Goal: Task Accomplishment & Management: Manage account settings

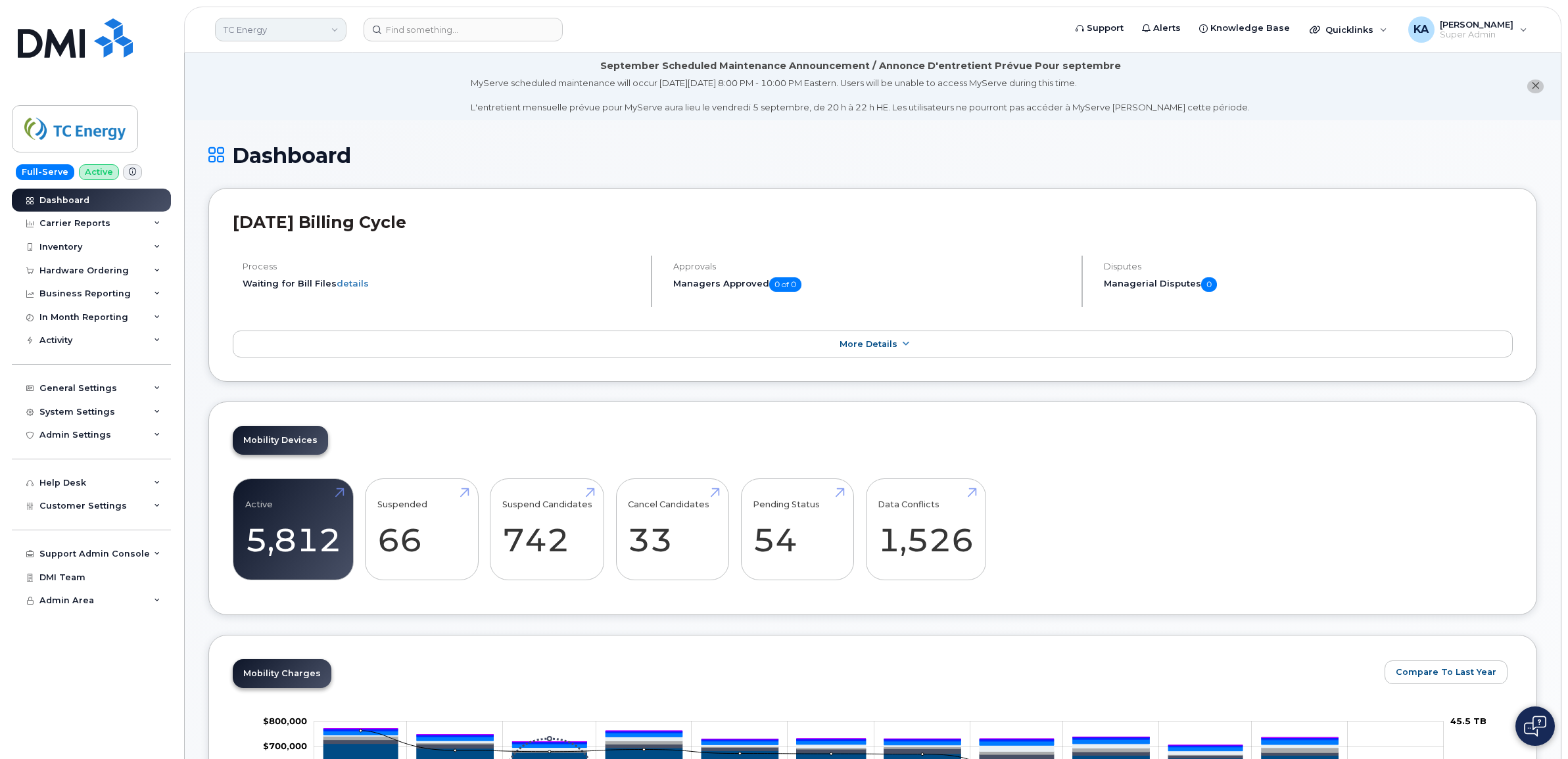
drag, startPoint x: 314, startPoint y: 27, endPoint x: 326, endPoint y: 20, distance: 13.9
click at [314, 27] on link "TC Energy" at bounding box center [280, 29] width 131 height 24
type input "kiew"
click span "Kiewit Canada Inc"
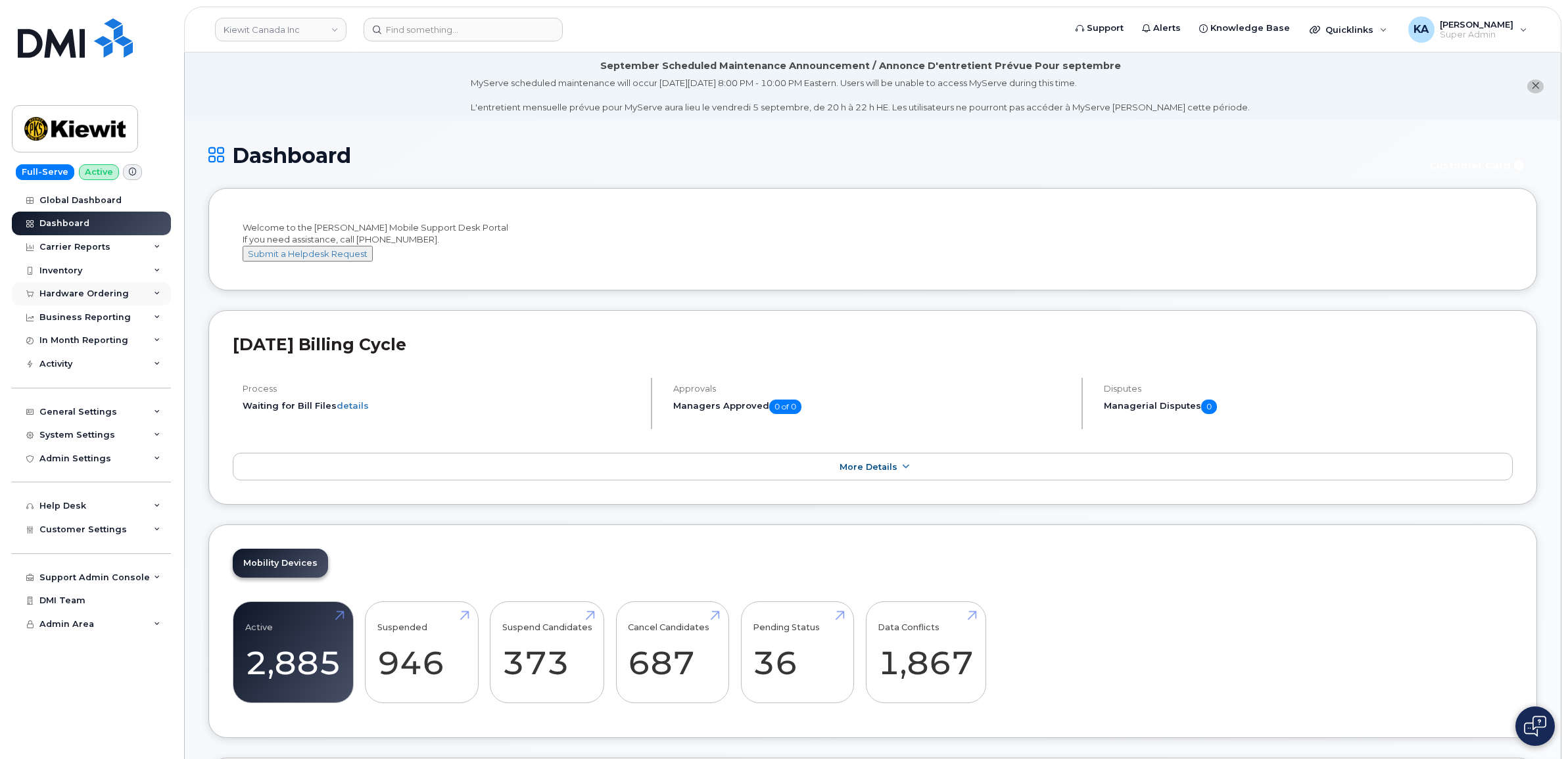
click at [82, 290] on div "Hardware Ordering" at bounding box center [84, 294] width 90 height 11
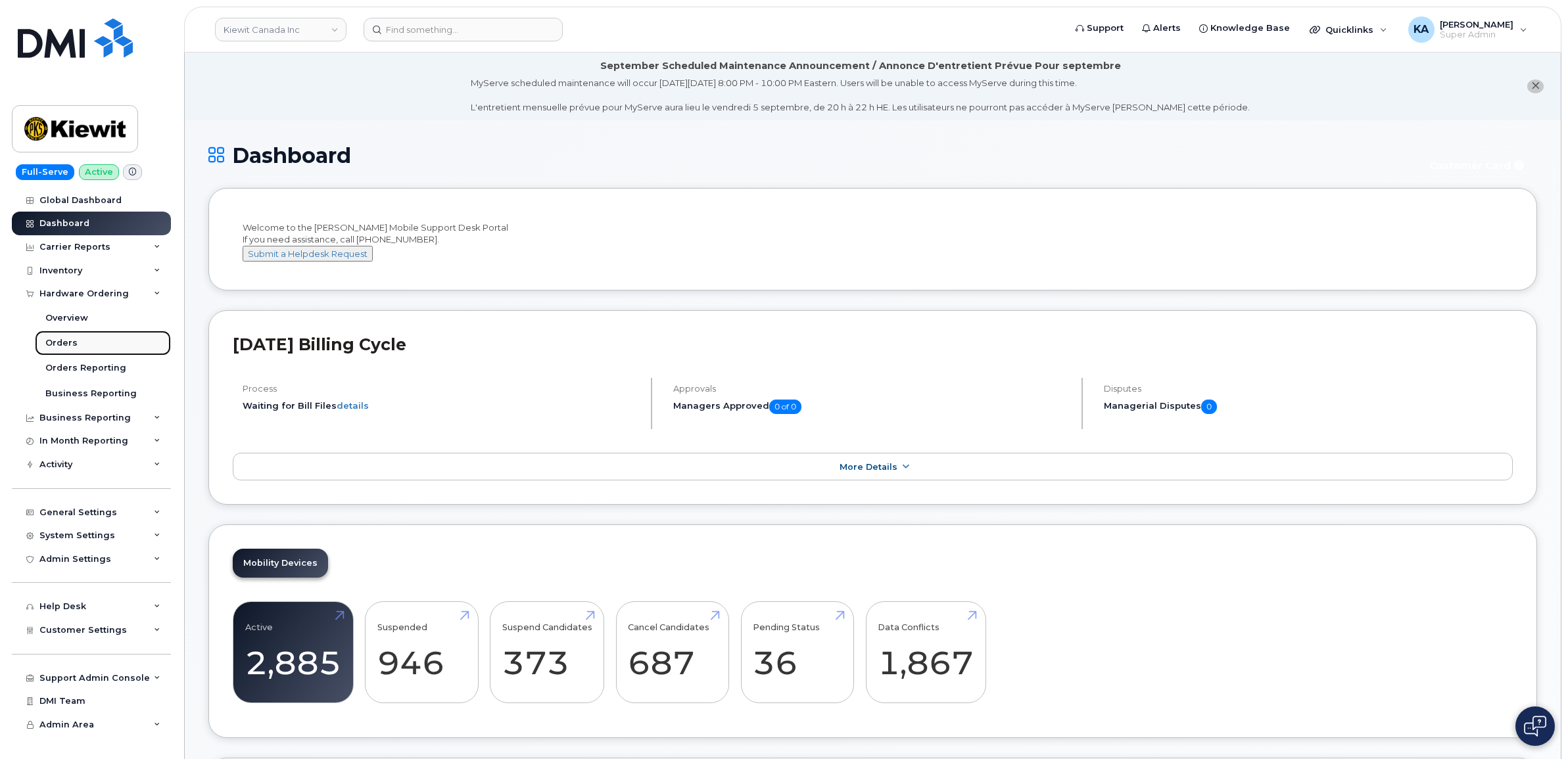
click at [48, 339] on div "Orders" at bounding box center [62, 343] width 32 height 12
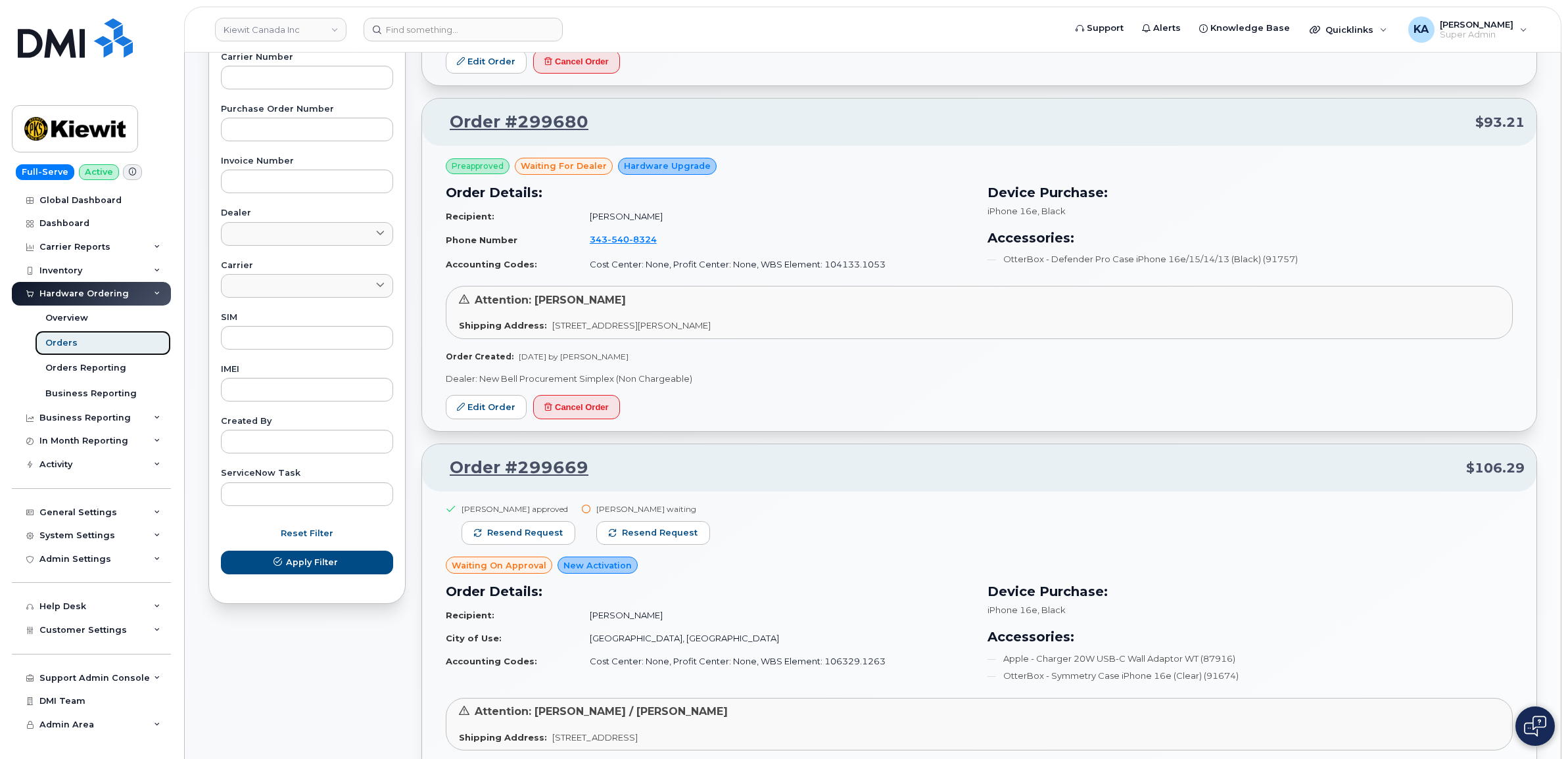
scroll to position [493, 0]
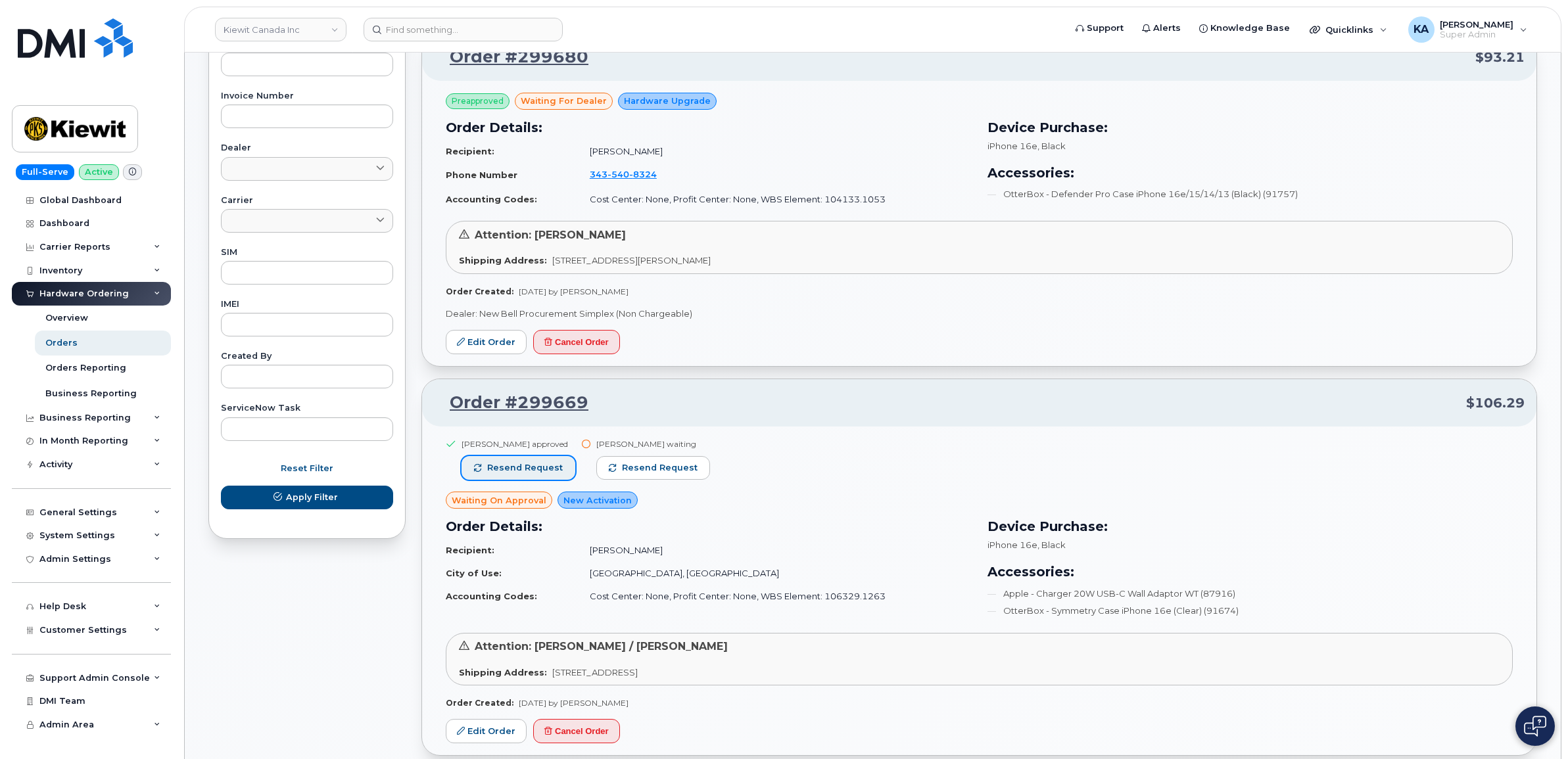
click at [514, 459] on button "Resend request" at bounding box center [518, 467] width 114 height 24
click at [655, 462] on span "Resend request" at bounding box center [660, 468] width 75 height 12
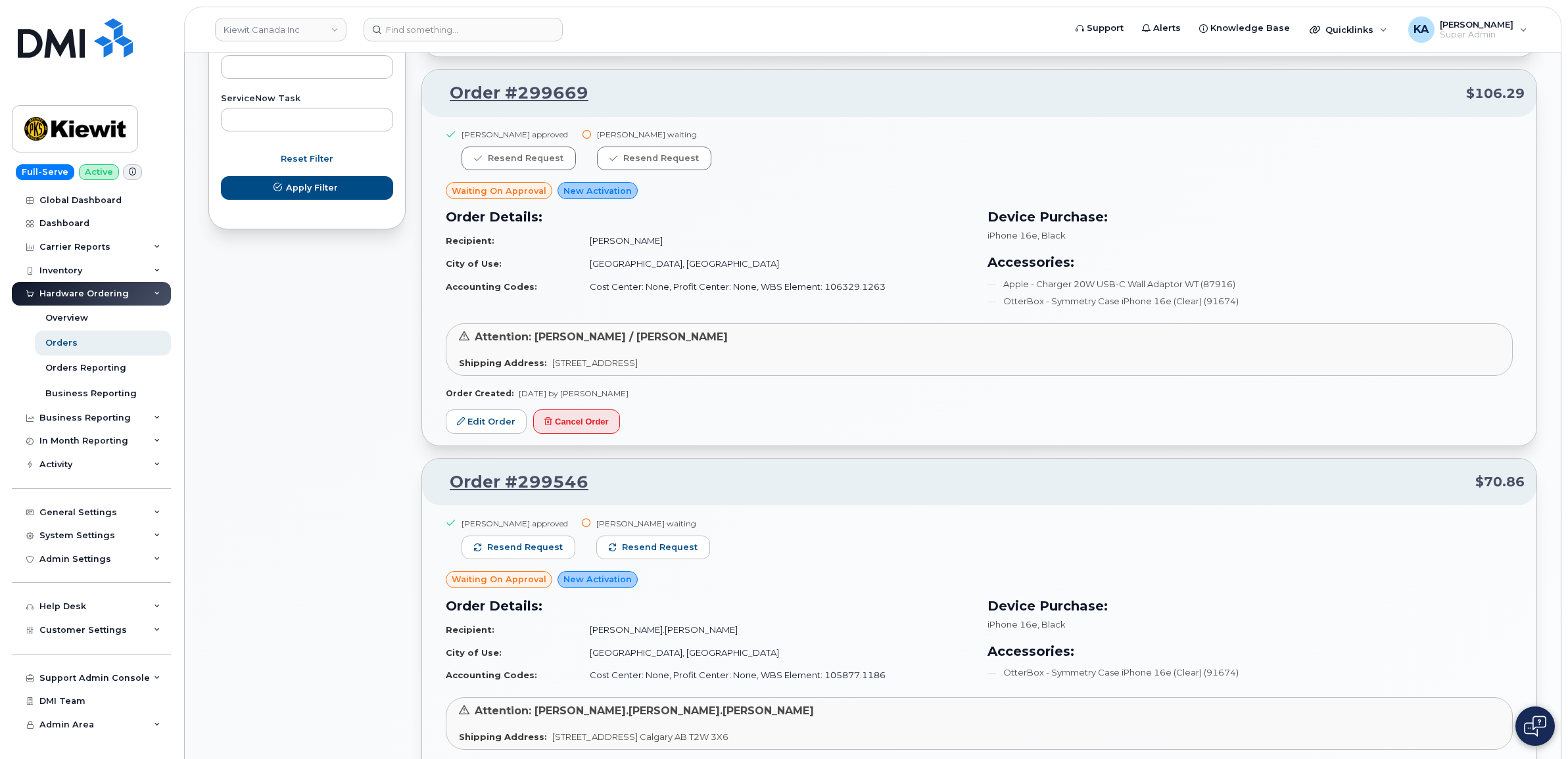
scroll to position [821, 0]
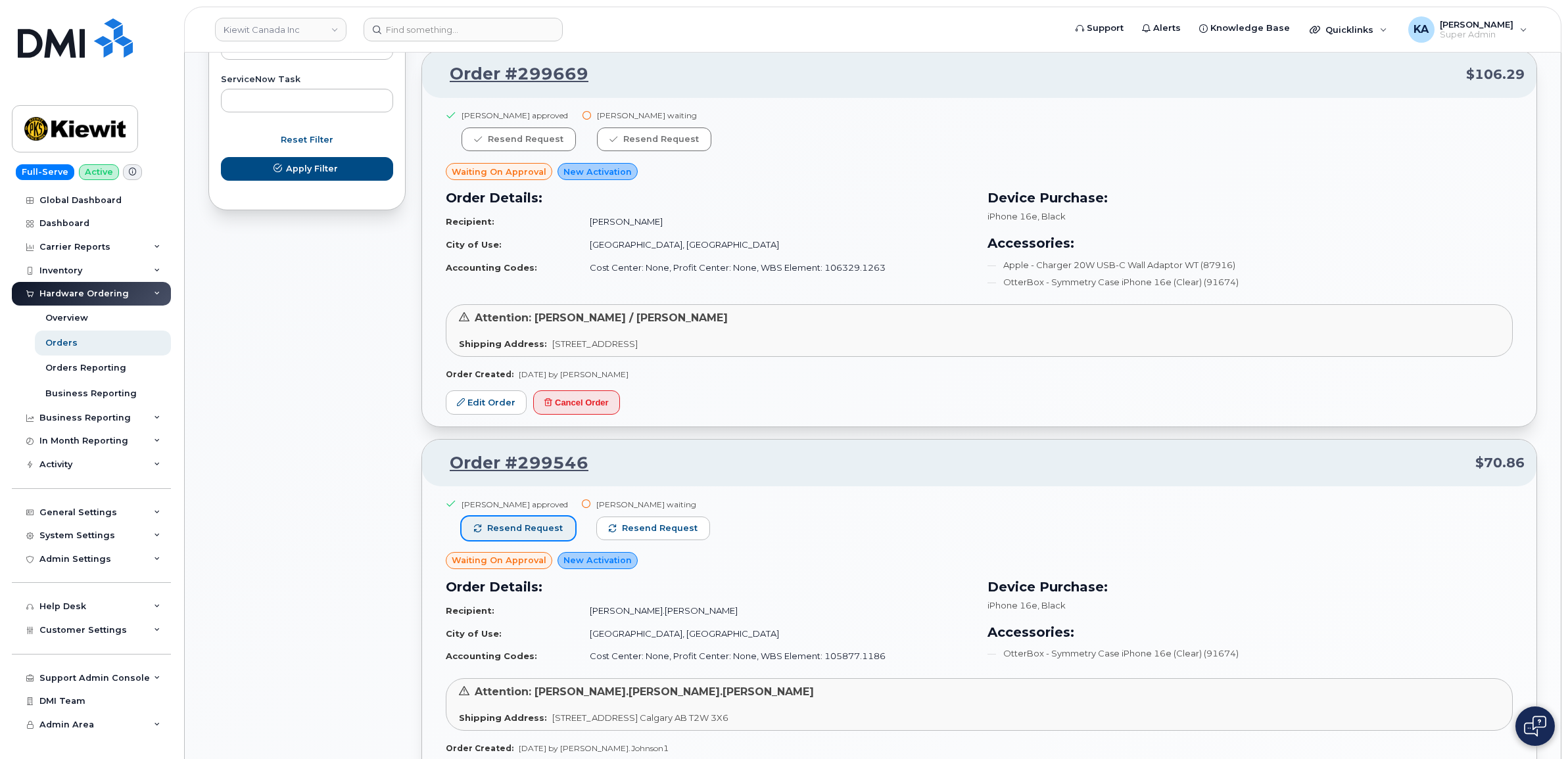
click at [530, 531] on span "Resend request" at bounding box center [524, 529] width 75 height 12
click at [622, 533] on span "Resend request" at bounding box center [660, 529] width 75 height 12
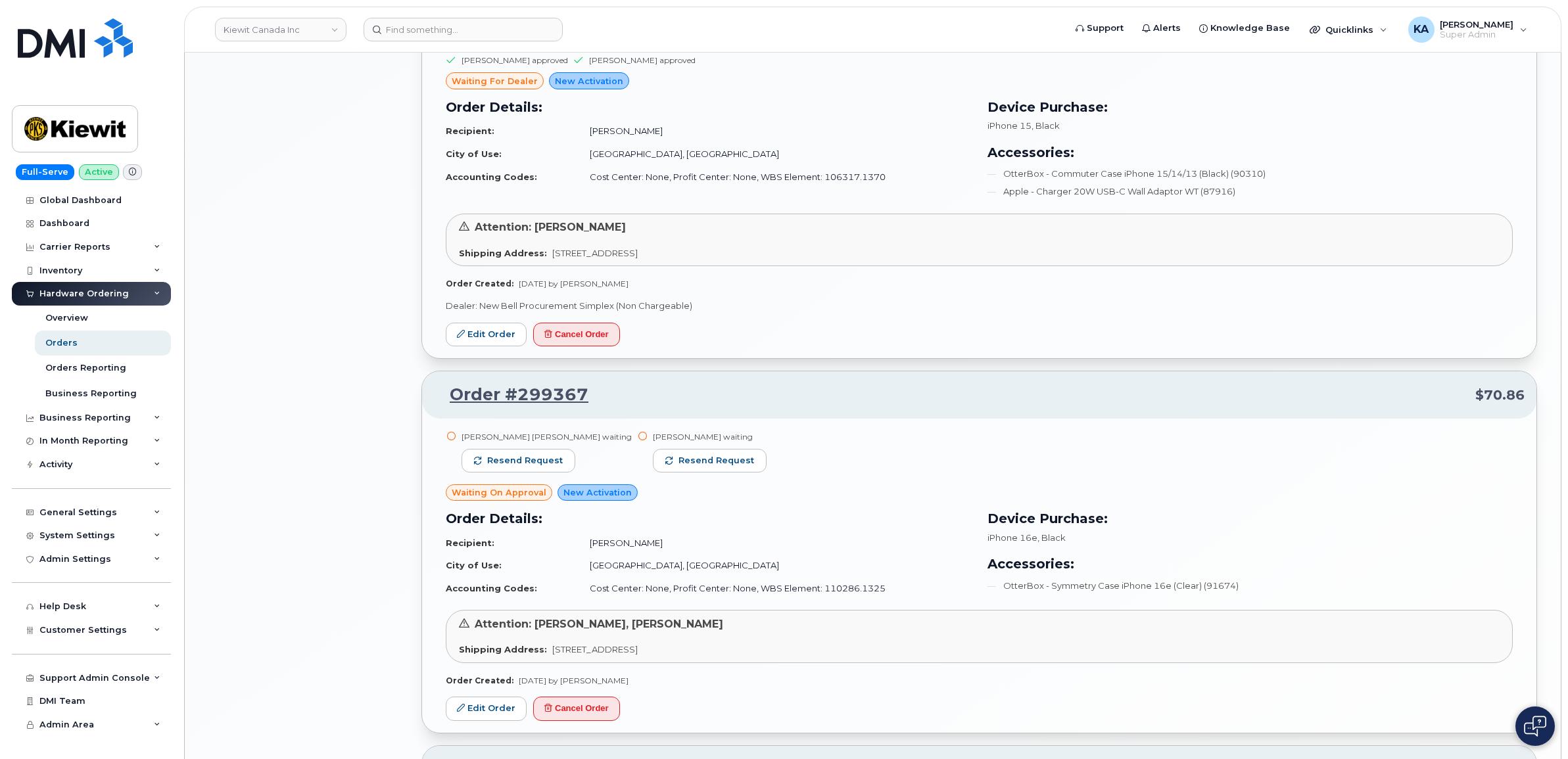
scroll to position [1643, 0]
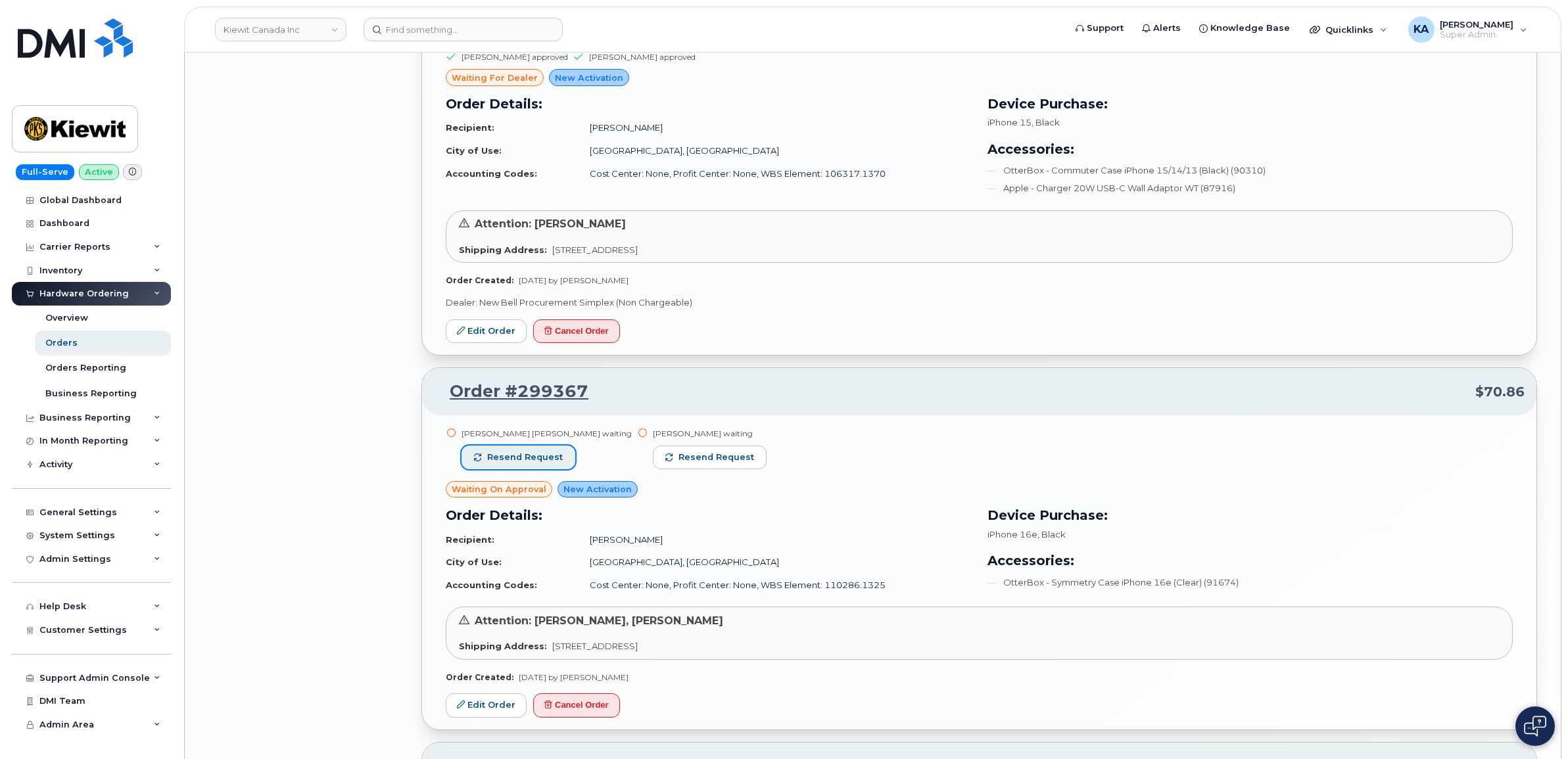
click at [527, 455] on span "Resend request" at bounding box center [524, 457] width 75 height 12
click at [679, 460] on span "Resend request" at bounding box center [716, 457] width 75 height 12
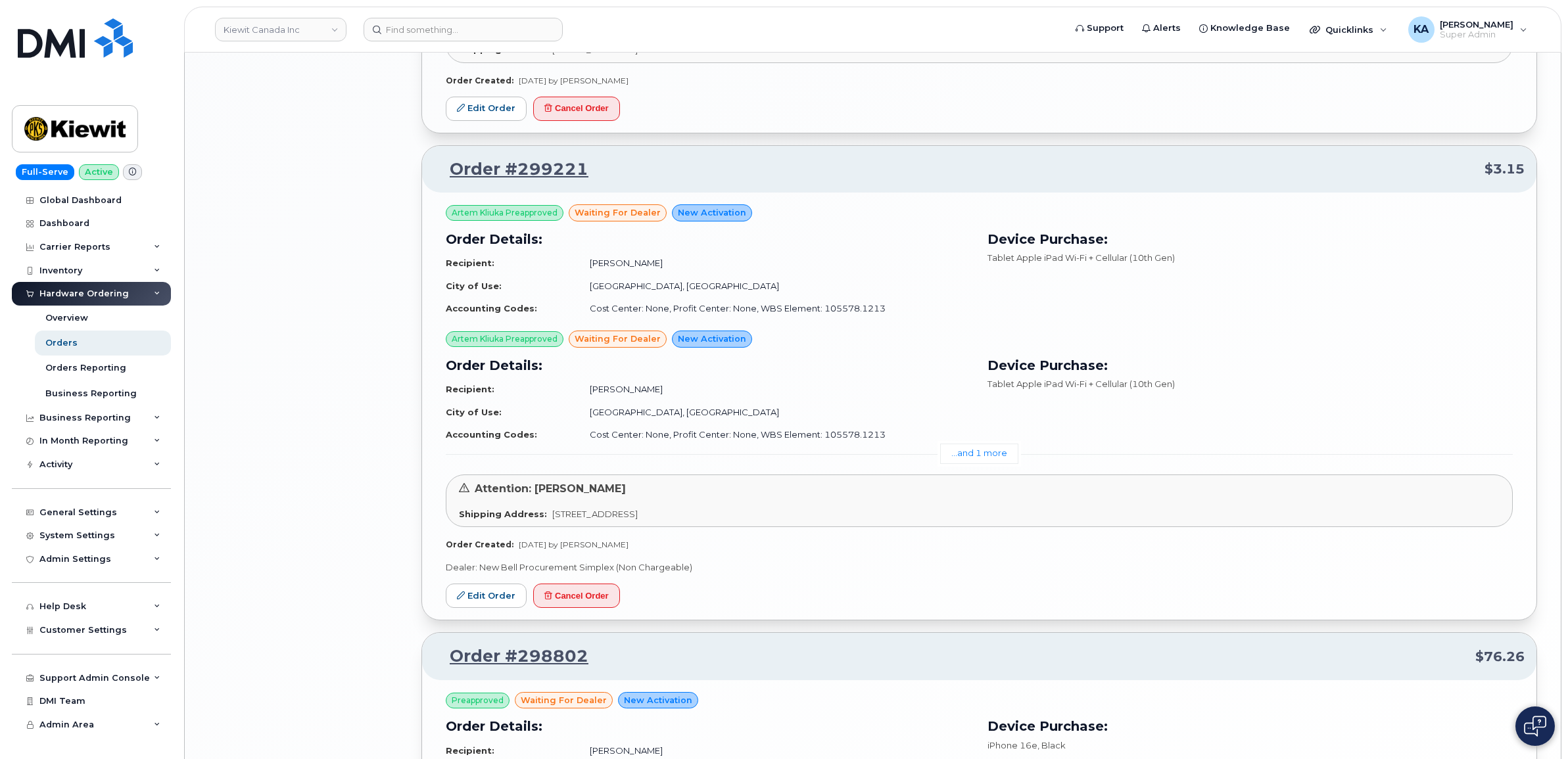
scroll to position [2527, 0]
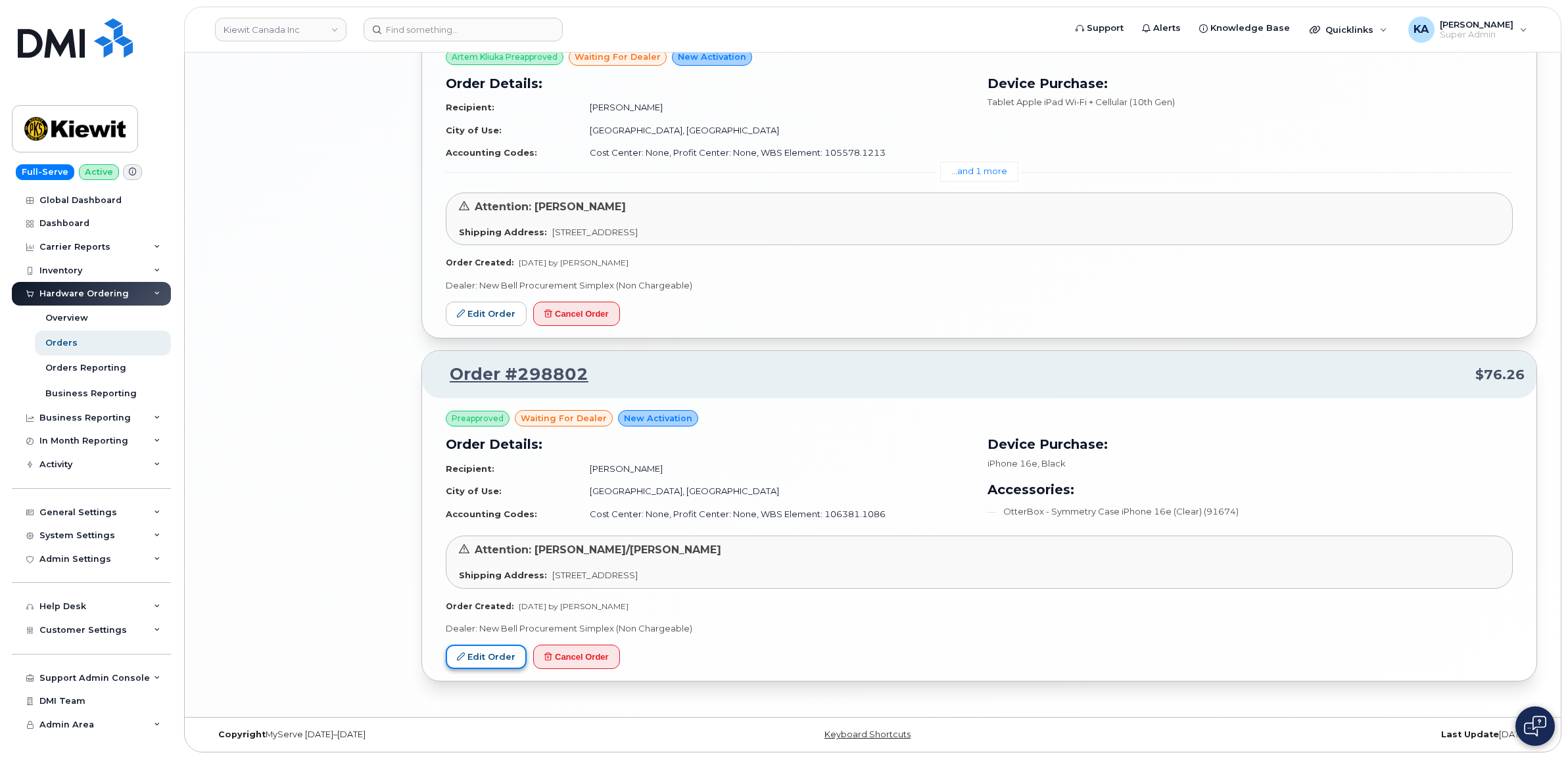
click at [484, 651] on link "Edit Order" at bounding box center [486, 657] width 81 height 24
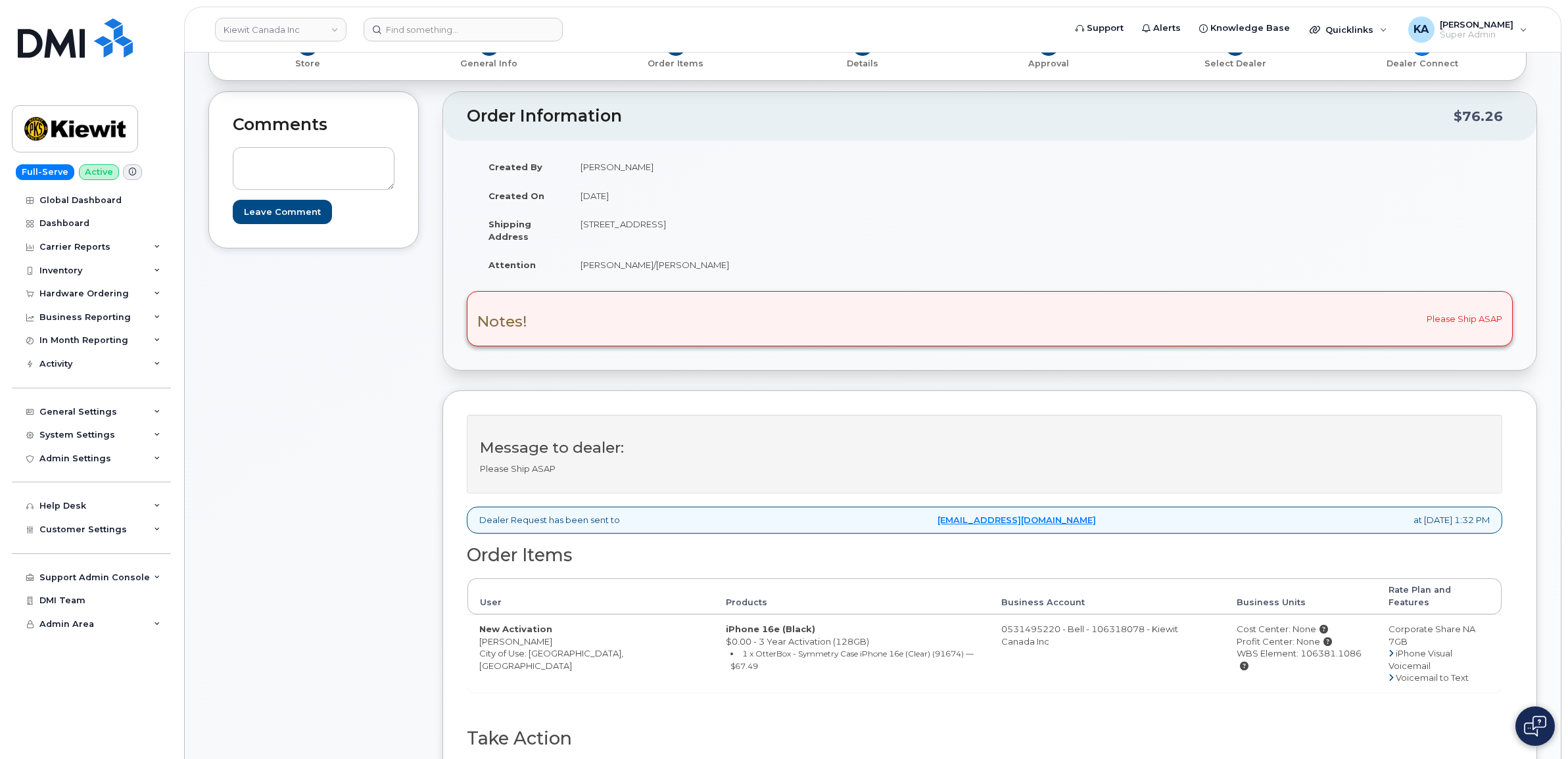
scroll to position [246, 0]
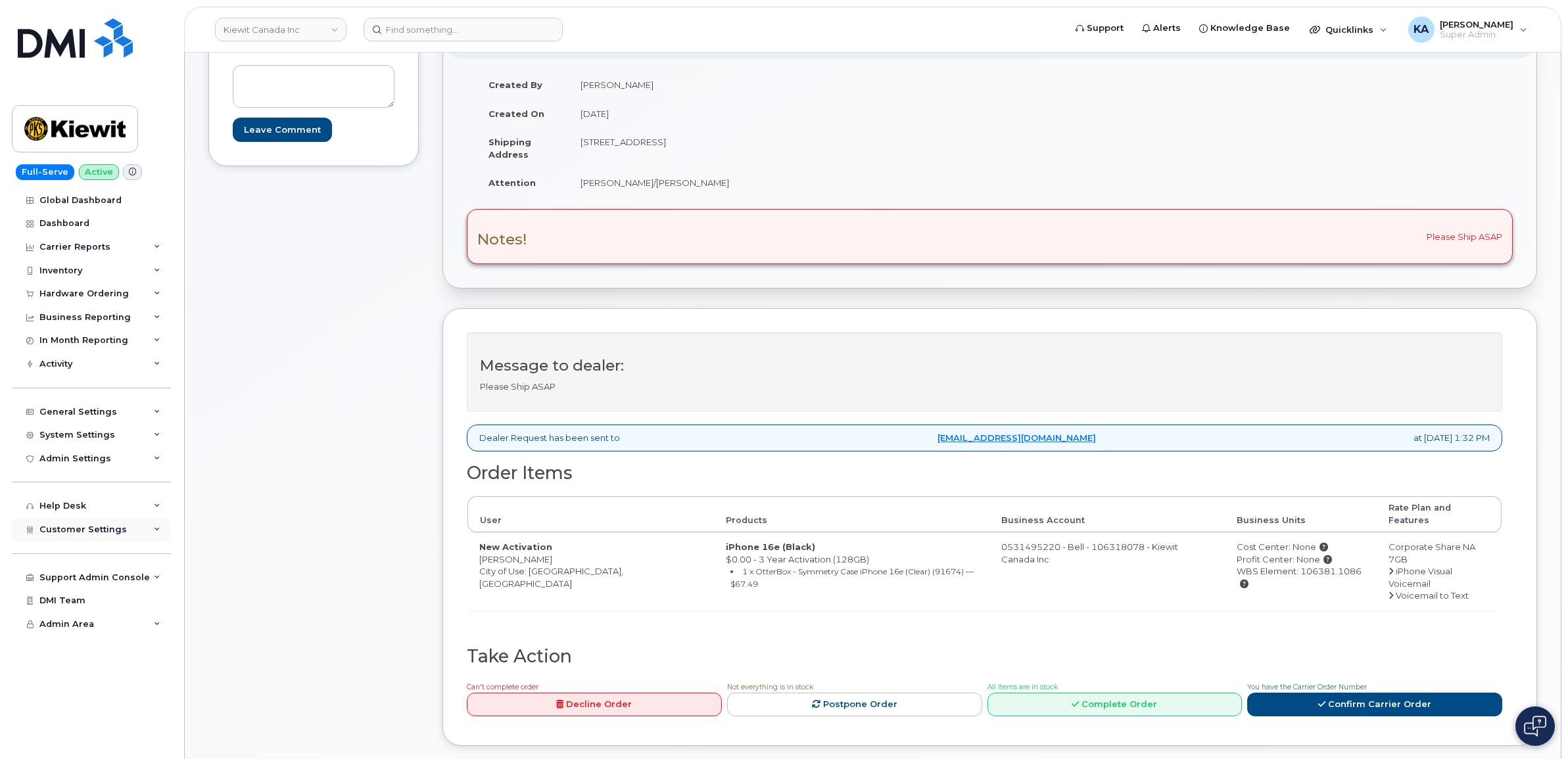
click at [74, 535] on div "Customer Settings" at bounding box center [83, 530] width 87 height 11
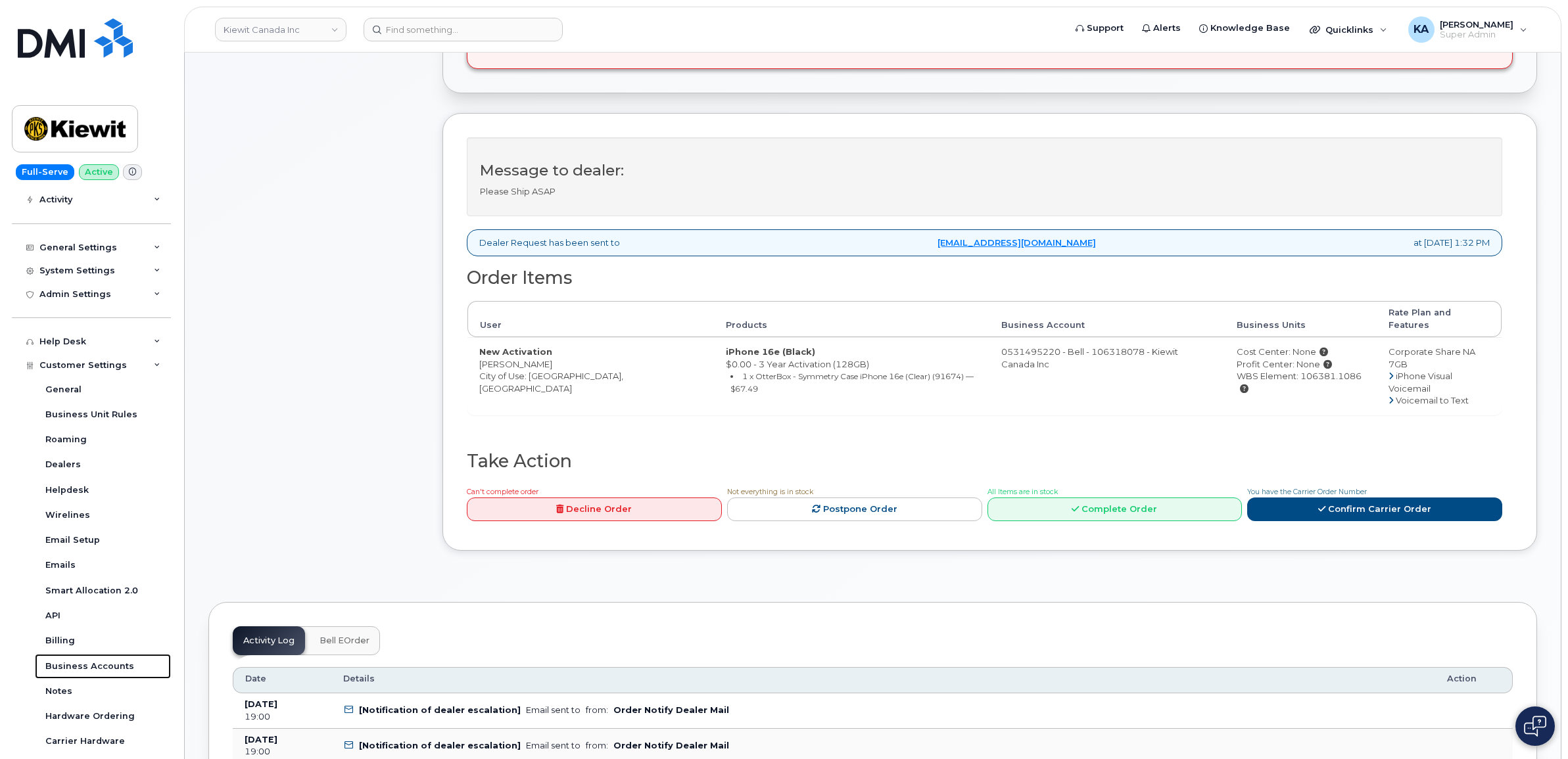
scroll to position [493, 0]
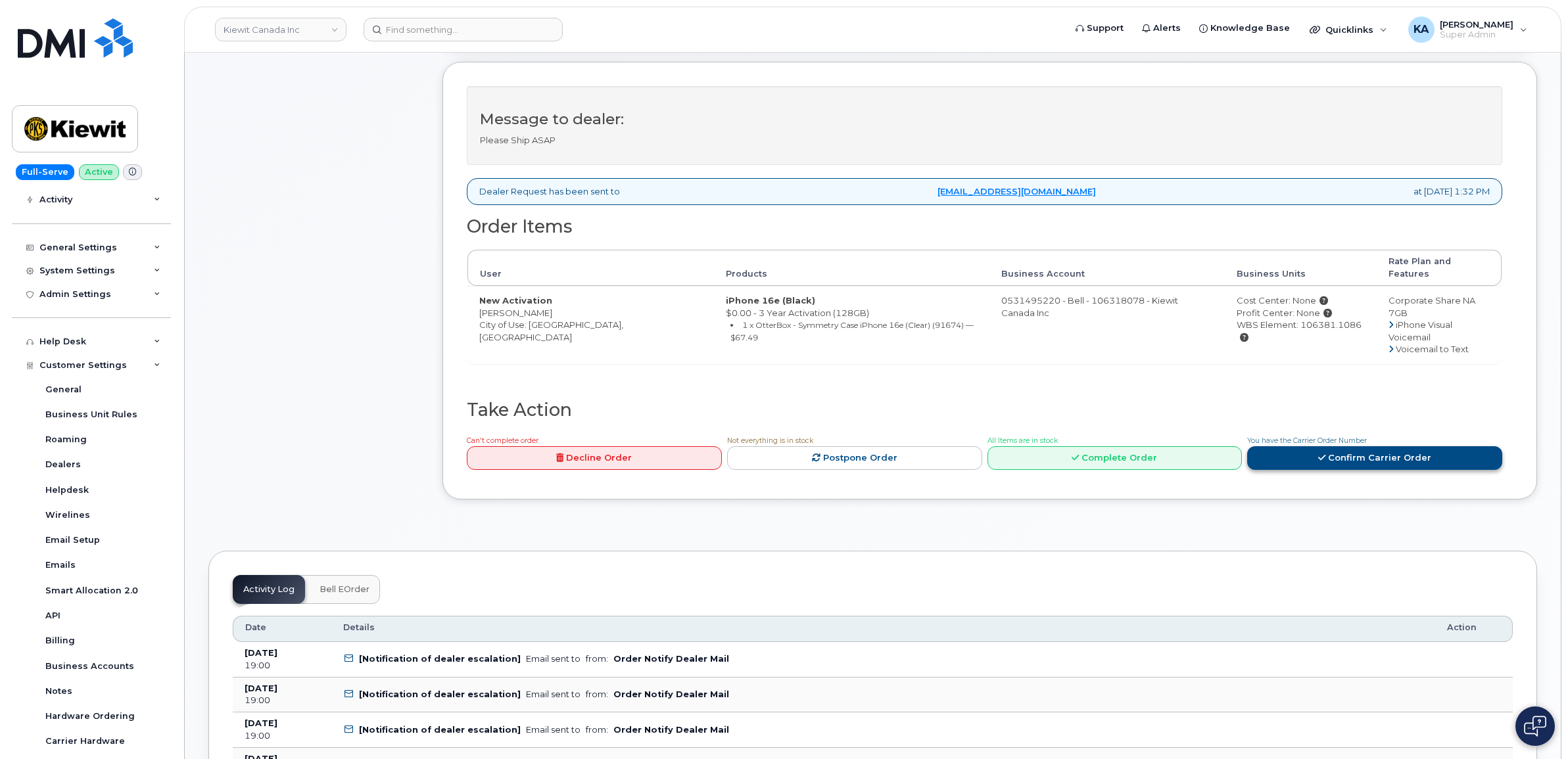
click at [1297, 446] on link "Confirm Carrier Order" at bounding box center [1375, 458] width 255 height 24
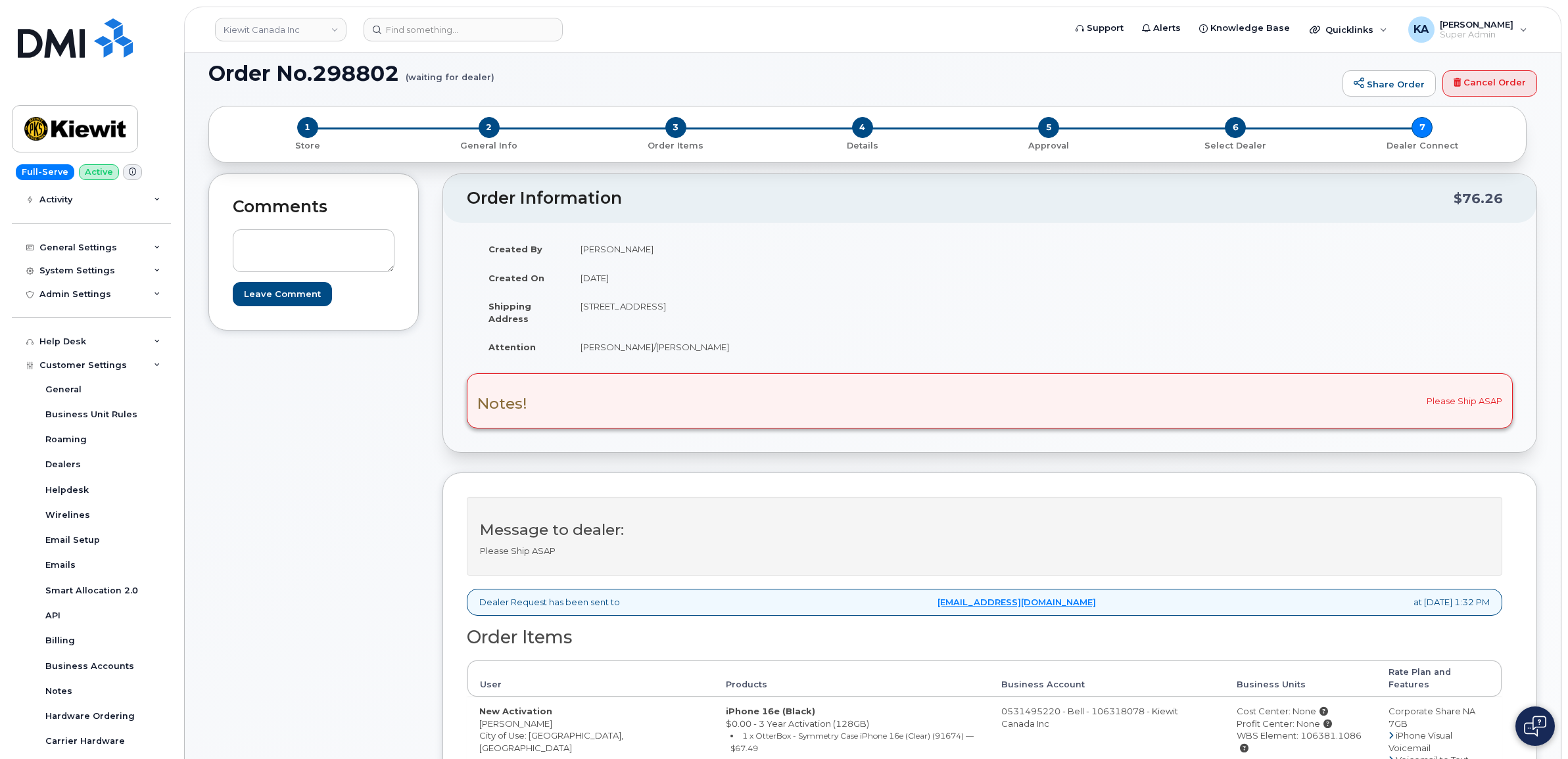
scroll to position [0, 0]
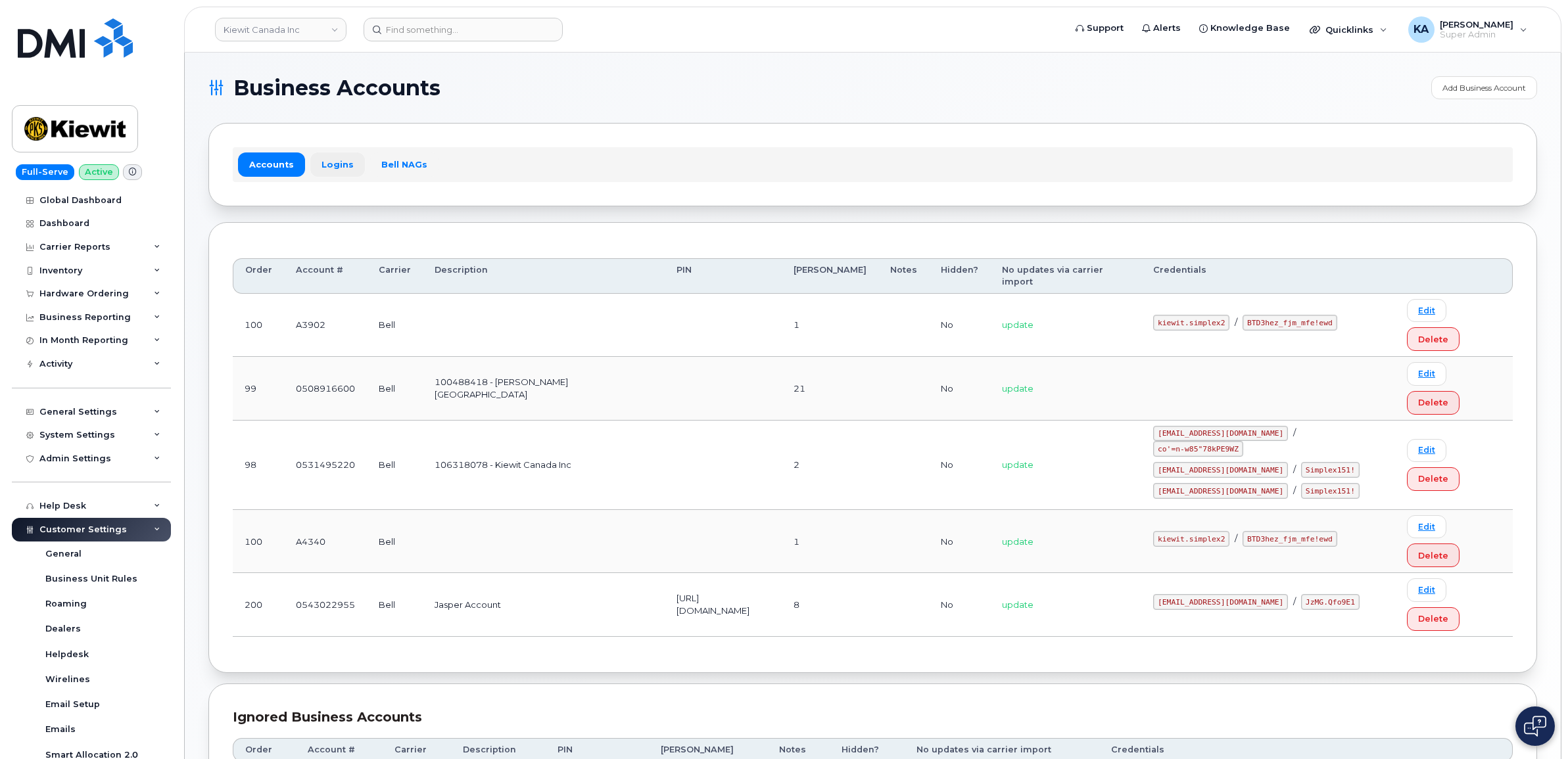
click at [333, 163] on link "Logins" at bounding box center [337, 164] width 55 height 24
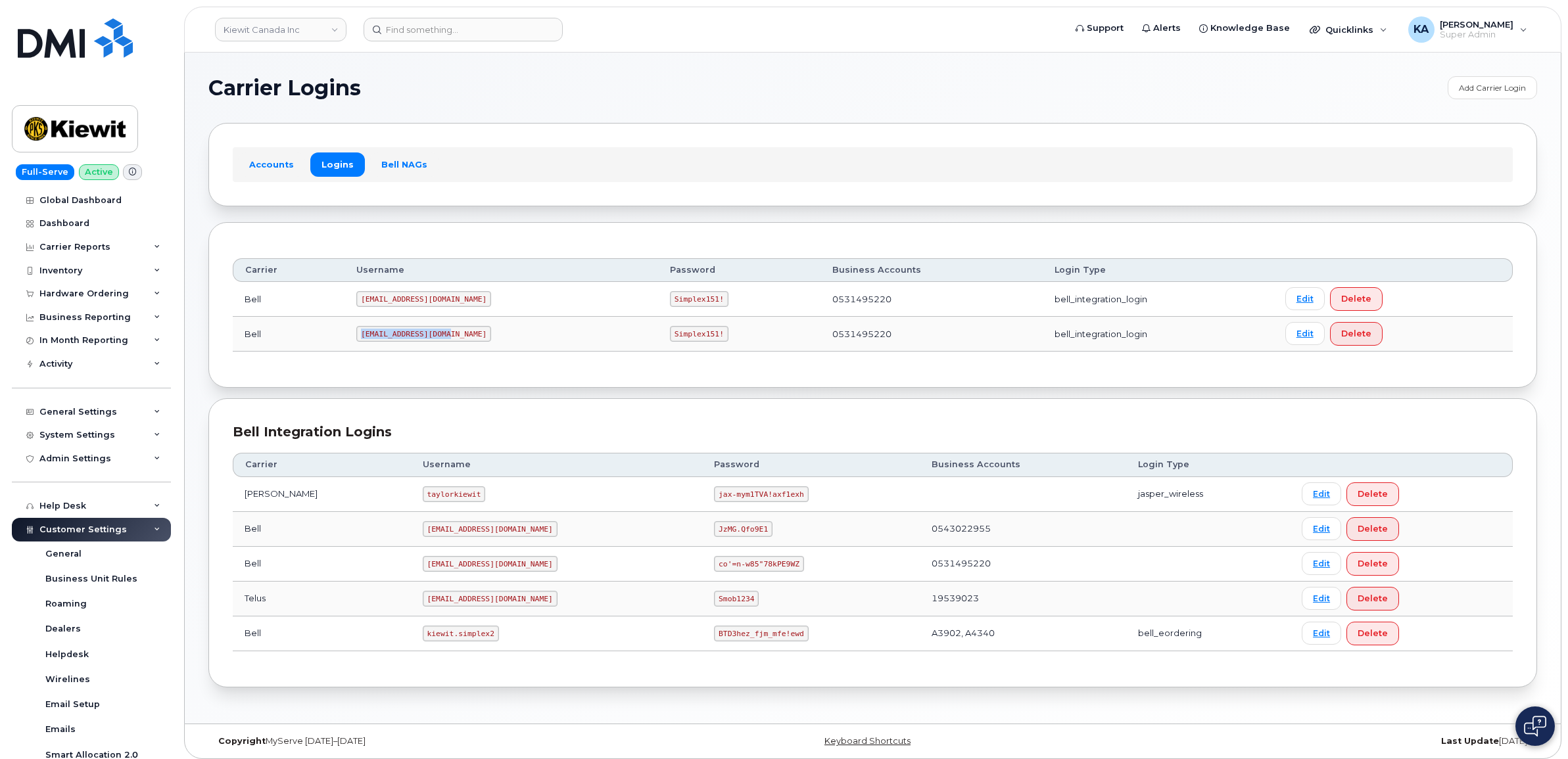
drag, startPoint x: 366, startPoint y: 336, endPoint x: 449, endPoint y: 337, distance: 83.0
click at [449, 337] on code "PeterKie2@myserve.ca" at bounding box center [423, 334] width 135 height 16
drag, startPoint x: 449, startPoint y: 337, endPoint x: 431, endPoint y: 337, distance: 18.0
copy code "PeterKie2@myserve.ca"
drag, startPoint x: 613, startPoint y: 335, endPoint x: 670, endPoint y: 337, distance: 57.0
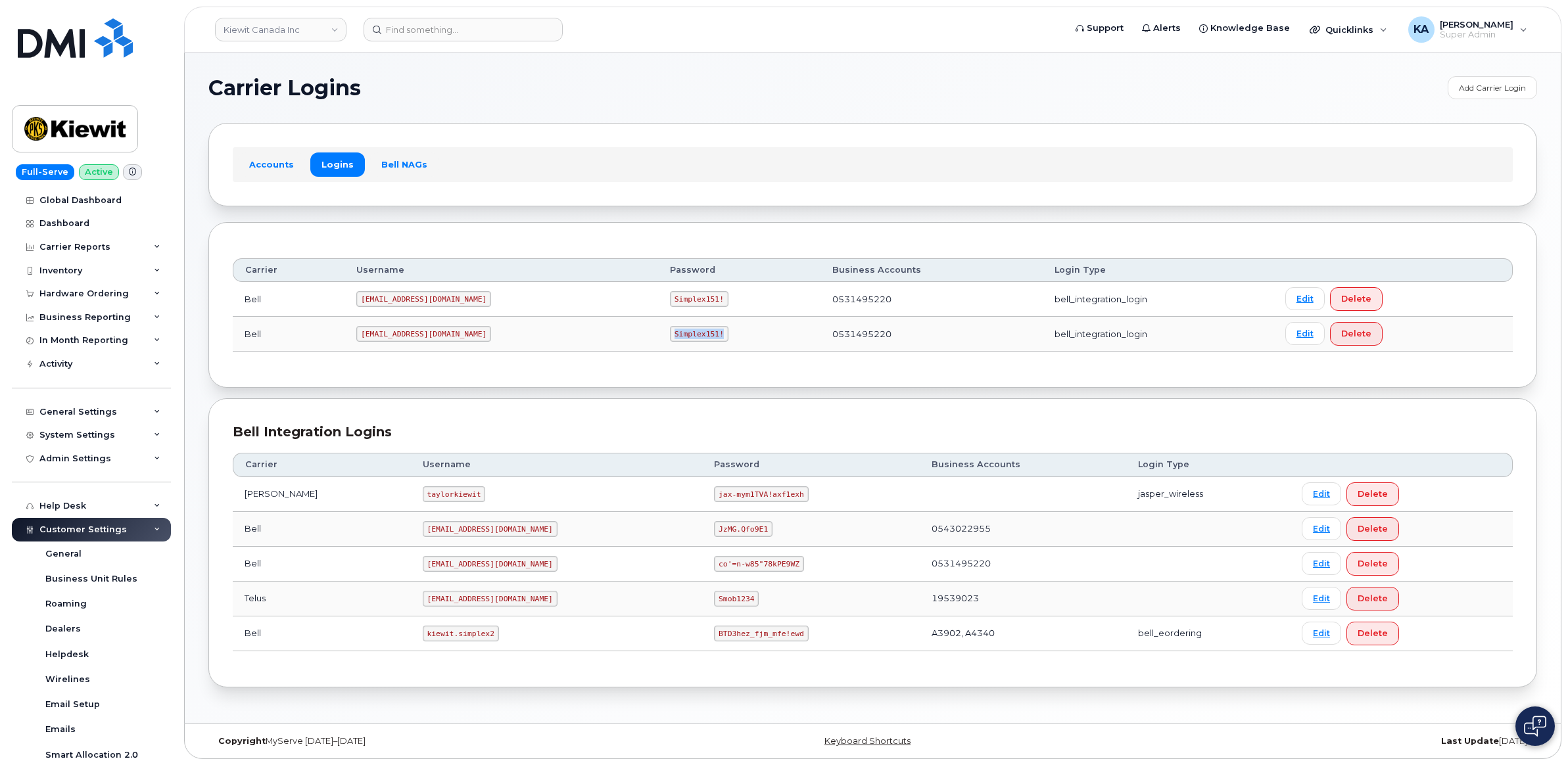
click at [670, 337] on td "Simplex151!" at bounding box center [740, 334] width 163 height 35
drag, startPoint x: 670, startPoint y: 337, endPoint x: 645, endPoint y: 335, distance: 25.1
copy code "Simplex151!"
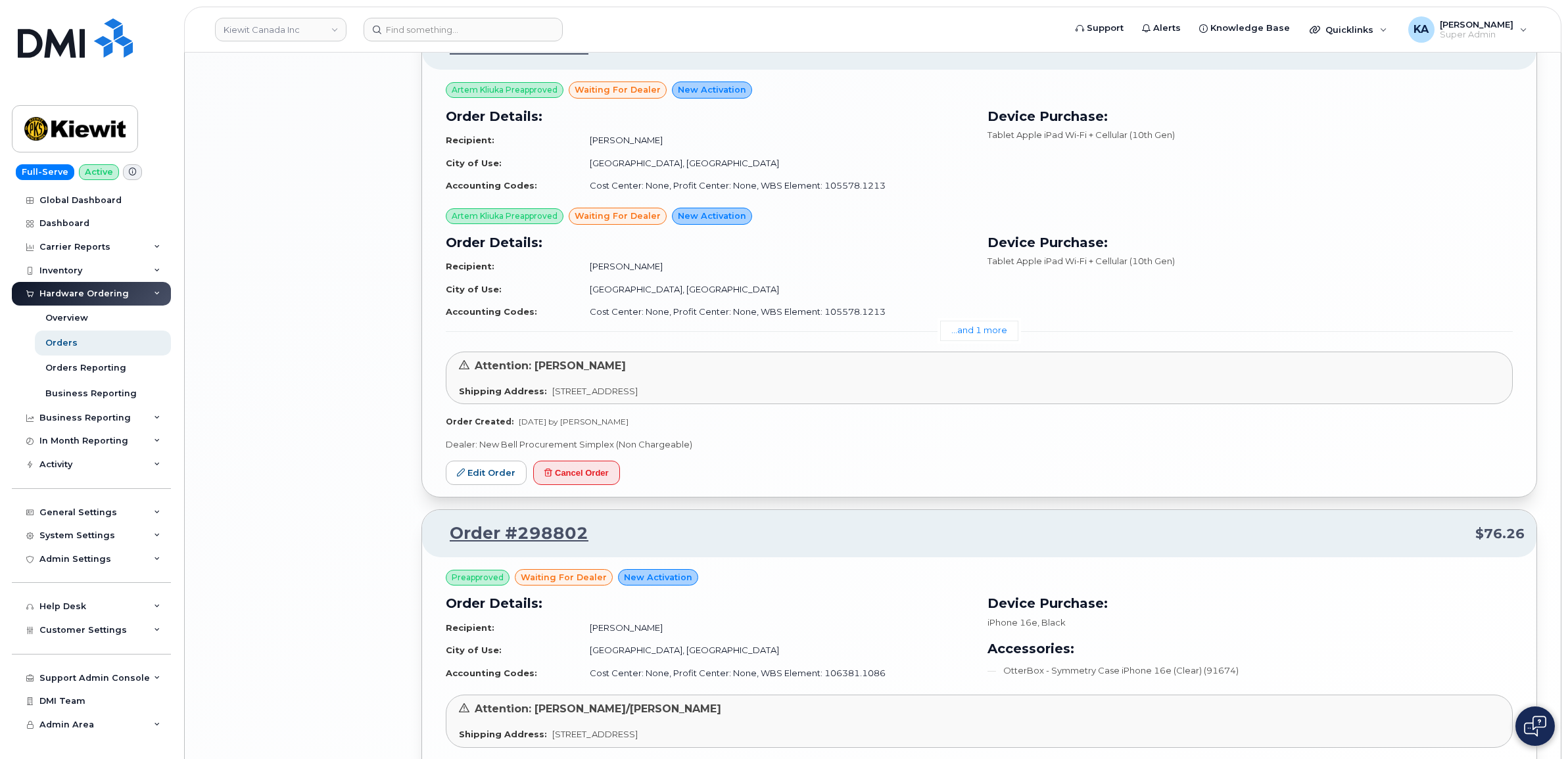
scroll to position [2281, 0]
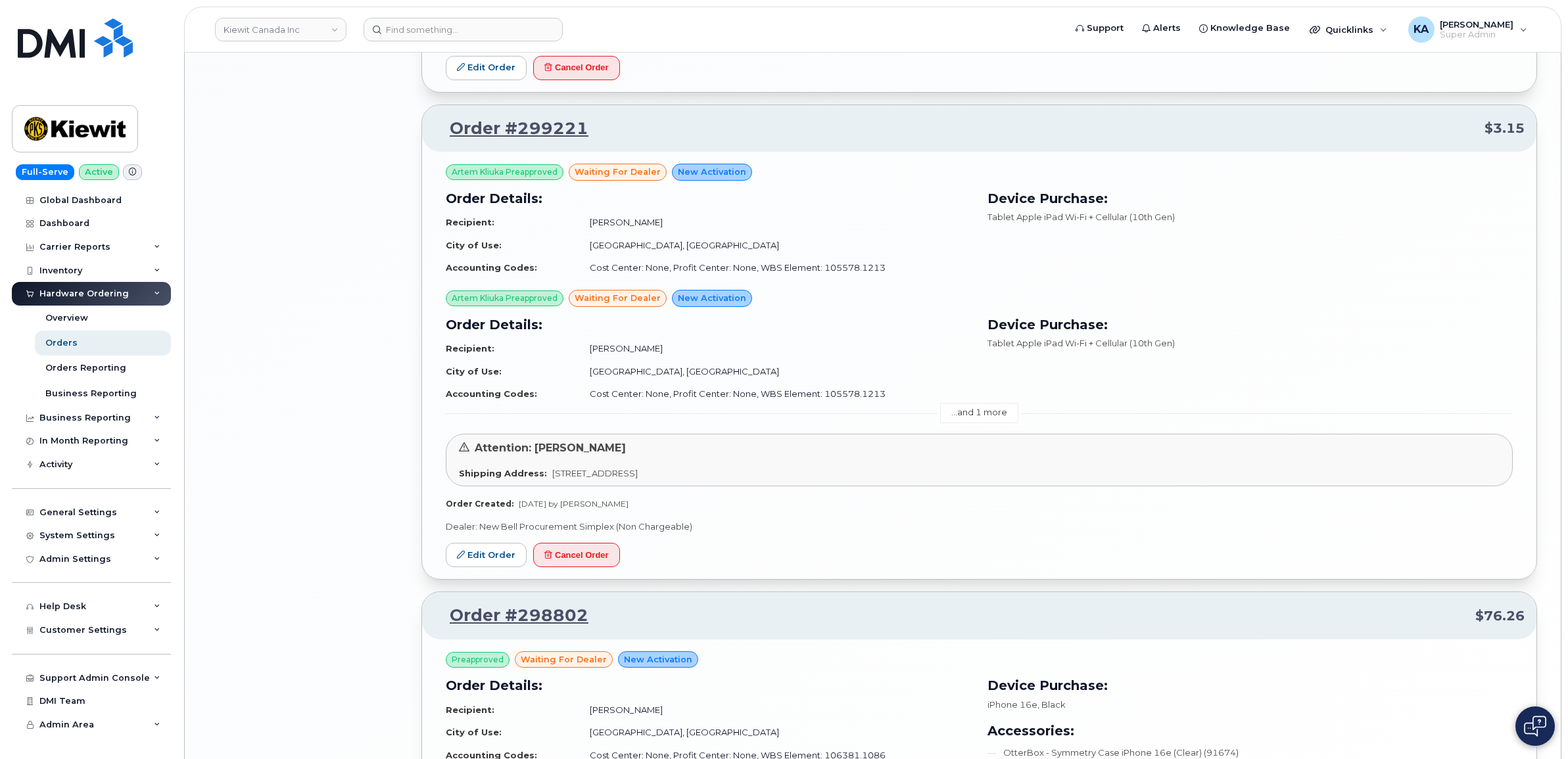
click at [995, 418] on link "...and 1 more" at bounding box center [979, 413] width 78 height 21
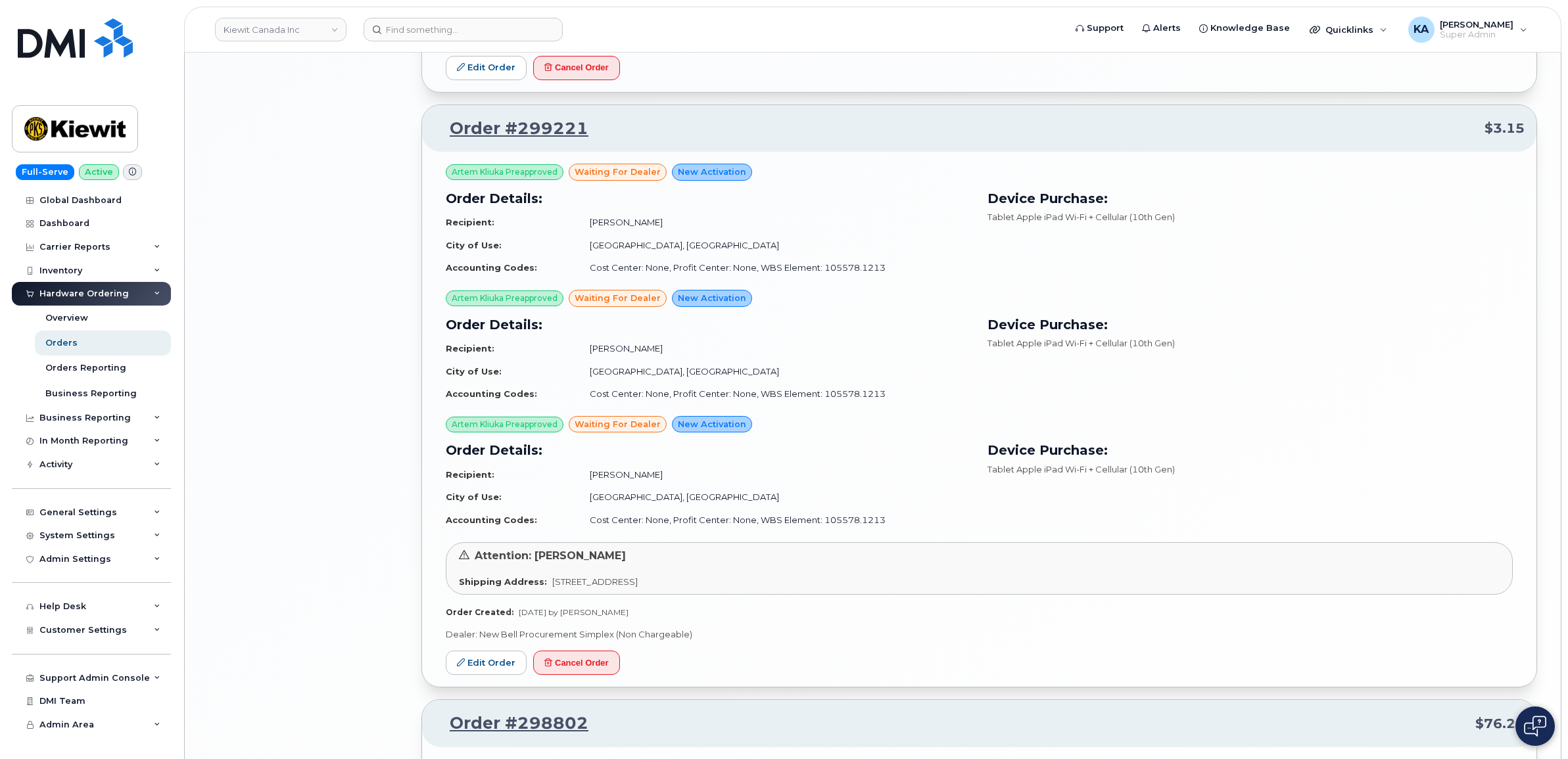
scroll to position [2363, 0]
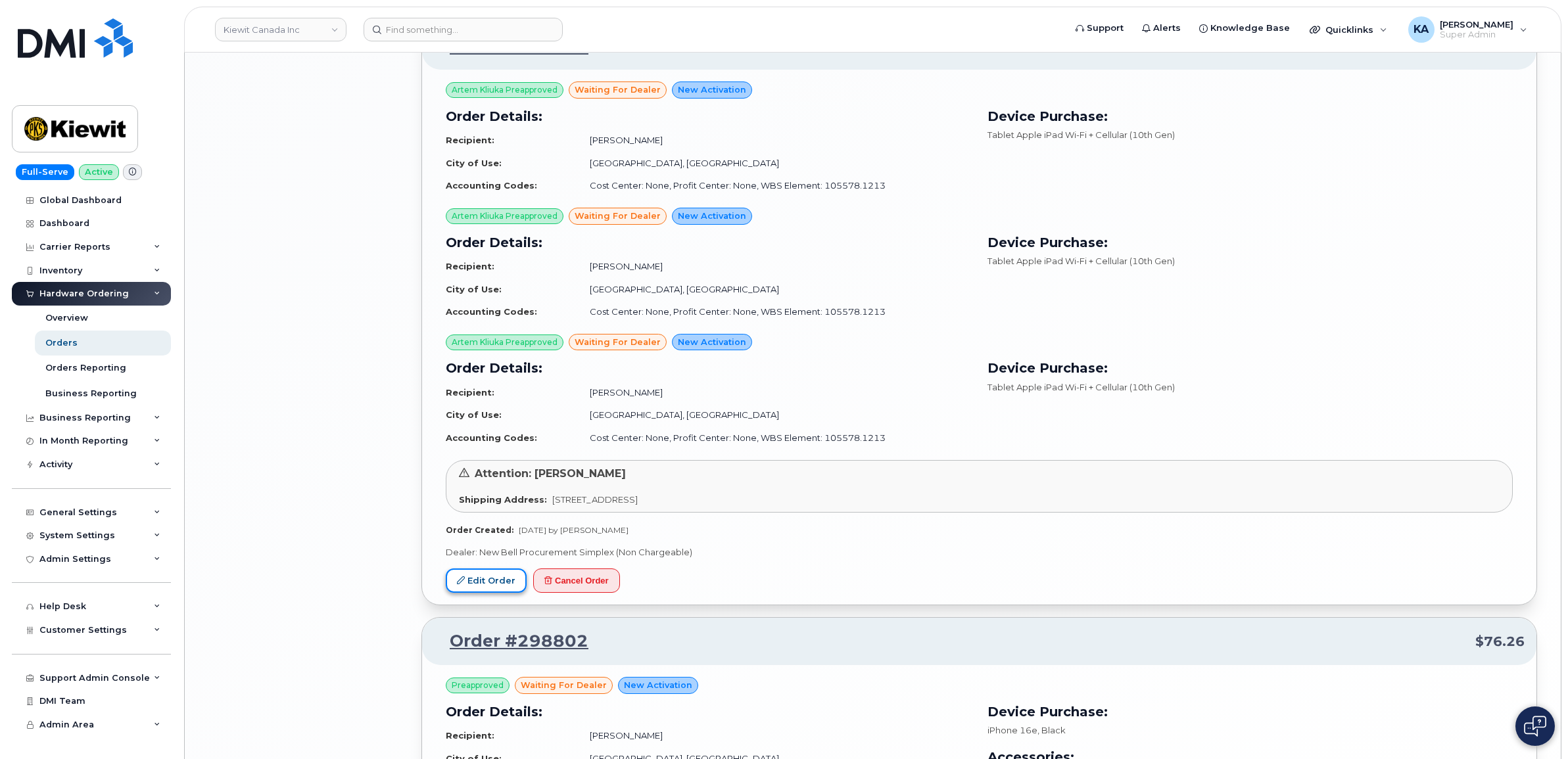
click at [480, 580] on link "Edit Order" at bounding box center [486, 580] width 81 height 24
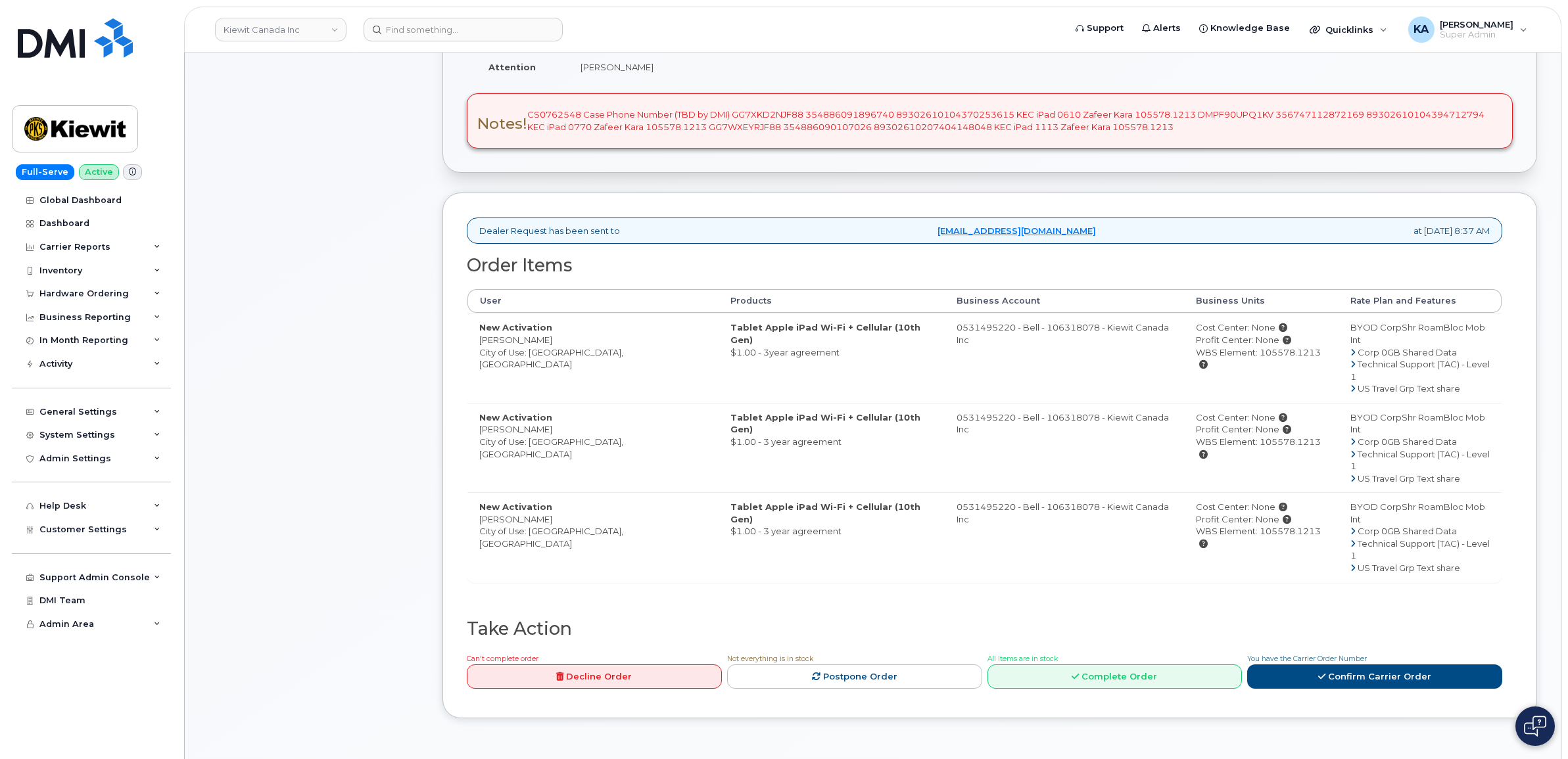
scroll to position [411, 0]
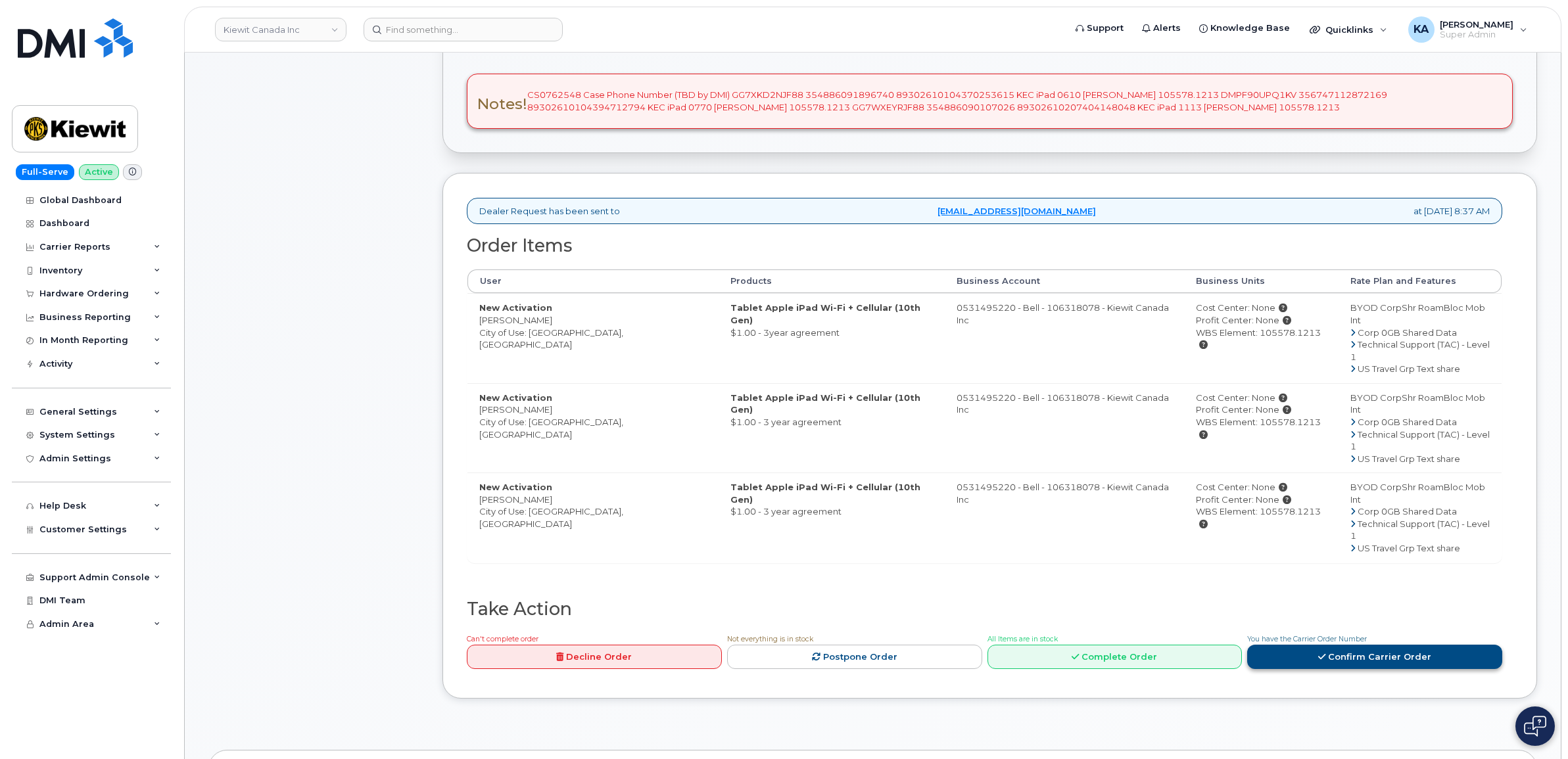
click icon
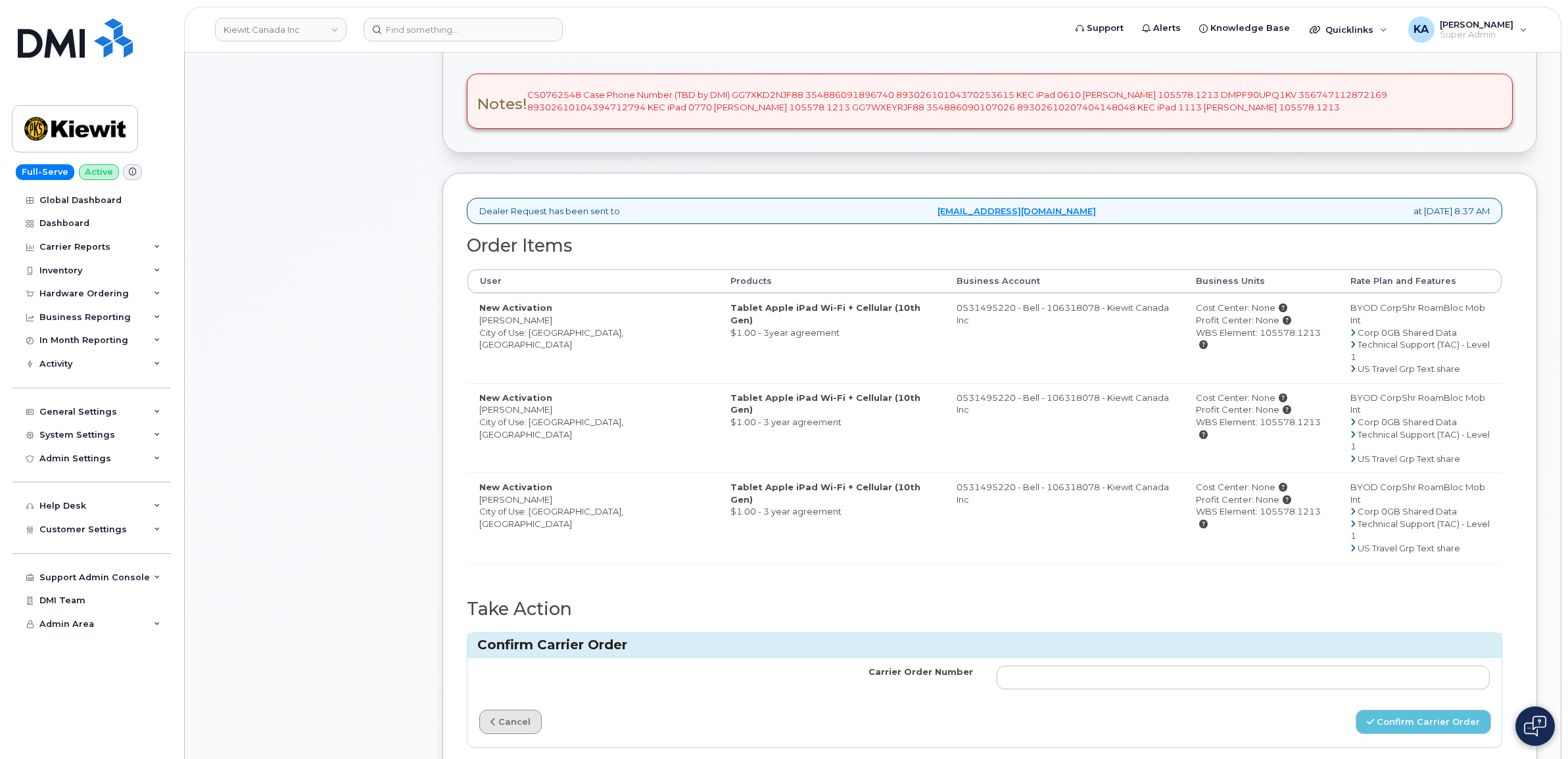
click link "cancel"
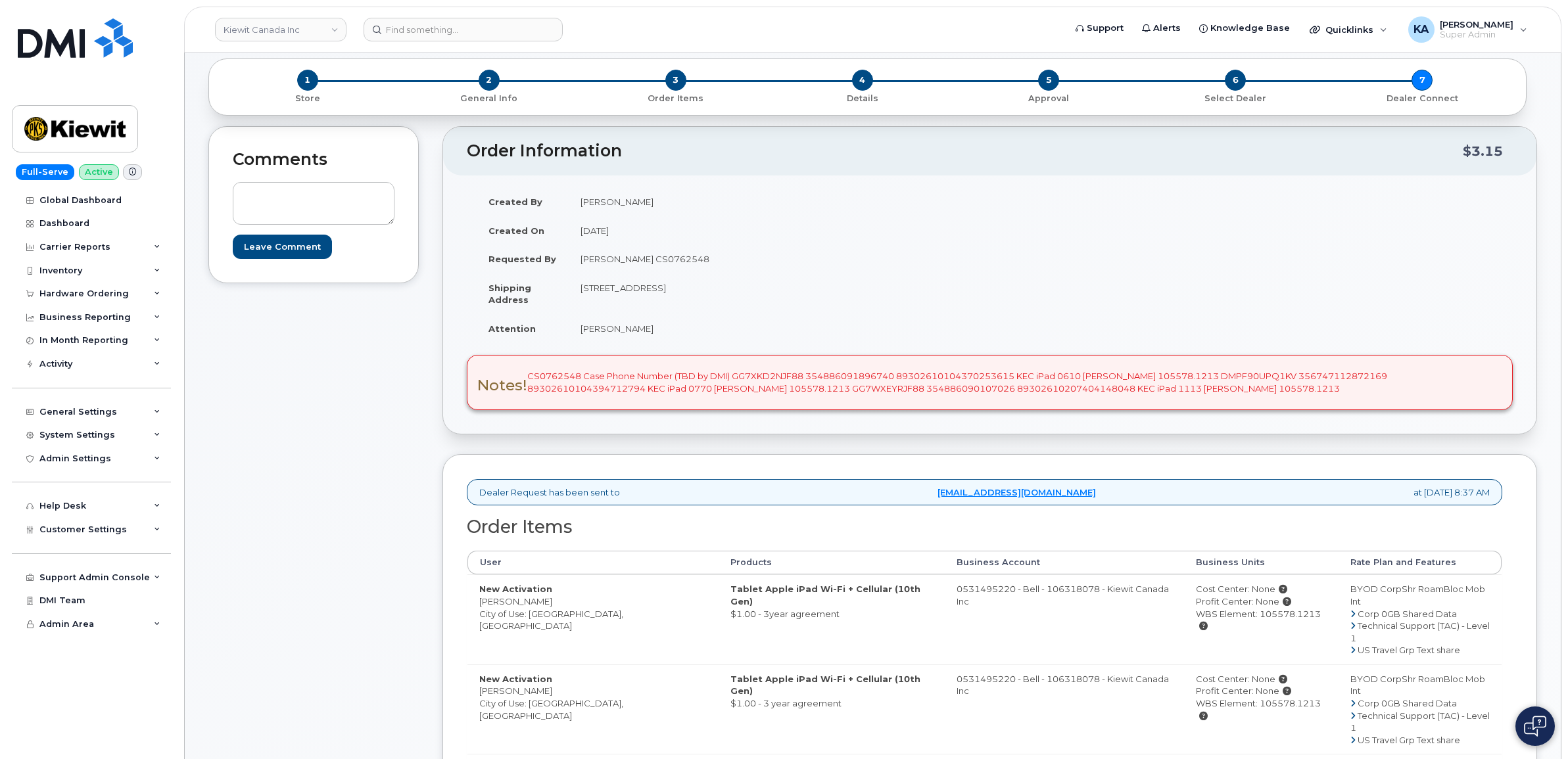
scroll to position [82, 0]
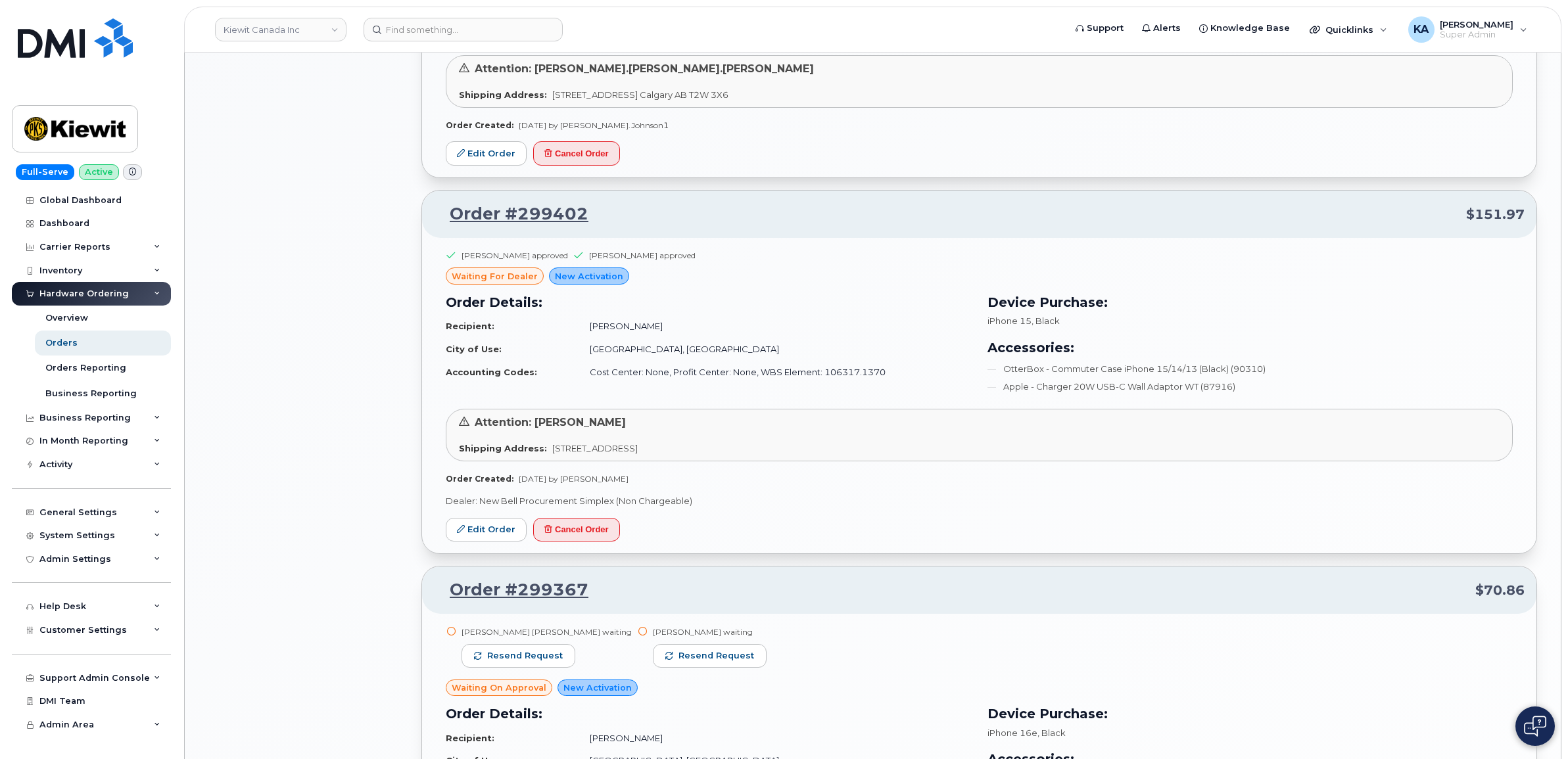
scroll to position [1396, 0]
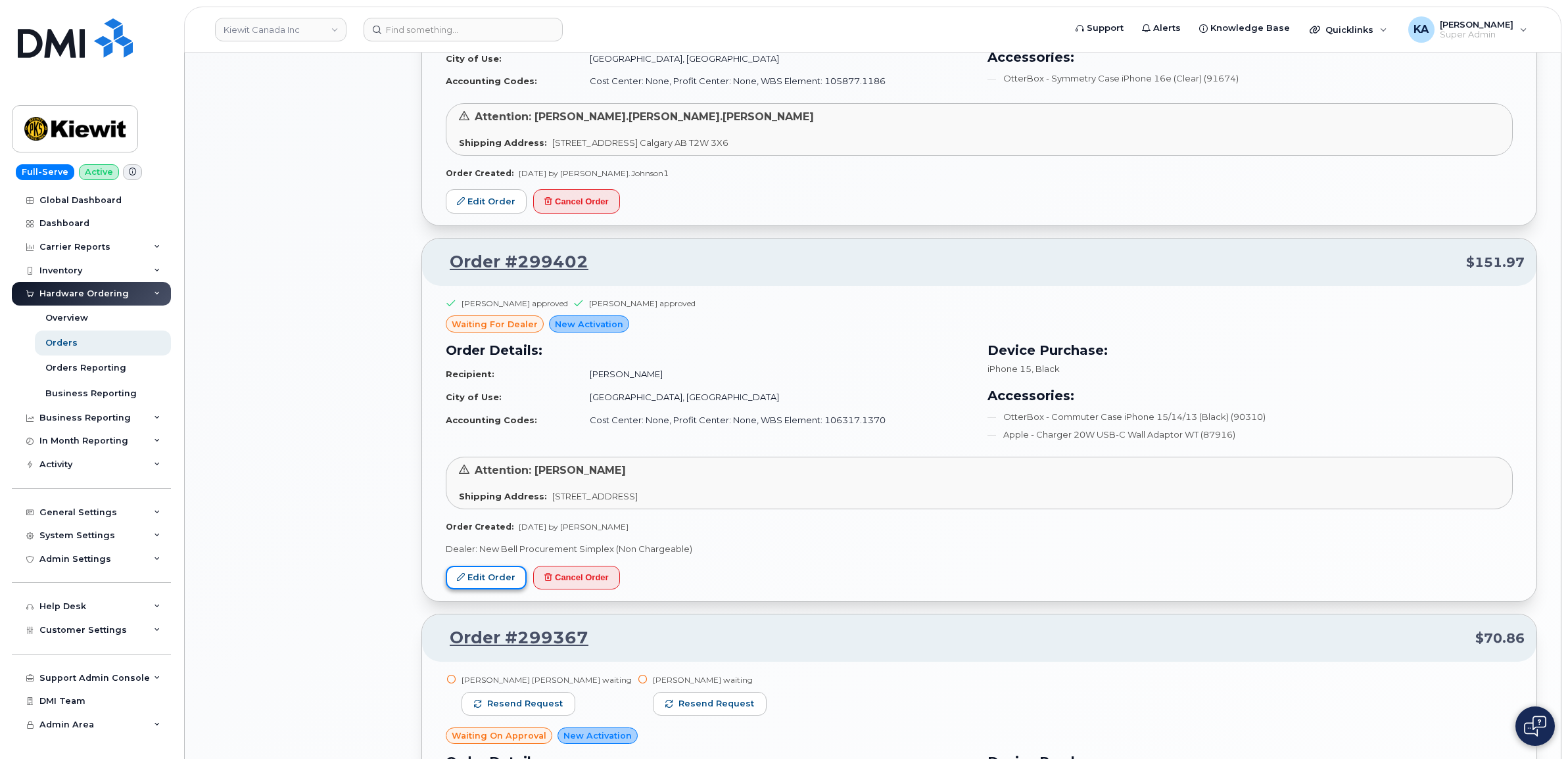
click at [489, 568] on link "Edit Order" at bounding box center [486, 578] width 81 height 24
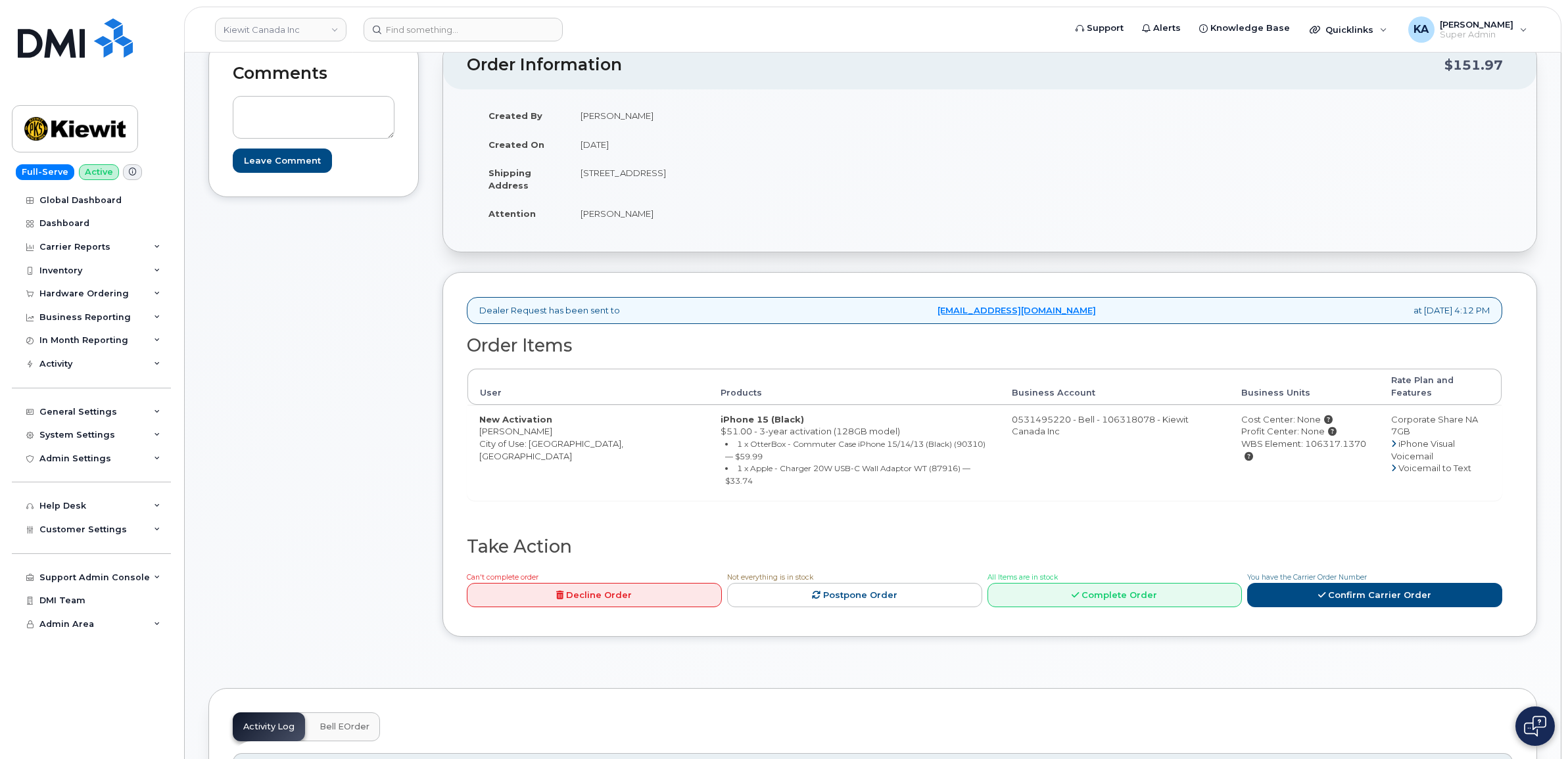
scroll to position [246, 0]
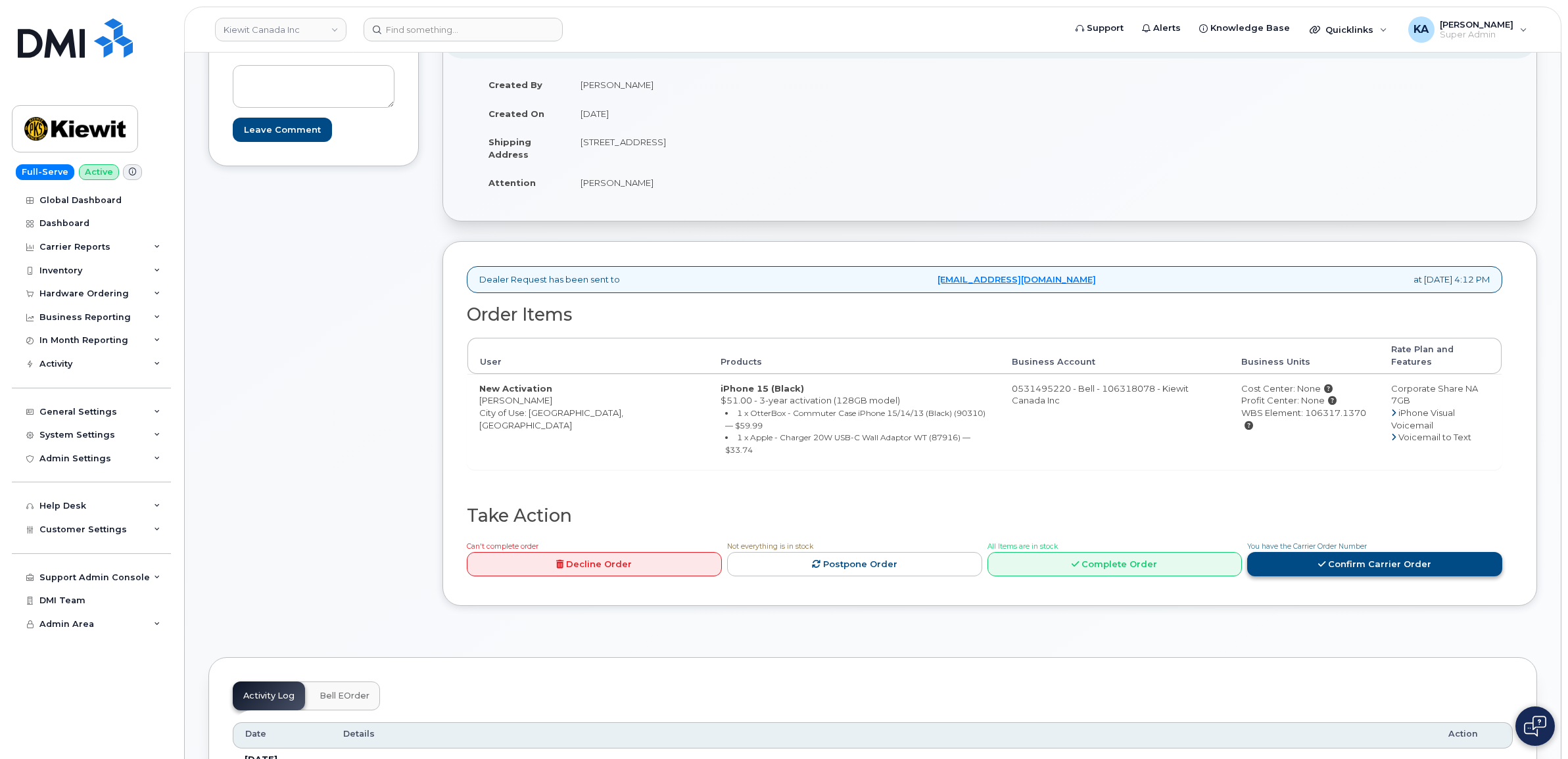
click at [1323, 552] on link "Confirm Carrier Order" at bounding box center [1375, 565] width 255 height 24
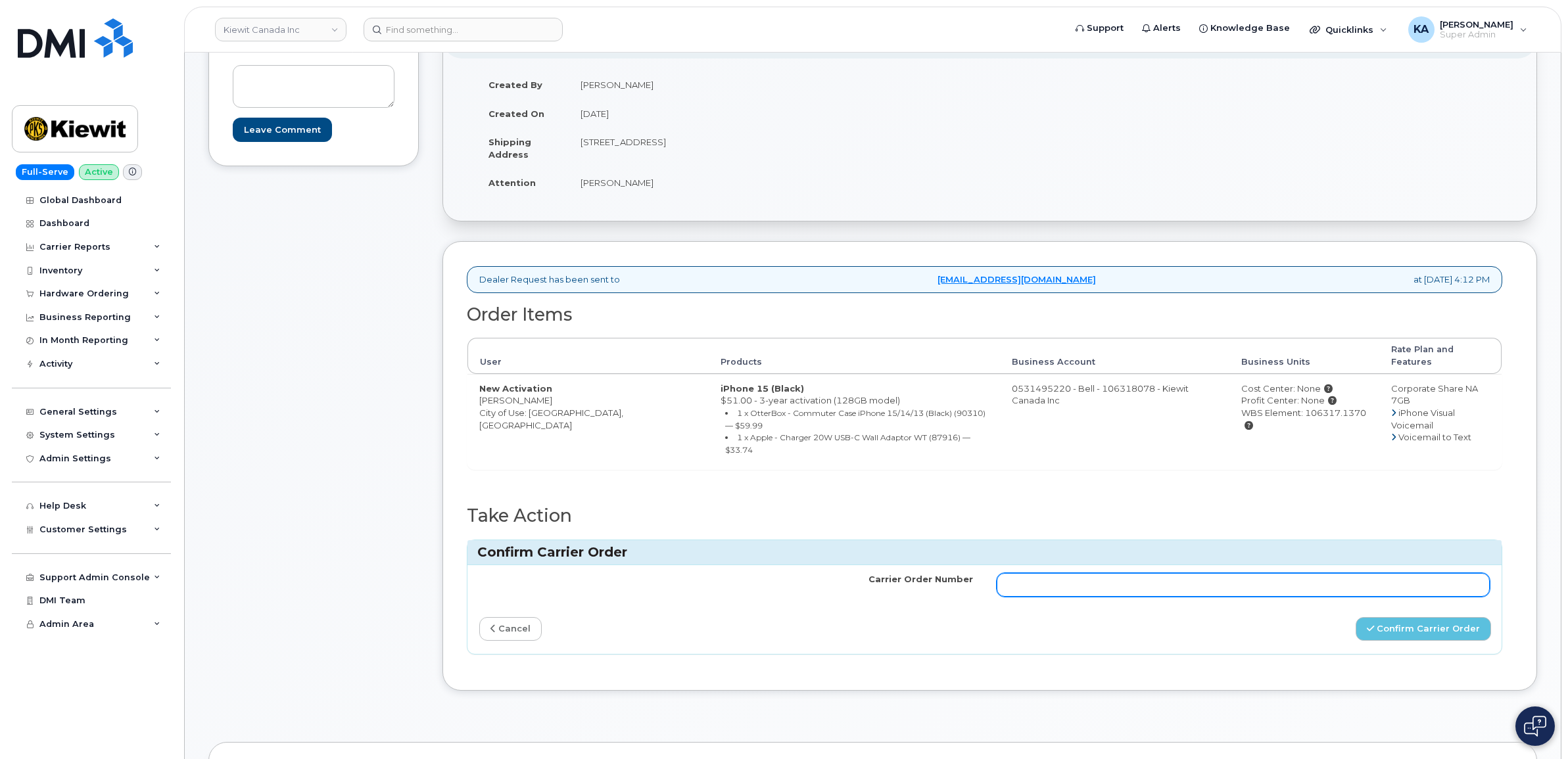
click at [1221, 573] on input "Carrier Order Number" at bounding box center [1243, 584] width 494 height 24
type input "3010525"
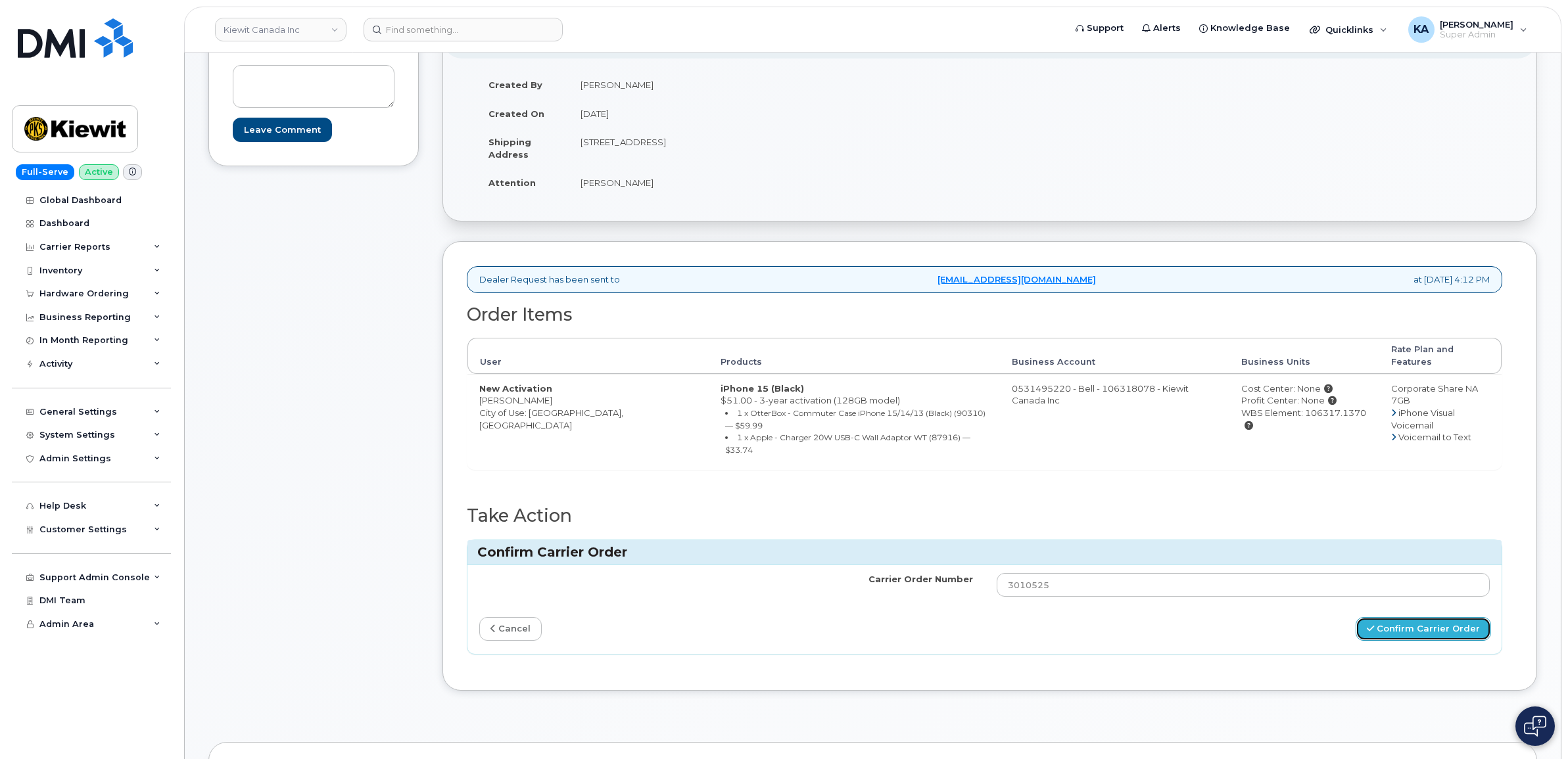
click at [1405, 617] on button "Confirm Carrier Order" at bounding box center [1424, 629] width 135 height 24
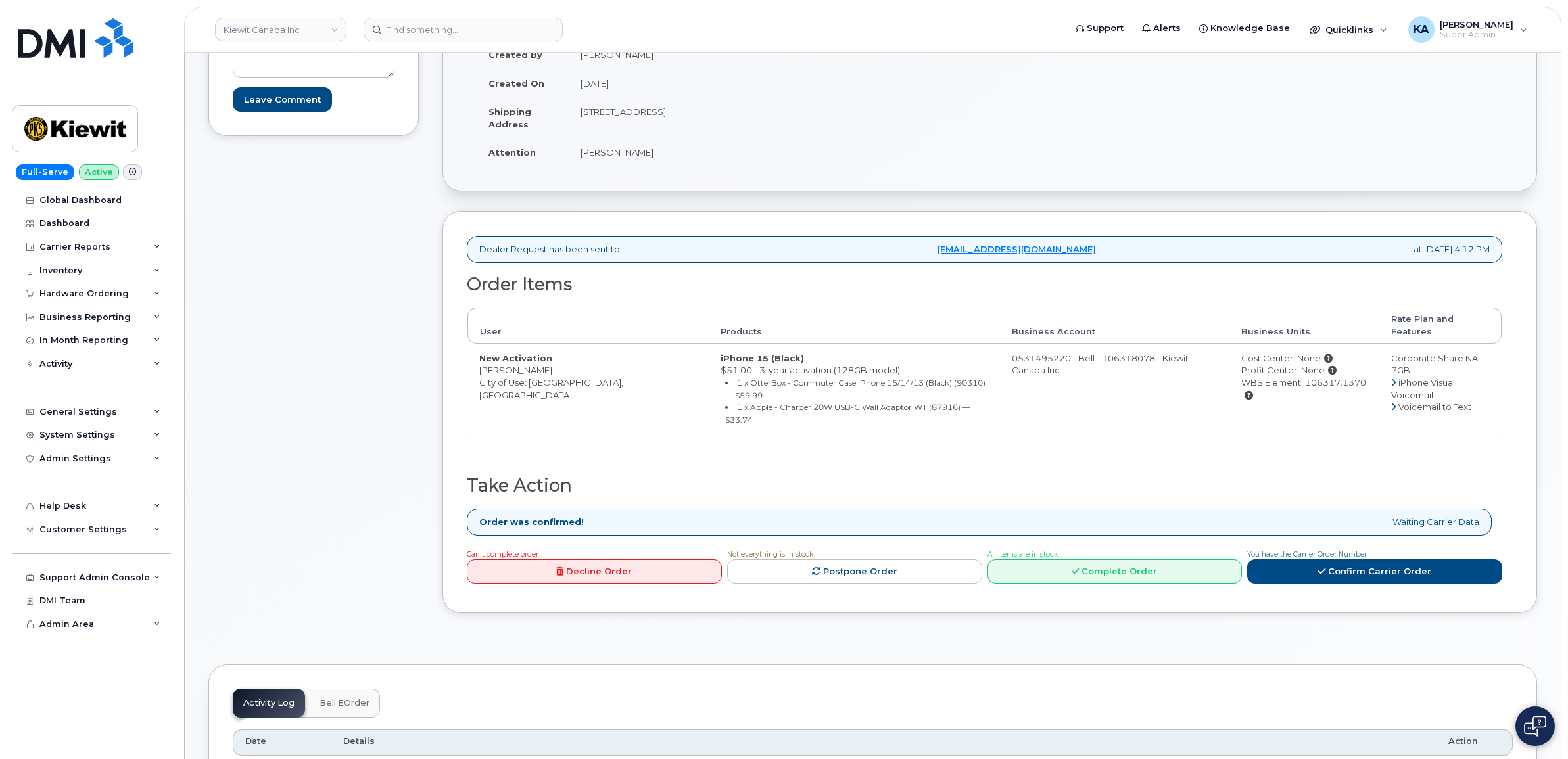
scroll to position [329, 0]
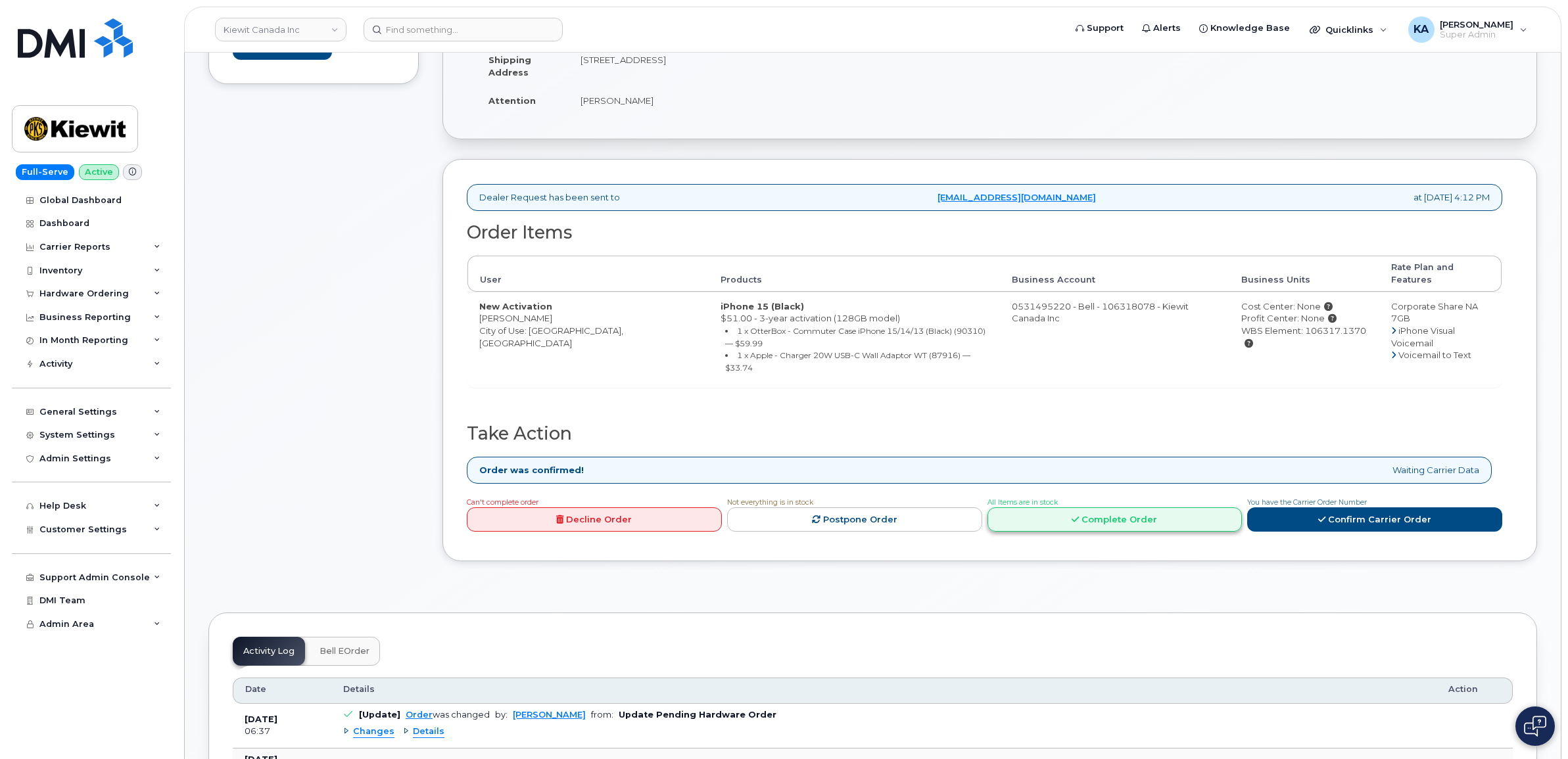
click at [1120, 508] on link "Complete Order" at bounding box center [1115, 520] width 255 height 24
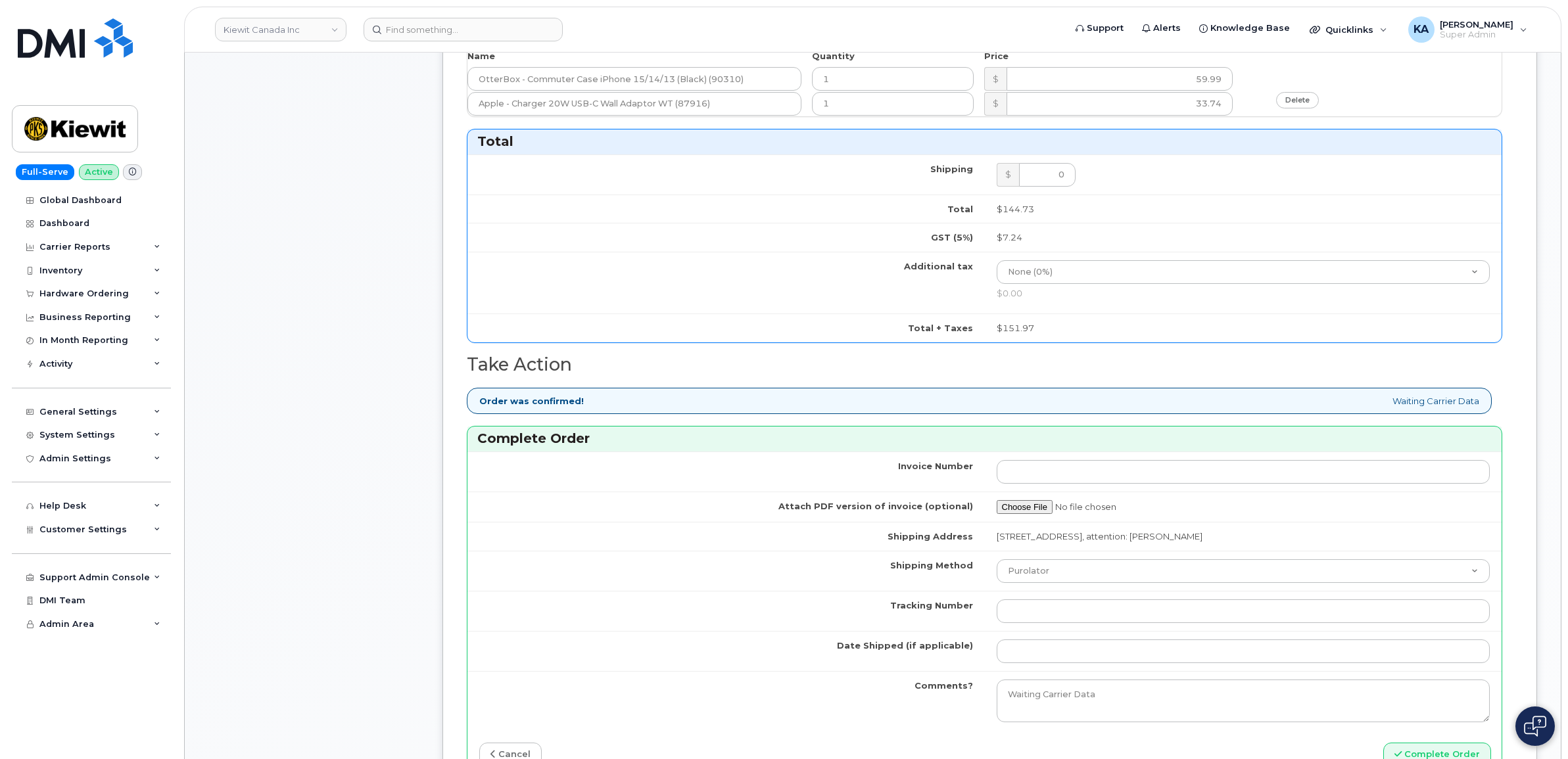
scroll to position [657, 0]
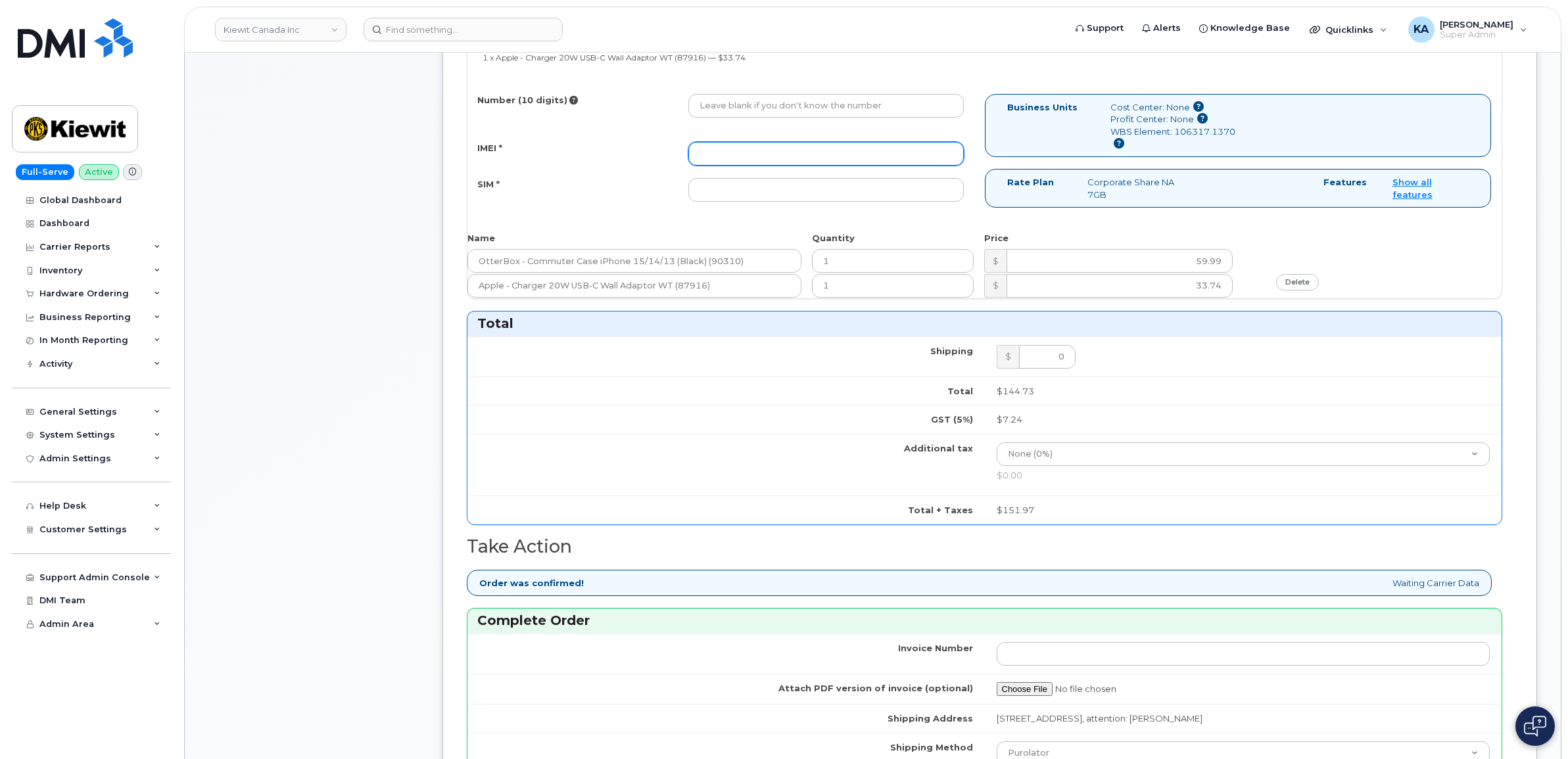
paste input "357670565844841"
type input "357670565844841"
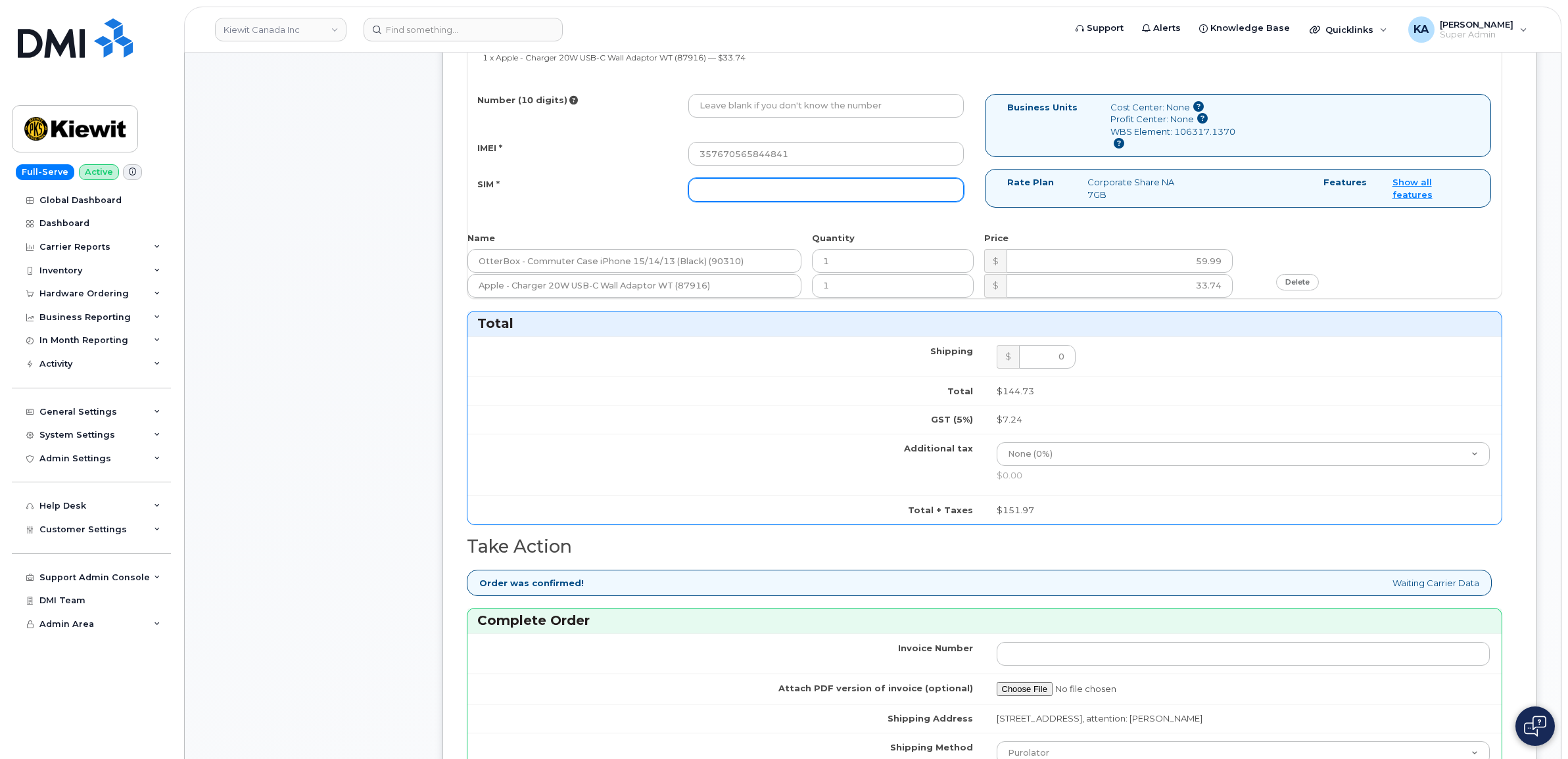
paste input "89302610207734745513"
type input "89302610207734745513"
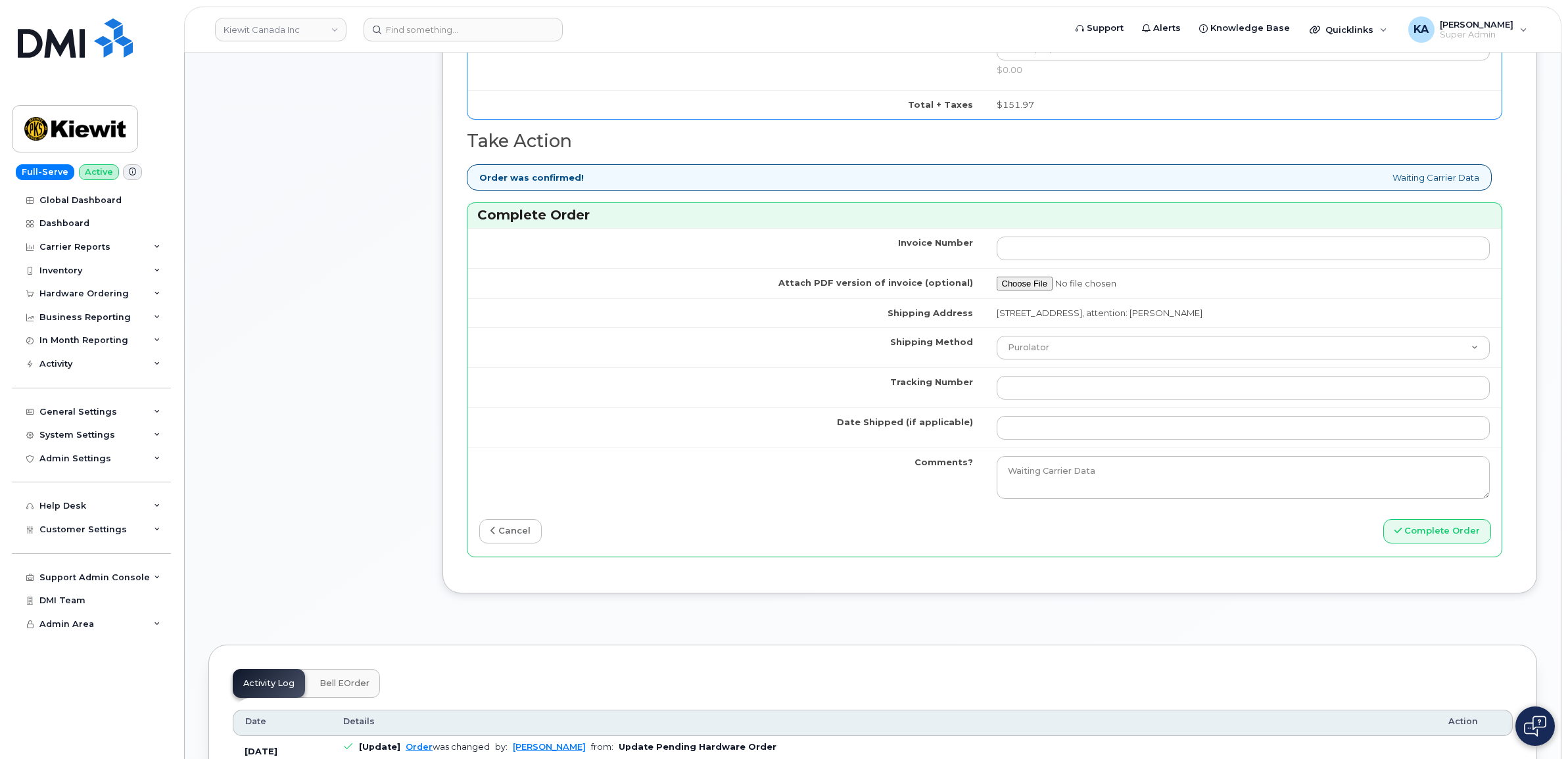
scroll to position [1068, 0]
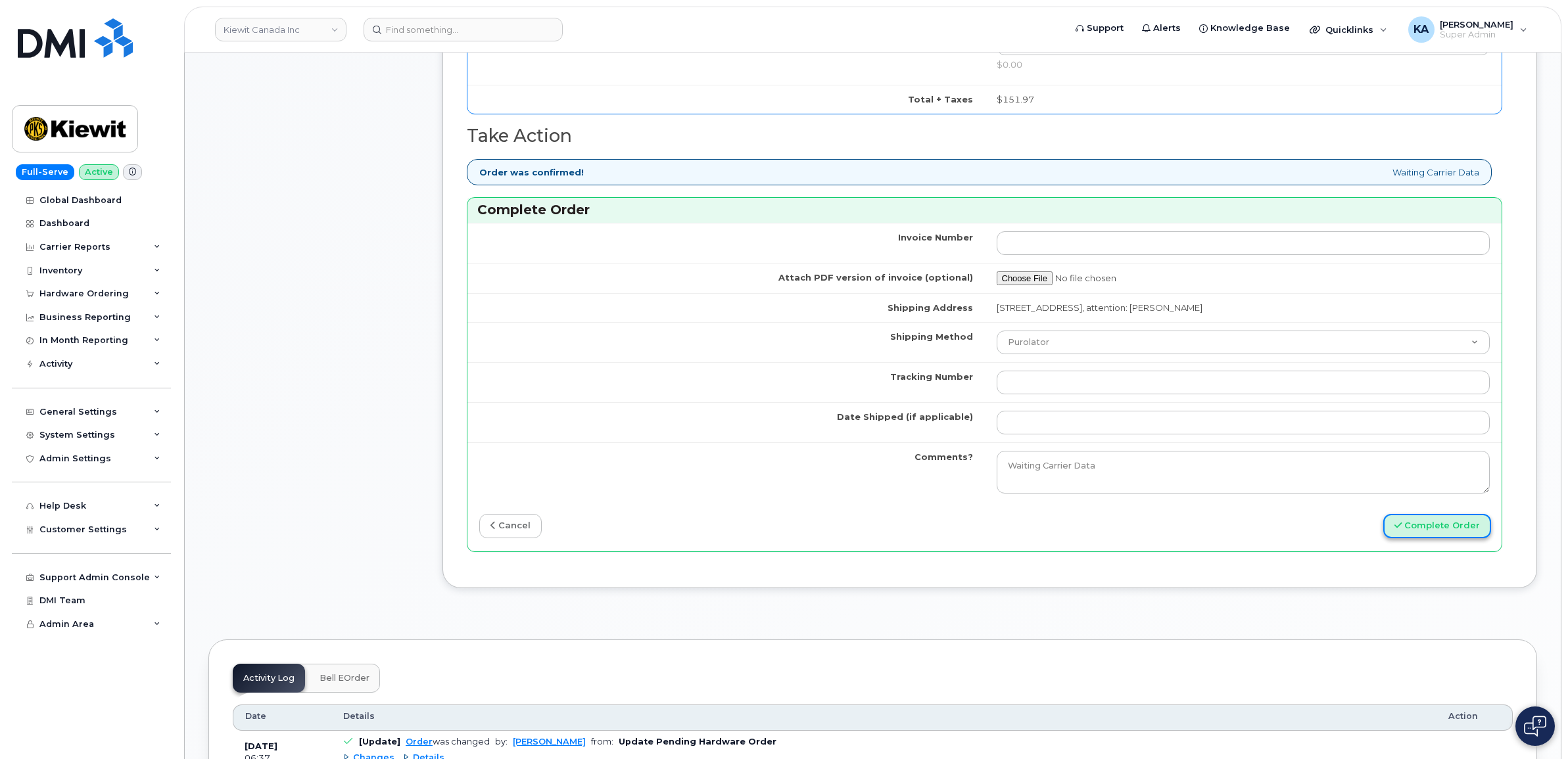
click at [1421, 530] on button "Complete Order" at bounding box center [1437, 526] width 108 height 24
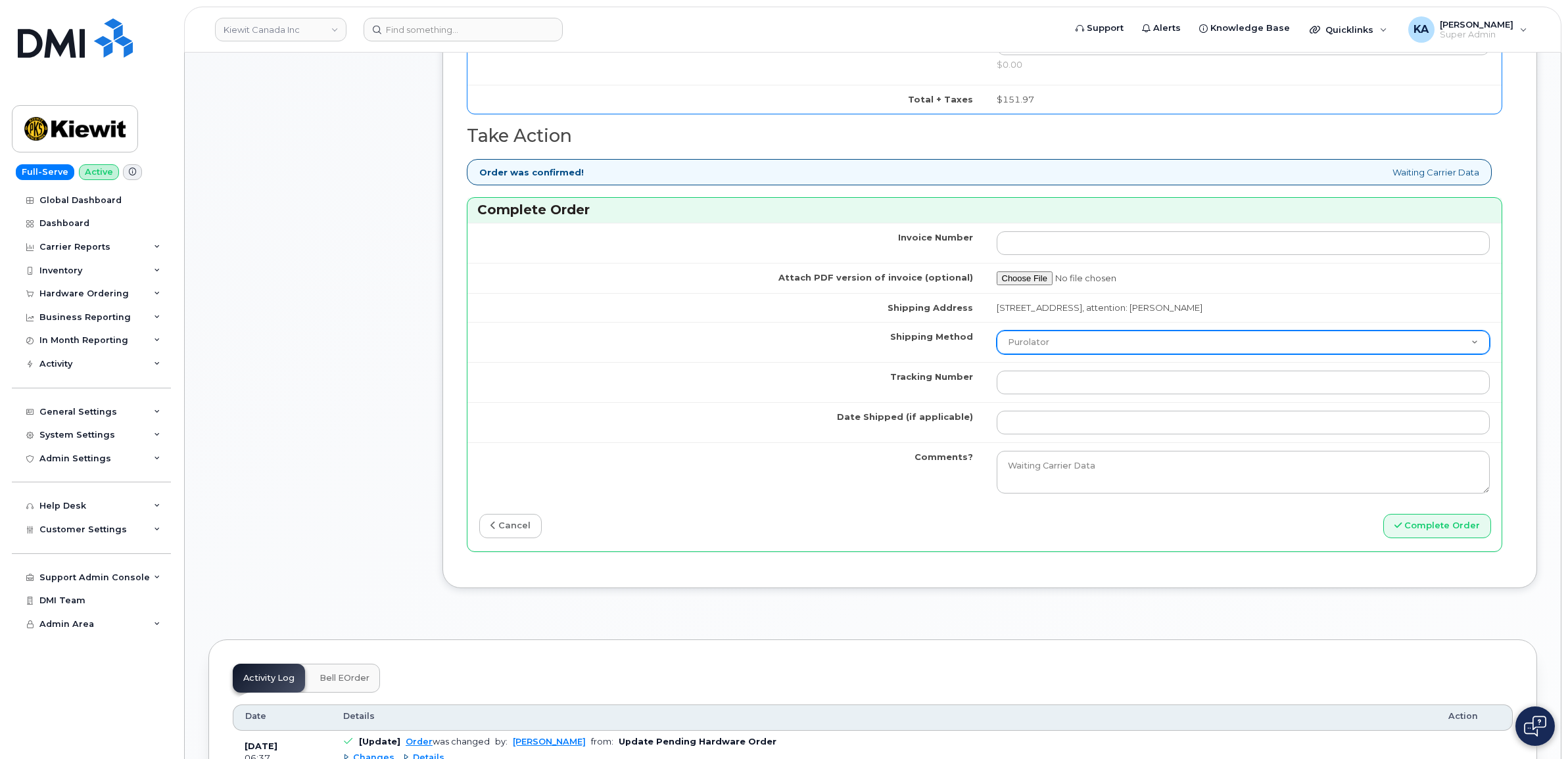
click at [1043, 346] on select "Purolator UPS FedEx Canada Post Courier Other Drop Off Pick Up" at bounding box center [1243, 342] width 494 height 24
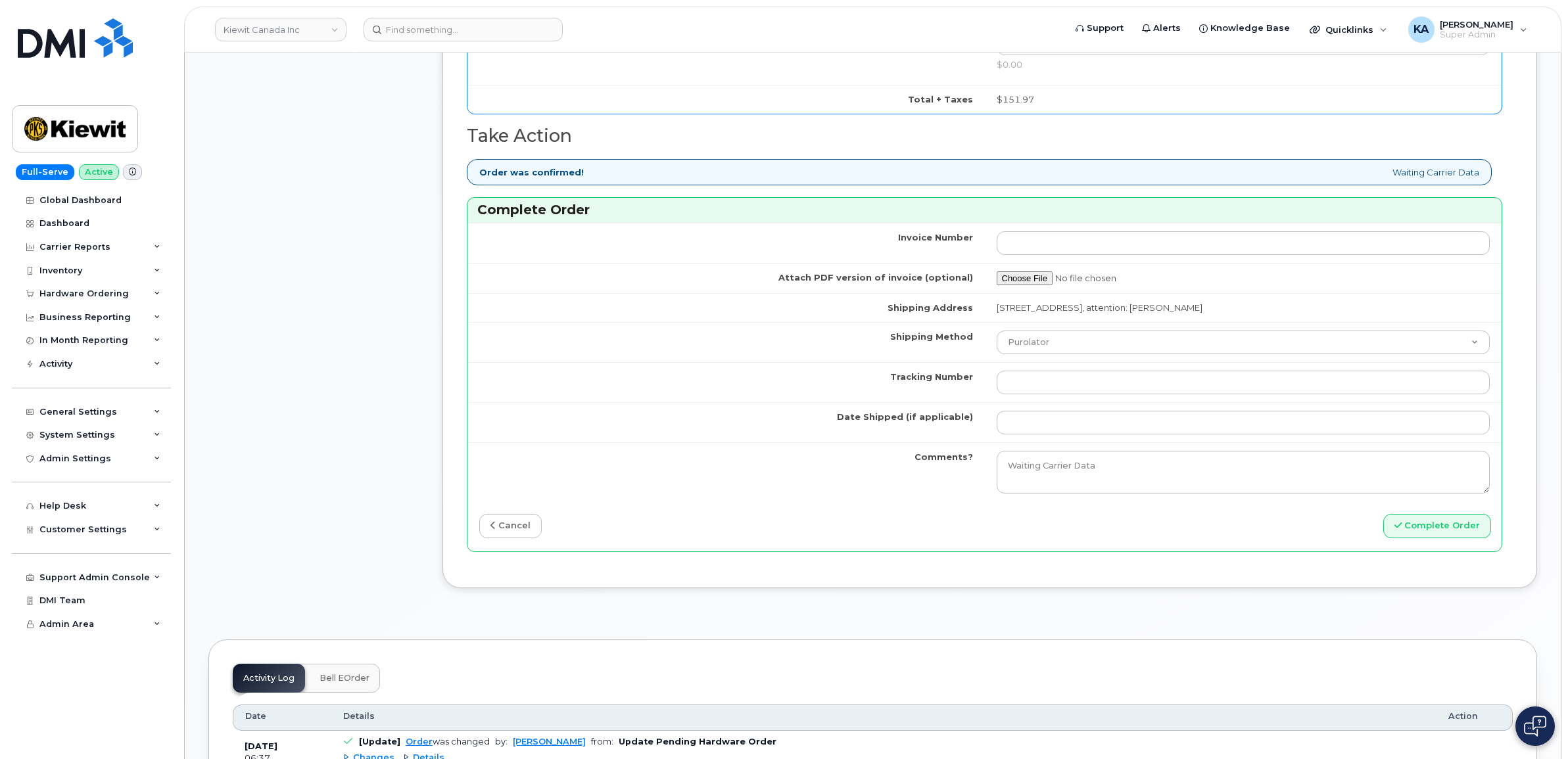
click at [715, 343] on td "Shipping Method" at bounding box center [726, 342] width 518 height 40
paste input "475744896212"
type input "475744896212"
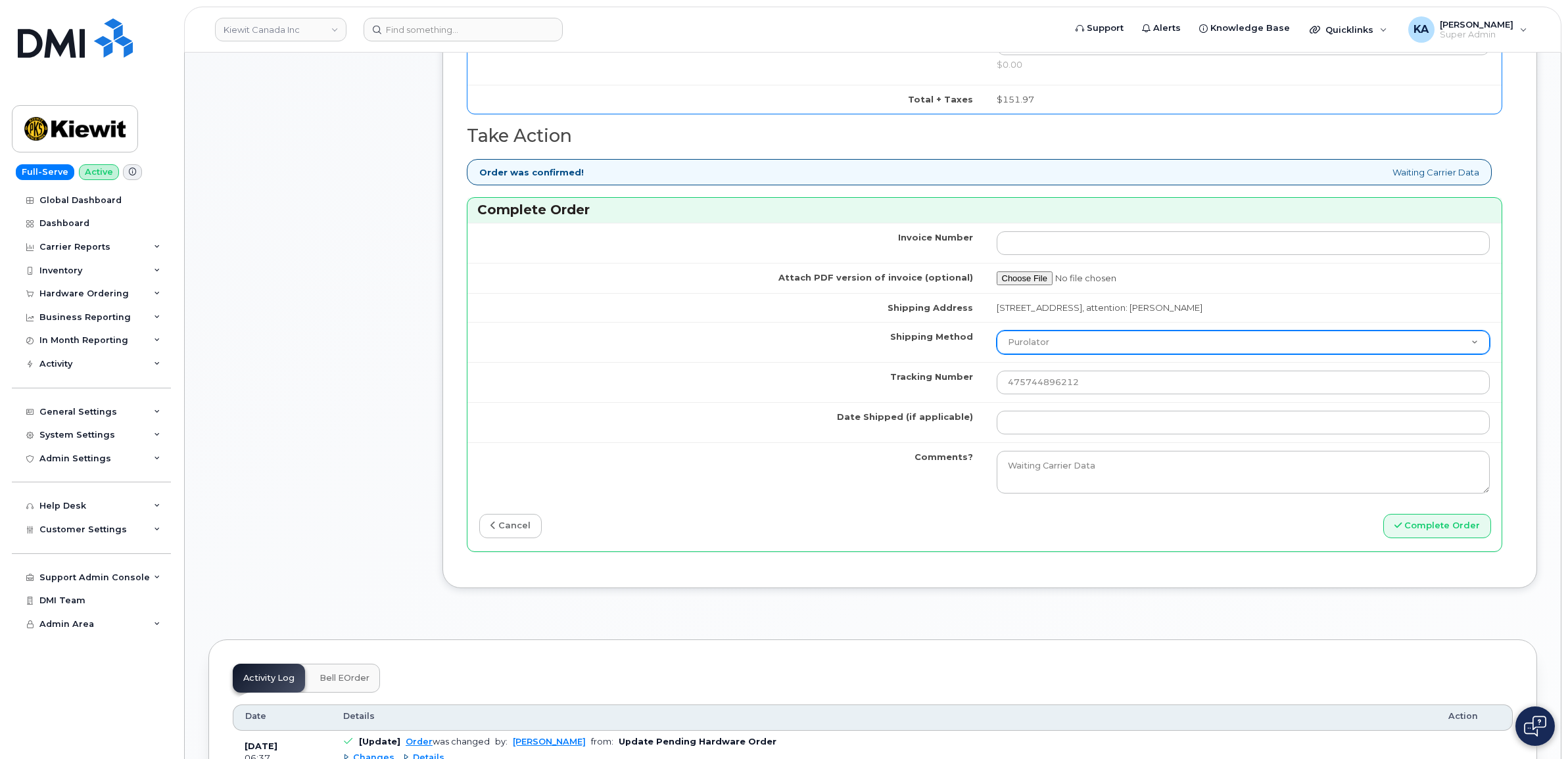
click at [1036, 349] on select "Purolator UPS FedEx Canada Post Courier Other Drop Off Pick Up" at bounding box center [1243, 342] width 494 height 24
select select "FedEx"
click at [996, 334] on select "Purolator UPS FedEx Canada Post Courier Other Drop Off Pick Up" at bounding box center [1243, 342] width 494 height 24
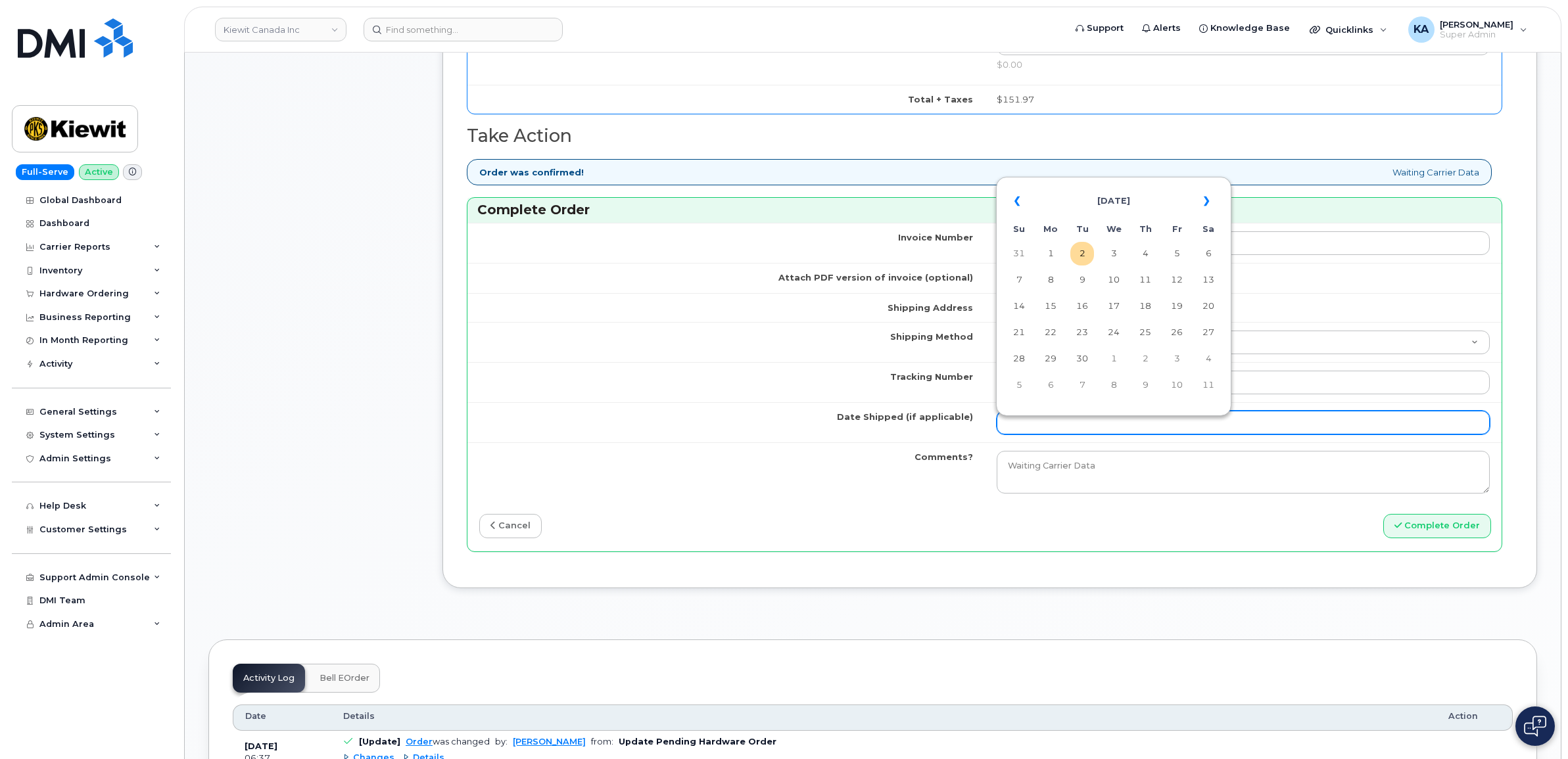
click at [1049, 428] on input "Date Shipped (if applicable)" at bounding box center [1243, 422] width 494 height 24
click at [1018, 198] on th "«" at bounding box center [1018, 201] width 24 height 32
click at [1175, 355] on td "29" at bounding box center [1177, 359] width 24 height 24
type input "2025-08-29"
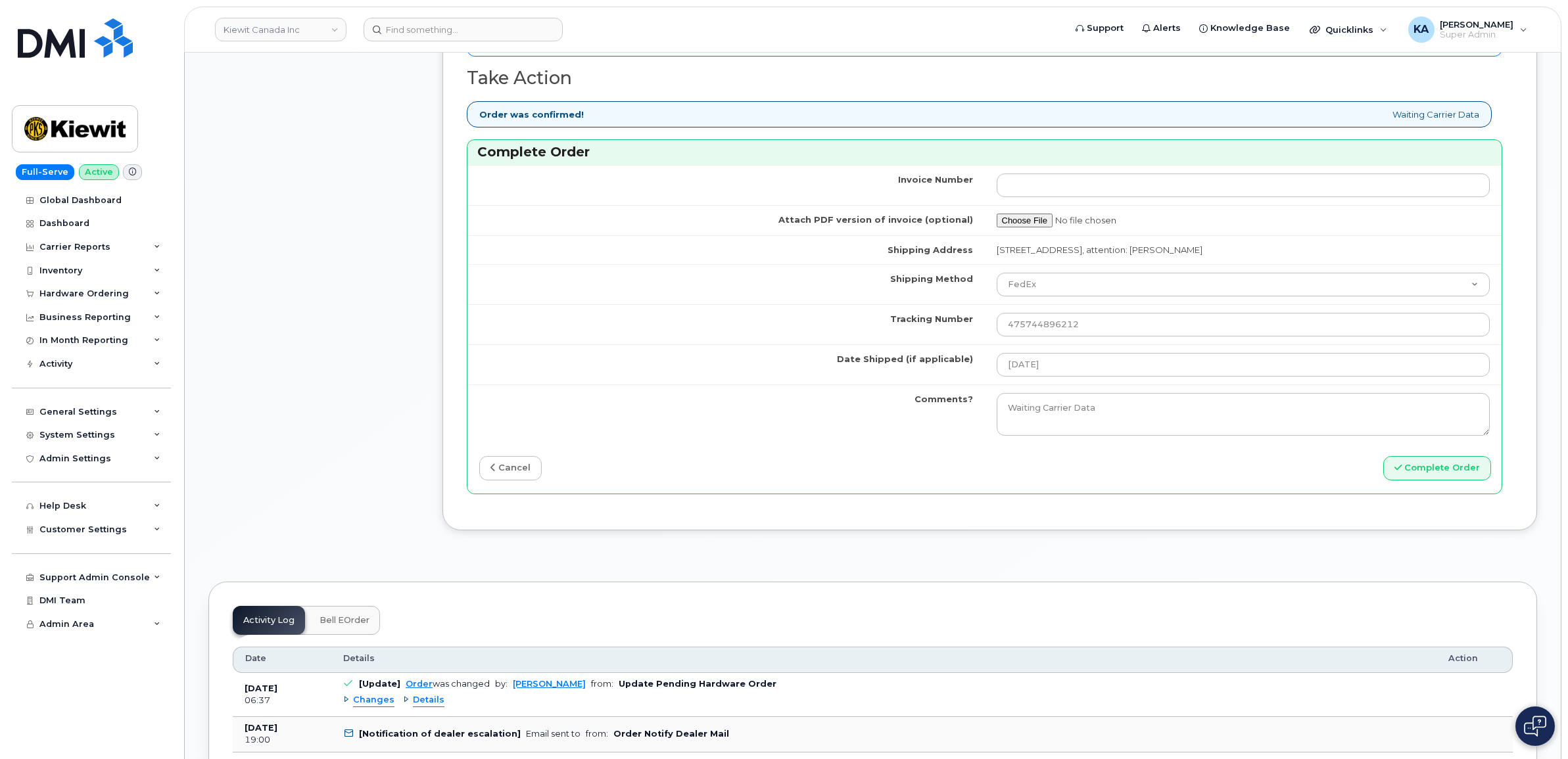
scroll to position [1150, 0]
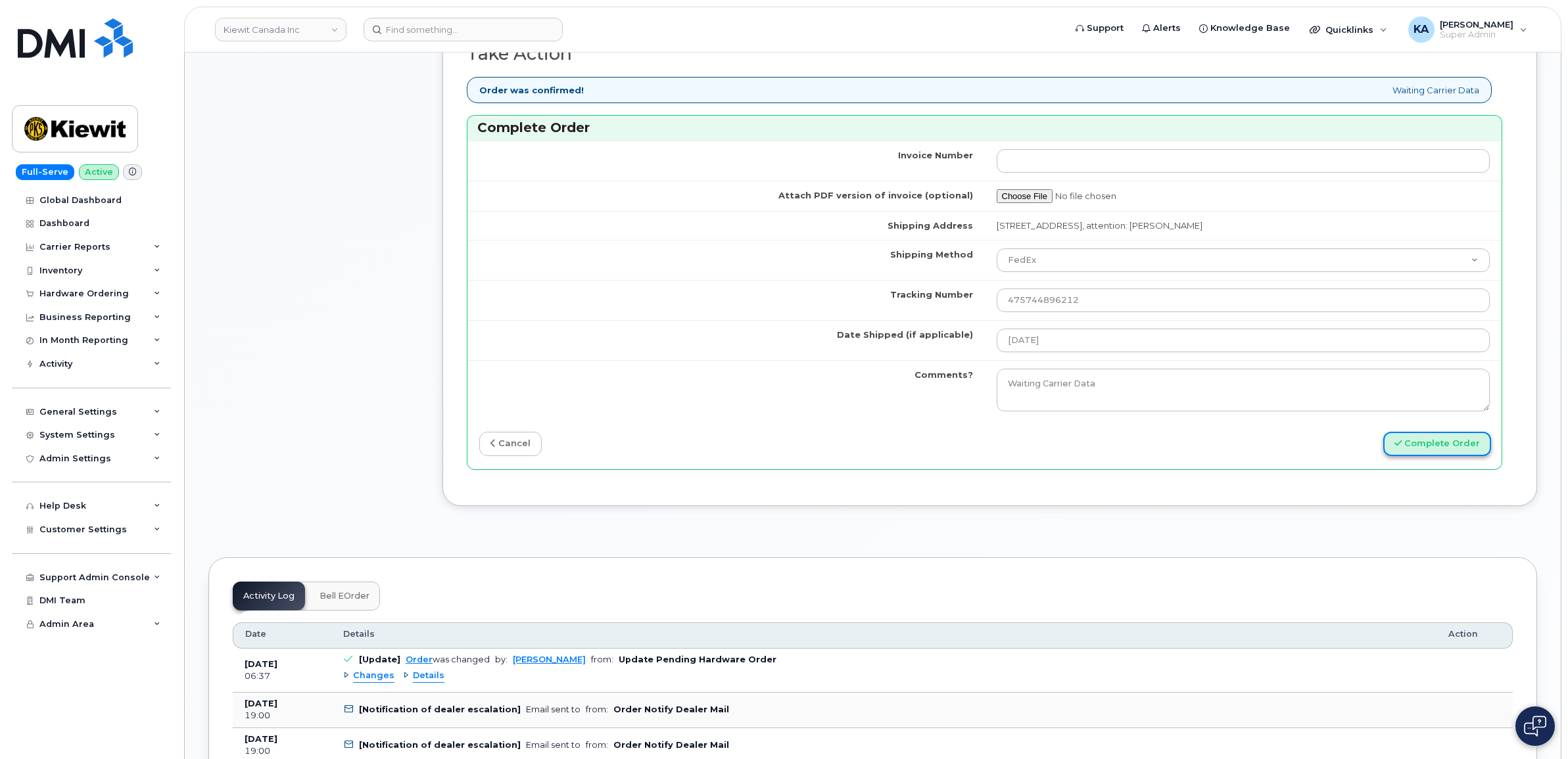
click at [1435, 448] on button "Complete Order" at bounding box center [1437, 444] width 108 height 24
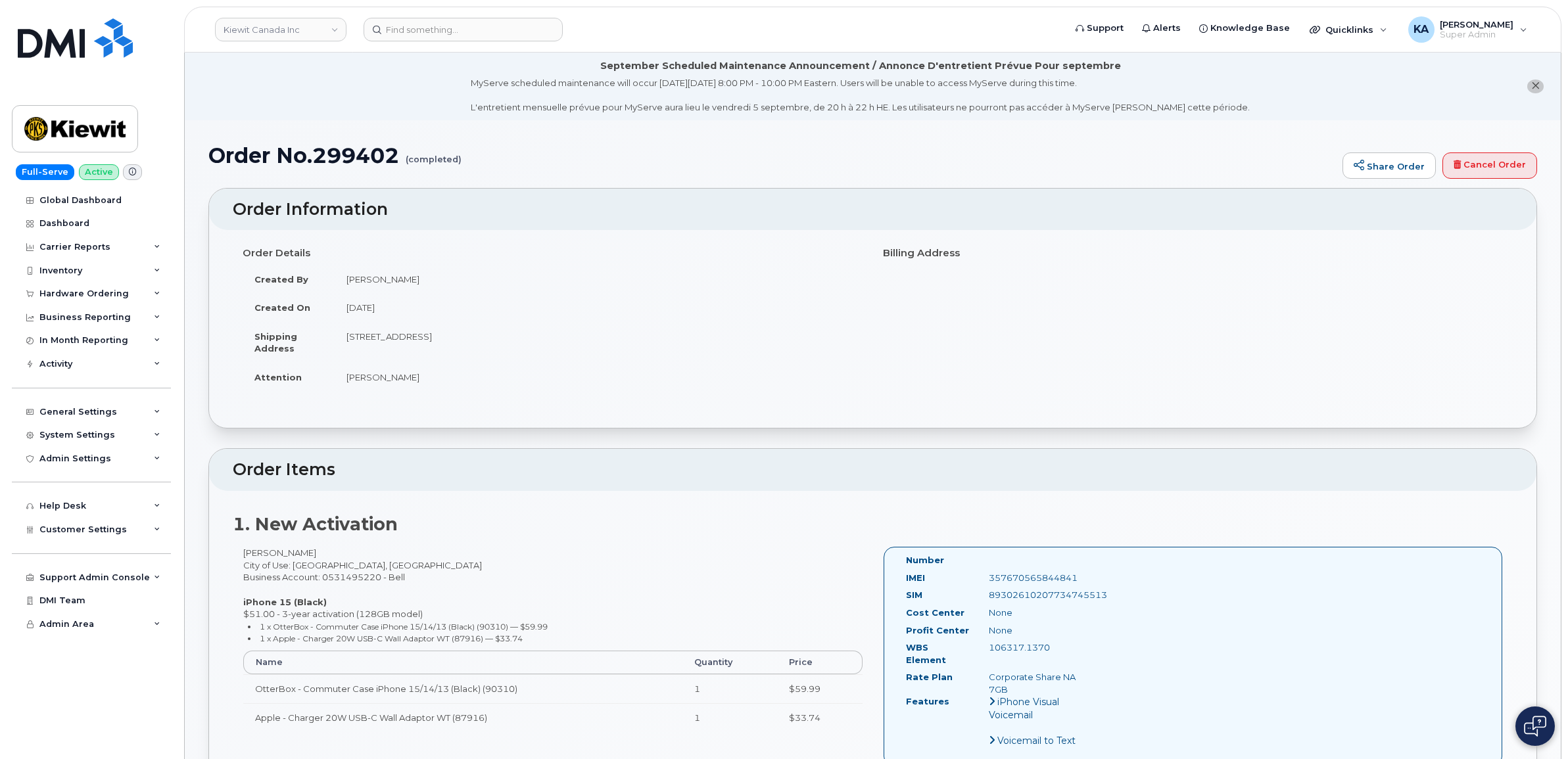
drag, startPoint x: 906, startPoint y: 558, endPoint x: 1072, endPoint y: 633, distance: 182.2
click at [1072, 633] on div "Number IMEI [TECHNICAL_ID] SIM [TECHNICAL_ID] Cost Center None [GEOGRAPHIC_DATA…" at bounding box center [996, 656] width 200 height 205
click at [809, 549] on div "[PERSON_NAME] City of Use: [GEOGRAPHIC_DATA], [GEOGRAPHIC_DATA] Business Accoun…" at bounding box center [553, 645] width 641 height 197
drag, startPoint x: 908, startPoint y: 577, endPoint x: 1106, endPoint y: 600, distance: 199.3
click at [1096, 600] on div "Number IMEI [TECHNICAL_ID] SIM [TECHNICAL_ID] Cost Center None [GEOGRAPHIC_DATA…" at bounding box center [996, 656] width 200 height 205
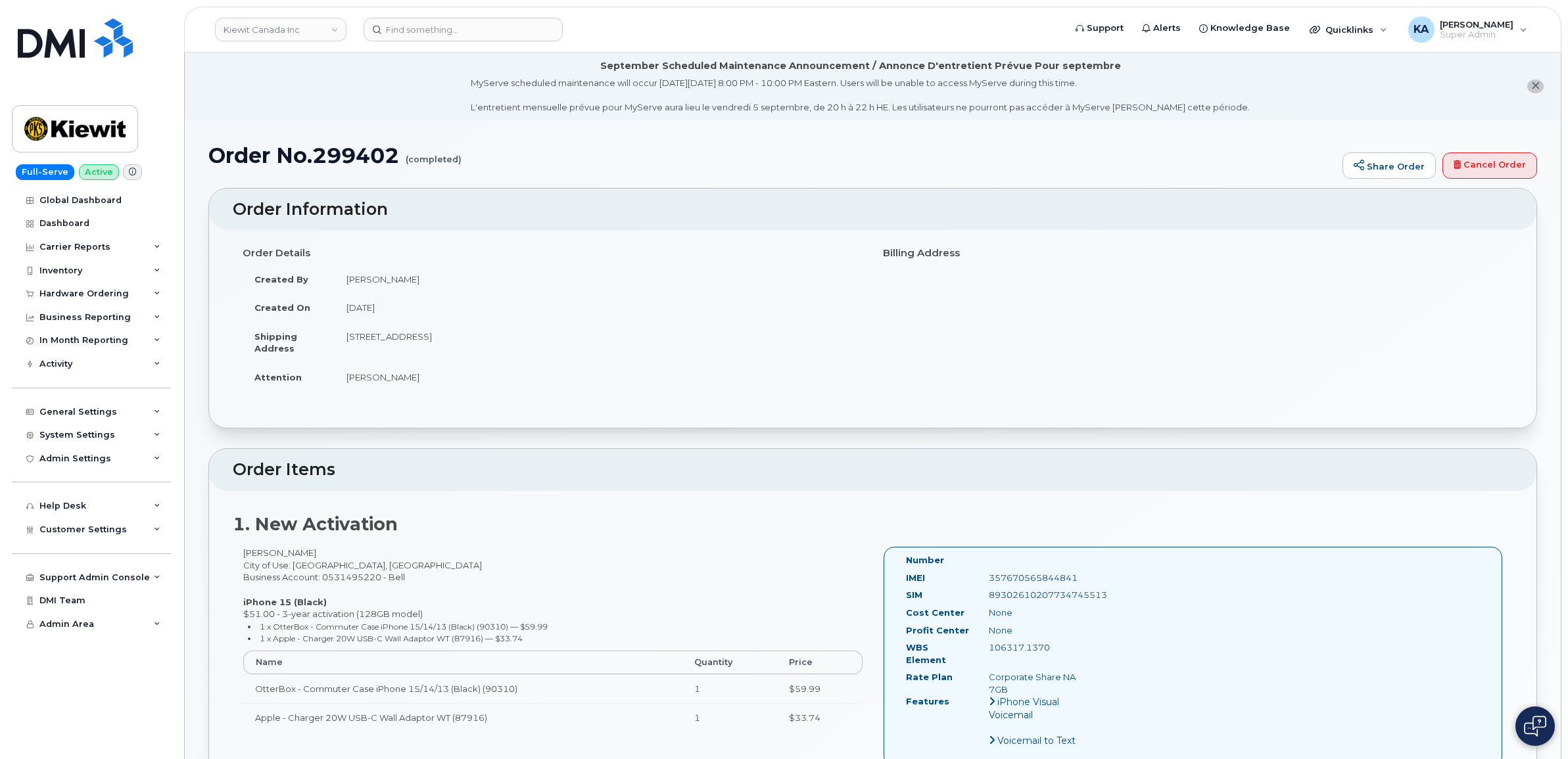
drag, startPoint x: 1106, startPoint y: 600, endPoint x: 1090, endPoint y: 599, distance: 16.0
copy div "IMEI [TECHNICAL_ID] SIM [TECHNICAL_ID]"
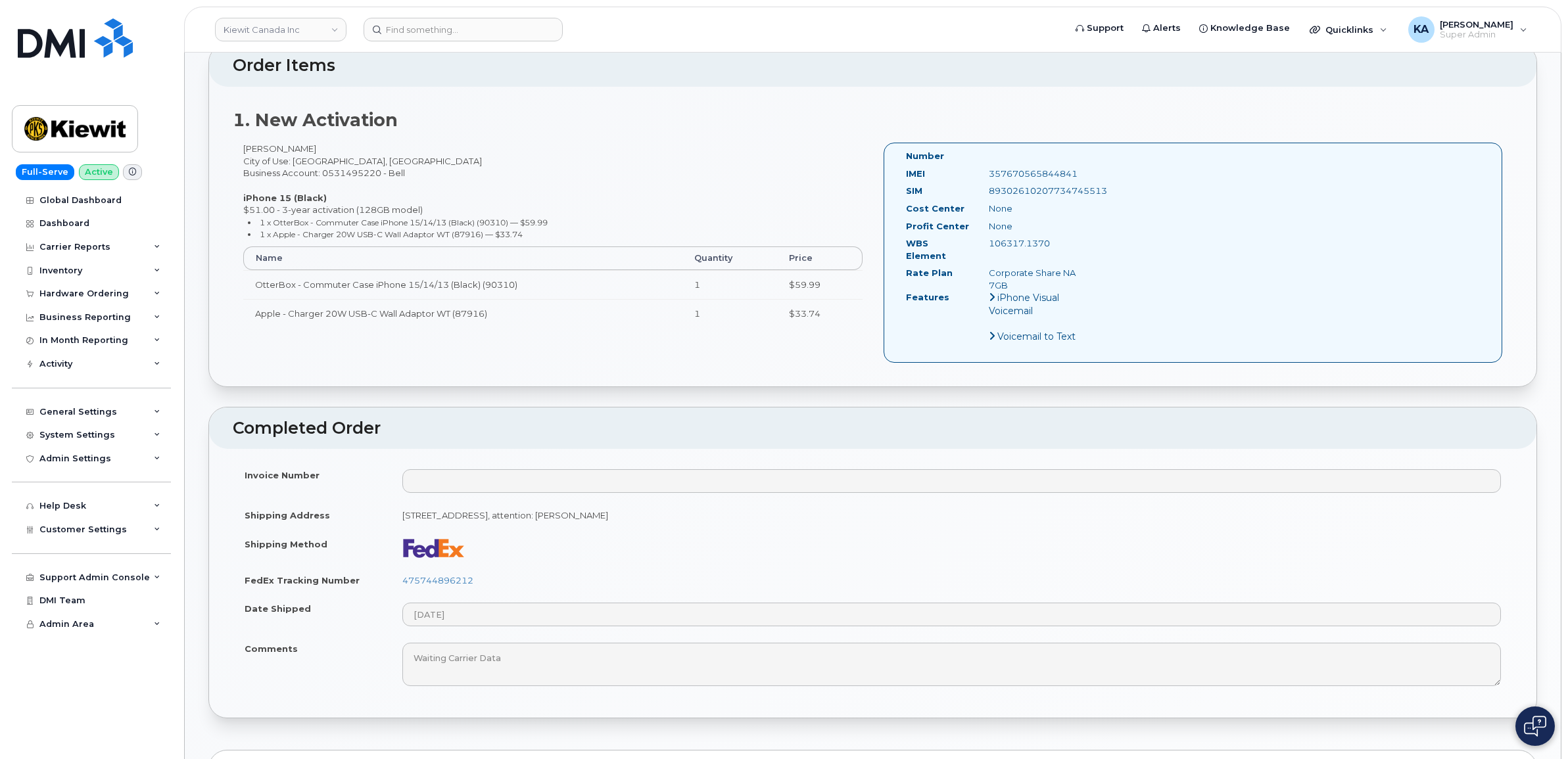
scroll to position [411, 0]
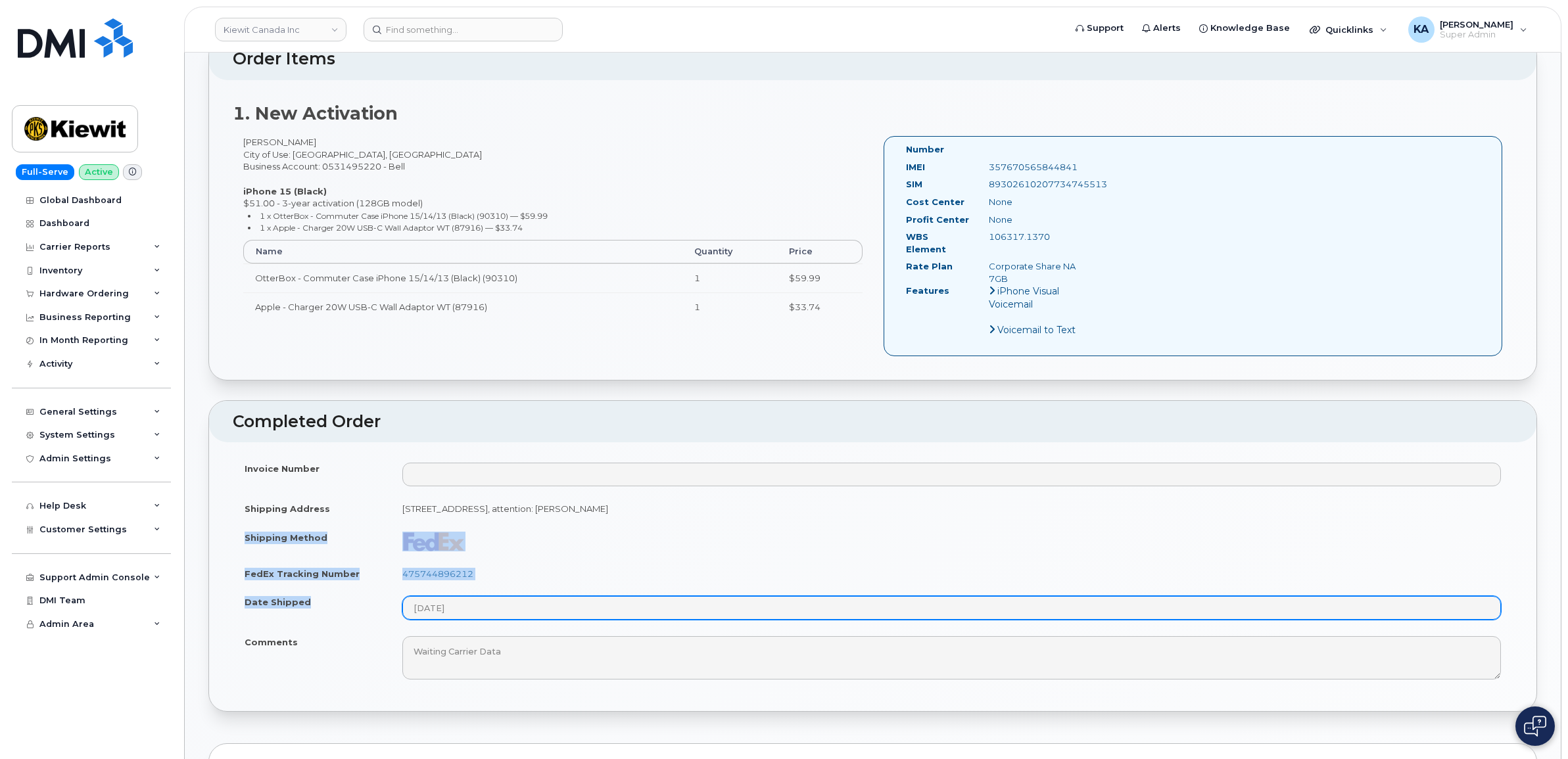
click at [479, 602] on tbody "Invoice Number Shipping Address [STREET_ADDRESS], attention: [PERSON_NAME] Ship…" at bounding box center [873, 571] width 1280 height 233
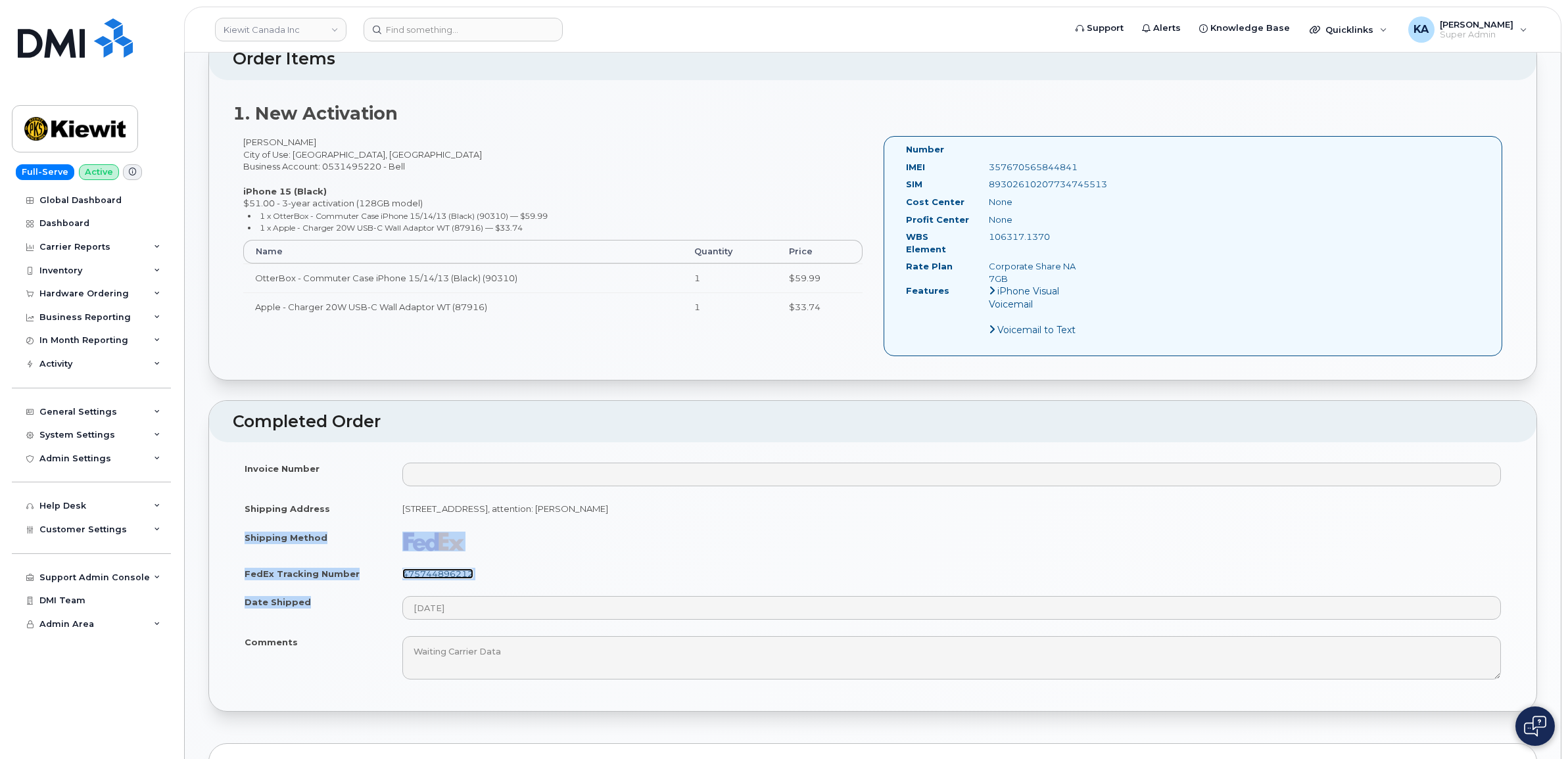
drag, startPoint x: 480, startPoint y: 602, endPoint x: 451, endPoint y: 563, distance: 48.6
copy tbody "Shipping Method FedEx Tracking Number 475744896212 Date Shipped"
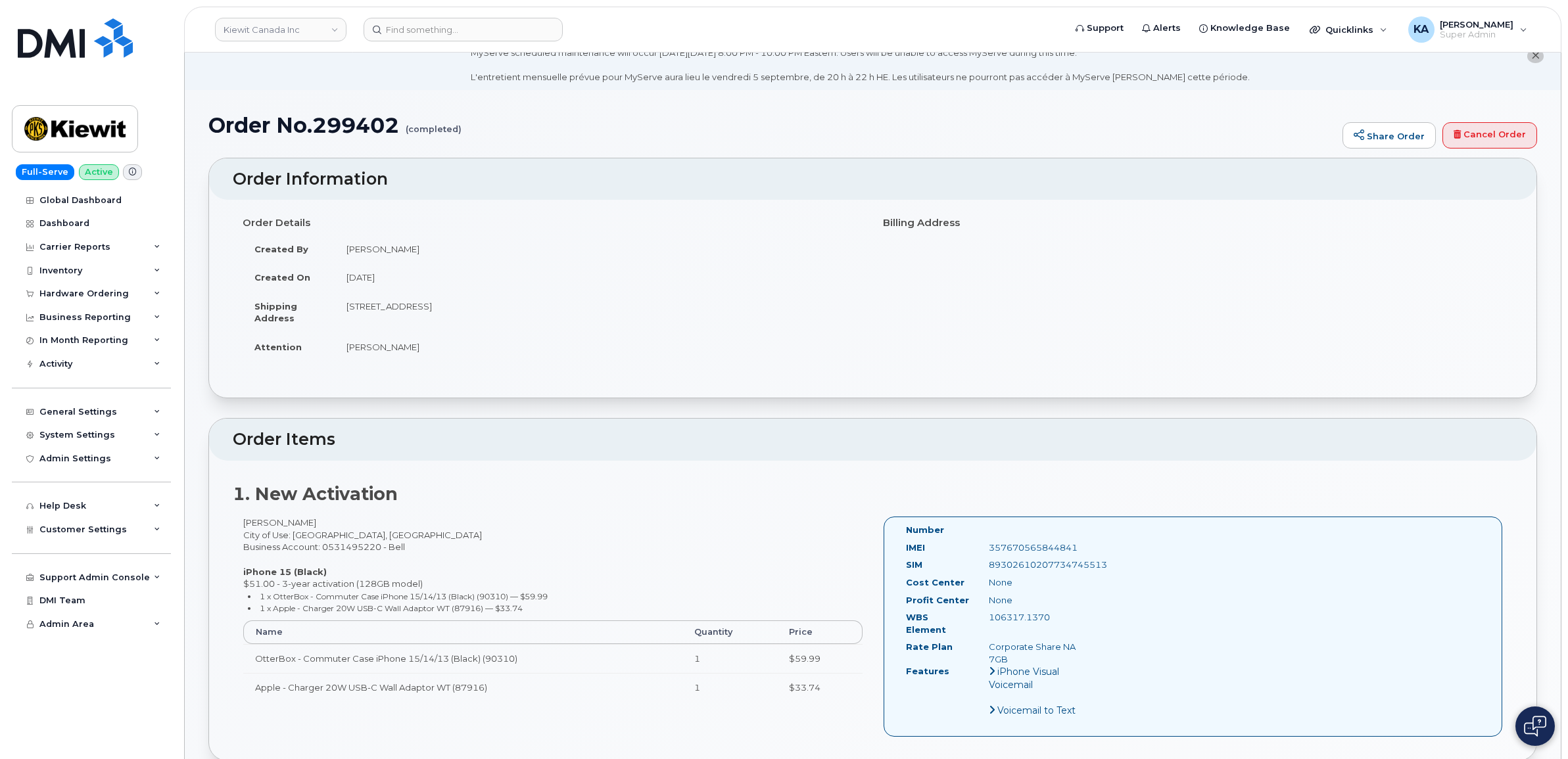
scroll to position [0, 0]
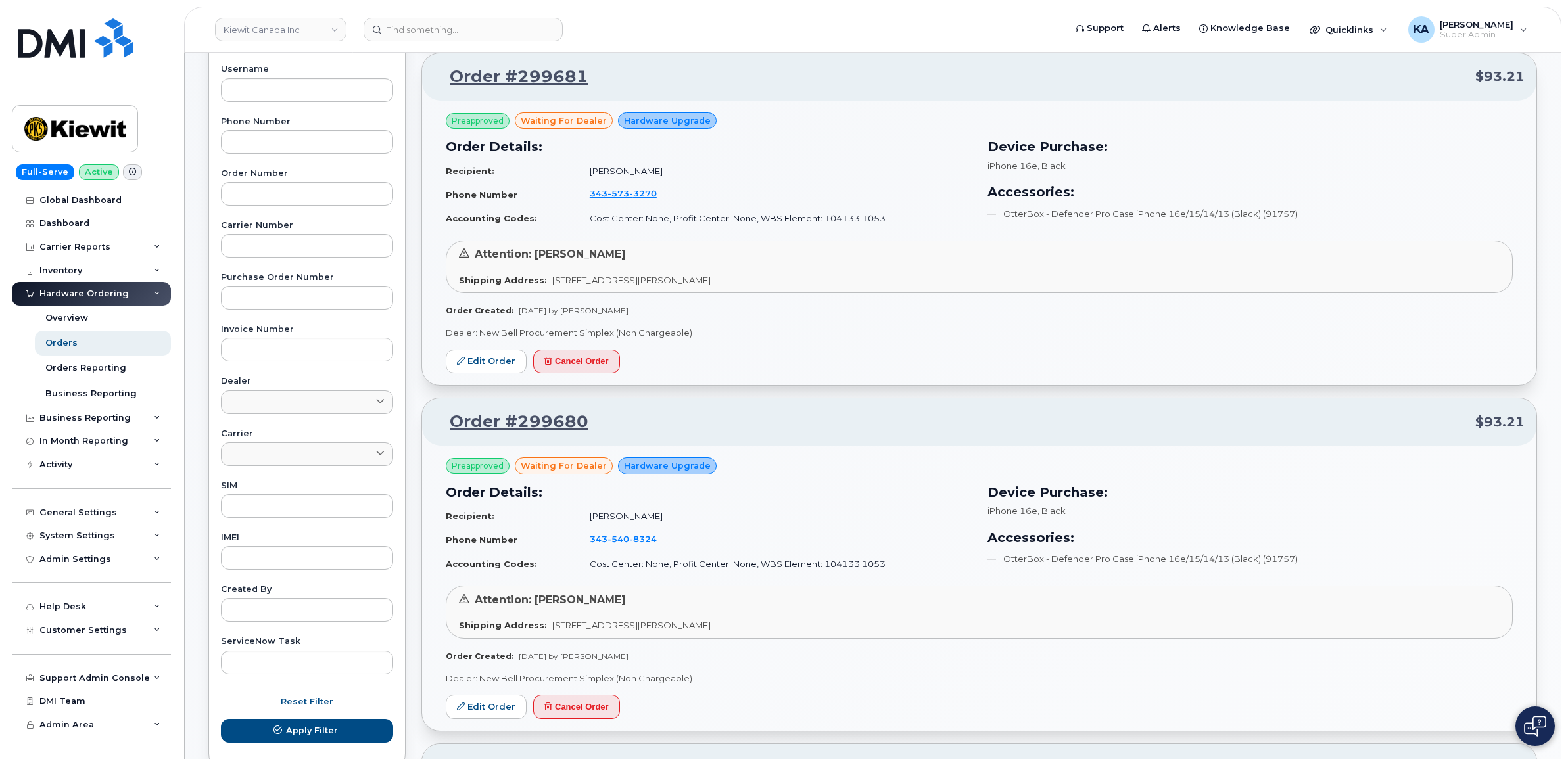
scroll to position [164, 0]
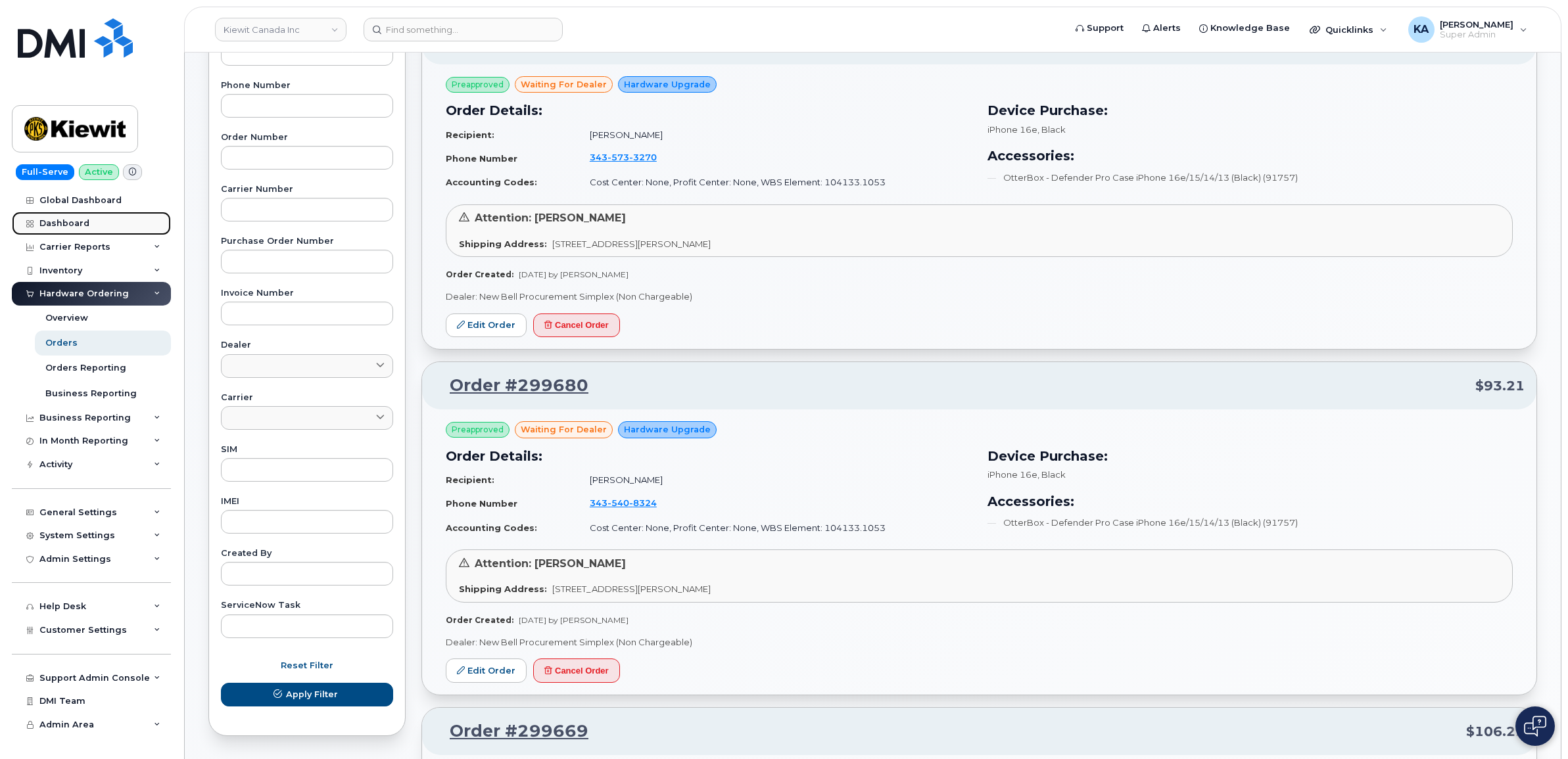
click at [57, 221] on div "Dashboard" at bounding box center [65, 223] width 50 height 11
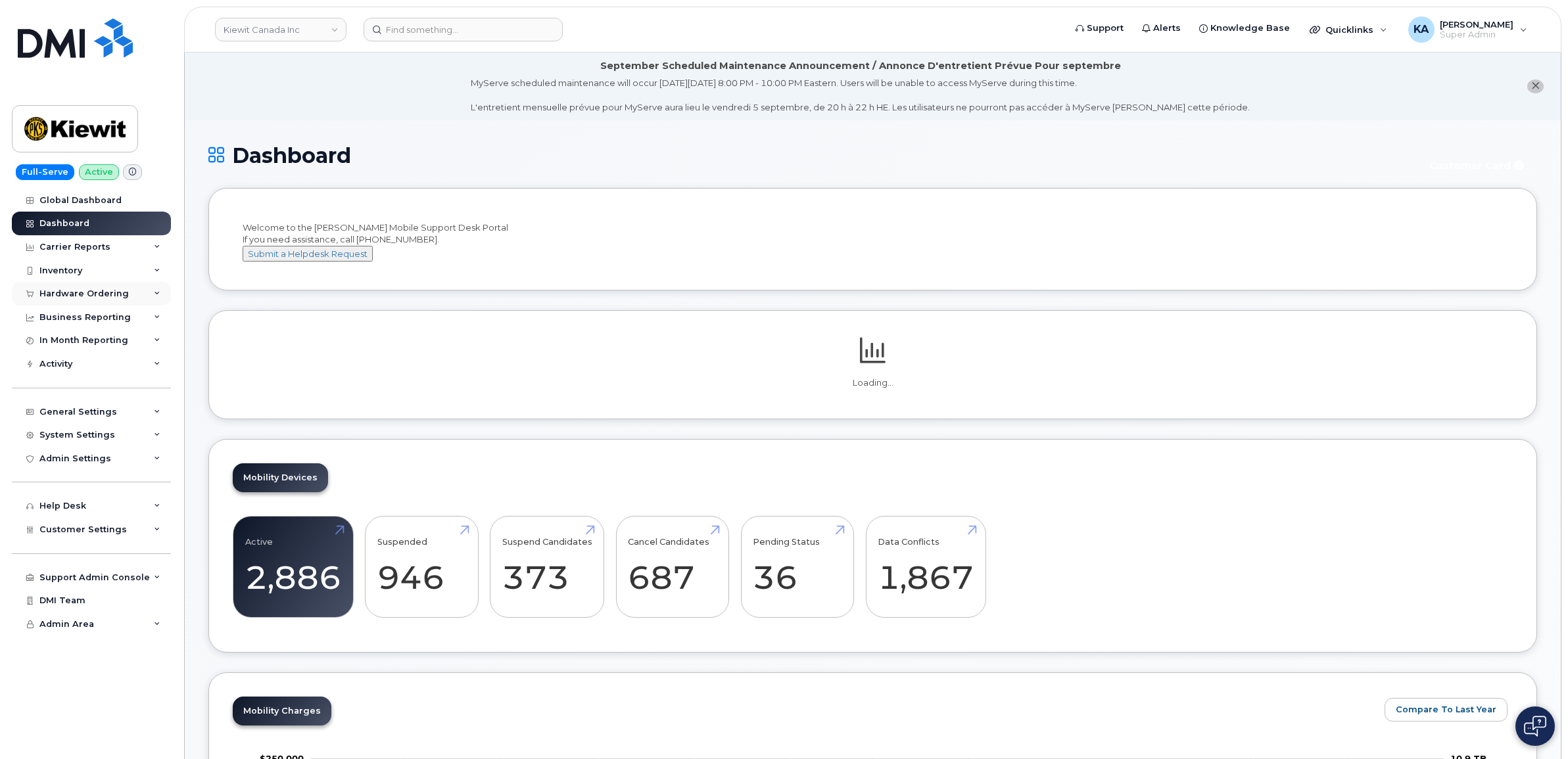
click at [54, 288] on div "Hardware Ordering" at bounding box center [91, 293] width 159 height 24
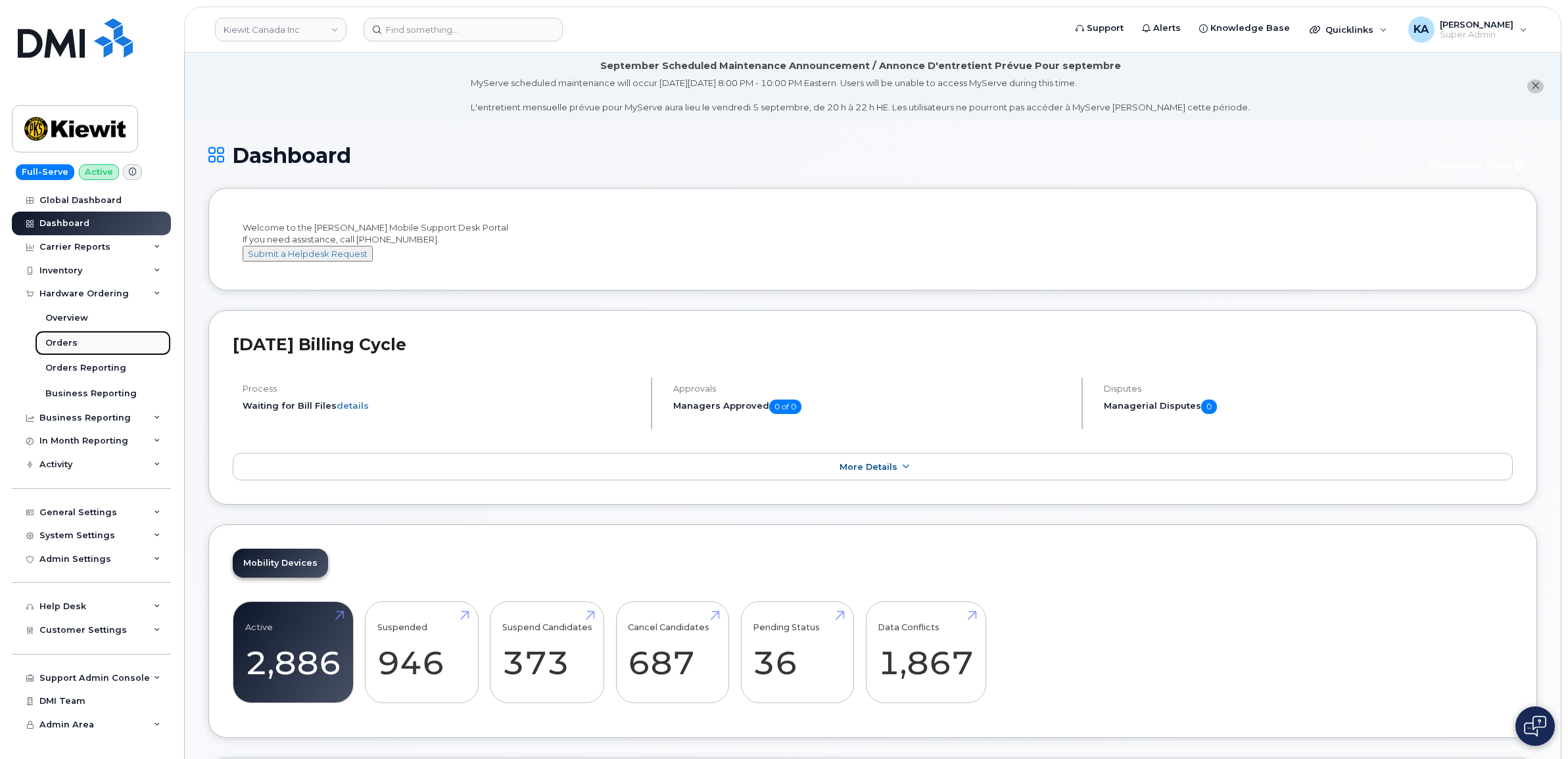
click at [56, 338] on link "Orders" at bounding box center [103, 343] width 136 height 25
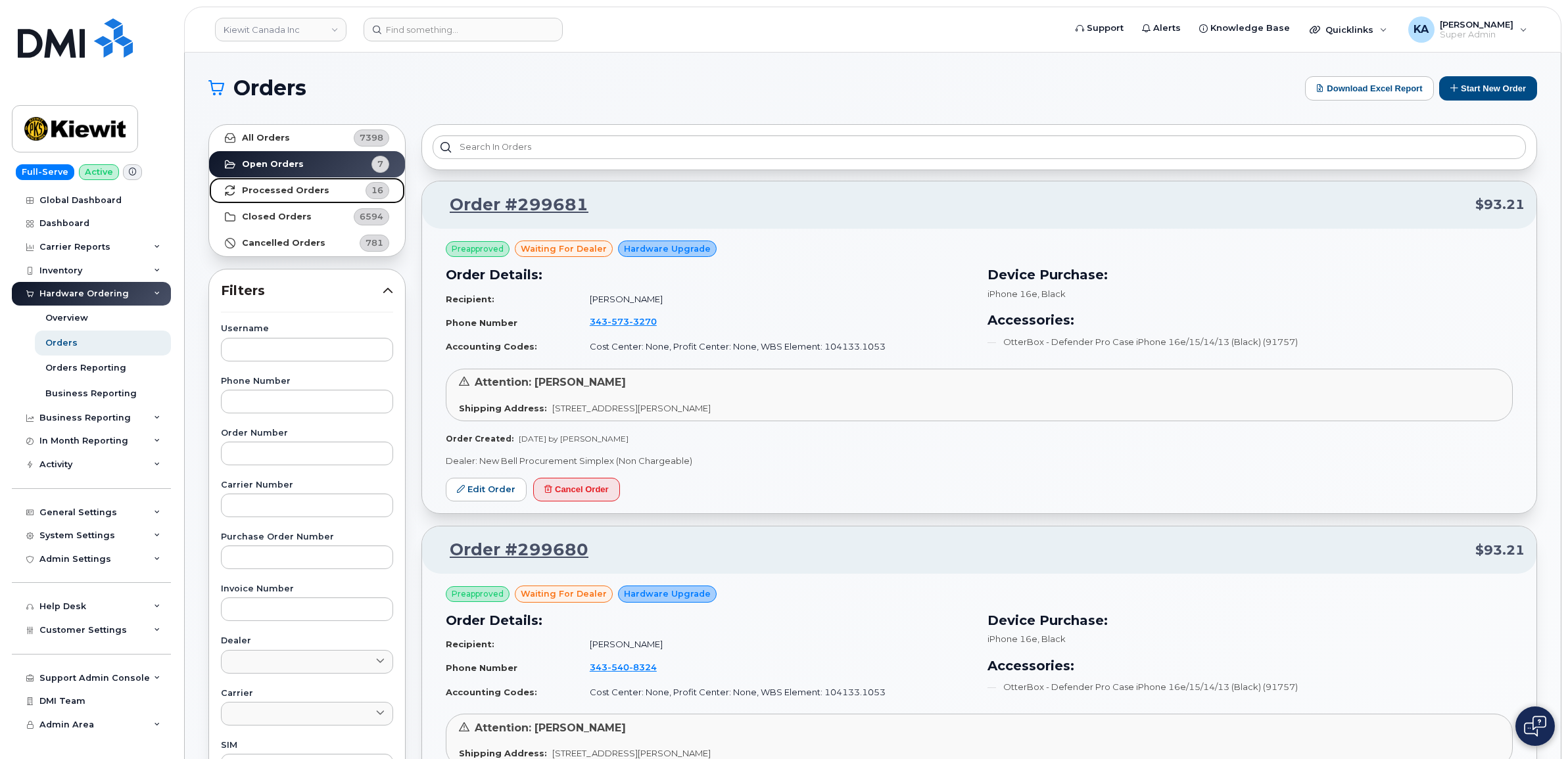
click at [253, 192] on strong "Processed Orders" at bounding box center [285, 191] width 87 height 11
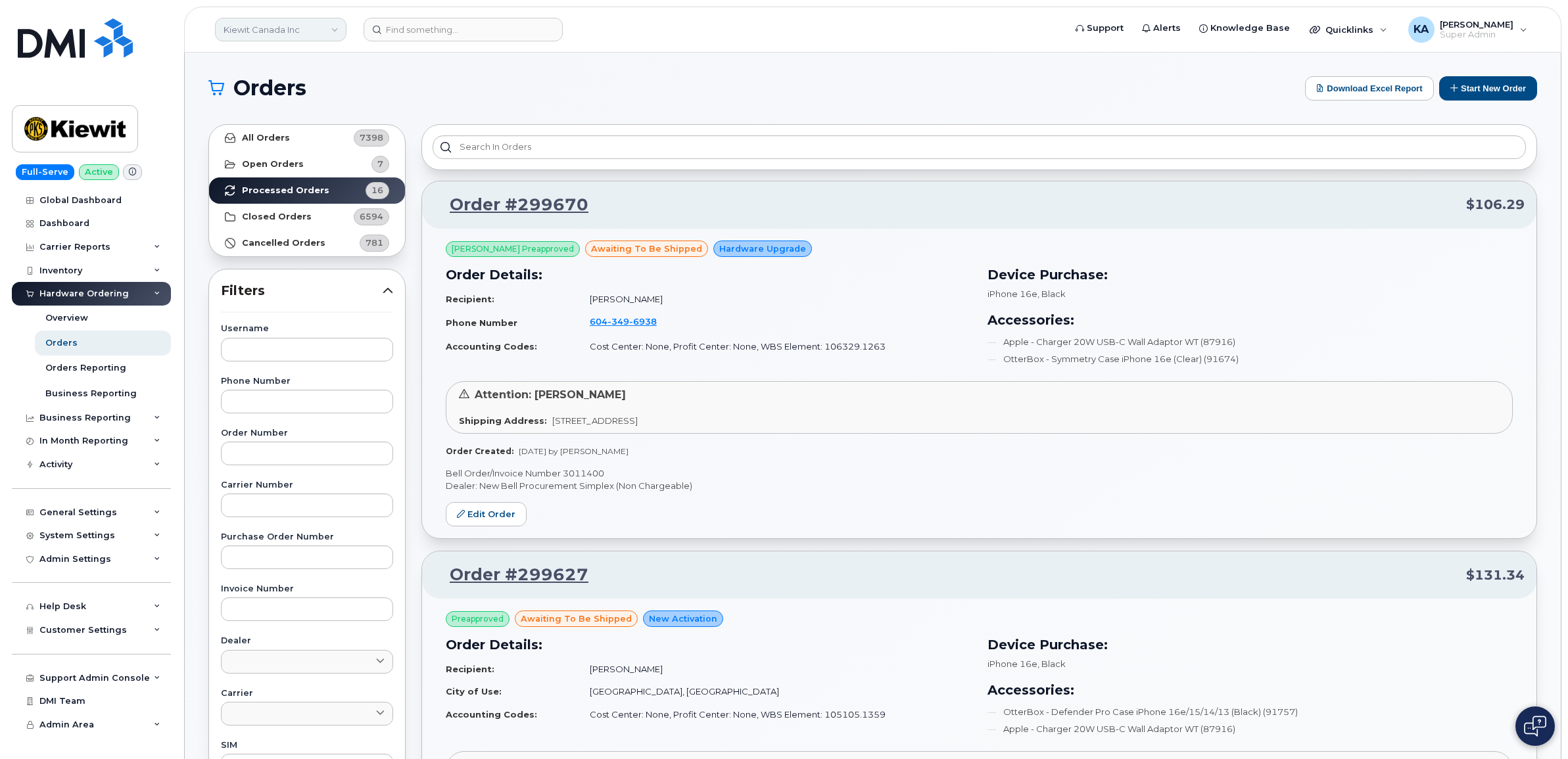
click at [333, 31] on link "Kiewit Canada Inc" at bounding box center [280, 29] width 131 height 24
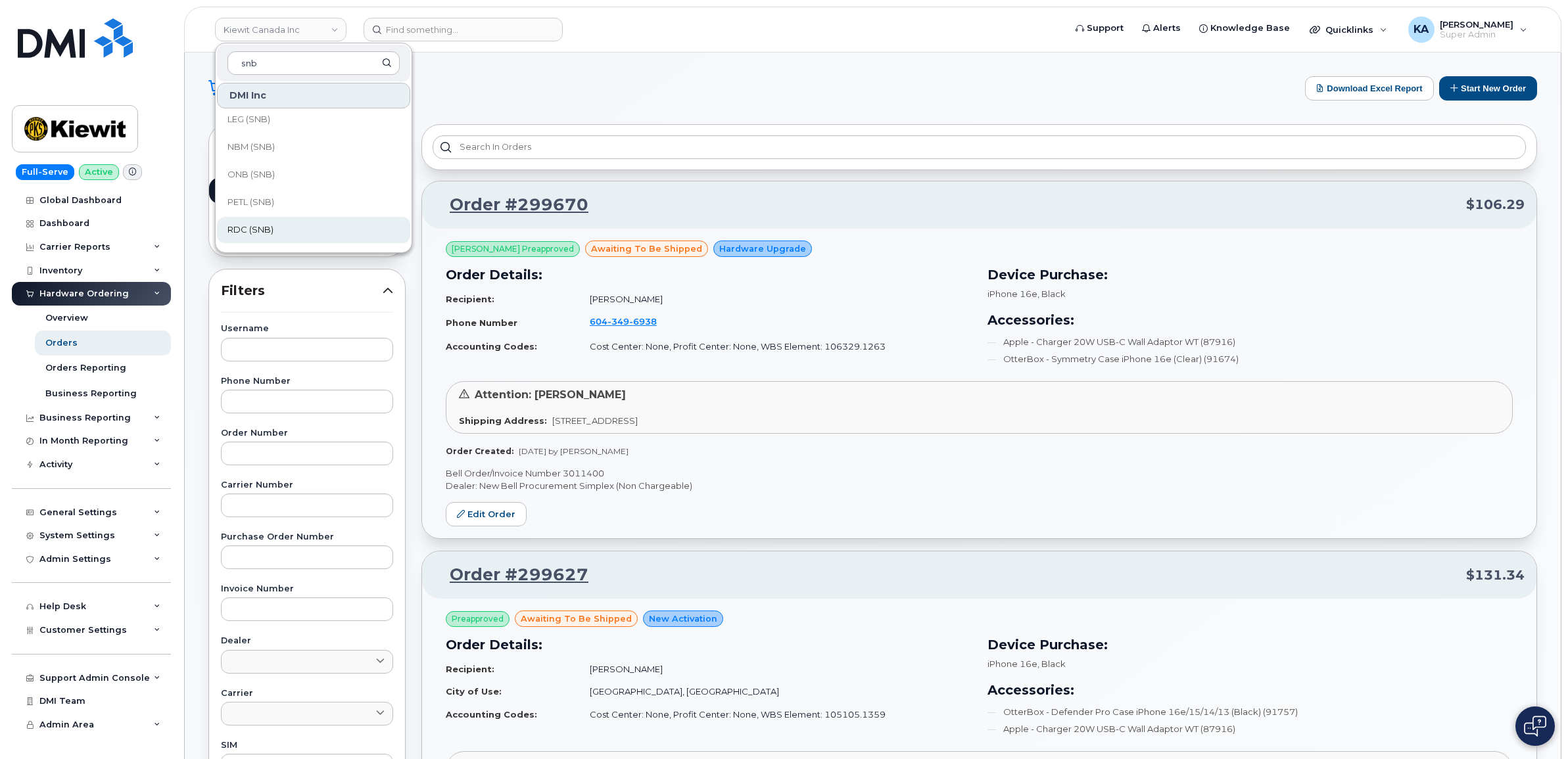
scroll to position [636, 0]
type input "snb"
click at [274, 232] on link "VHN (SNB)" at bounding box center [313, 233] width 193 height 27
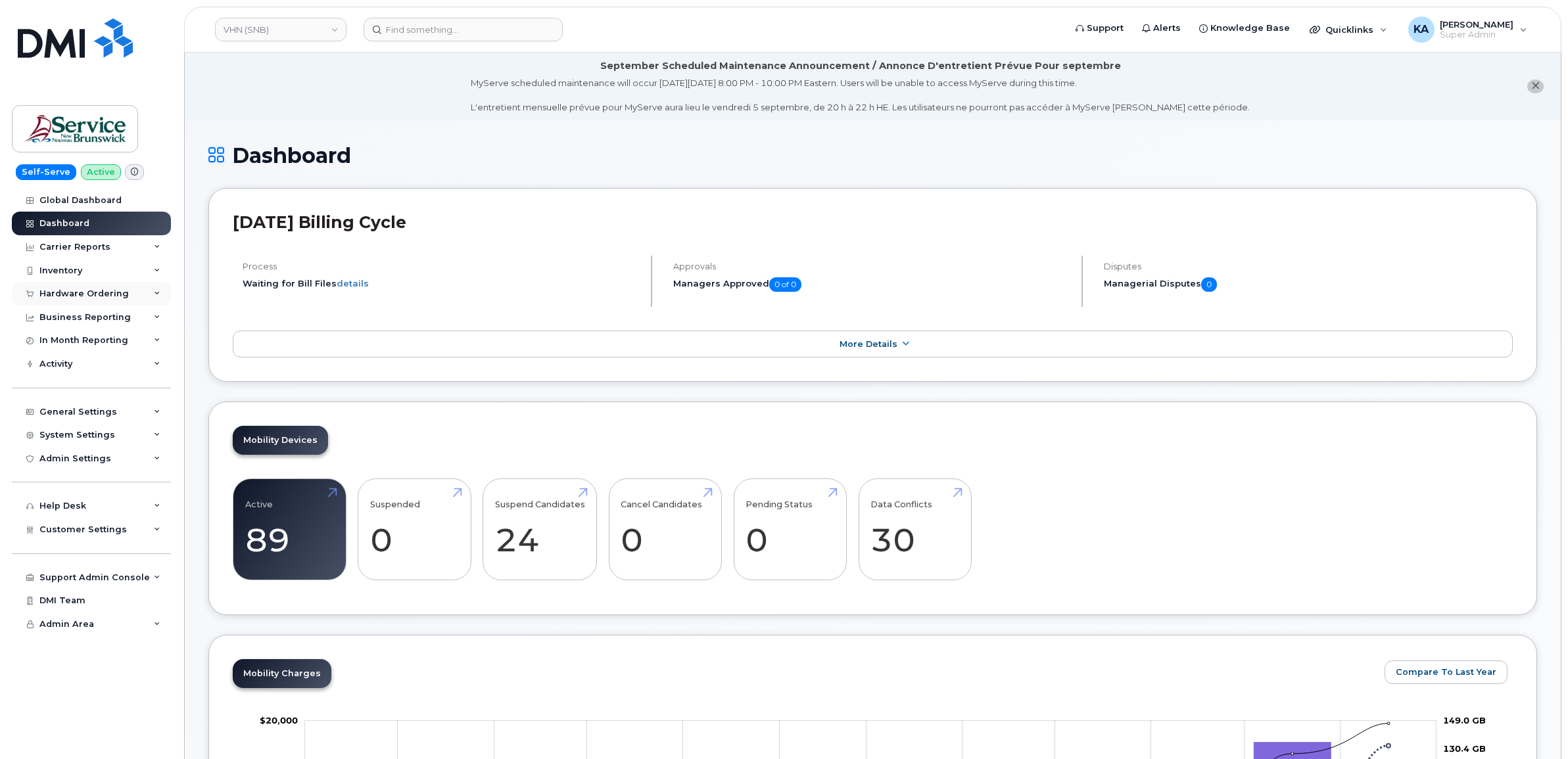
click at [57, 291] on div "Hardware Ordering" at bounding box center [84, 294] width 90 height 11
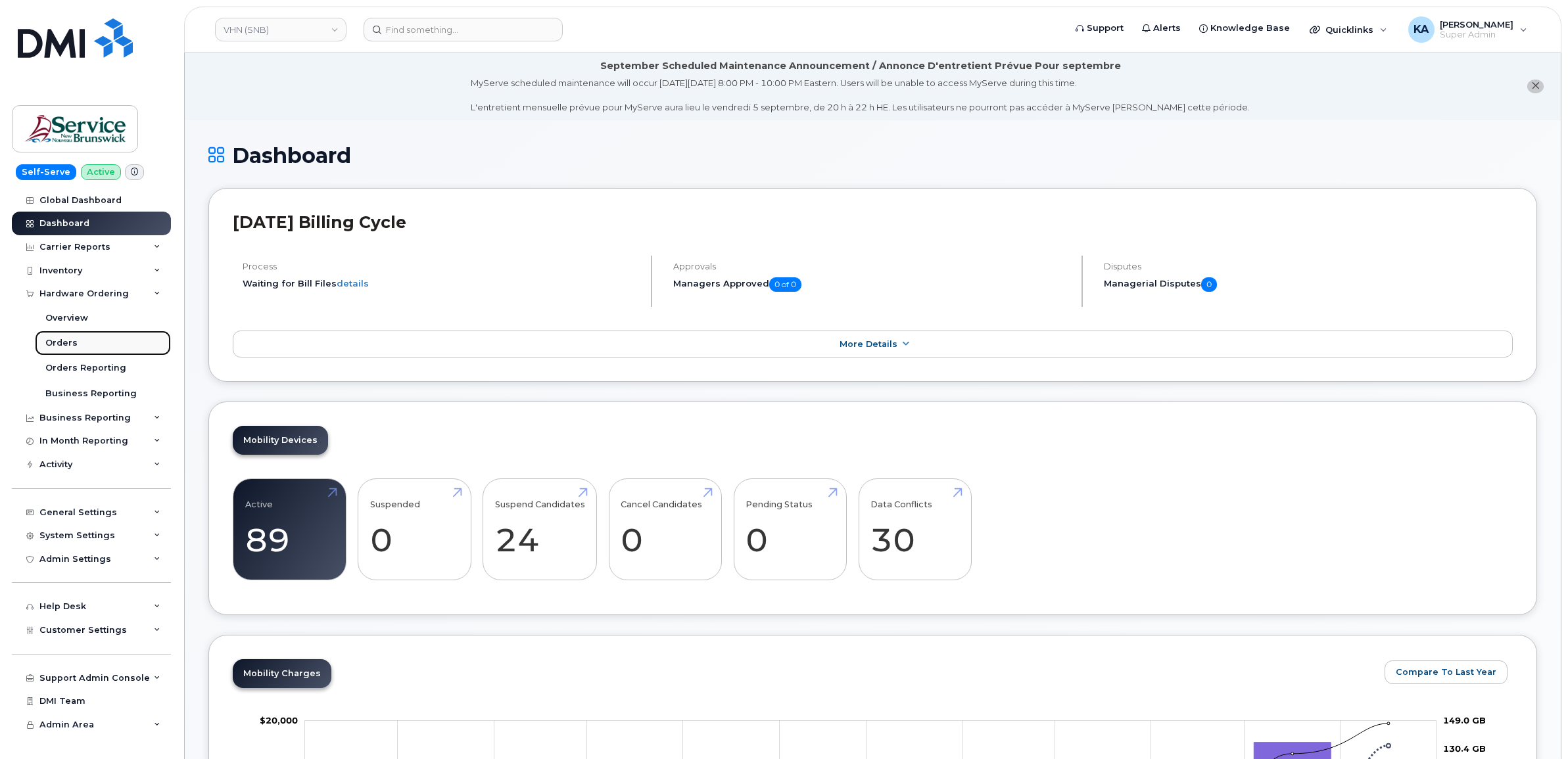
click at [66, 343] on div "Orders" at bounding box center [62, 343] width 32 height 12
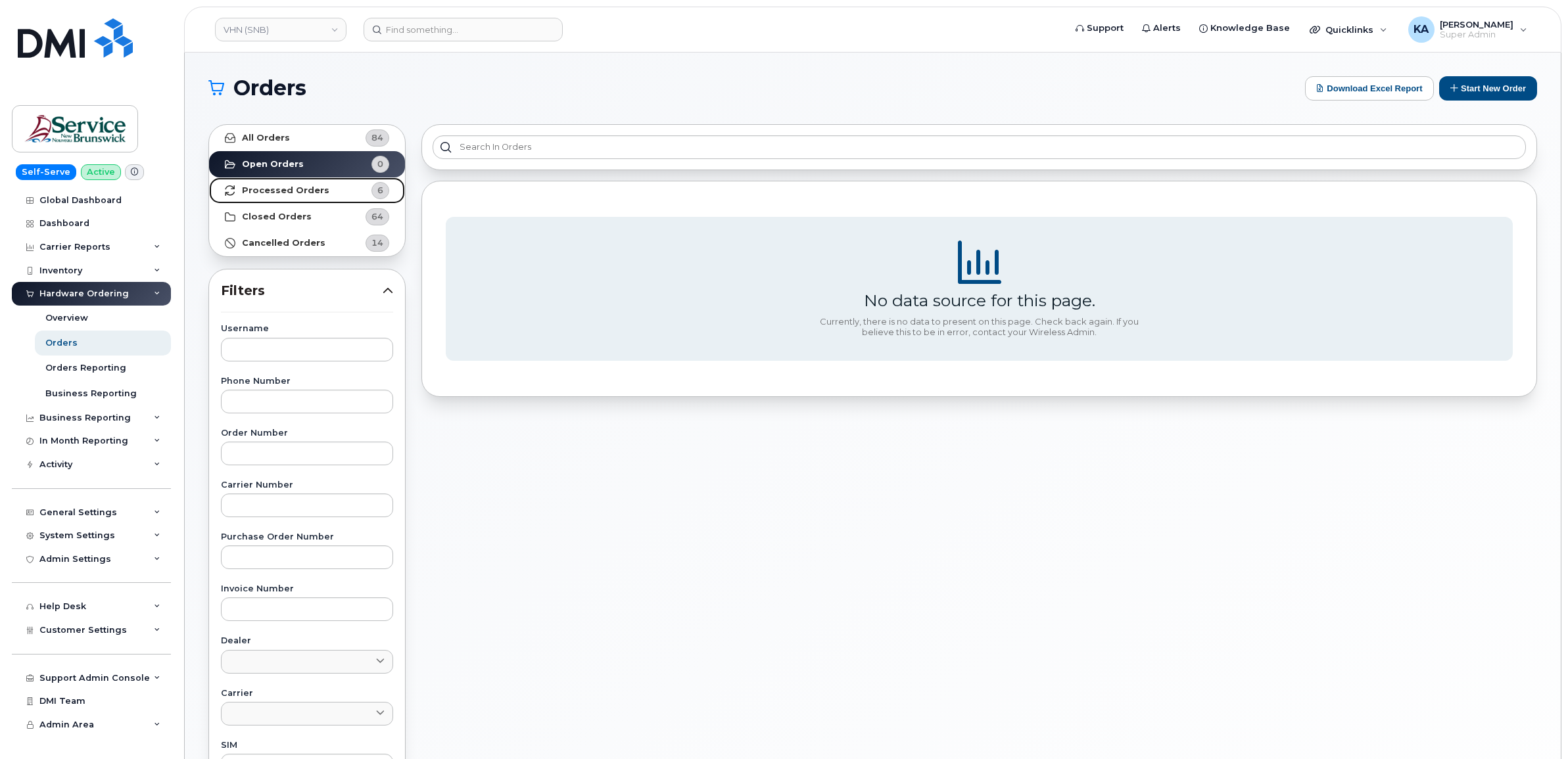
click at [301, 191] on strong "Processed Orders" at bounding box center [285, 191] width 87 height 11
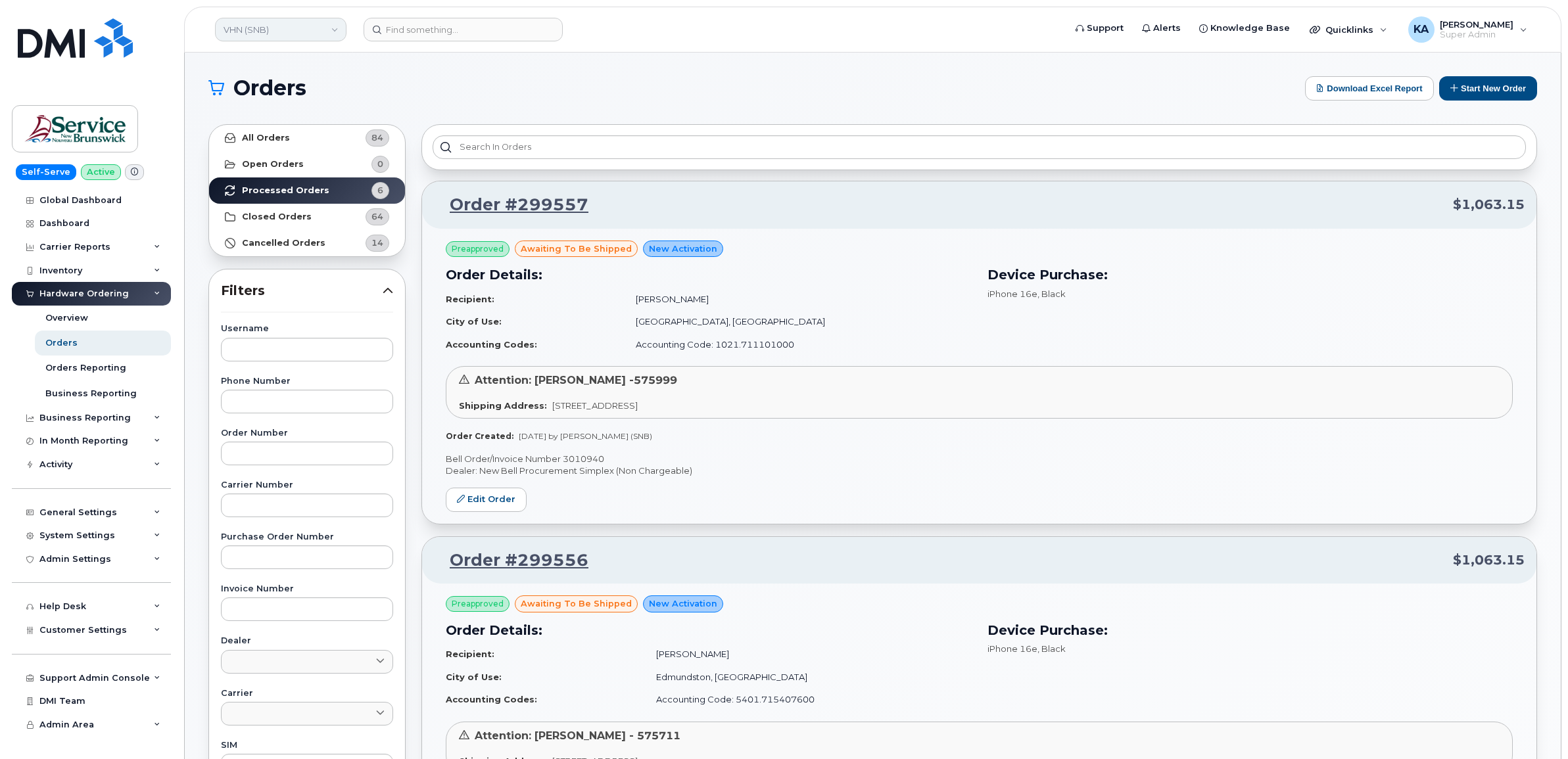
click at [296, 34] on link "VHN (SNB)" at bounding box center [280, 29] width 131 height 24
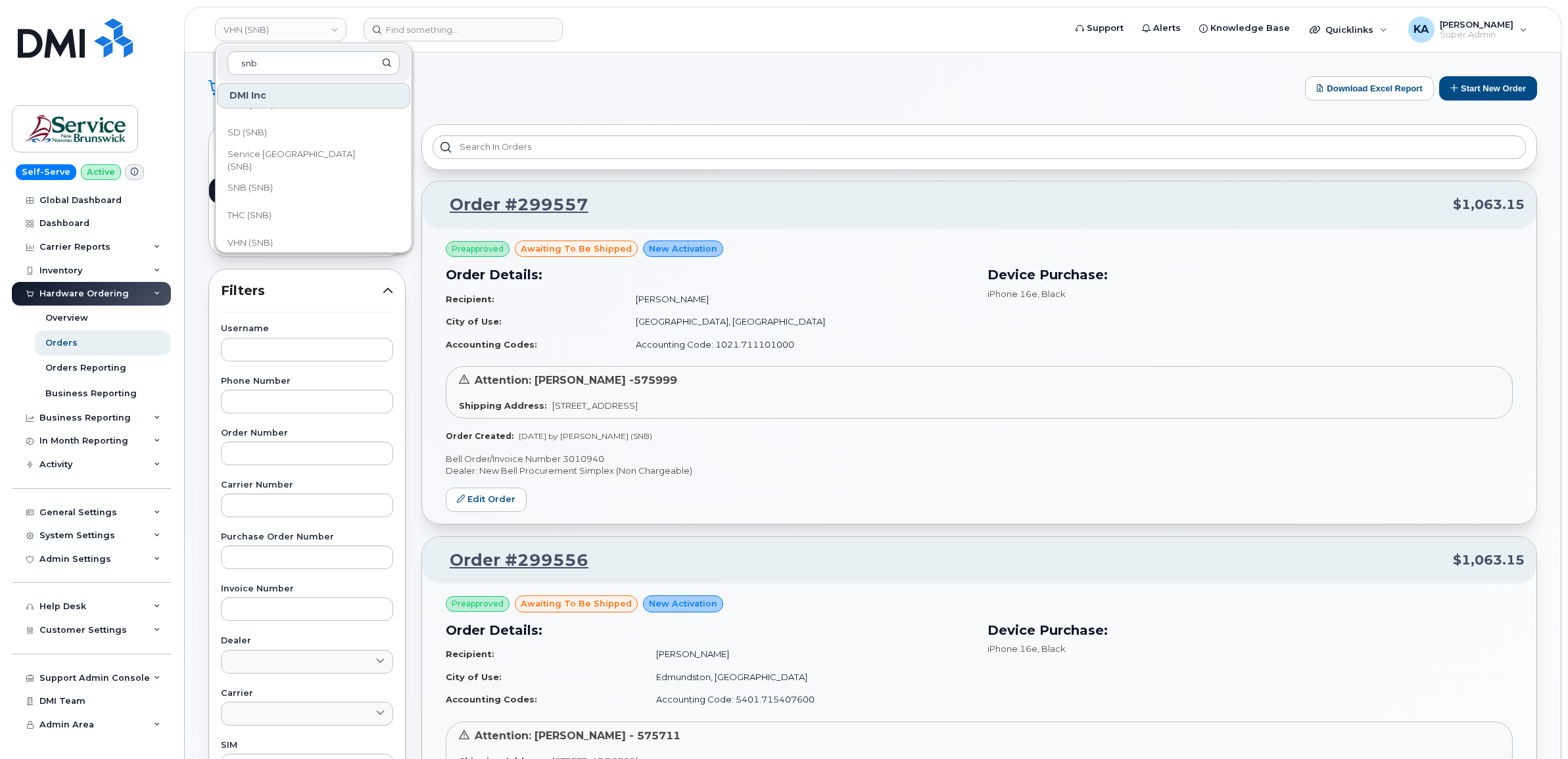
scroll to position [636, 0]
type input "snb"
click at [278, 207] on link "THC (SNB)" at bounding box center [313, 205] width 193 height 27
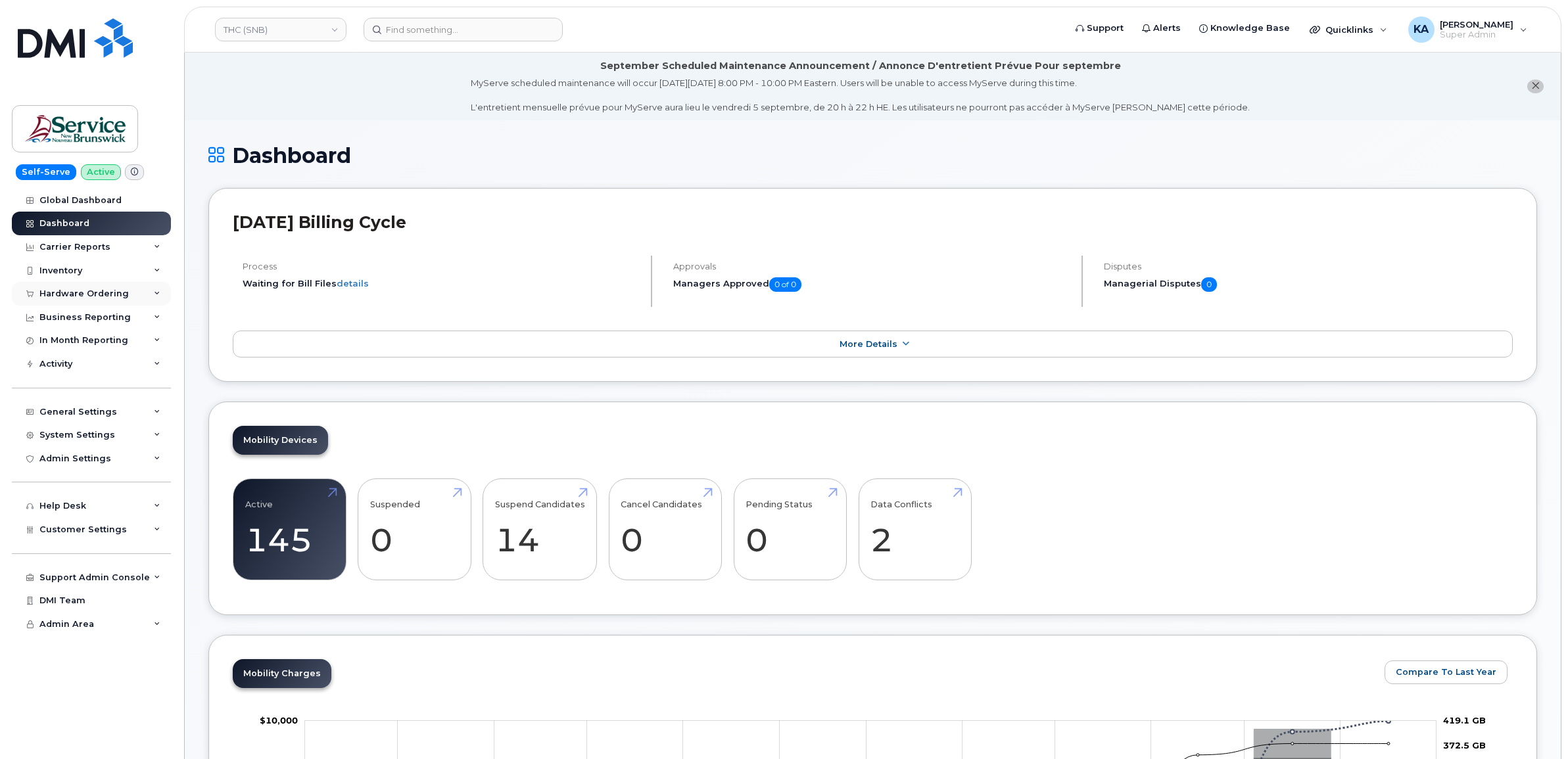
click at [129, 296] on div "Hardware Ordering" at bounding box center [91, 293] width 159 height 24
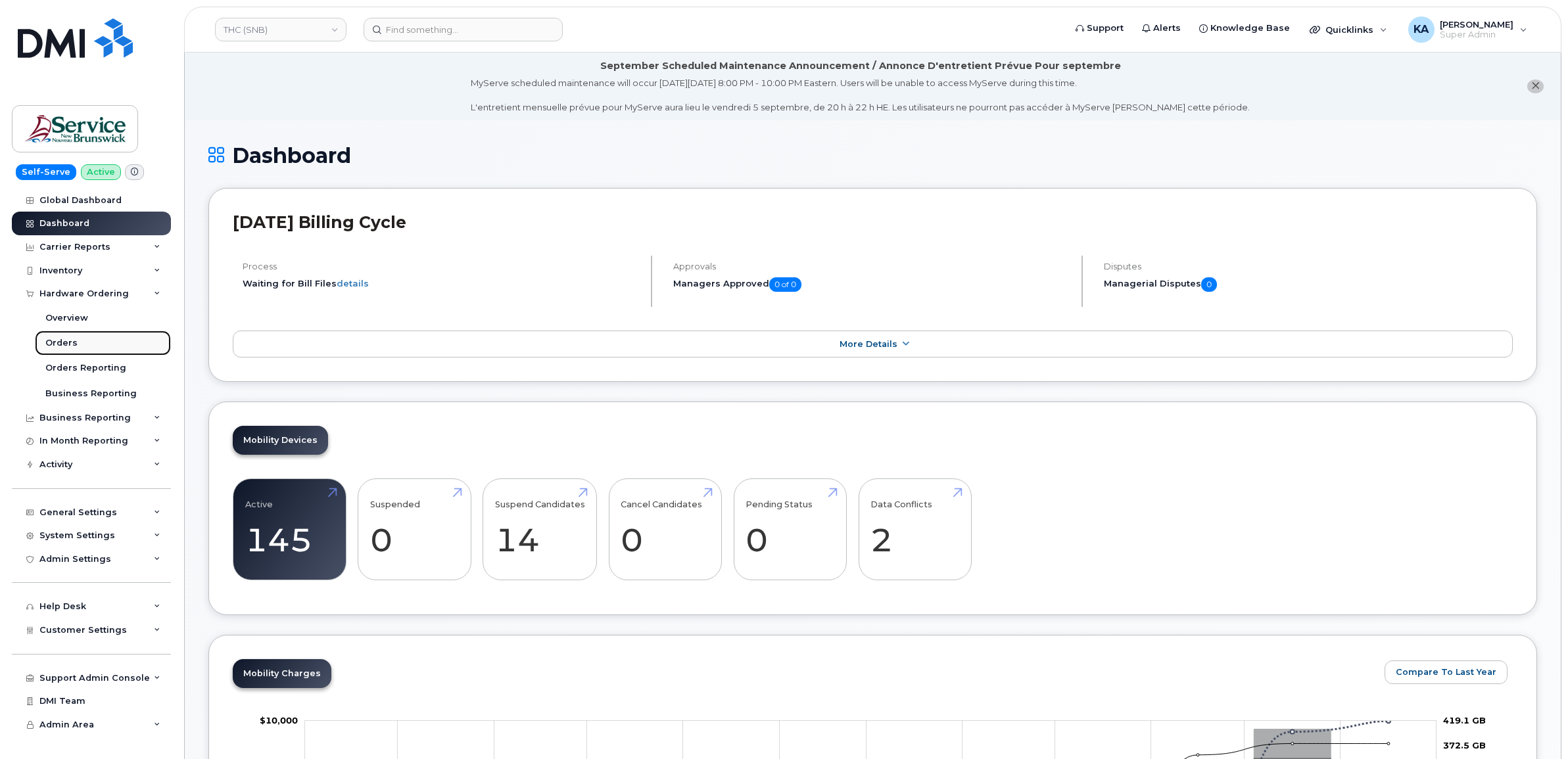
click at [77, 342] on link "Orders" at bounding box center [103, 343] width 136 height 25
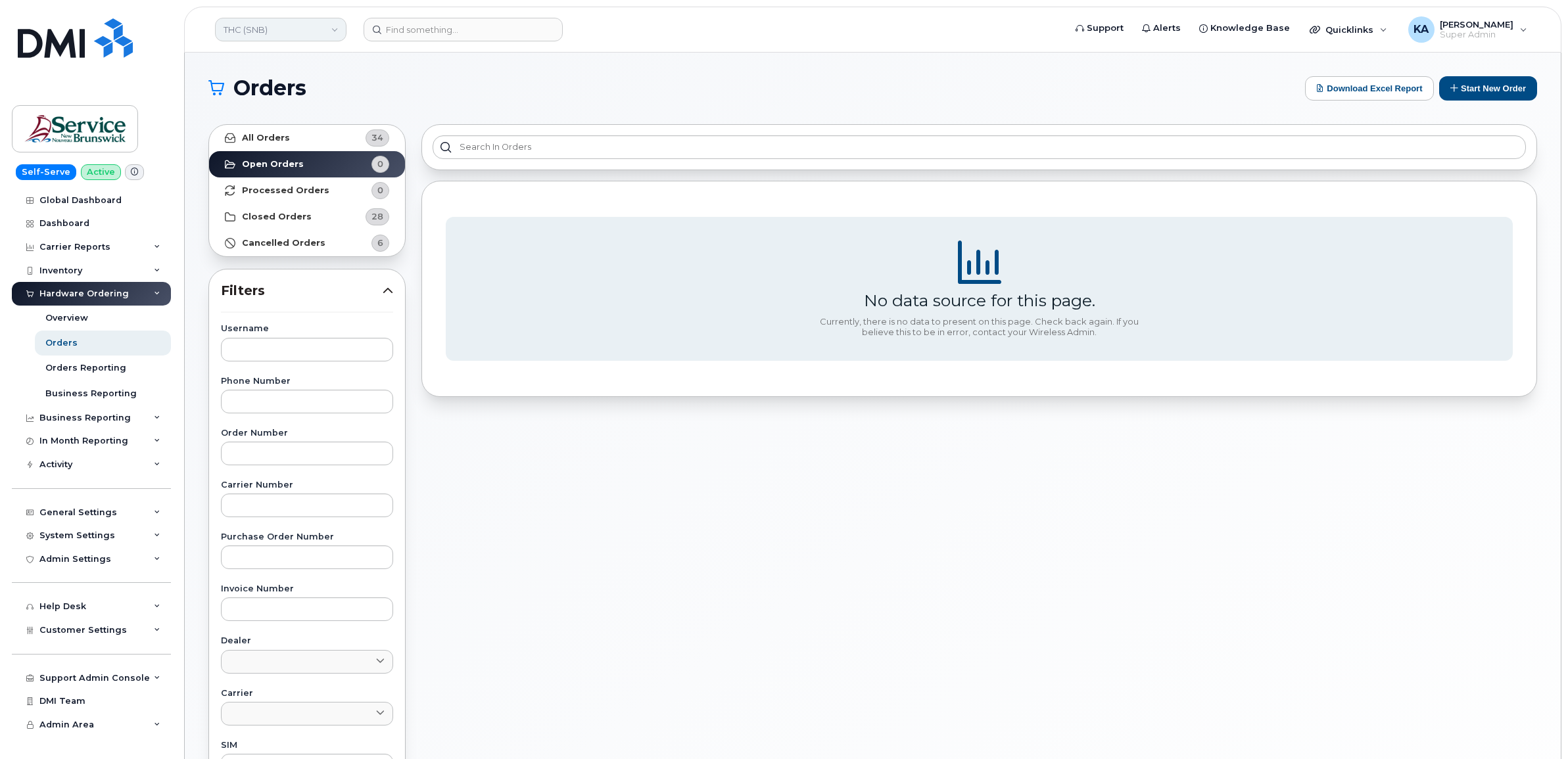
click at [325, 30] on link "THC (SNB)" at bounding box center [280, 29] width 131 height 24
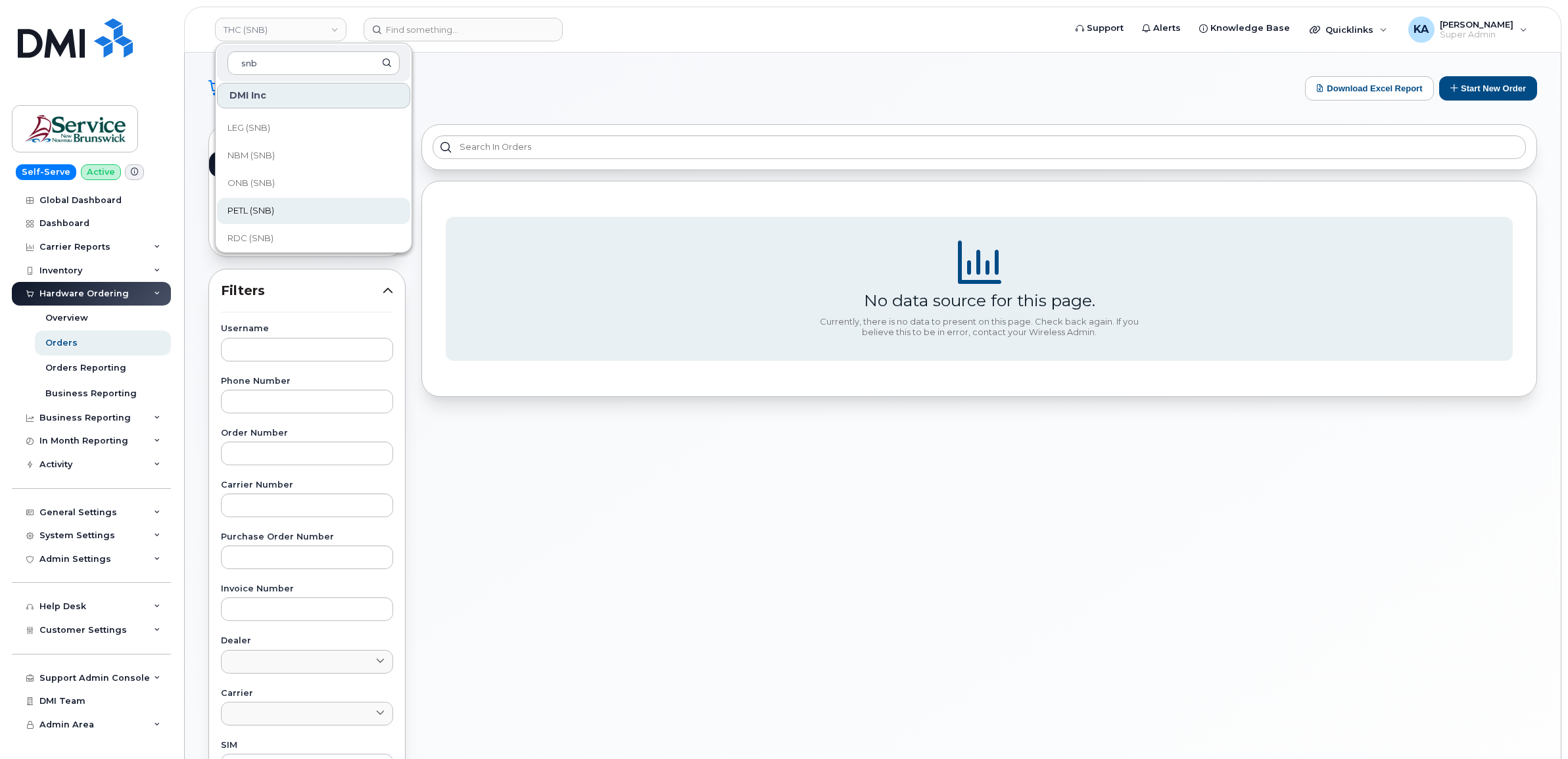
scroll to position [636, 0]
type input "snb"
click at [271, 174] on span "SNB (SNB)" at bounding box center [250, 178] width 46 height 13
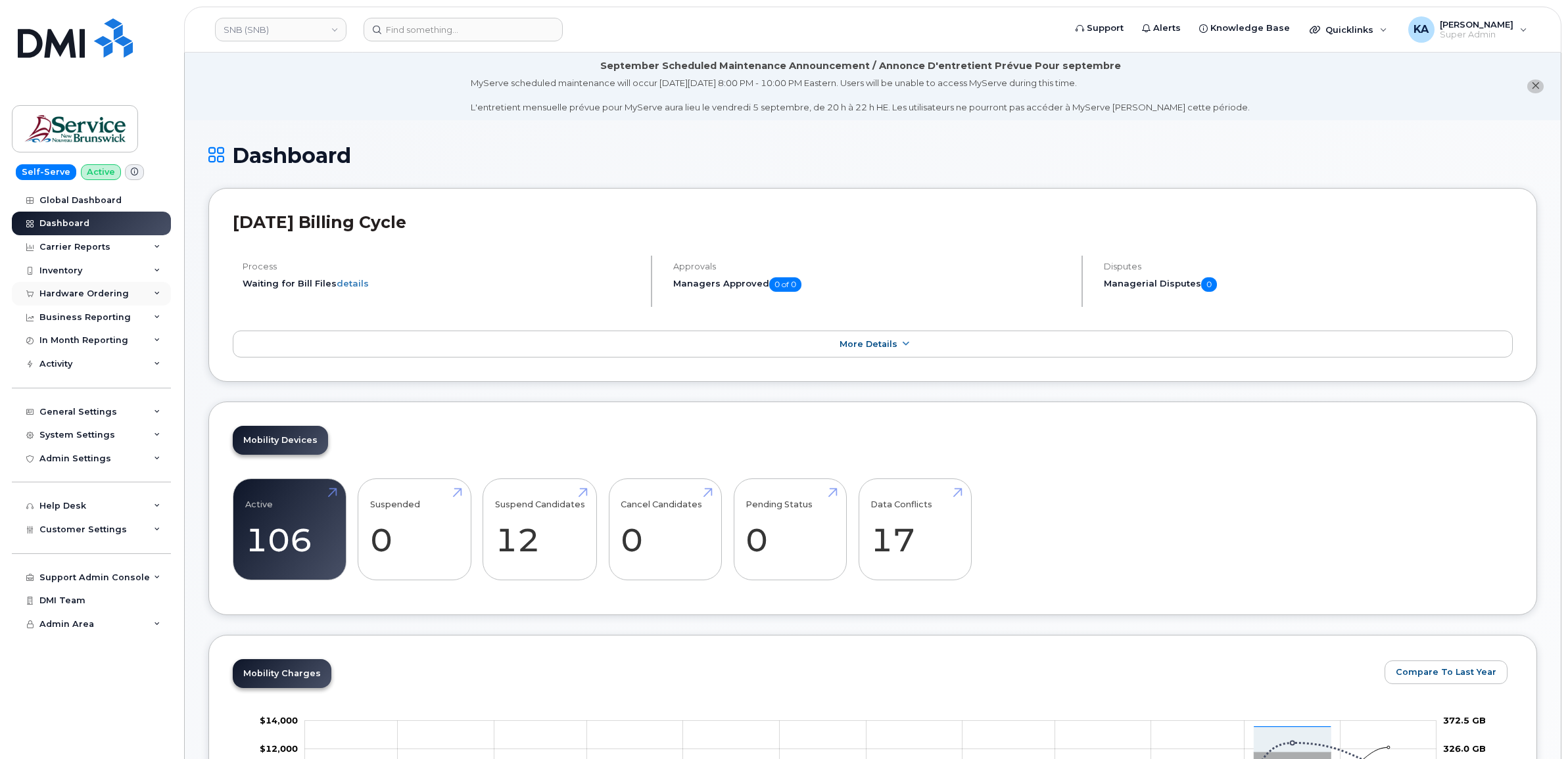
click at [100, 293] on div "Hardware Ordering" at bounding box center [84, 294] width 90 height 11
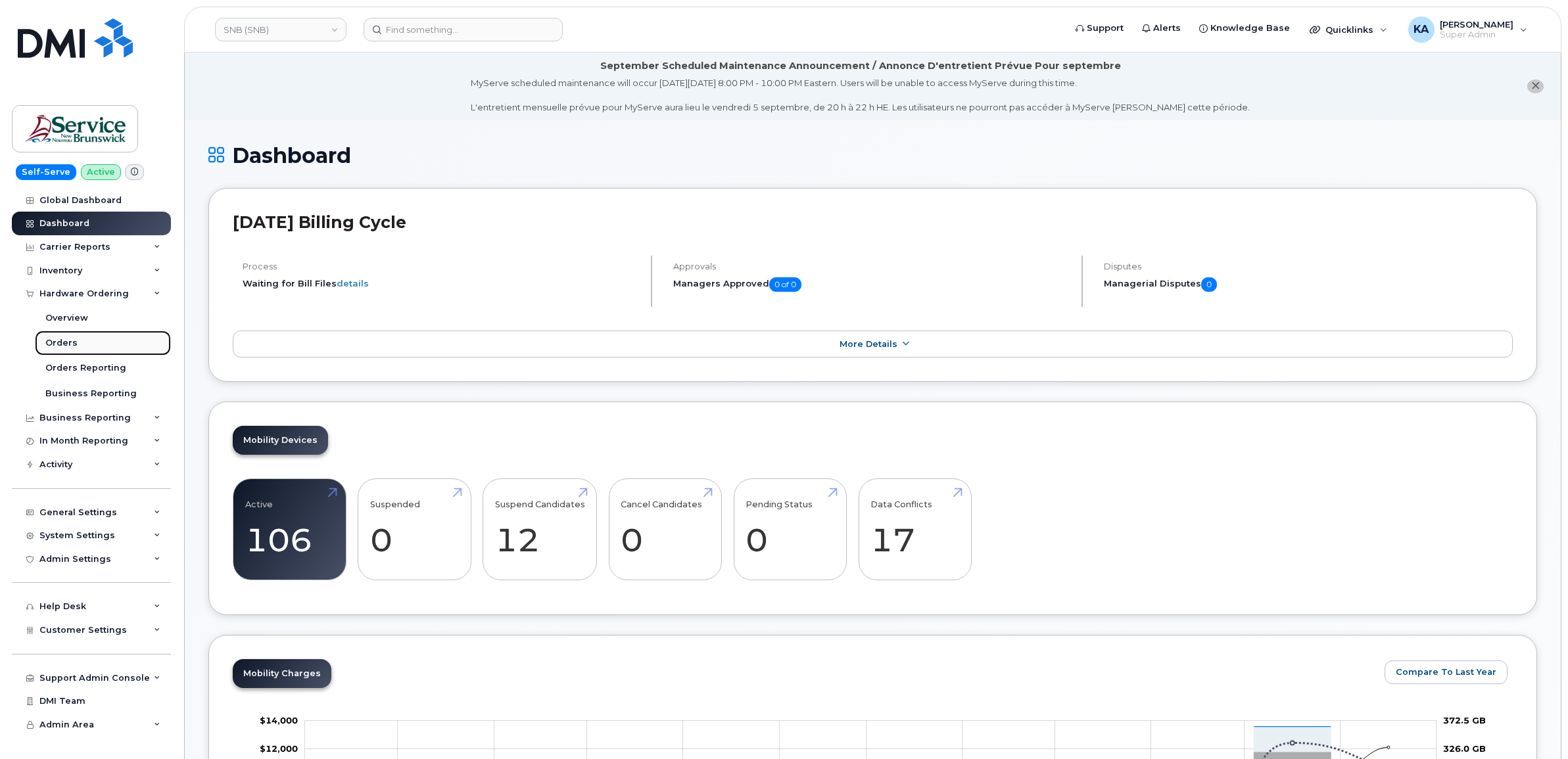
click at [56, 347] on div "Orders" at bounding box center [62, 343] width 32 height 12
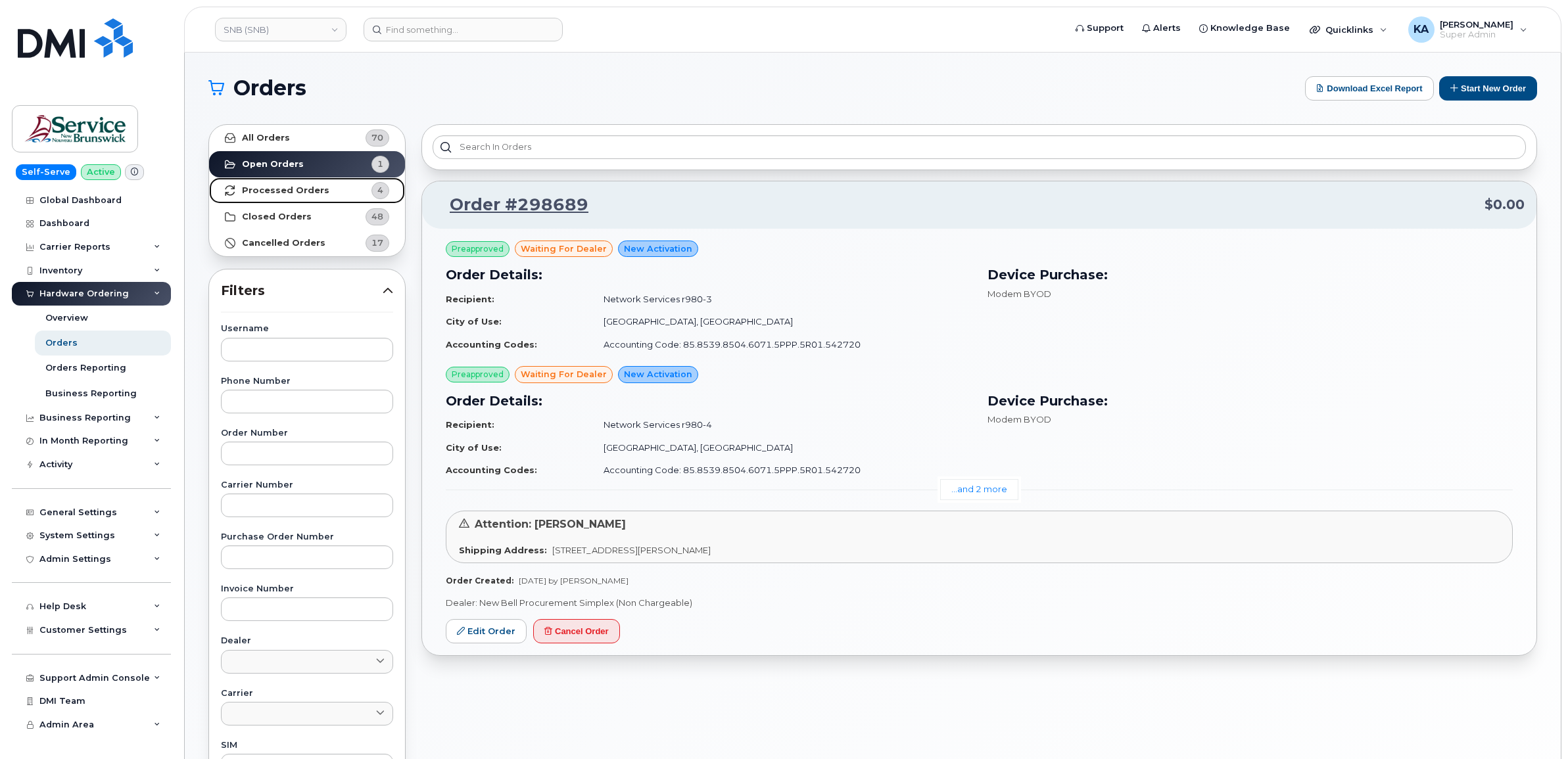
click at [309, 192] on strong "Processed Orders" at bounding box center [285, 191] width 87 height 11
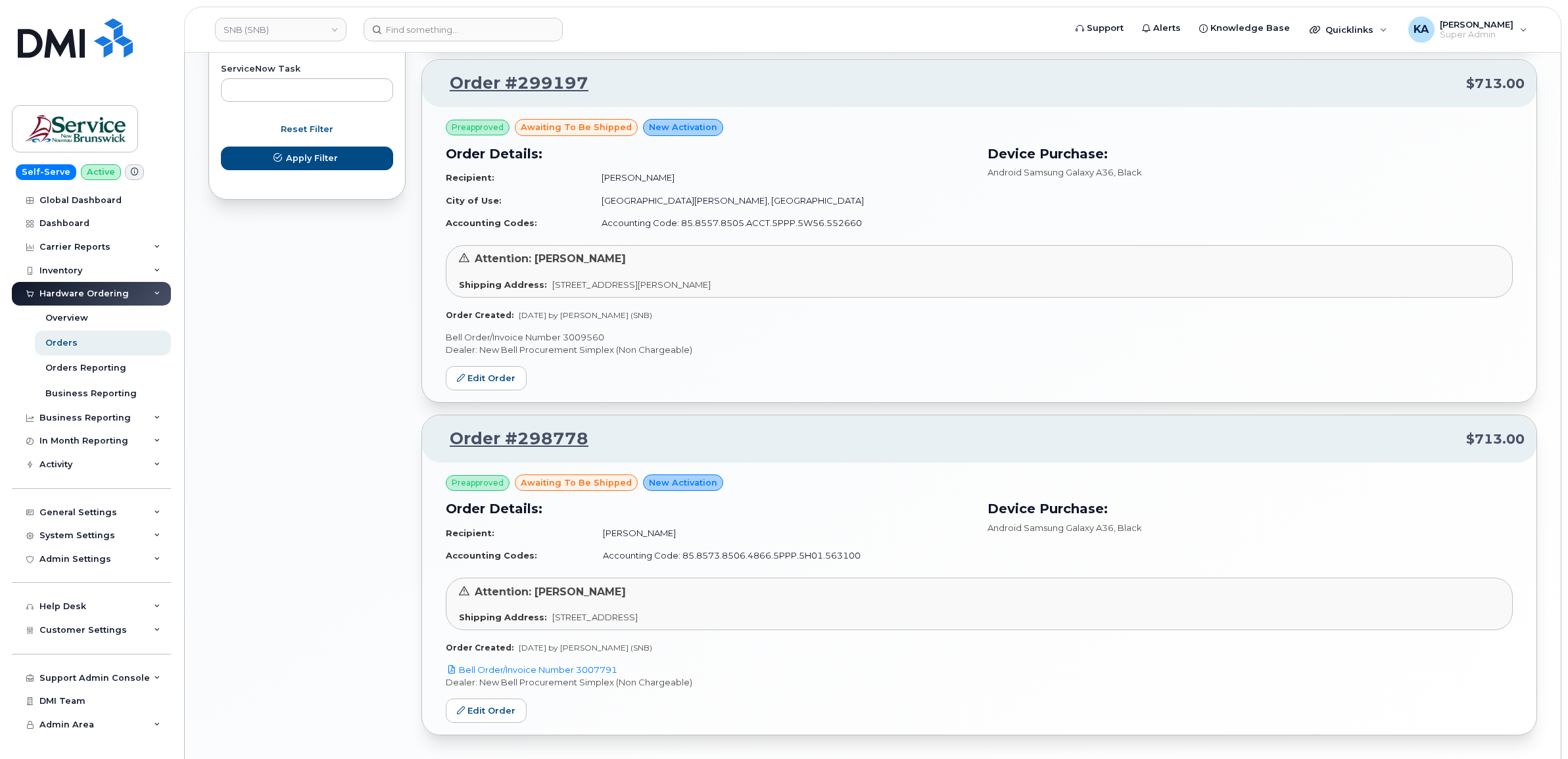
scroll to position [890, 0]
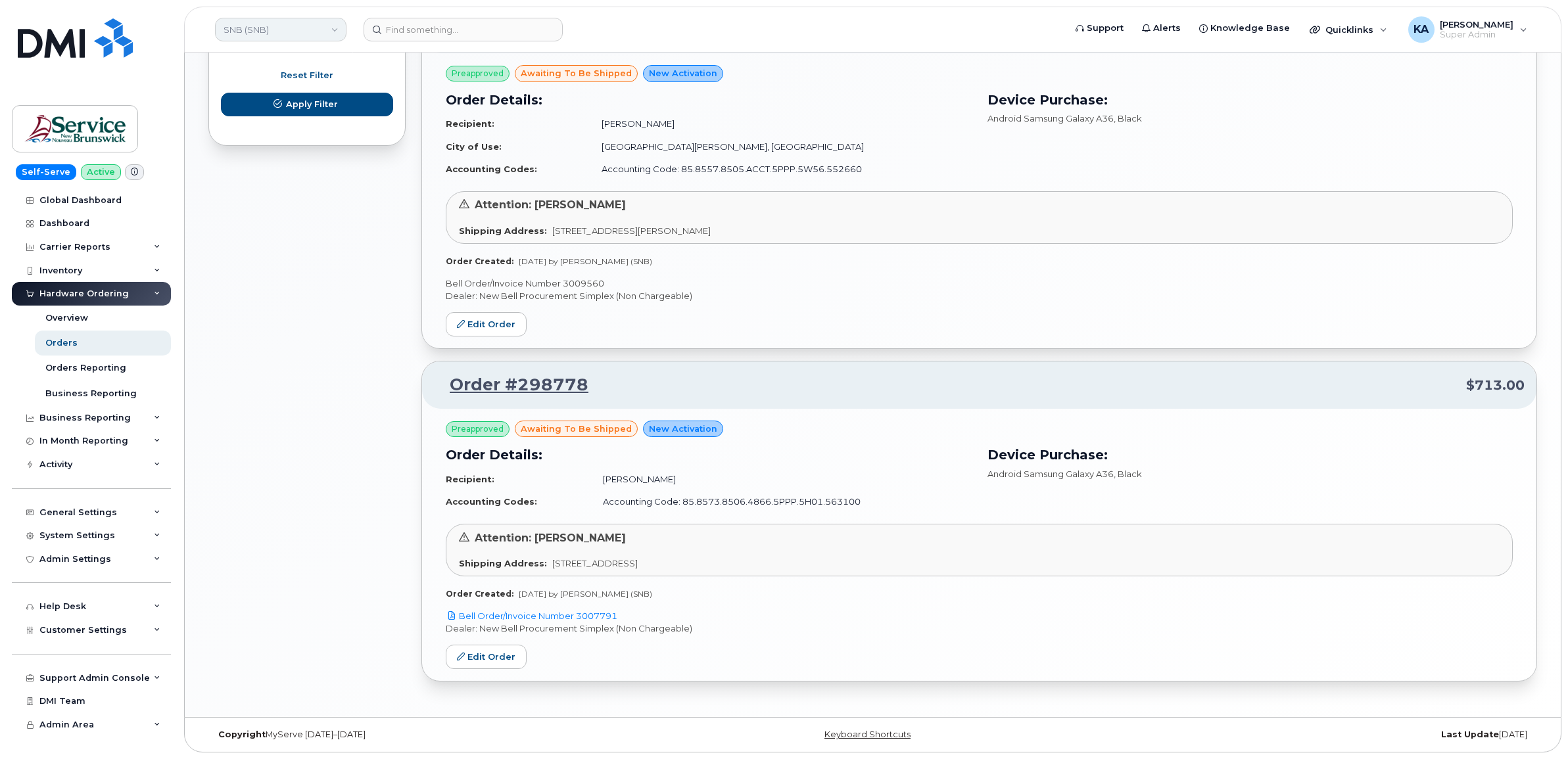
click at [285, 30] on link "SNB (SNB)" at bounding box center [280, 29] width 131 height 24
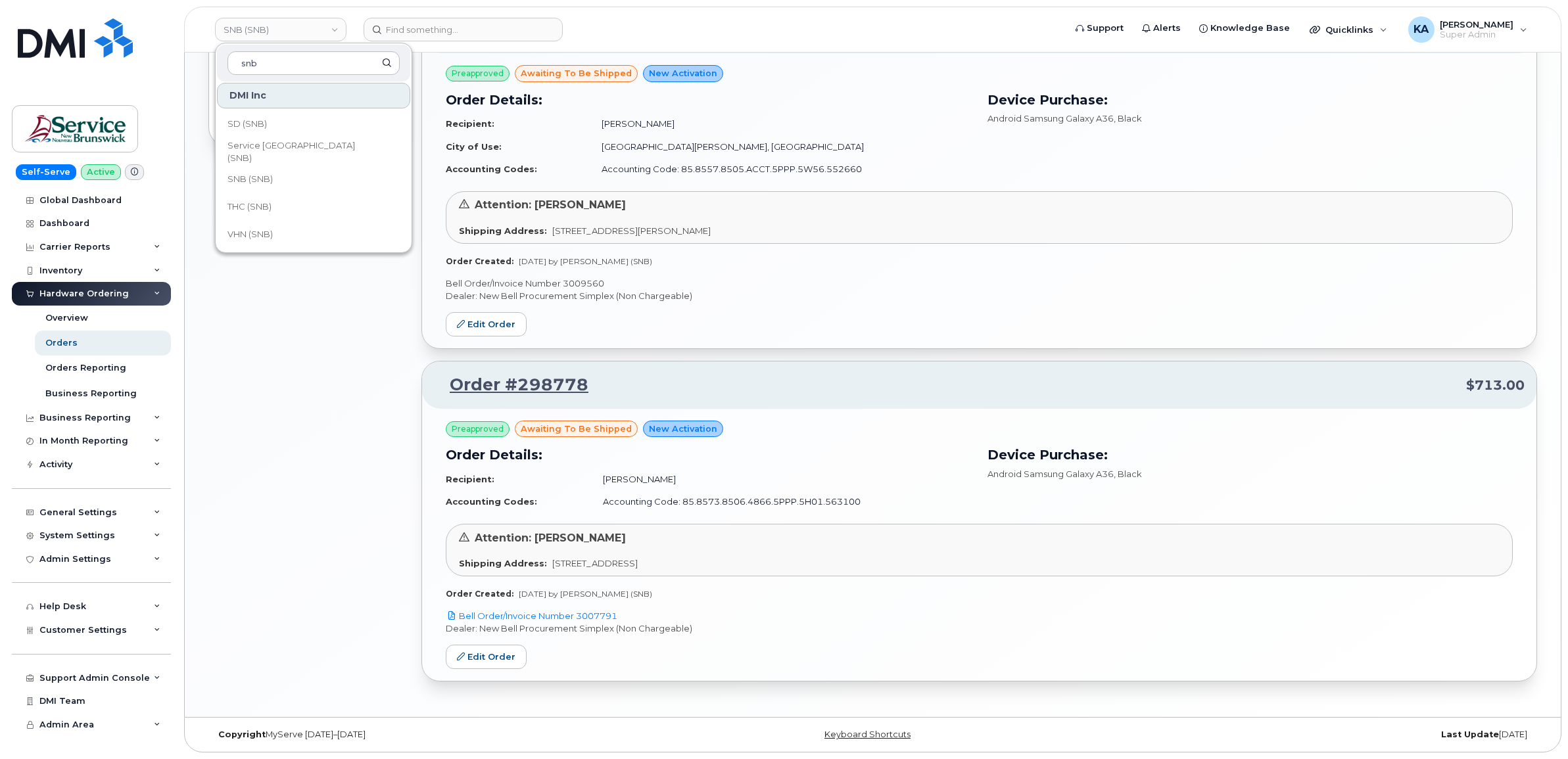
scroll to position [636, 0]
type input "snb"
click at [297, 153] on span "Service [GEOGRAPHIC_DATA] (SNB)" at bounding box center [303, 151] width 151 height 26
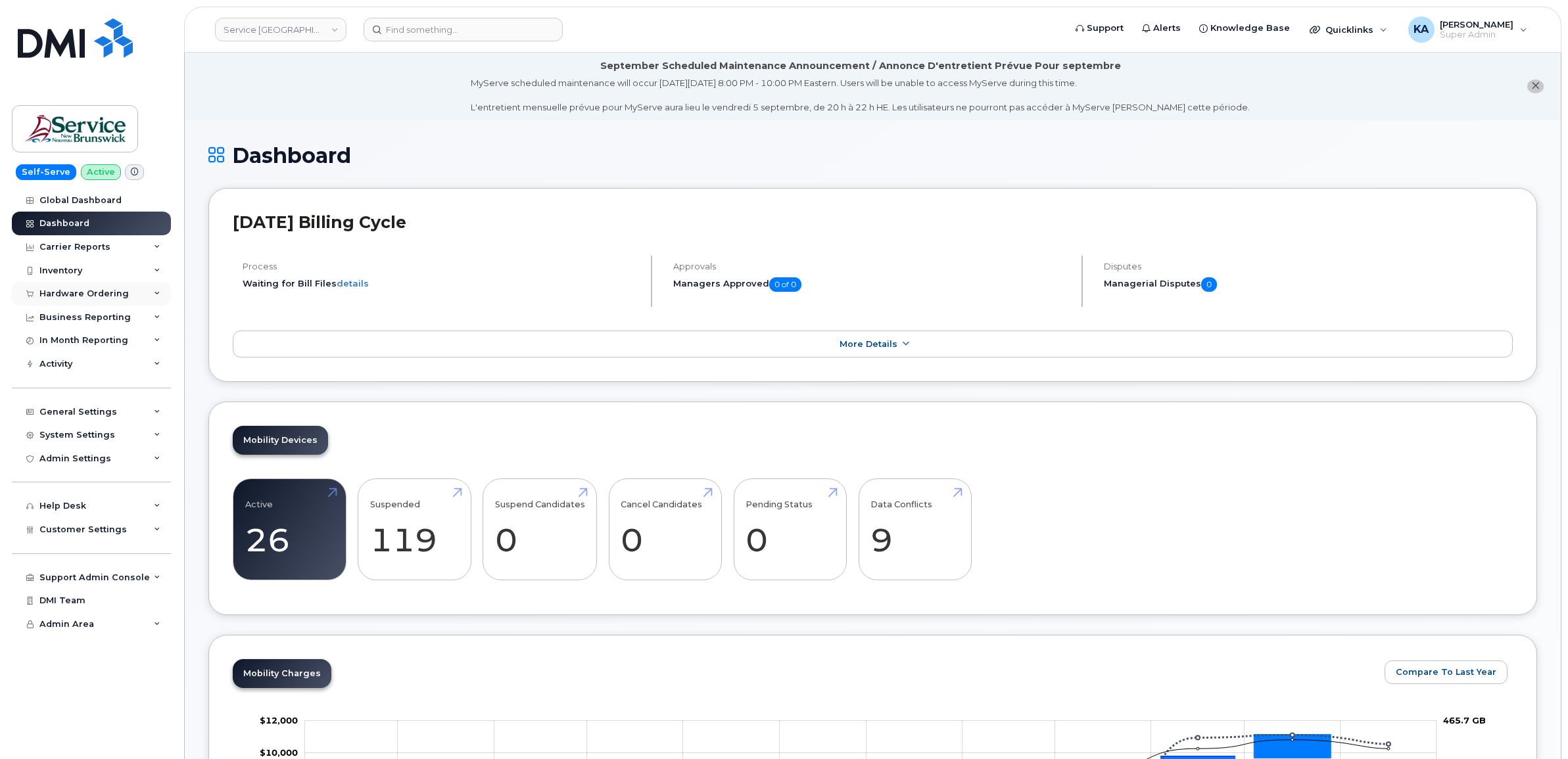
click at [93, 289] on div "Hardware Ordering" at bounding box center [84, 294] width 90 height 11
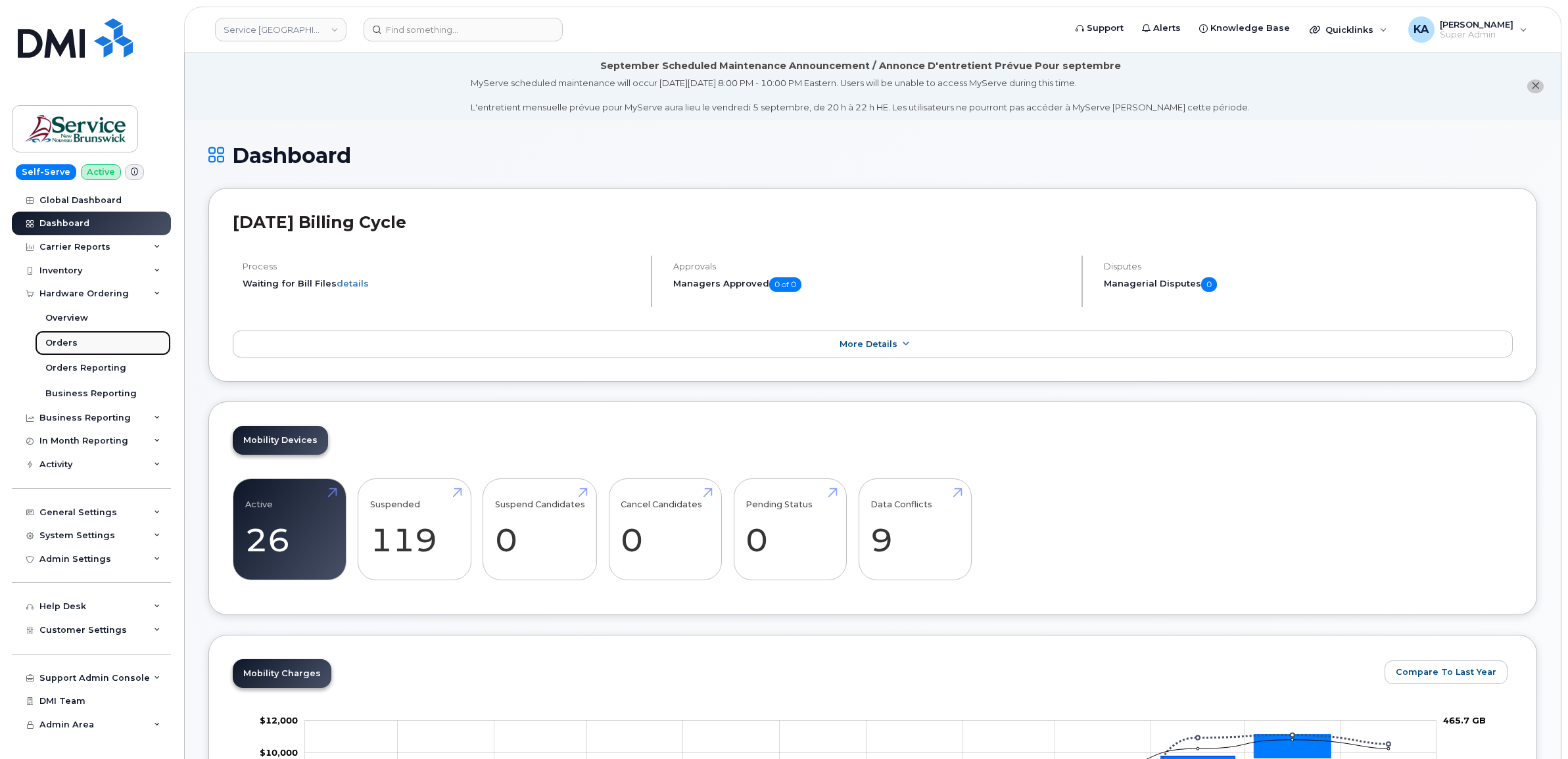
click at [72, 340] on div "Orders" at bounding box center [62, 343] width 32 height 12
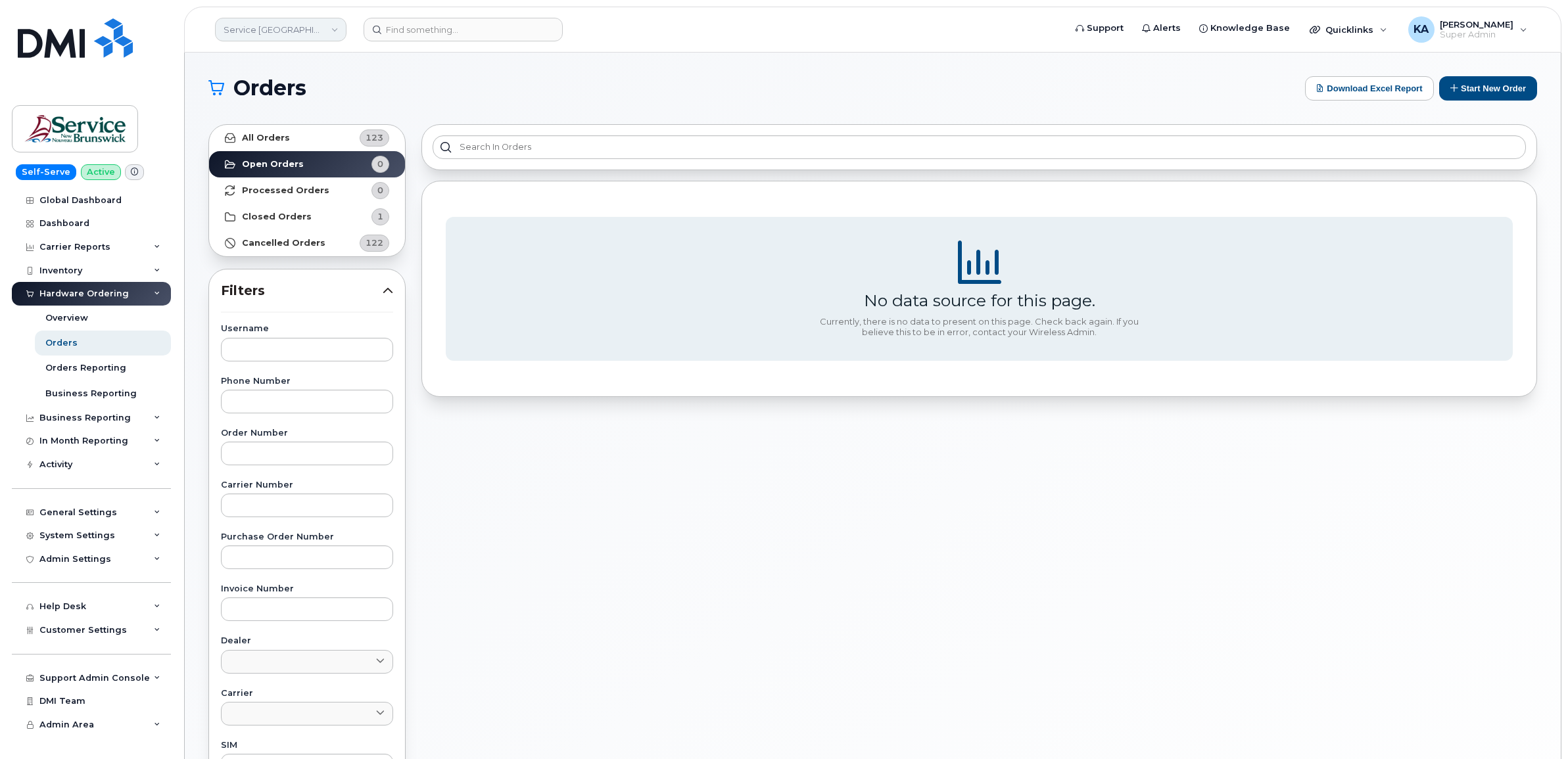
click at [293, 30] on link "Service [GEOGRAPHIC_DATA] (SNB)" at bounding box center [280, 29] width 131 height 24
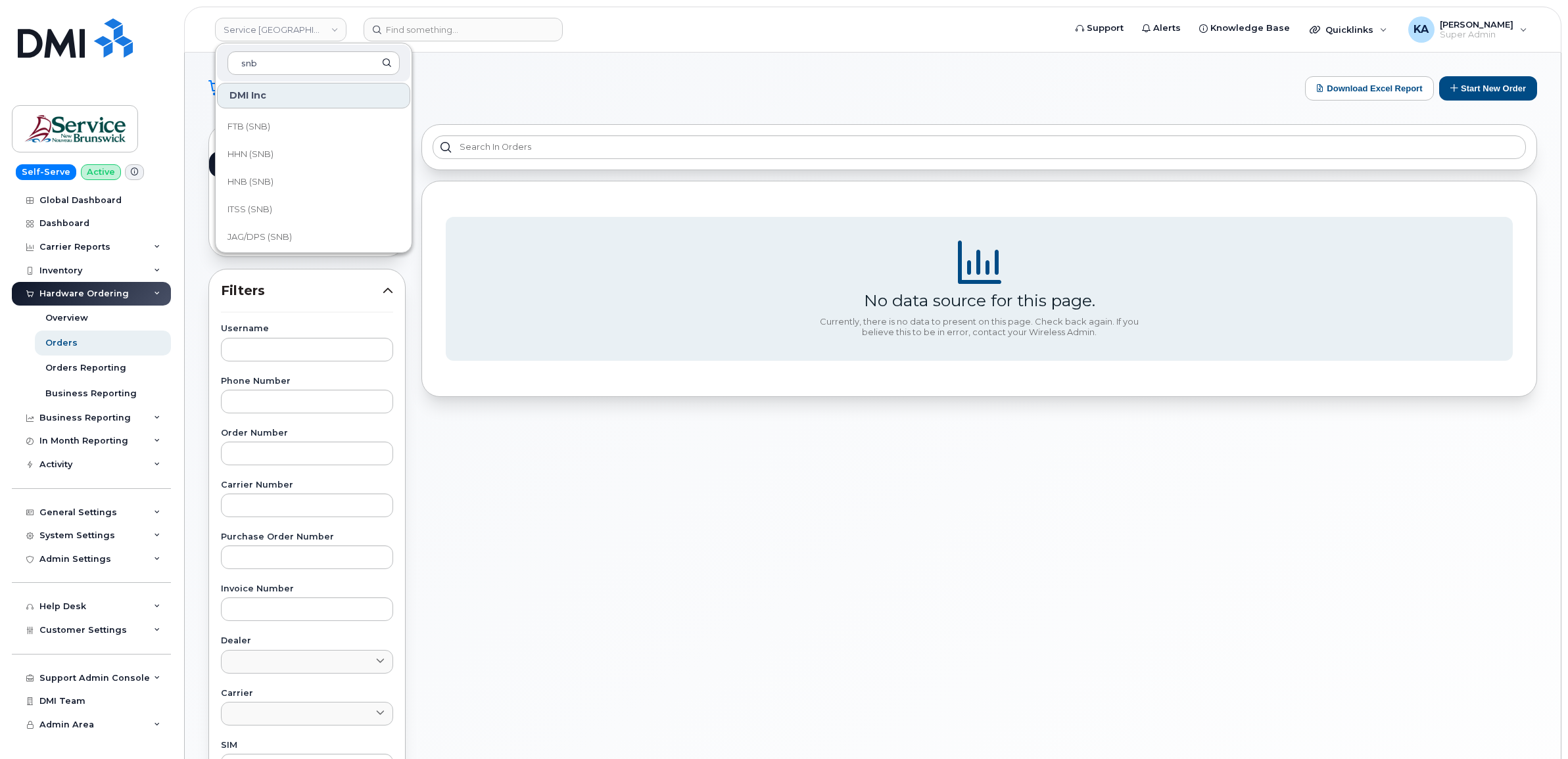
scroll to position [636, 0]
type input "snb"
click at [270, 120] on link "SD (SNB)" at bounding box center [313, 122] width 193 height 27
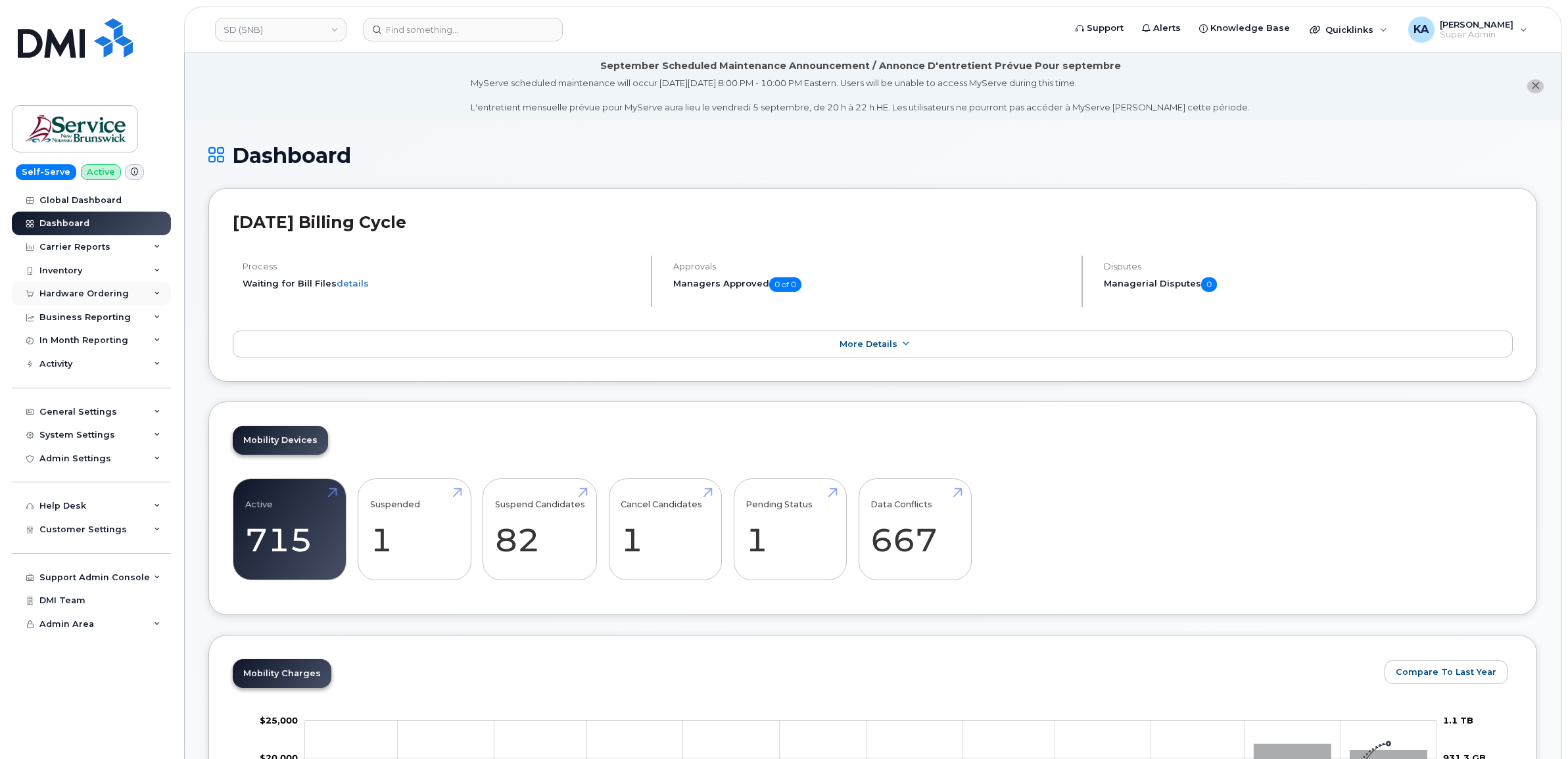
click at [105, 289] on div "Hardware Ordering" at bounding box center [91, 293] width 159 height 24
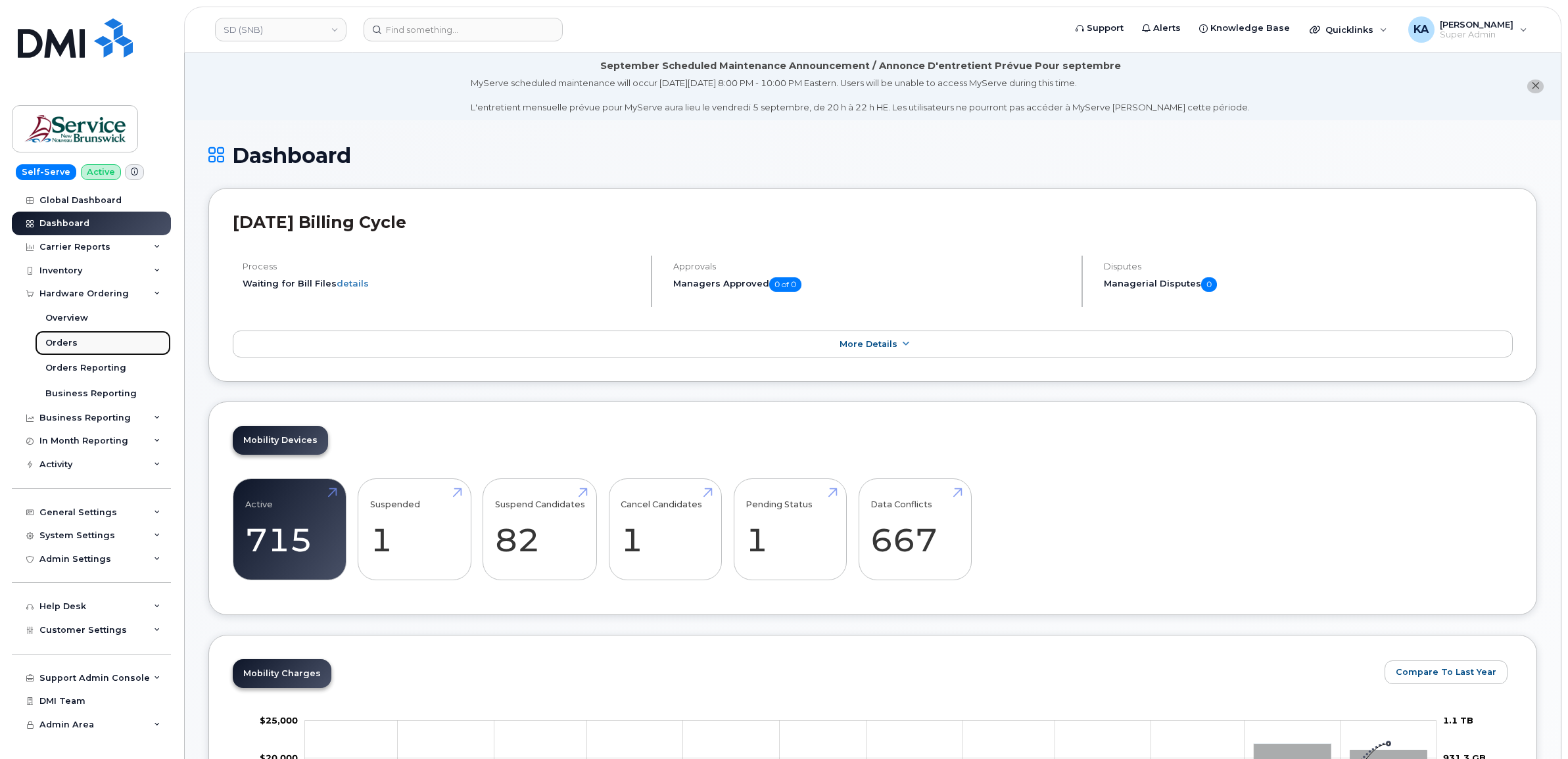
click at [69, 340] on div "Orders" at bounding box center [62, 343] width 32 height 12
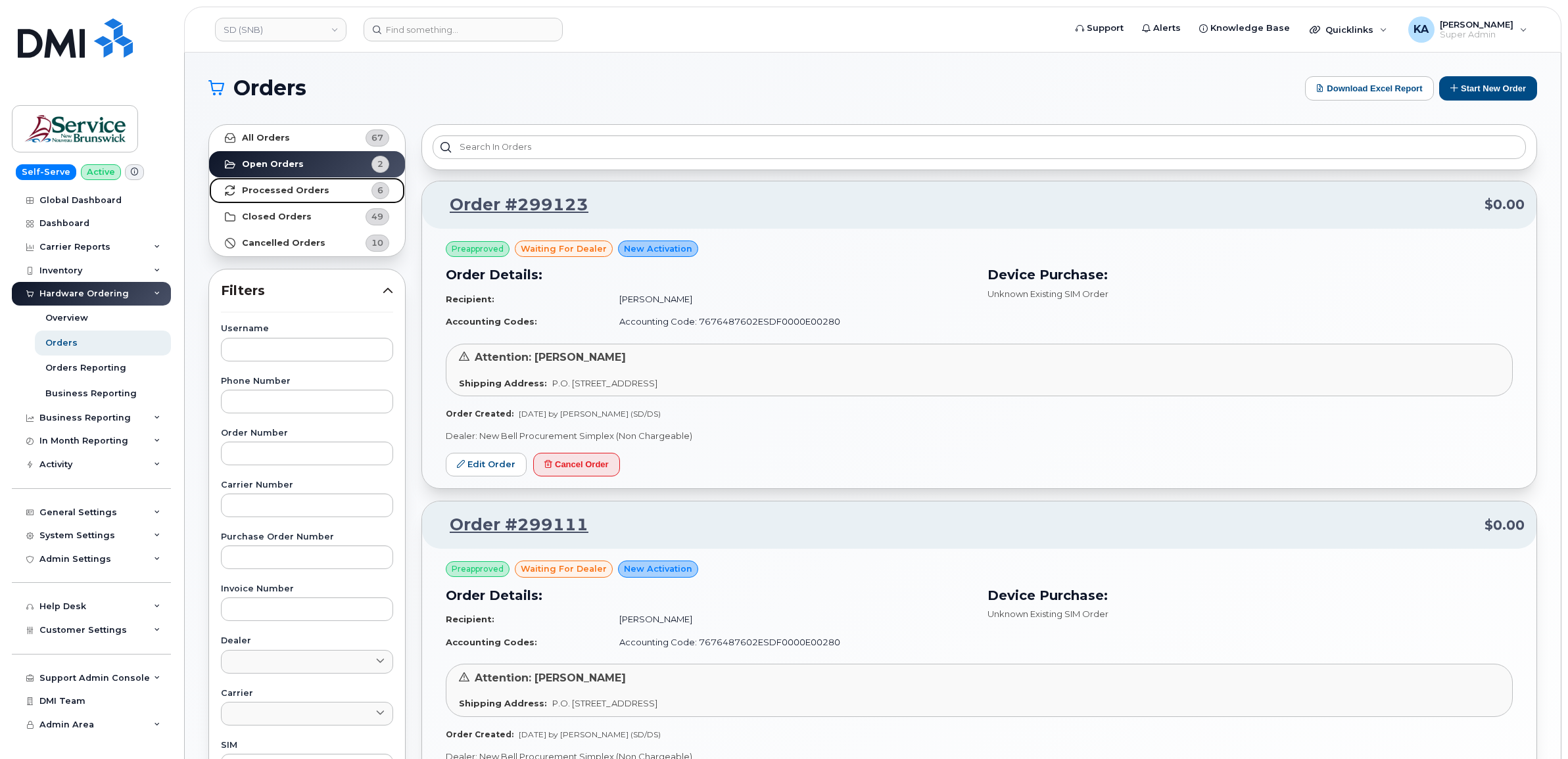
click at [298, 189] on strong "Processed Orders" at bounding box center [285, 191] width 87 height 11
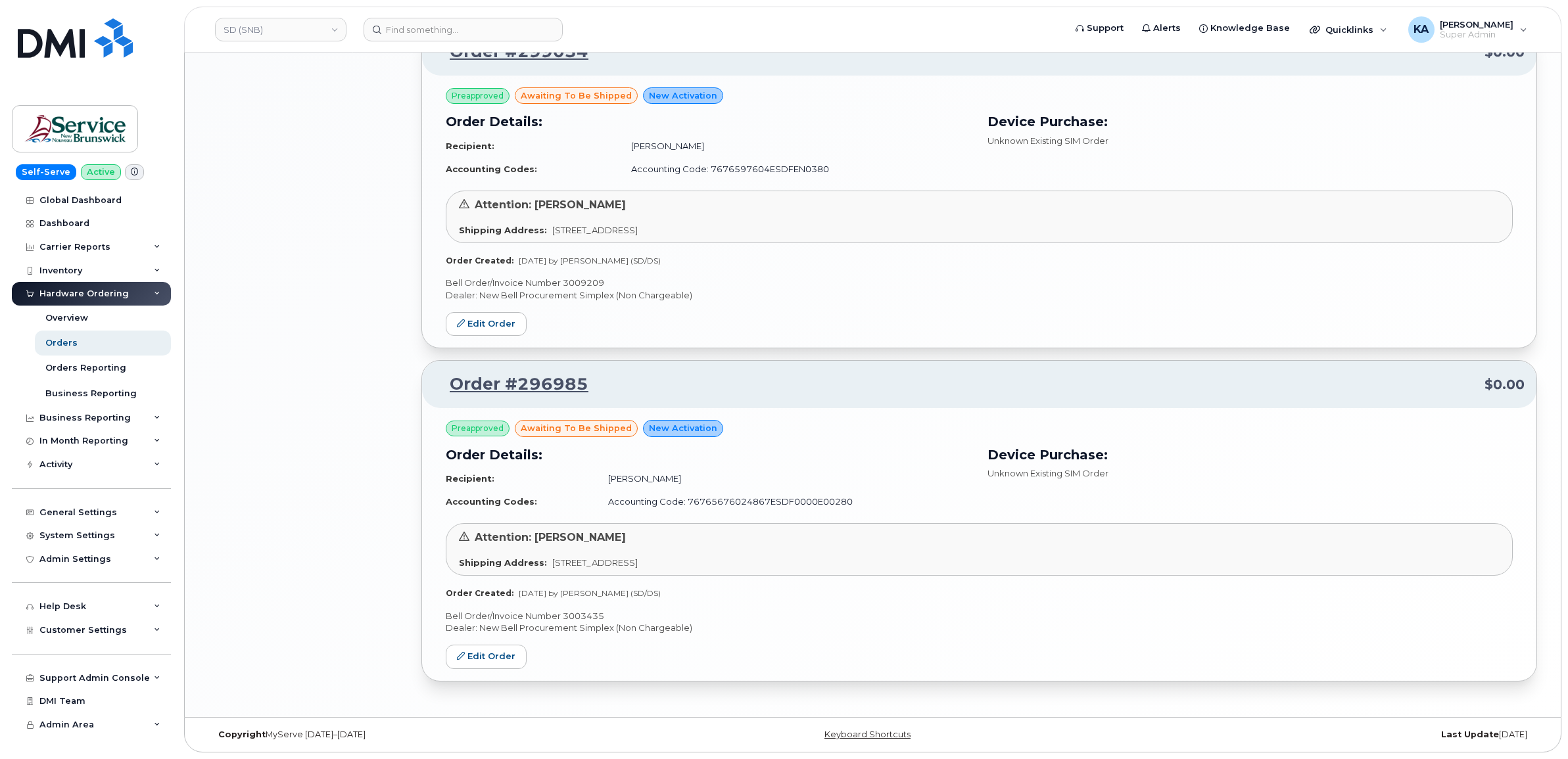
scroll to position [1581, 0]
click at [280, 31] on link "SD (SNB)" at bounding box center [280, 29] width 131 height 24
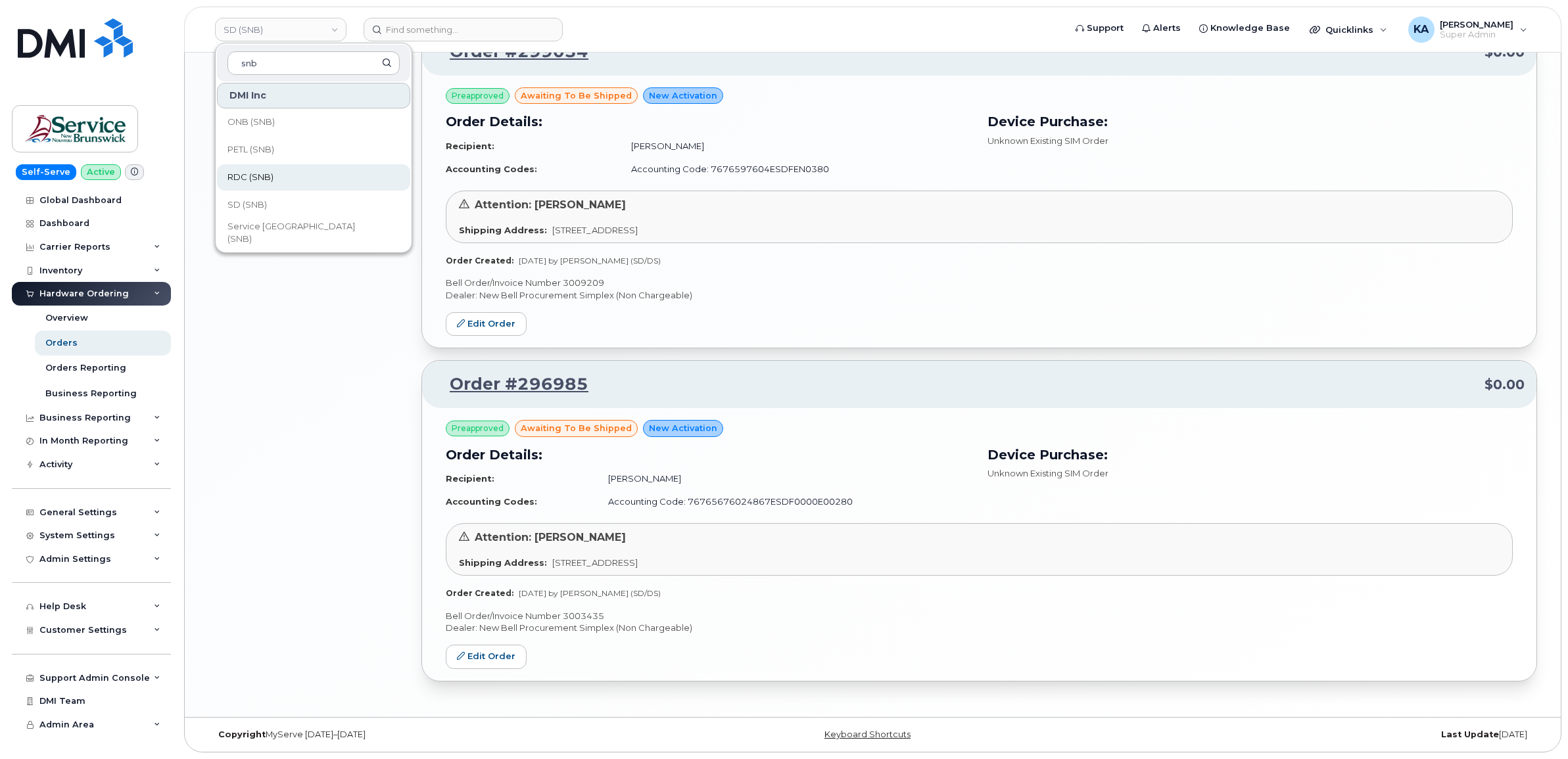
type input "snb"
click at [280, 178] on link "RDC (SNB)" at bounding box center [313, 177] width 193 height 27
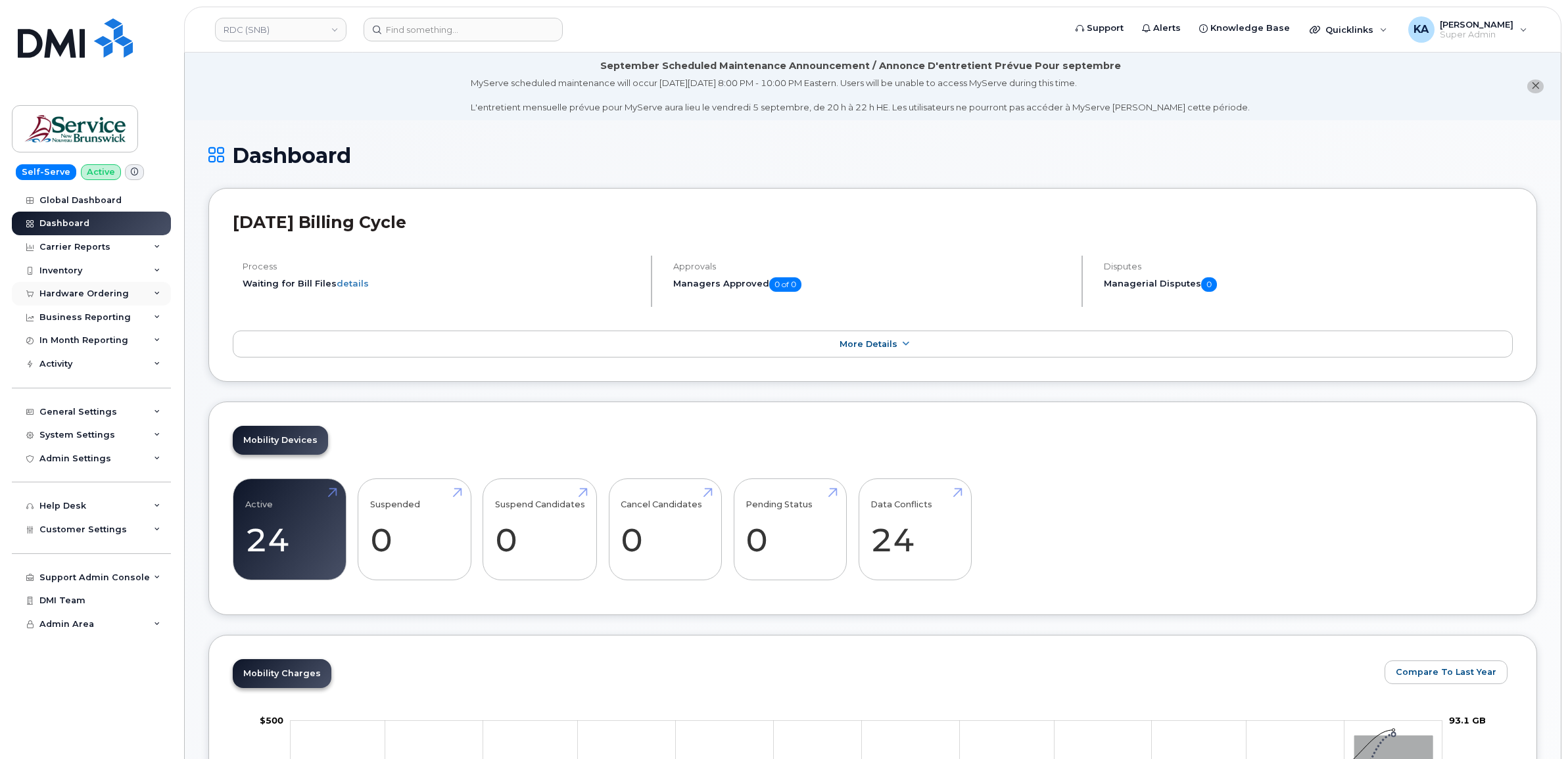
click at [103, 296] on div "Hardware Ordering" at bounding box center [84, 294] width 90 height 11
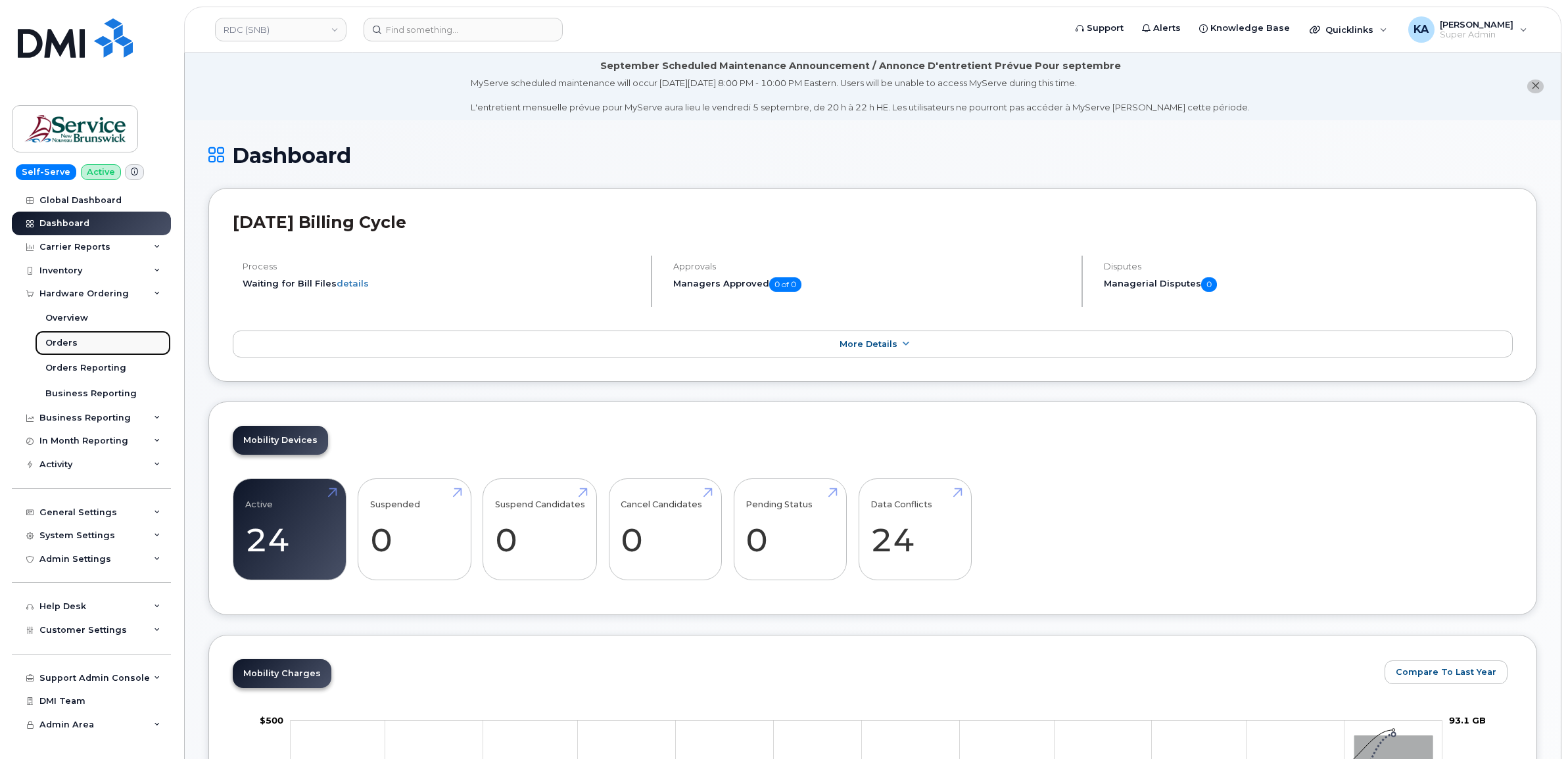
click at [66, 345] on div "Orders" at bounding box center [62, 343] width 32 height 12
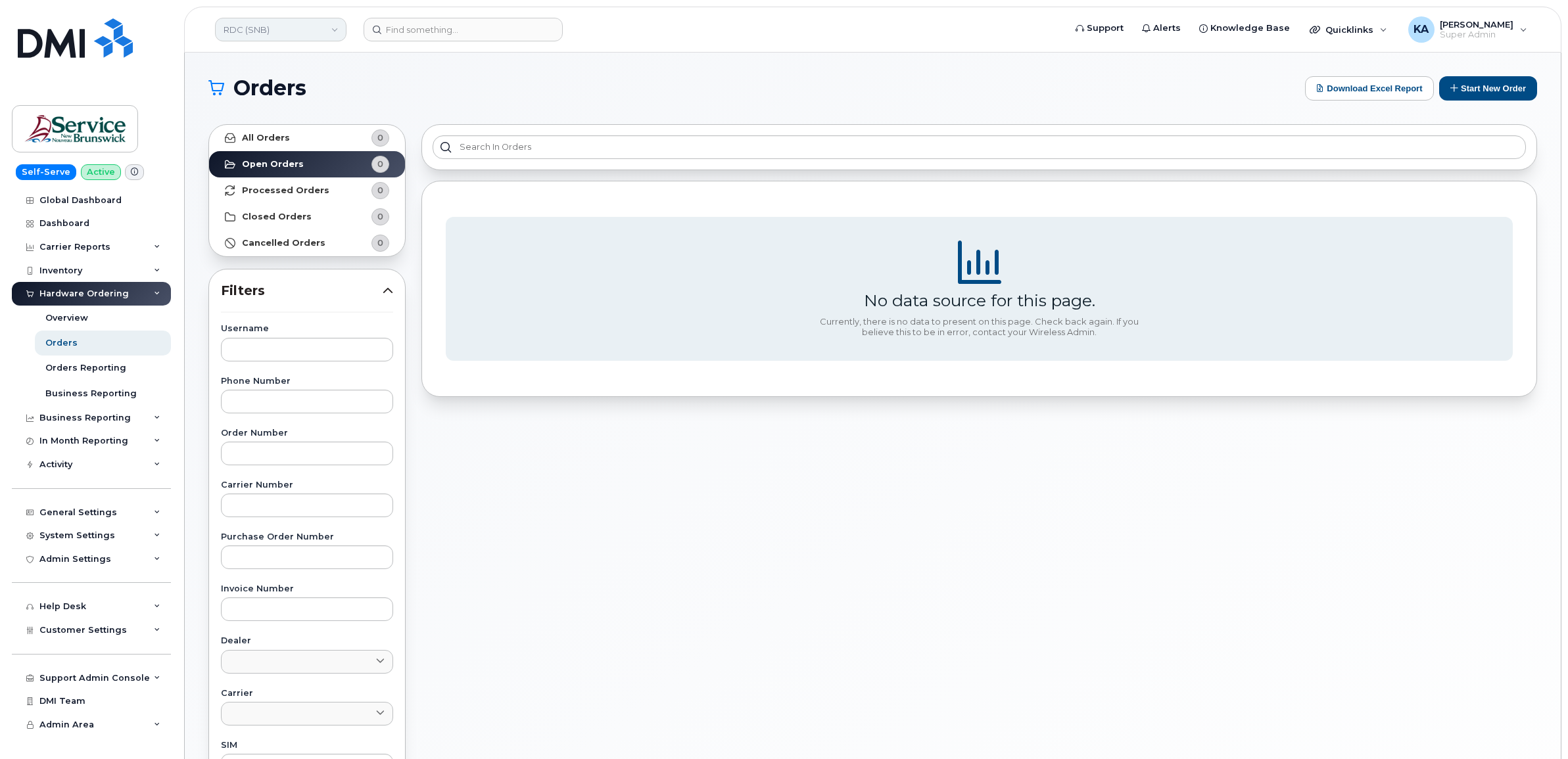
click at [283, 28] on link "RDC (SNB)" at bounding box center [280, 29] width 131 height 24
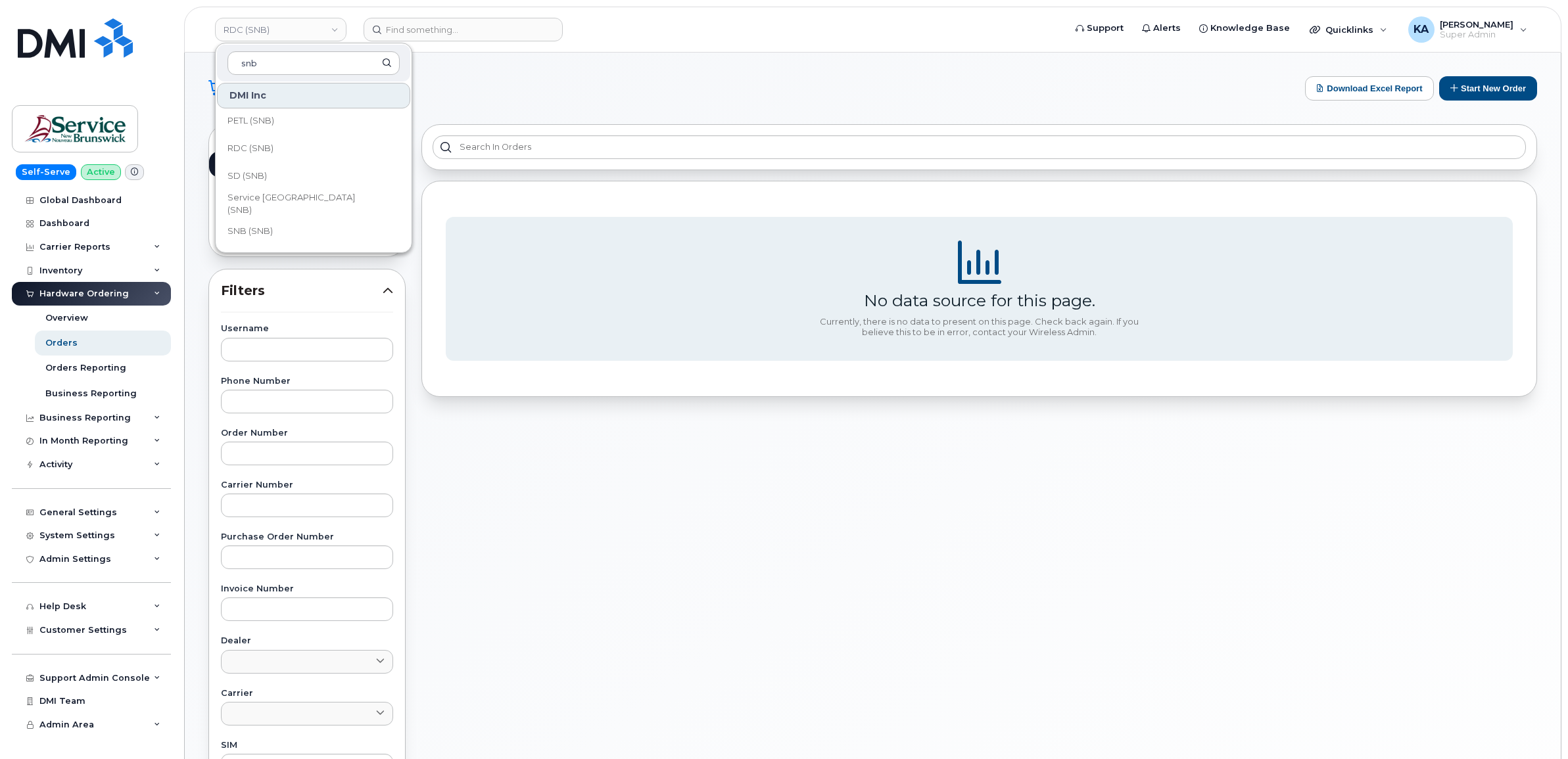
scroll to position [554, 0]
type input "snb"
click at [274, 148] on span "PETL (SNB)" at bounding box center [250, 150] width 46 height 13
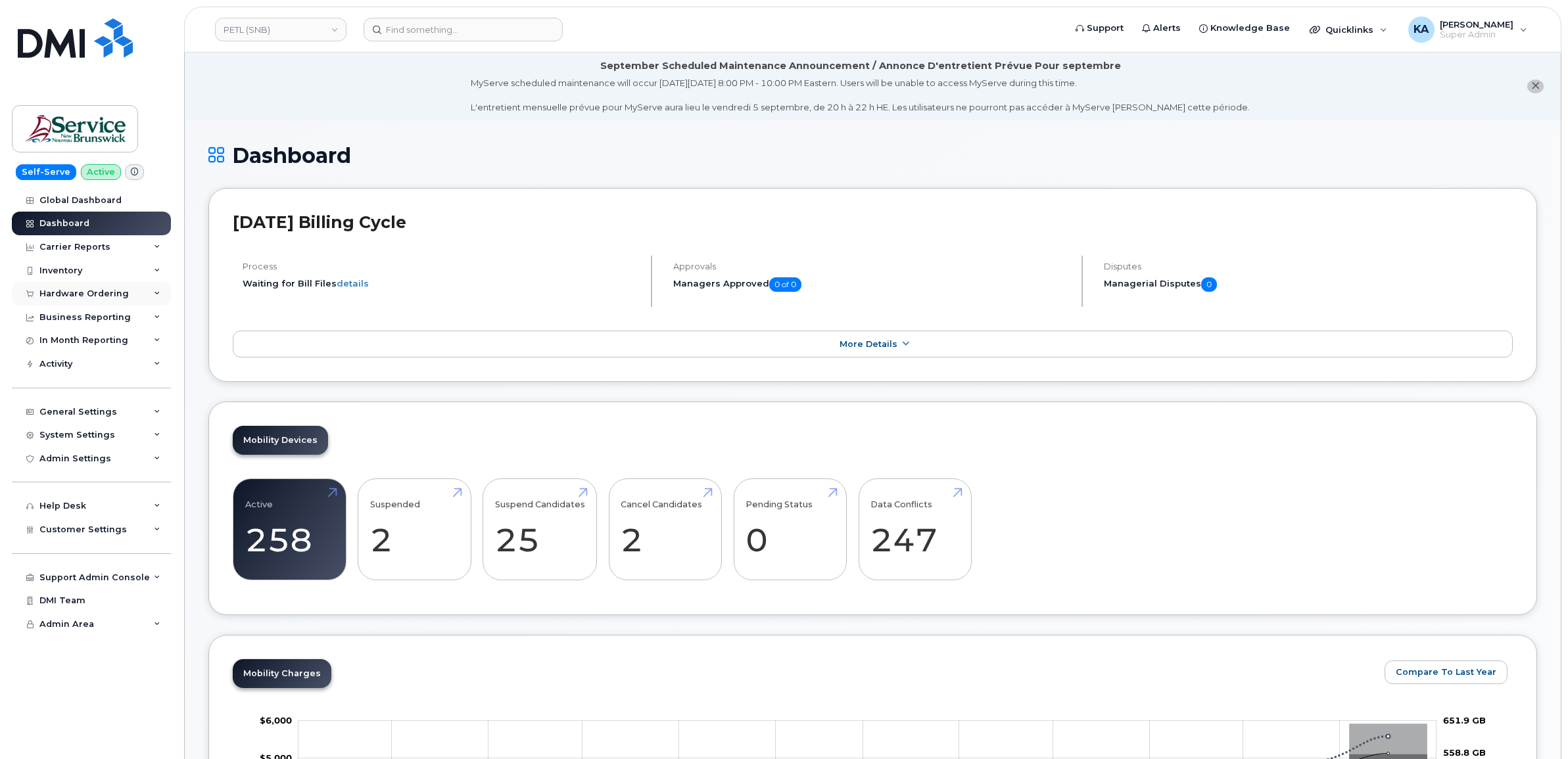
click at [115, 296] on div "Hardware Ordering" at bounding box center [84, 294] width 90 height 11
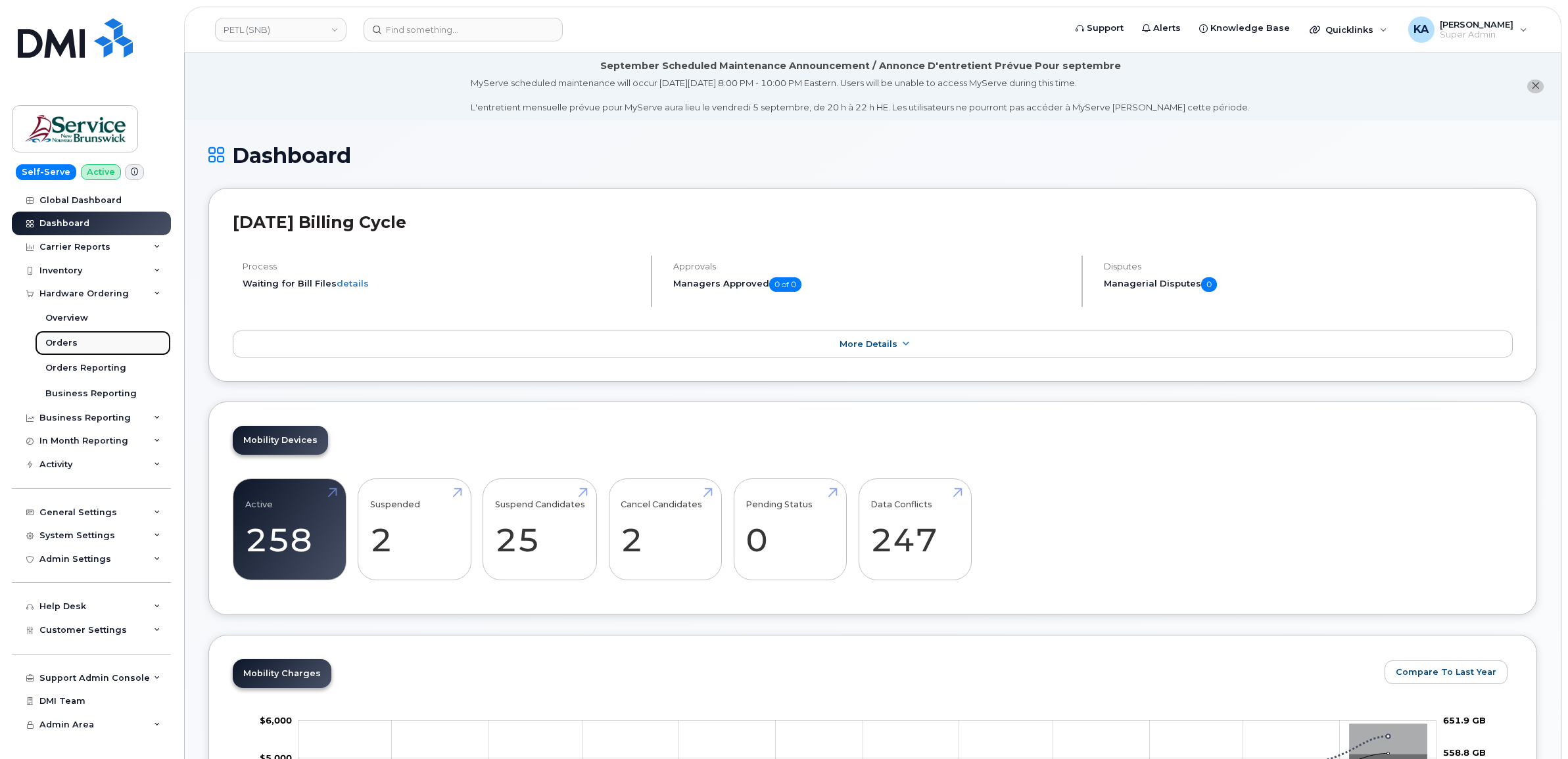
click at [67, 345] on div "Orders" at bounding box center [62, 343] width 32 height 12
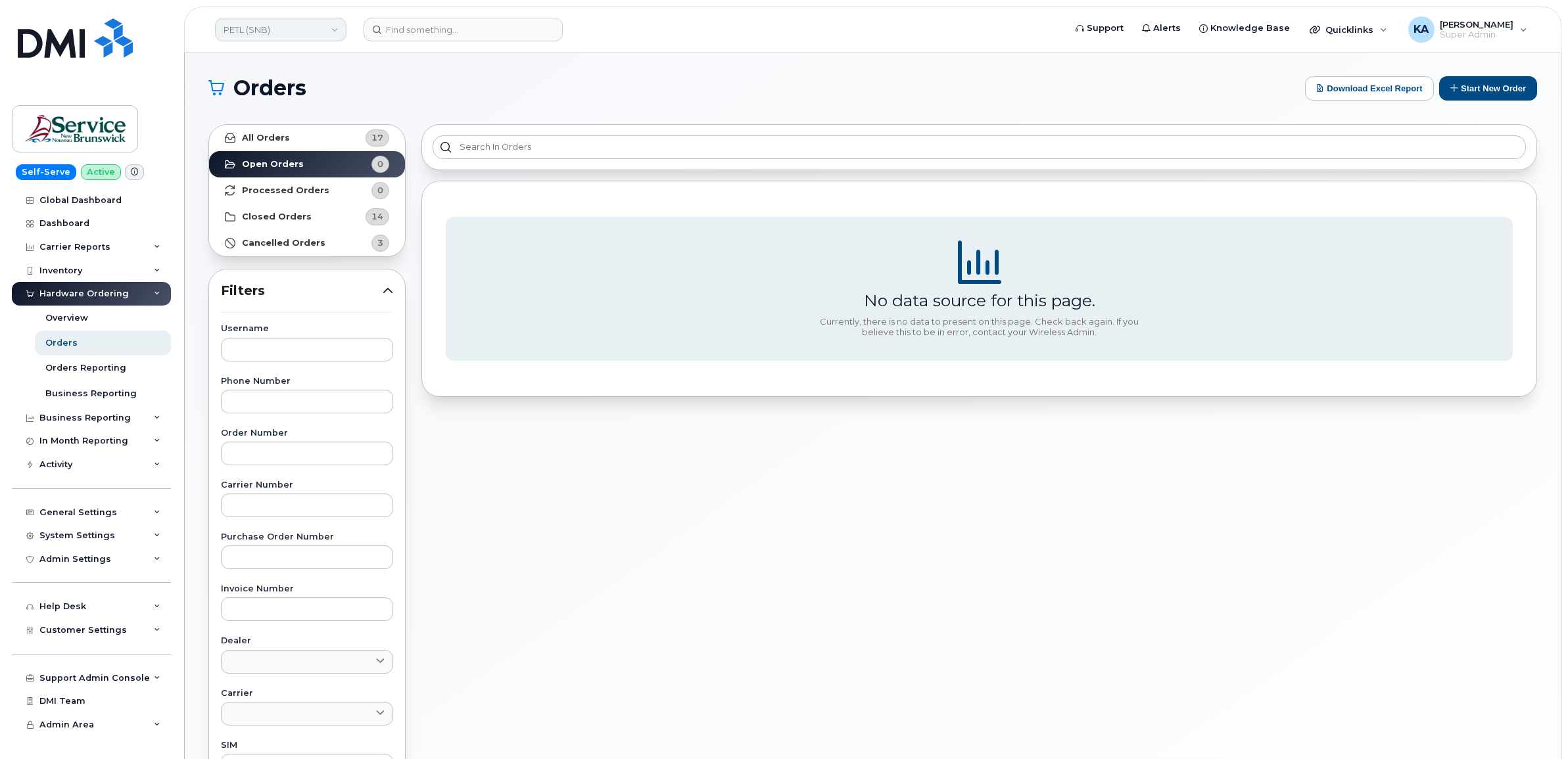
click at [300, 33] on link "PETL (SNB)" at bounding box center [280, 29] width 131 height 24
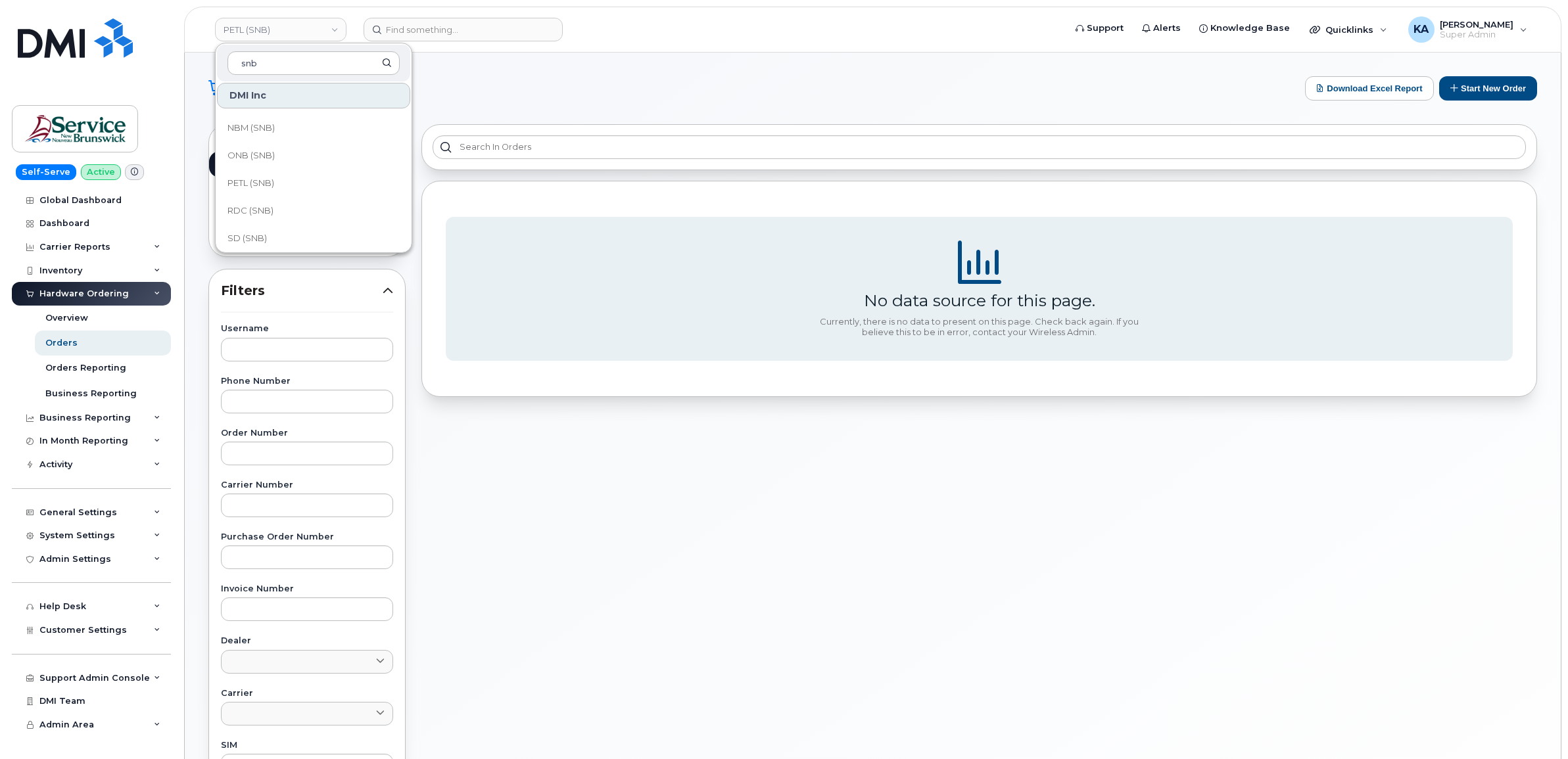
scroll to position [493, 0]
type input "snb"
click at [263, 184] on span "ONB (SNB)" at bounding box center [251, 183] width 47 height 13
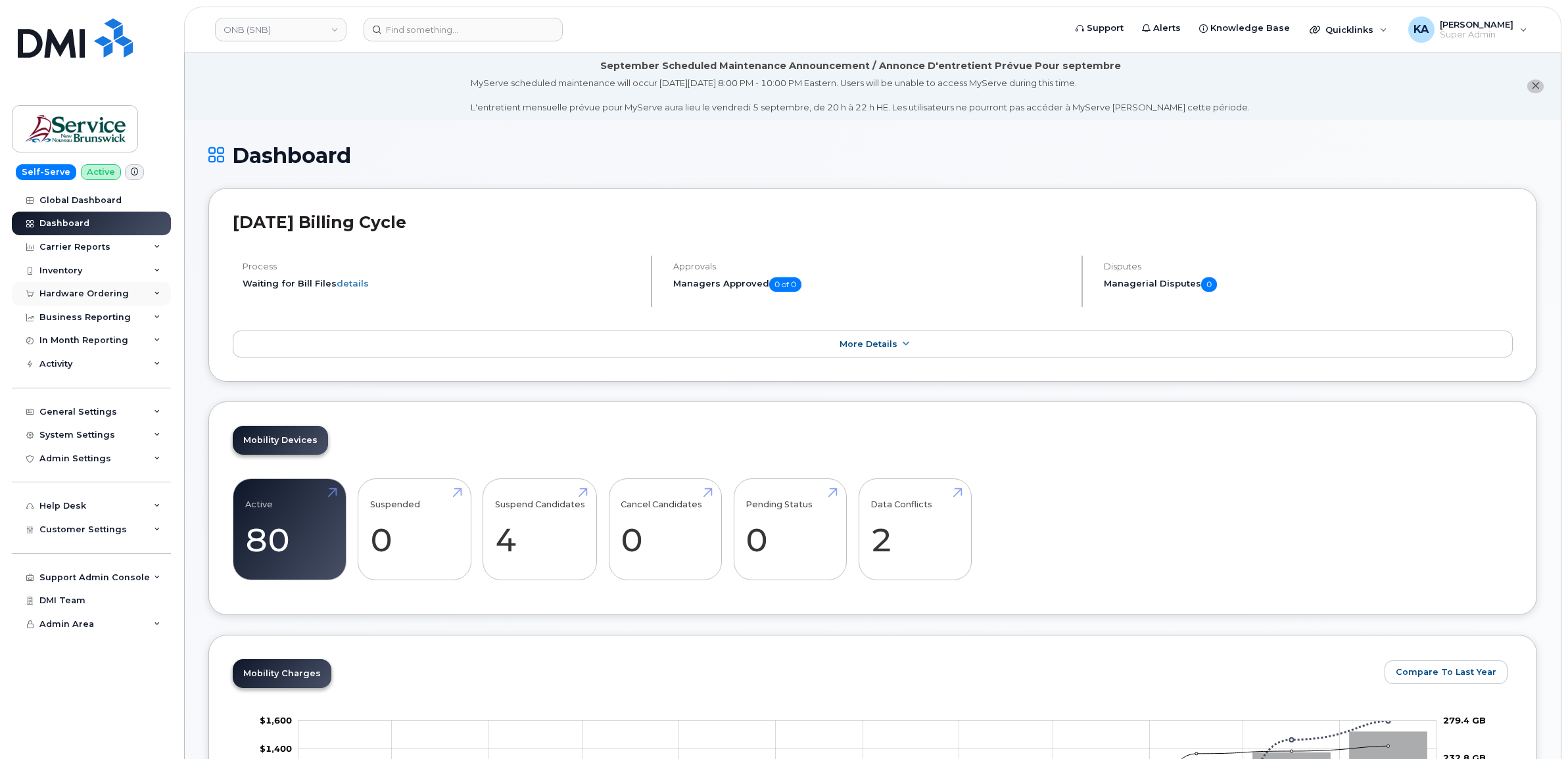
click at [99, 295] on div "Hardware Ordering" at bounding box center [84, 294] width 90 height 11
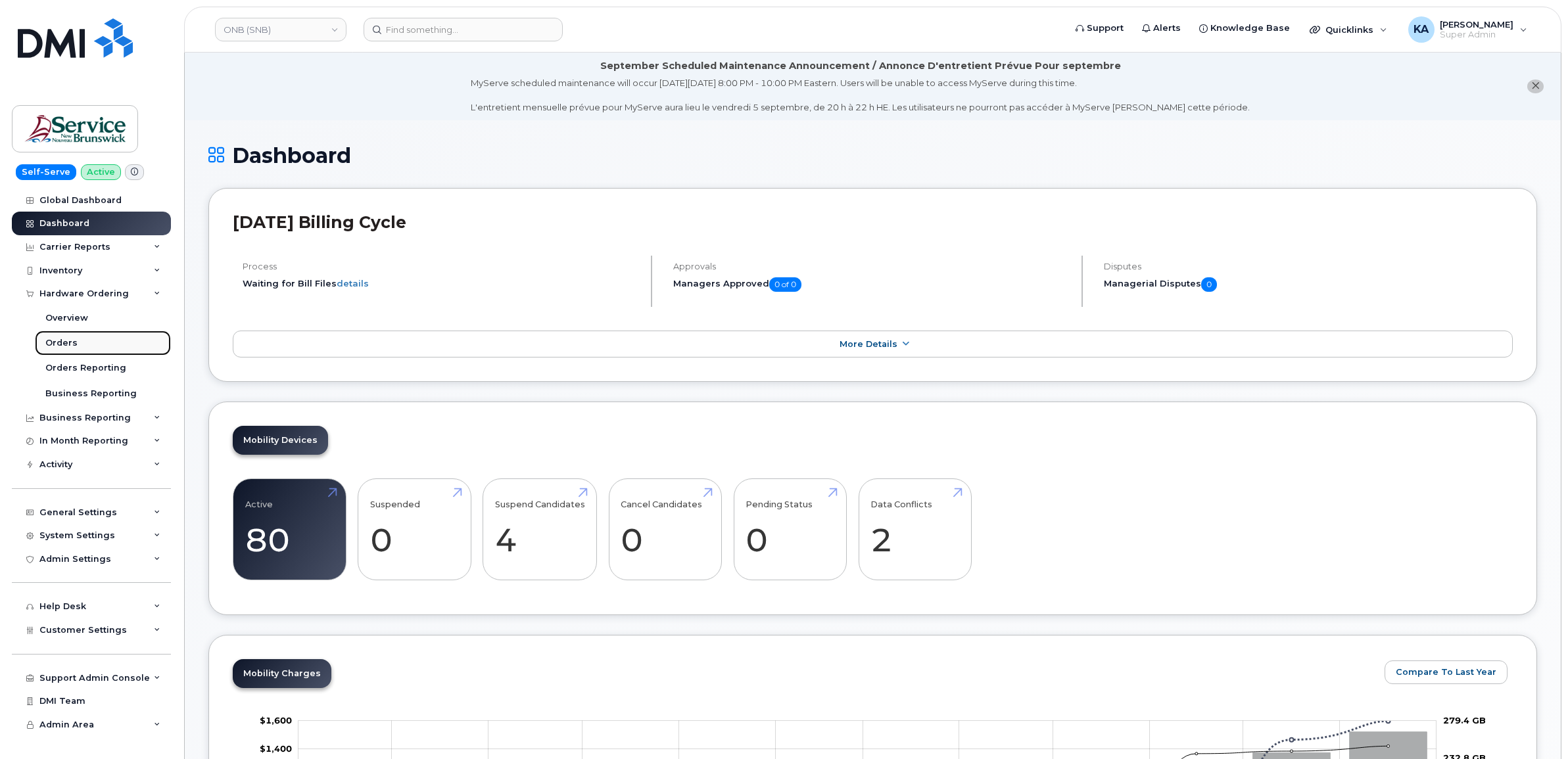
click at [65, 343] on div "Orders" at bounding box center [62, 343] width 32 height 12
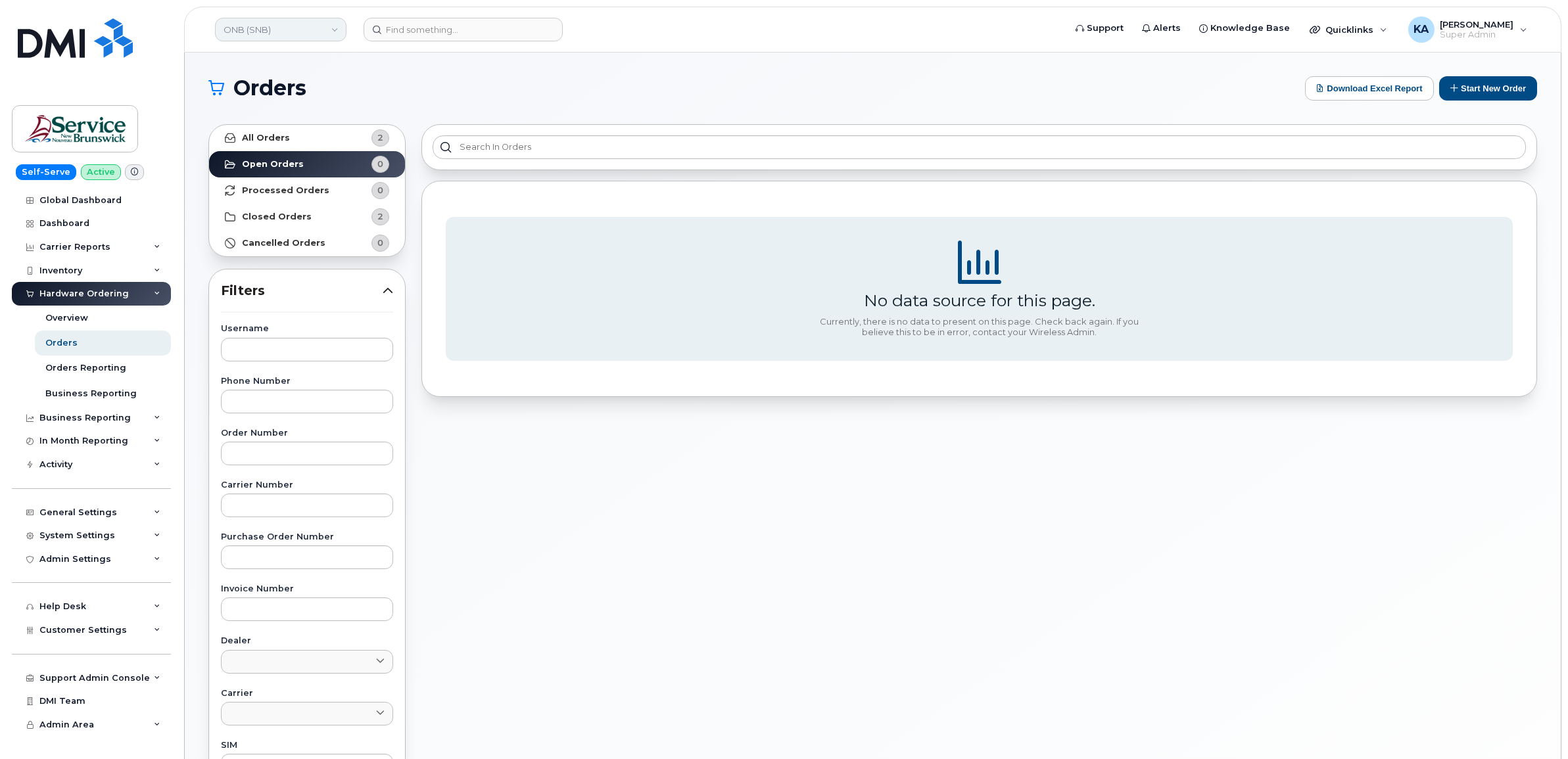
click at [277, 32] on link "ONB (SNB)" at bounding box center [280, 29] width 131 height 24
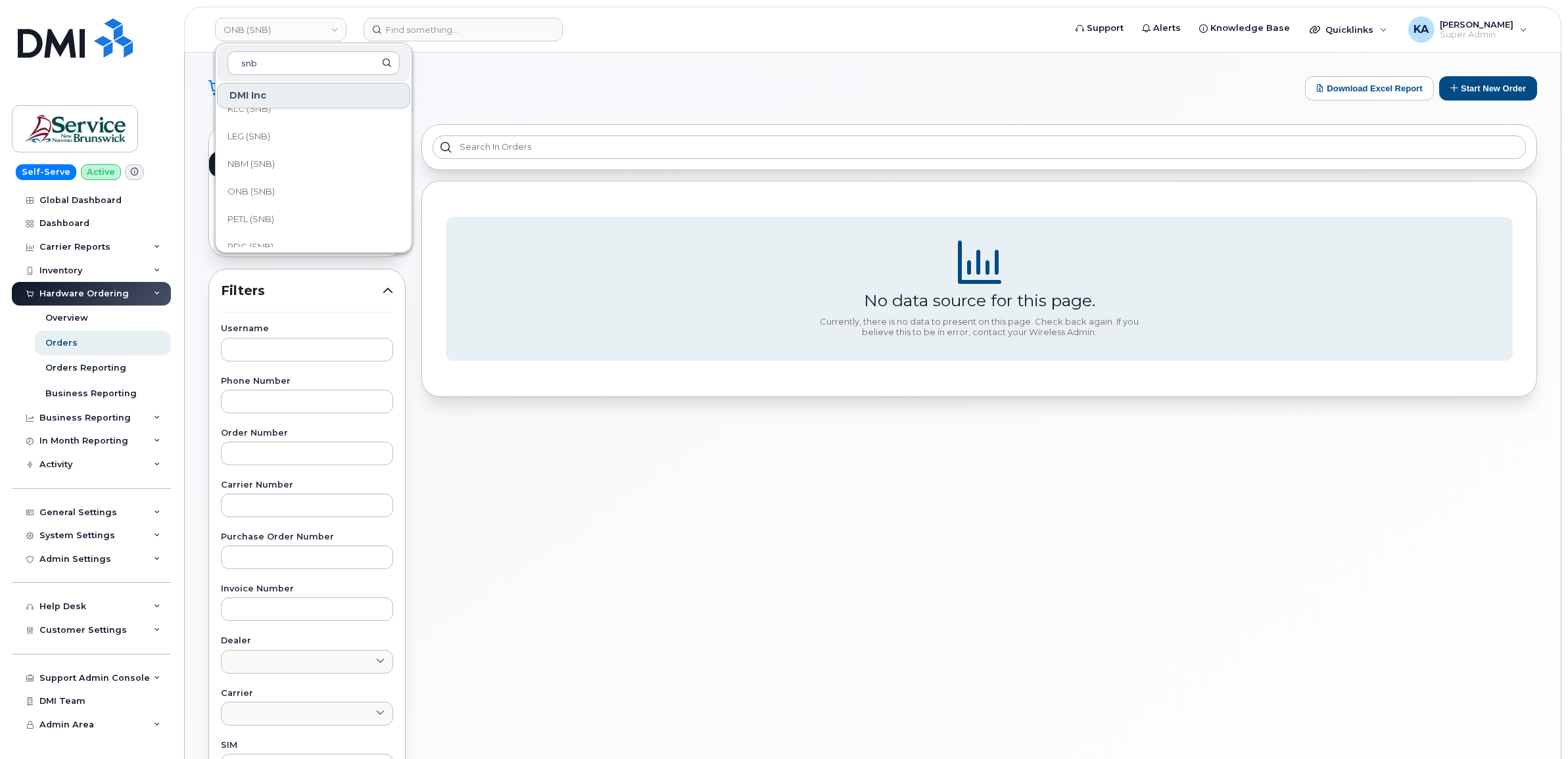
scroll to position [493, 0]
type input "snb"
click at [273, 160] on span "NBM (SNB)" at bounding box center [251, 155] width 47 height 13
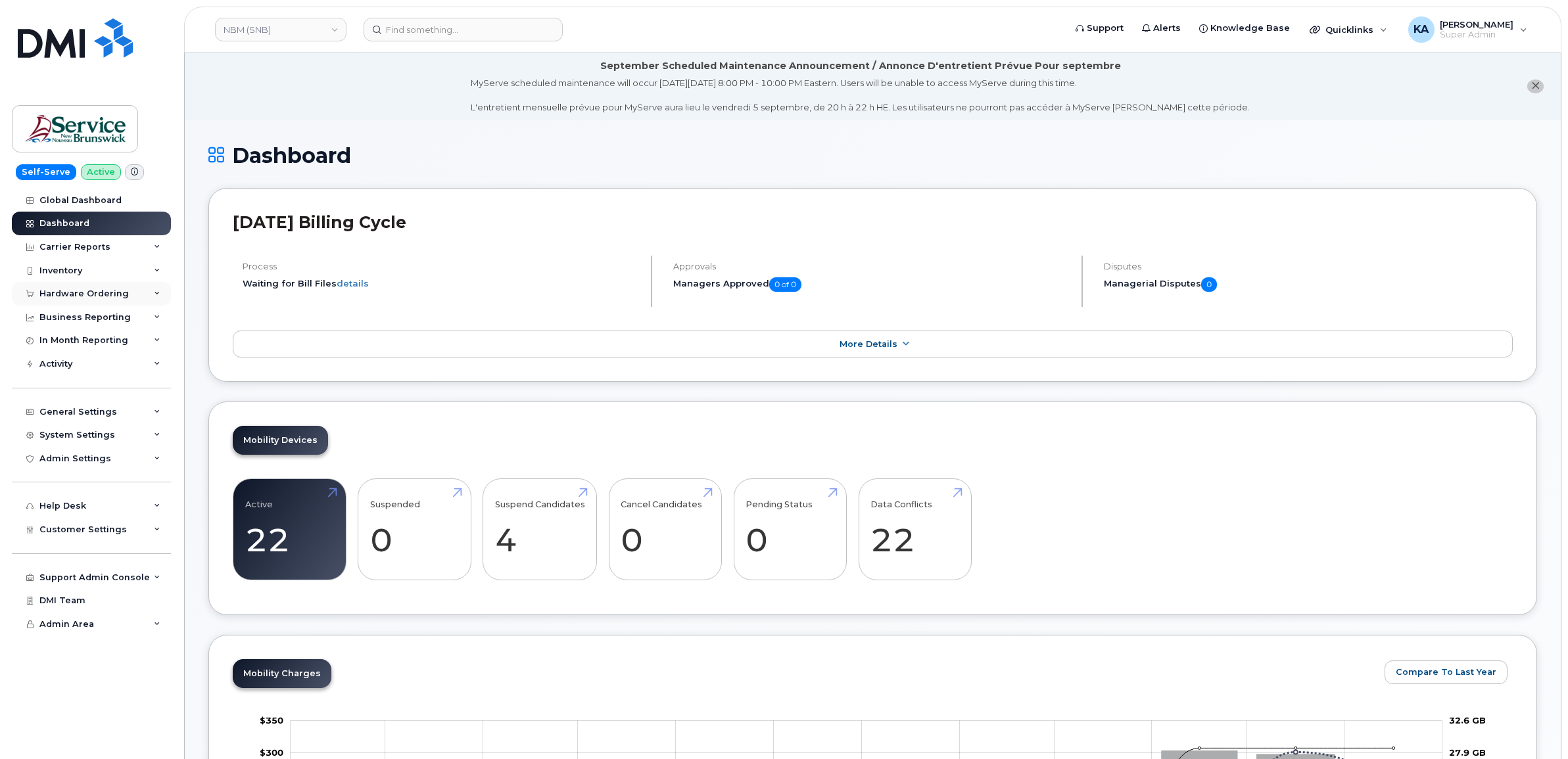
click at [123, 296] on div "Hardware Ordering" at bounding box center [84, 294] width 90 height 11
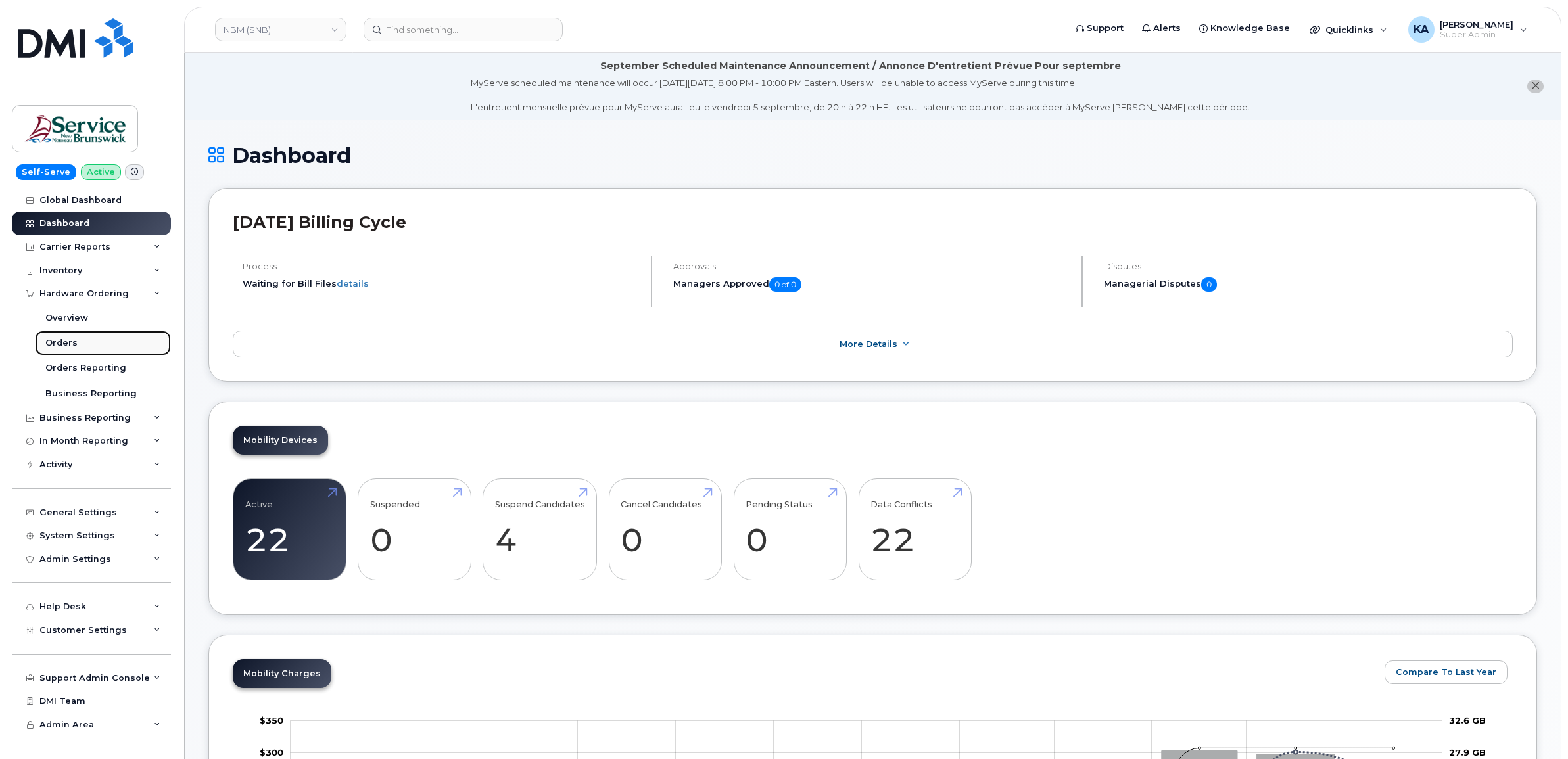
click at [73, 342] on div "Orders" at bounding box center [62, 343] width 32 height 12
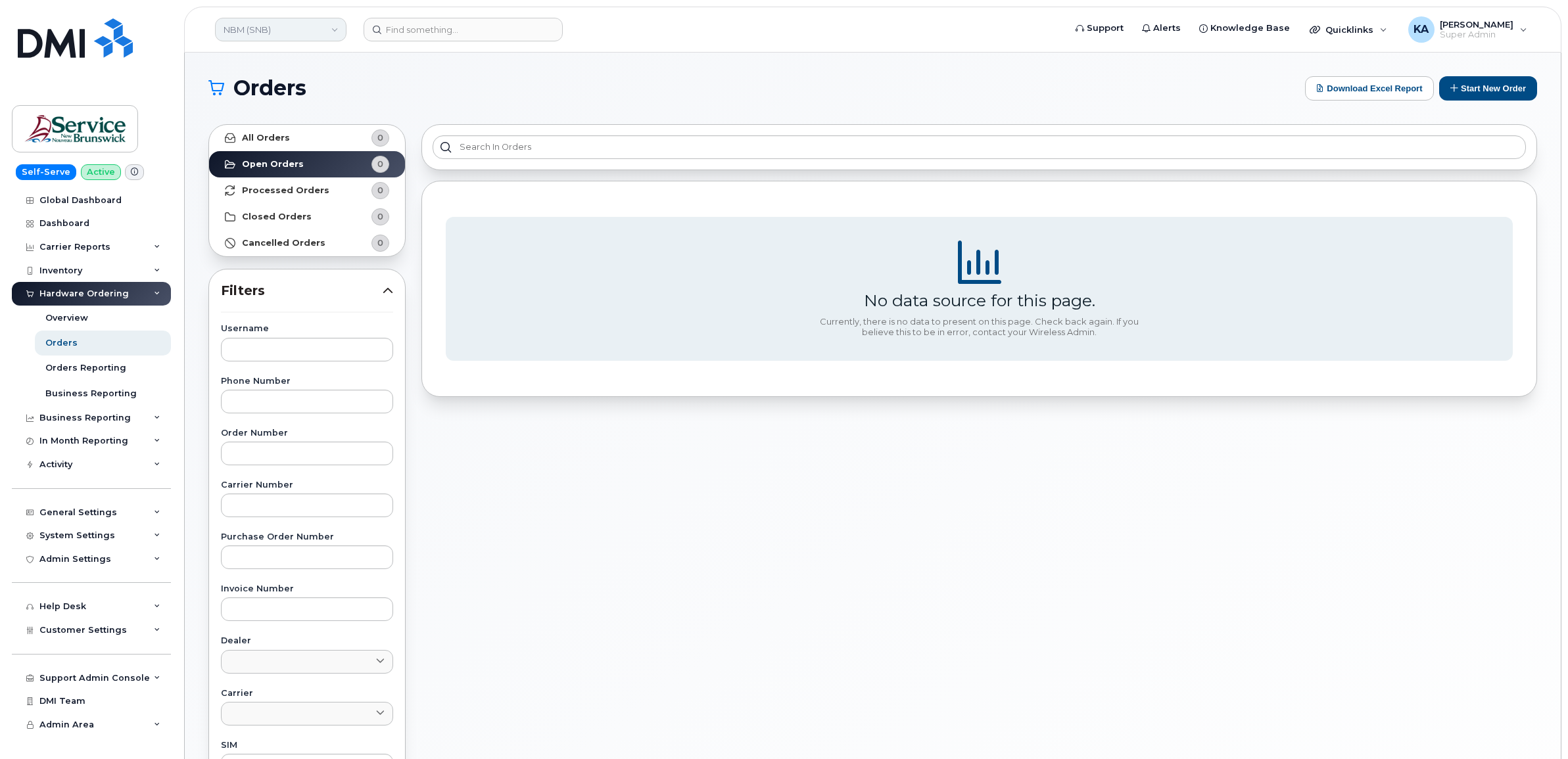
click at [274, 34] on link "NBM (SNB)" at bounding box center [280, 29] width 131 height 24
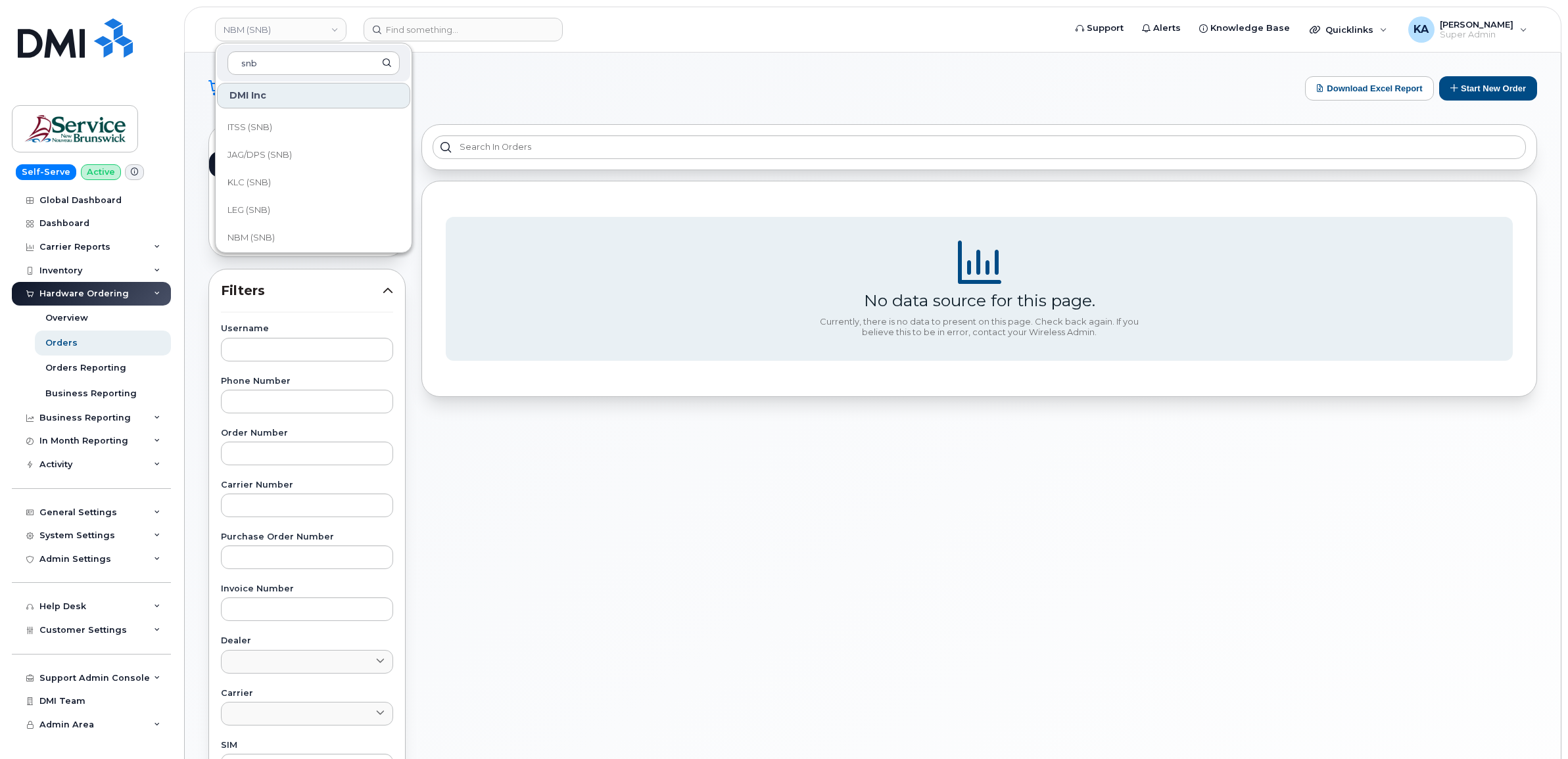
scroll to position [493, 0]
type input "snb"
click at [265, 124] on span "LEG (SNB)" at bounding box center [249, 128] width 43 height 13
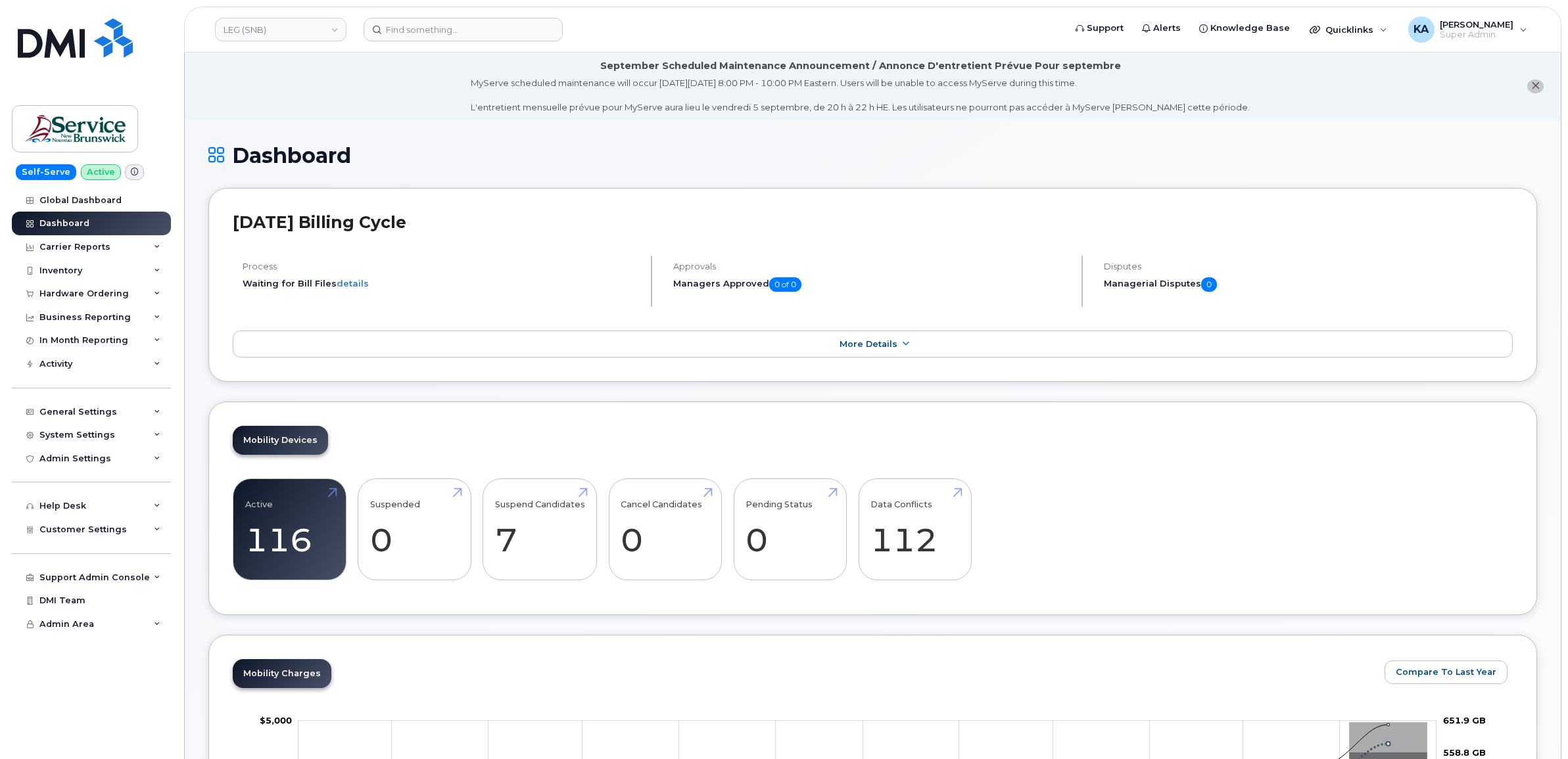
click at [116, 291] on div "Hardware Ordering" at bounding box center [84, 294] width 90 height 11
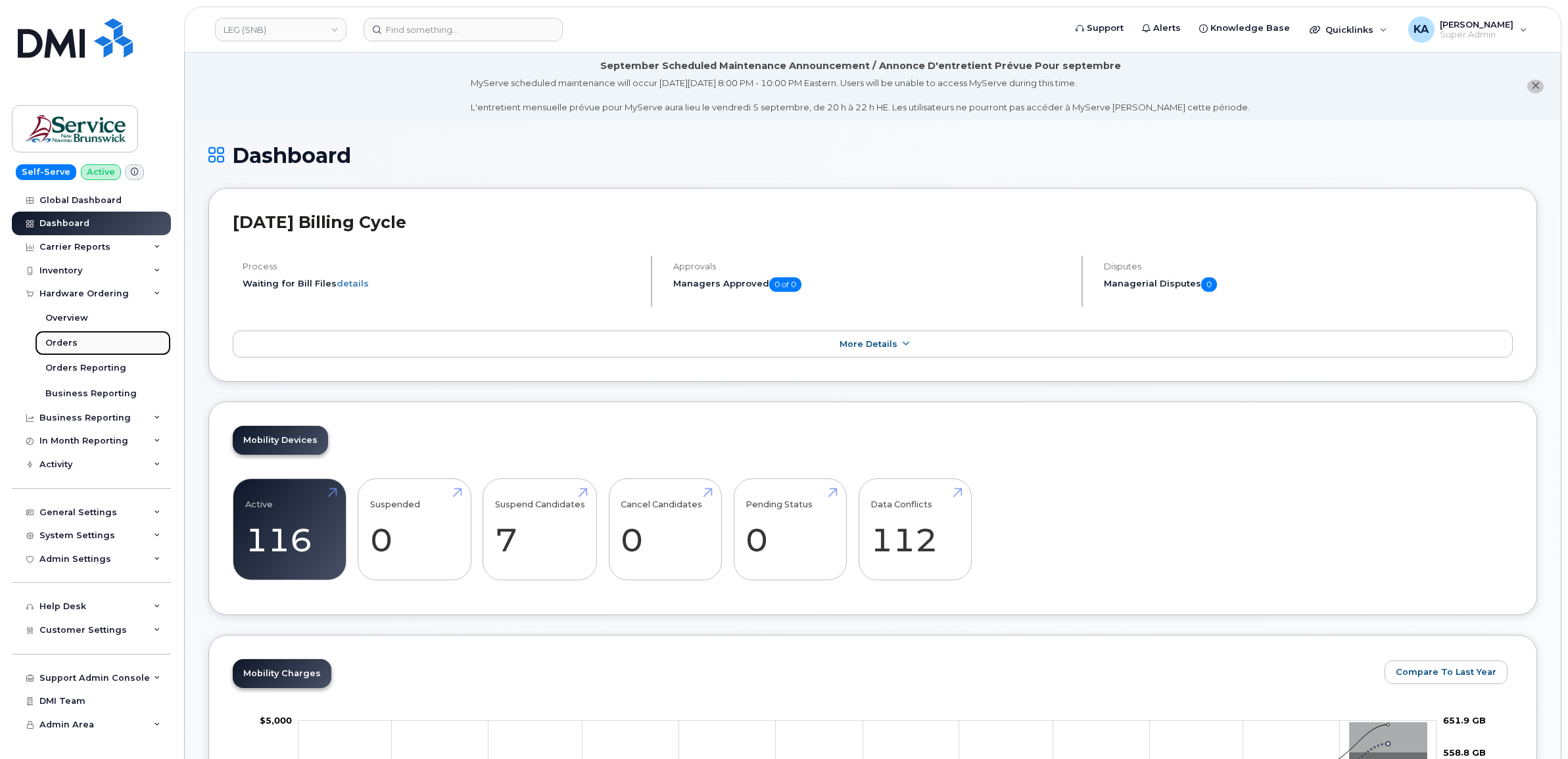
click at [71, 340] on div "Orders" at bounding box center [62, 343] width 32 height 12
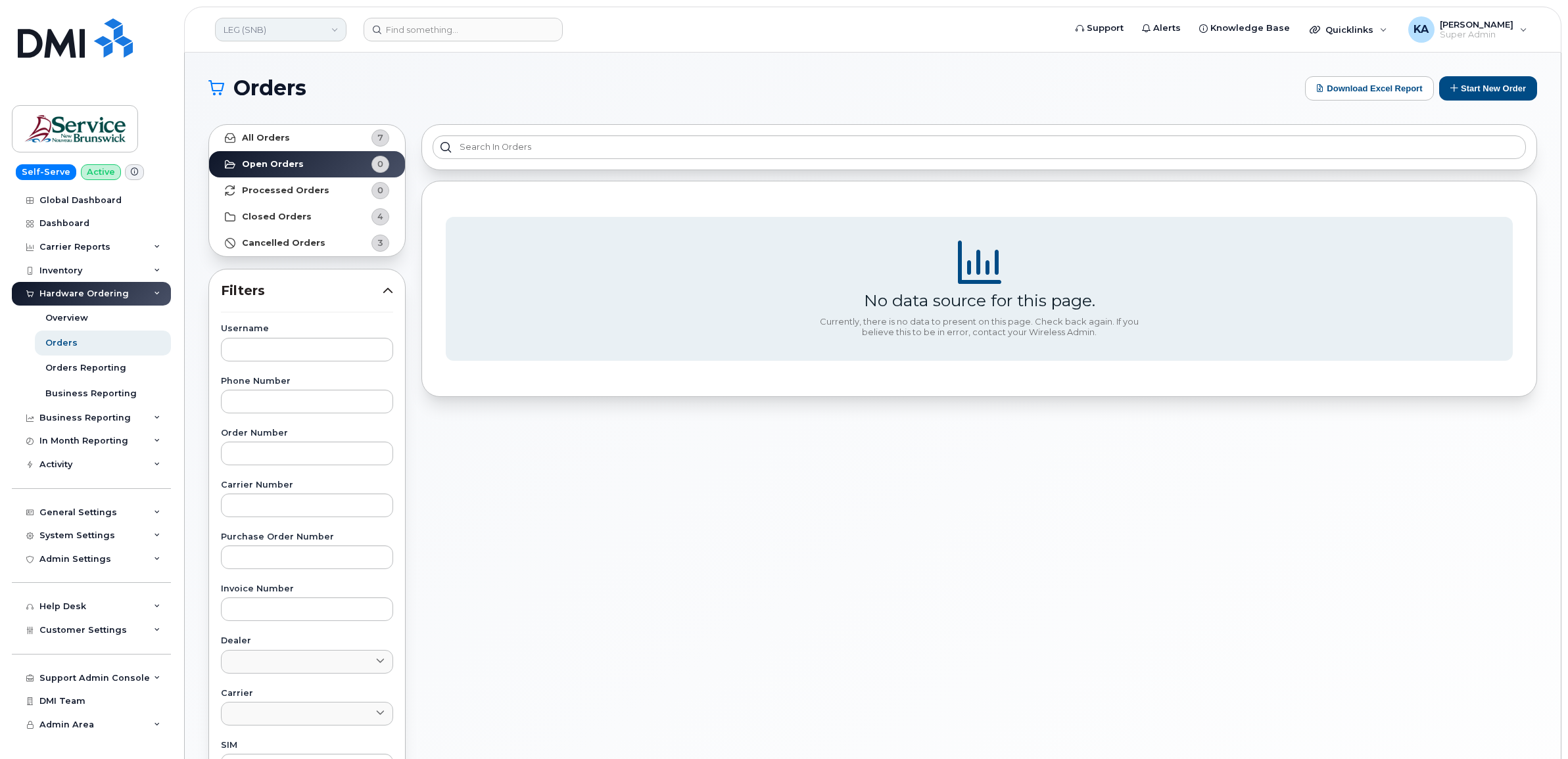
click at [288, 30] on link "LEG (SNB)" at bounding box center [280, 29] width 131 height 24
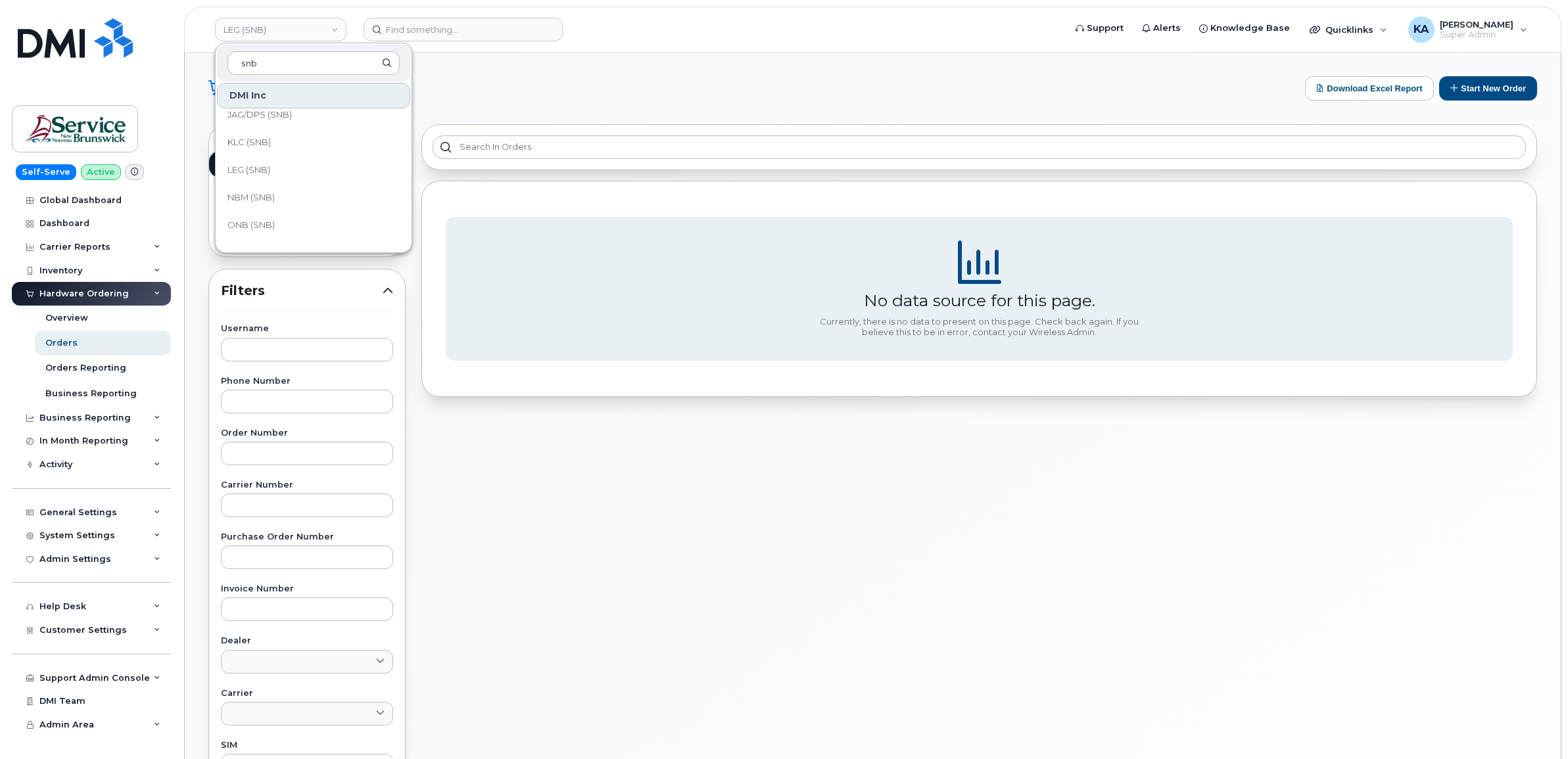
scroll to position [411, 0]
type input "snb"
click at [265, 185] on span "KLC (SNB)" at bounding box center [249, 182] width 43 height 13
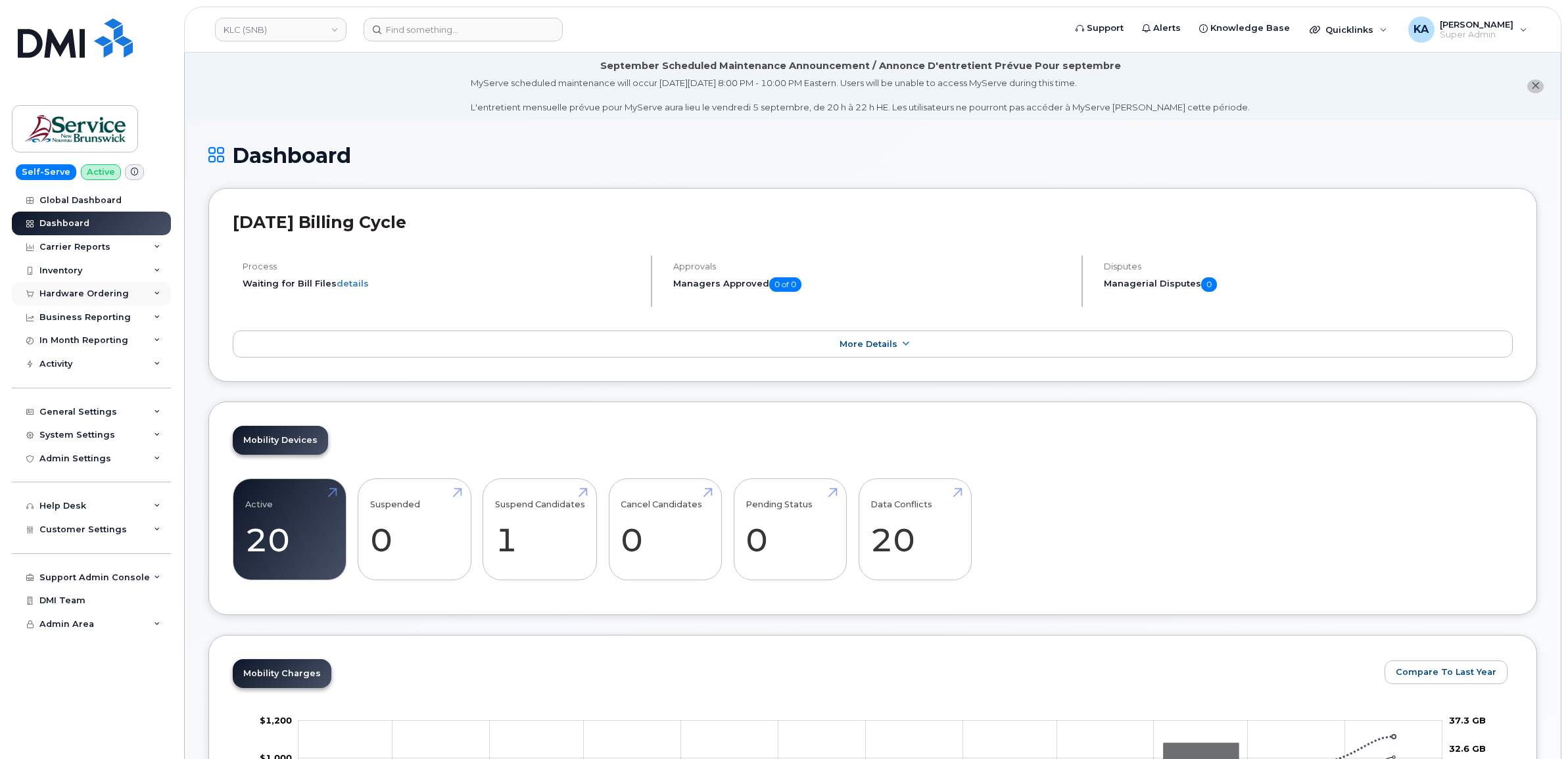
click at [116, 290] on div "Hardware Ordering" at bounding box center [84, 294] width 90 height 11
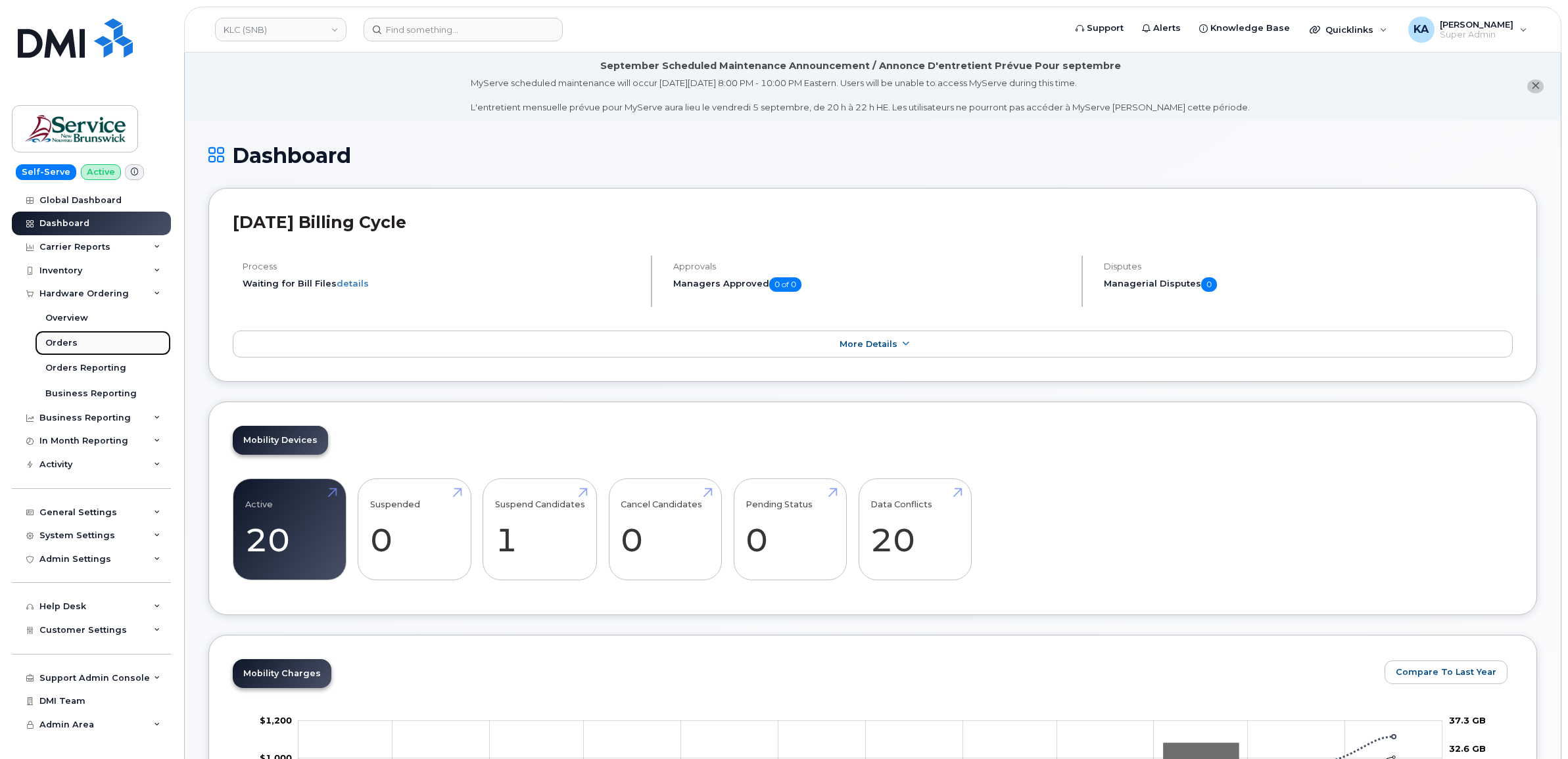
click at [75, 343] on link "Orders" at bounding box center [103, 343] width 136 height 25
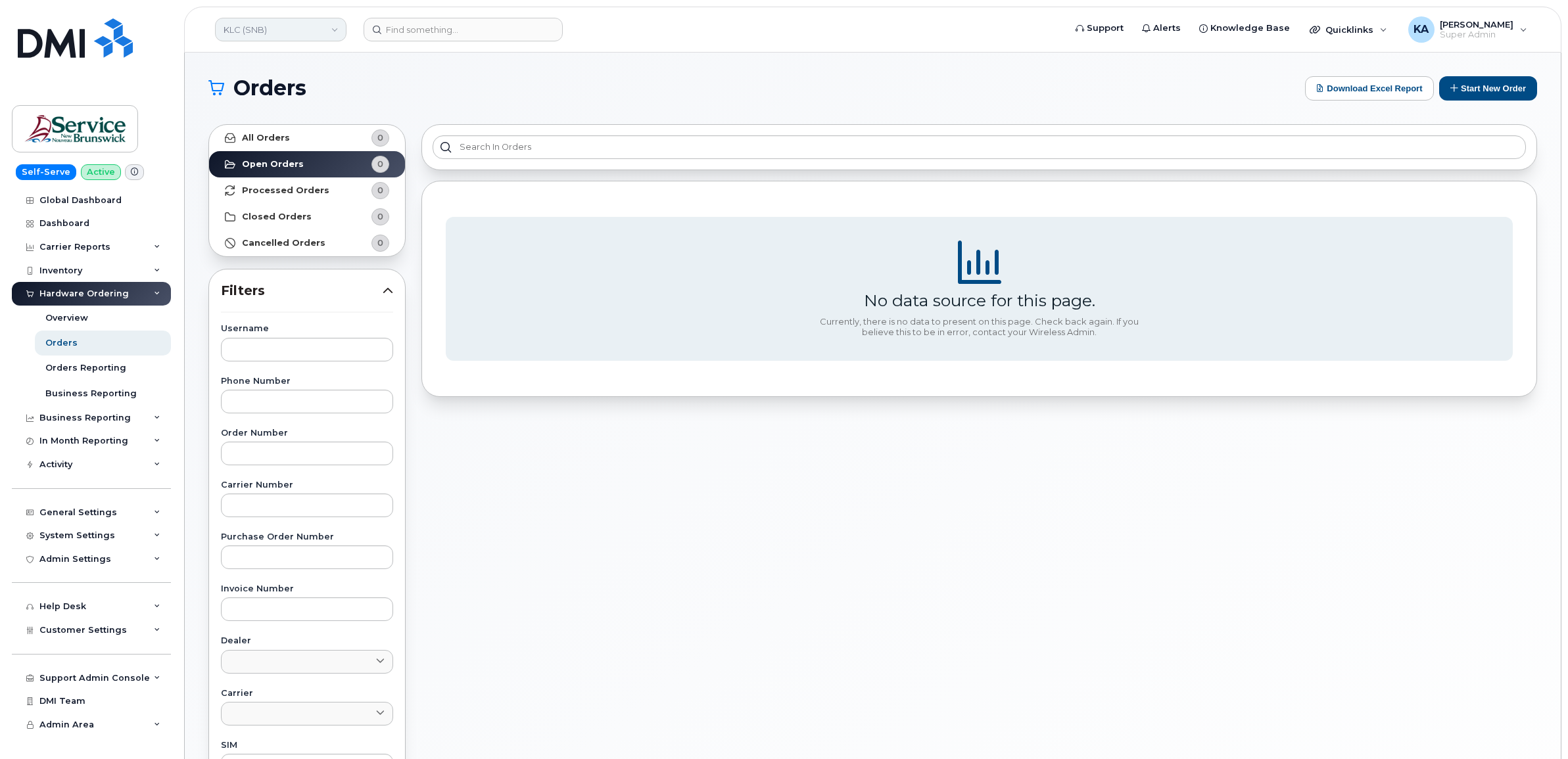
click at [295, 30] on link "KLC (SNB)" at bounding box center [280, 29] width 131 height 24
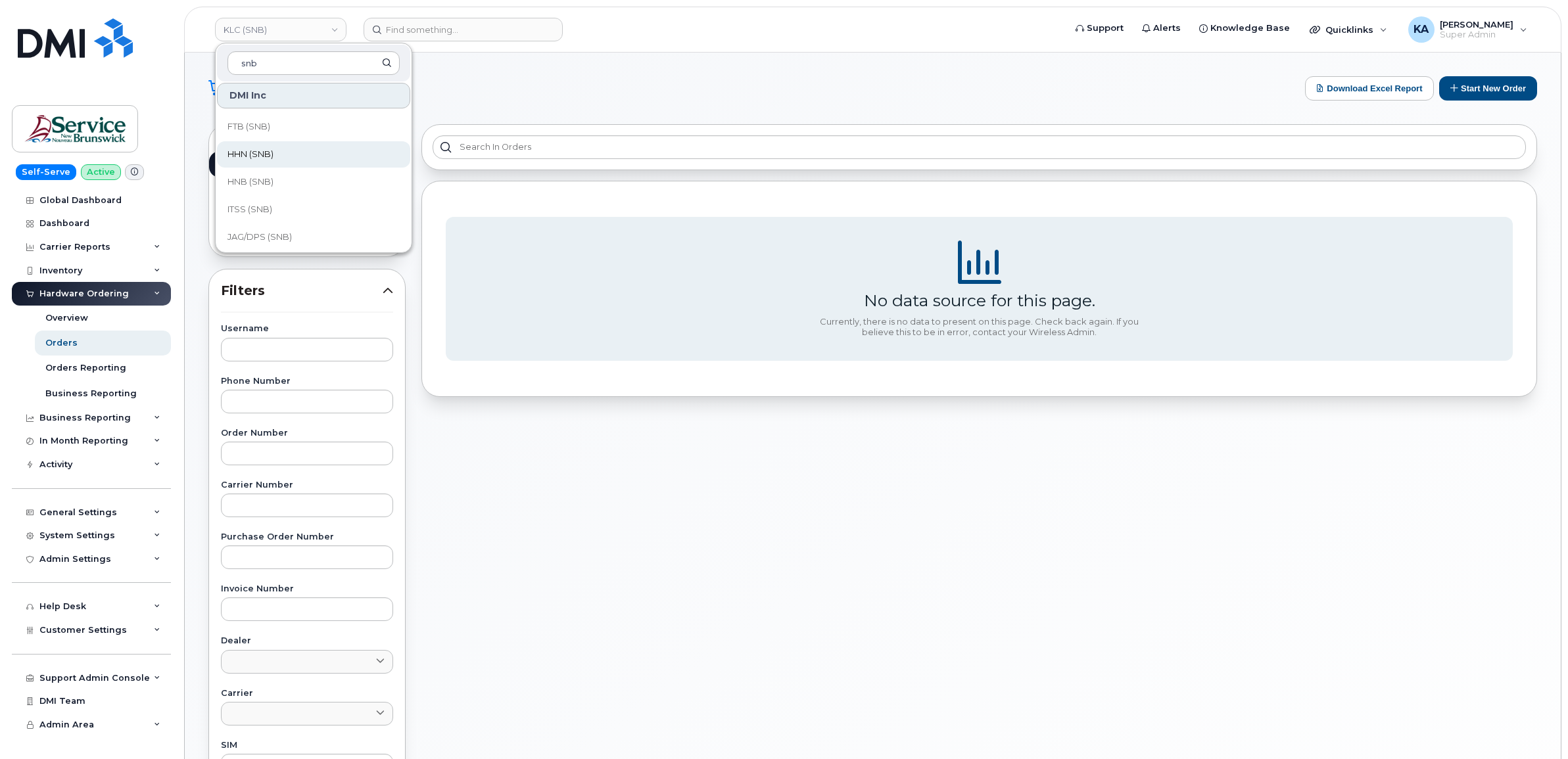
scroll to position [411, 0]
type input "snb"
click at [288, 151] on span "JAG/DPS (SNB)" at bounding box center [259, 154] width 65 height 13
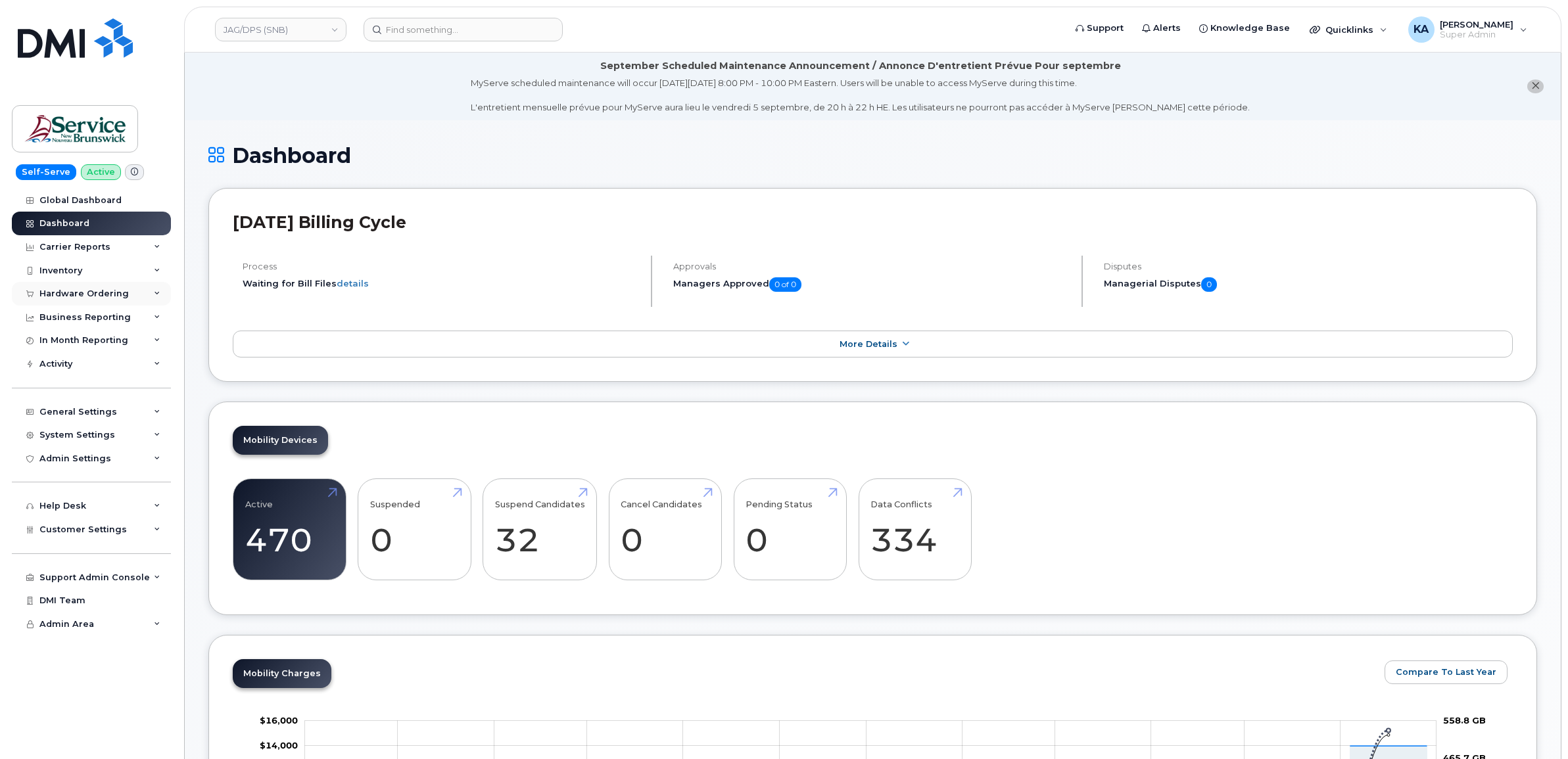
click at [70, 291] on div "Hardware Ordering" at bounding box center [84, 294] width 90 height 11
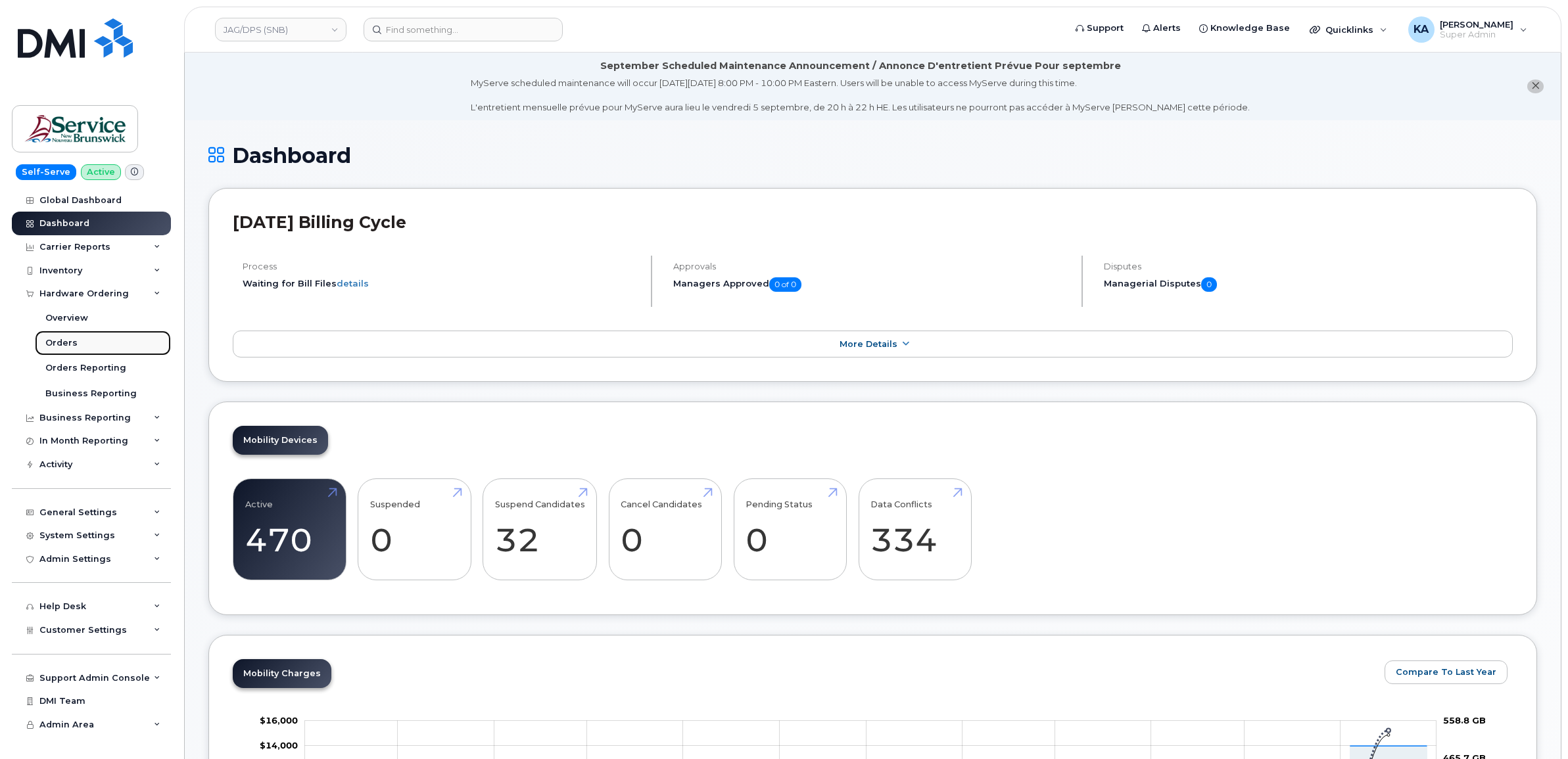
click at [65, 339] on div "Orders" at bounding box center [62, 343] width 32 height 12
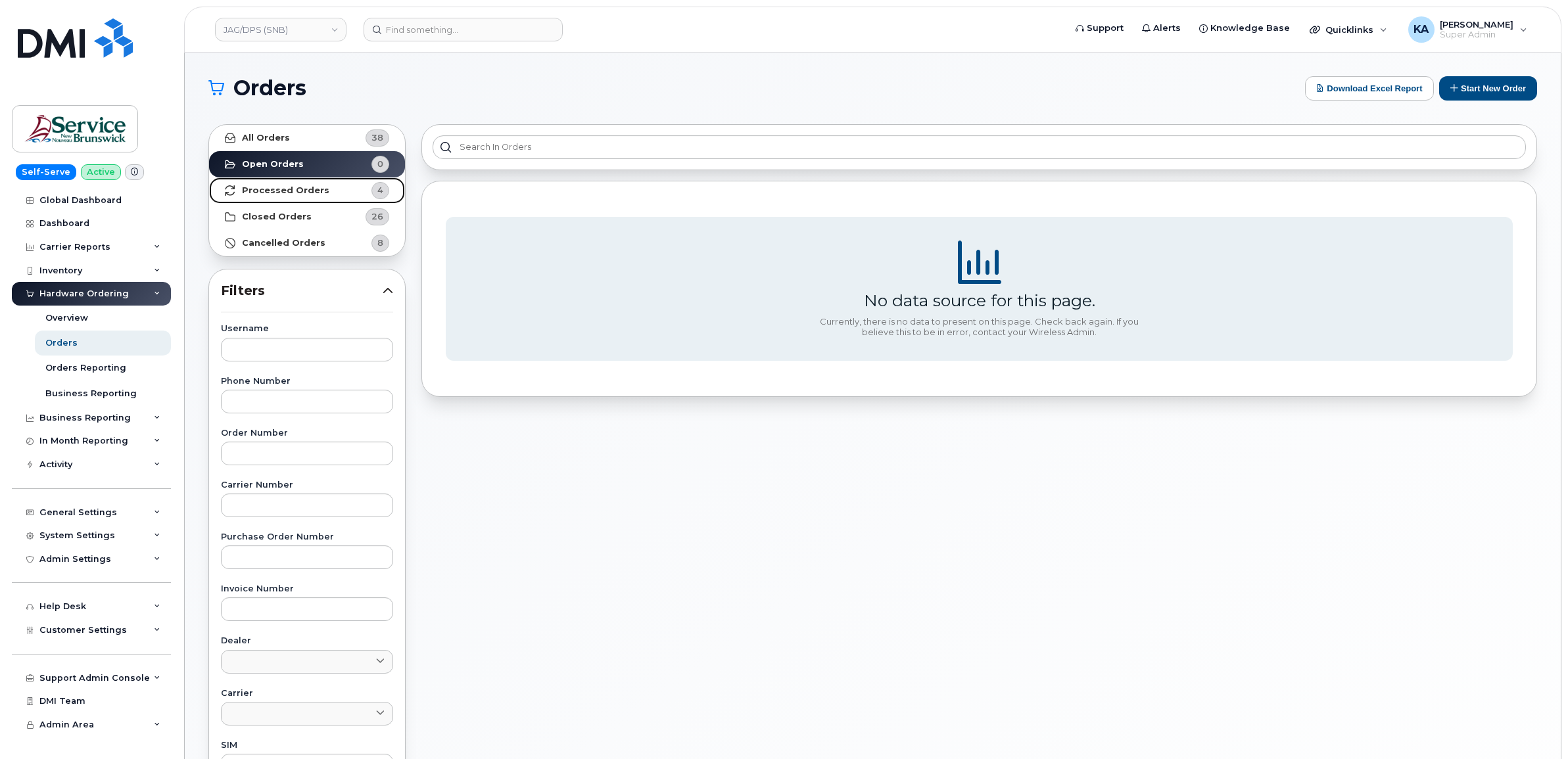
click at [277, 182] on link "Processed Orders 4" at bounding box center [307, 191] width 196 height 27
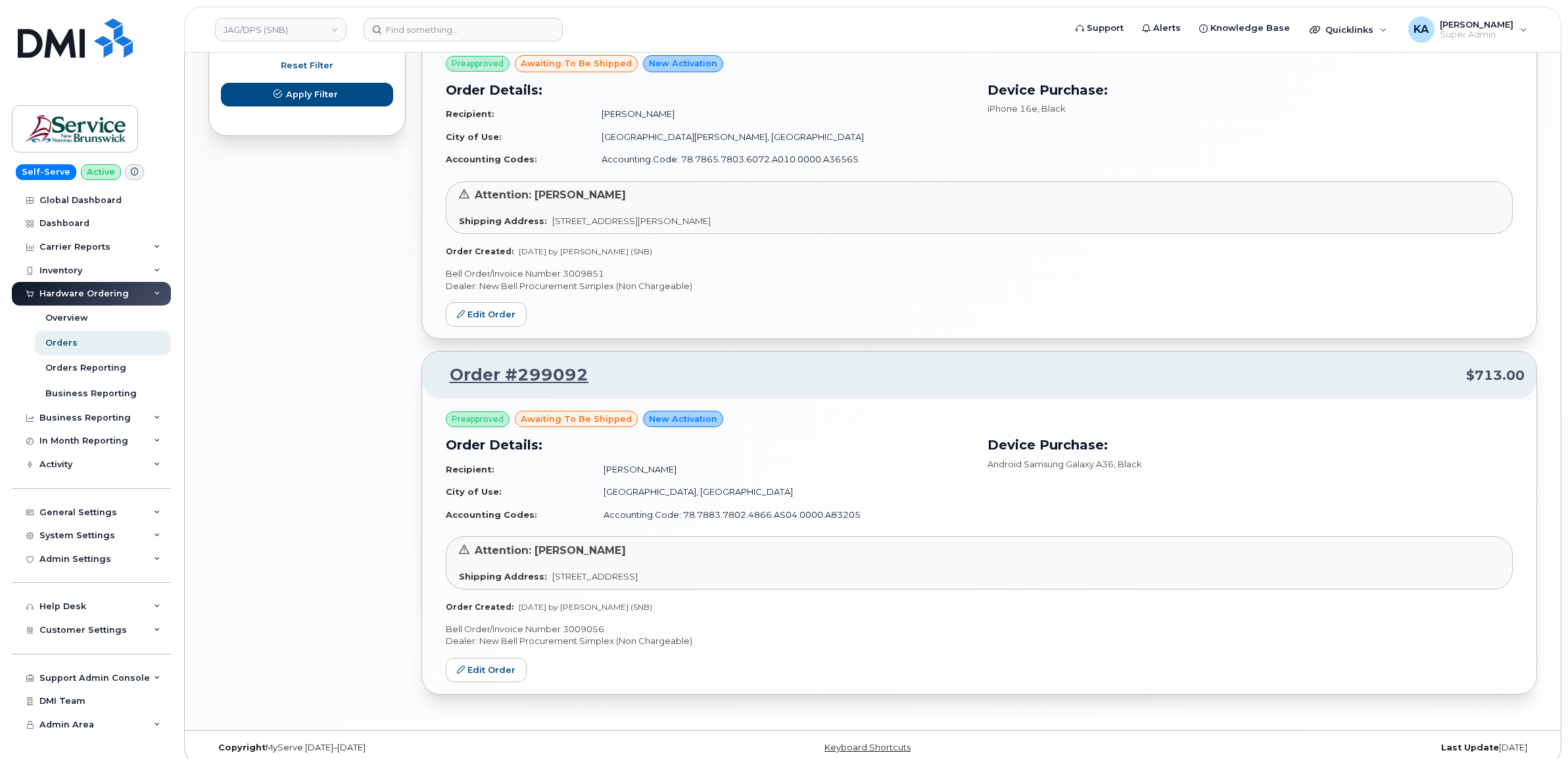
scroll to position [903, 0]
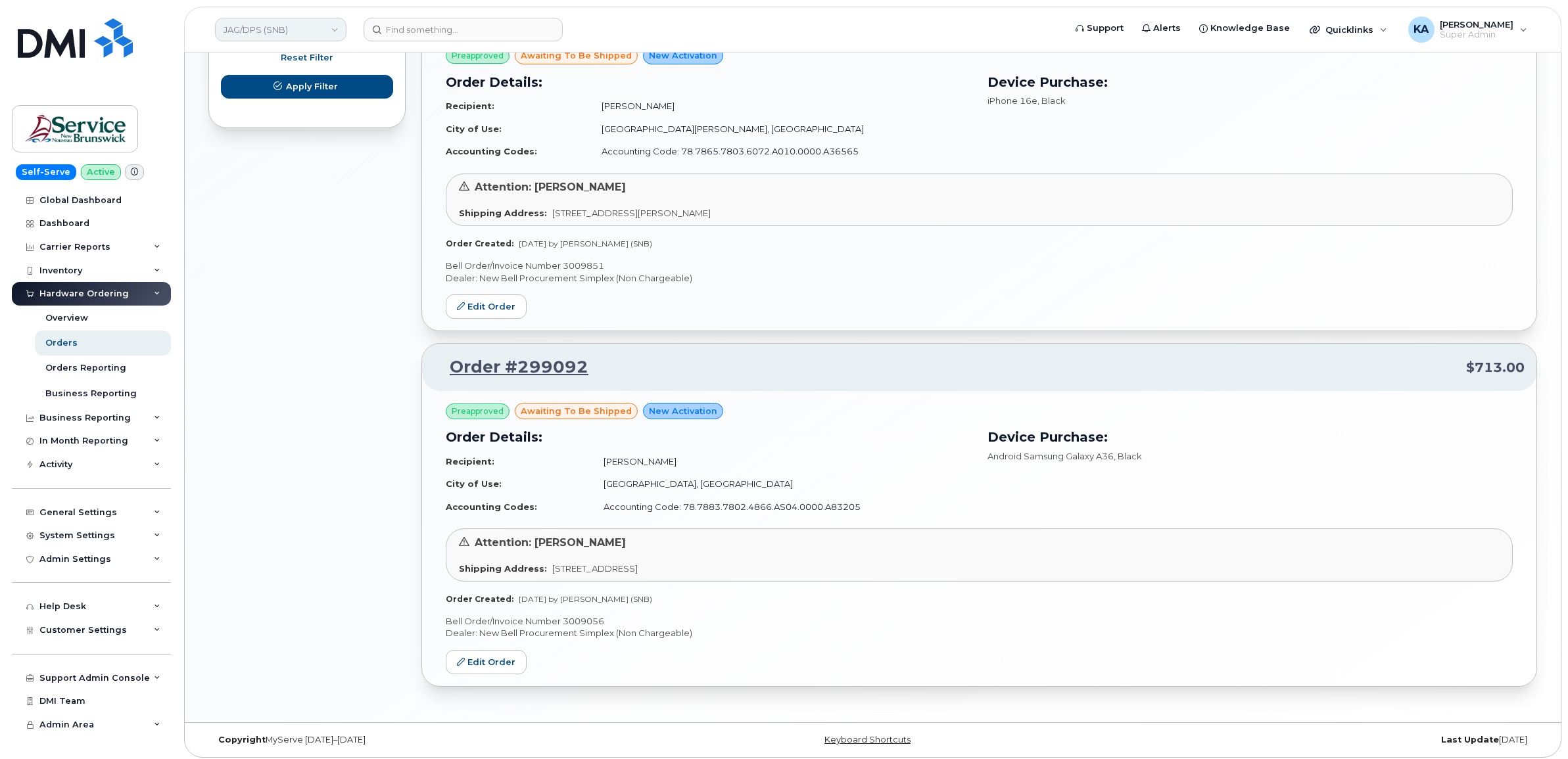
click at [294, 27] on link "JAG/DPS (SNB)" at bounding box center [280, 29] width 131 height 24
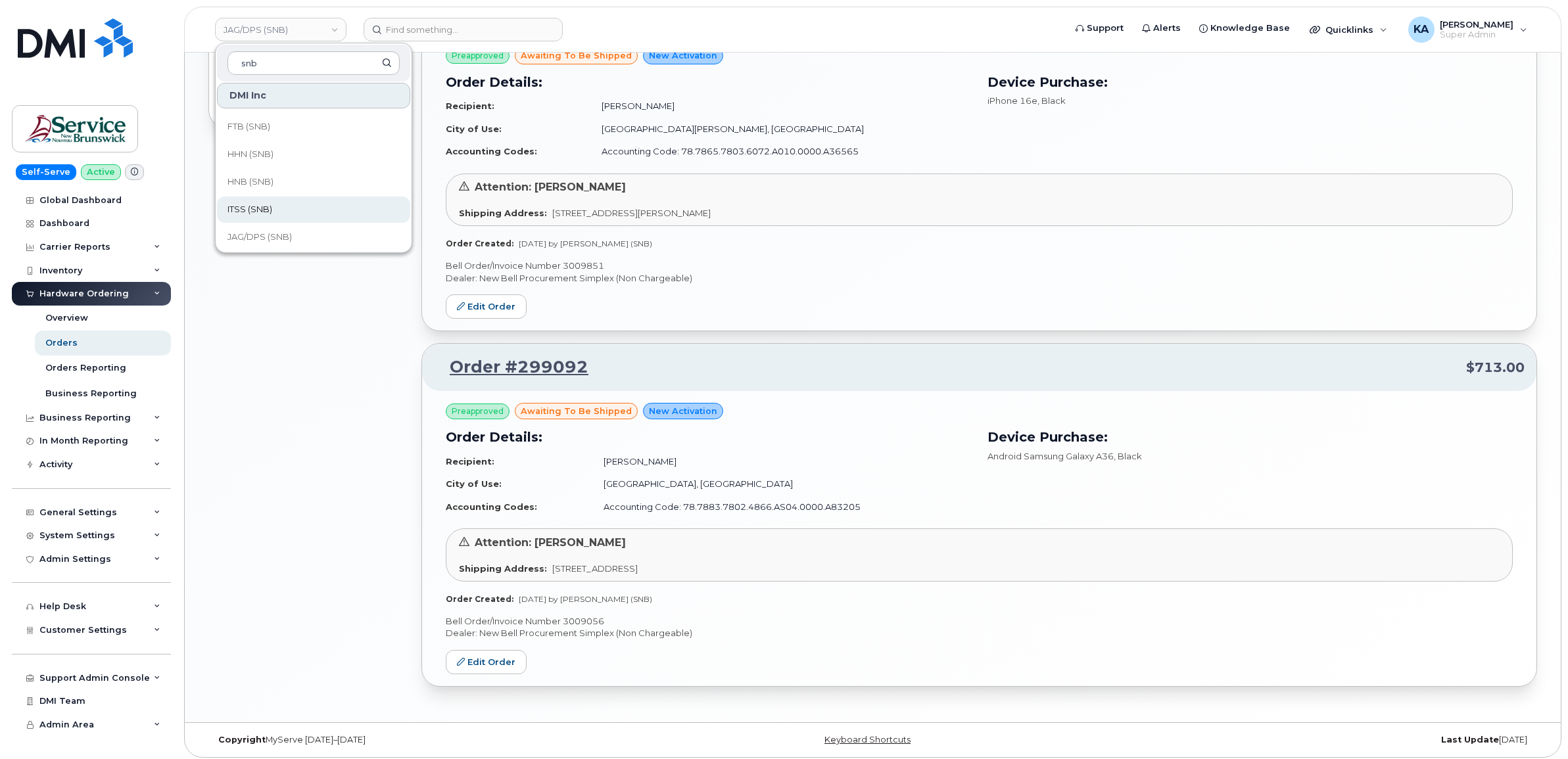
type input "snb"
click at [274, 204] on link "ITSS (SNB)" at bounding box center [313, 210] width 193 height 27
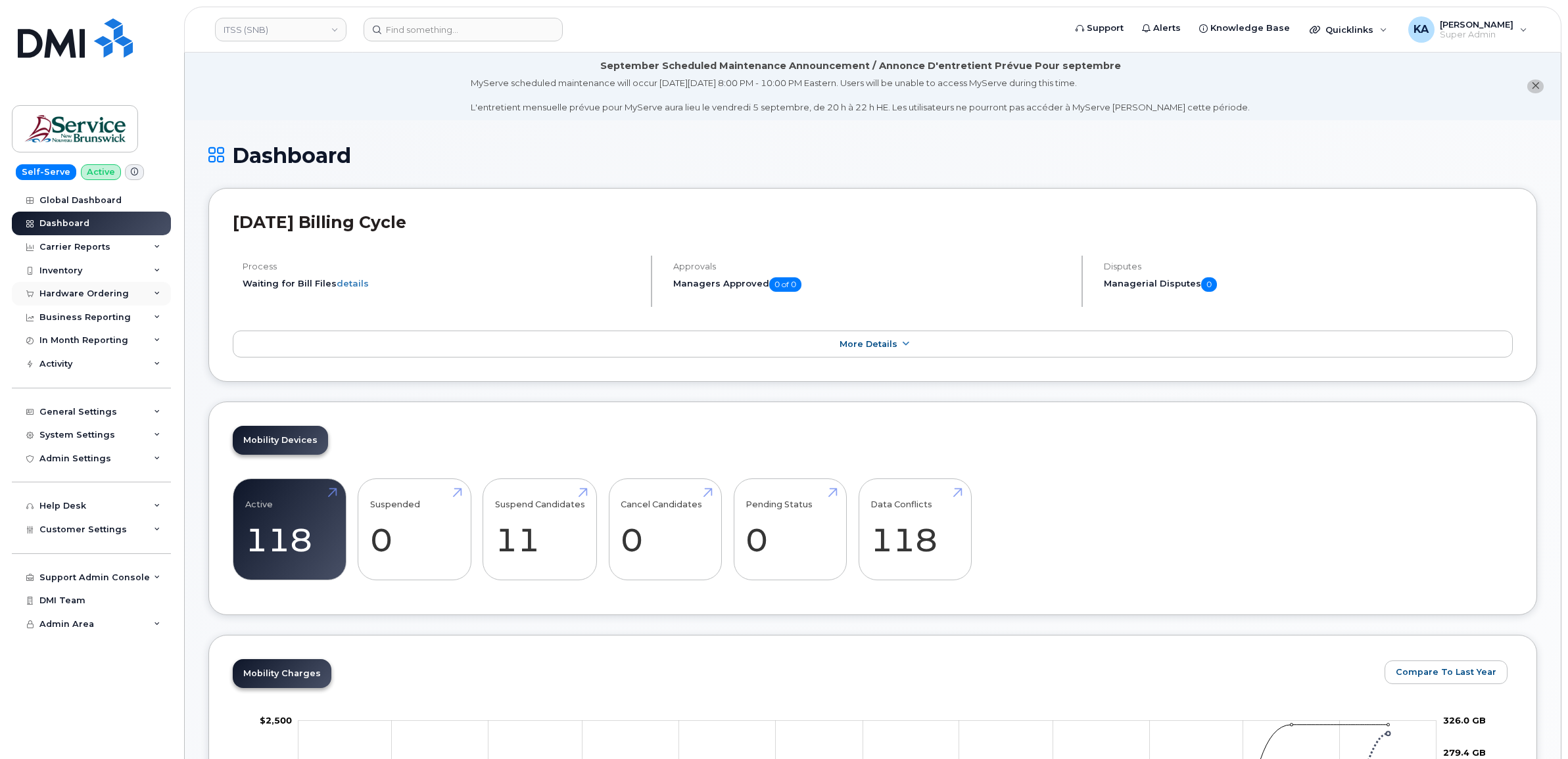
click at [97, 293] on div "Hardware Ordering" at bounding box center [84, 294] width 90 height 11
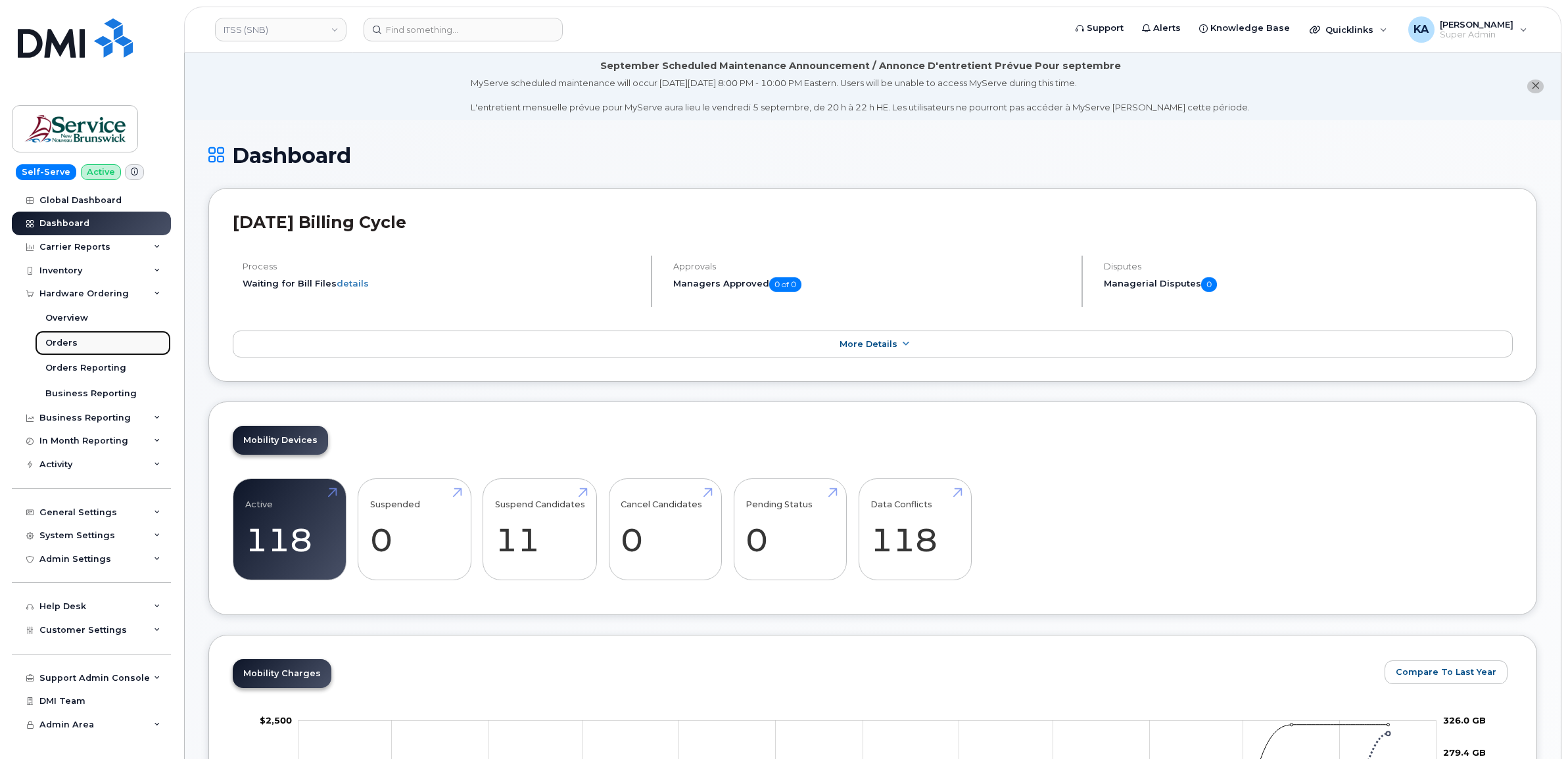
click at [63, 343] on div "Orders" at bounding box center [62, 343] width 32 height 12
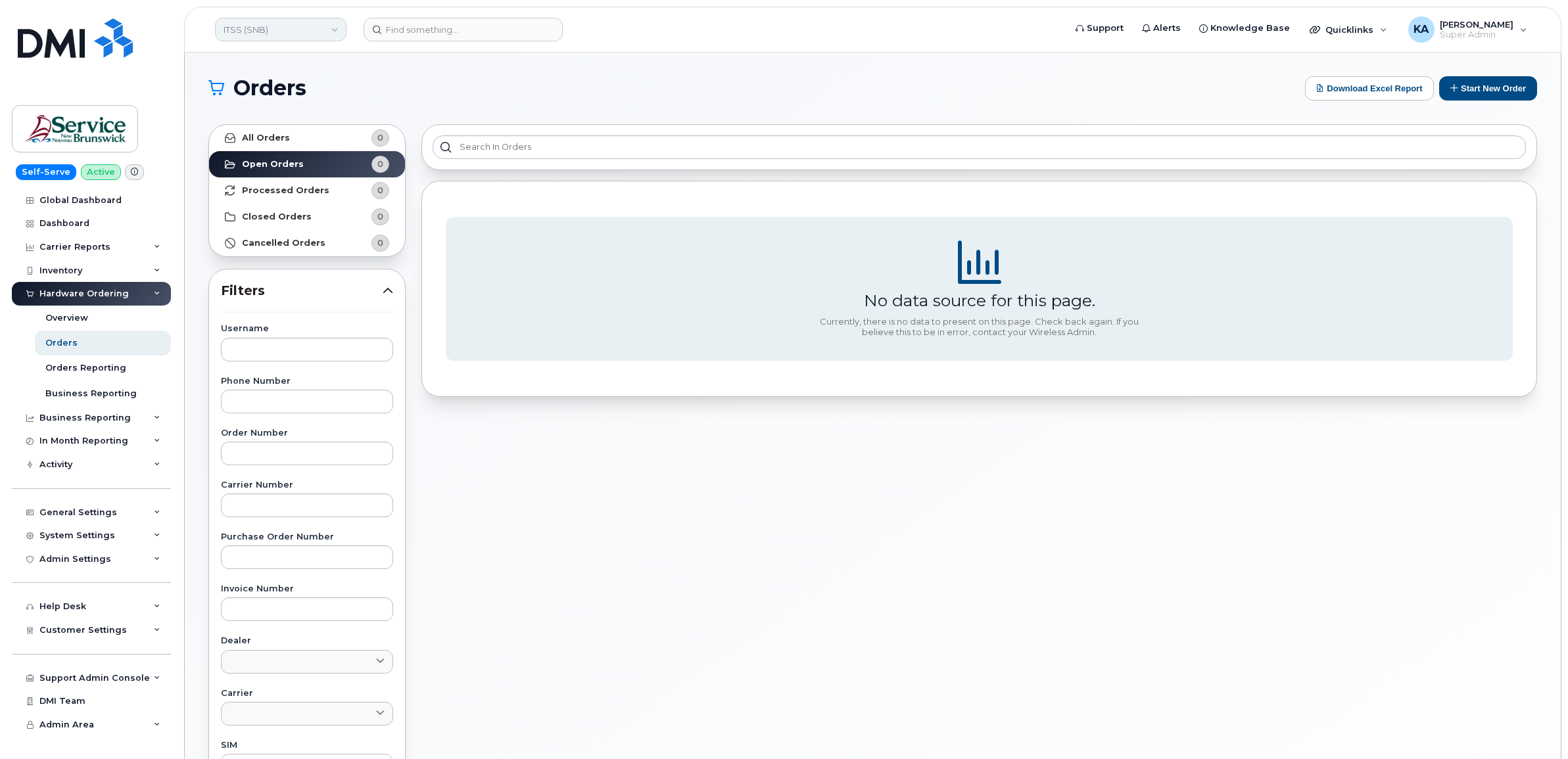
click at [299, 27] on link "ITSS (SNB)" at bounding box center [280, 29] width 131 height 24
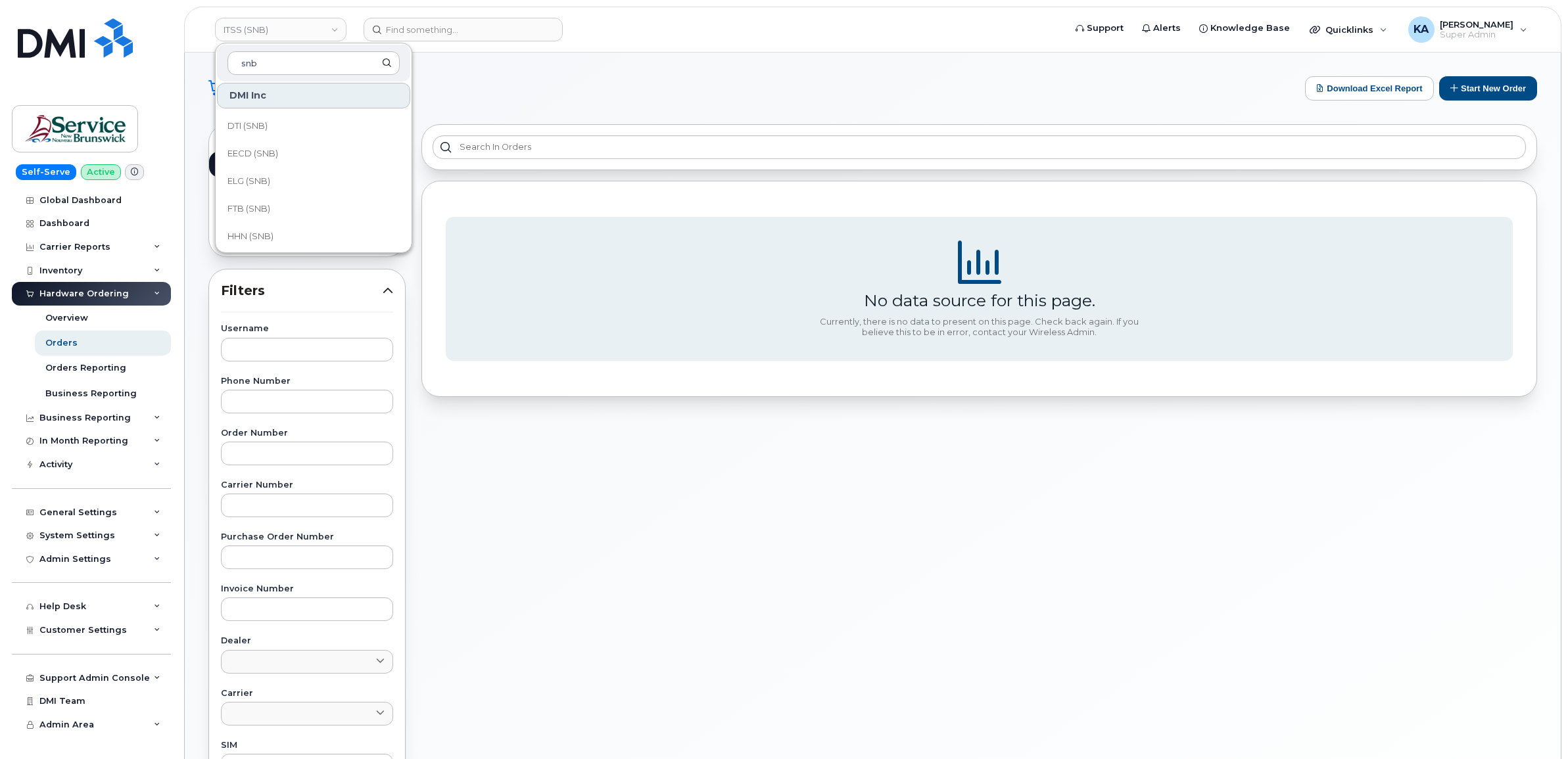
scroll to position [329, 0]
type input "snb"
click at [265, 176] on span "HNB (SNB)" at bounding box center [250, 182] width 46 height 13
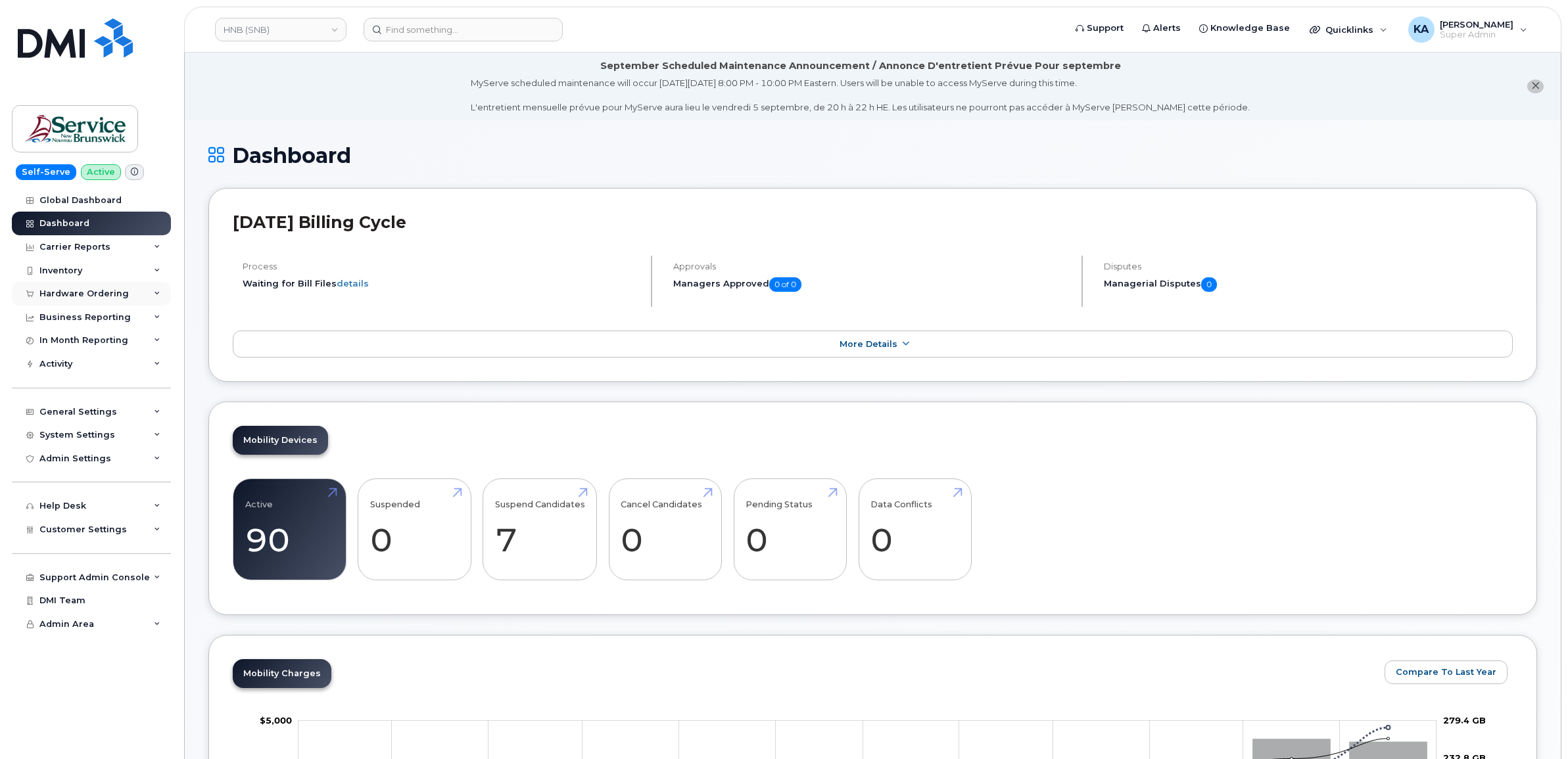
click at [105, 294] on div "Hardware Ordering" at bounding box center [84, 294] width 90 height 11
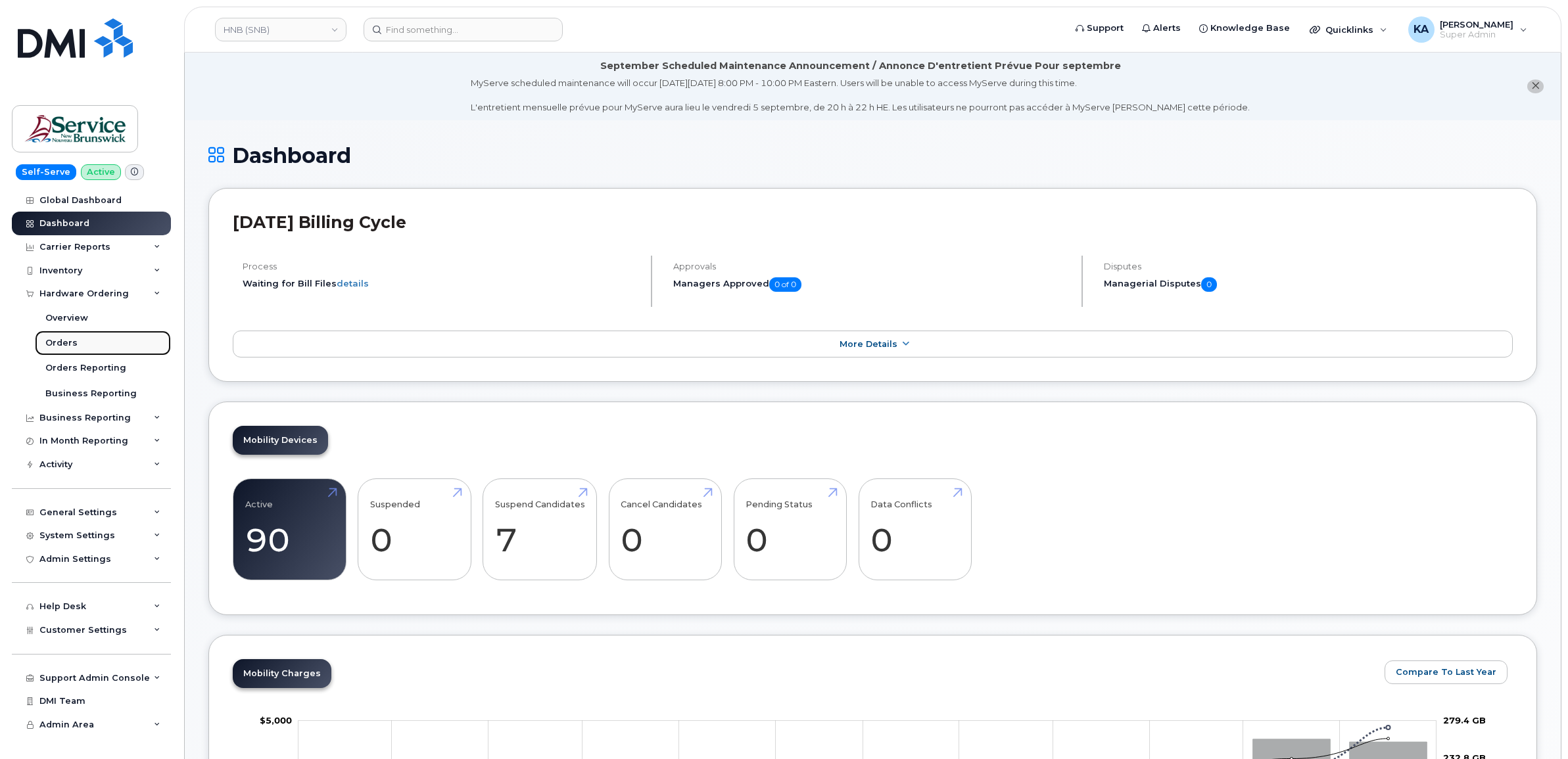
click at [72, 342] on div "Orders" at bounding box center [62, 343] width 32 height 12
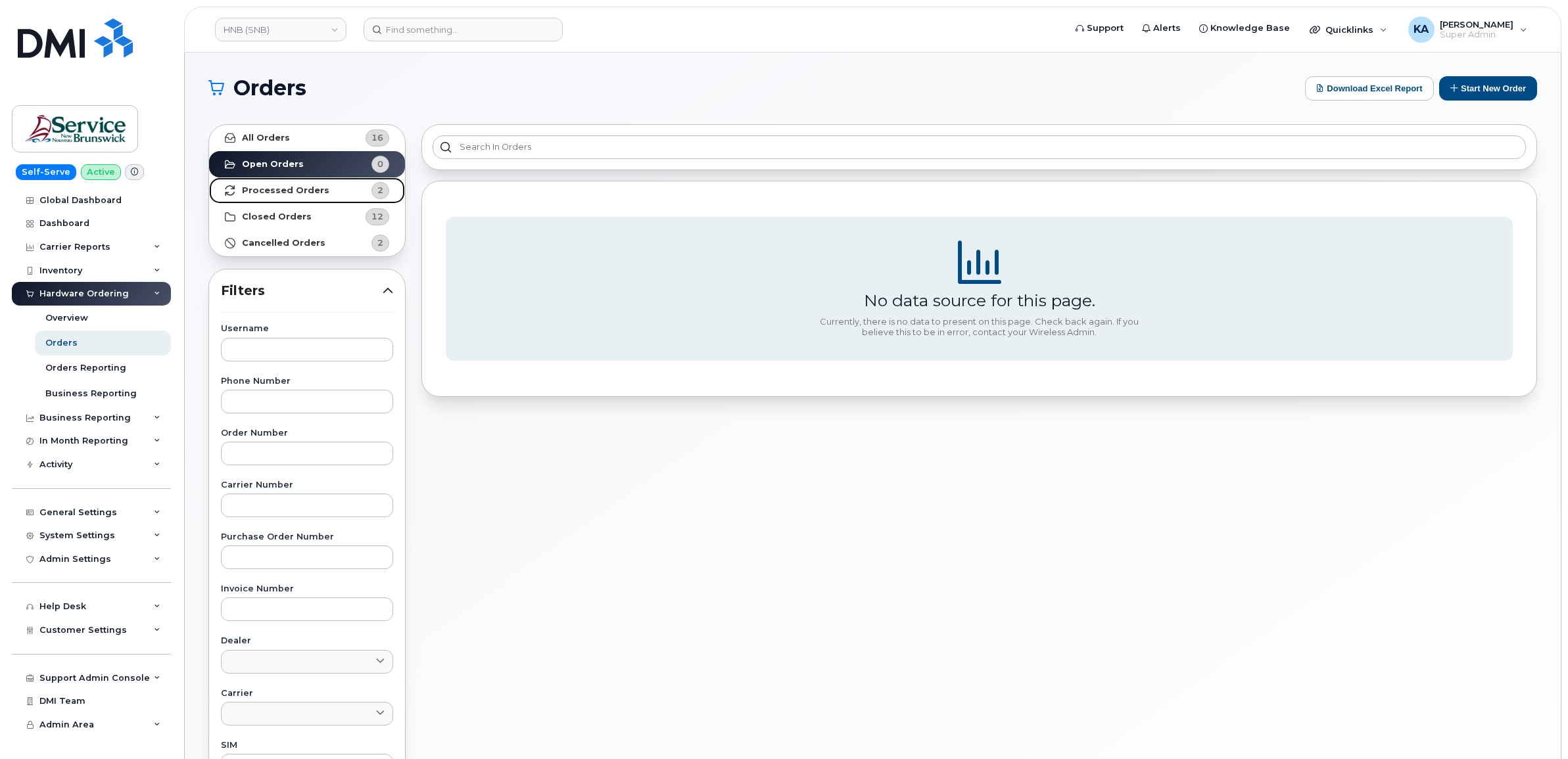
click at [277, 188] on strong "Processed Orders" at bounding box center [285, 191] width 87 height 11
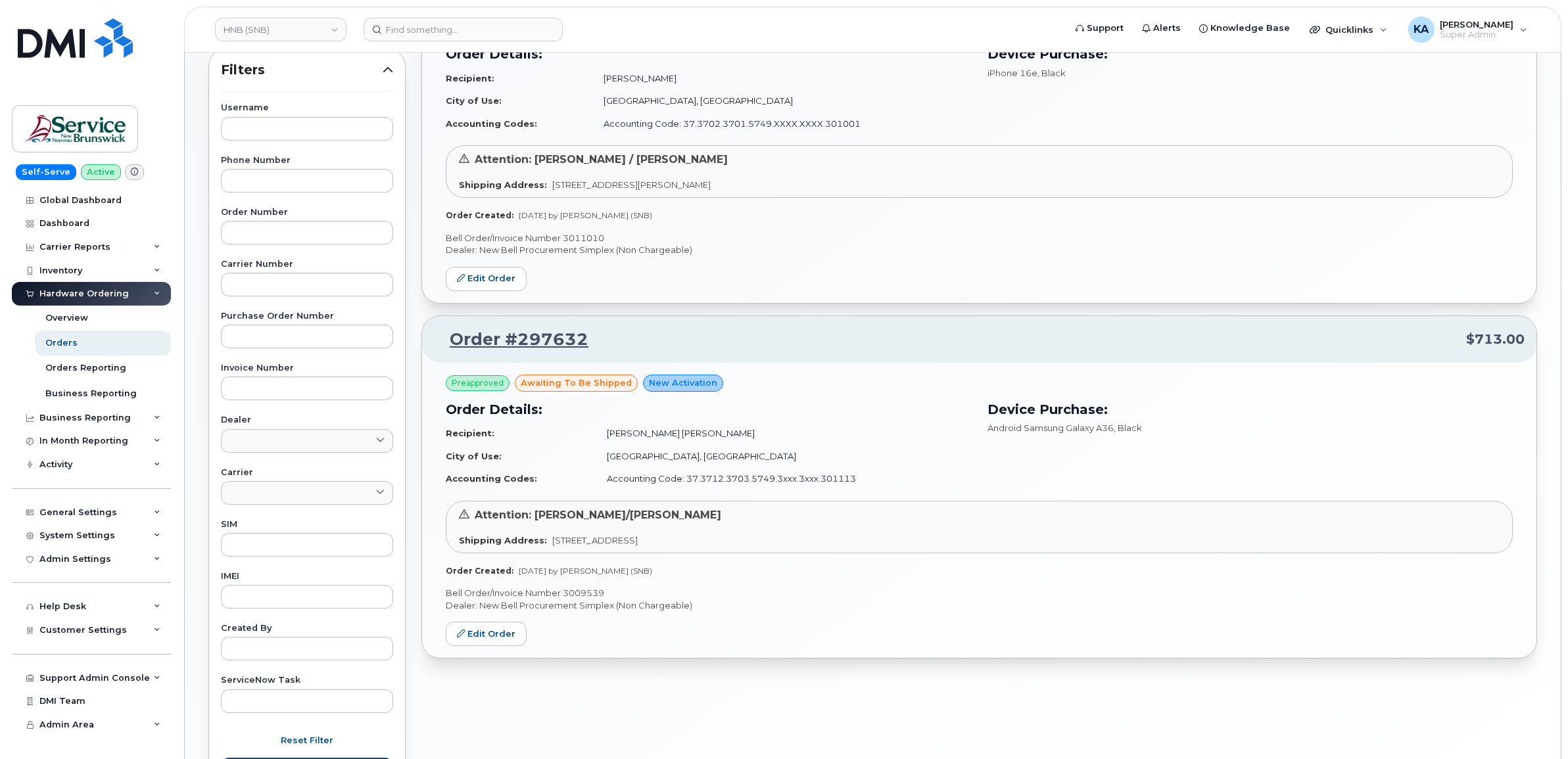
scroll to position [246, 0]
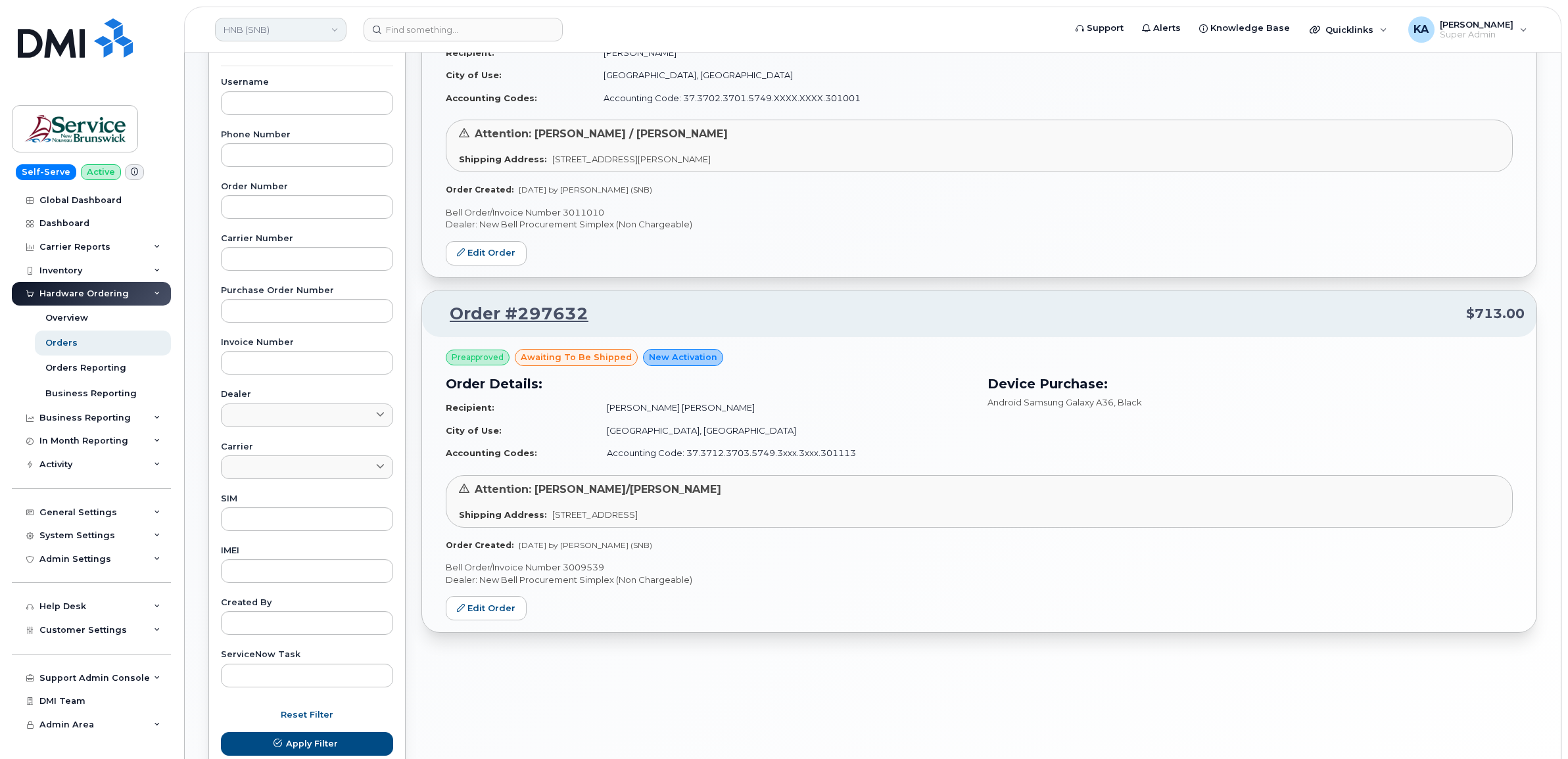
click at [286, 30] on link "HNB (SNB)" at bounding box center [280, 29] width 131 height 24
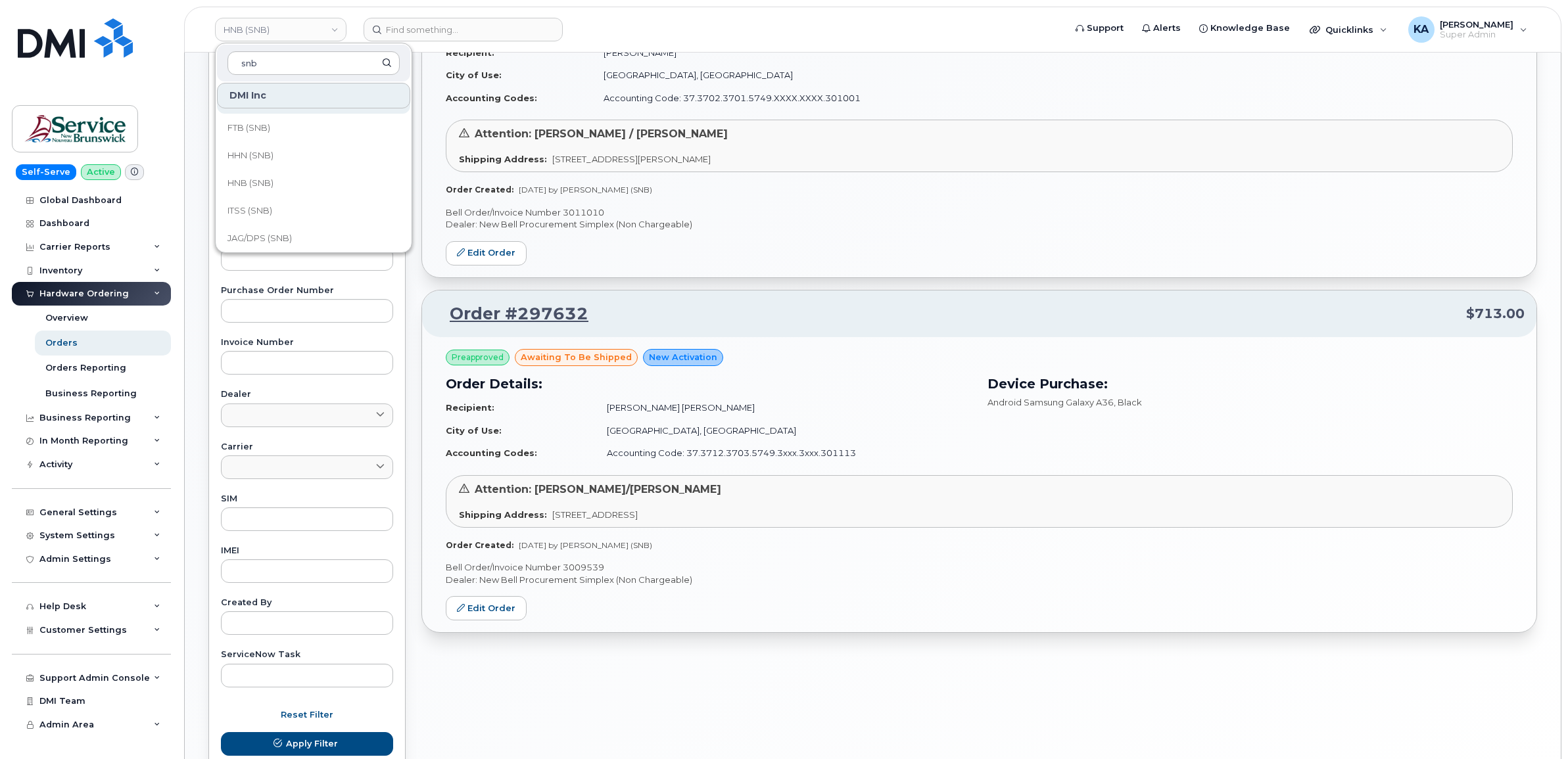
scroll to position [329, 0]
type input "snb"
click at [267, 154] on span "HHN (SNB)" at bounding box center [250, 154] width 46 height 13
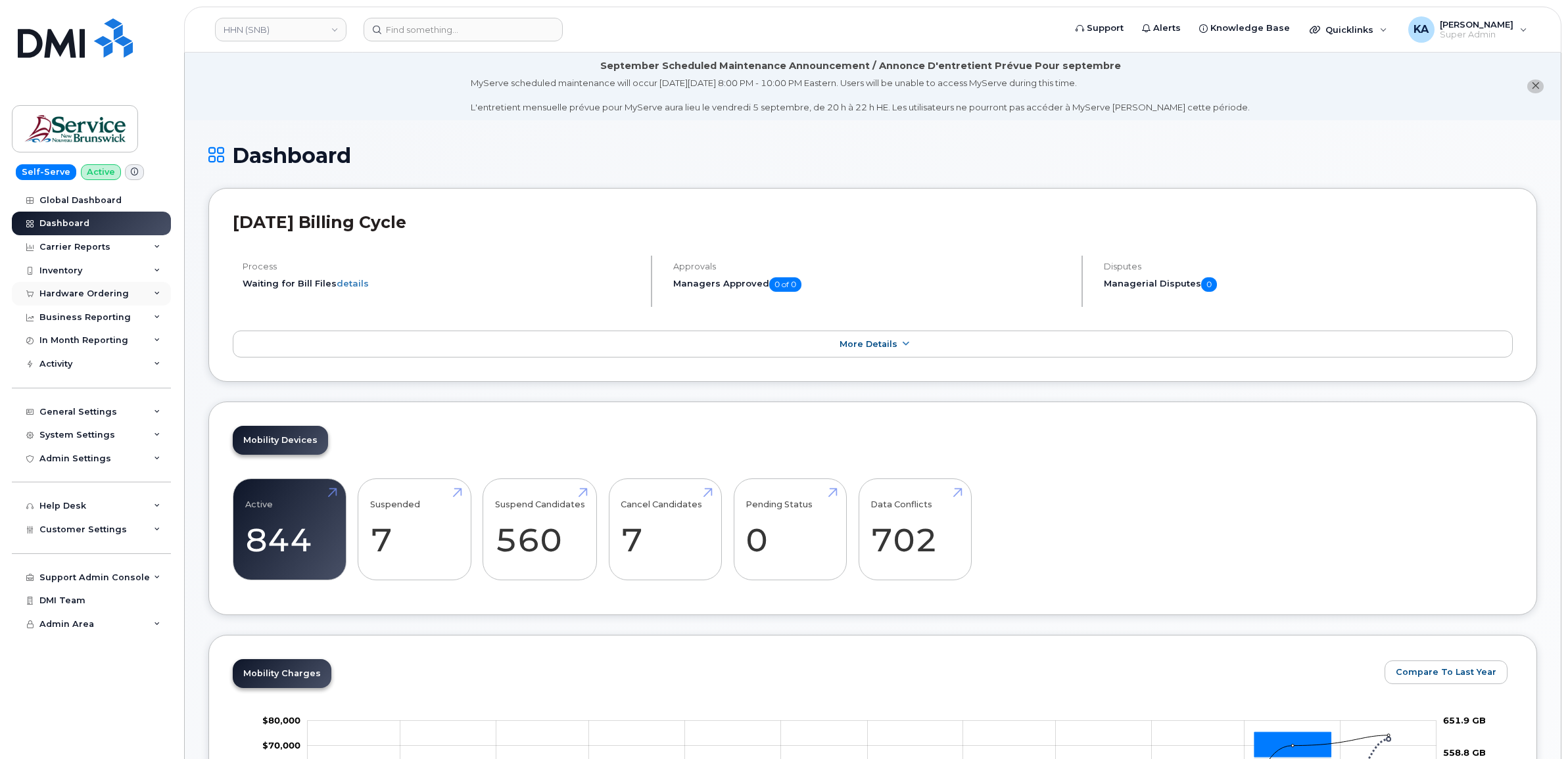
click at [103, 291] on div "Hardware Ordering" at bounding box center [84, 294] width 90 height 11
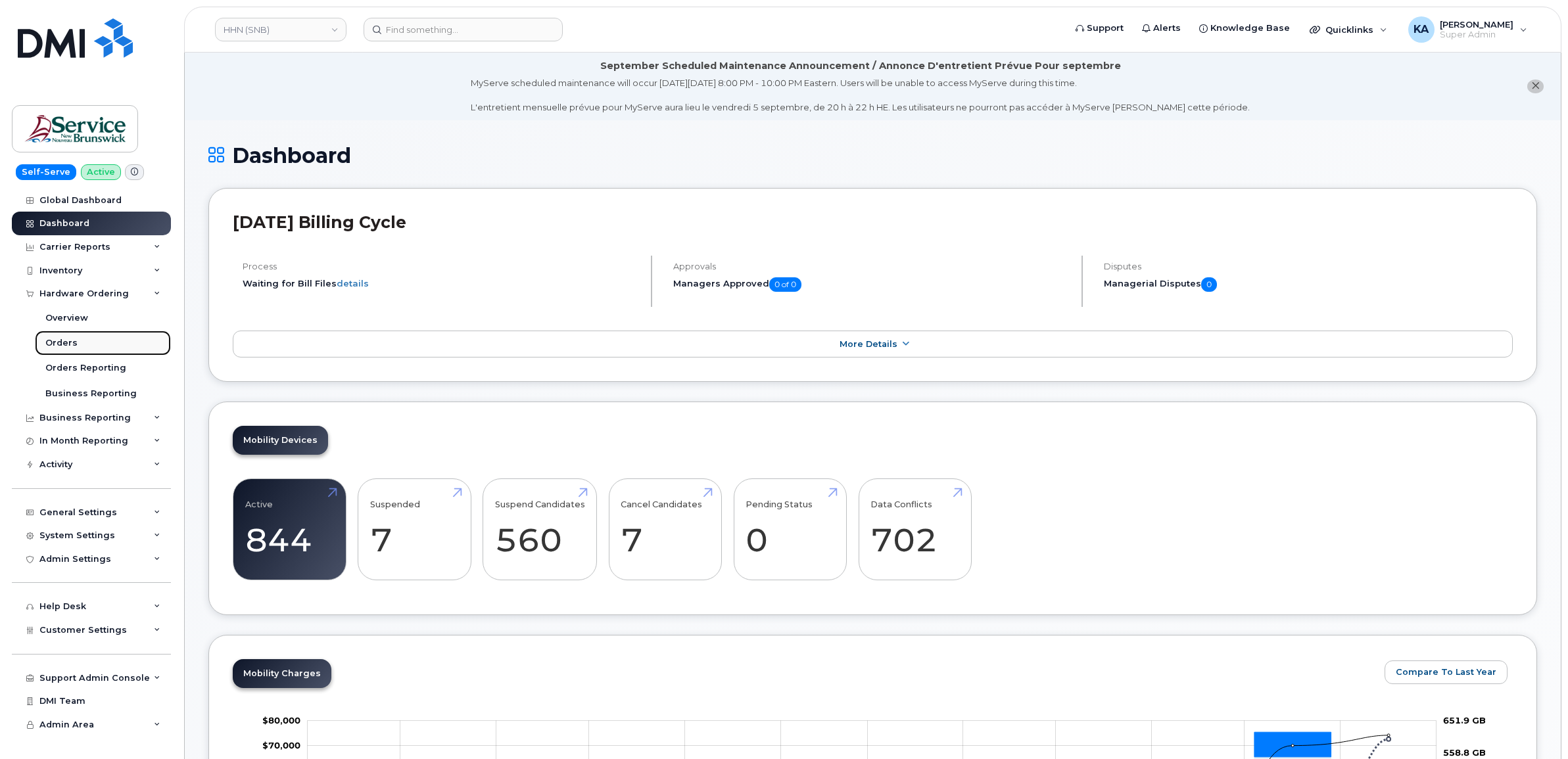
click at [67, 339] on div "Orders" at bounding box center [62, 343] width 32 height 12
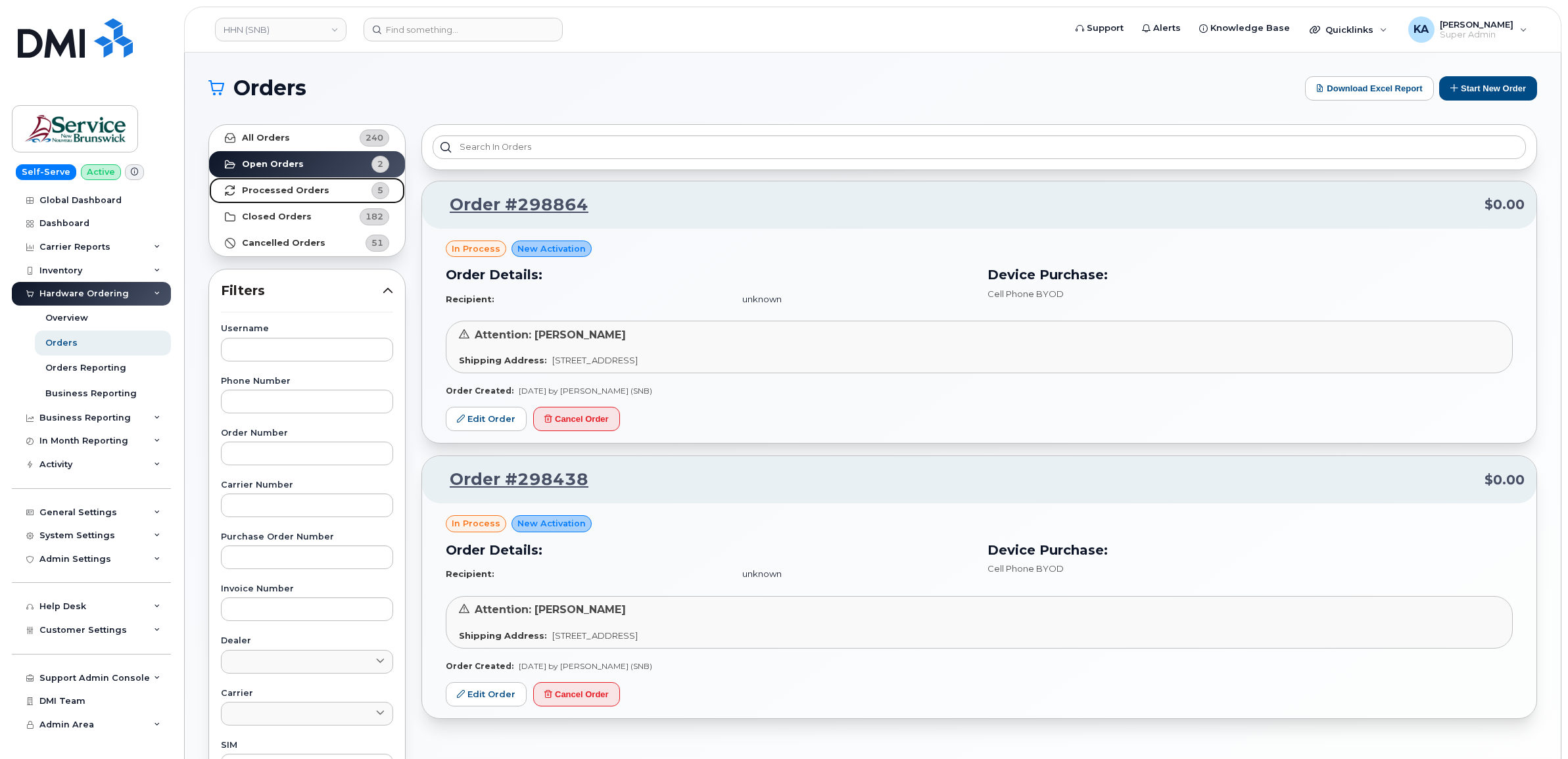
click at [308, 189] on strong "Processed Orders" at bounding box center [285, 191] width 87 height 11
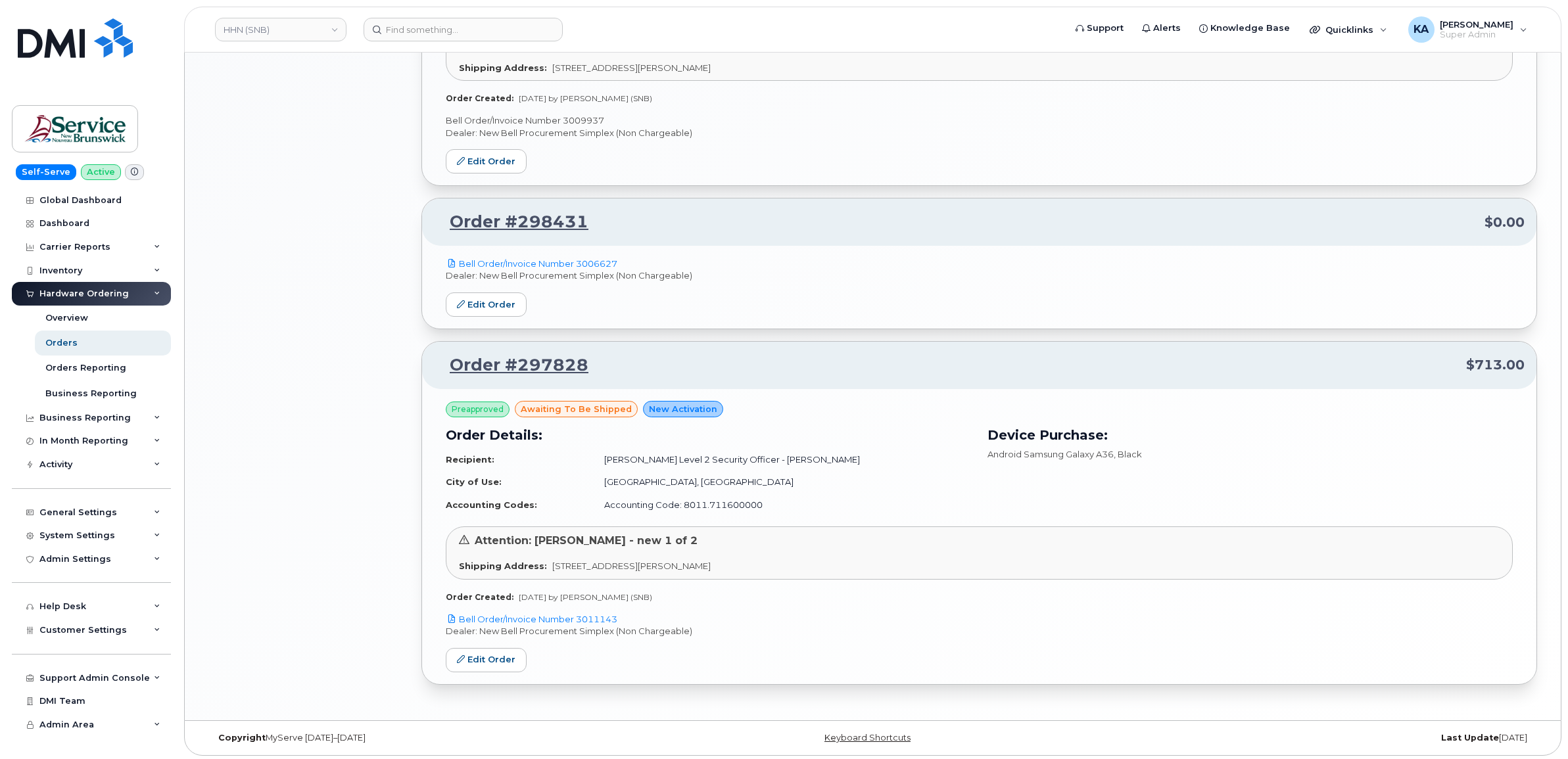
scroll to position [1184, 0]
click at [258, 30] on link "HHN (SNB)" at bounding box center [280, 29] width 131 height 24
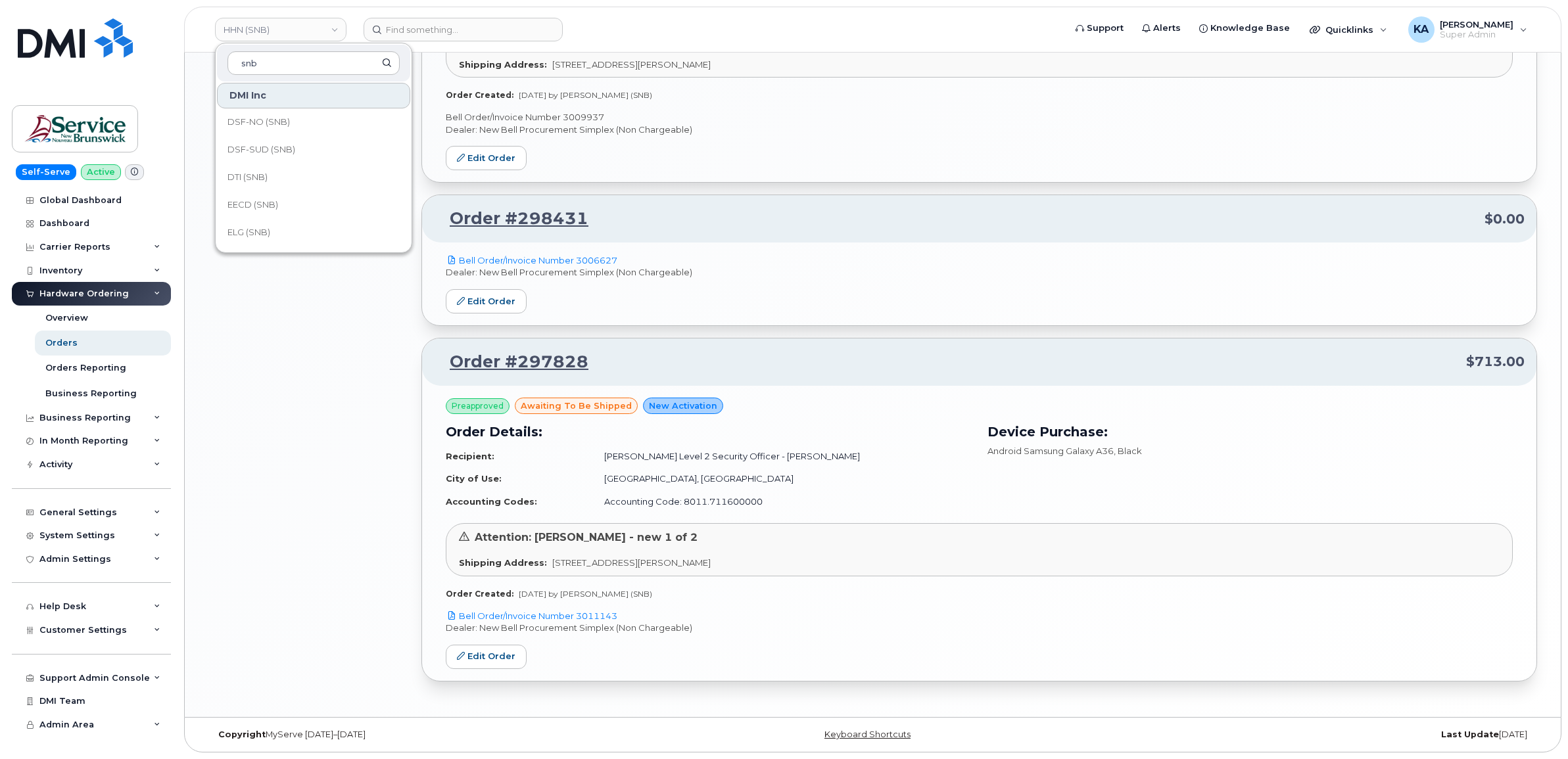
scroll to position [246, 0]
type input "snb"
click at [281, 207] on link "FTB (SNB)" at bounding box center [313, 209] width 193 height 27
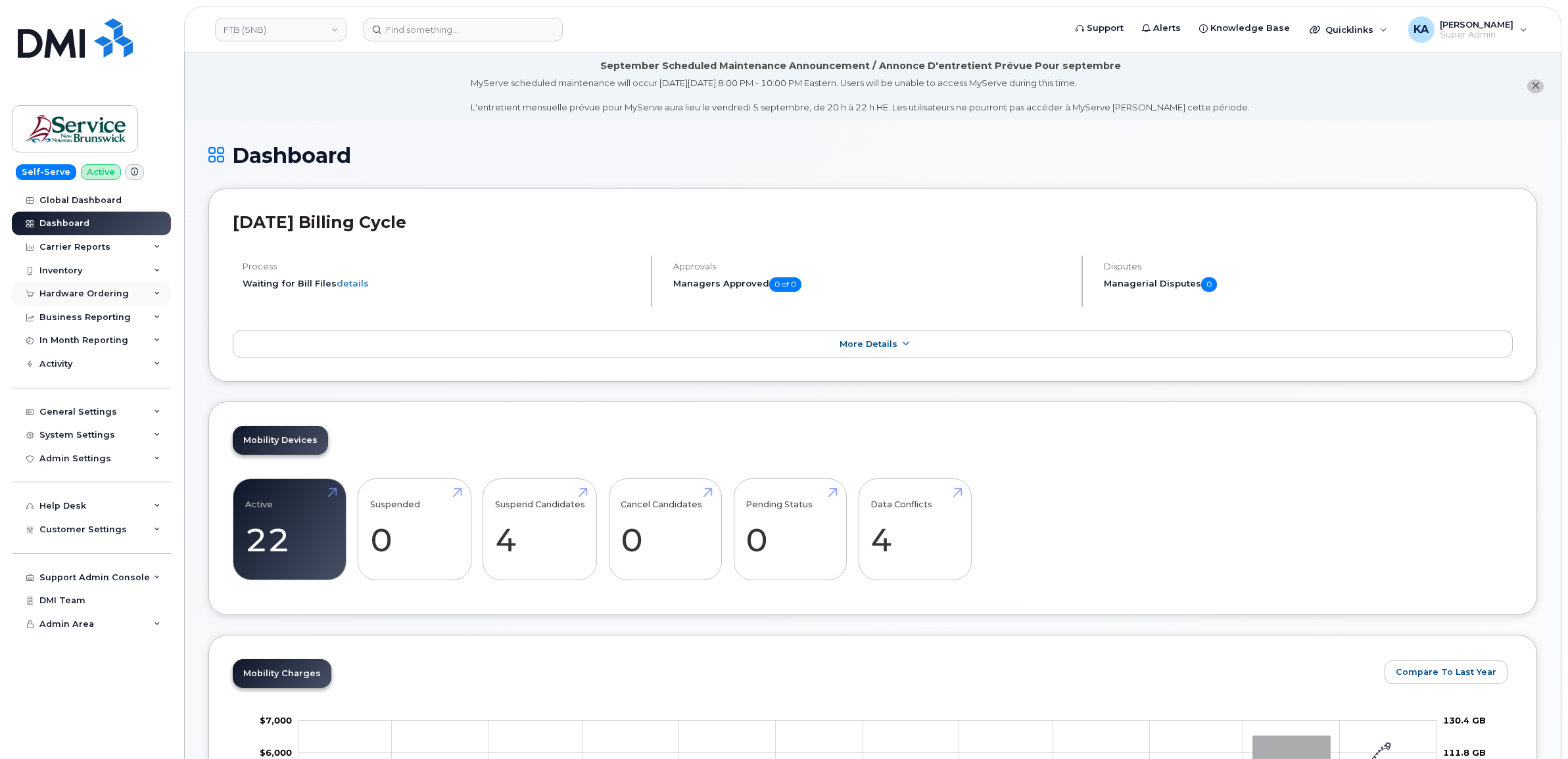
click at [97, 297] on div "Hardware Ordering" at bounding box center [84, 294] width 90 height 11
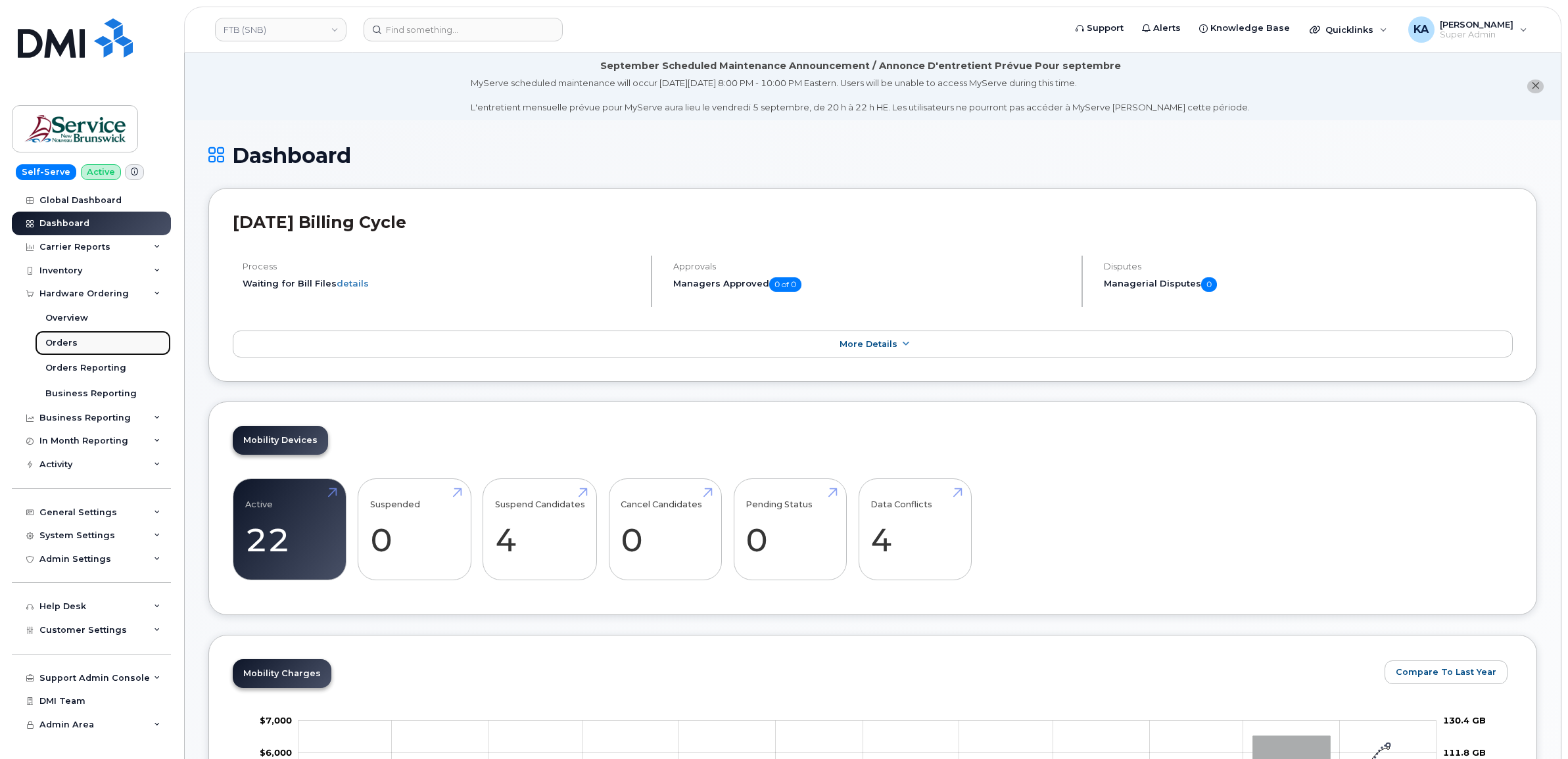
click at [63, 343] on div "Orders" at bounding box center [62, 343] width 32 height 12
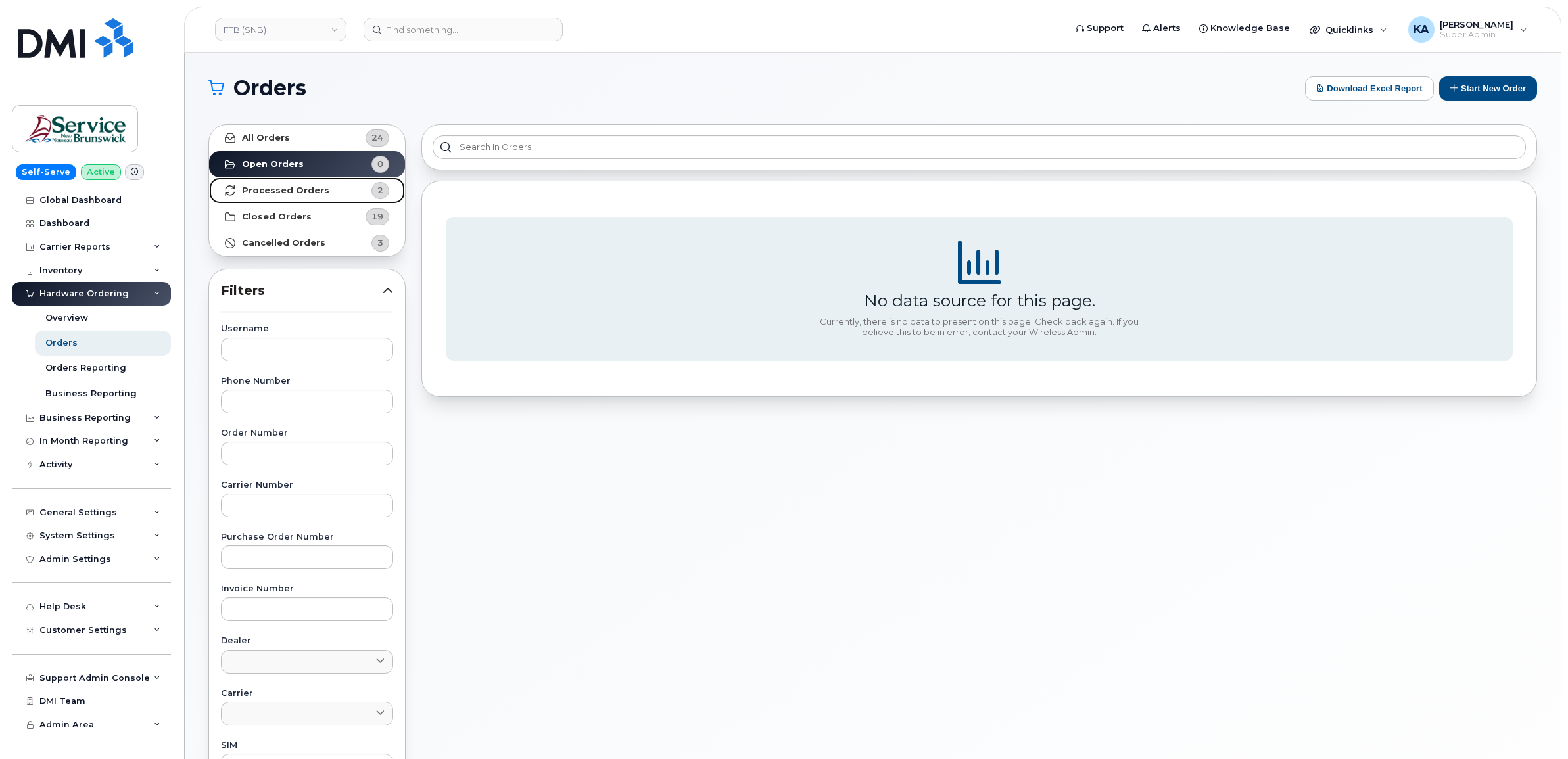
click at [294, 192] on strong "Processed Orders" at bounding box center [285, 191] width 87 height 11
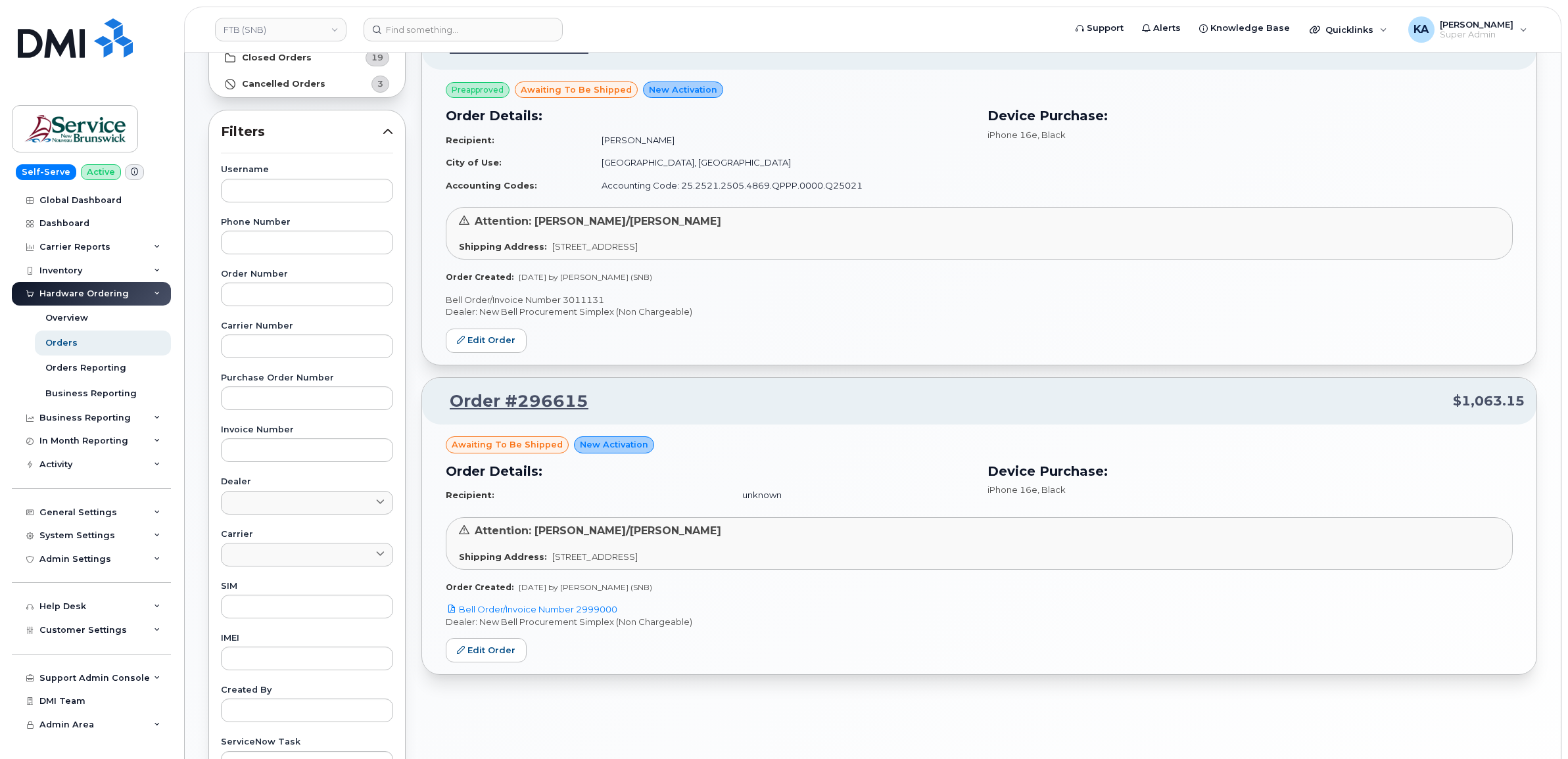
scroll to position [164, 0]
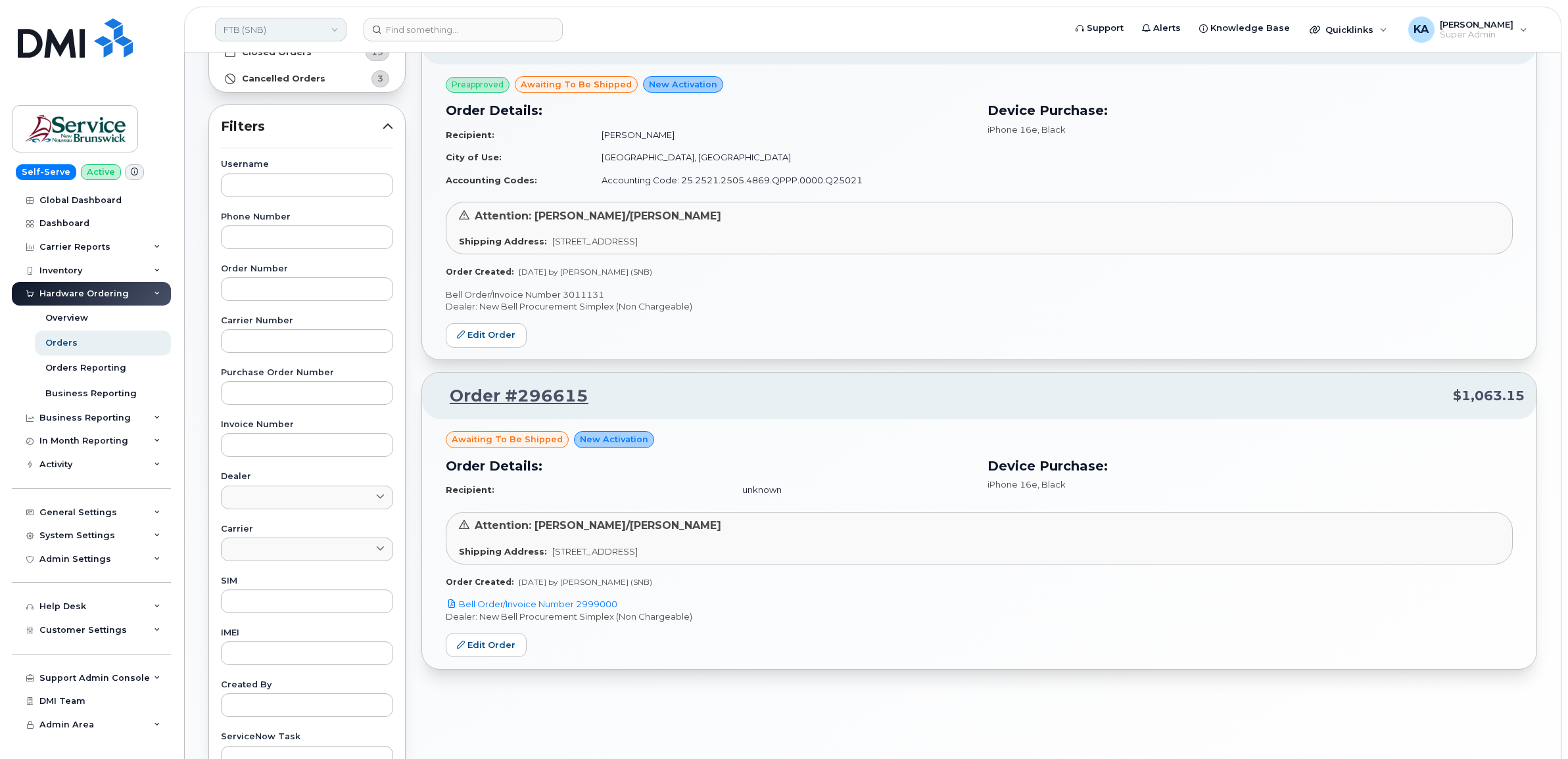
click at [283, 27] on link "FTB (SNB)" at bounding box center [280, 29] width 131 height 24
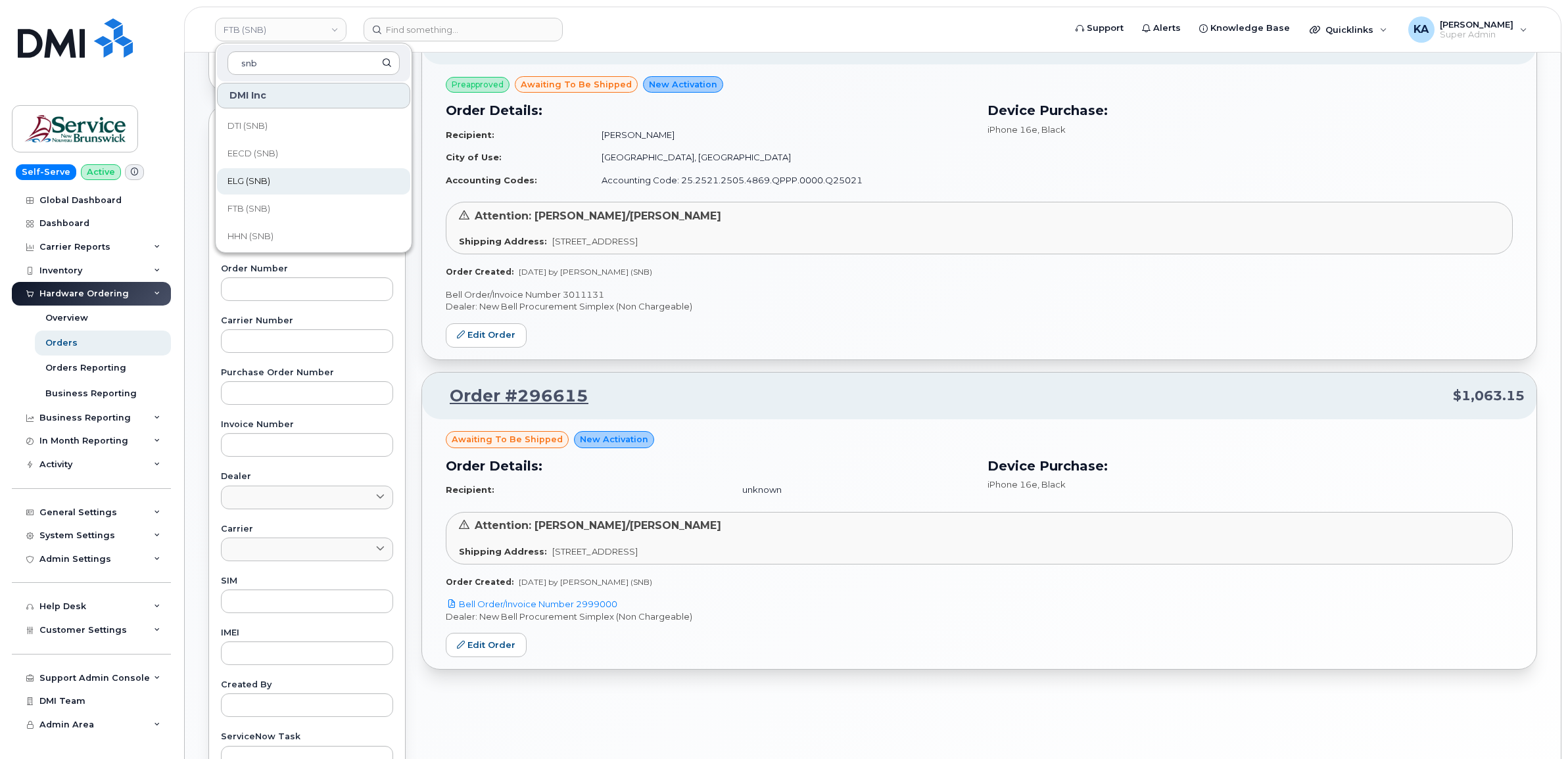
type input "snb"
click at [264, 179] on span "ELG (SNB)" at bounding box center [249, 181] width 43 height 13
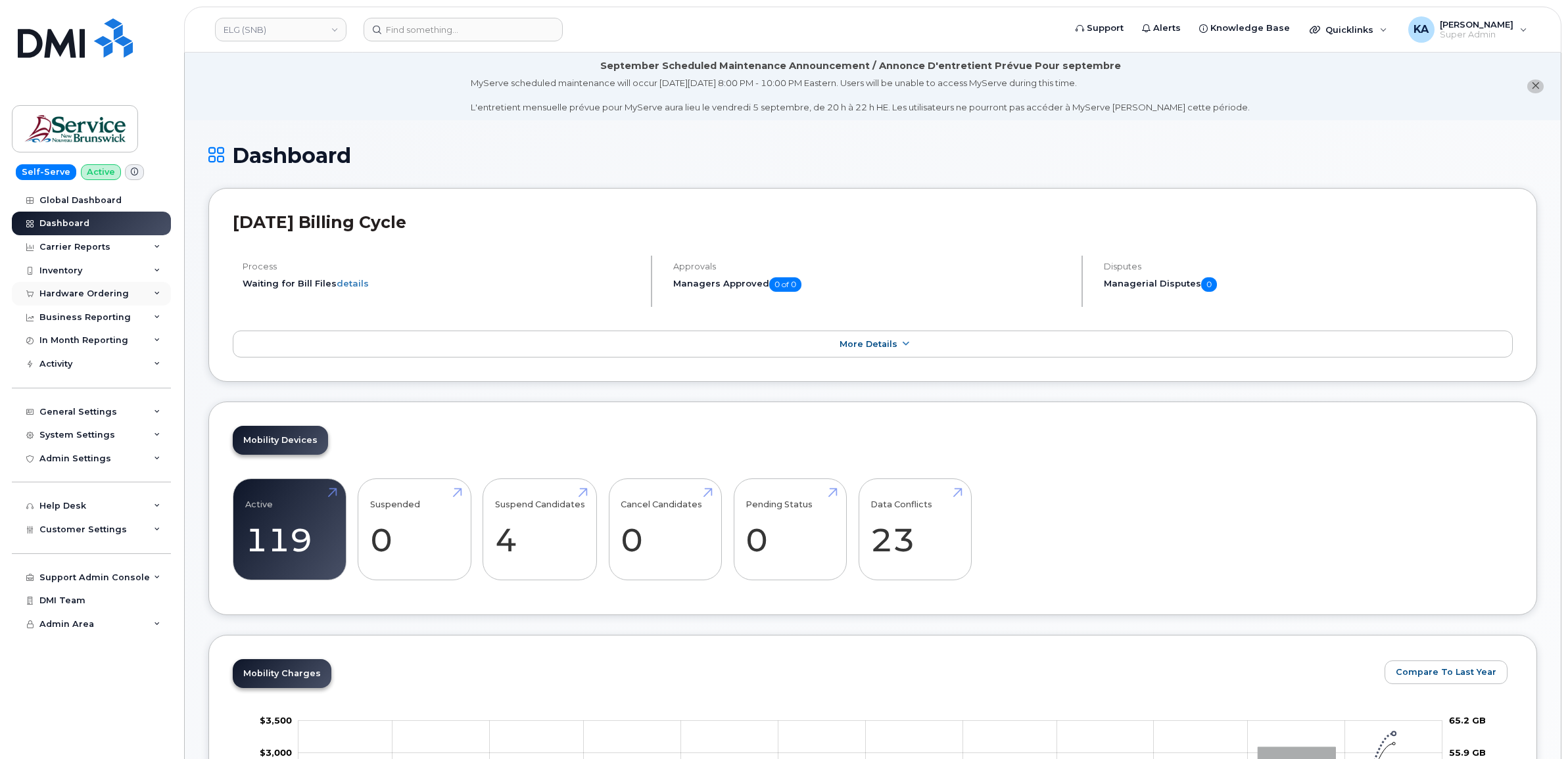
click at [103, 296] on div "Hardware Ordering" at bounding box center [84, 294] width 90 height 11
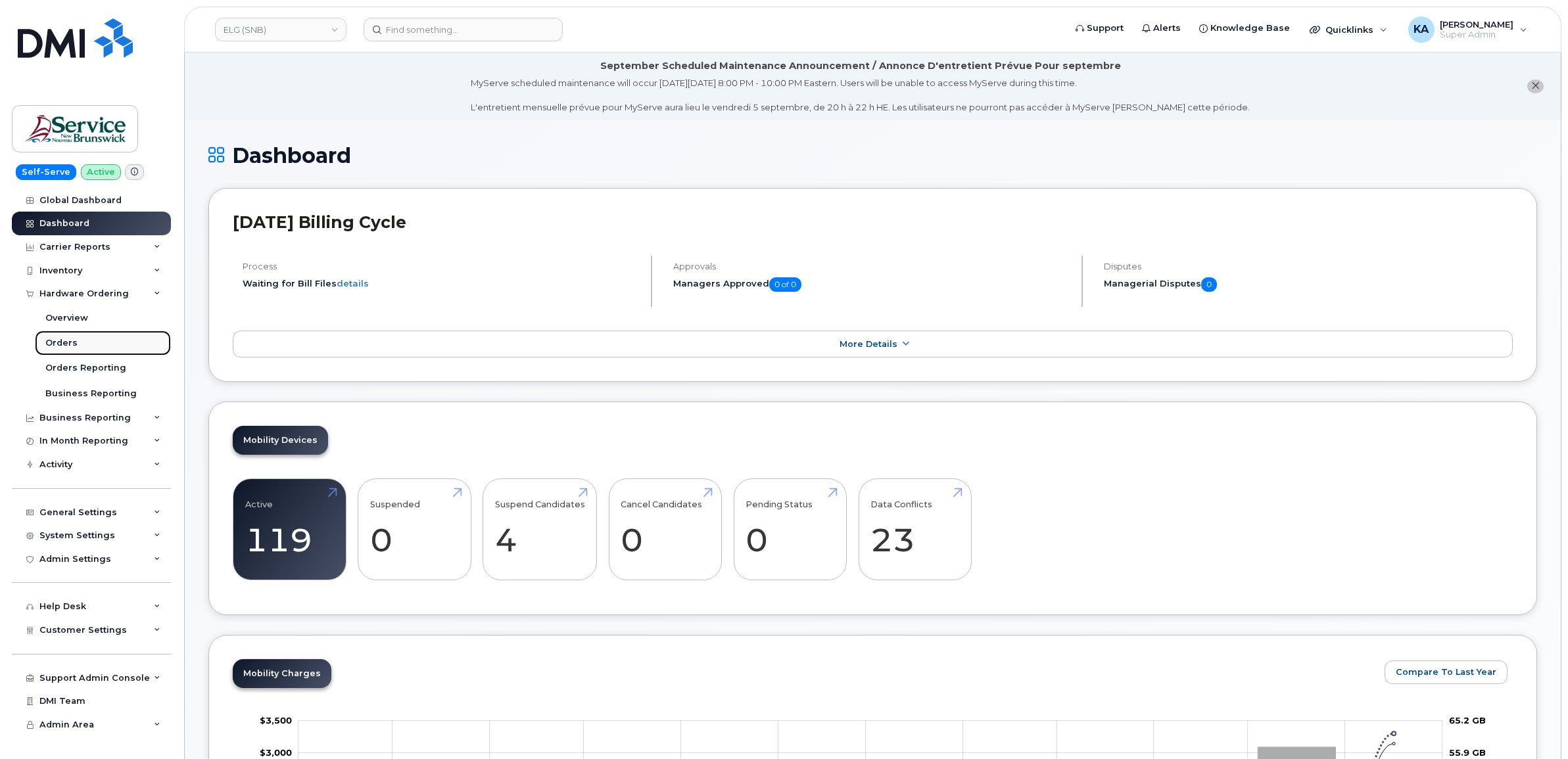
click at [62, 346] on div "Orders" at bounding box center [62, 343] width 32 height 12
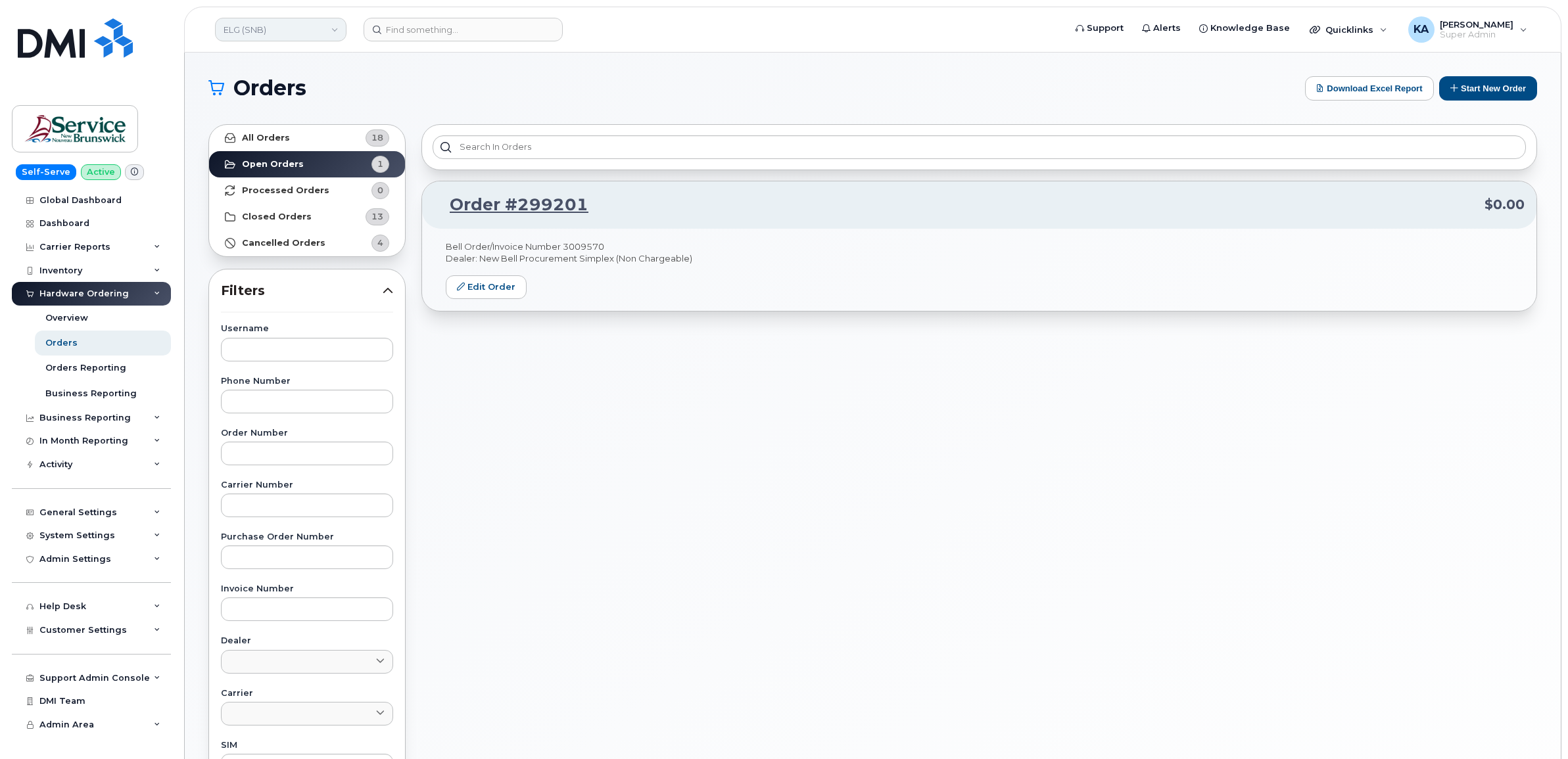
click at [286, 30] on link "ELG (SNB)" at bounding box center [280, 29] width 131 height 24
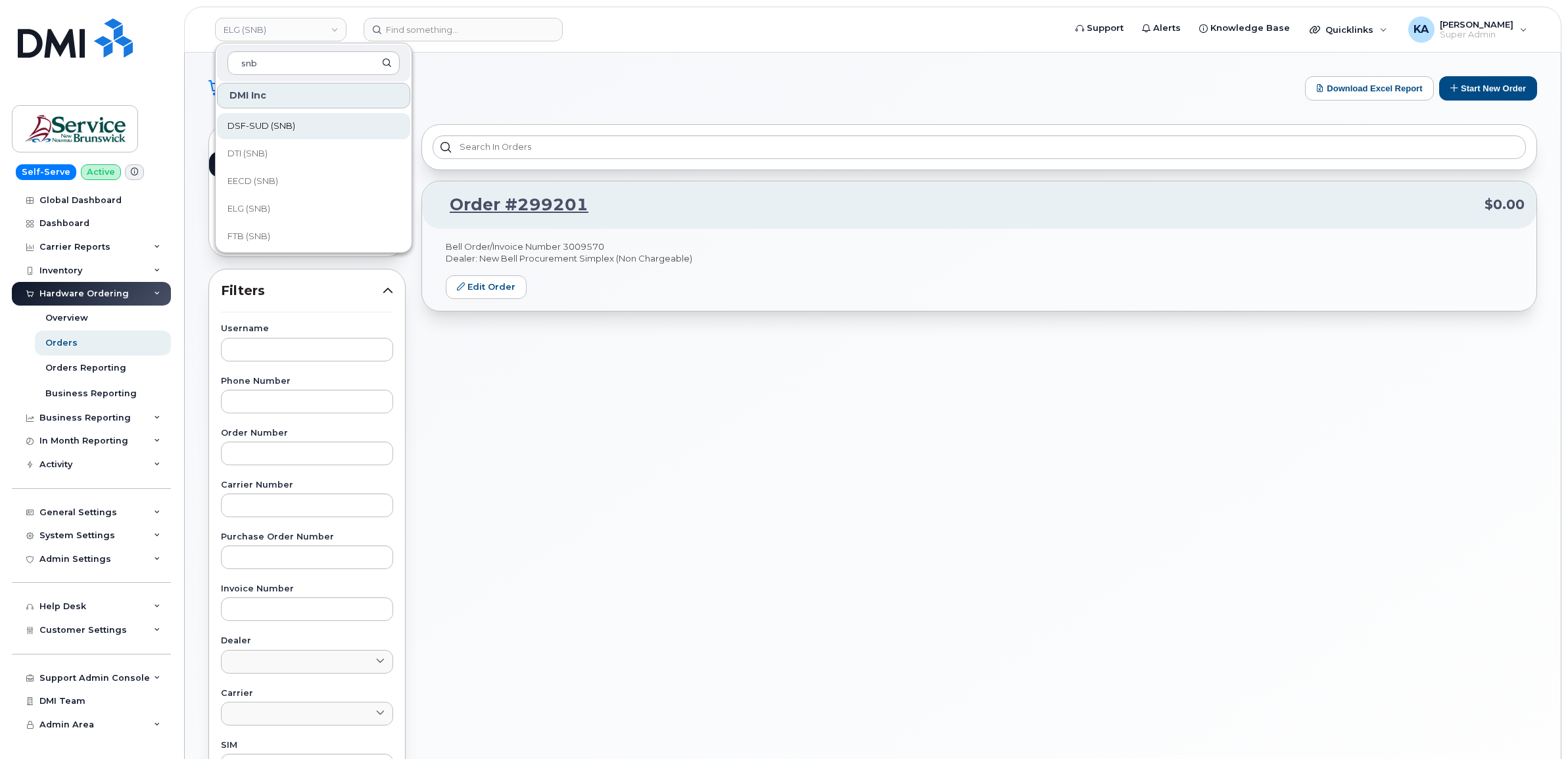
scroll to position [246, 0]
type input "snb"
click at [261, 153] on span "EECD (SNB)" at bounding box center [252, 153] width 51 height 13
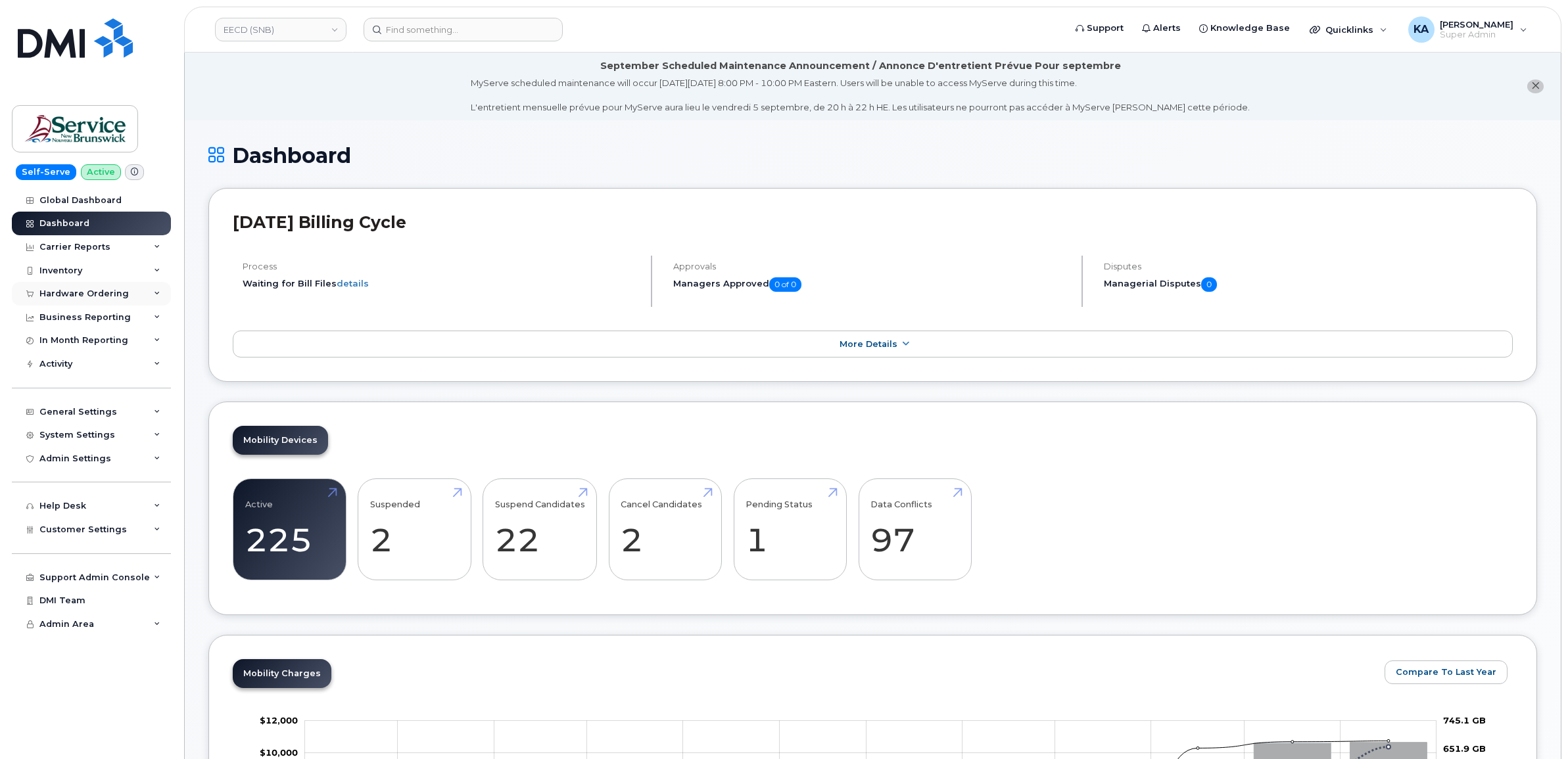
click at [112, 293] on div "Hardware Ordering" at bounding box center [84, 294] width 90 height 11
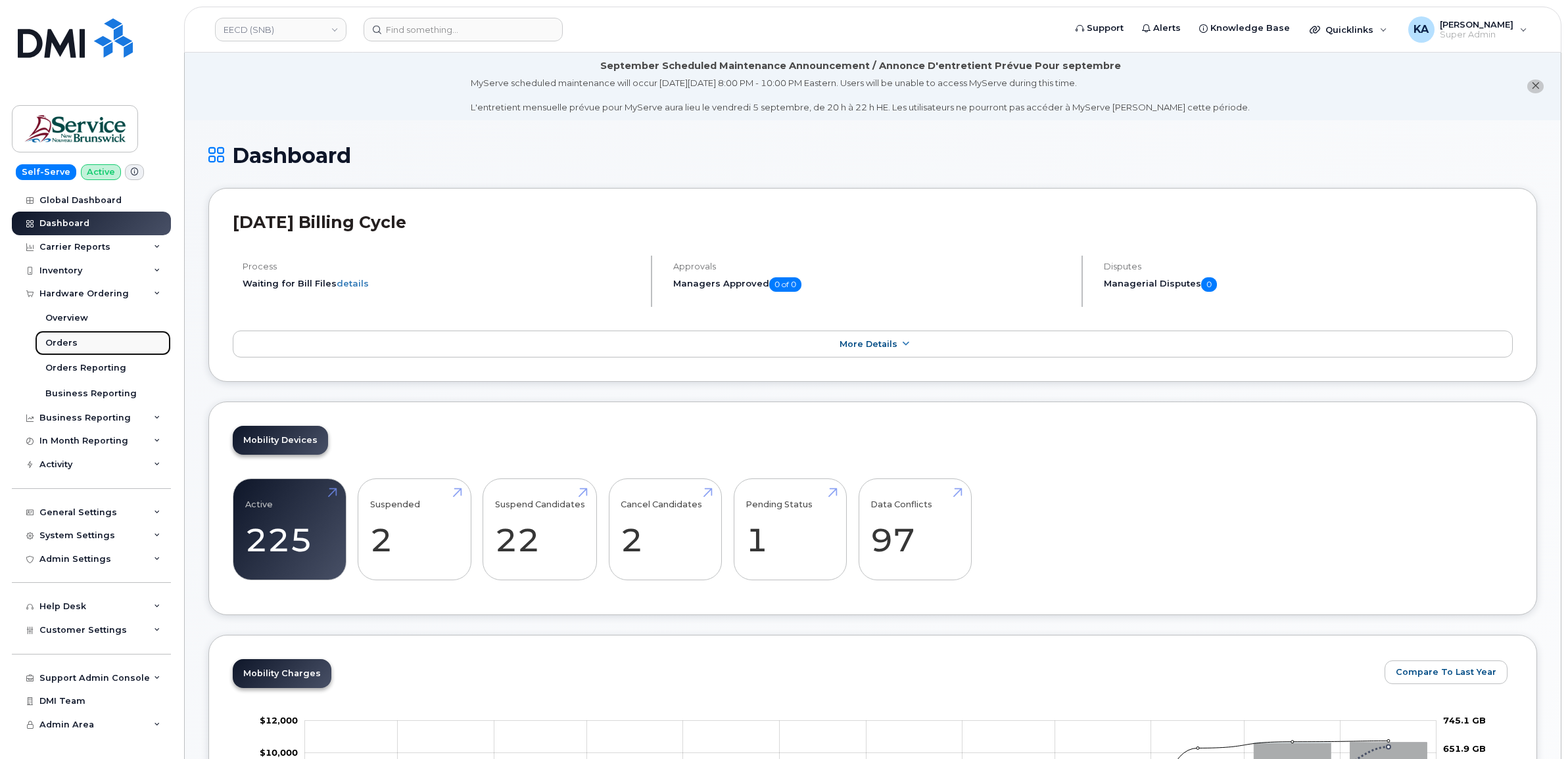
click at [67, 340] on div "Orders" at bounding box center [62, 343] width 32 height 12
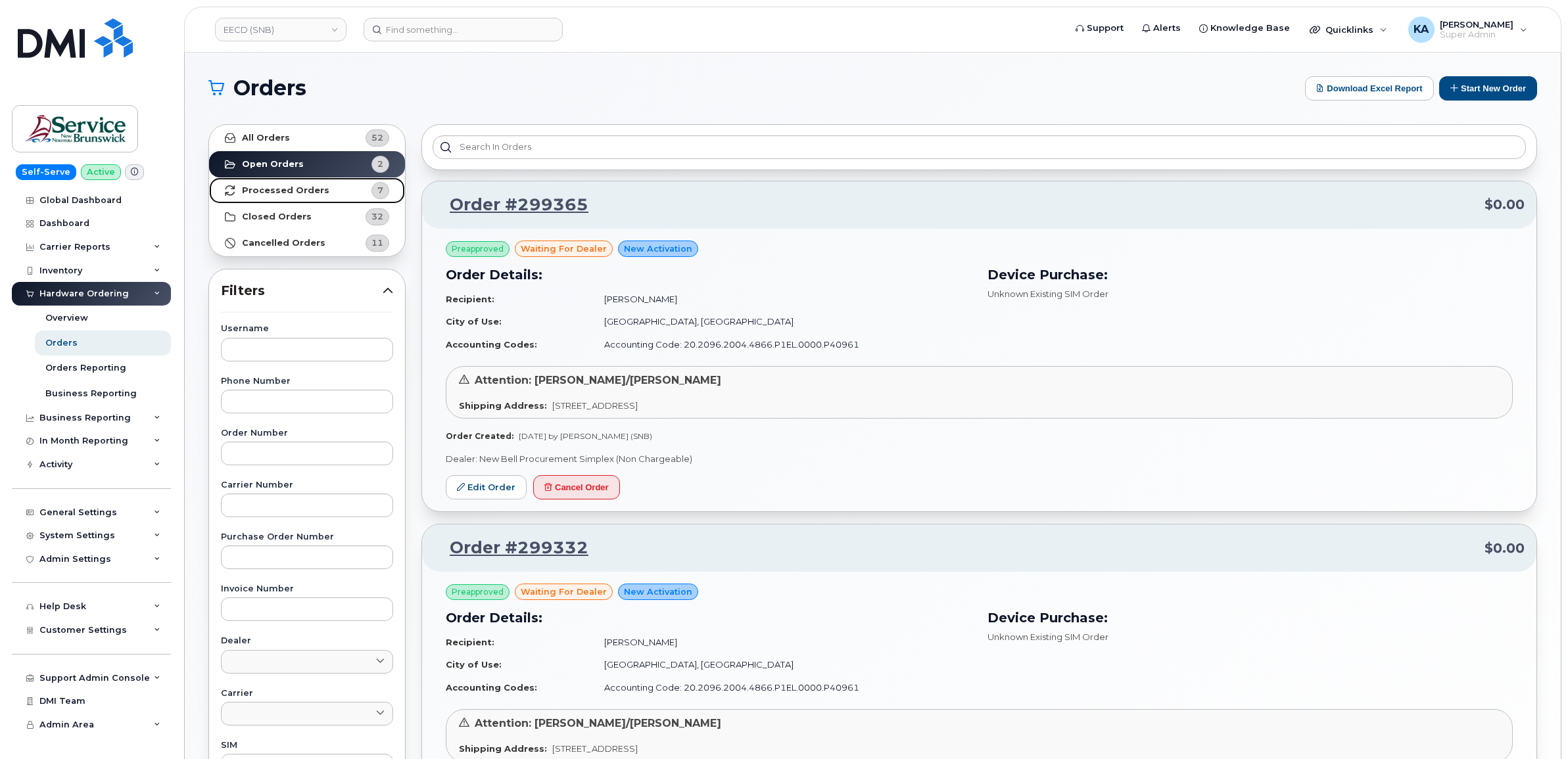
click at [287, 192] on strong "Processed Orders" at bounding box center [285, 191] width 87 height 11
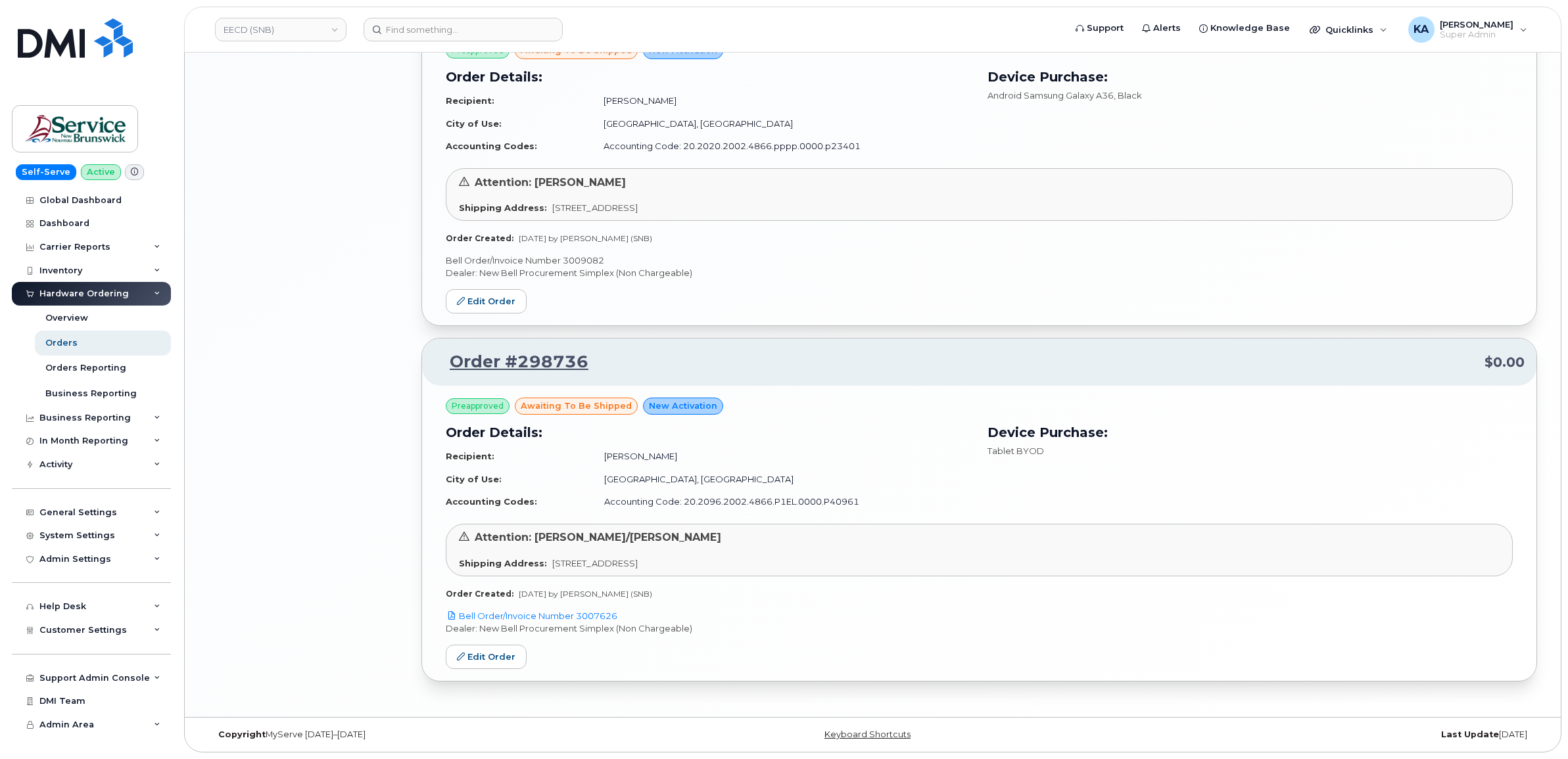
scroll to position [1982, 0]
click at [290, 33] on link "EECD (SNB)" at bounding box center [280, 29] width 131 height 24
type input "snb"
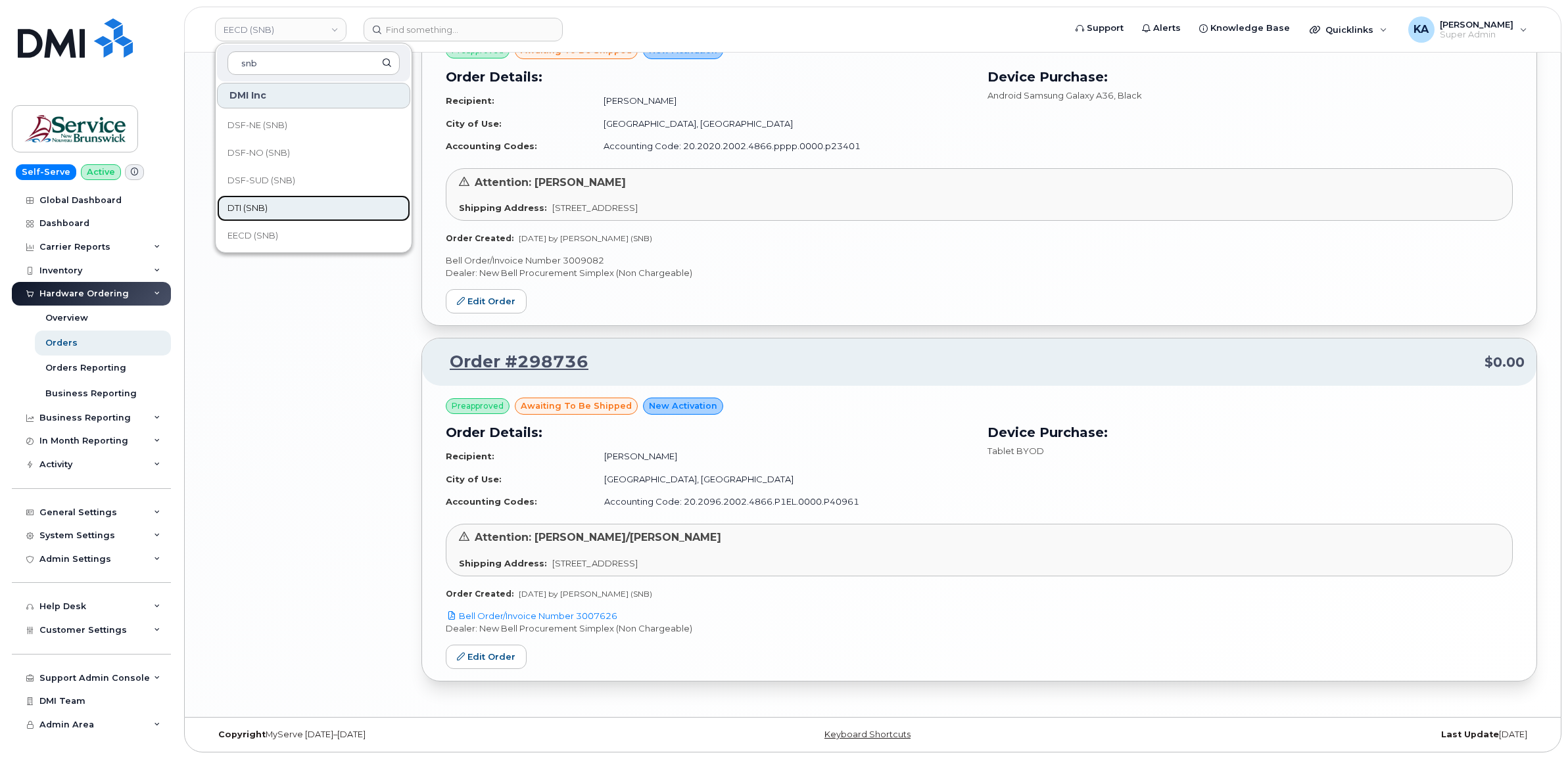
click at [264, 204] on span "DTI (SNB)" at bounding box center [247, 208] width 40 height 13
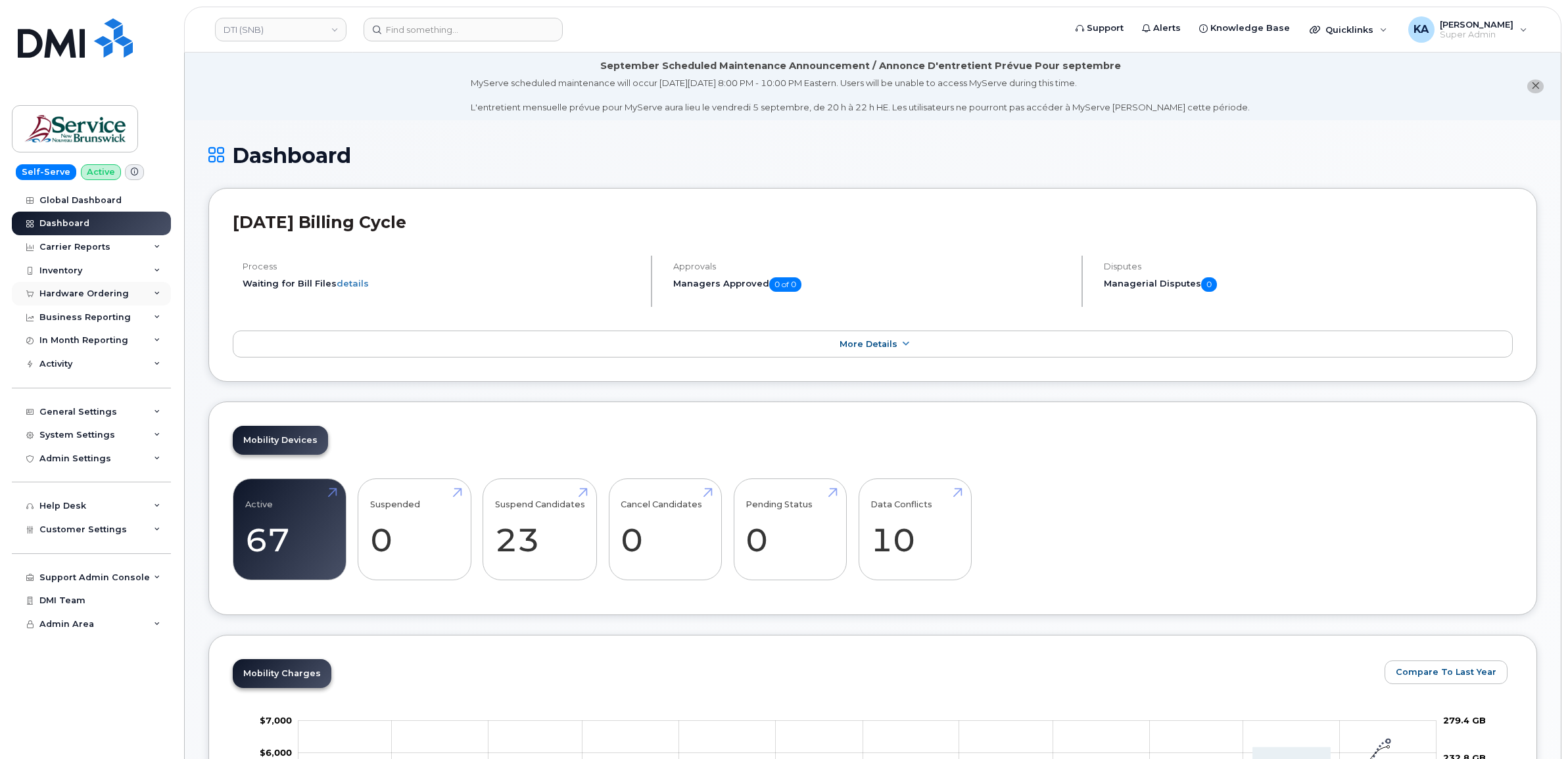
click at [109, 295] on div "Hardware Ordering" at bounding box center [84, 294] width 90 height 11
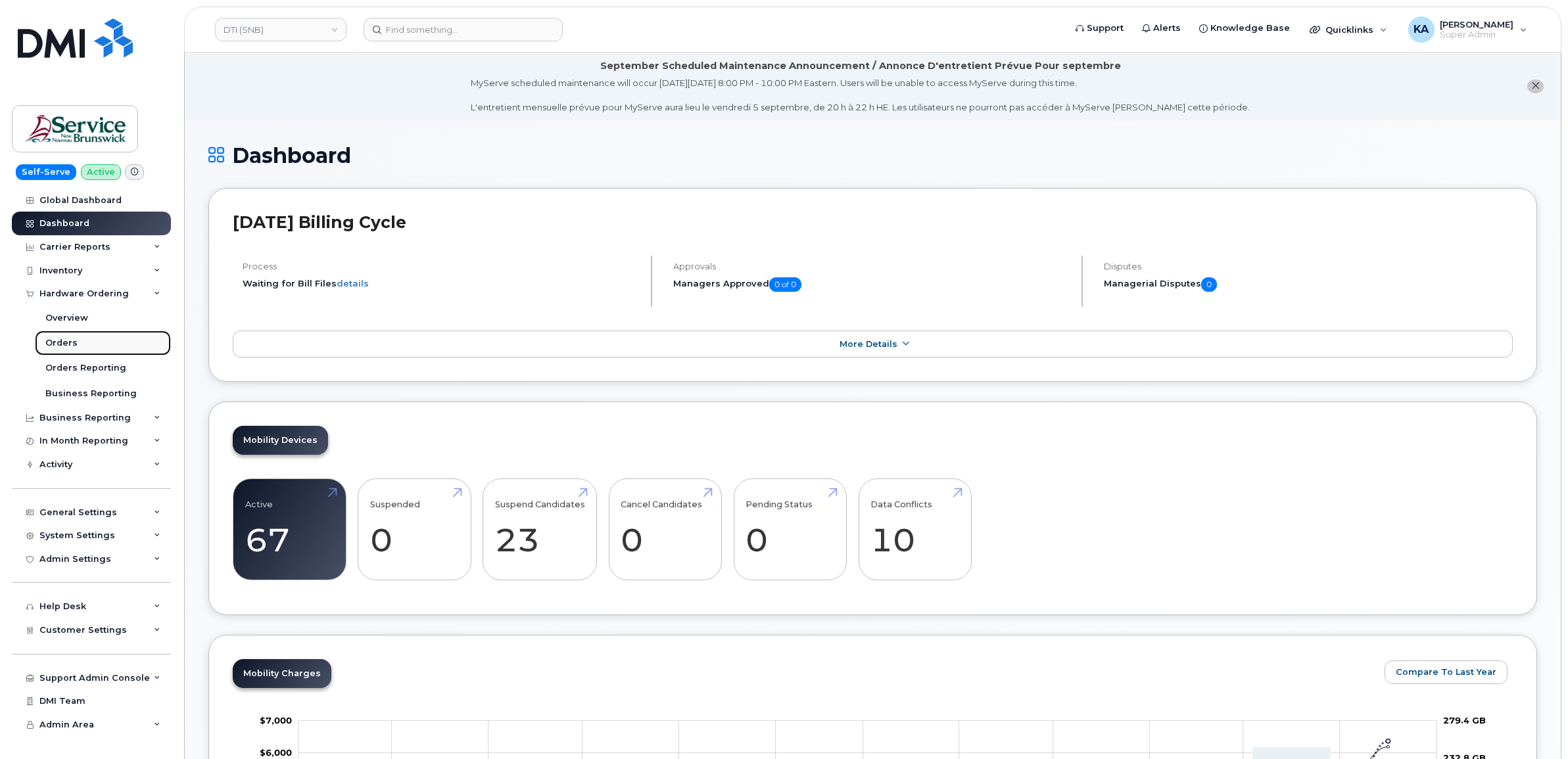
click at [65, 343] on div "Orders" at bounding box center [62, 343] width 32 height 12
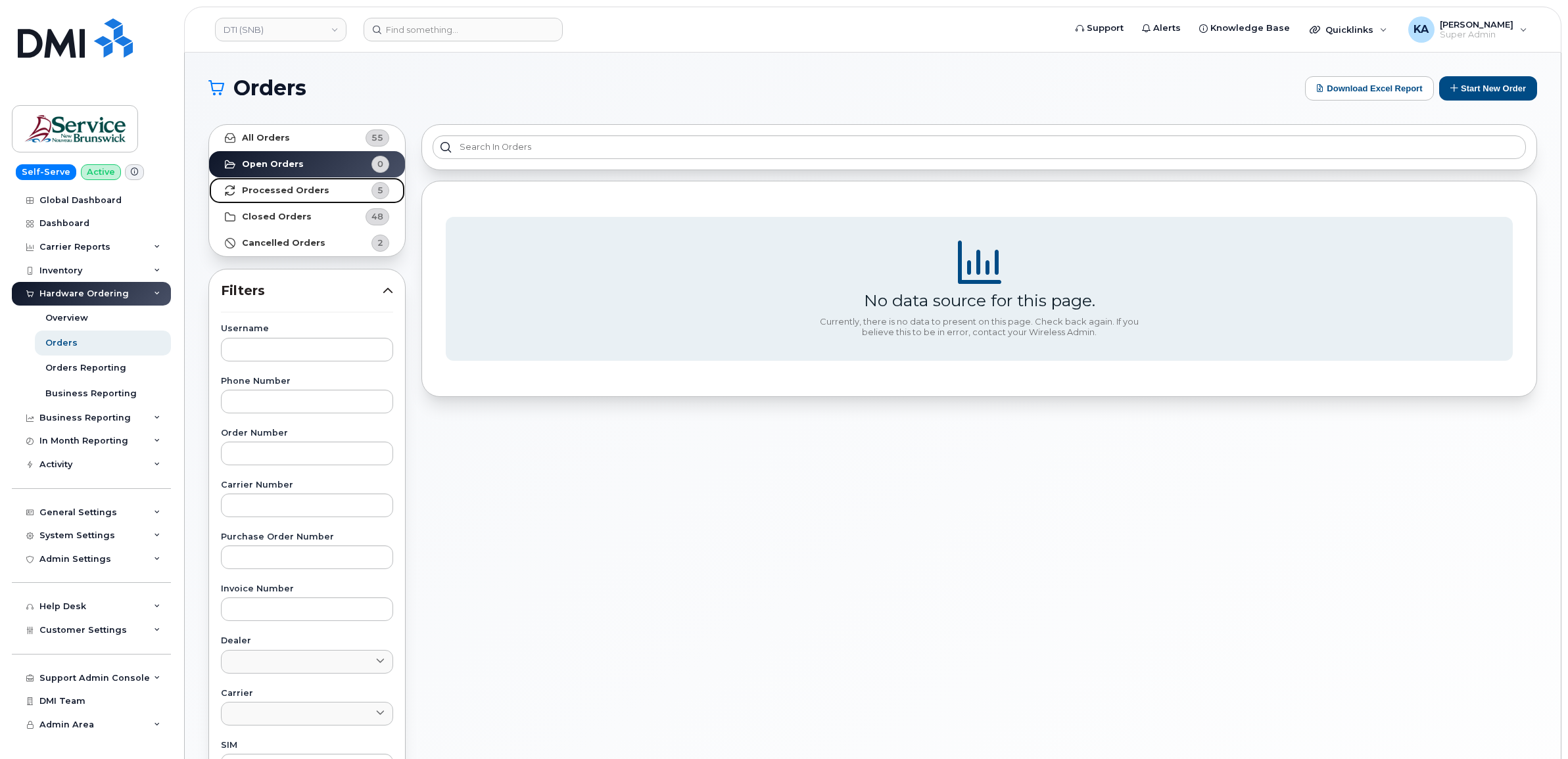
click at [296, 191] on strong "Processed Orders" at bounding box center [285, 191] width 87 height 11
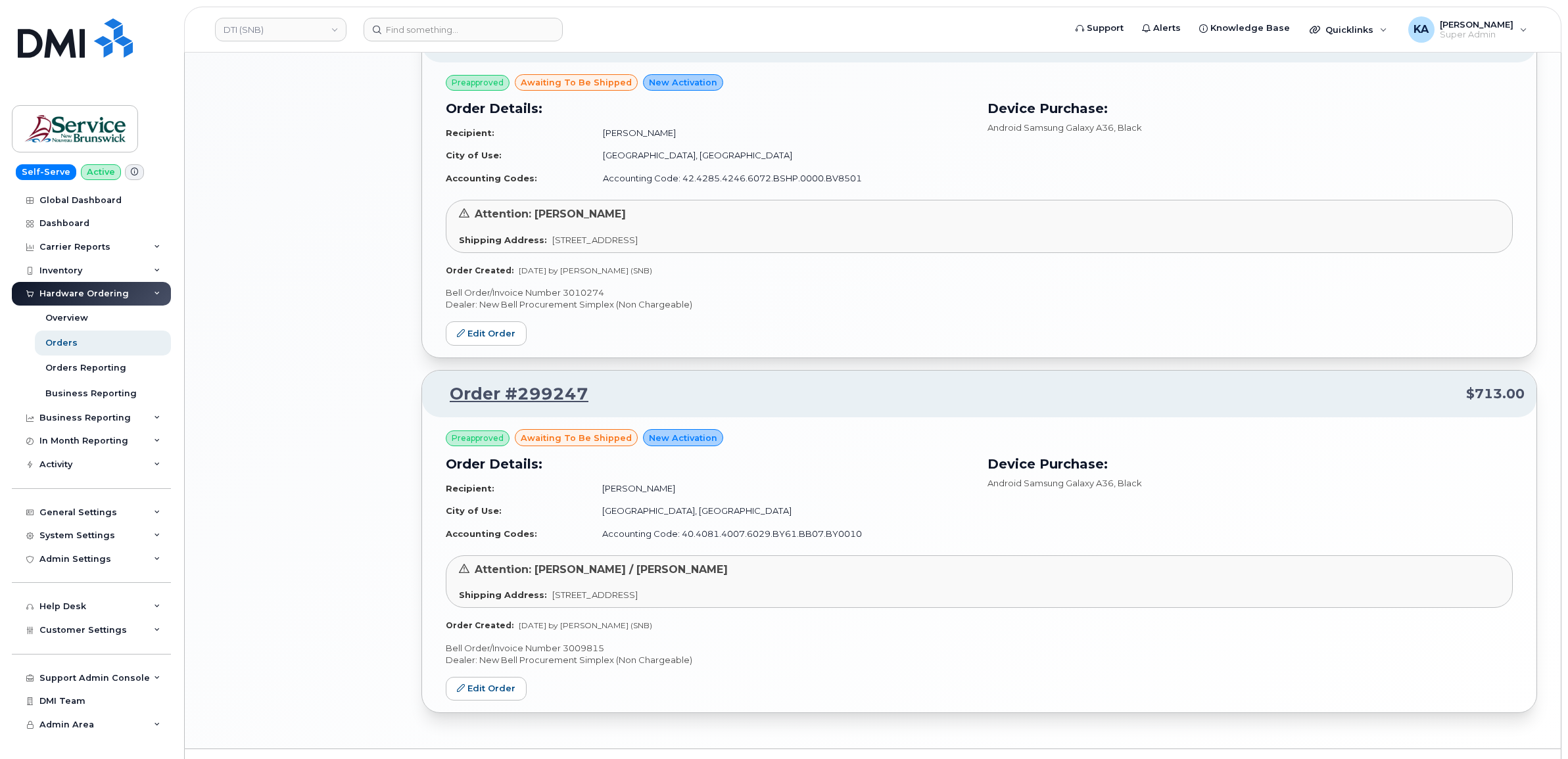
scroll to position [1269, 0]
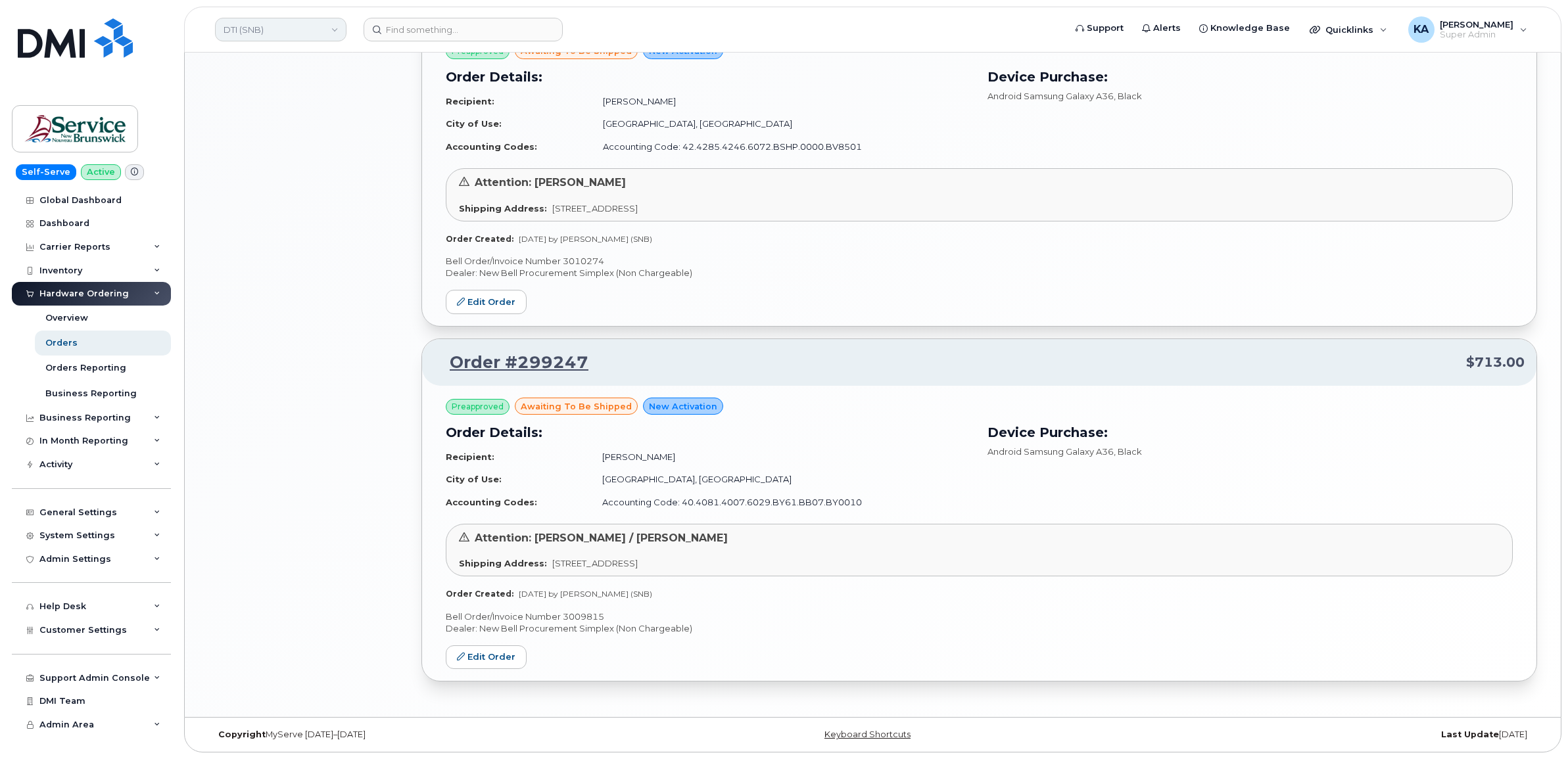
click at [271, 28] on link "DTI (SNB)" at bounding box center [280, 29] width 131 height 24
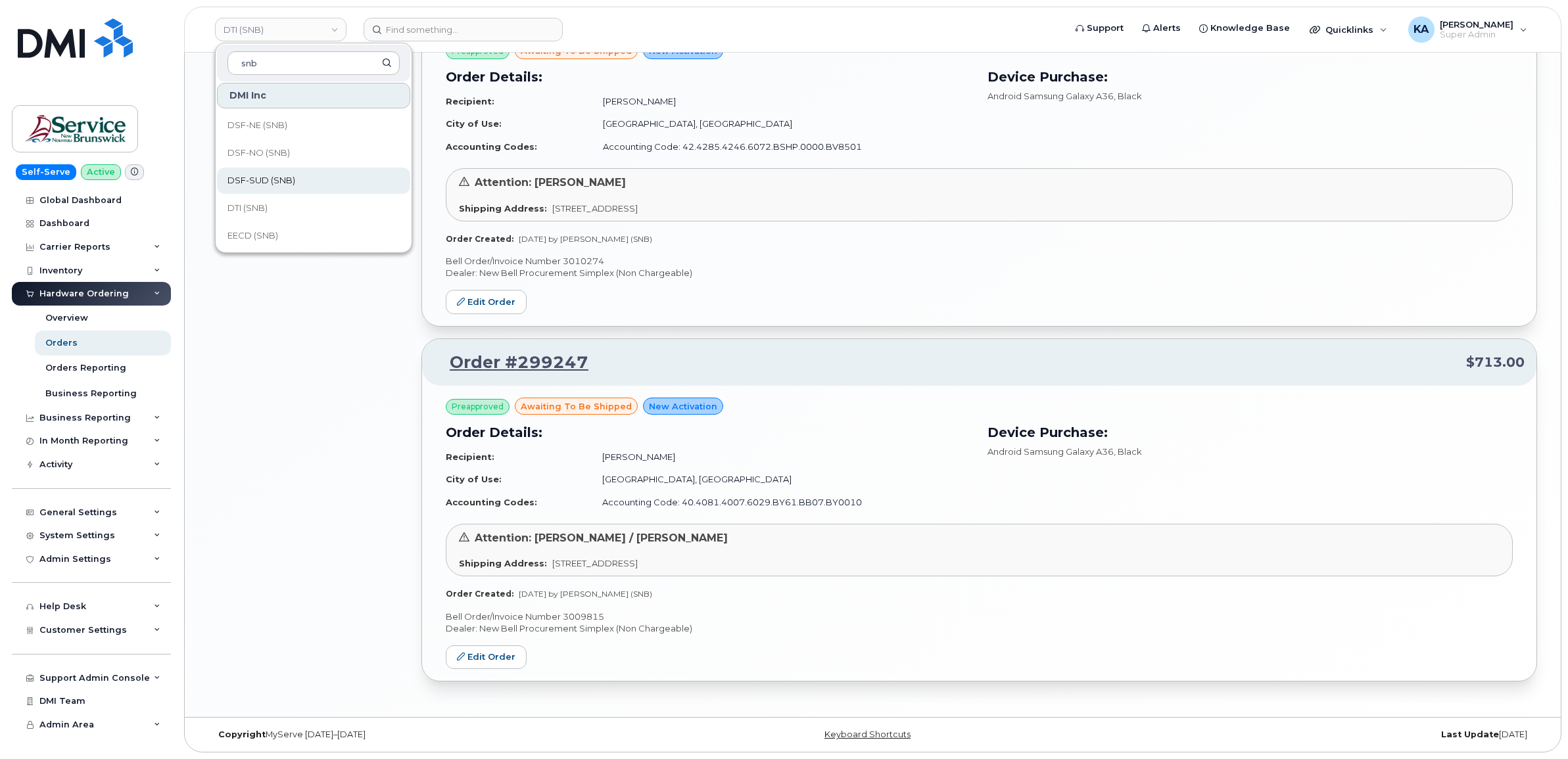
type input "snb"
click at [276, 176] on span "DSF-SUD (SNB)" at bounding box center [261, 180] width 68 height 13
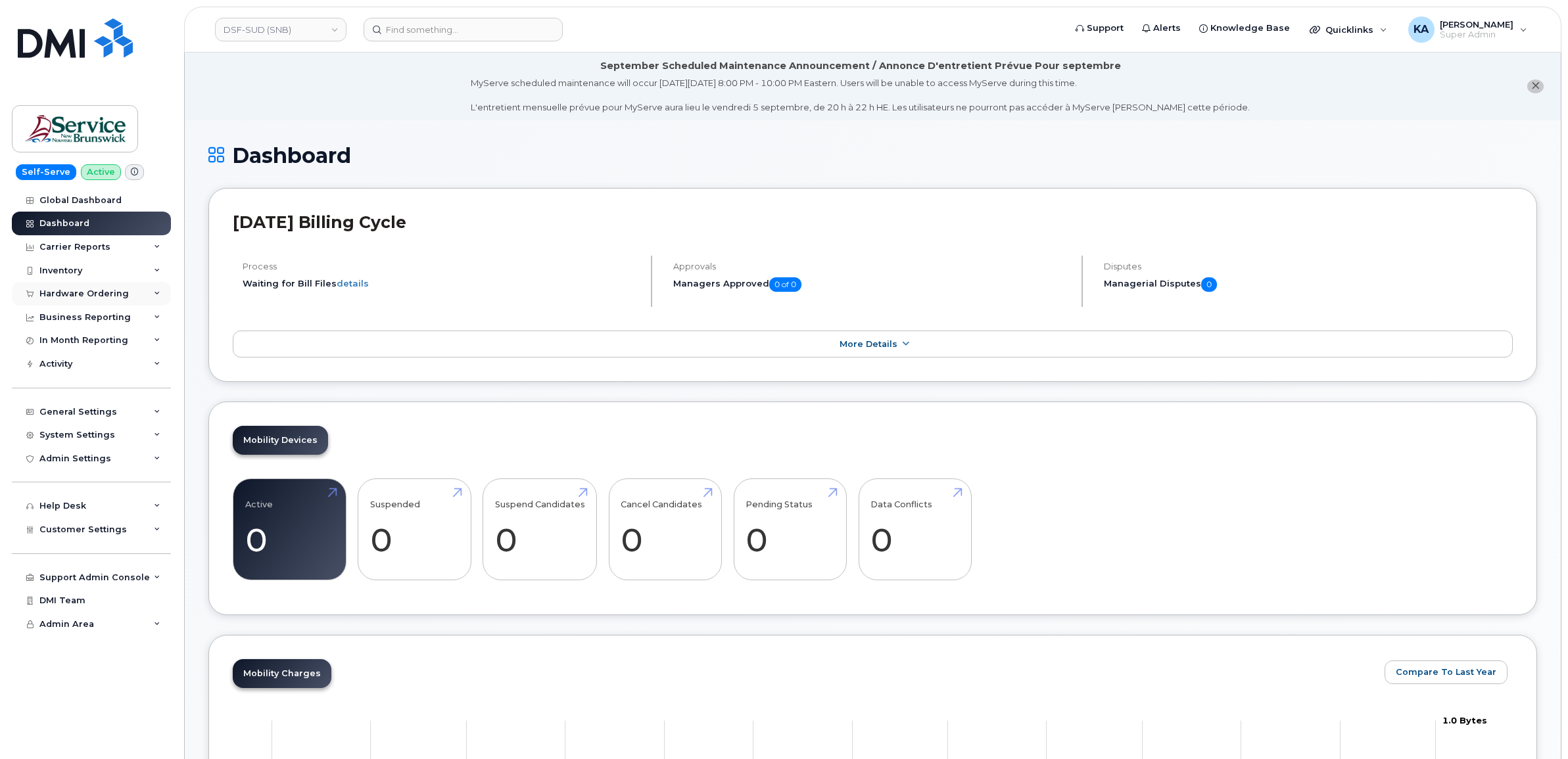
click at [105, 293] on div "Hardware Ordering" at bounding box center [84, 294] width 90 height 11
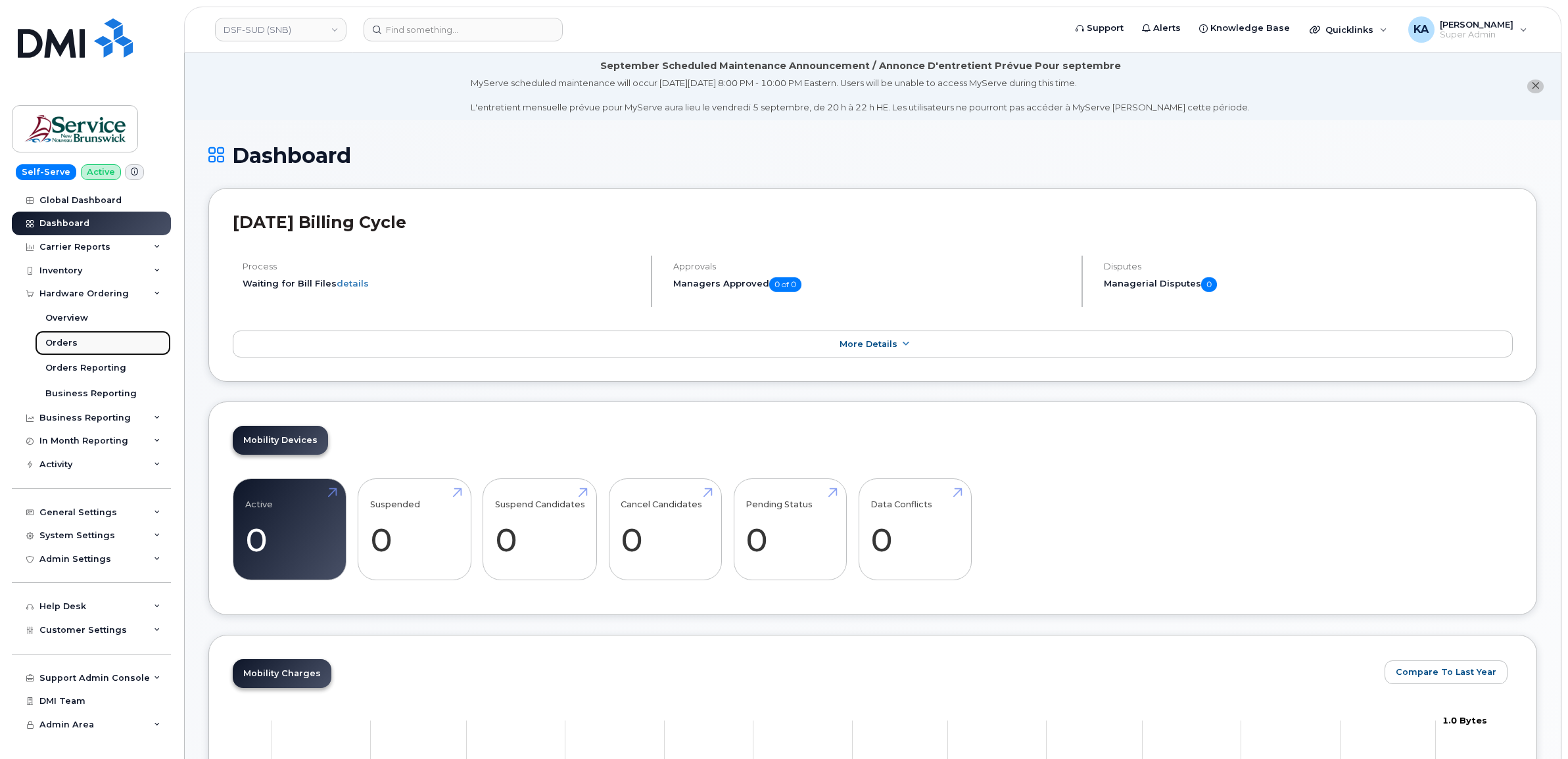
click at [61, 337] on link "Orders" at bounding box center [103, 343] width 136 height 25
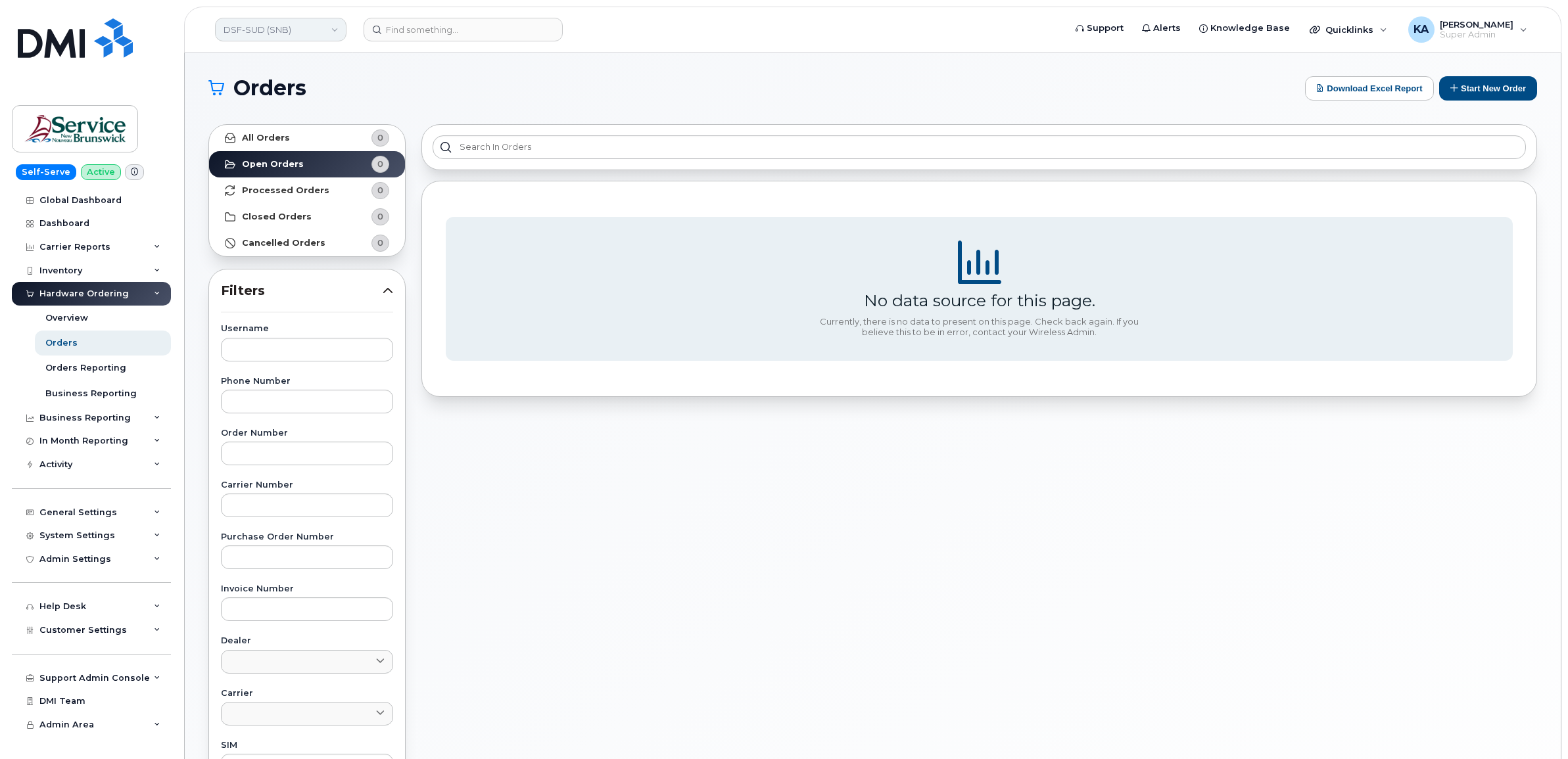
click at [306, 33] on link "DSF-SUD (SNB)" at bounding box center [280, 29] width 131 height 24
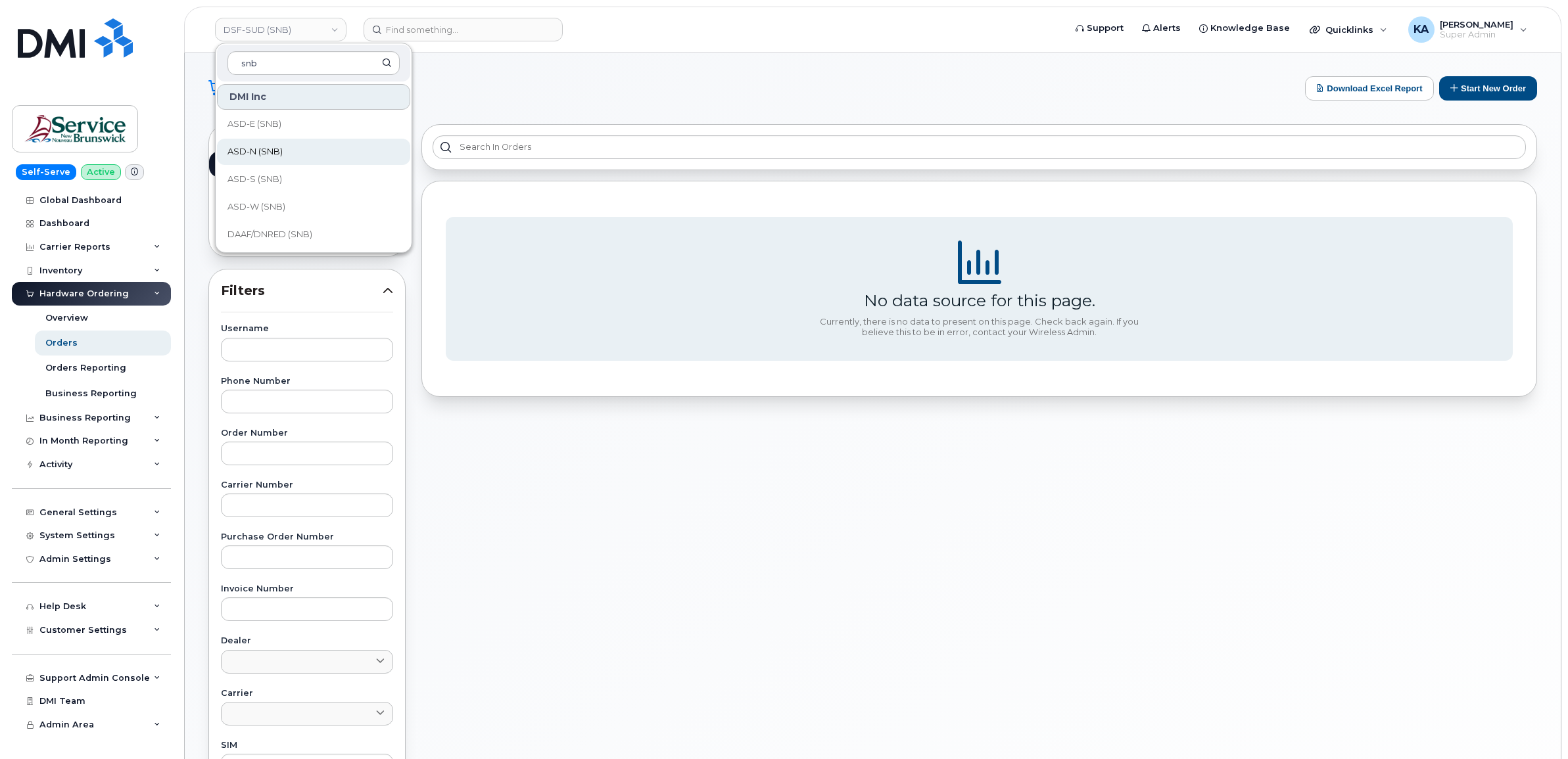
scroll to position [82, 0]
type input "snb"
click at [266, 175] on span "DH (SNB)" at bounding box center [247, 179] width 40 height 13
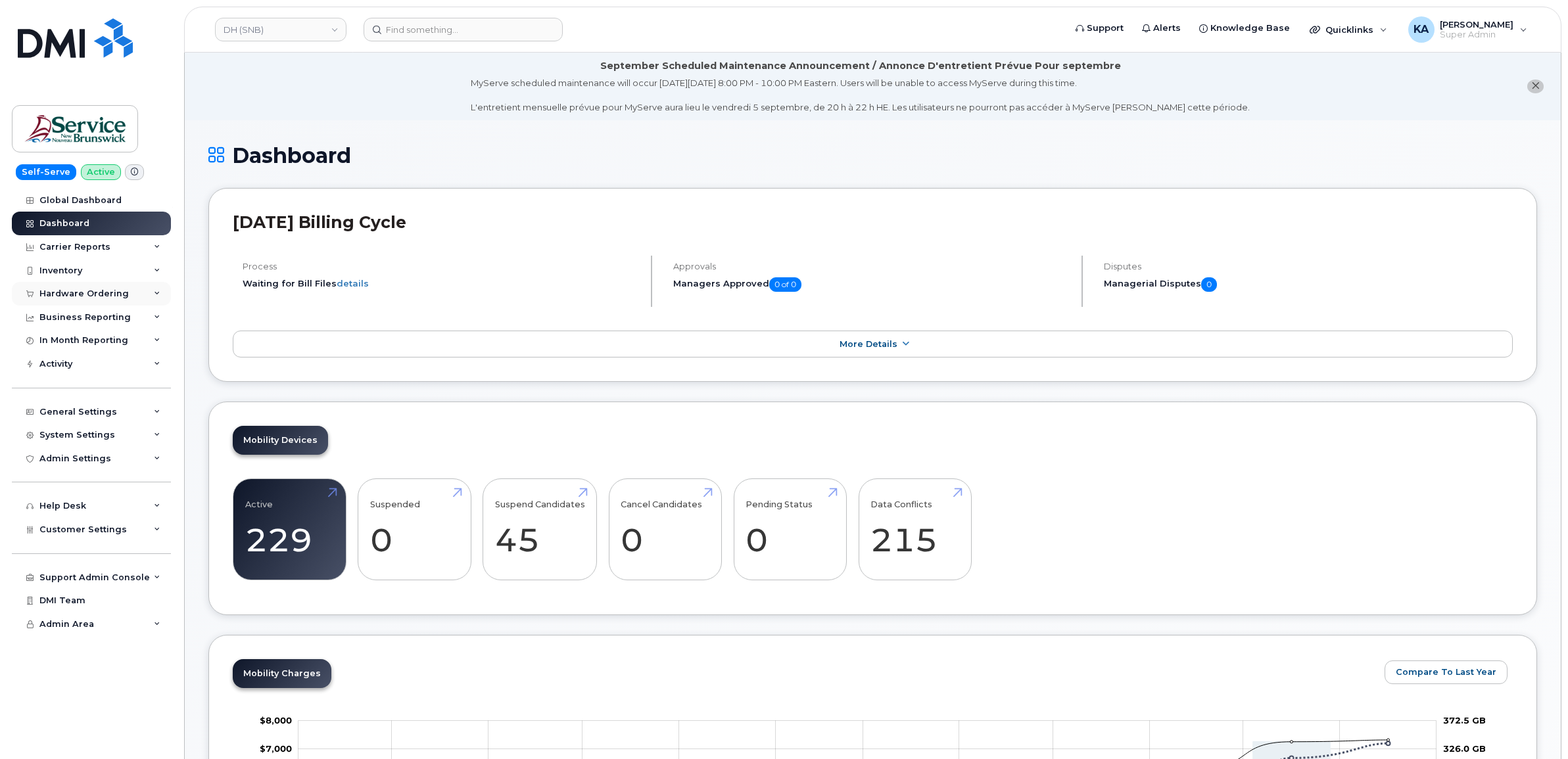
click at [105, 291] on div "Hardware Ordering" at bounding box center [84, 294] width 90 height 11
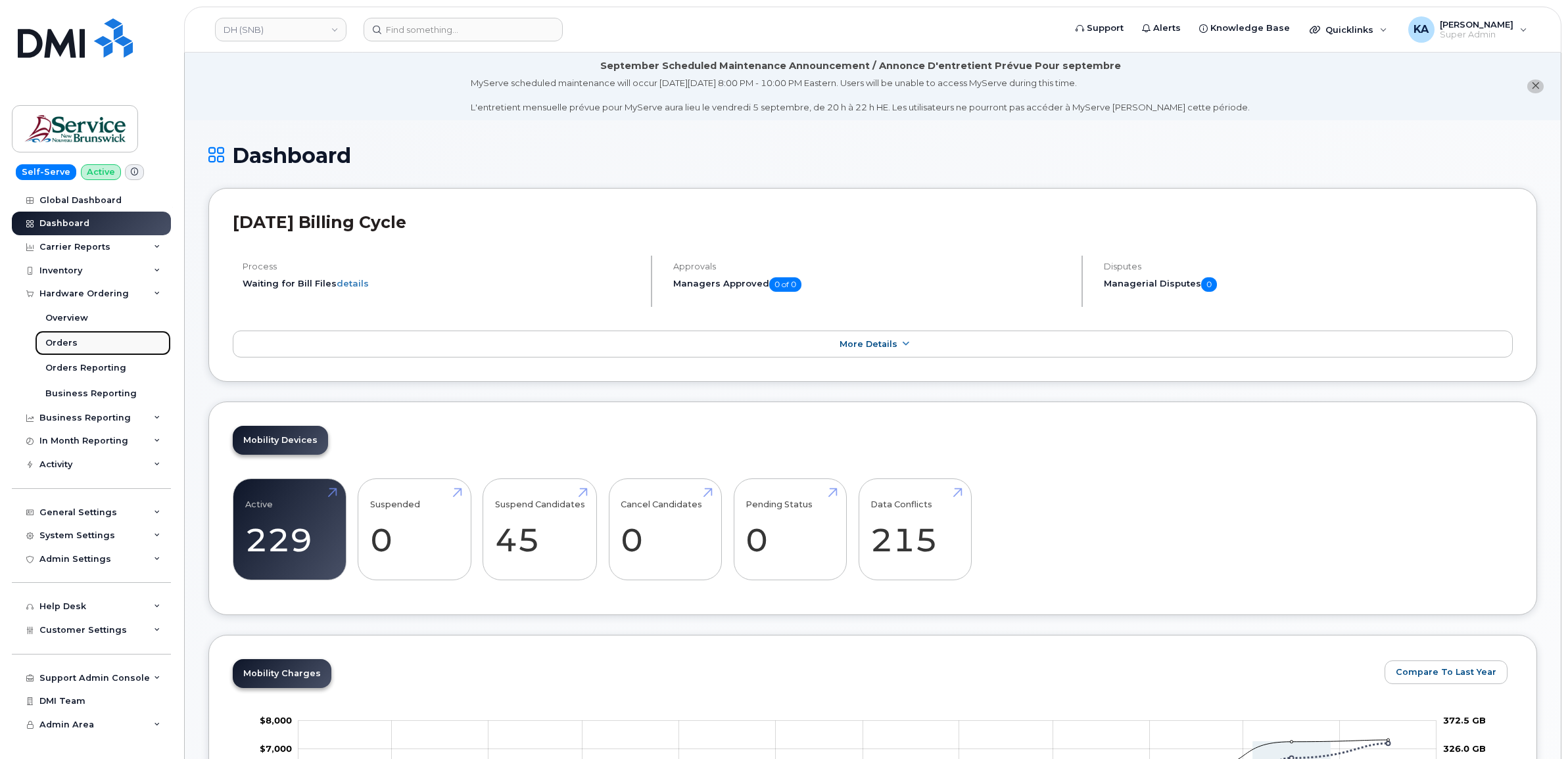
click at [58, 345] on div "Orders" at bounding box center [62, 343] width 32 height 12
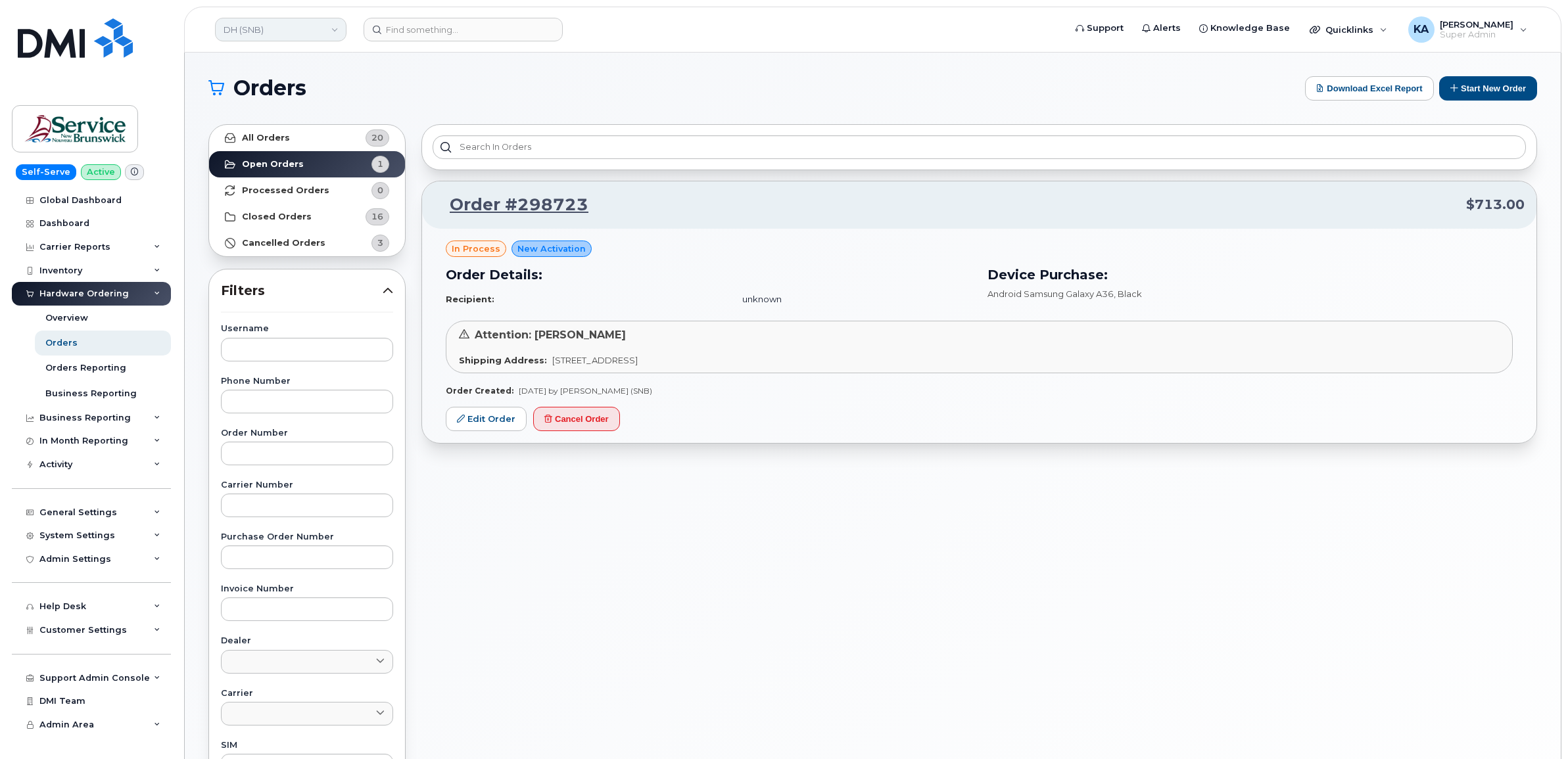
click at [328, 33] on link "DH (SNB)" at bounding box center [280, 29] width 131 height 24
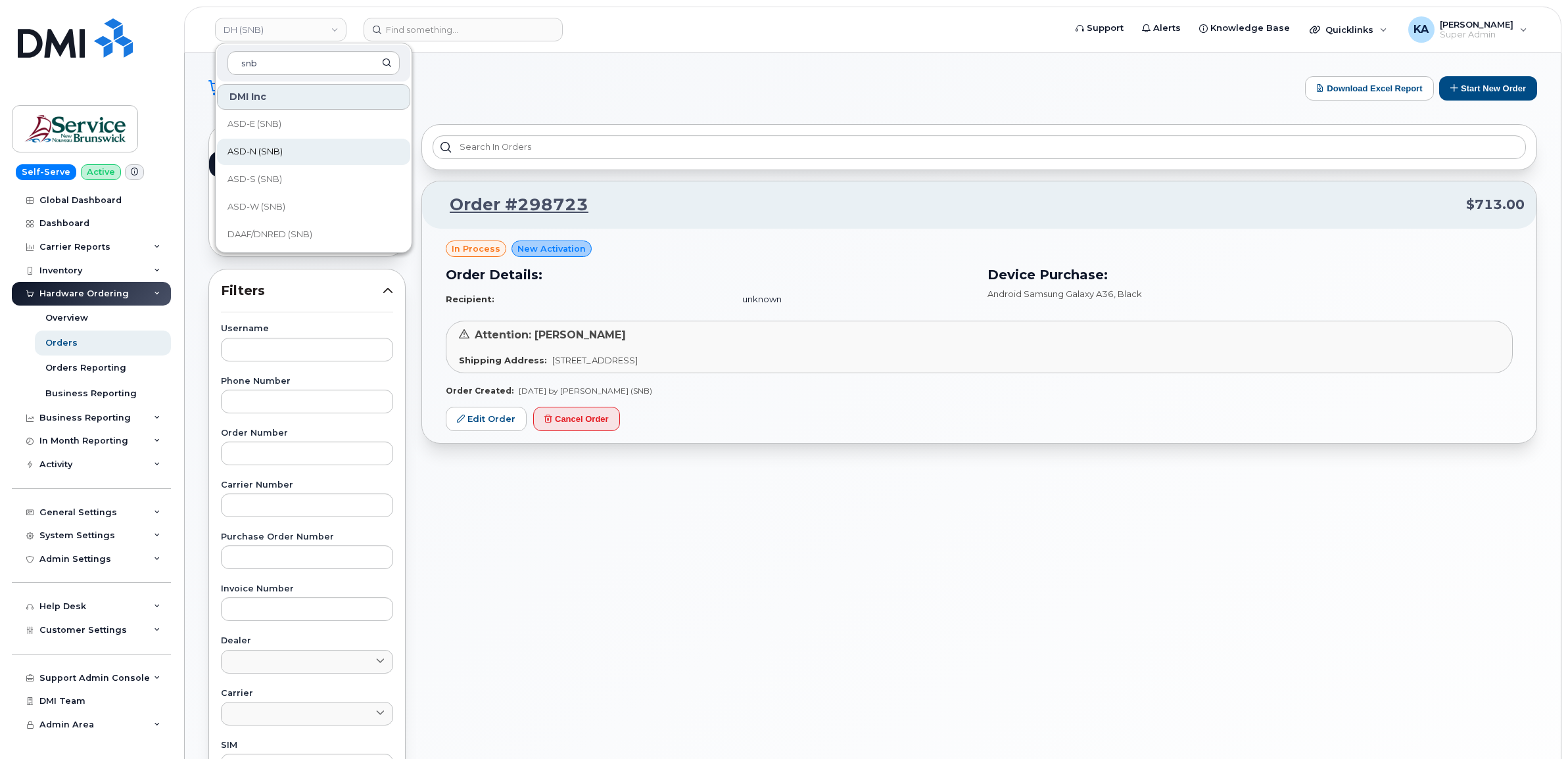
scroll to position [82, 0]
type input "snb"
click at [312, 150] on span "DAAF/DNRED (SNB)" at bounding box center [270, 152] width 85 height 13
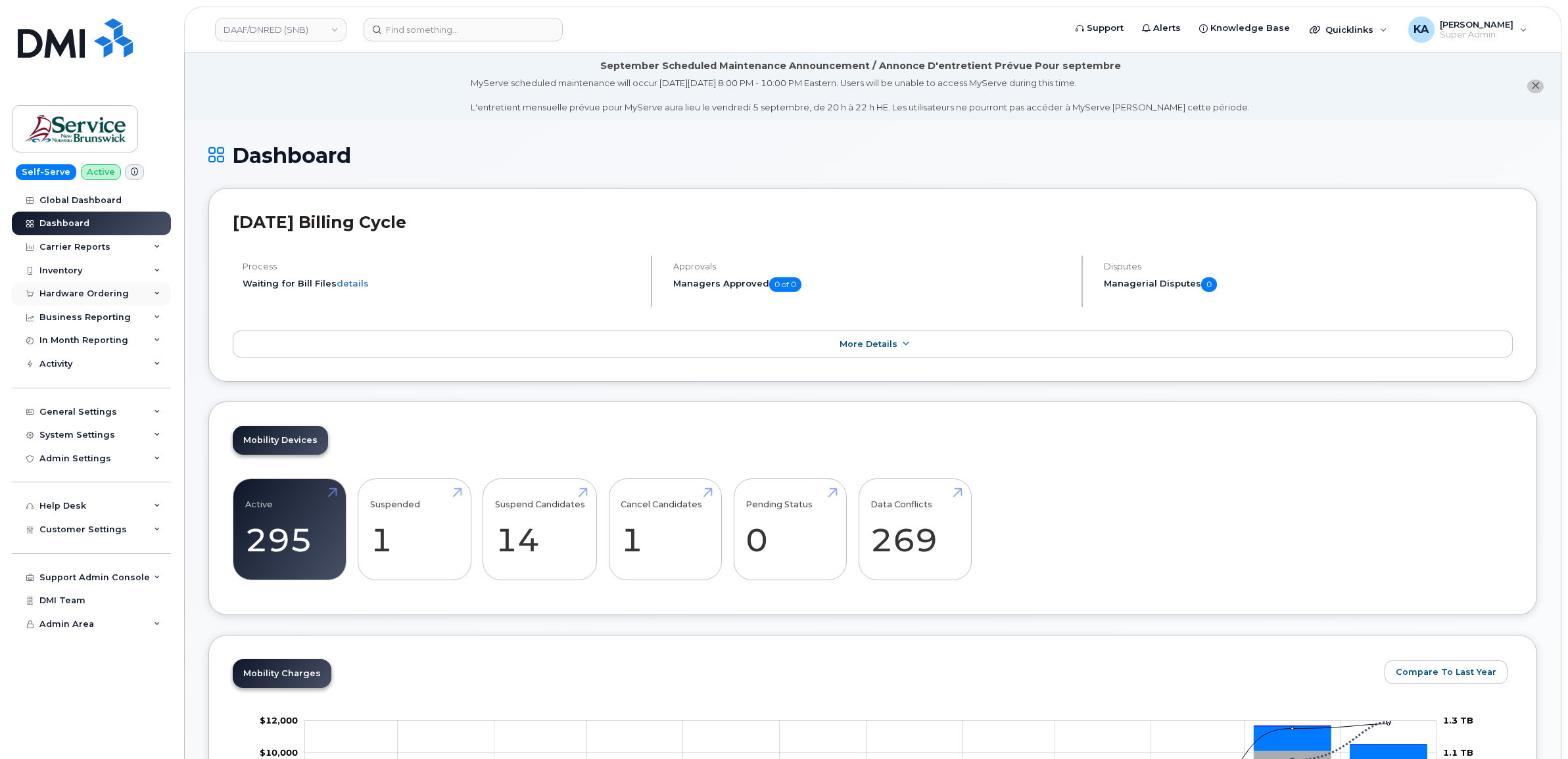
click at [112, 293] on div "Hardware Ordering" at bounding box center [84, 294] width 90 height 11
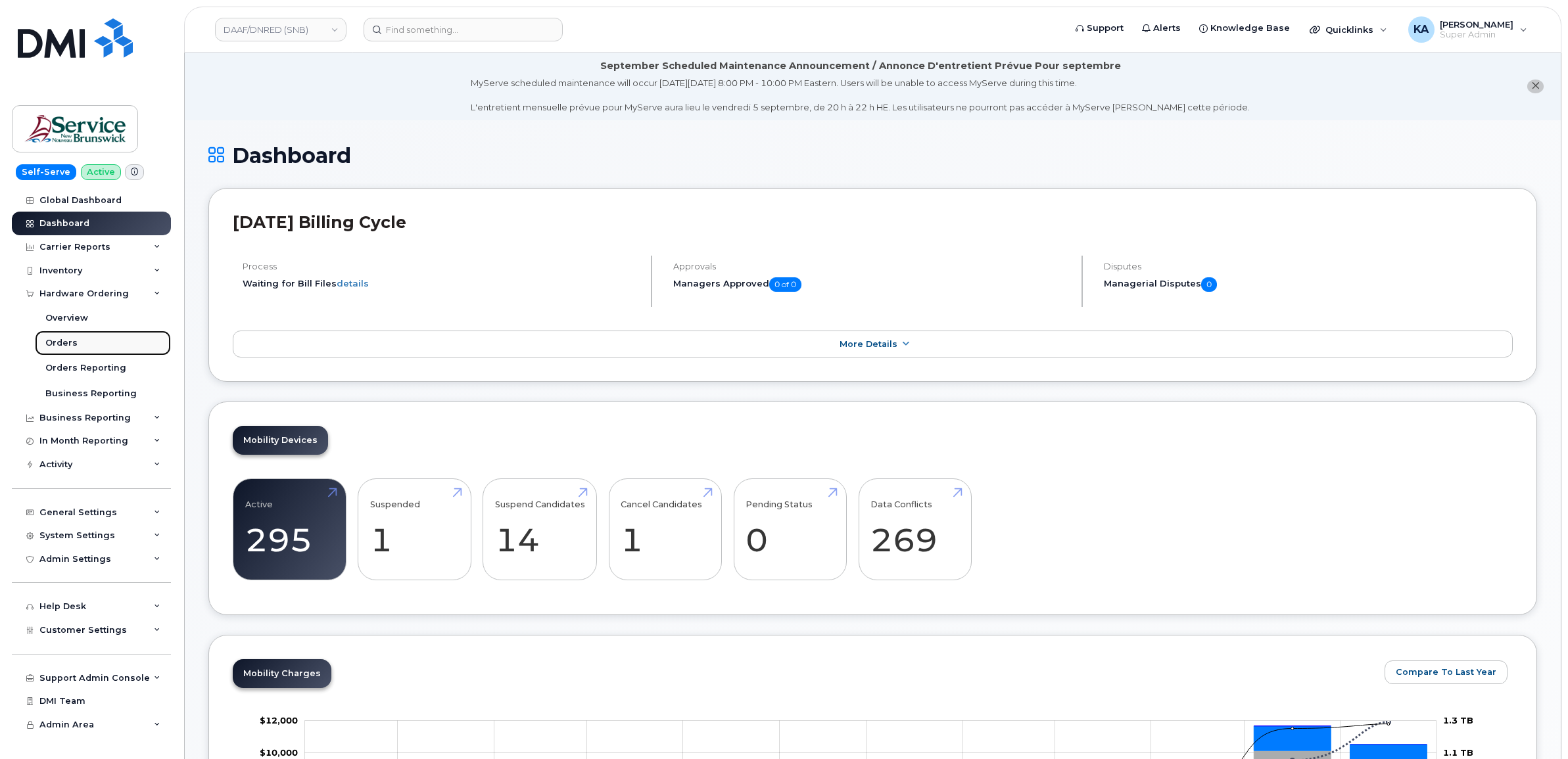
click at [63, 343] on div "Orders" at bounding box center [62, 343] width 32 height 12
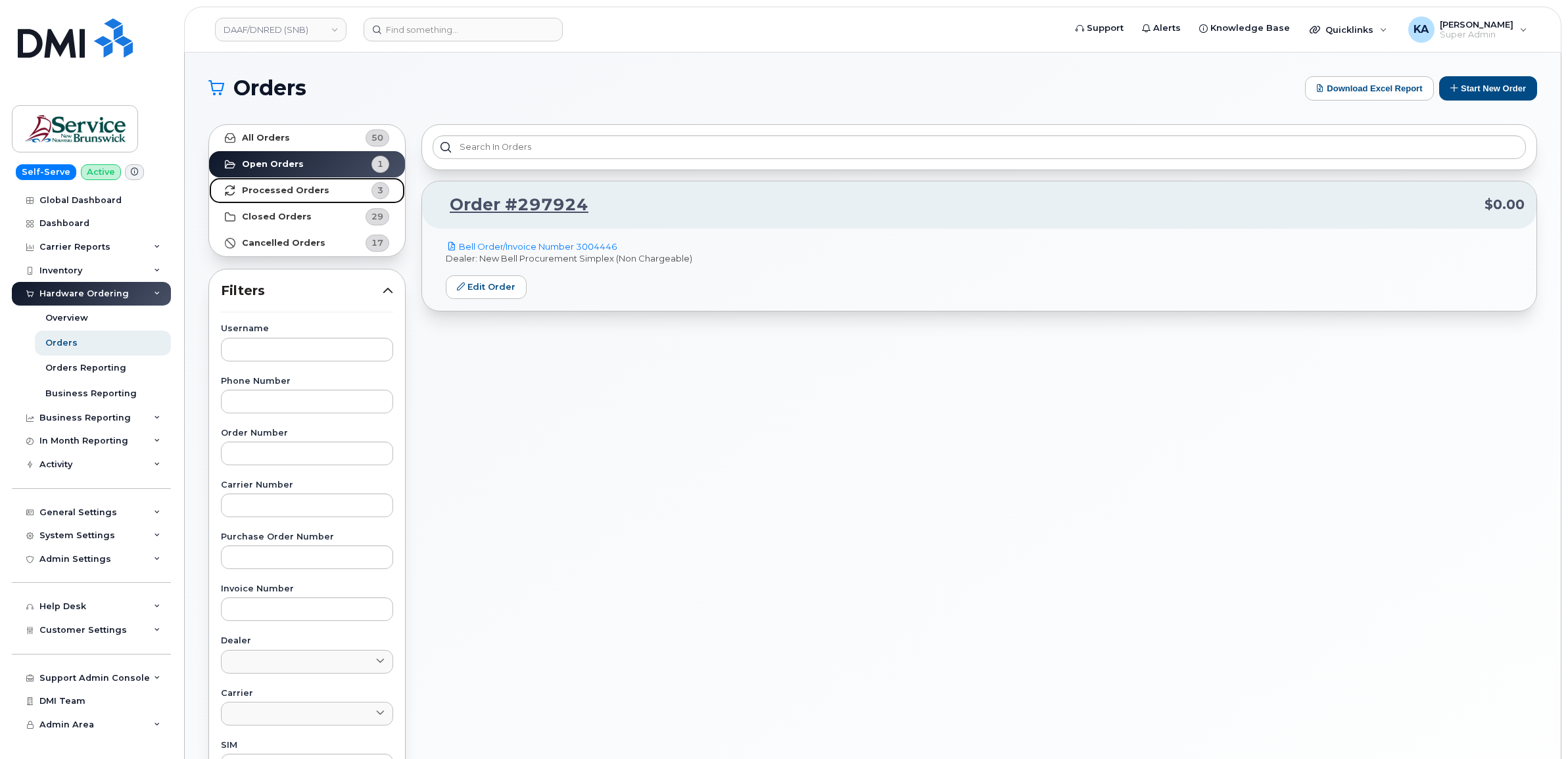
click at [311, 188] on strong "Processed Orders" at bounding box center [285, 191] width 87 height 11
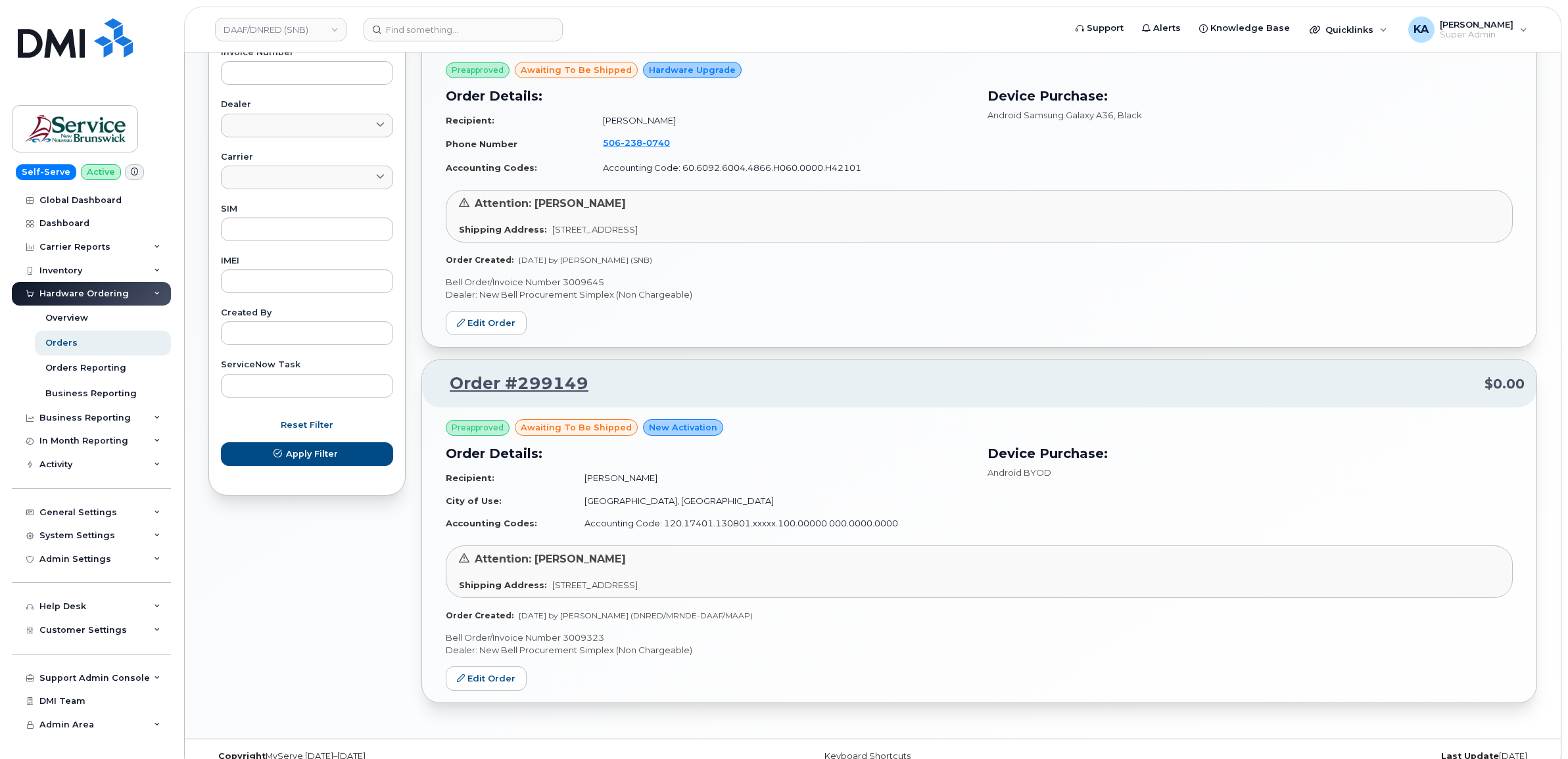
scroll to position [559, 0]
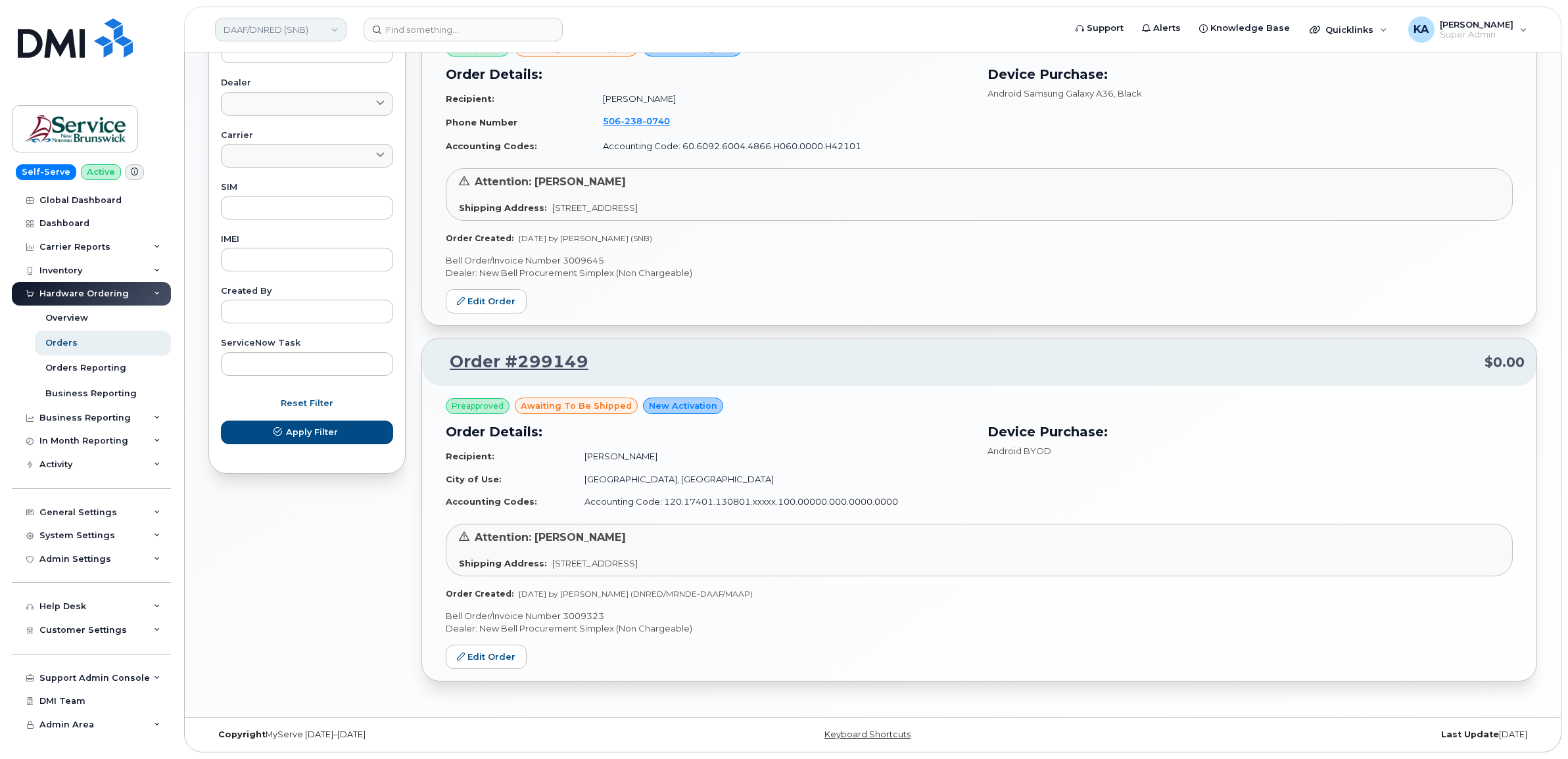
click at [294, 27] on link "DAAF/DNRED (SNB)" at bounding box center [280, 29] width 131 height 24
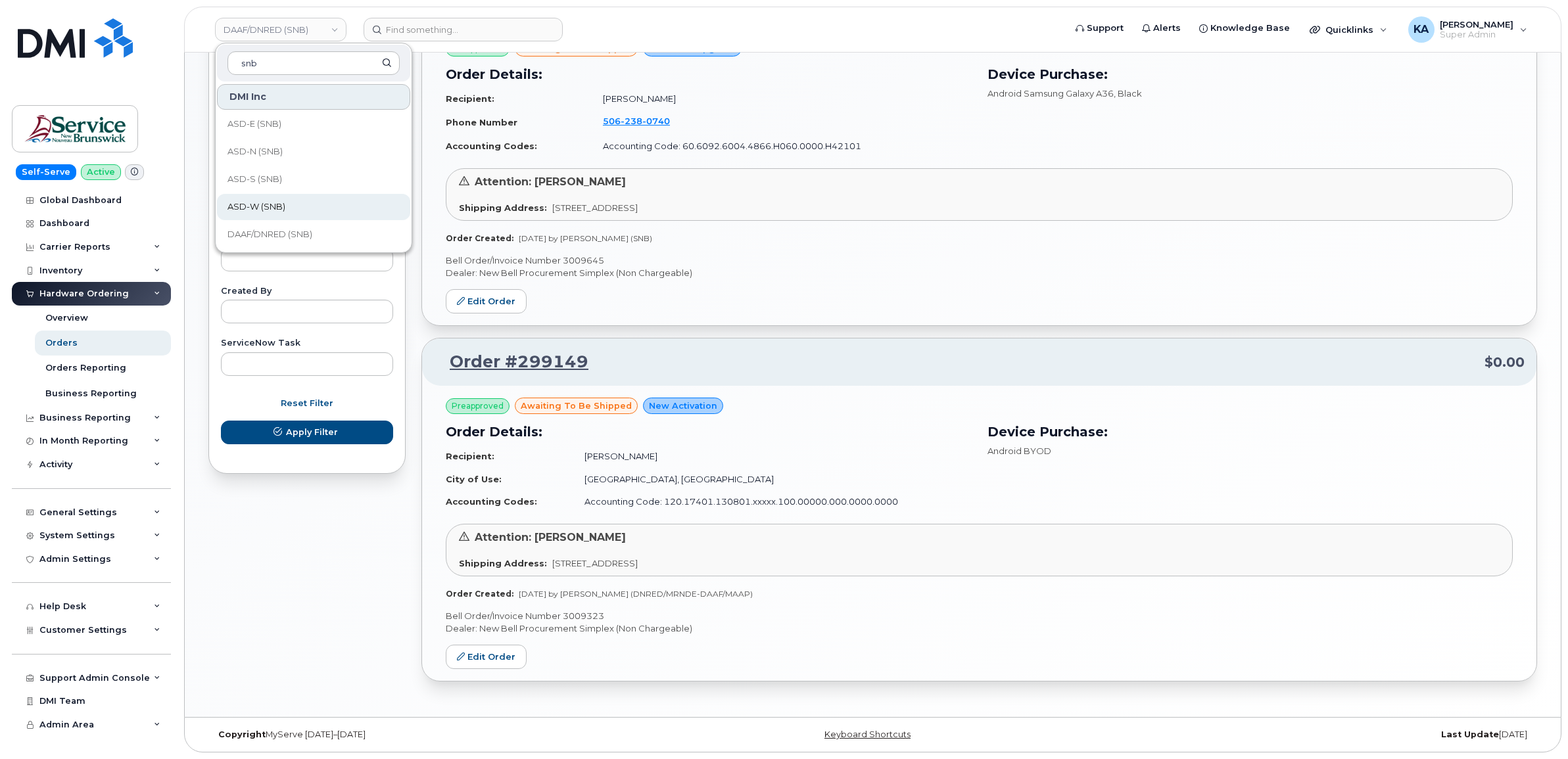
type input "snb"
click at [293, 201] on link "ASD-W (SNB)" at bounding box center [313, 207] width 193 height 27
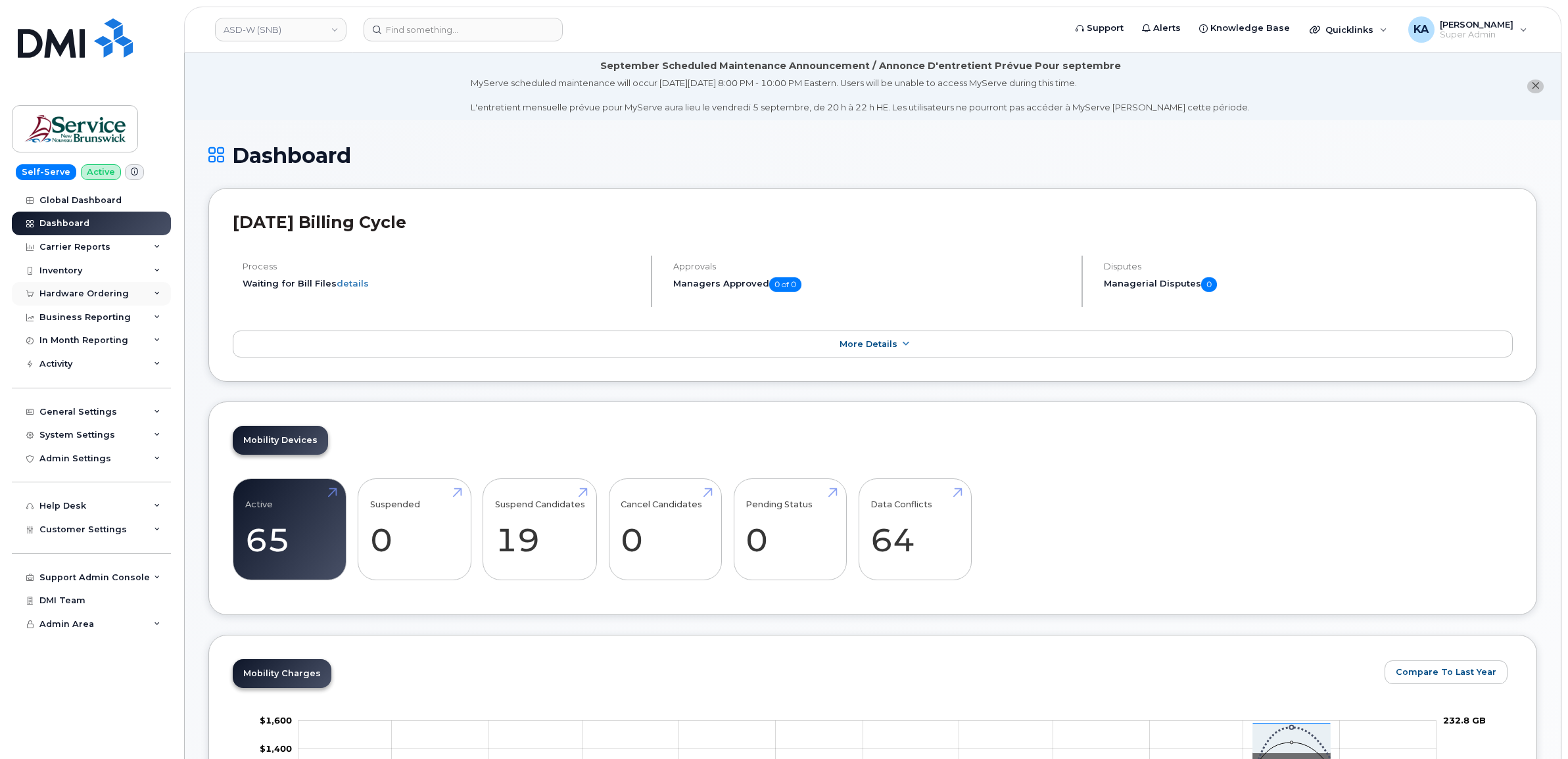
click at [95, 295] on div "Hardware Ordering" at bounding box center [84, 294] width 90 height 11
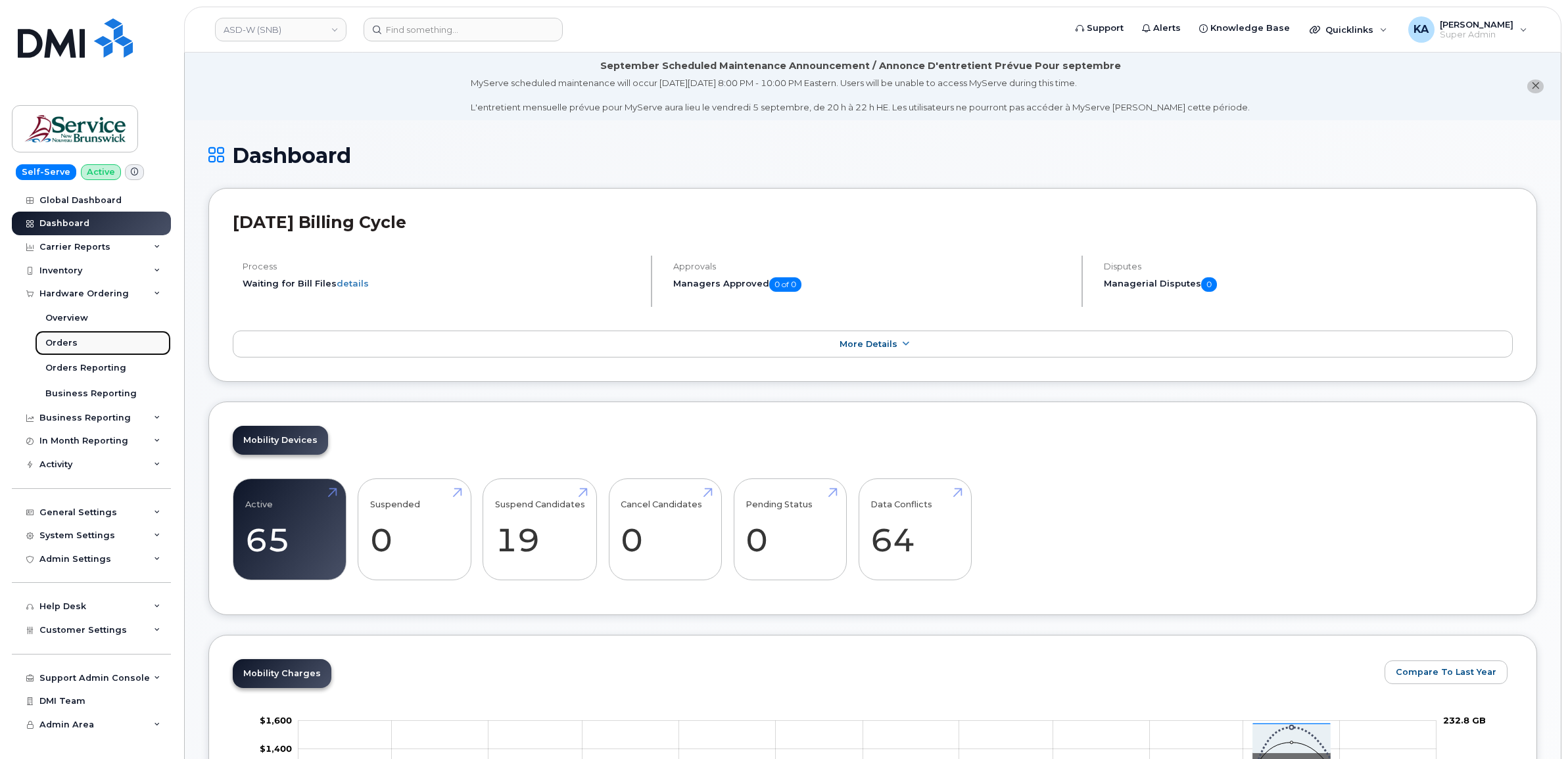
click at [72, 338] on link "Orders" at bounding box center [103, 343] width 136 height 25
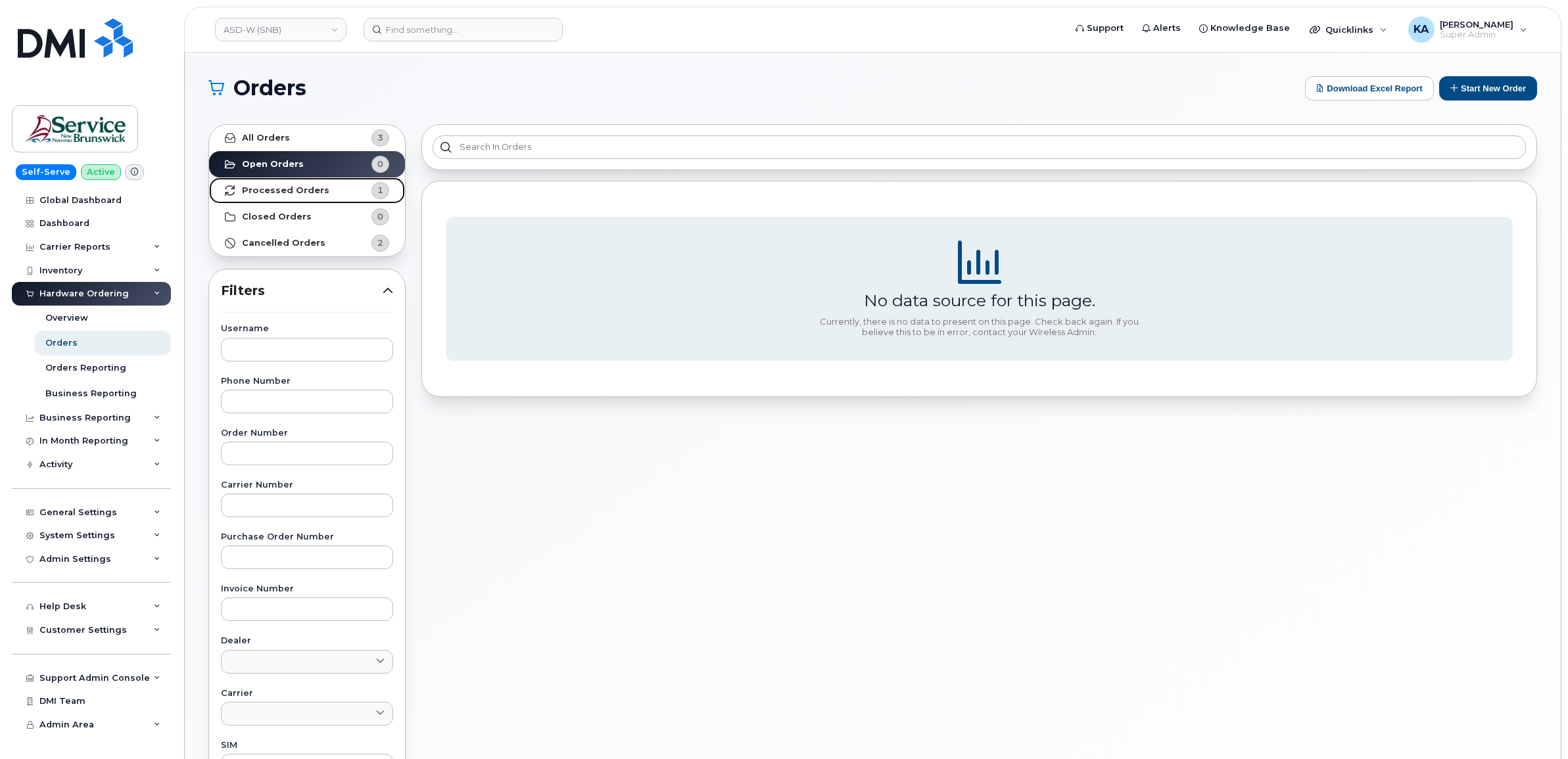
click at [256, 191] on strong "Processed Orders" at bounding box center [285, 191] width 87 height 11
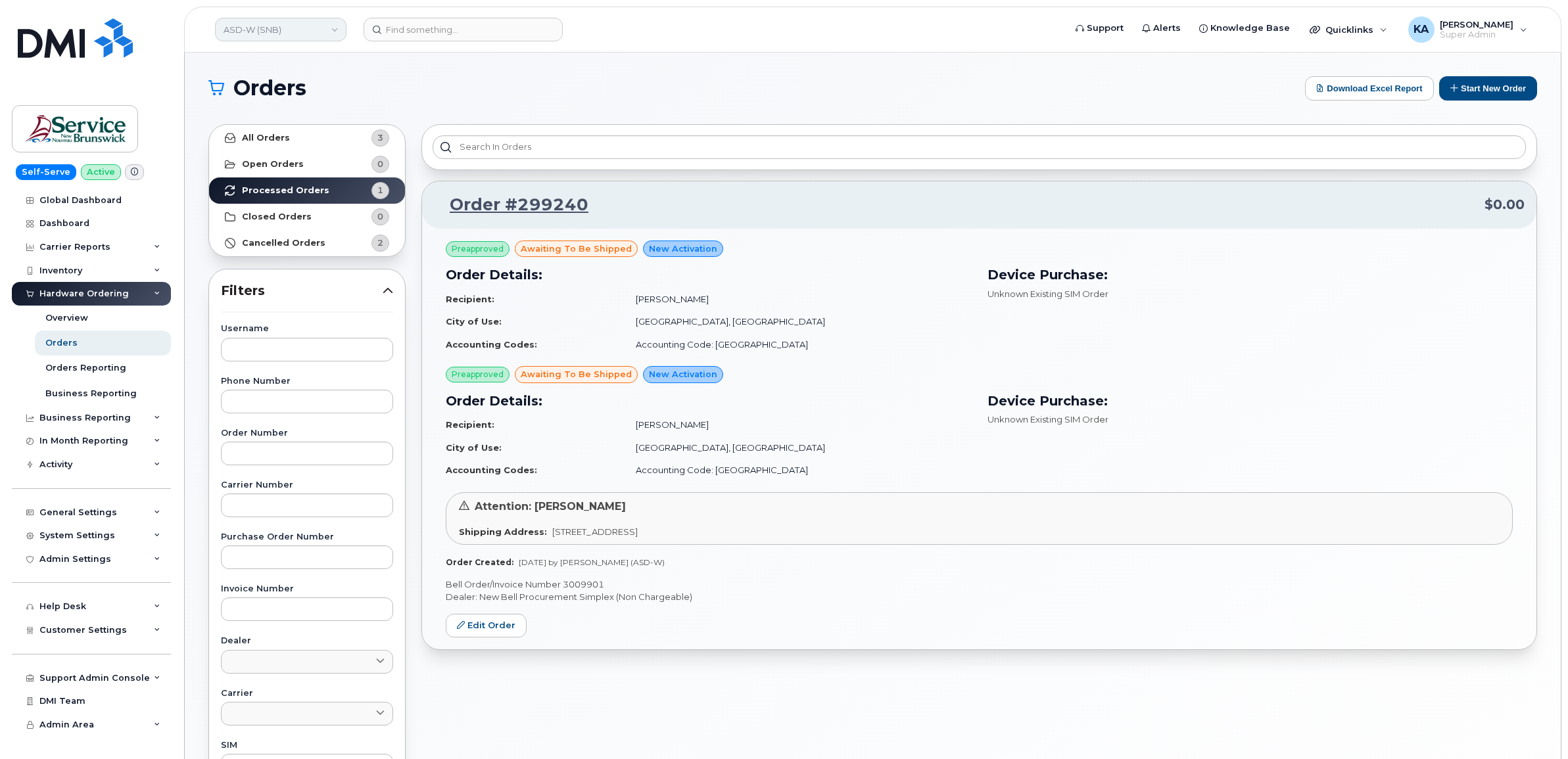
click at [290, 28] on link "ASD-W (SNB)" at bounding box center [280, 29] width 131 height 24
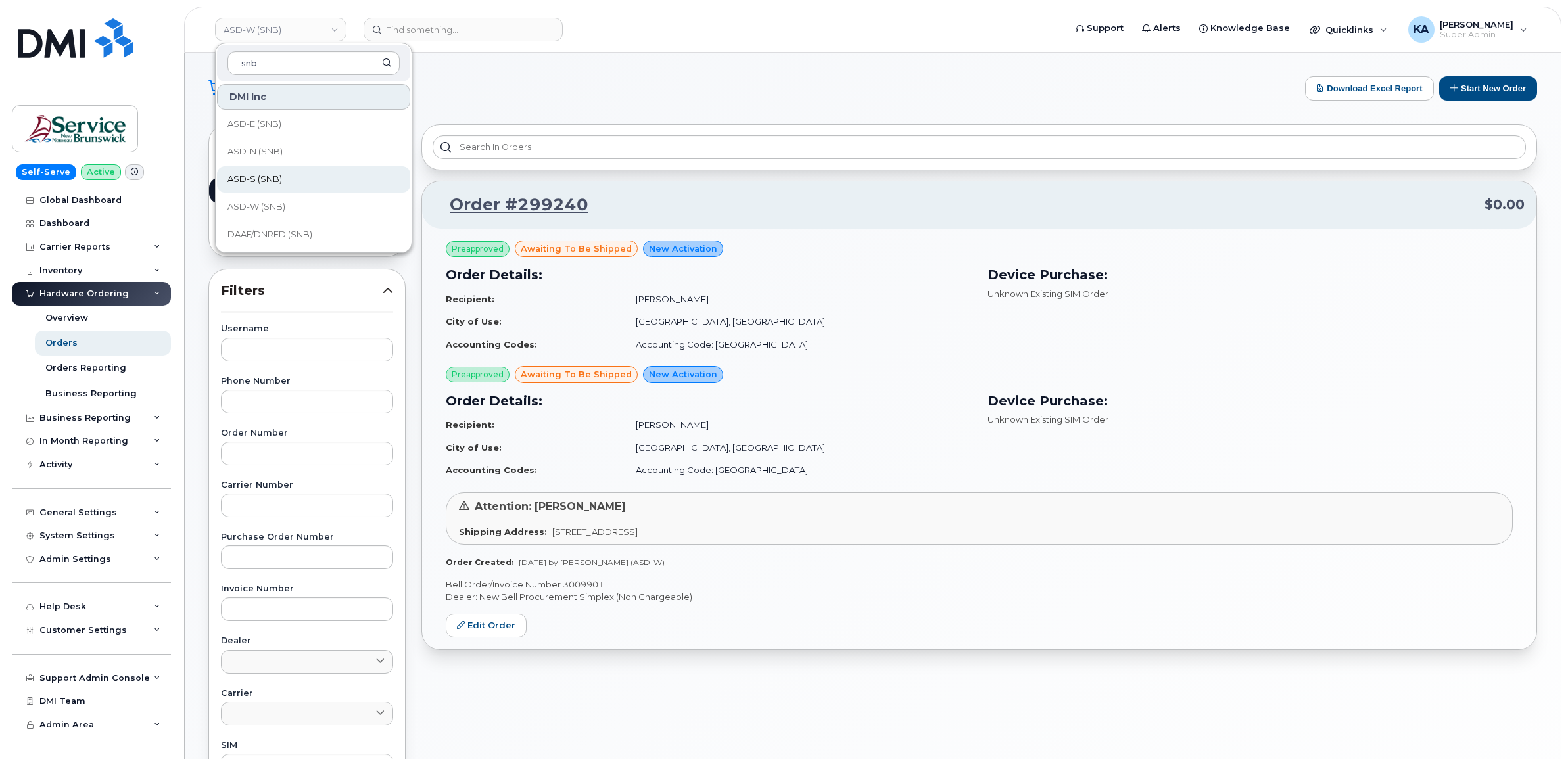
type input "snb"
click at [277, 176] on span "ASD-S (SNB)" at bounding box center [255, 179] width 55 height 13
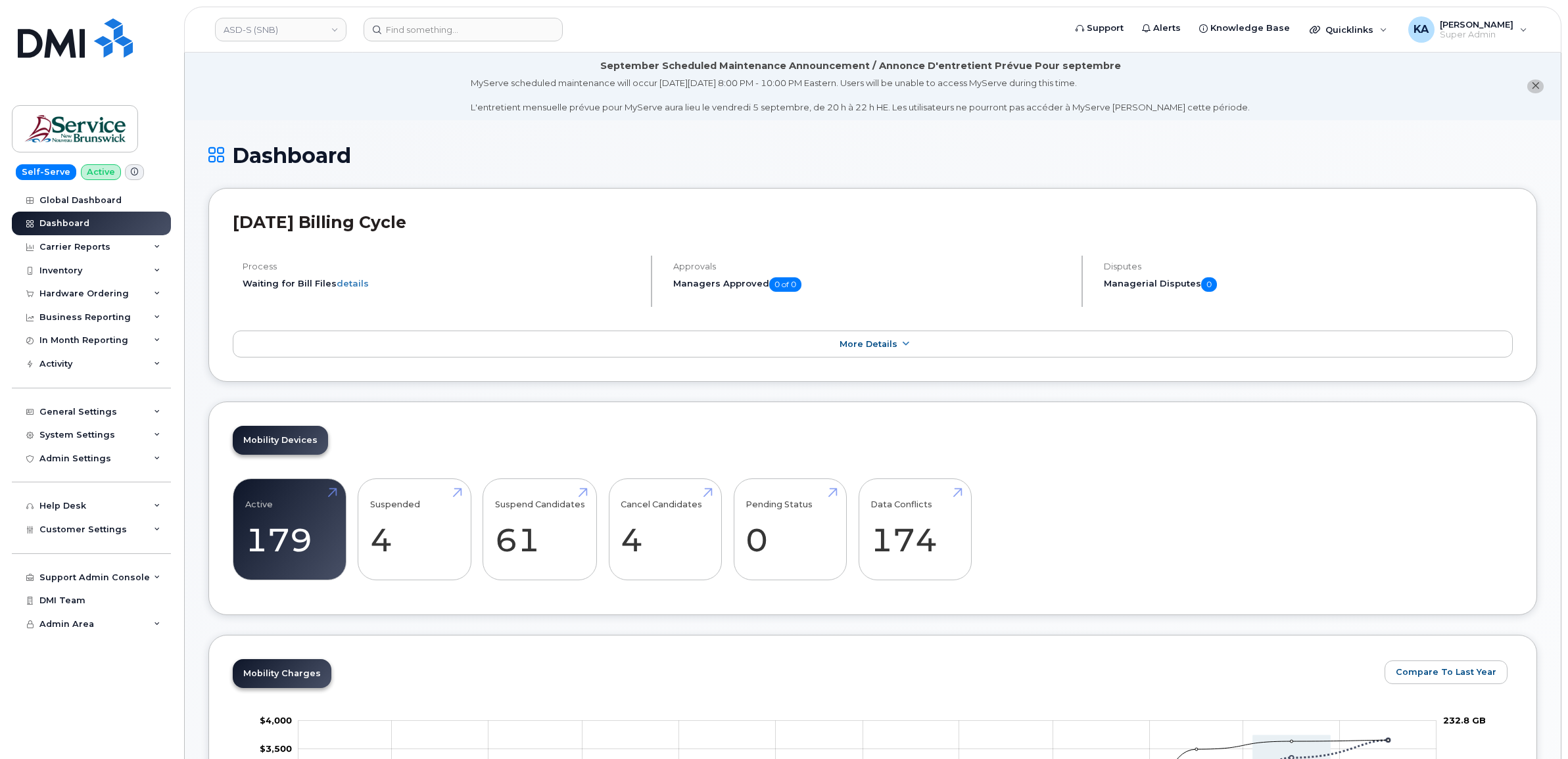
click at [109, 294] on div "Hardware Ordering" at bounding box center [84, 294] width 90 height 11
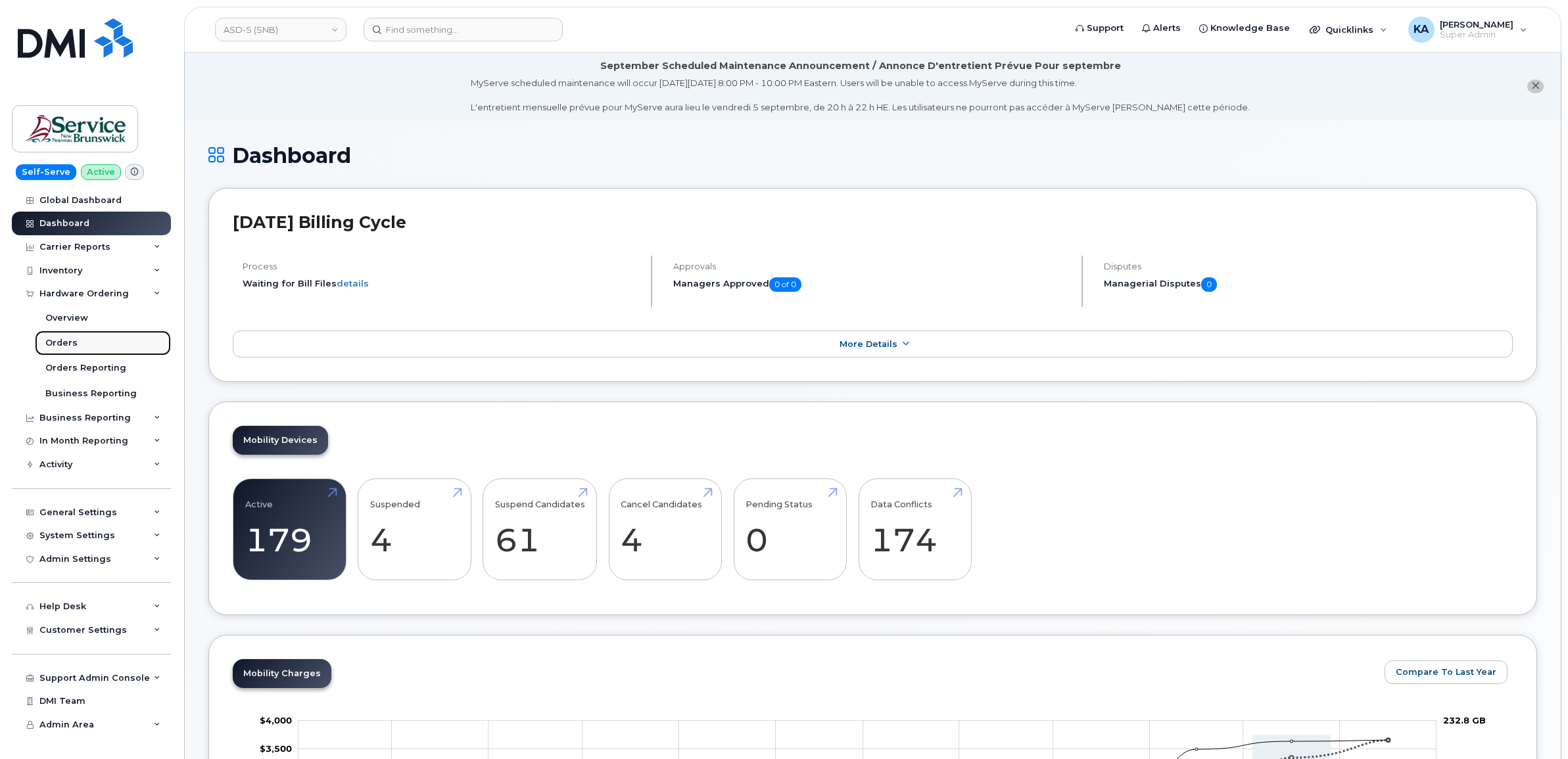
click at [56, 340] on div "Orders" at bounding box center [62, 343] width 32 height 12
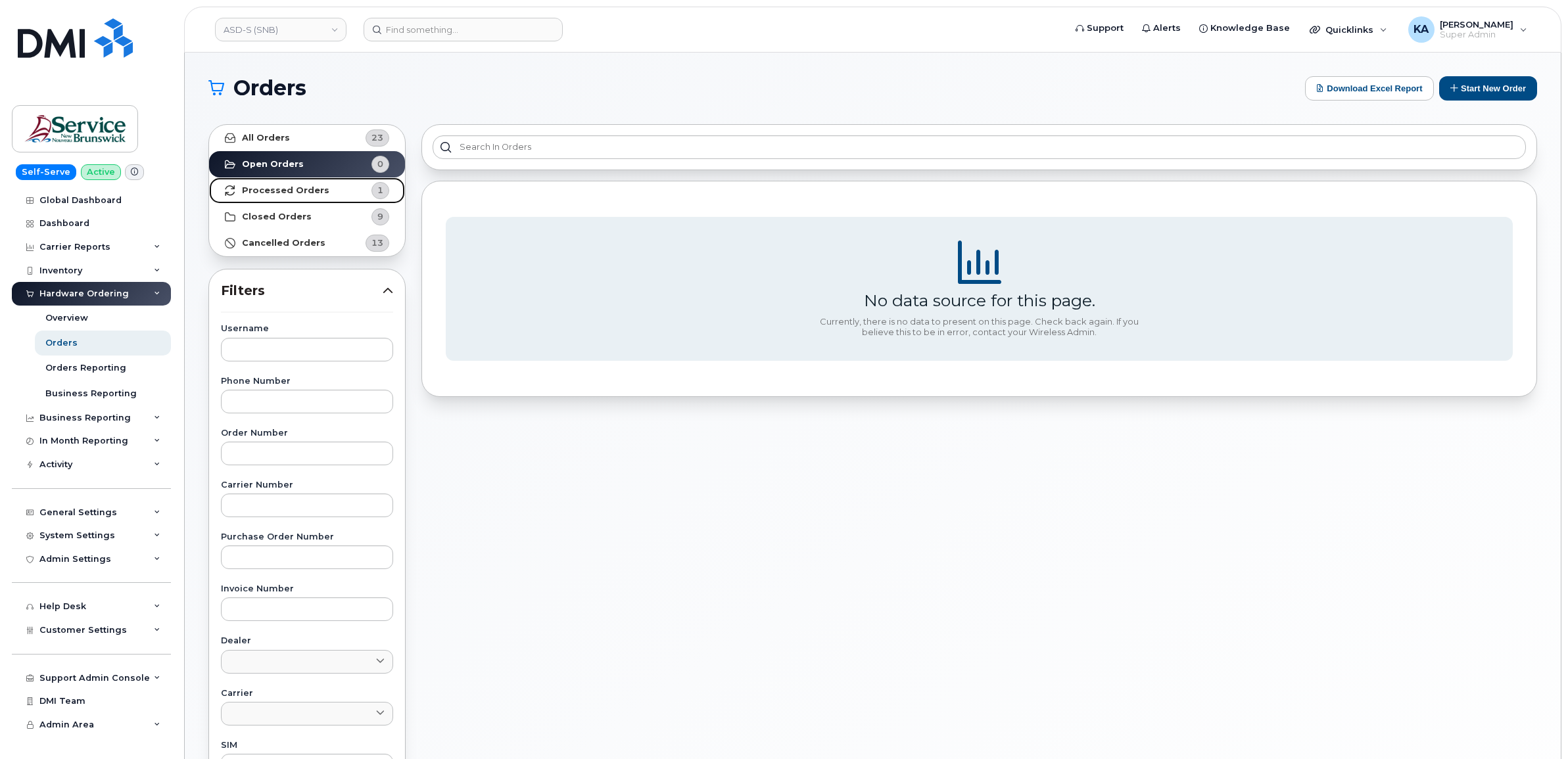
click at [286, 188] on strong "Processed Orders" at bounding box center [285, 191] width 87 height 11
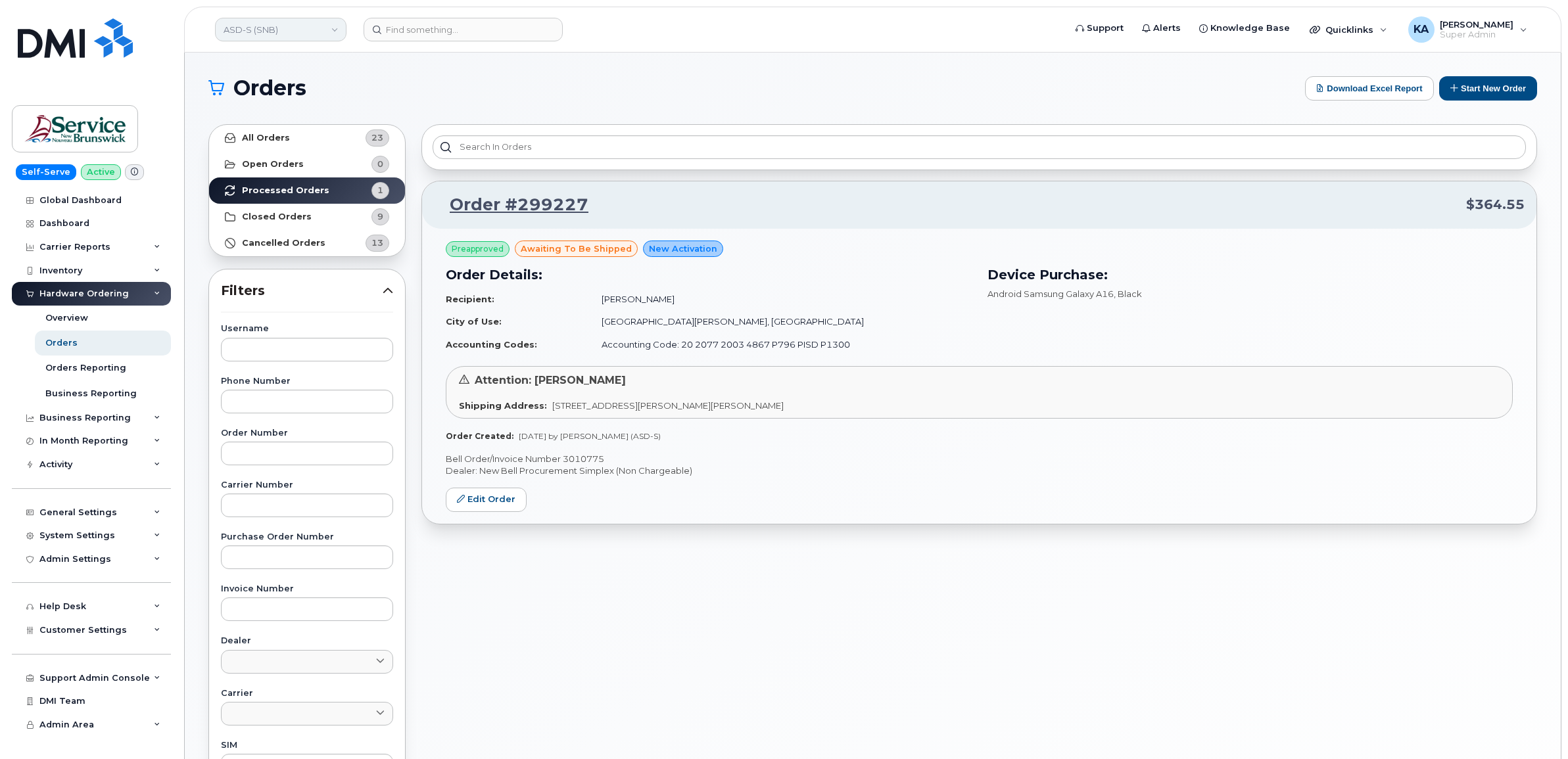
click at [312, 27] on link "ASD-S (SNB)" at bounding box center [280, 29] width 131 height 24
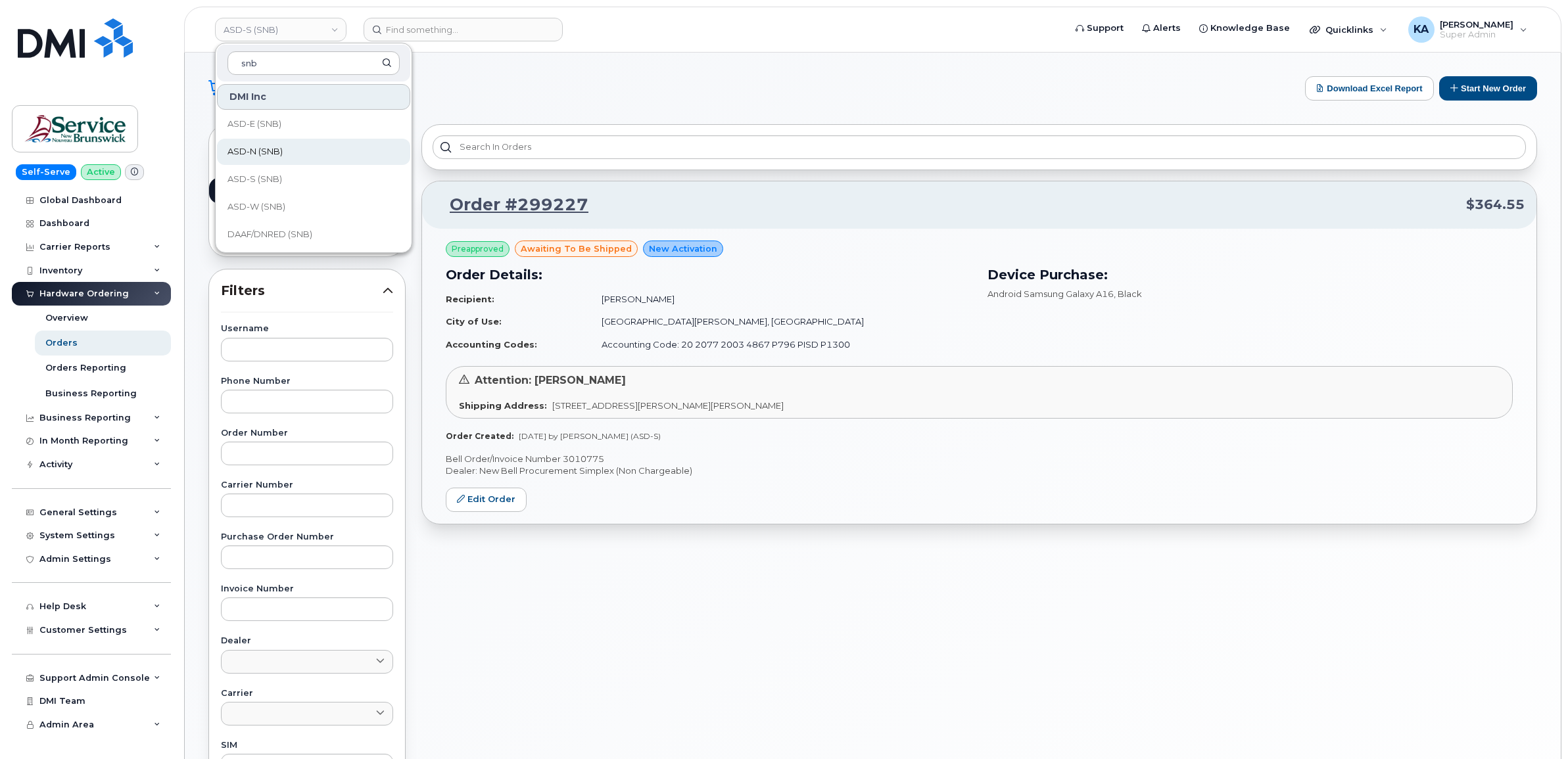
type input "snb"
click at [276, 151] on span "ASD-N (SNB)" at bounding box center [255, 151] width 55 height 13
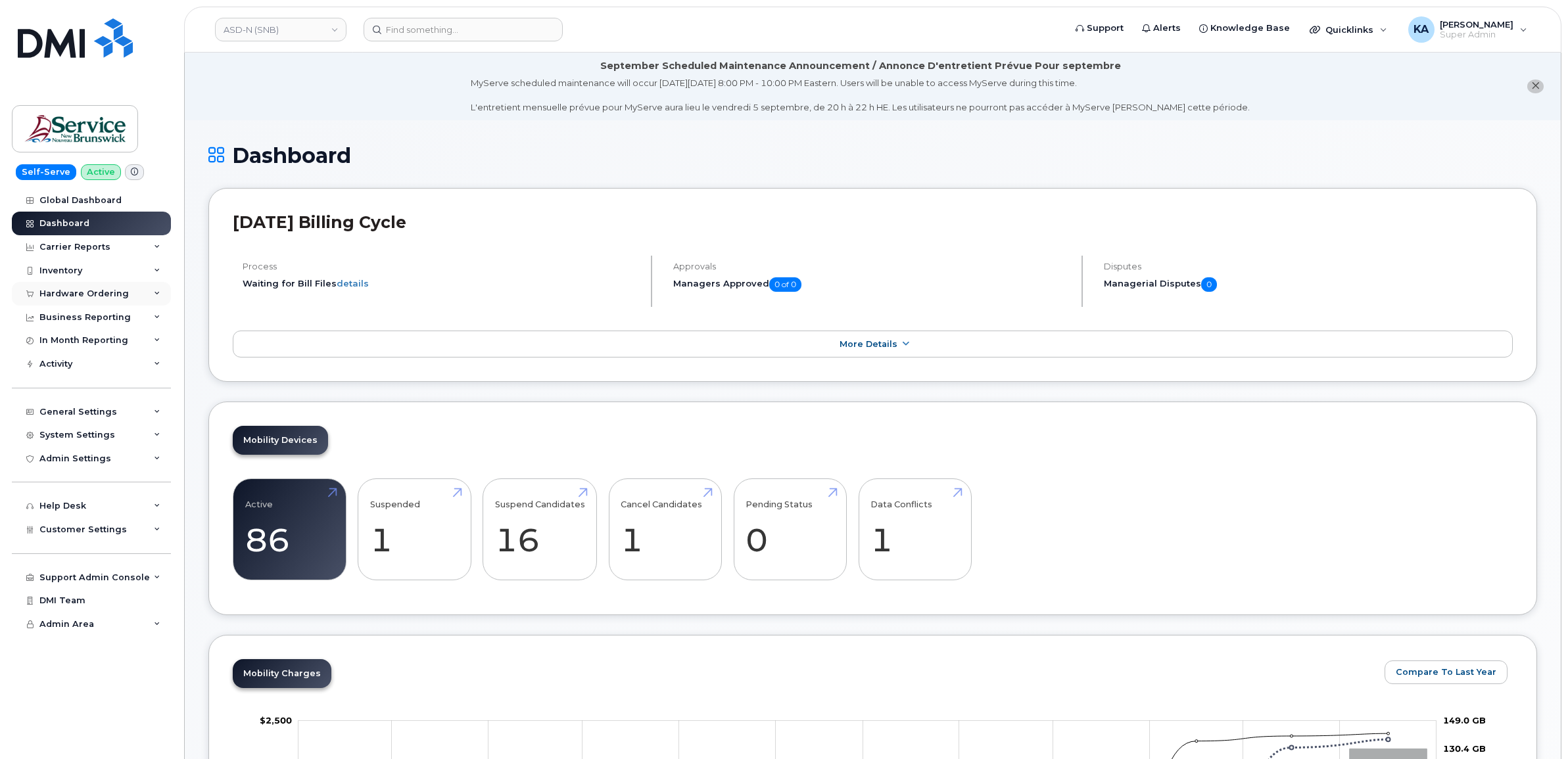
click at [93, 293] on div "Hardware Ordering" at bounding box center [84, 294] width 90 height 11
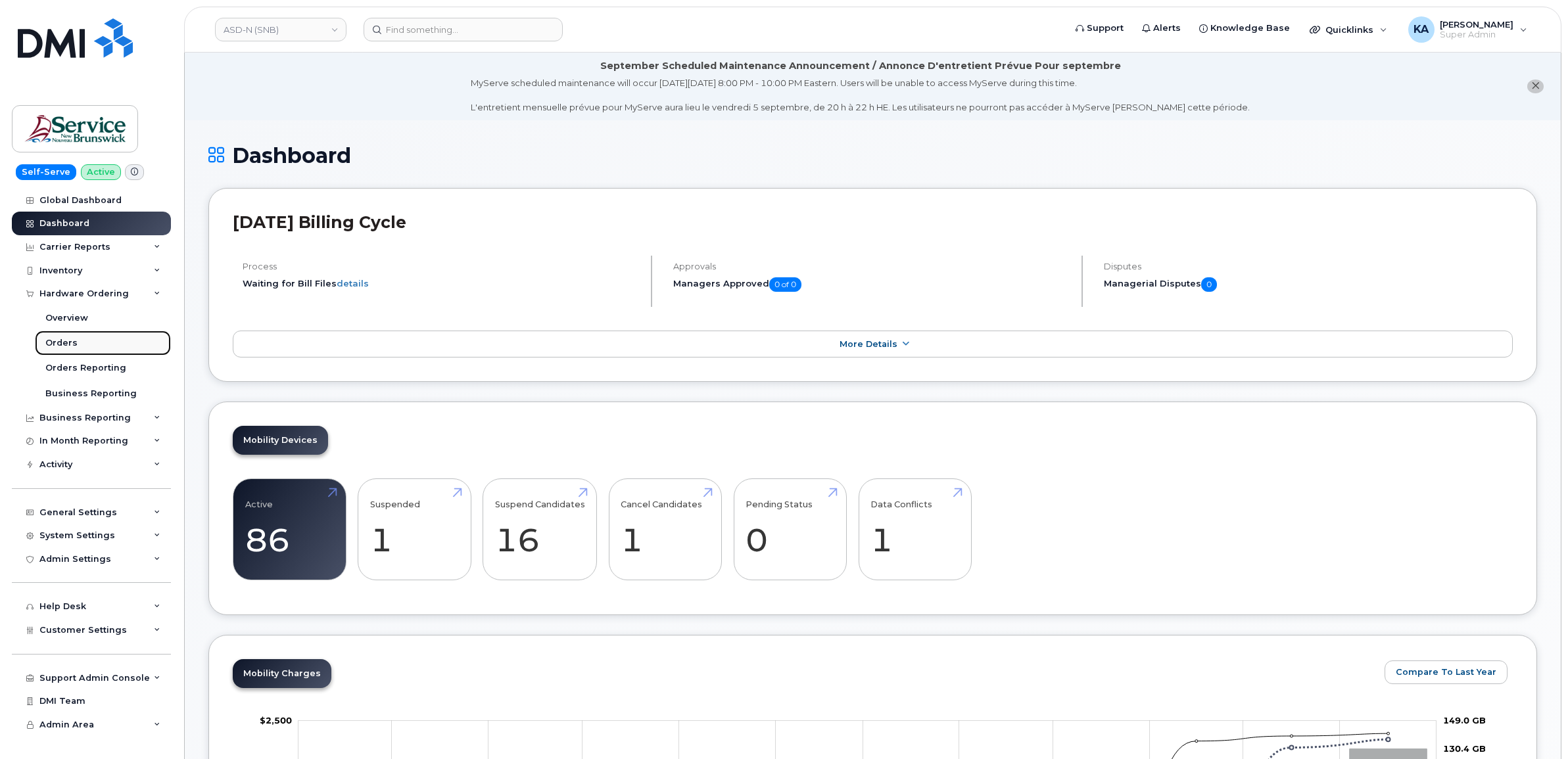
click at [69, 339] on div "Orders" at bounding box center [62, 343] width 32 height 12
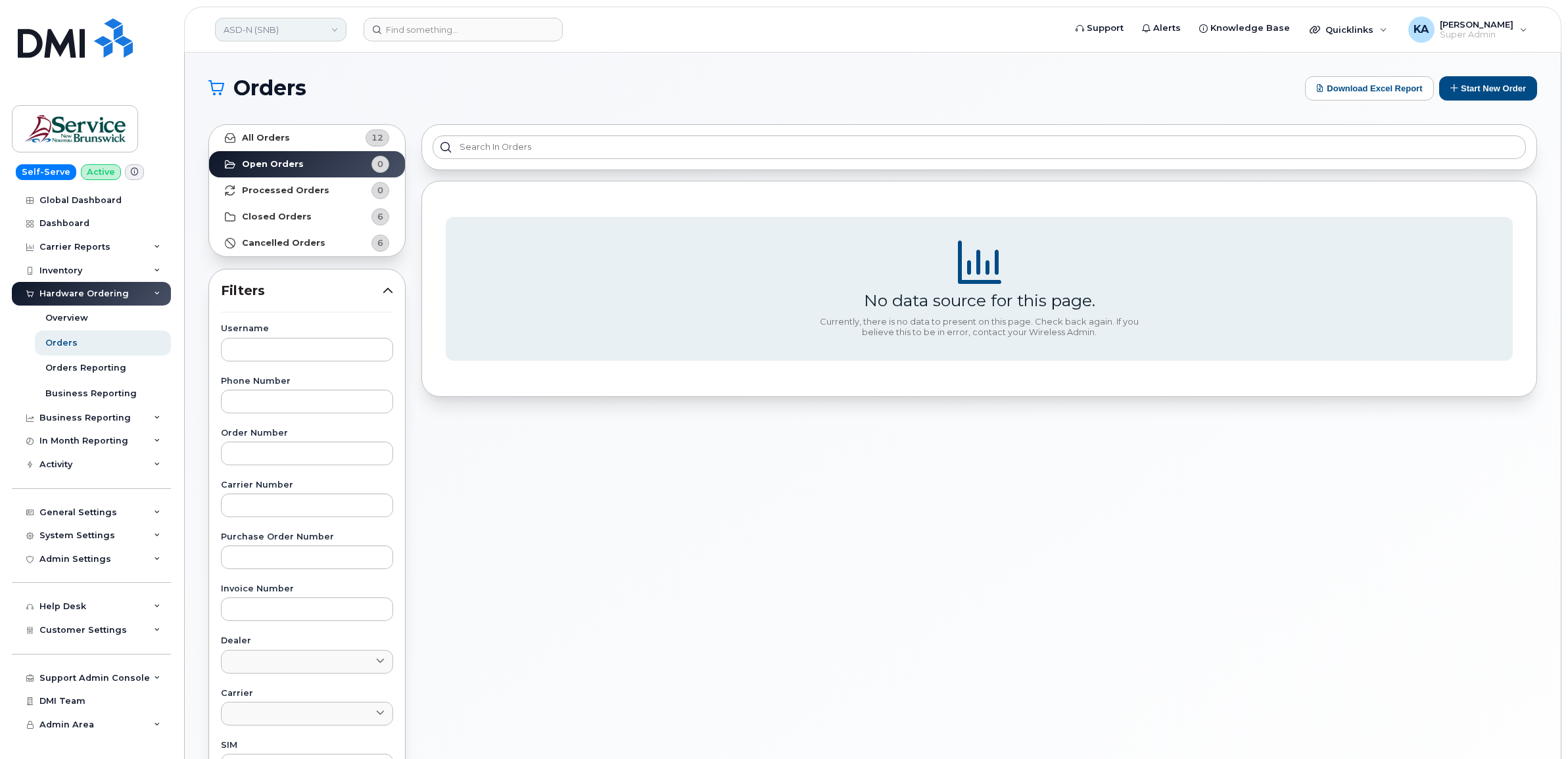
click at [295, 27] on link "ASD-N (SNB)" at bounding box center [280, 29] width 131 height 24
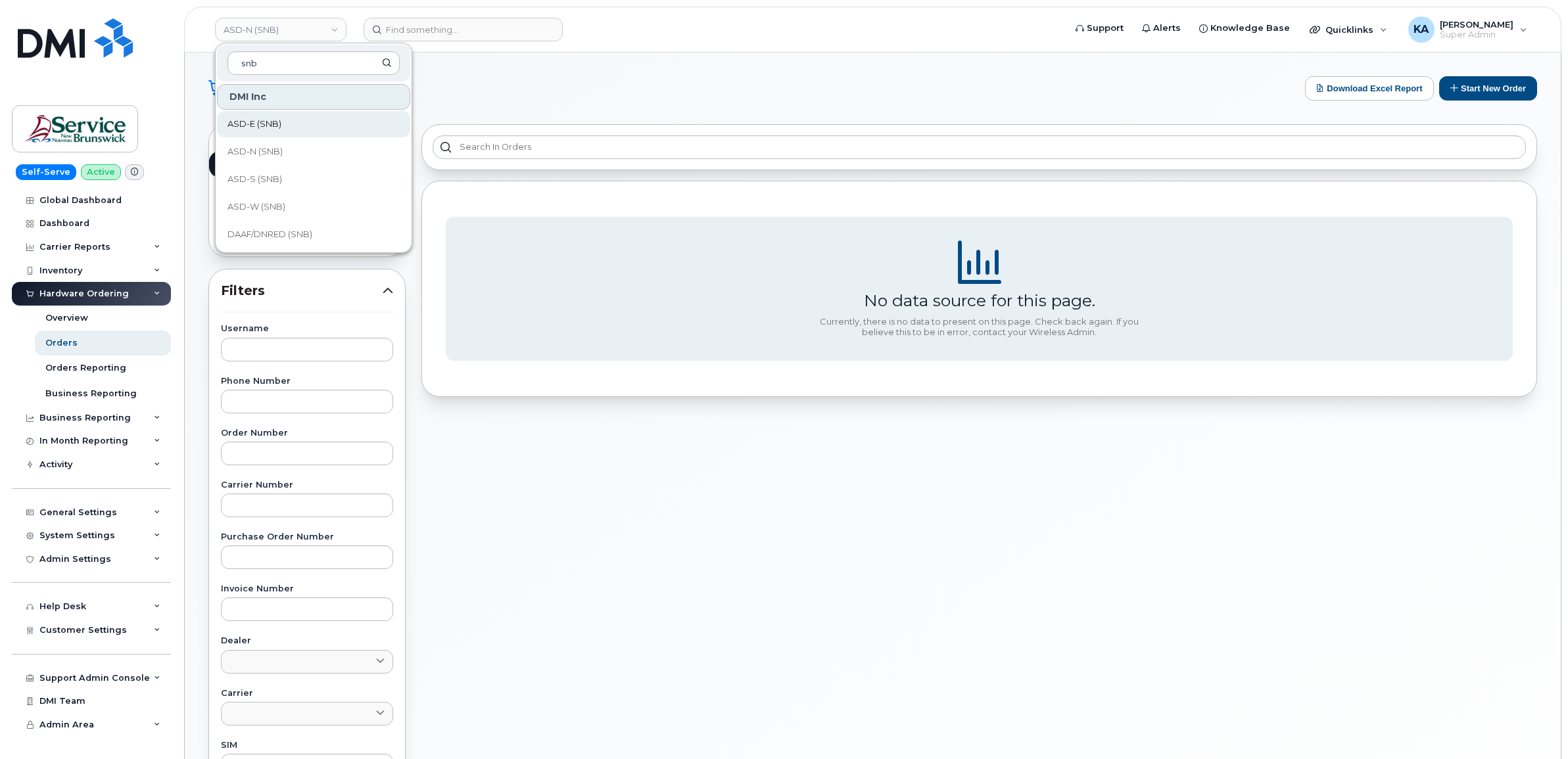
type input "snb"
click at [286, 122] on link "ASD-E (SNB)" at bounding box center [313, 124] width 193 height 27
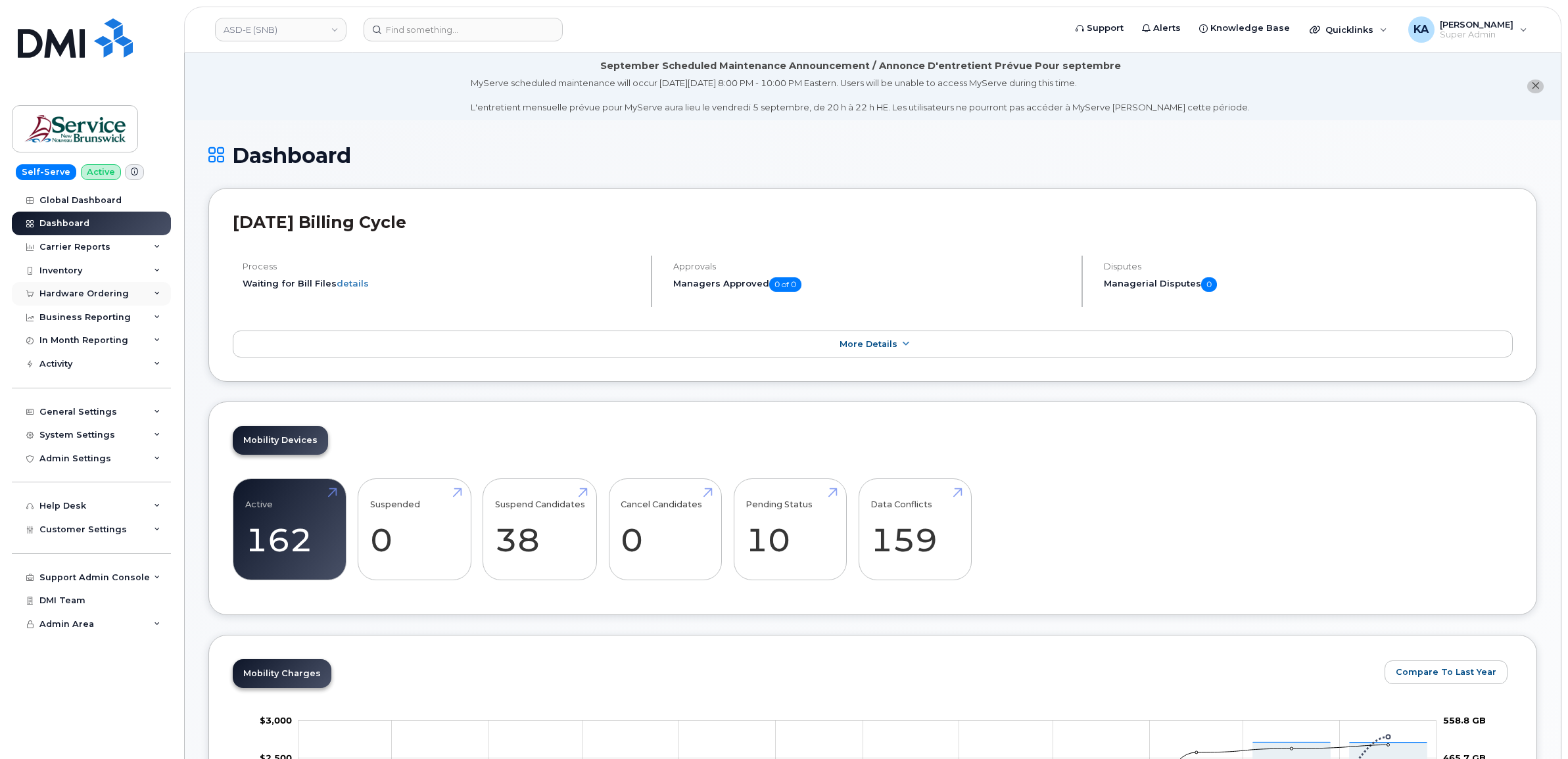
click at [109, 293] on div "Hardware Ordering" at bounding box center [84, 294] width 90 height 11
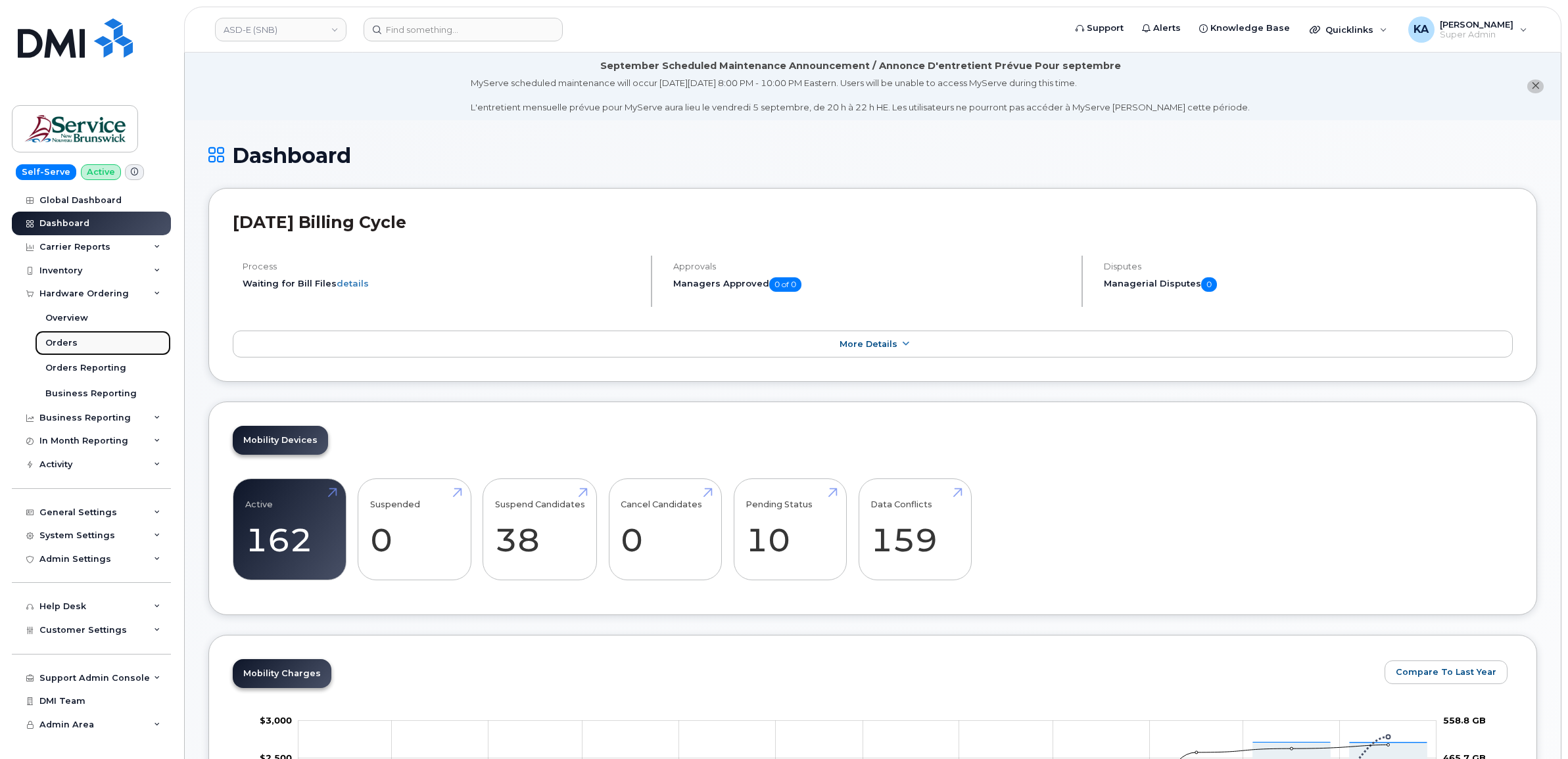
click at [66, 339] on div "Orders" at bounding box center [62, 343] width 32 height 12
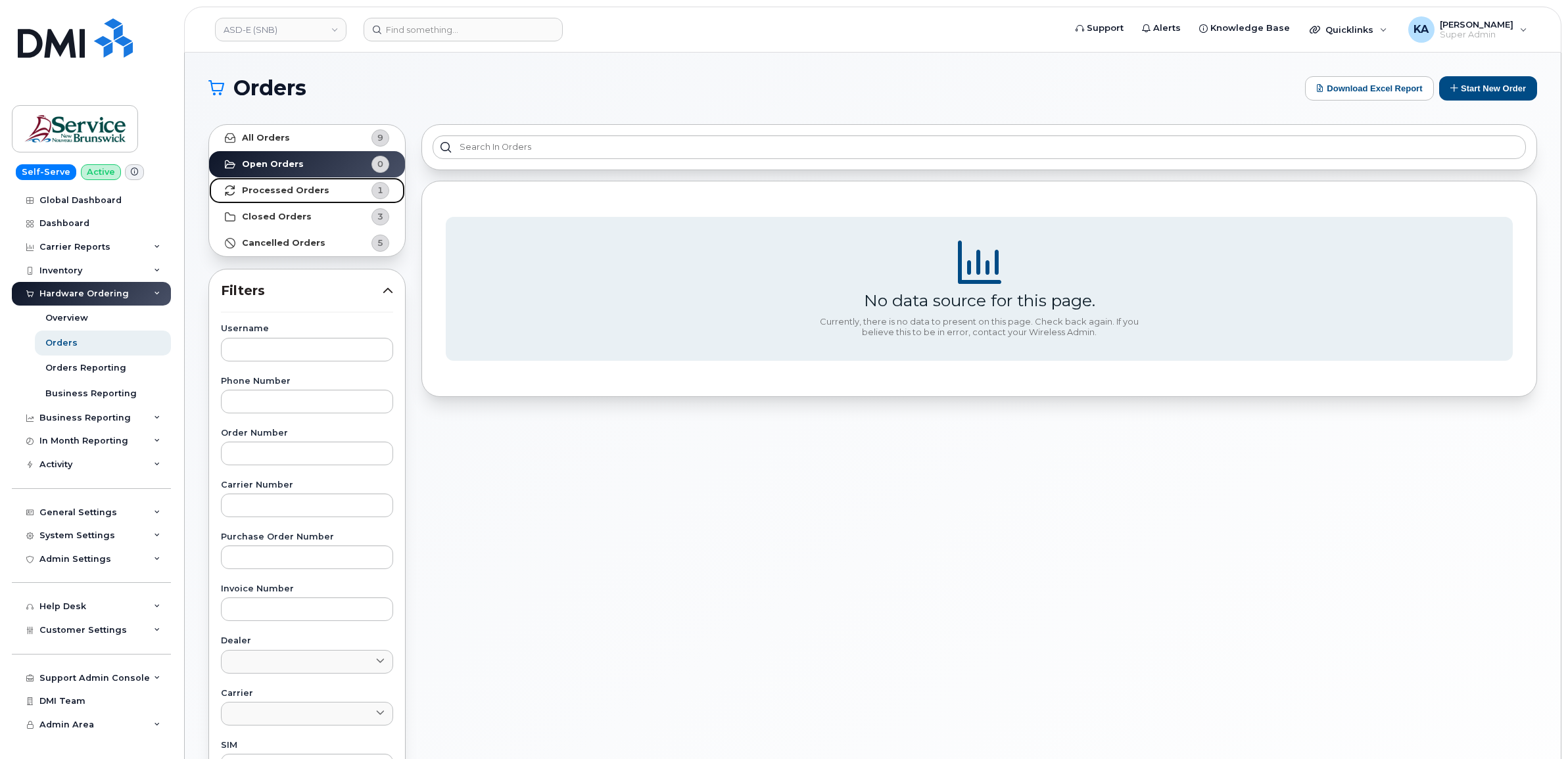
click at [290, 188] on strong "Processed Orders" at bounding box center [285, 191] width 87 height 11
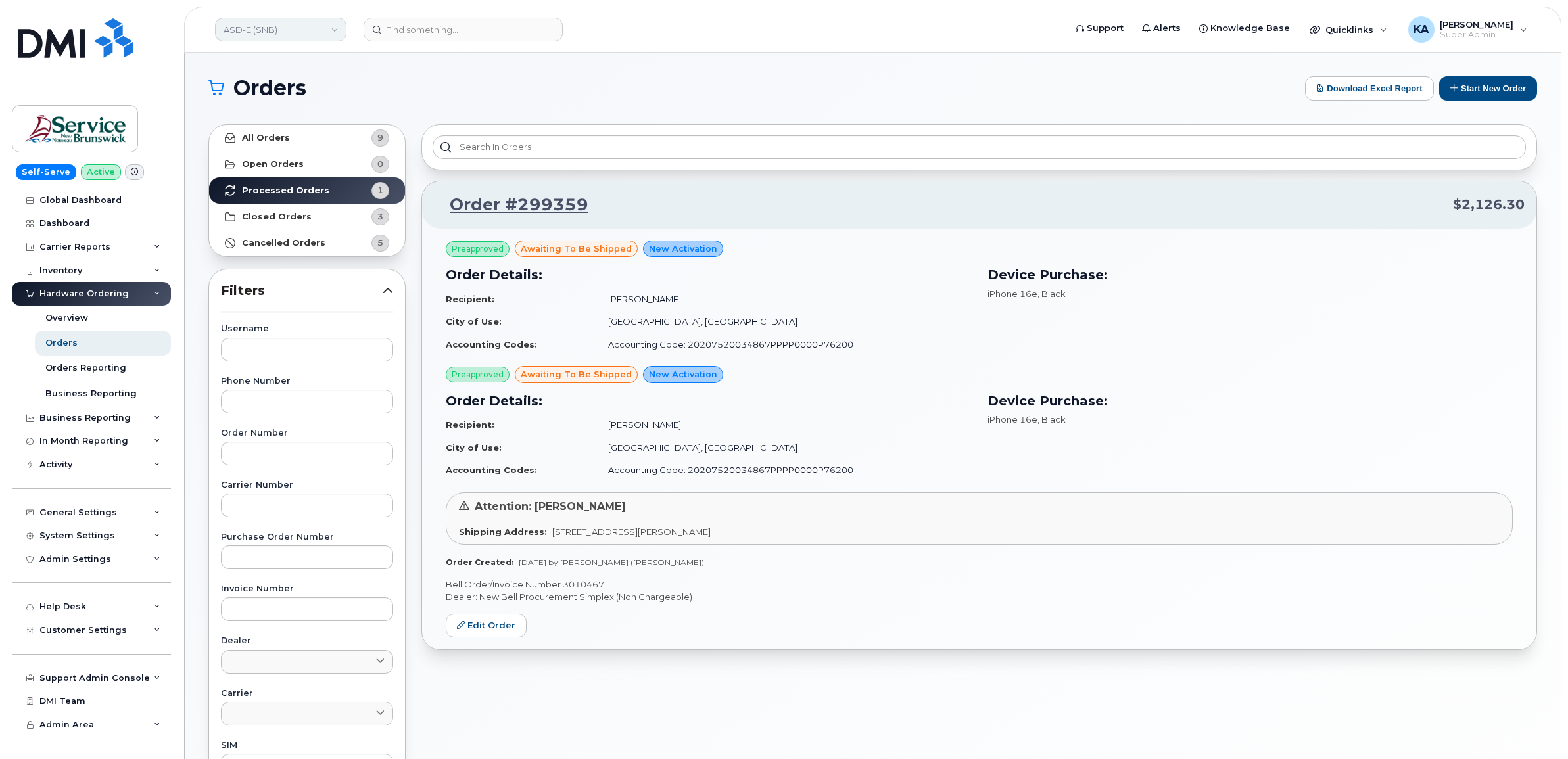
click at [283, 30] on link "ASD-E (SNB)" at bounding box center [280, 29] width 131 height 24
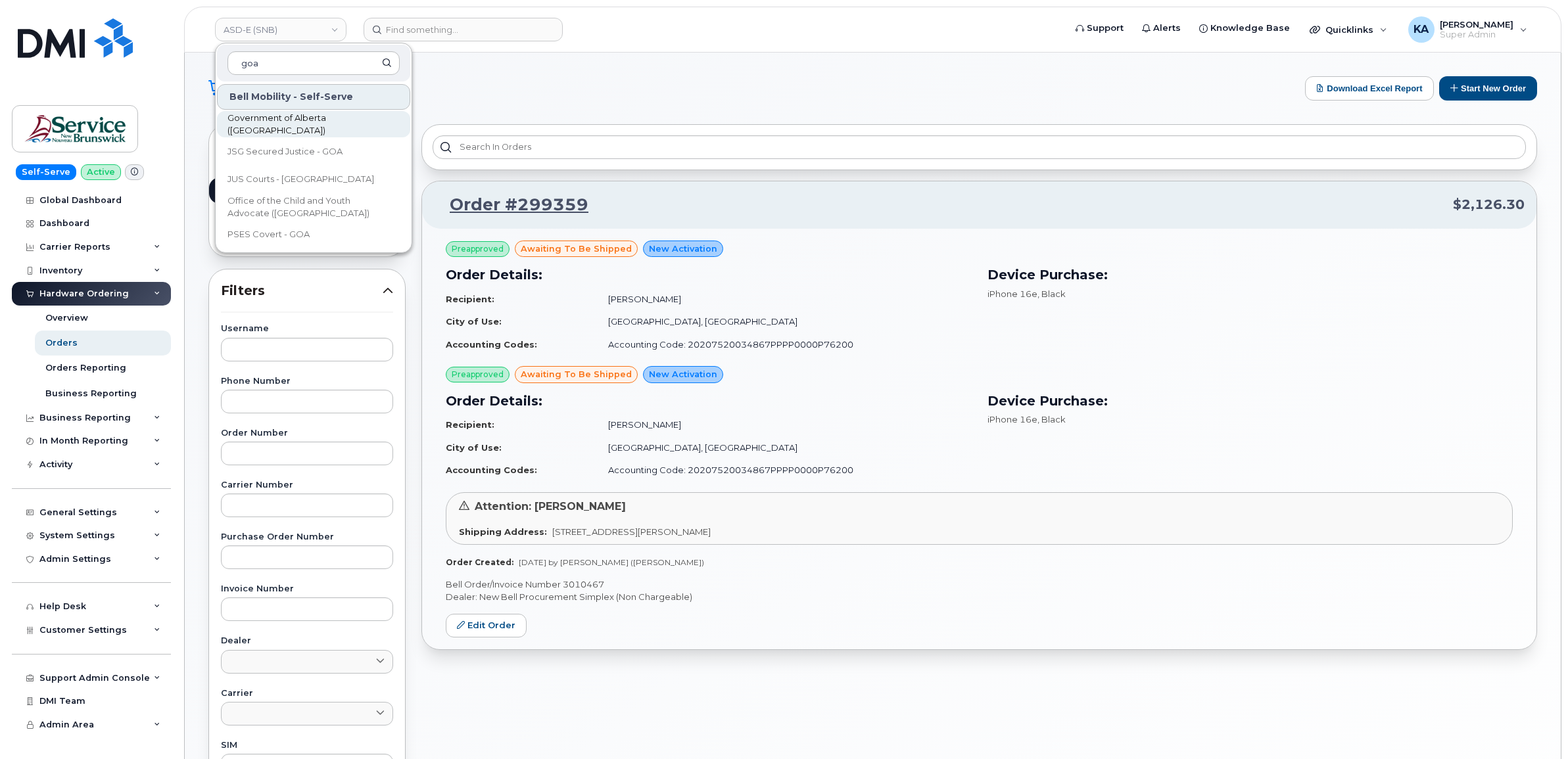
type input "goa"
click at [280, 122] on span "Government of Alberta (GOA)" at bounding box center [303, 125] width 151 height 26
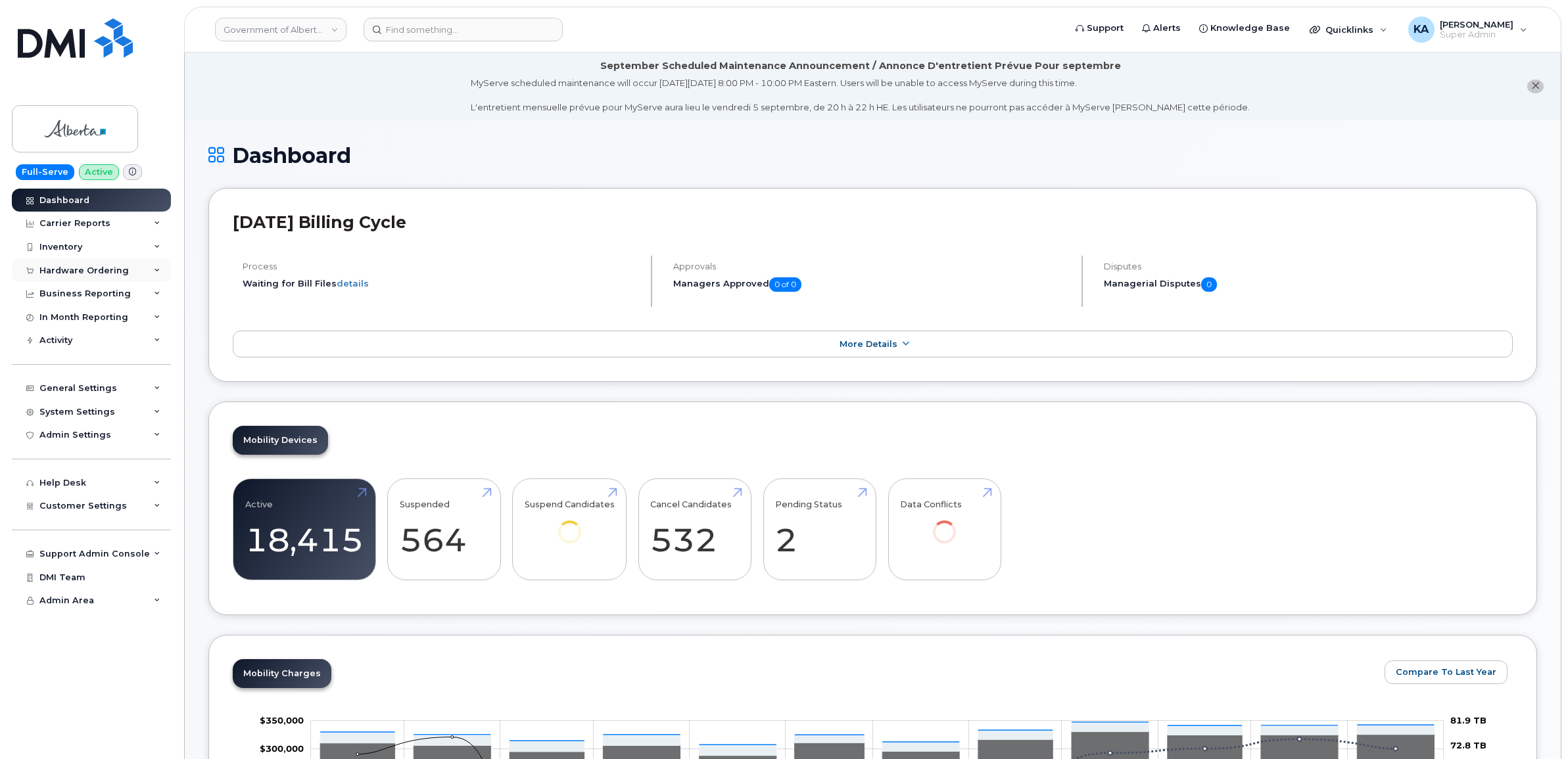
click at [66, 270] on div "Hardware Ordering" at bounding box center [84, 270] width 90 height 11
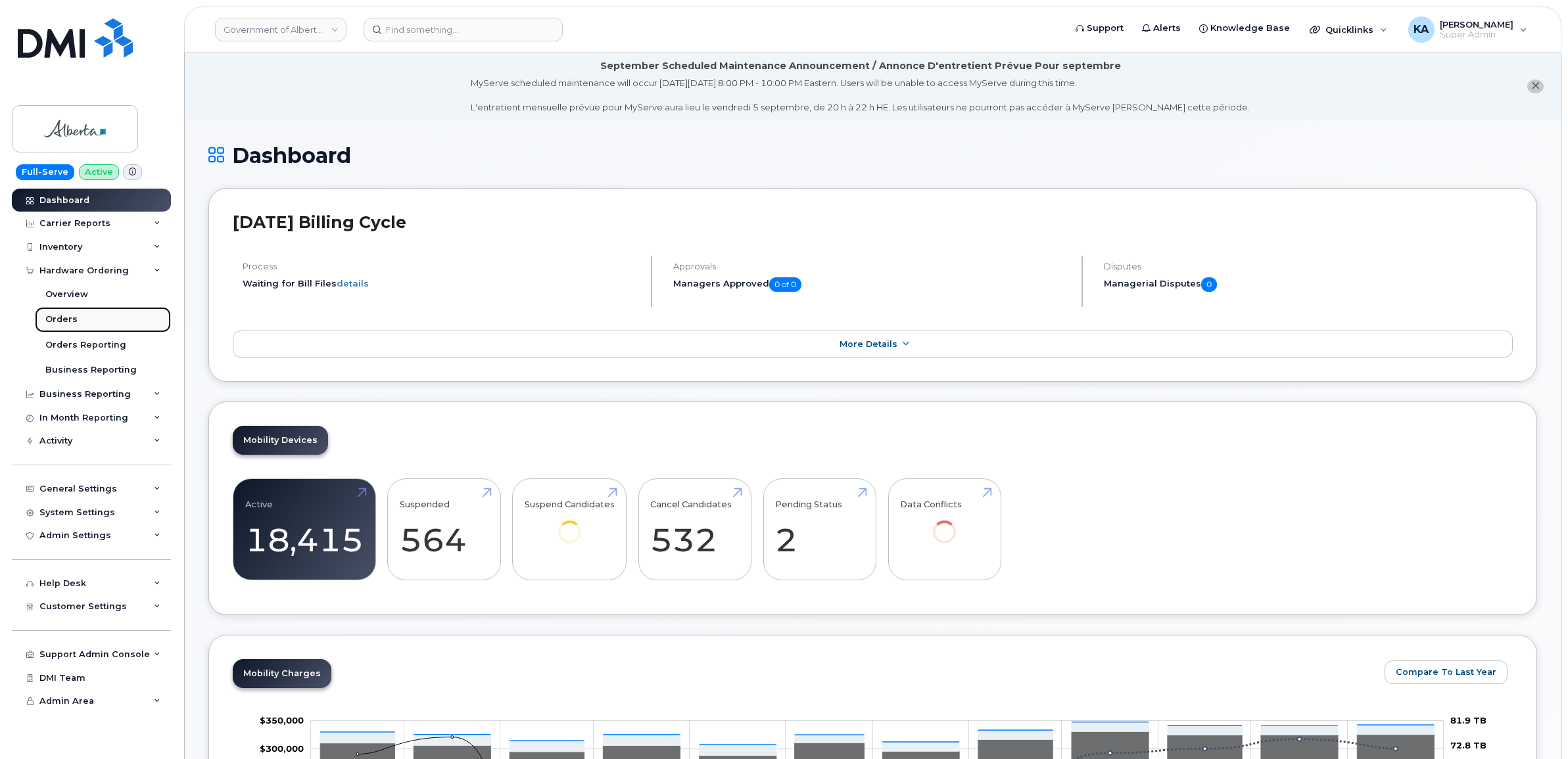
click at [56, 314] on link "Orders" at bounding box center [103, 319] width 136 height 25
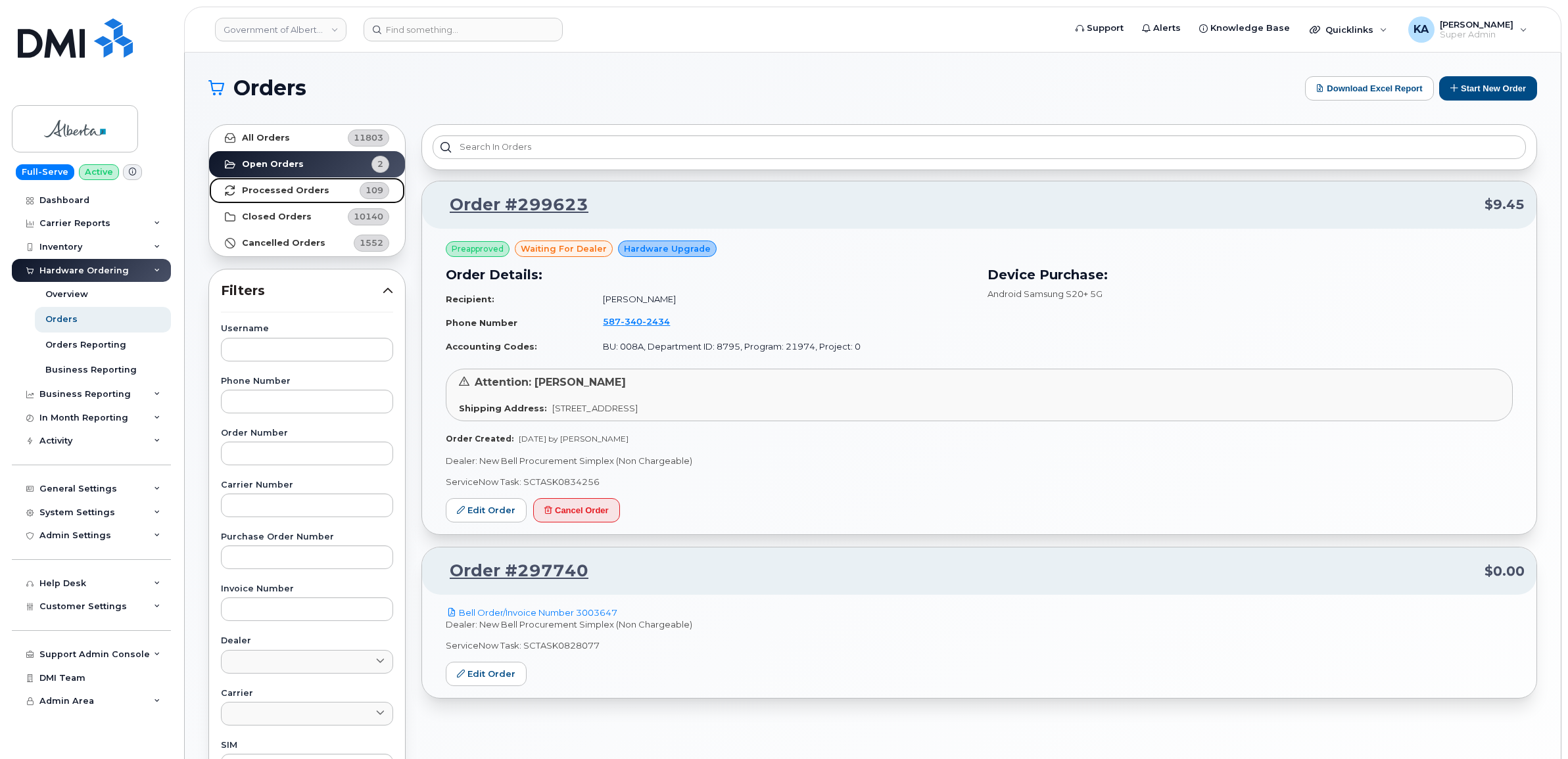
click at [314, 188] on strong "Processed Orders" at bounding box center [285, 191] width 87 height 11
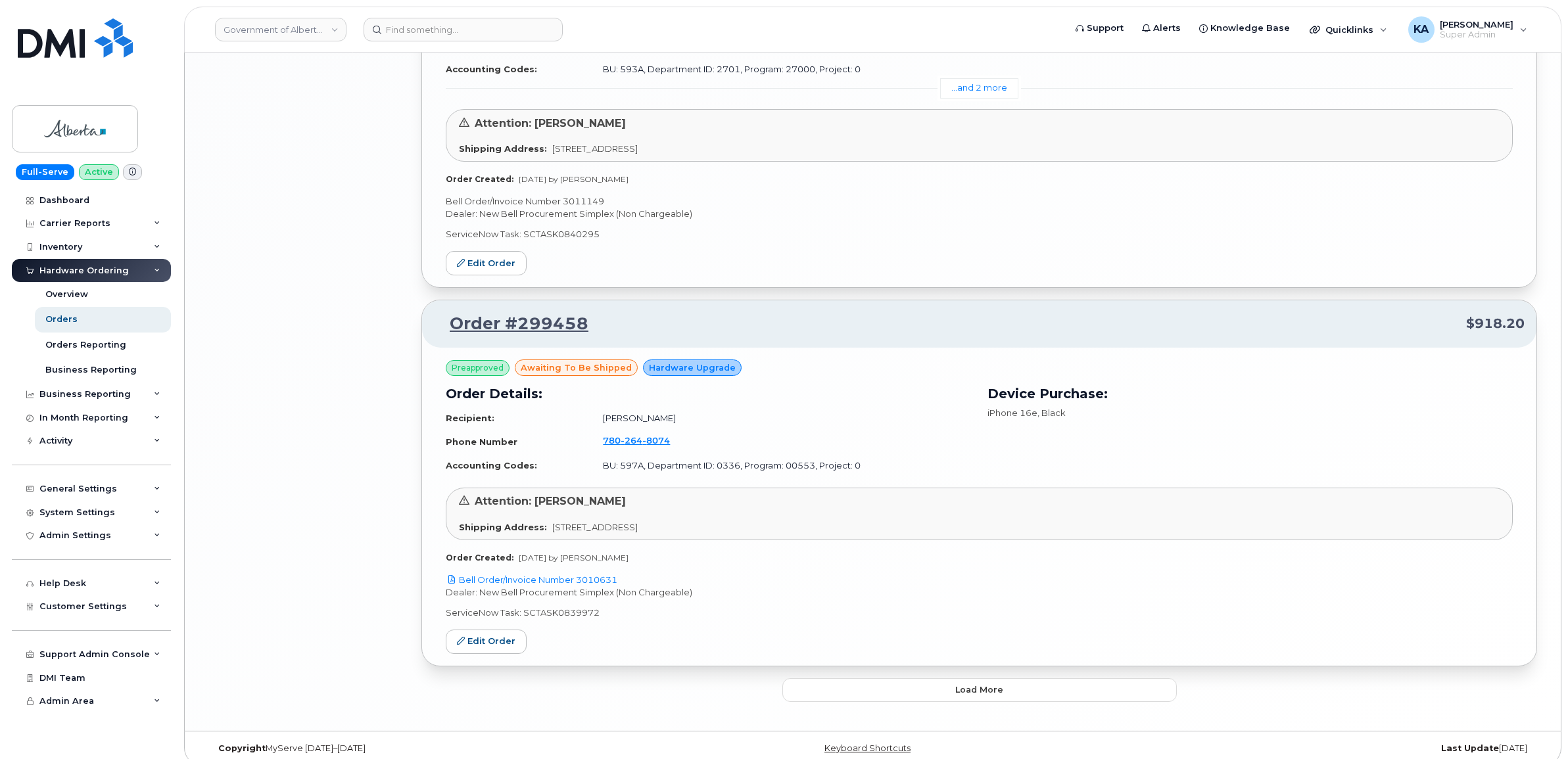
scroll to position [2834, 0]
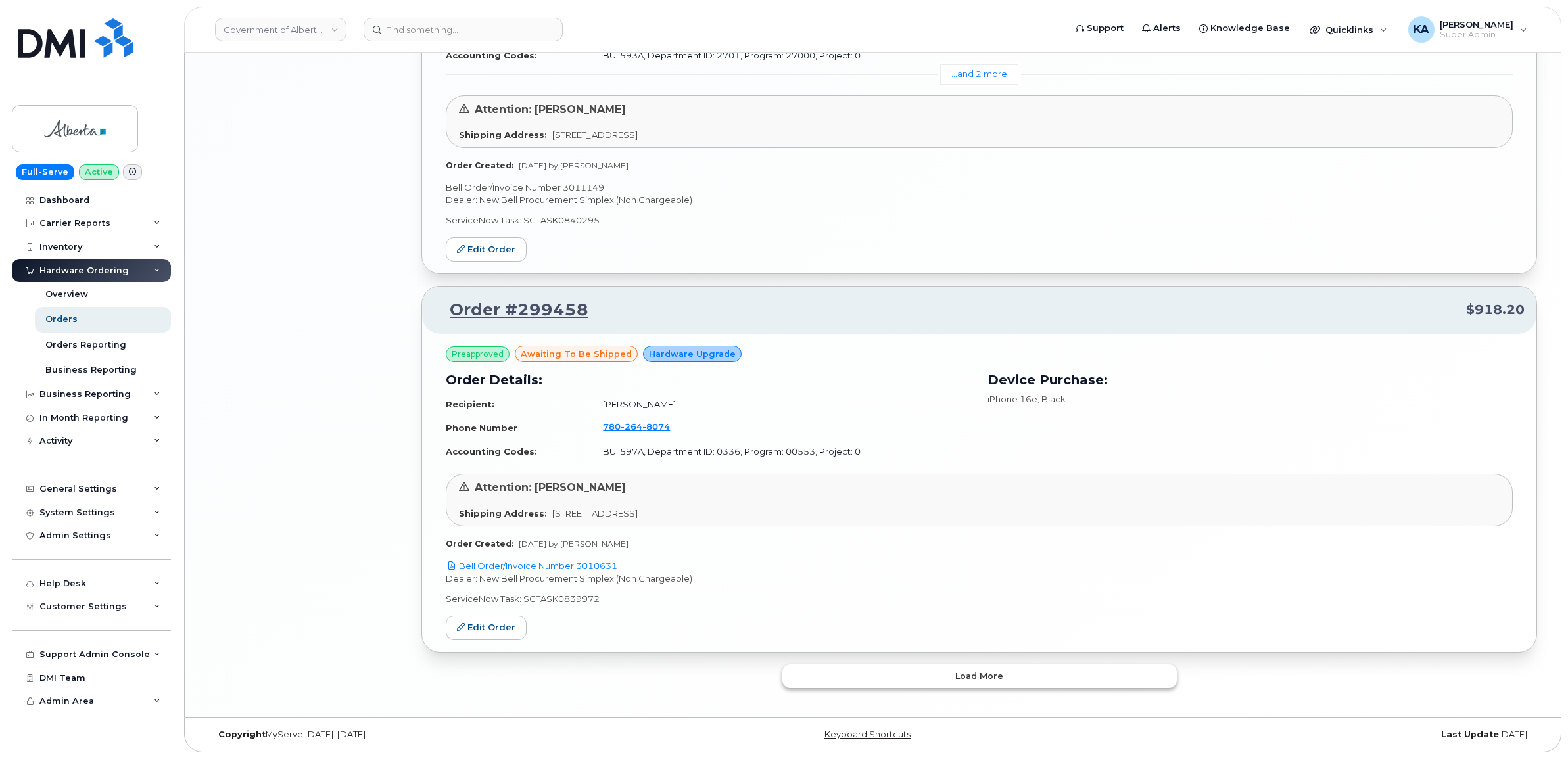
click at [825, 670] on button "Load more" at bounding box center [979, 676] width 394 height 24
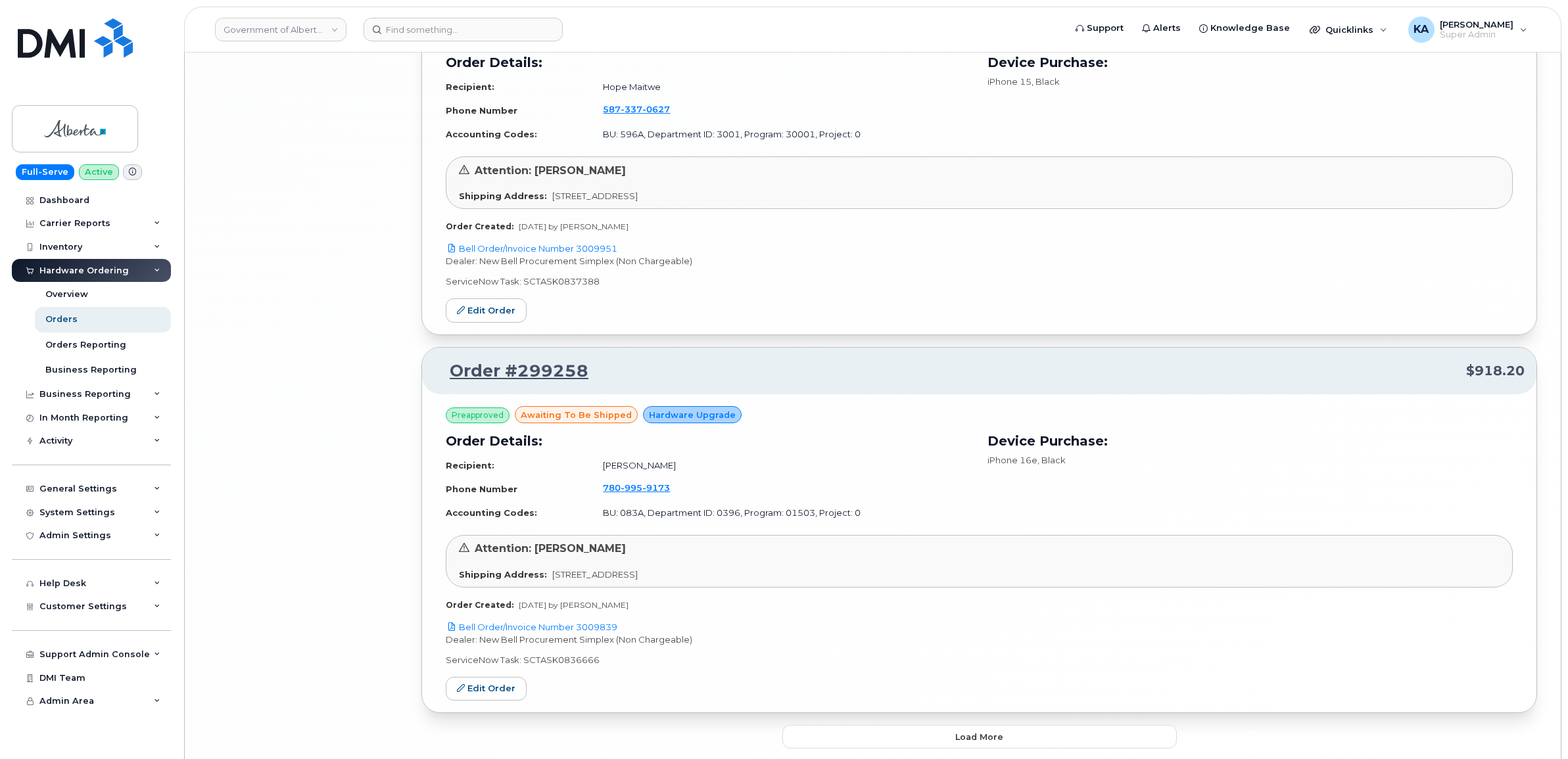
scroll to position [5861, 0]
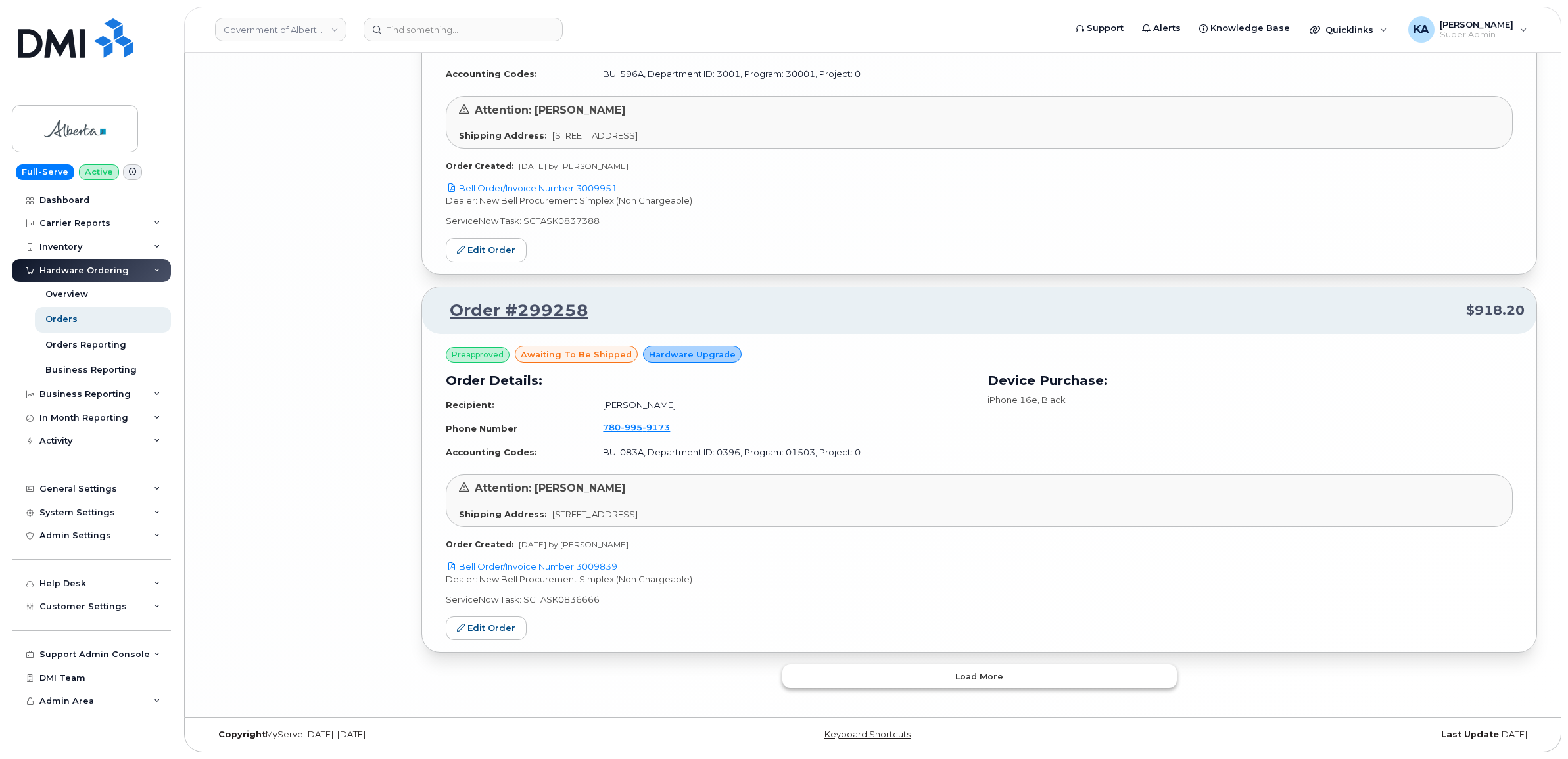
click at [851, 669] on button "Load more" at bounding box center [979, 676] width 394 height 24
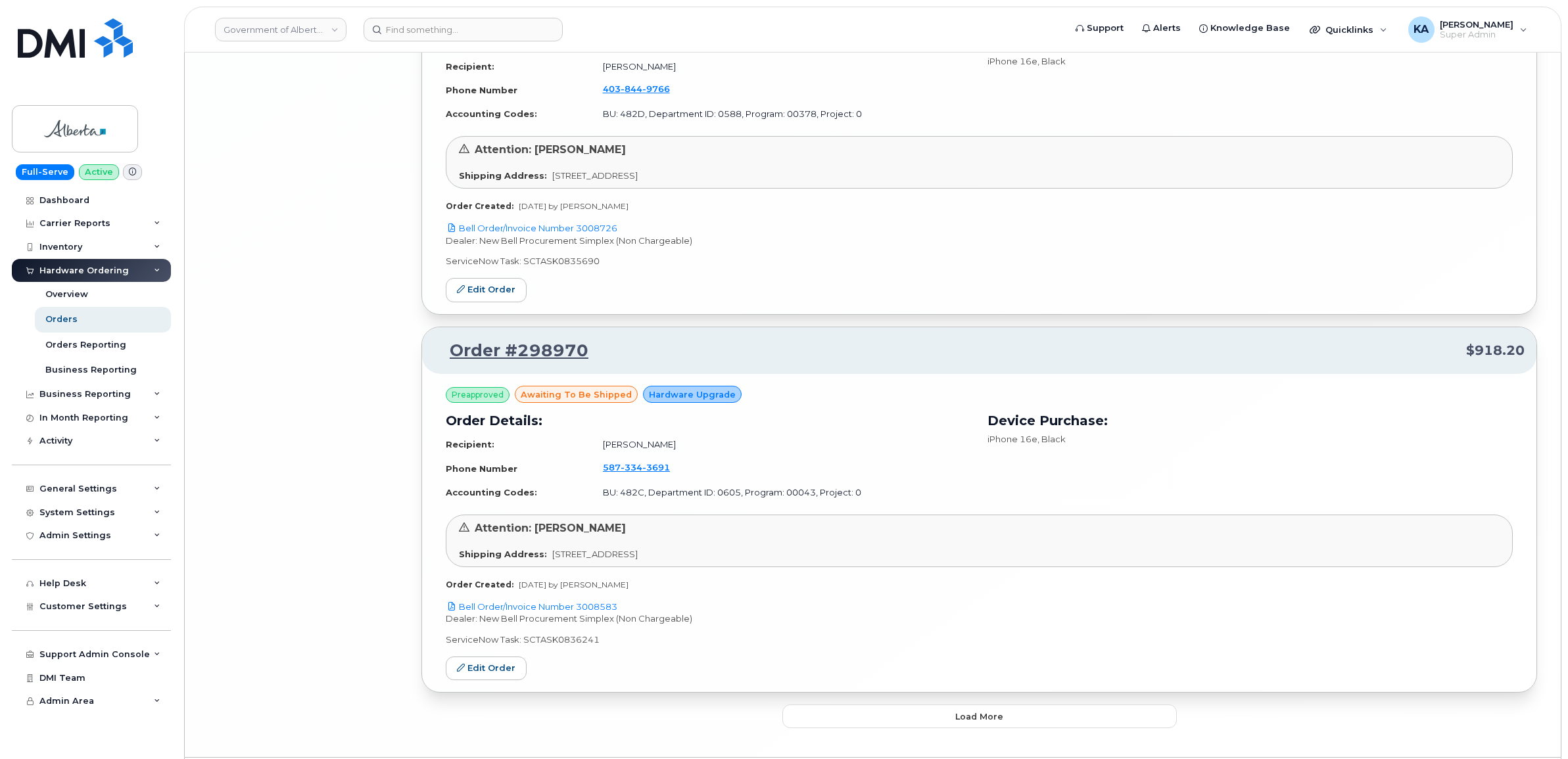
scroll to position [8889, 0]
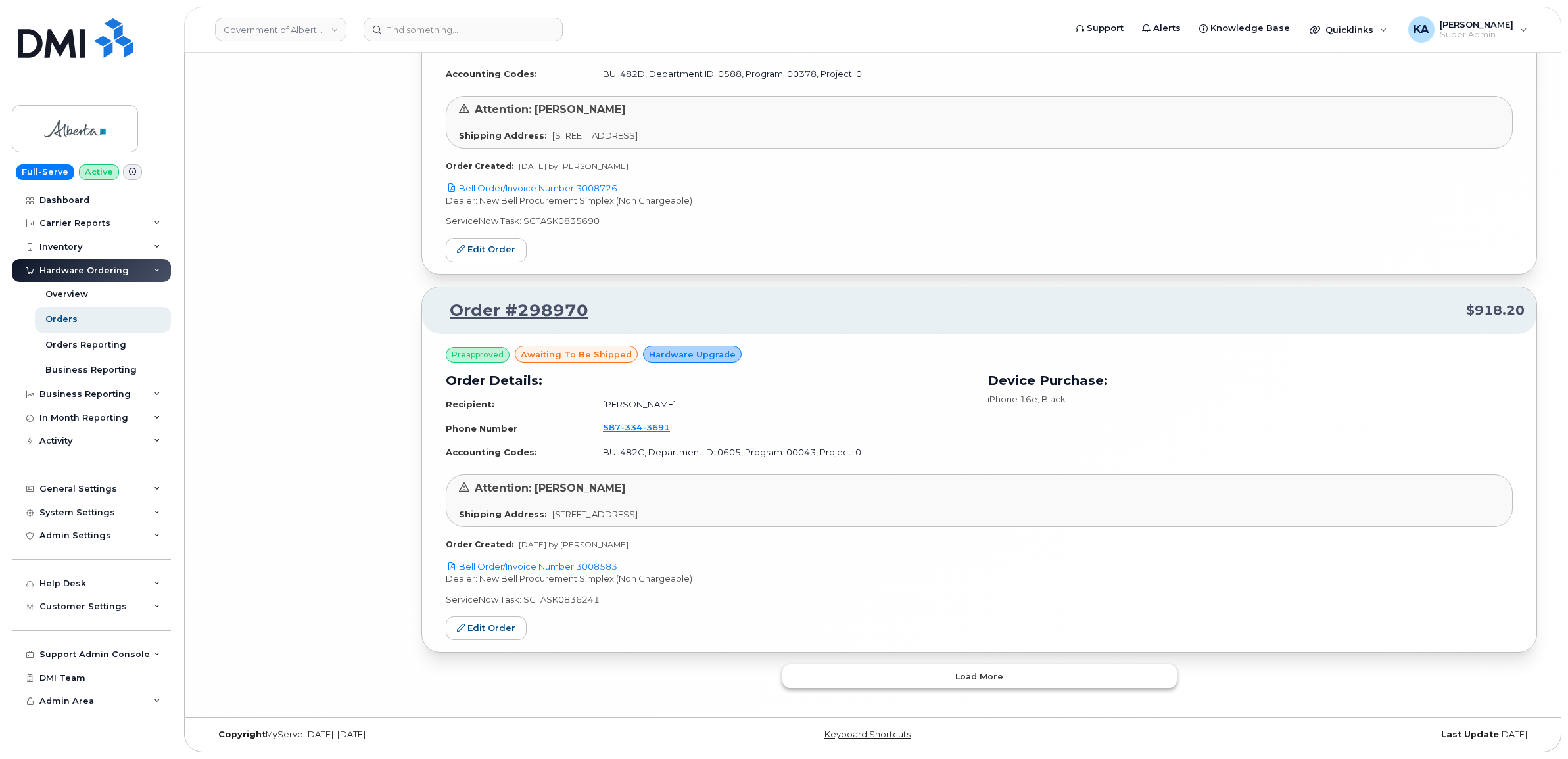
click at [857, 677] on button "Load more" at bounding box center [979, 676] width 394 height 24
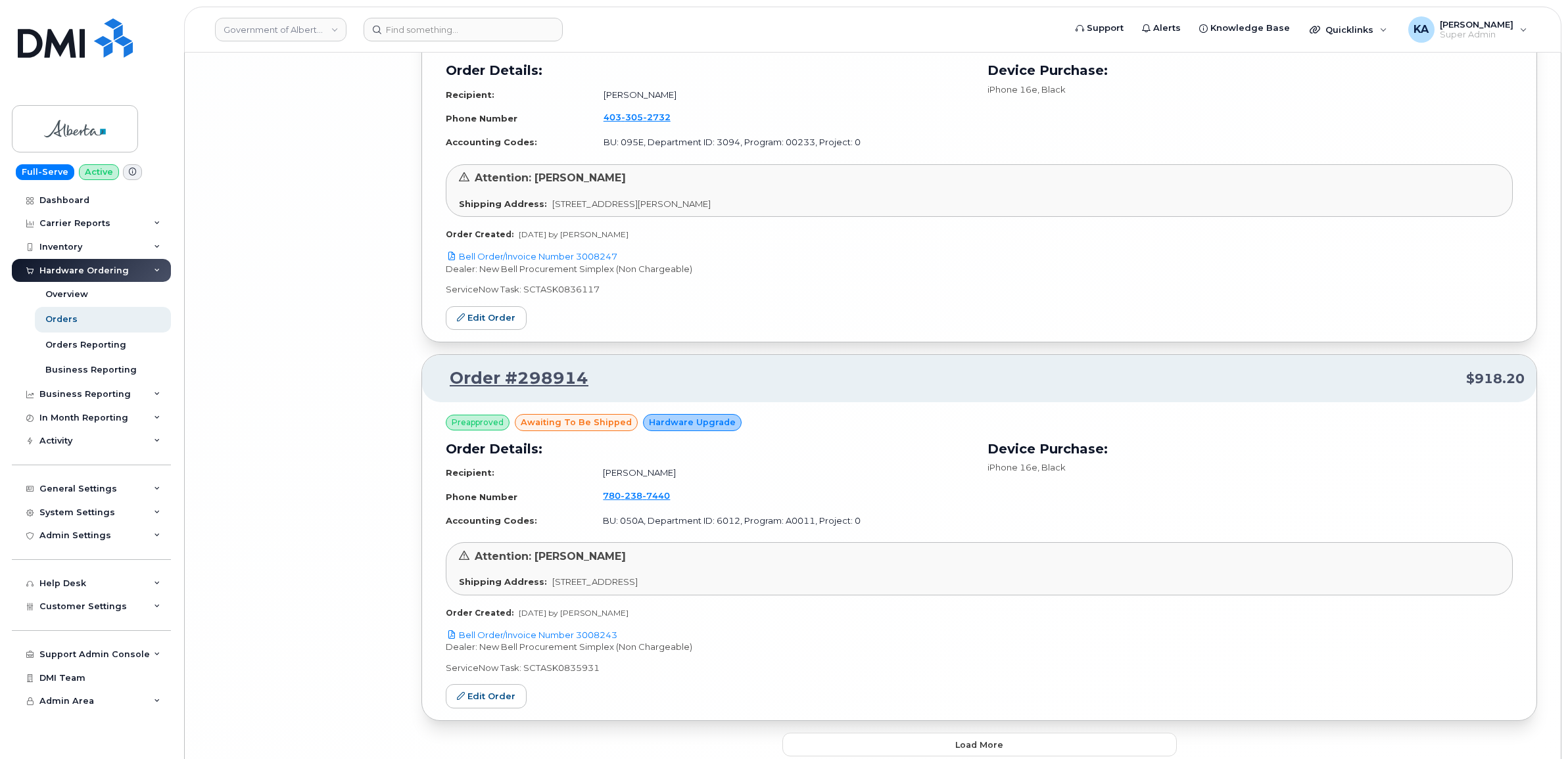
scroll to position [11916, 0]
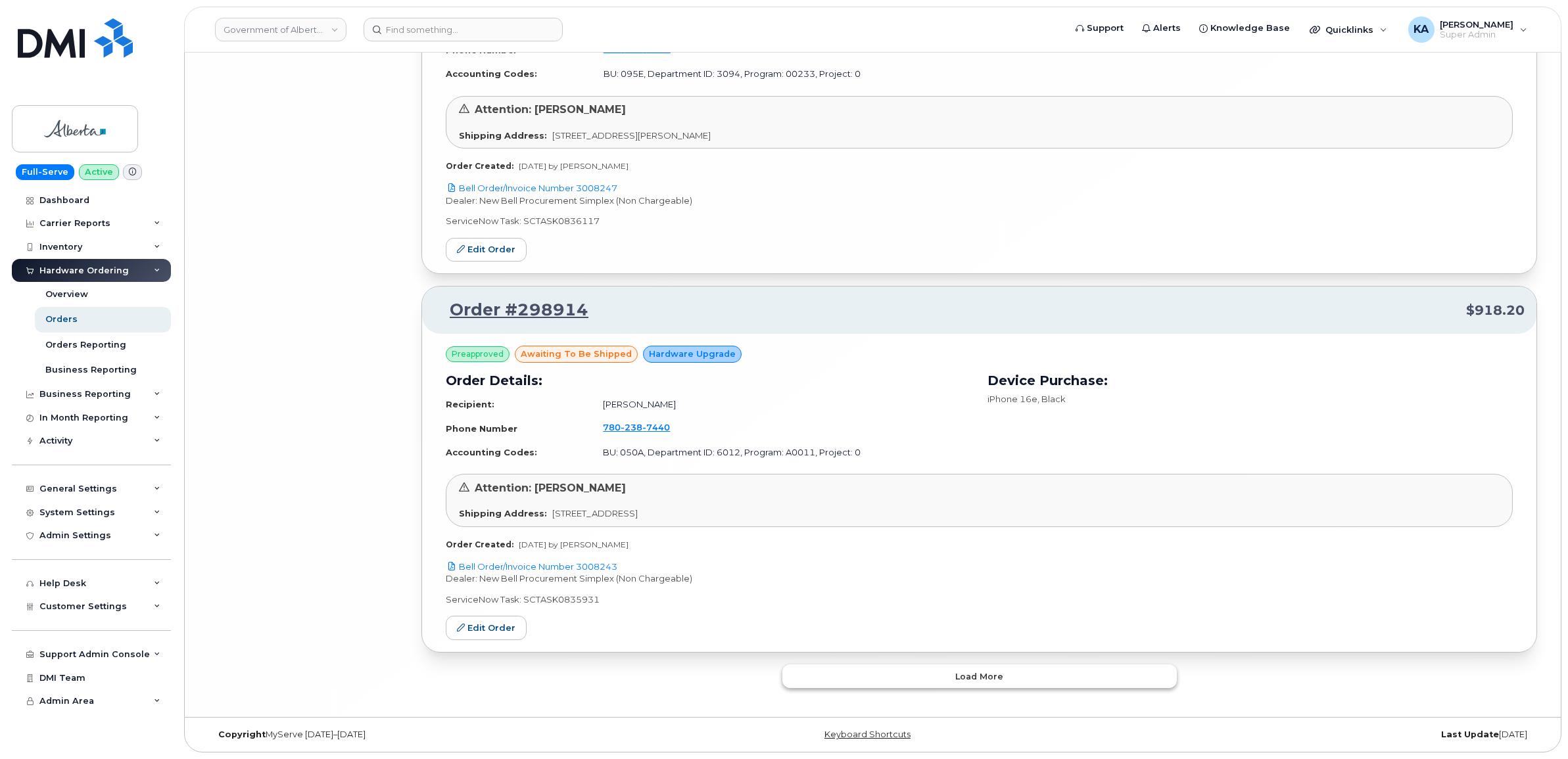
click at [855, 670] on button "Load more" at bounding box center [979, 676] width 394 height 24
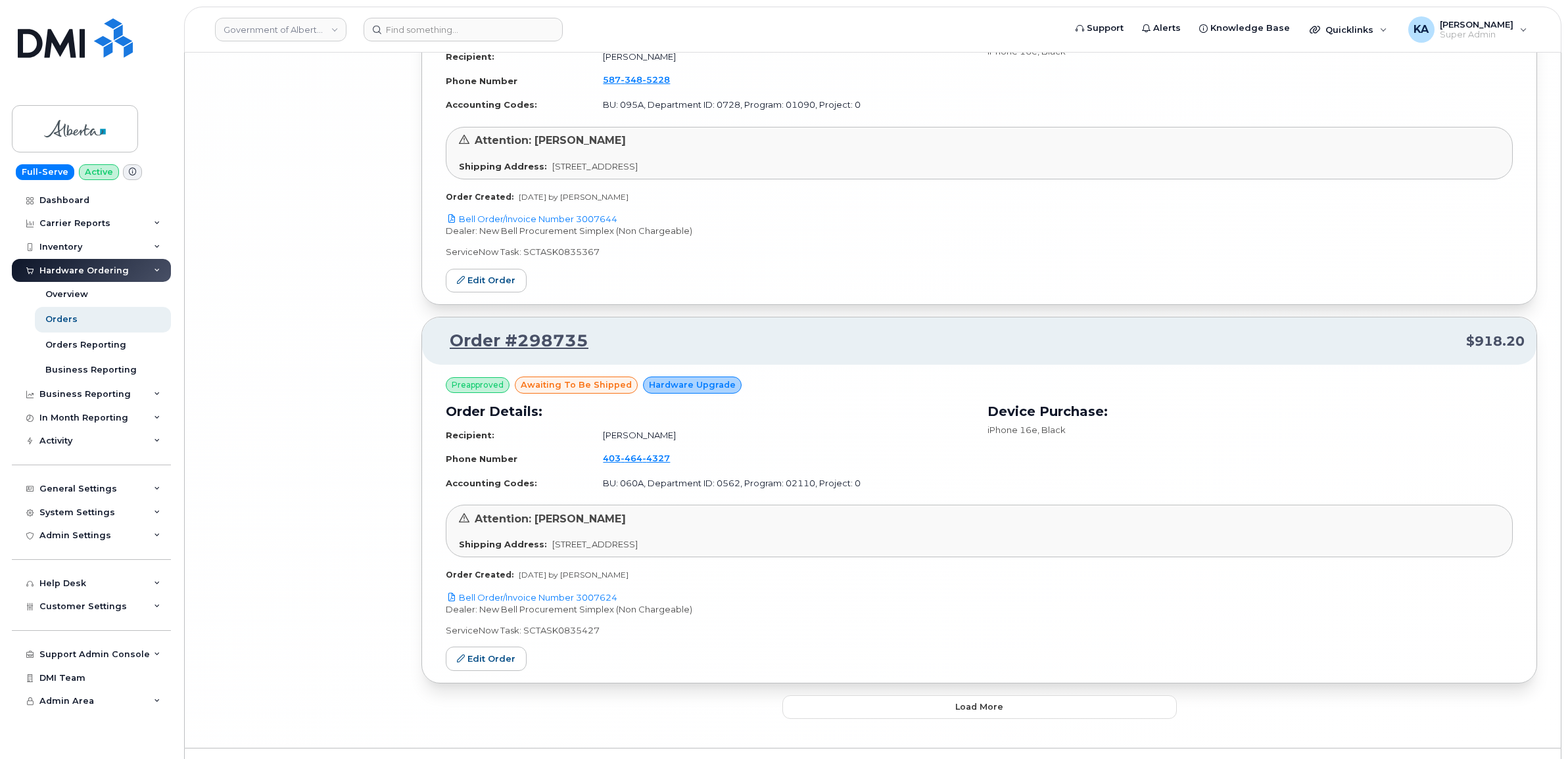
scroll to position [14943, 0]
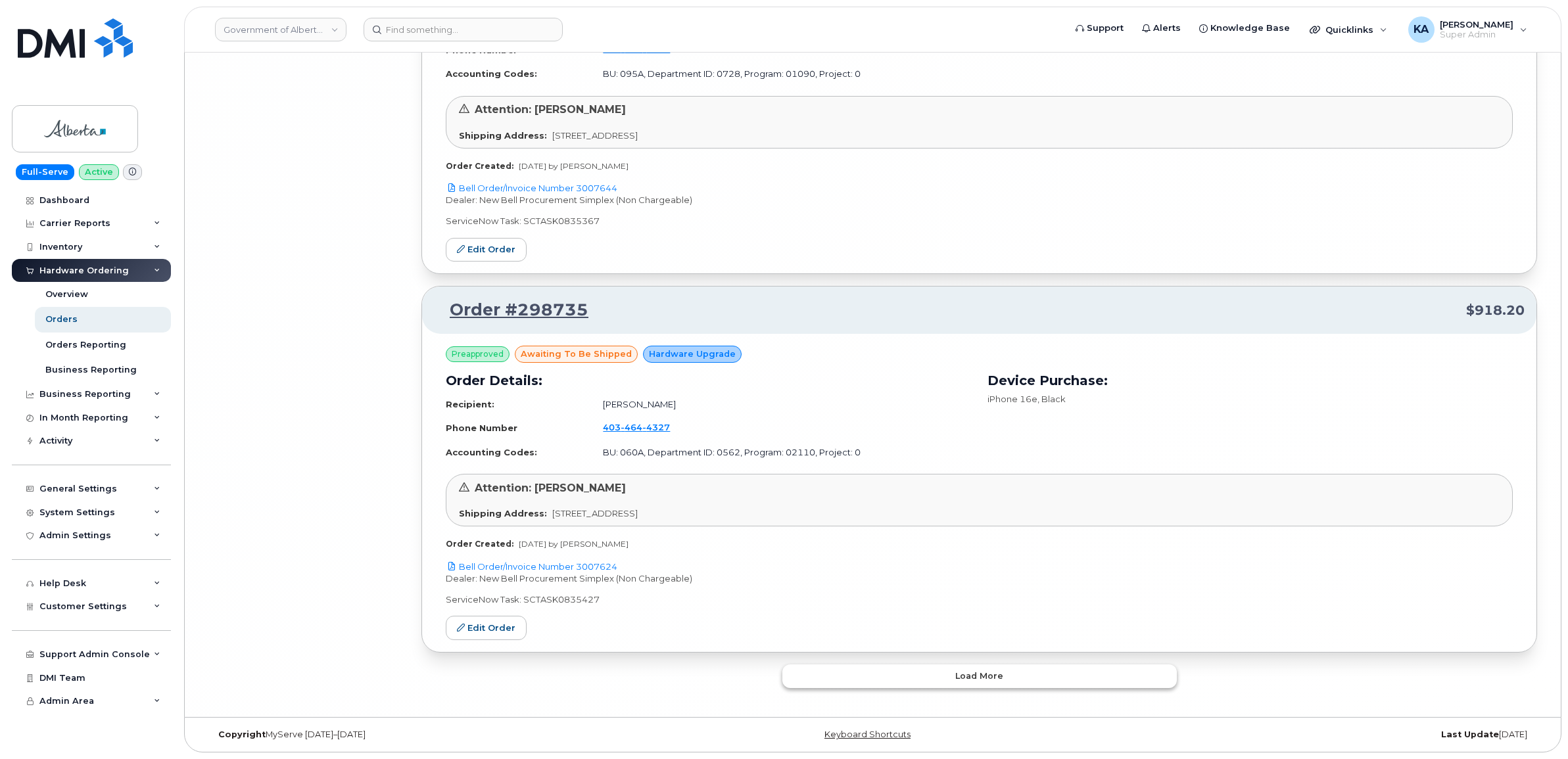
click at [879, 675] on button "Load more" at bounding box center [979, 676] width 394 height 24
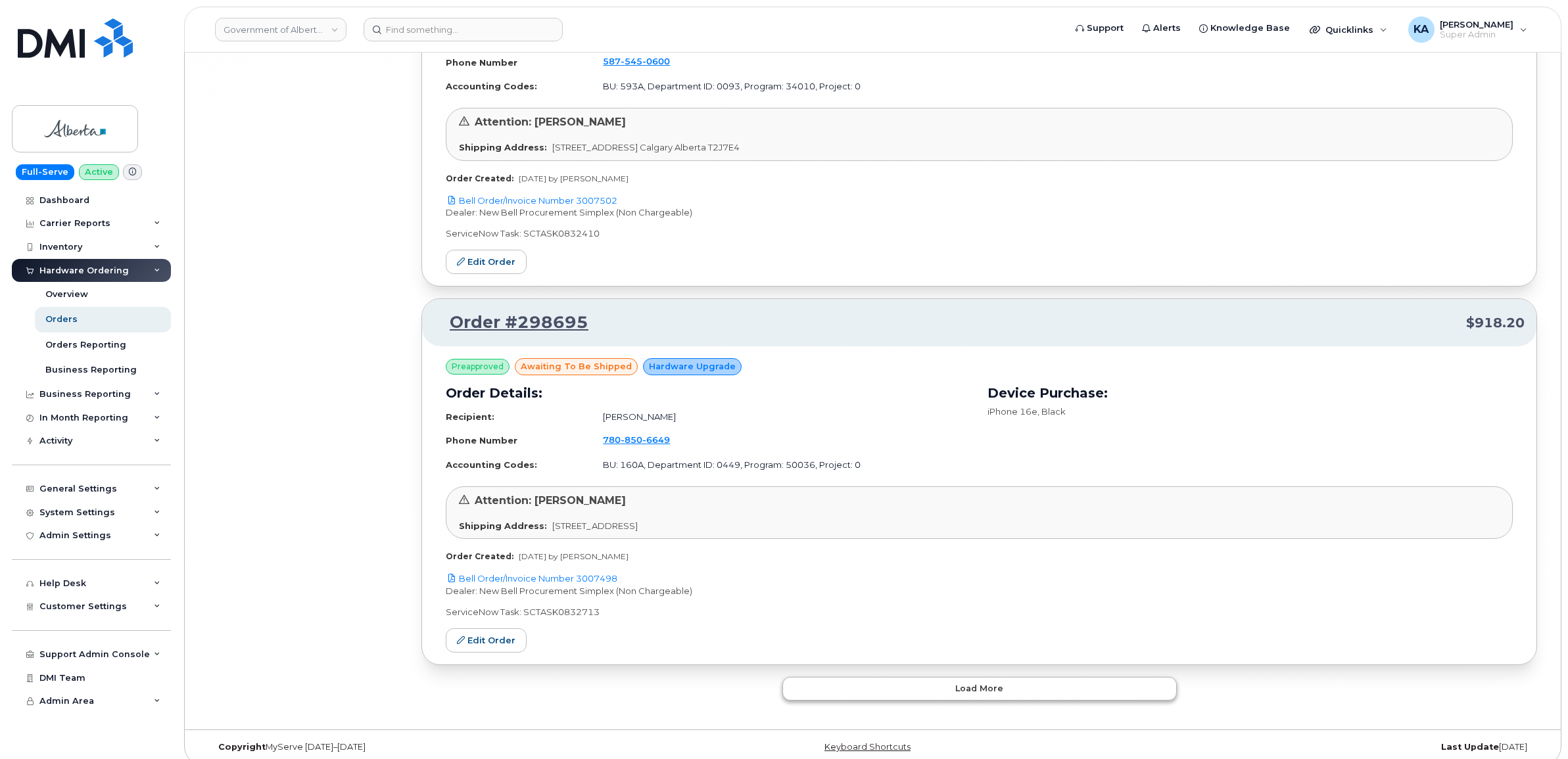
scroll to position [17971, 0]
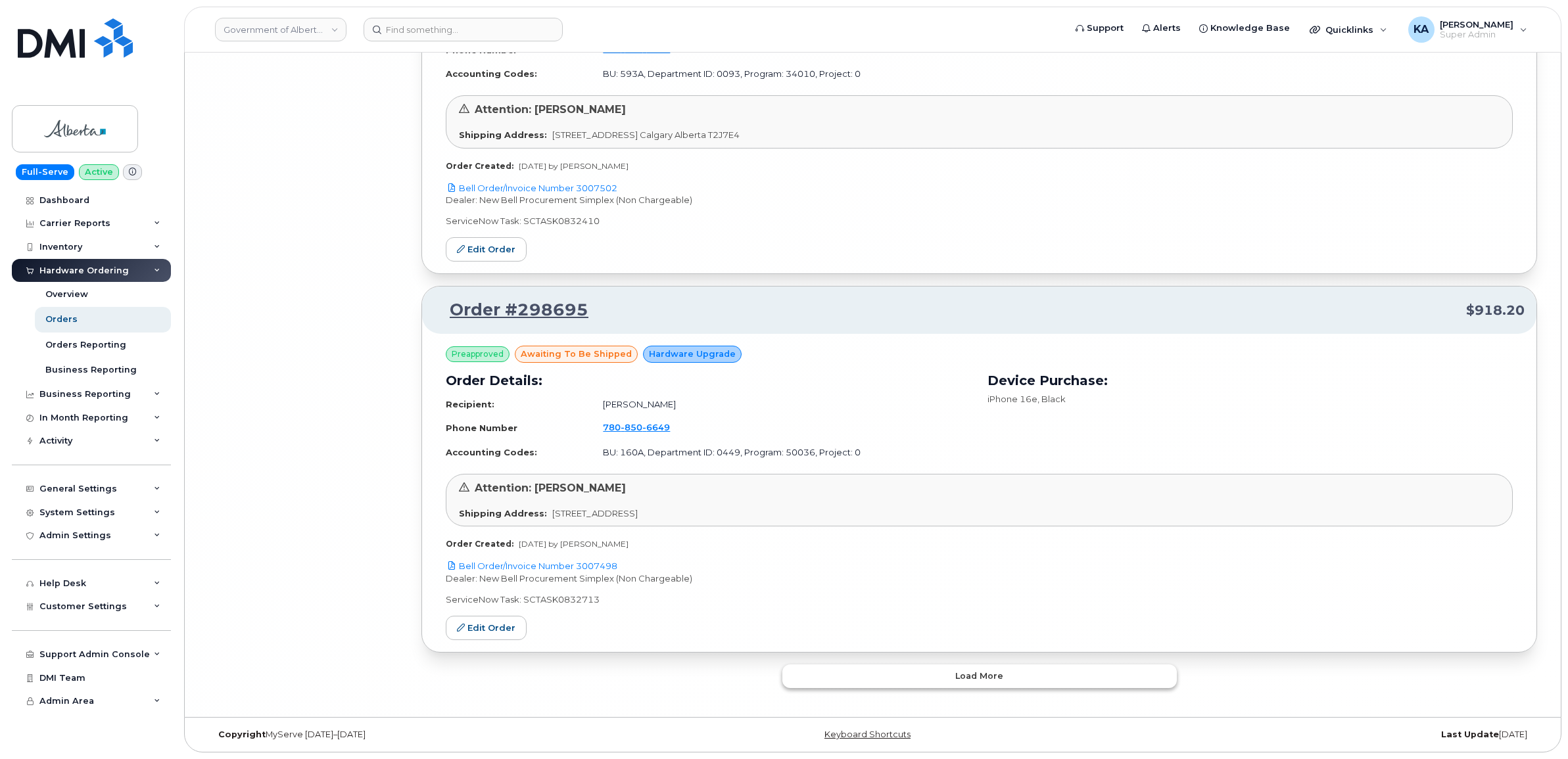
click at [881, 672] on button "Load more" at bounding box center [979, 676] width 394 height 24
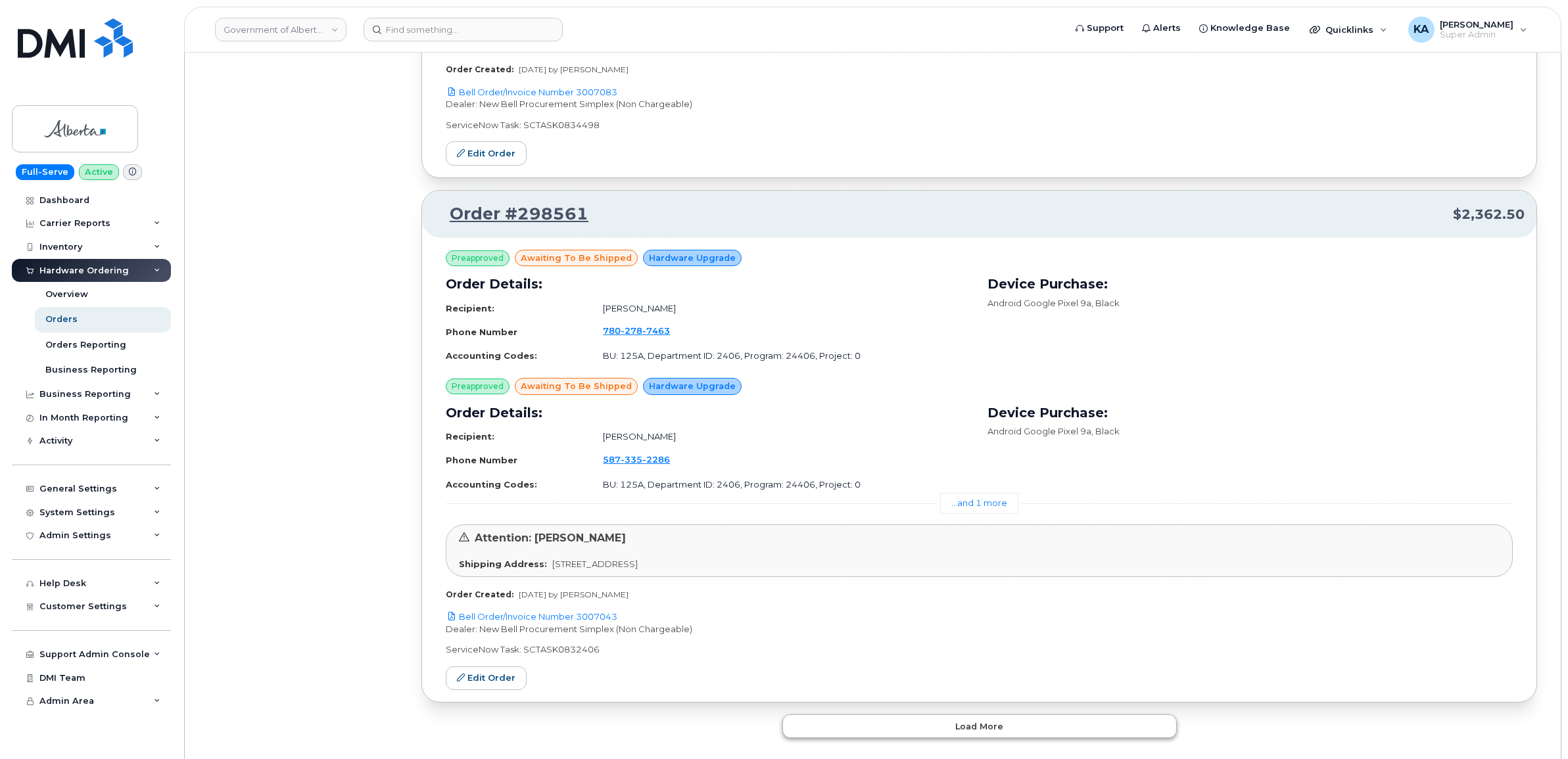
scroll to position [21144, 0]
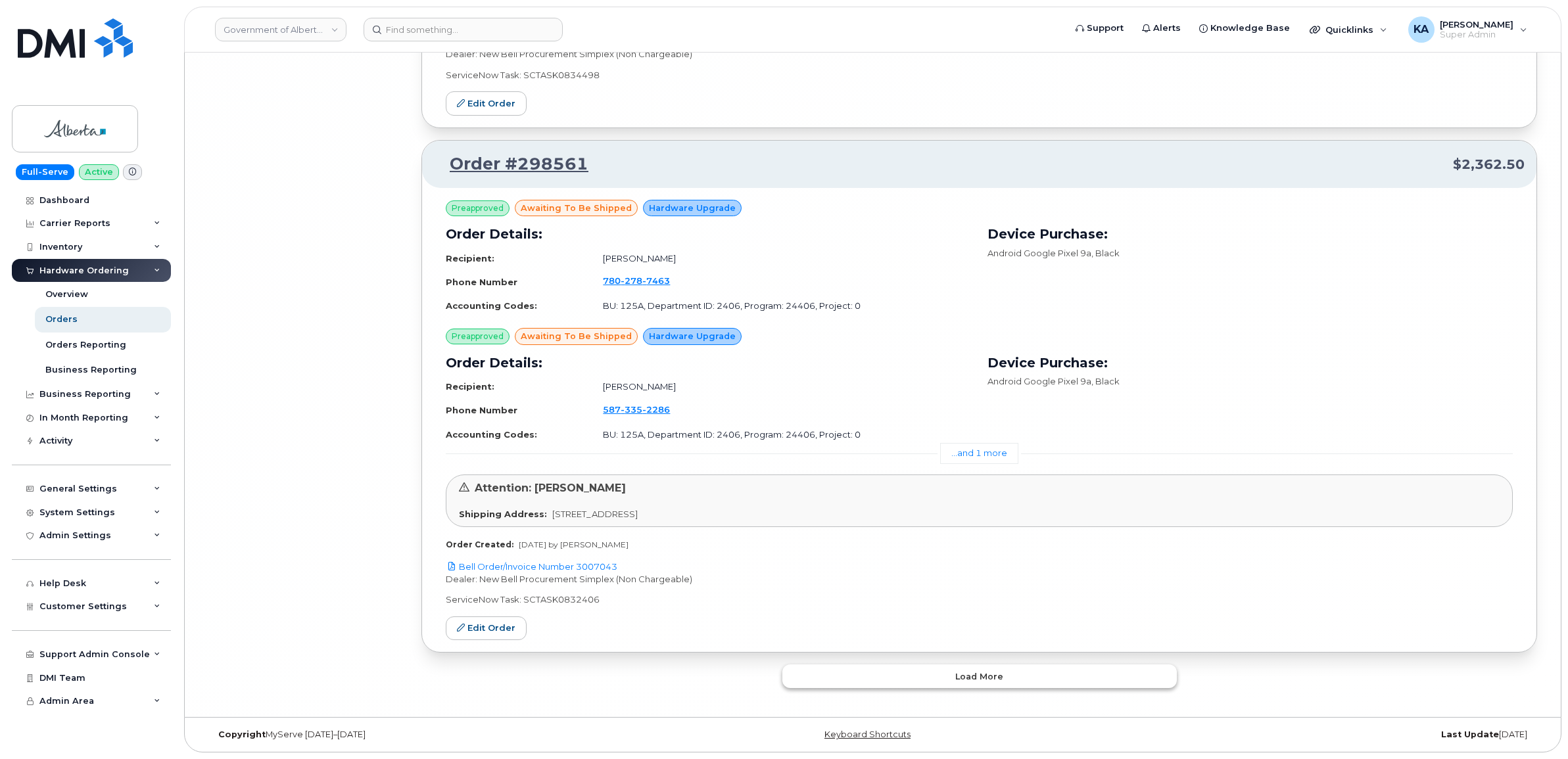
click at [903, 675] on button "Load more" at bounding box center [979, 676] width 394 height 24
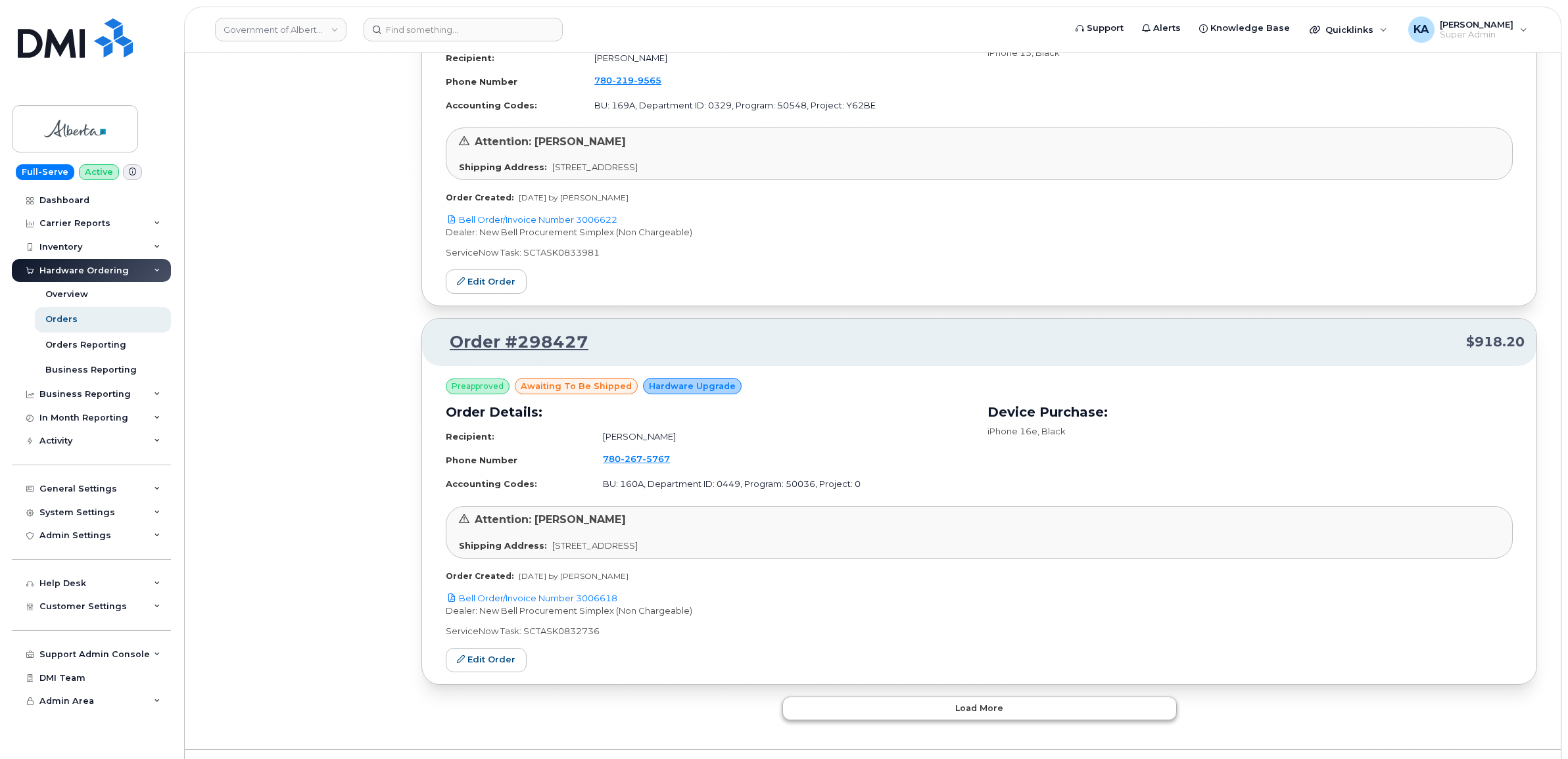
scroll to position [24299, 0]
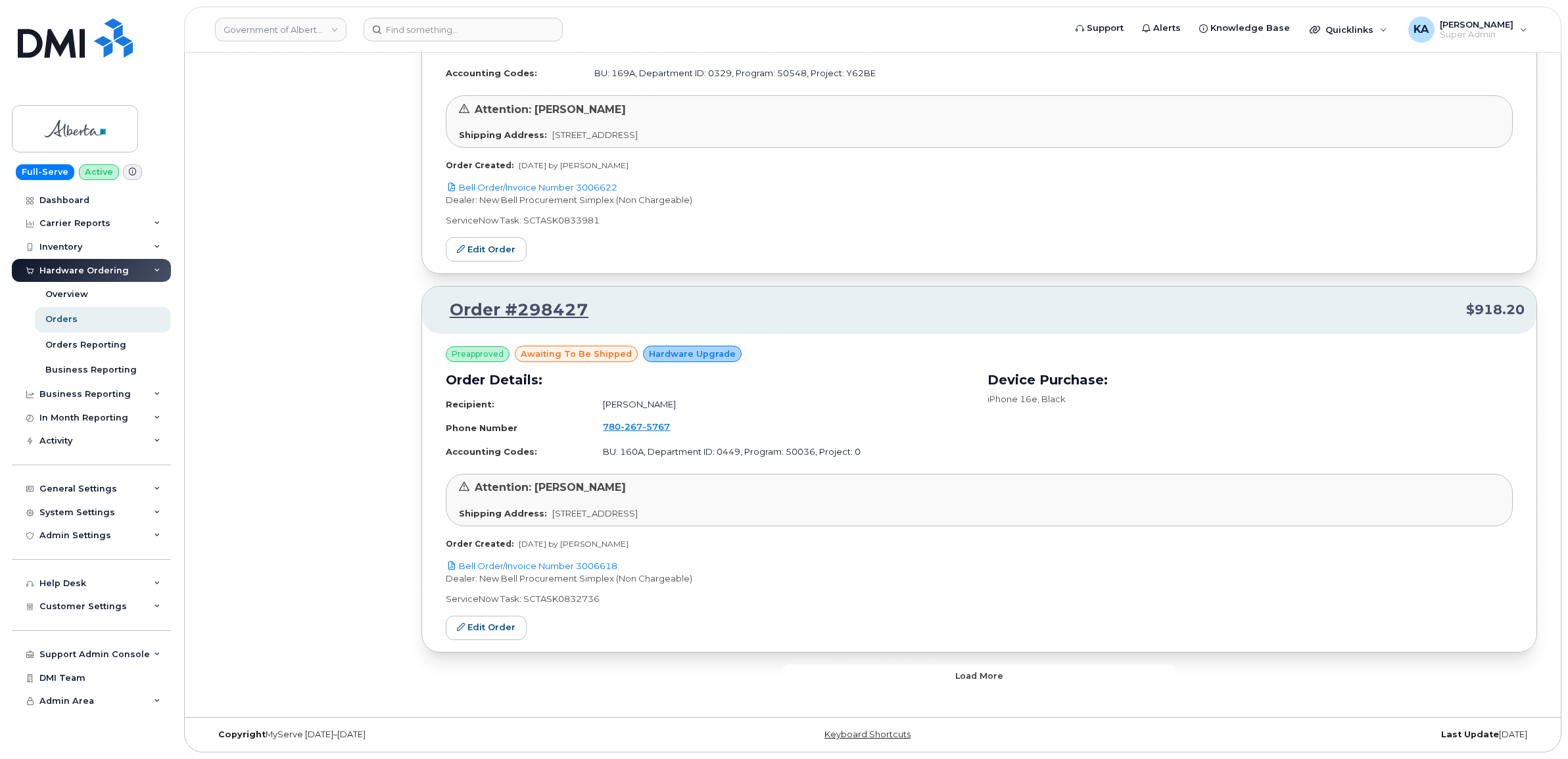
click at [909, 674] on button "Load more" at bounding box center [979, 676] width 394 height 24
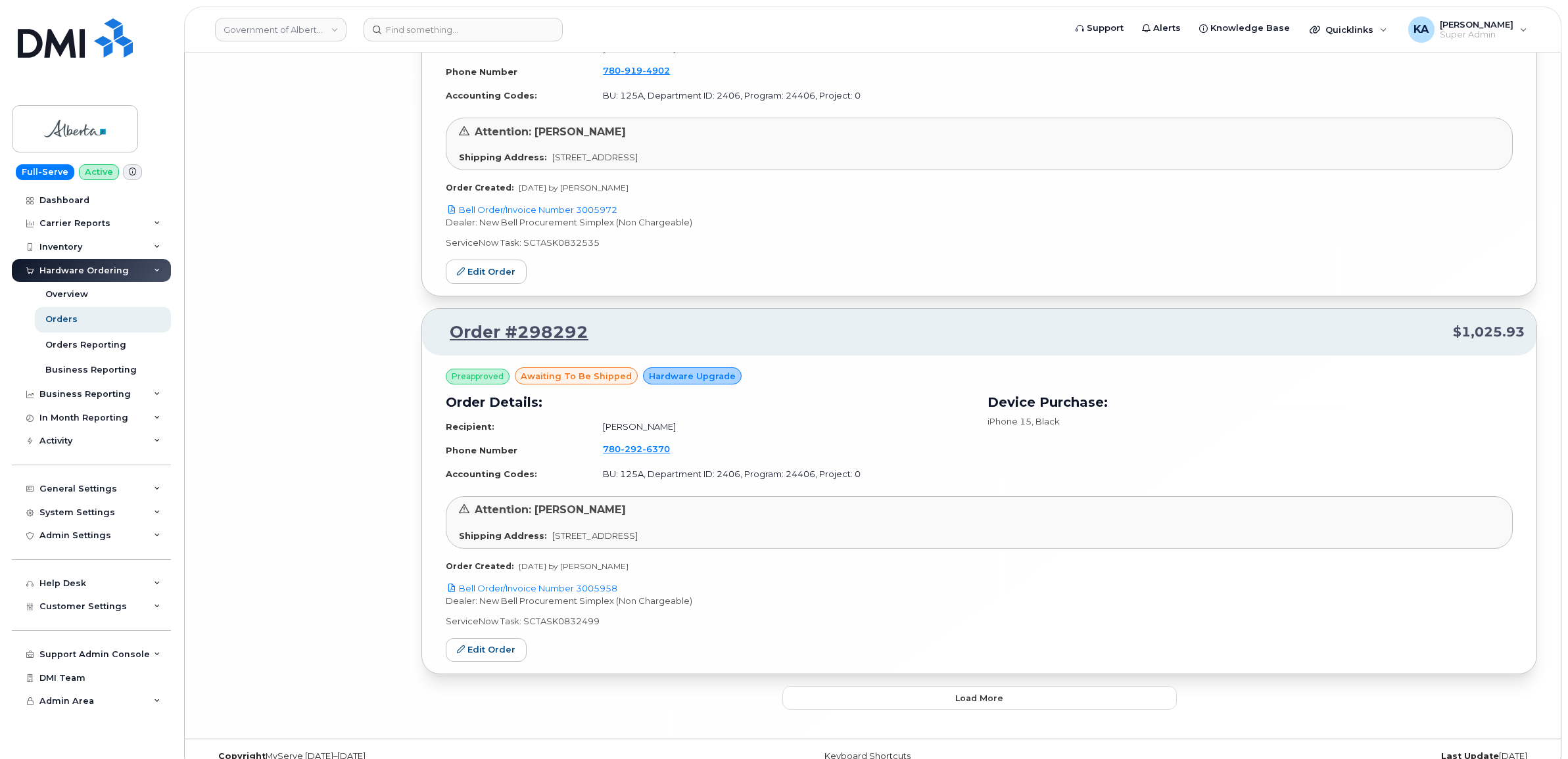
scroll to position [27326, 0]
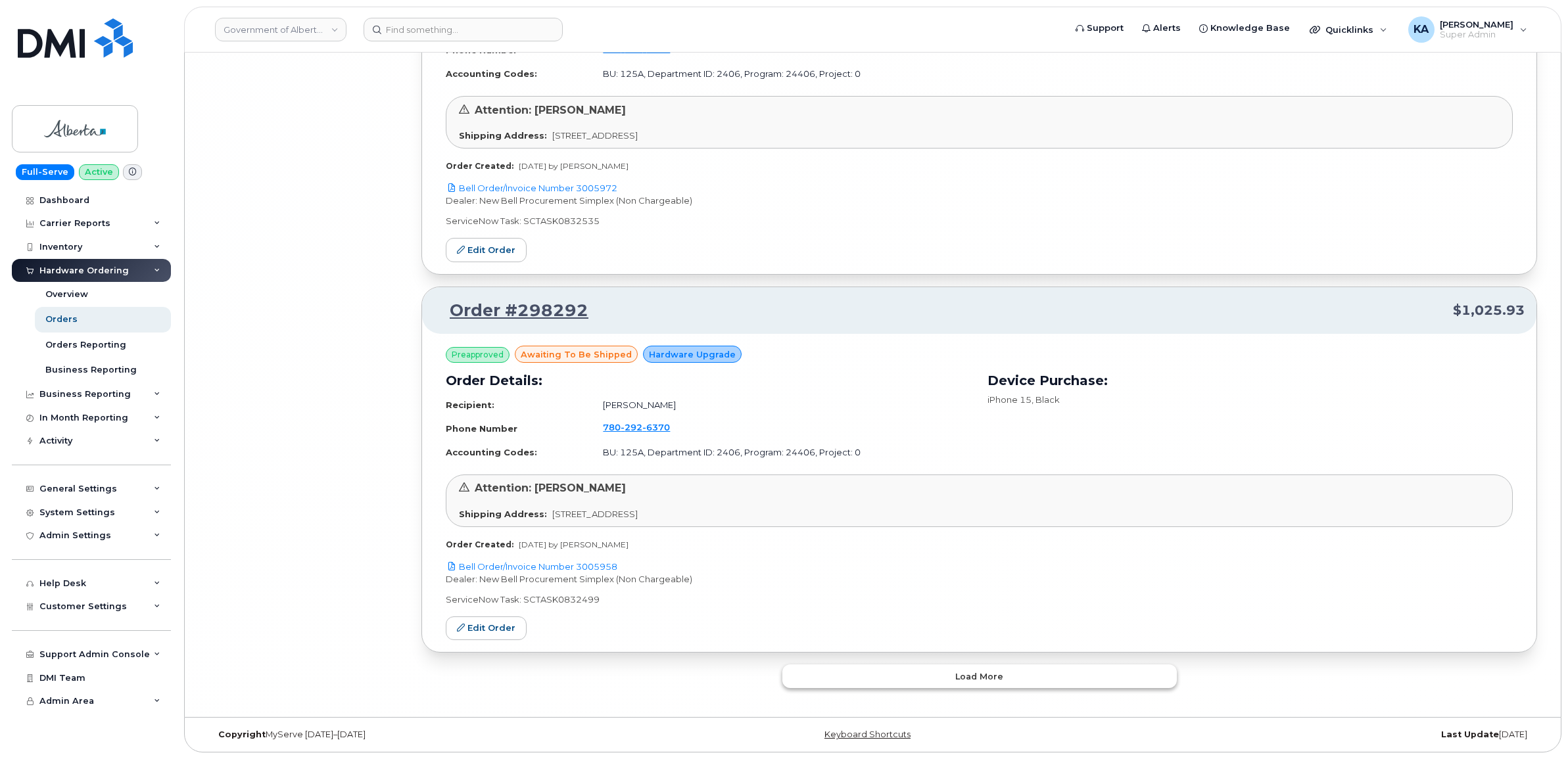
click at [912, 672] on button "Load more" at bounding box center [979, 676] width 394 height 24
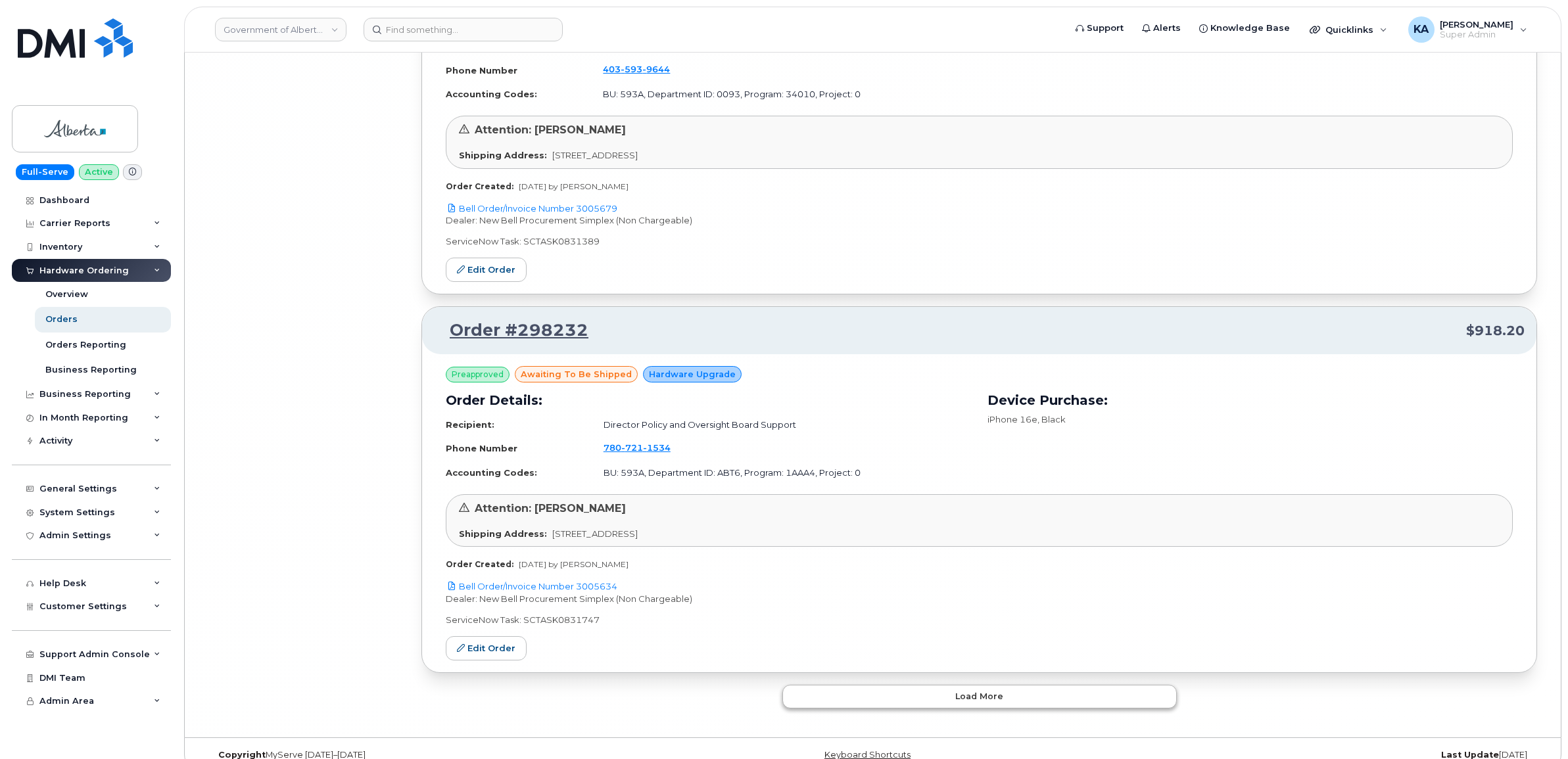
scroll to position [30352, 0]
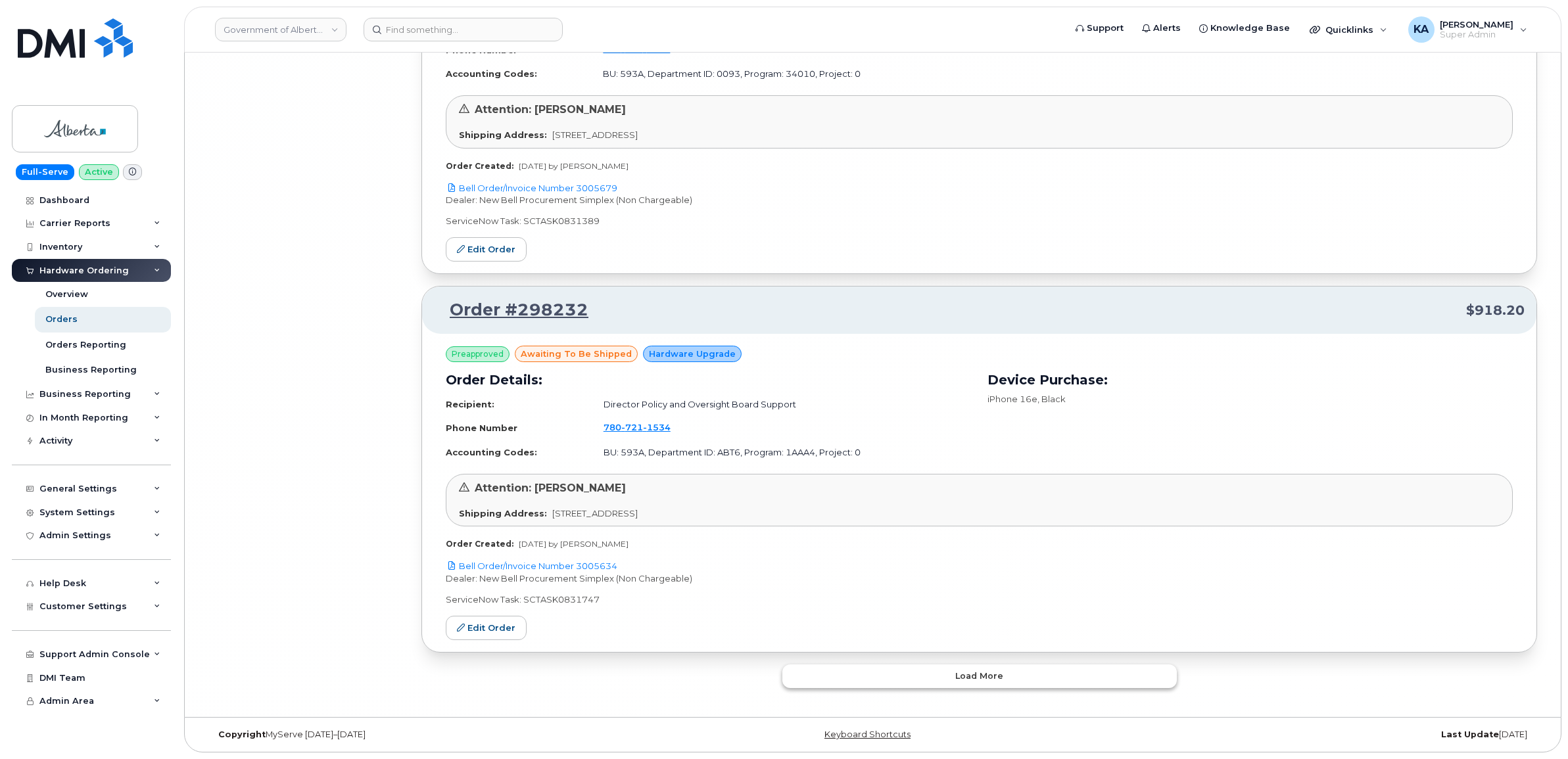
click at [919, 675] on button "Load more" at bounding box center [979, 676] width 394 height 24
click at [908, 677] on button "Load more" at bounding box center [979, 676] width 394 height 24
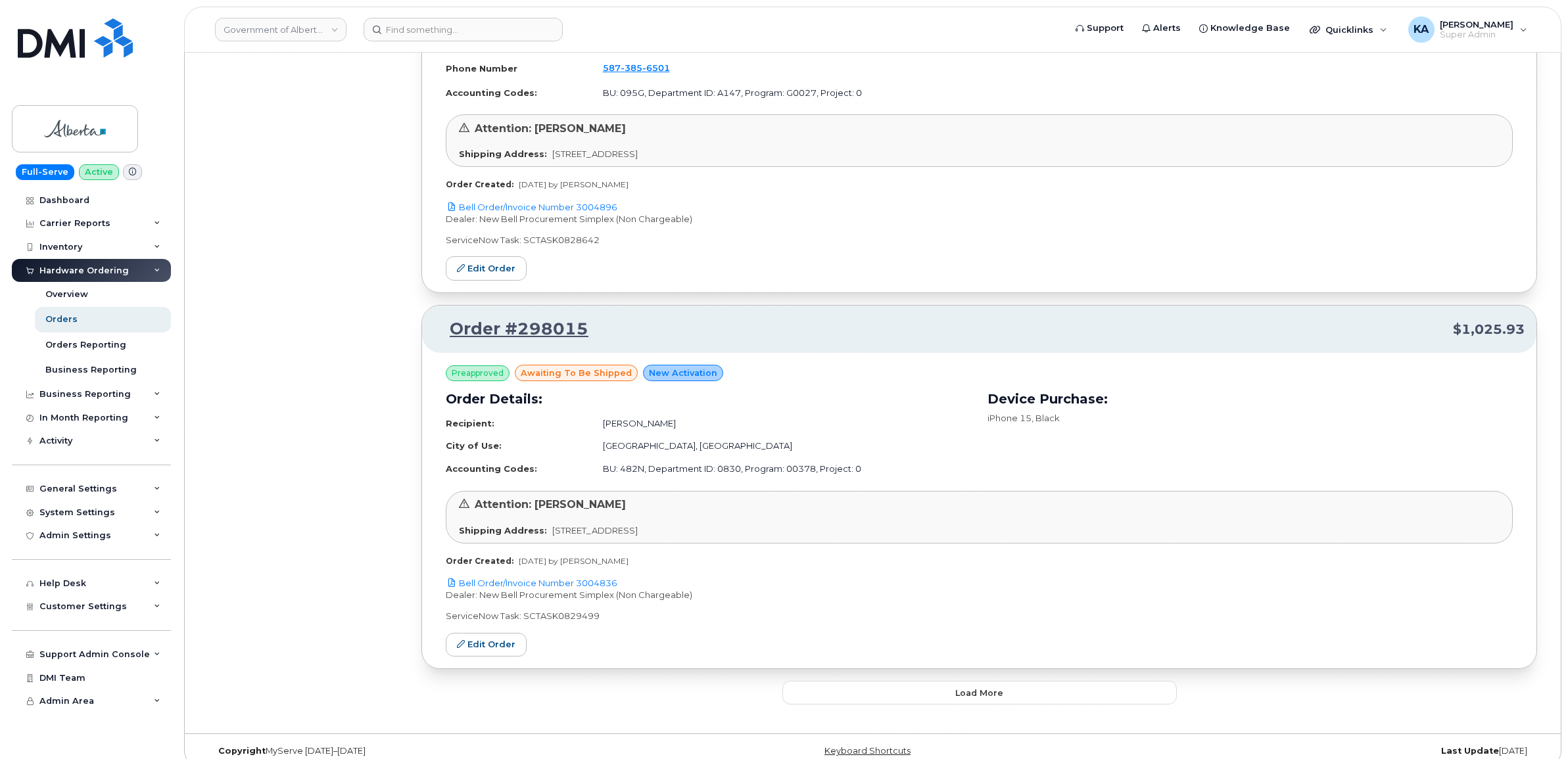
scroll to position [36403, 0]
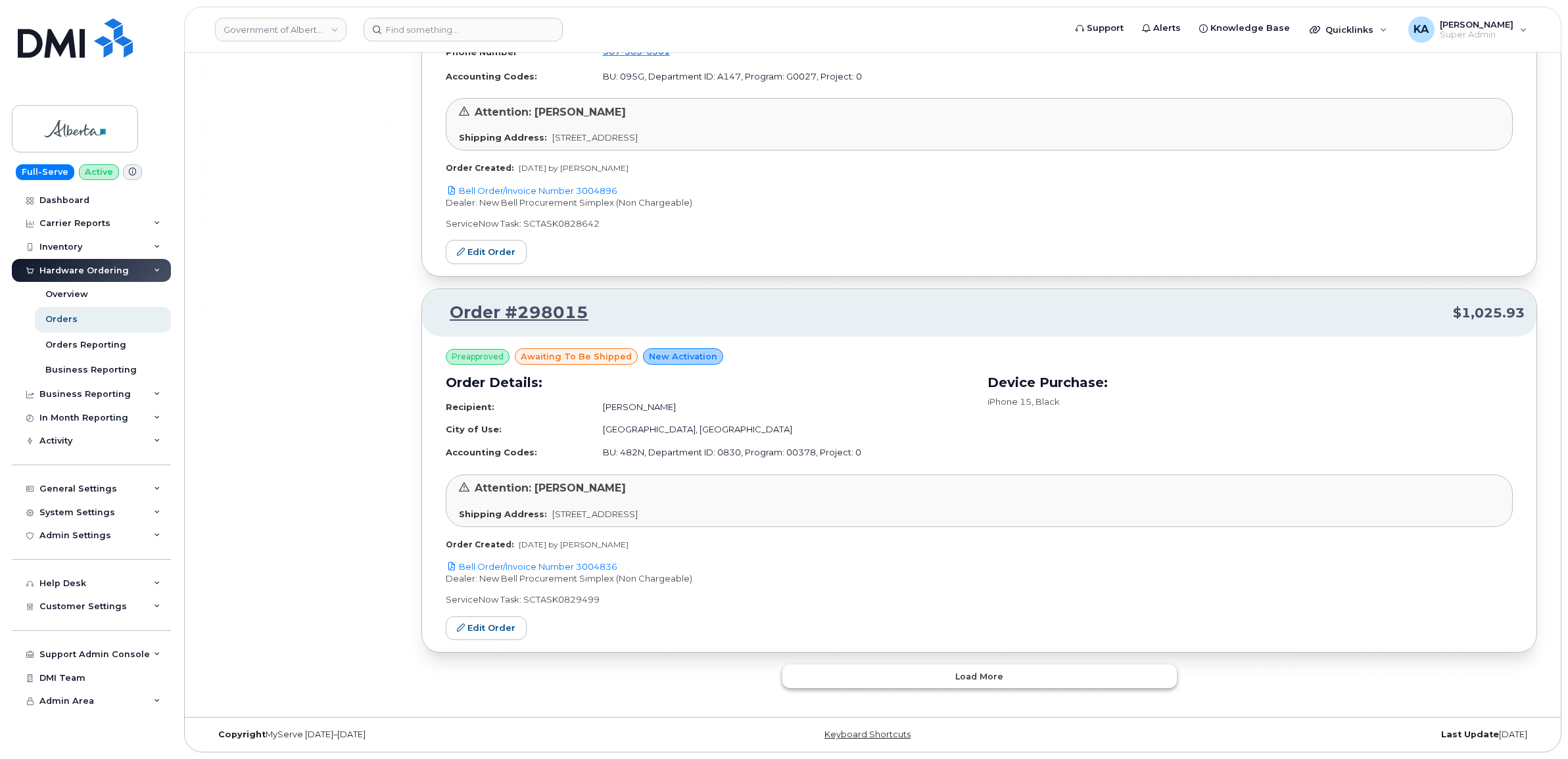
click at [913, 672] on button "Load more" at bounding box center [979, 676] width 394 height 24
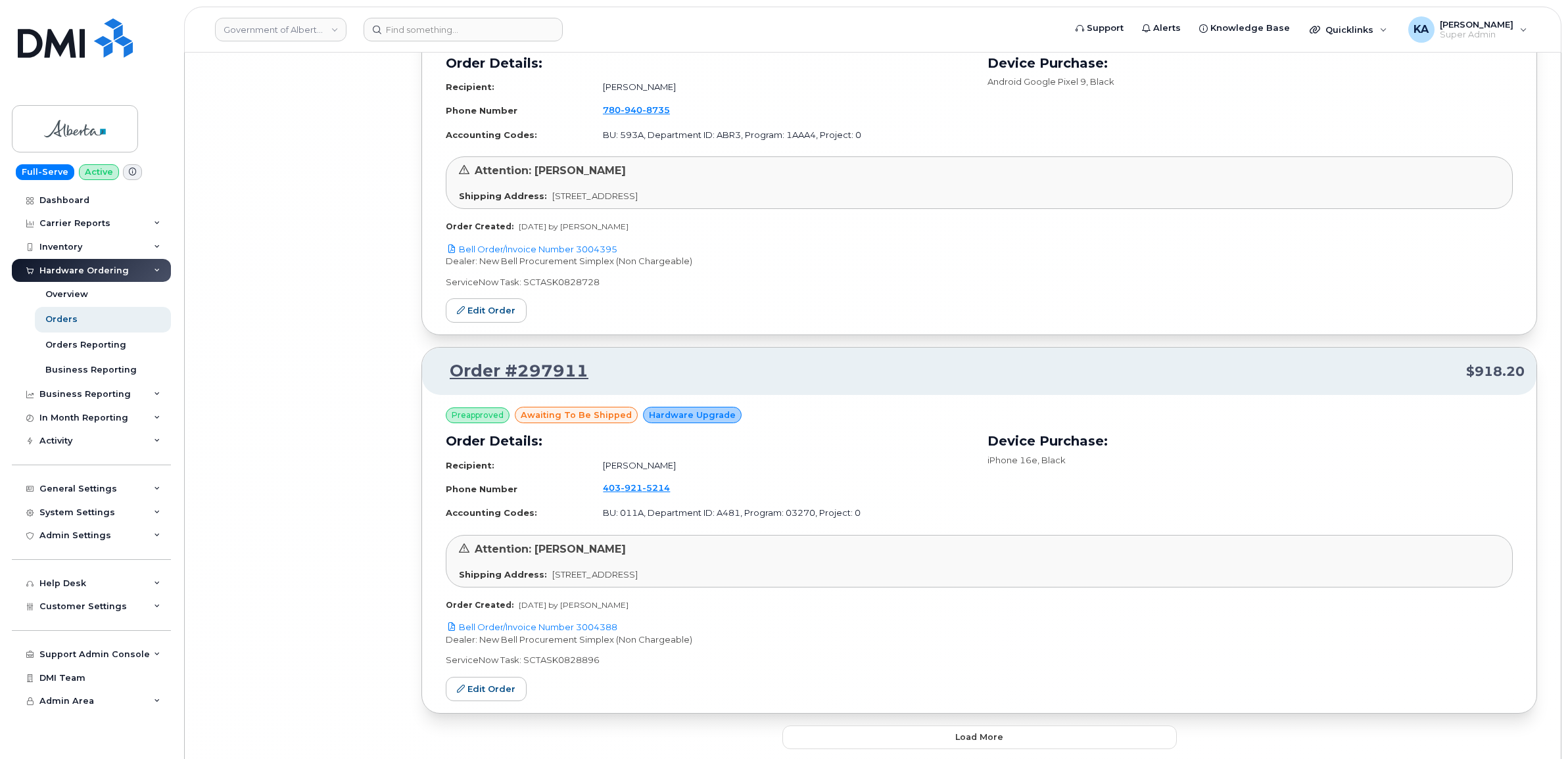
scroll to position [39430, 0]
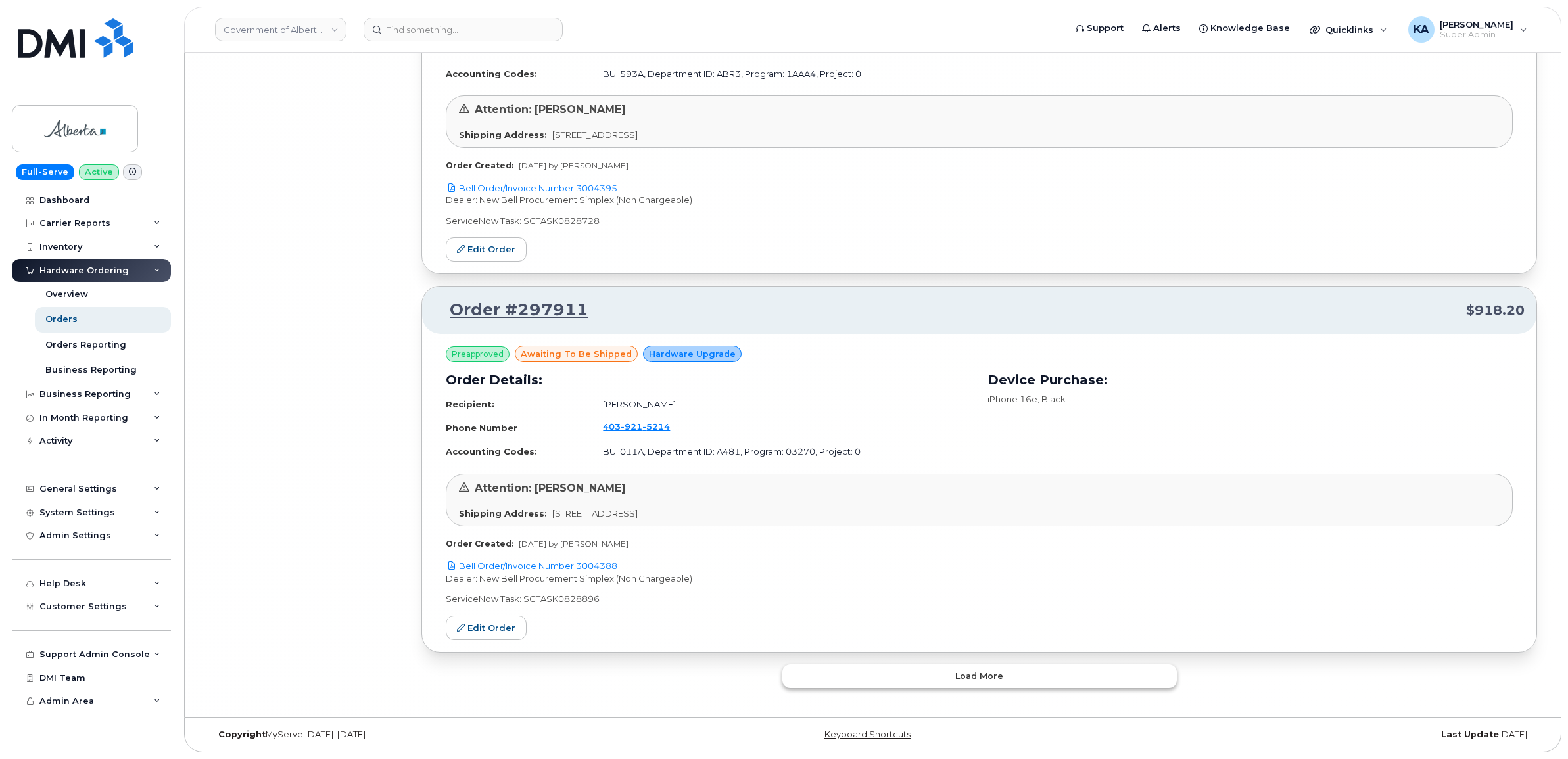
click at [928, 672] on button "Load more" at bounding box center [979, 676] width 394 height 24
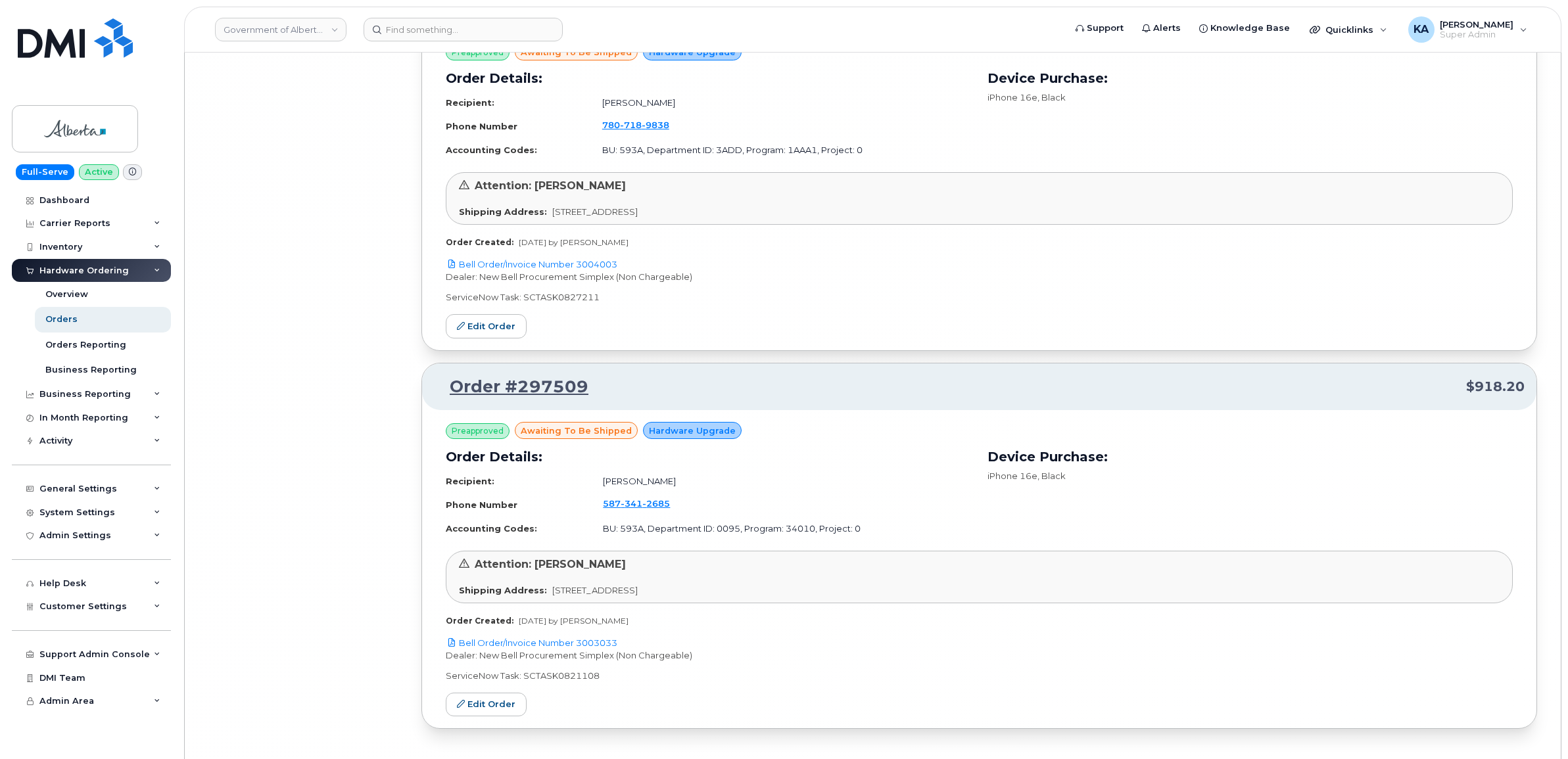
scroll to position [41293, 0]
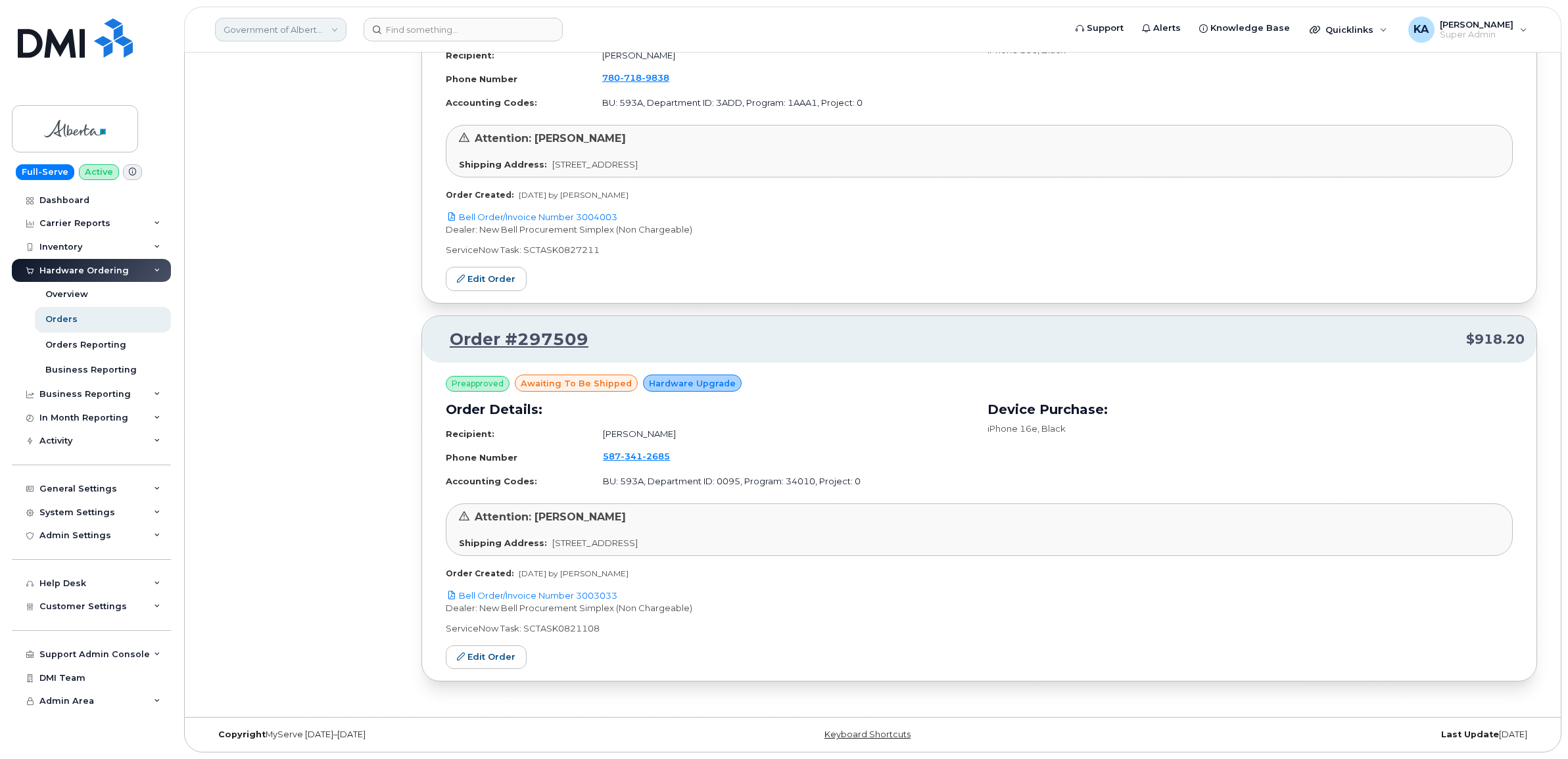
click at [303, 30] on link "Government of Alberta (GOA)" at bounding box center [280, 29] width 131 height 24
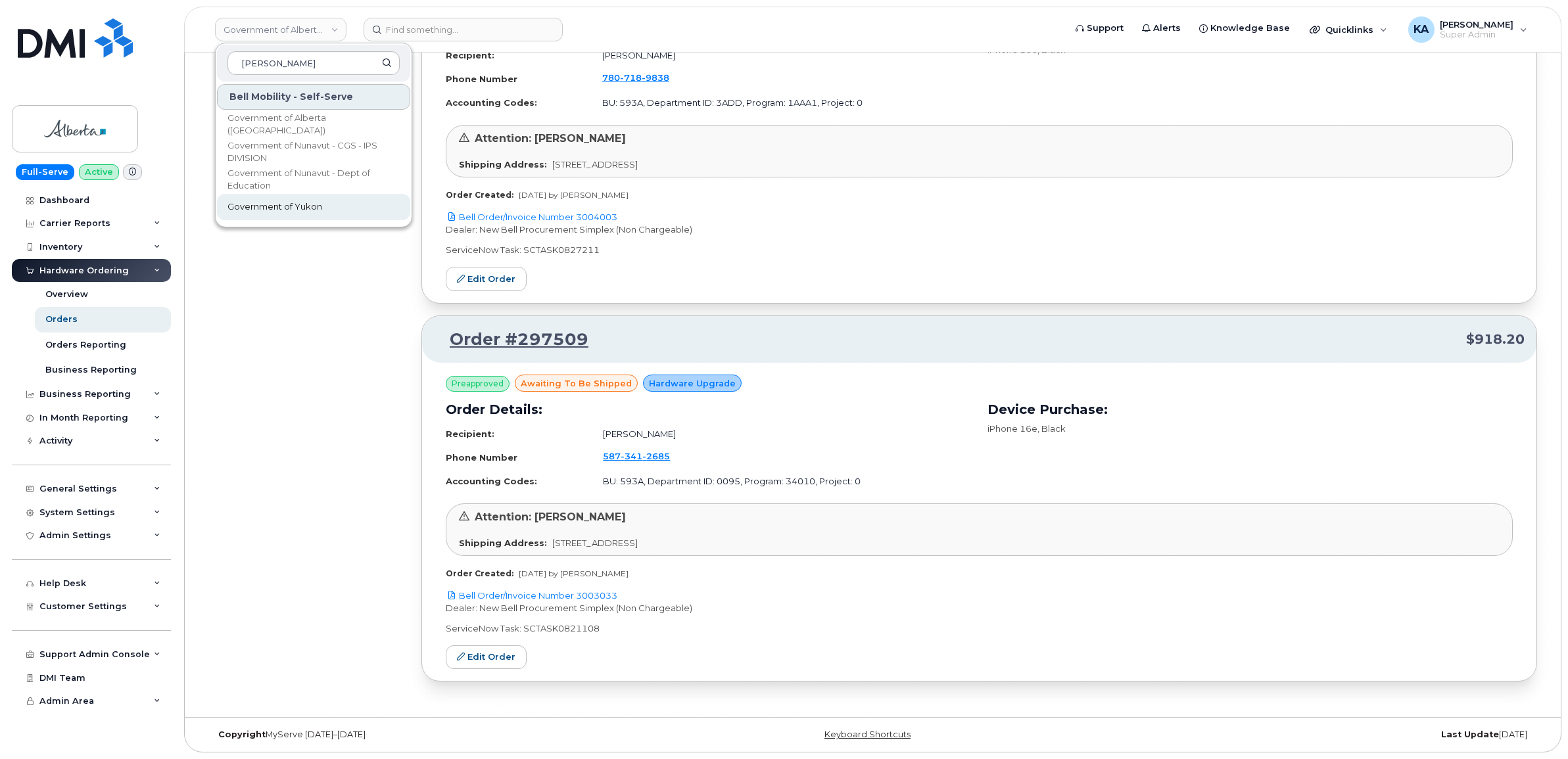
type input "gover"
click at [283, 206] on span "Government of Yukon" at bounding box center [274, 207] width 95 height 13
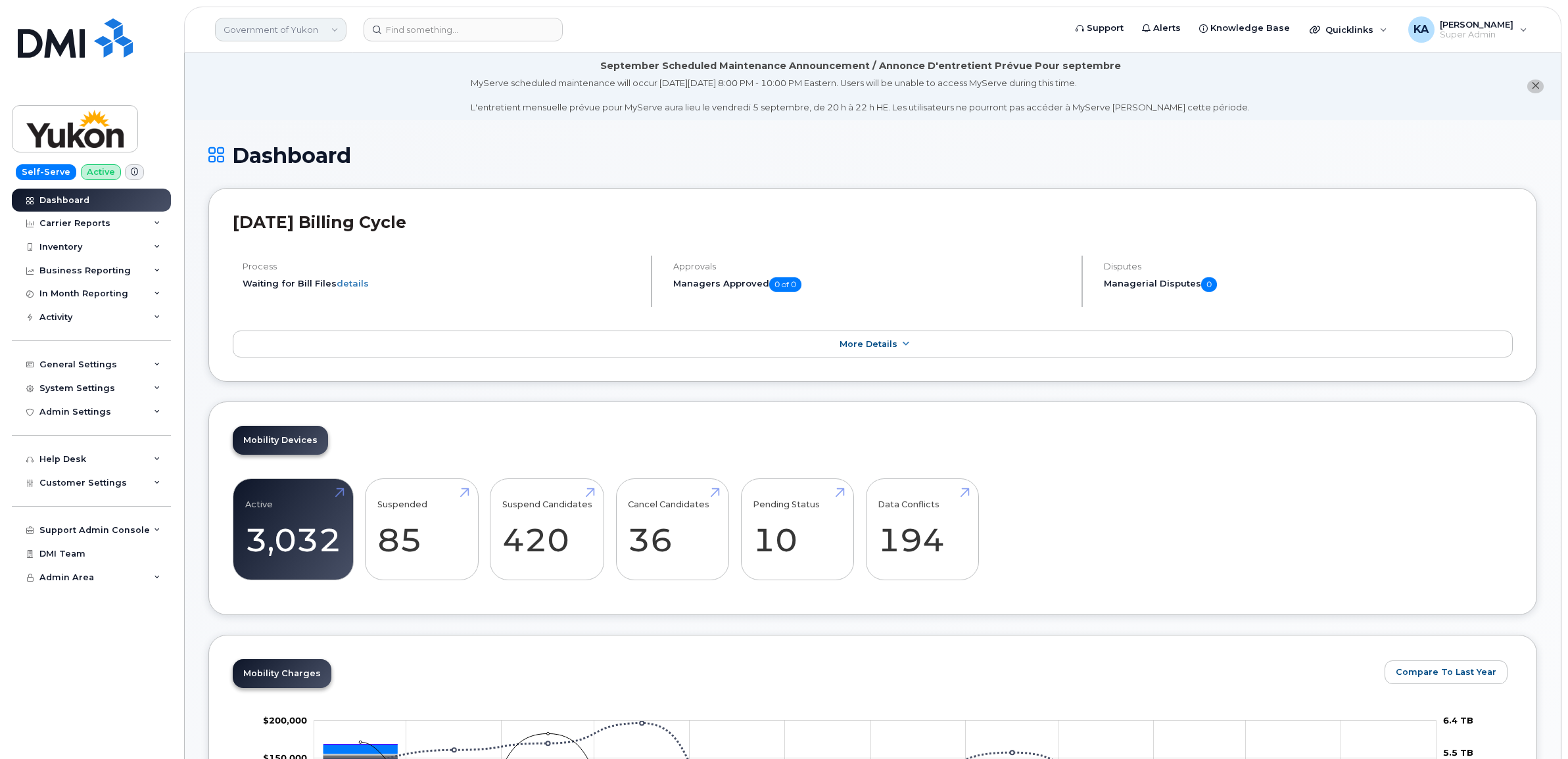
click at [336, 30] on link "Government of Yukon" at bounding box center [280, 29] width 131 height 24
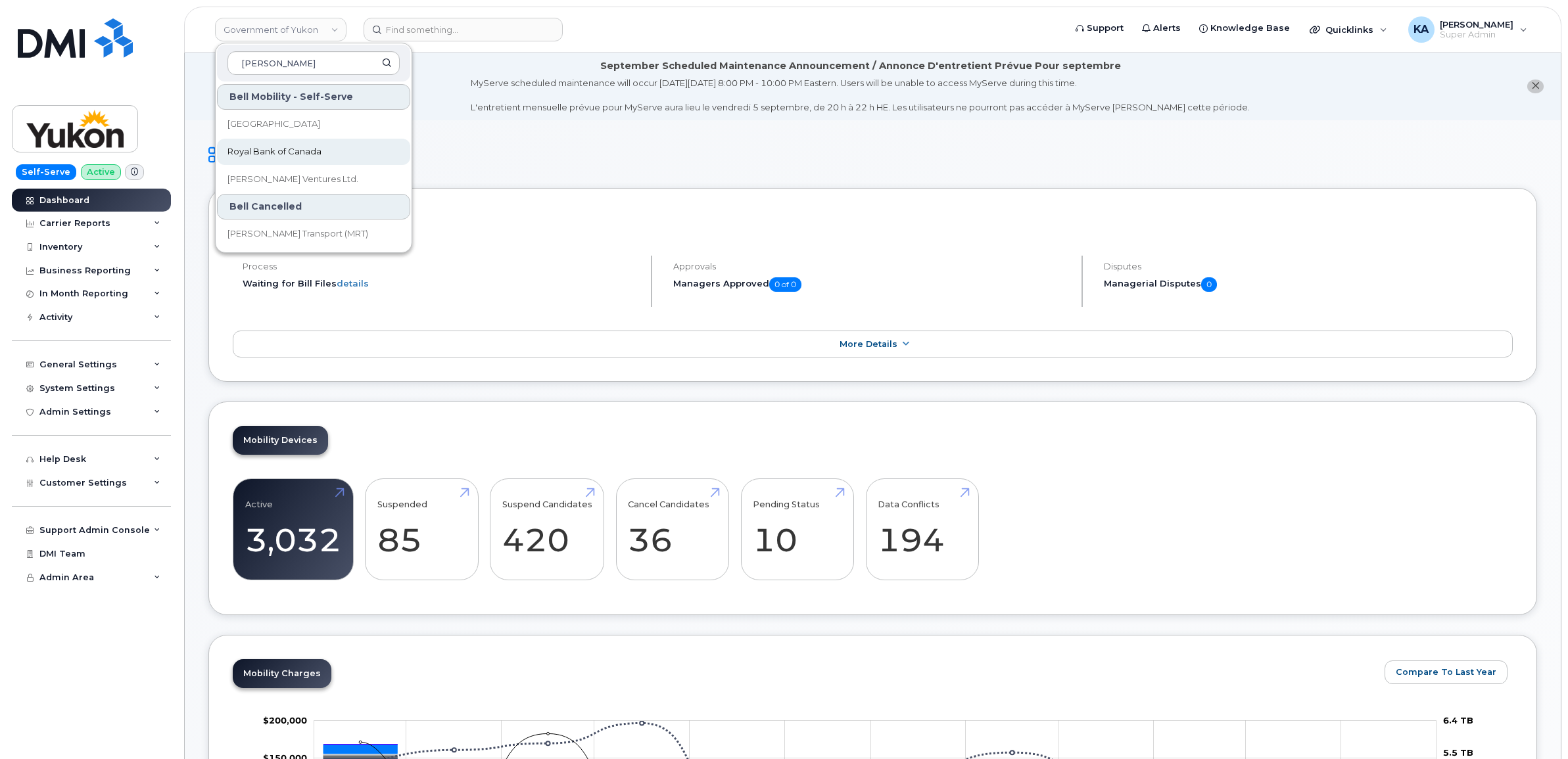
type input "roy"
click at [270, 149] on span "Royal Bank of Canada" at bounding box center [274, 151] width 94 height 13
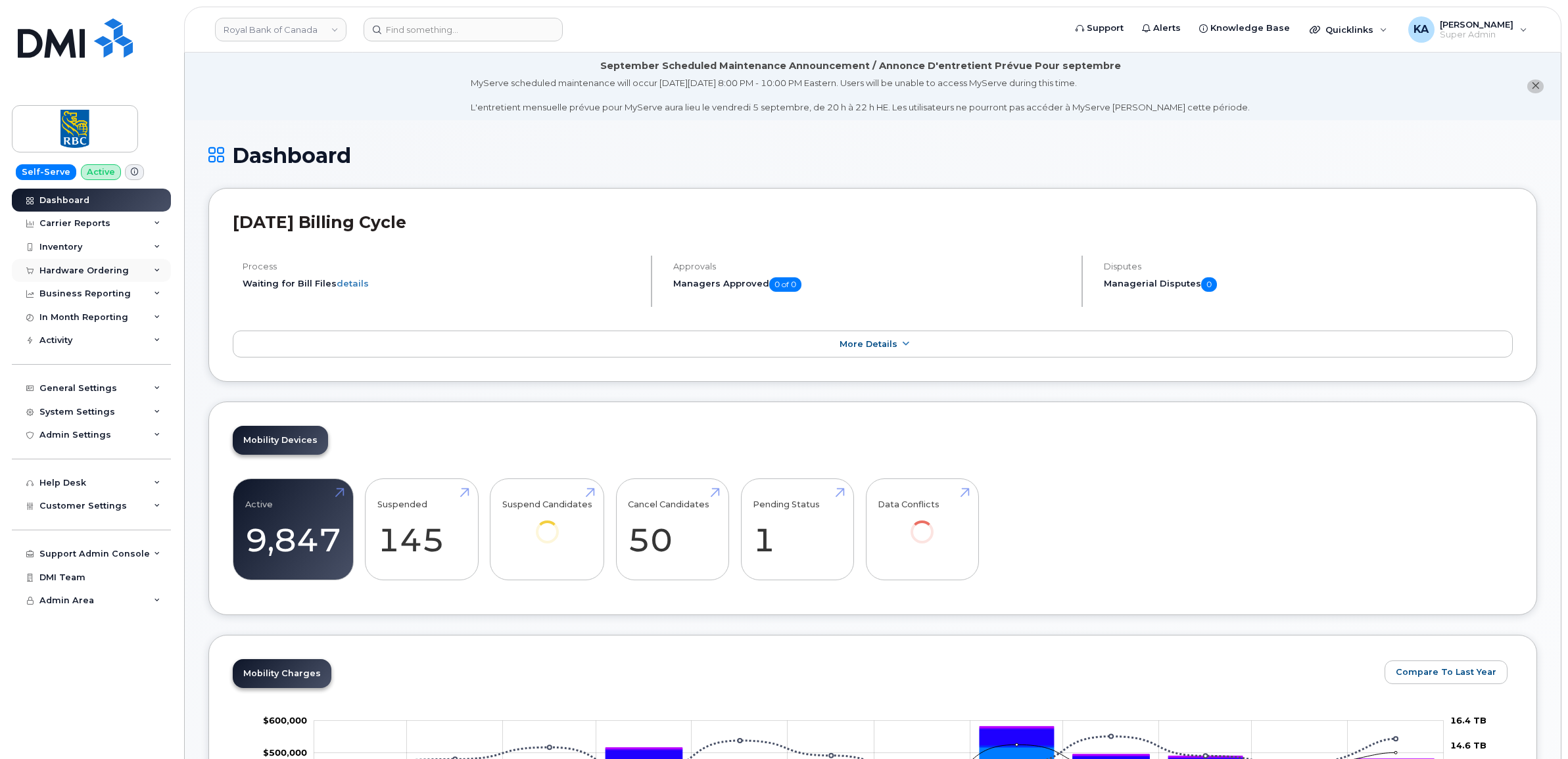
click at [125, 267] on div "Hardware Ordering" at bounding box center [91, 270] width 159 height 24
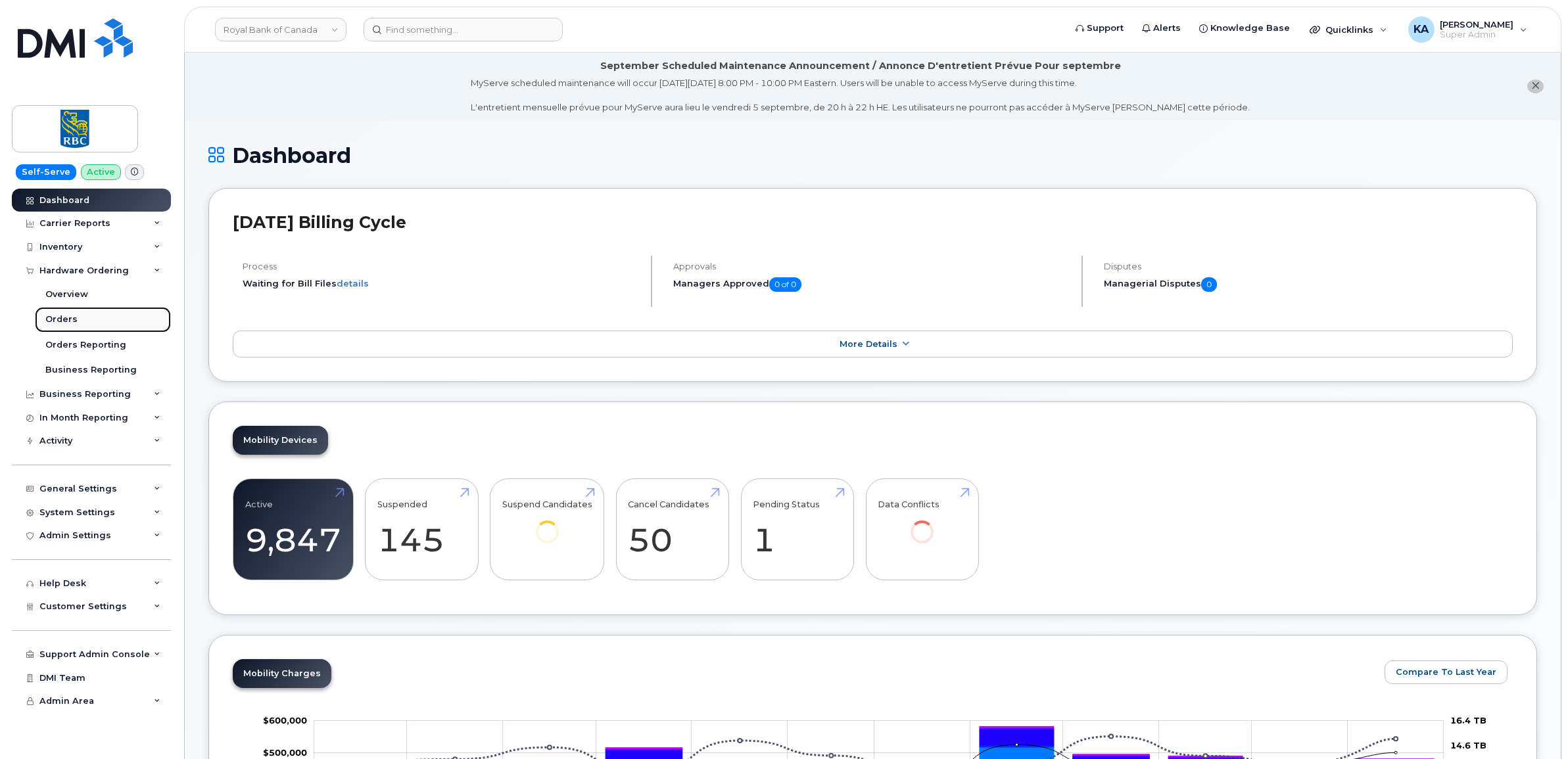
click at [60, 320] on div "Orders" at bounding box center [62, 320] width 32 height 12
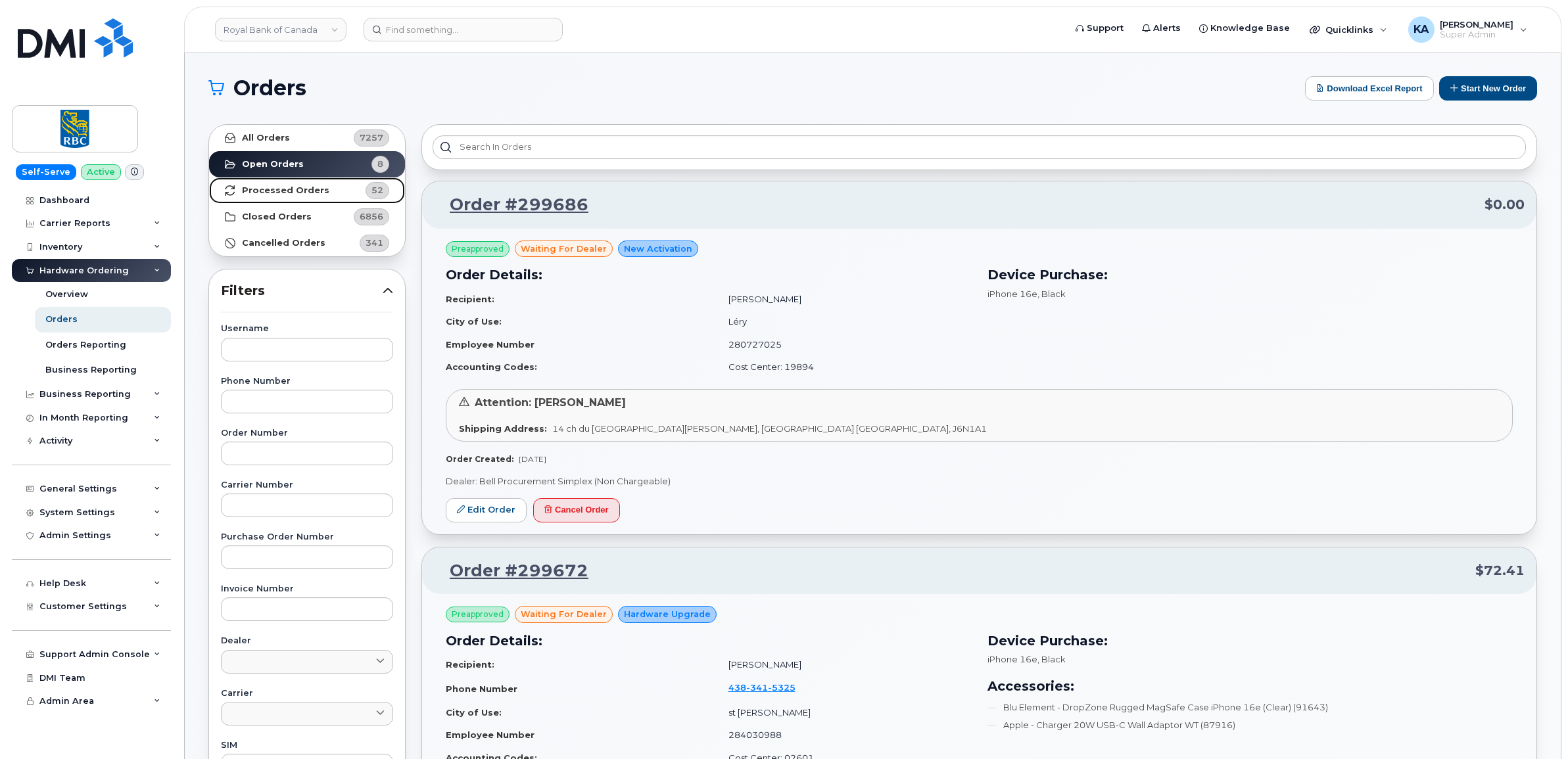
click at [280, 185] on strong "Processed Orders" at bounding box center [285, 191] width 87 height 11
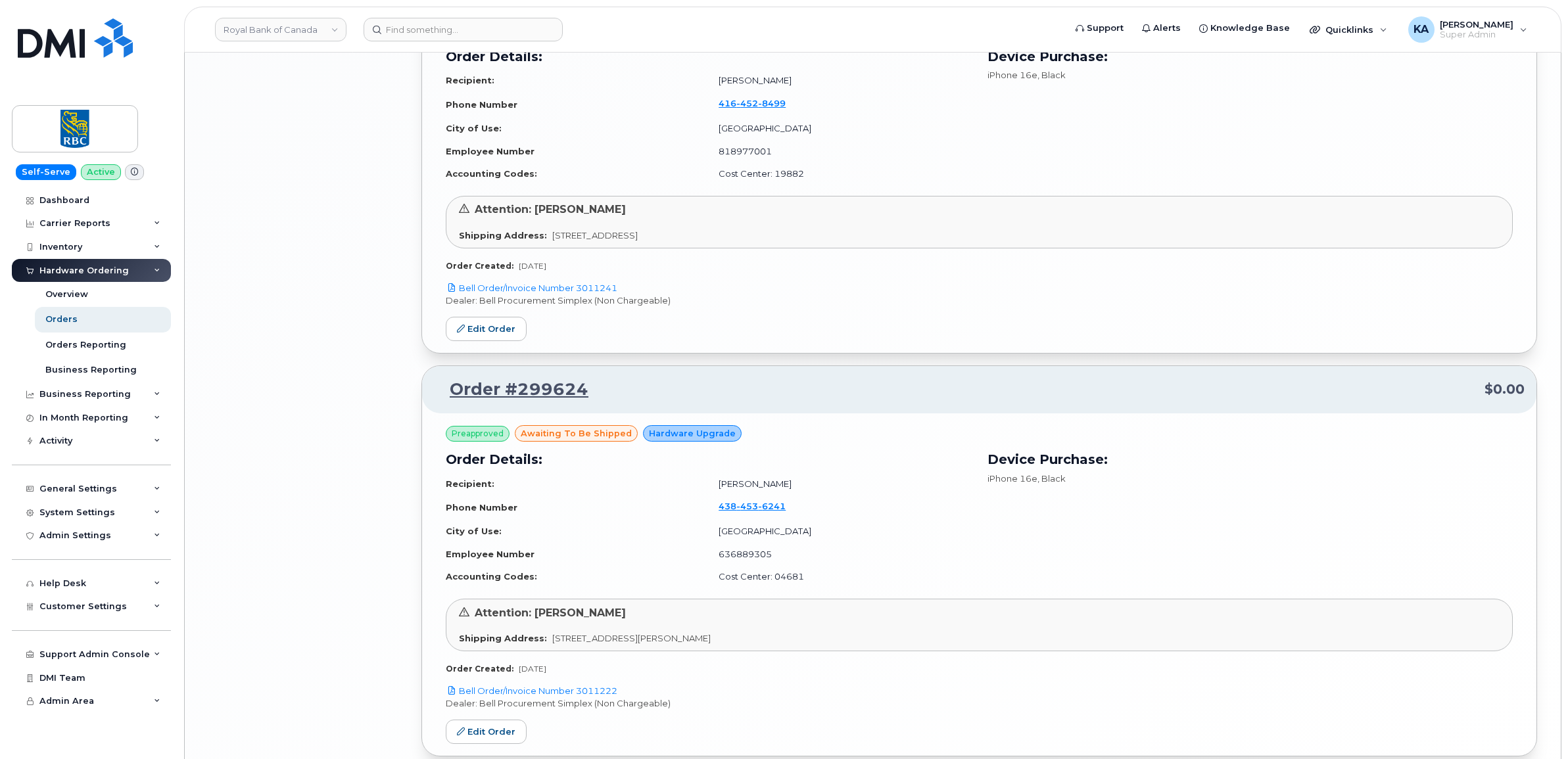
scroll to position [2693, 0]
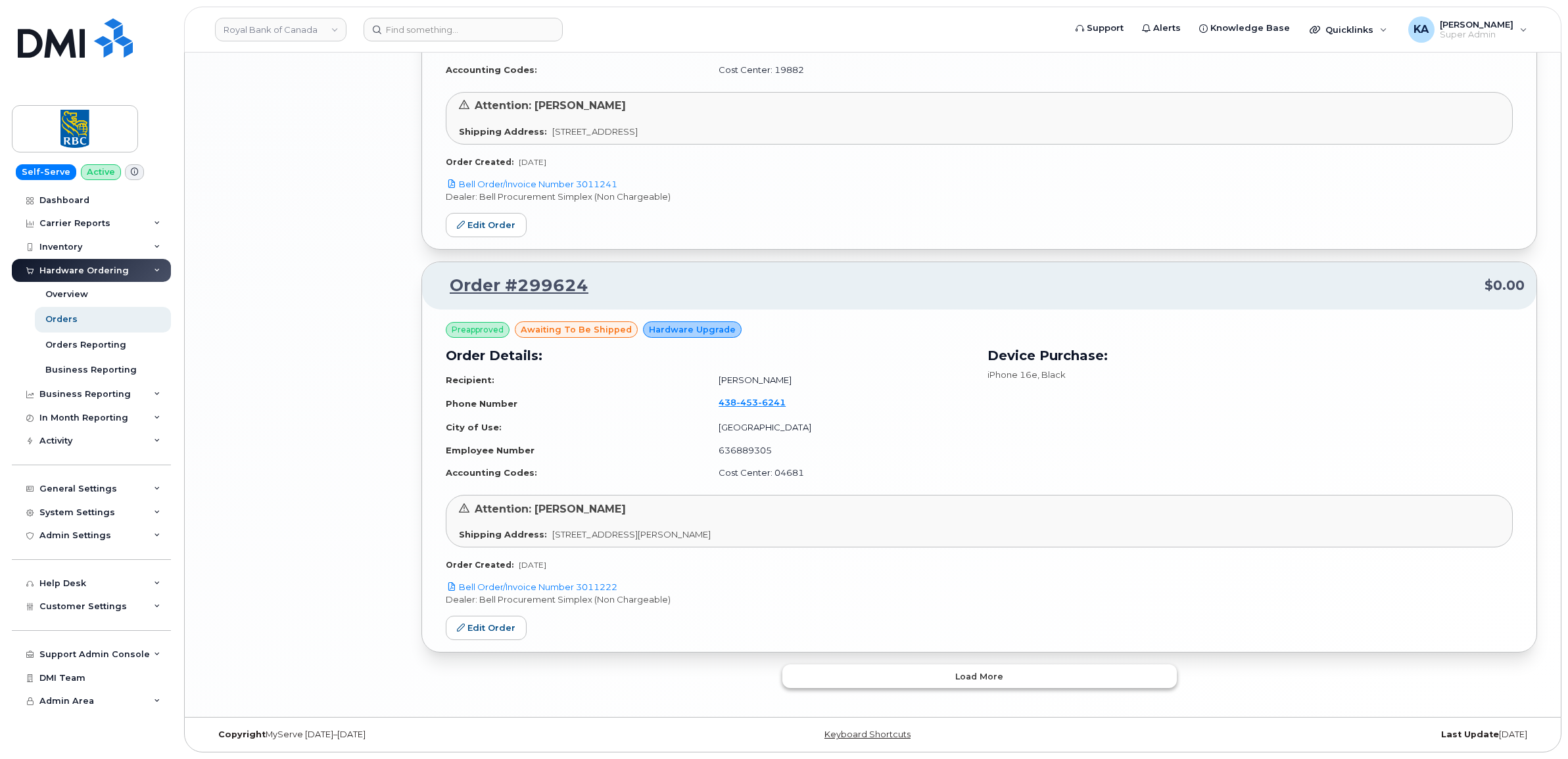
click at [791, 674] on button "Load more" at bounding box center [979, 676] width 394 height 24
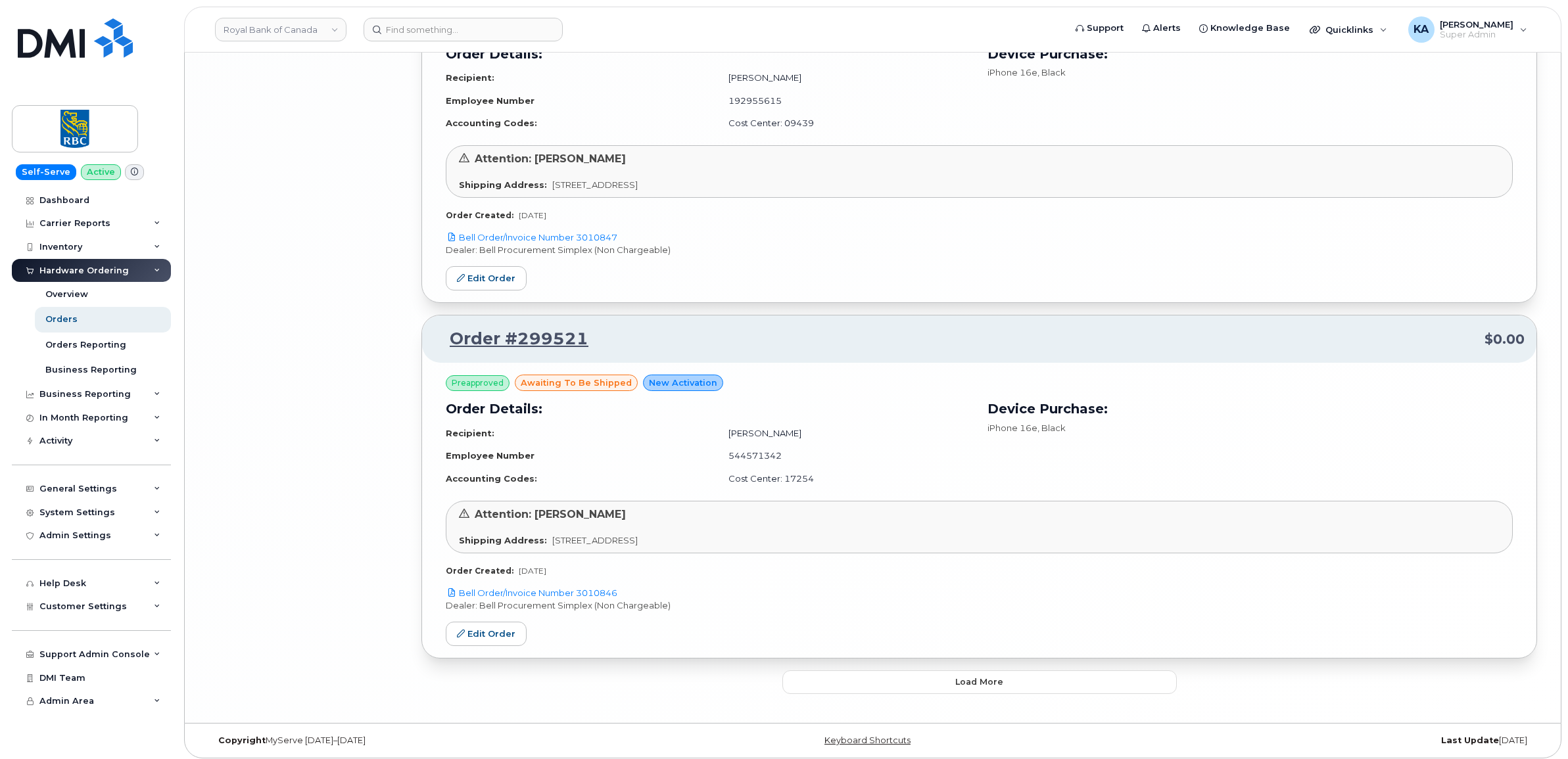
scroll to position [5681, 0]
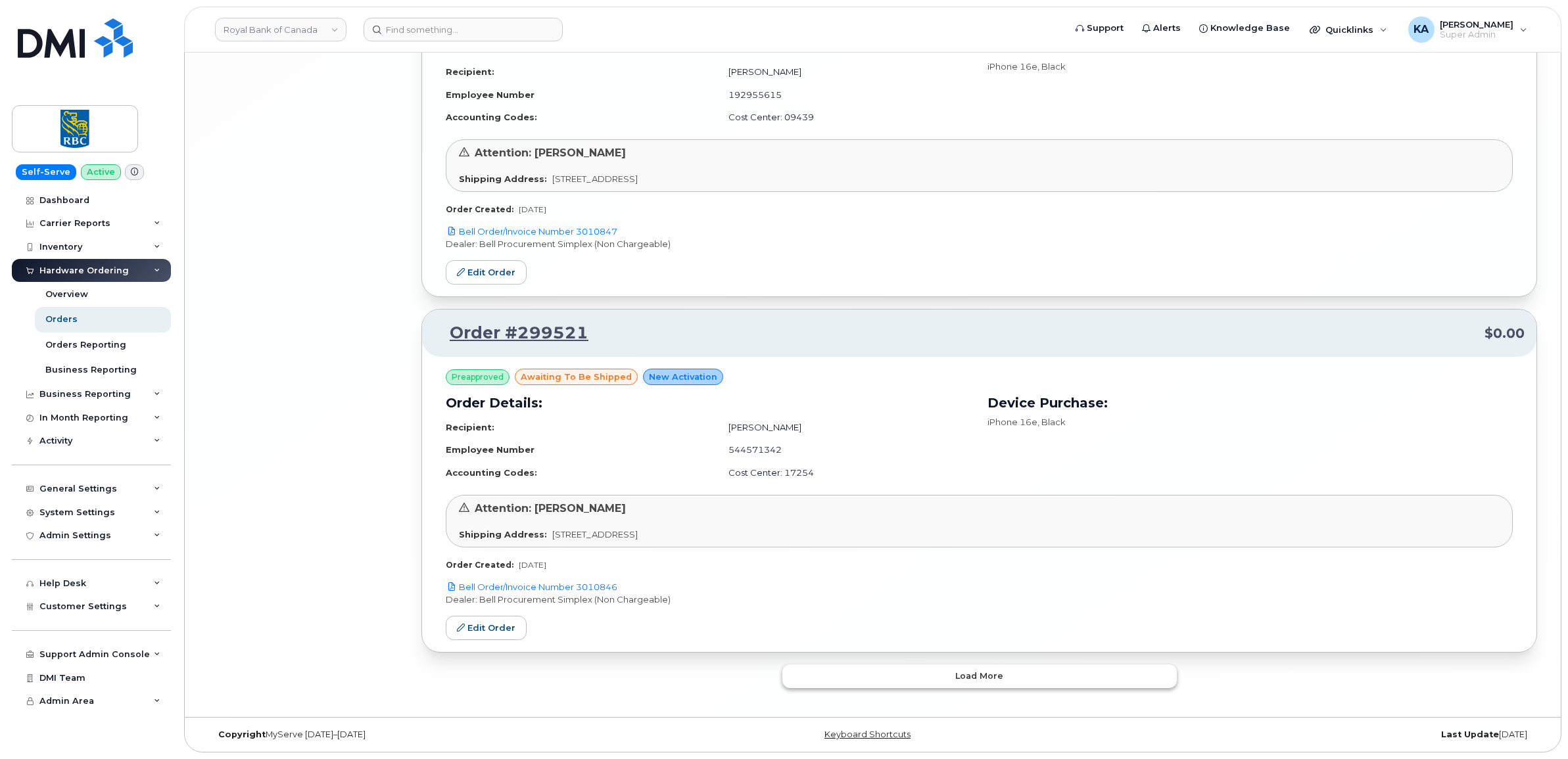
click at [841, 669] on button "Load more" at bounding box center [979, 676] width 394 height 24
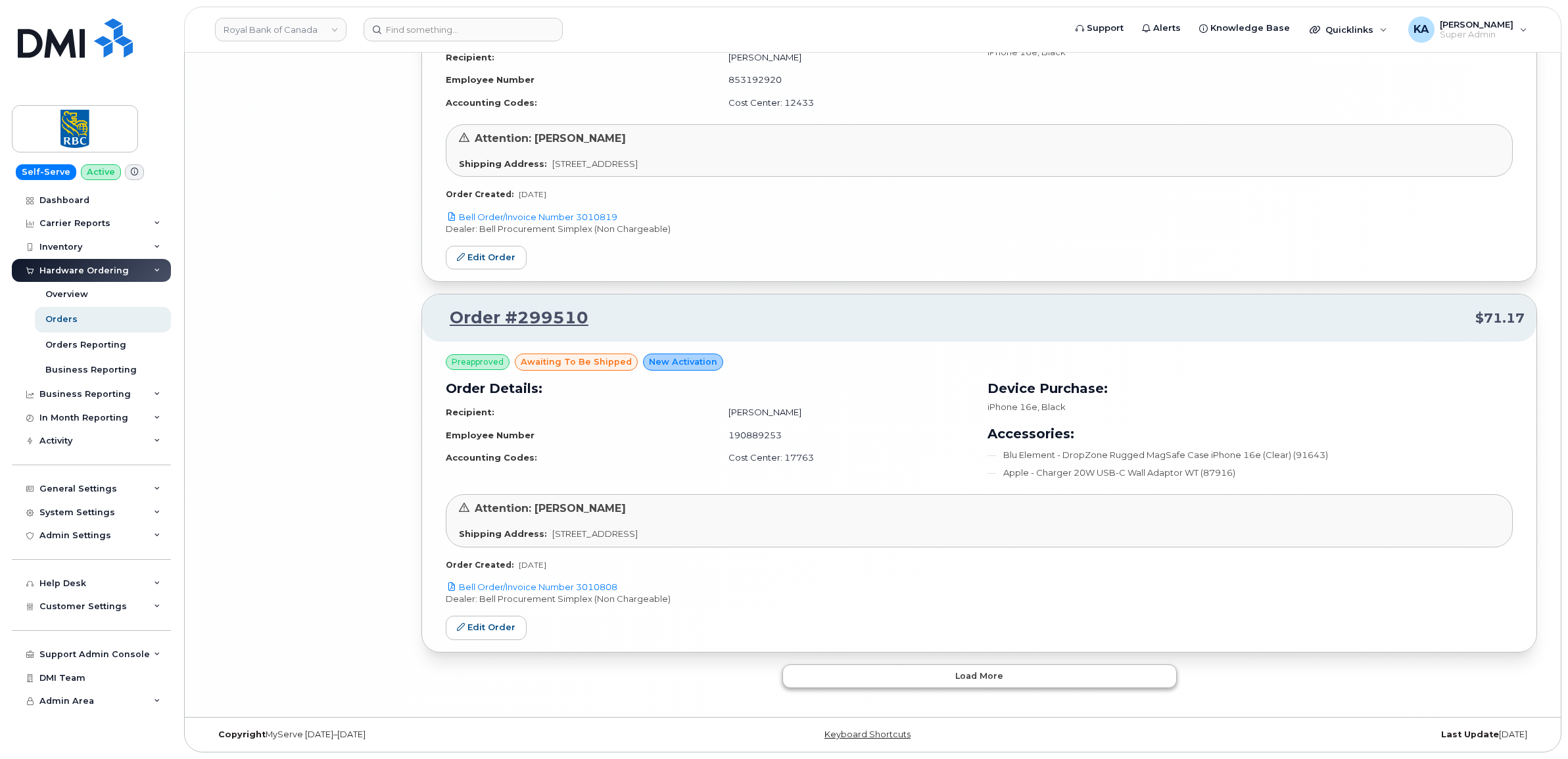
scroll to position [8592, 0]
click at [845, 667] on button "Load more" at bounding box center [979, 676] width 394 height 24
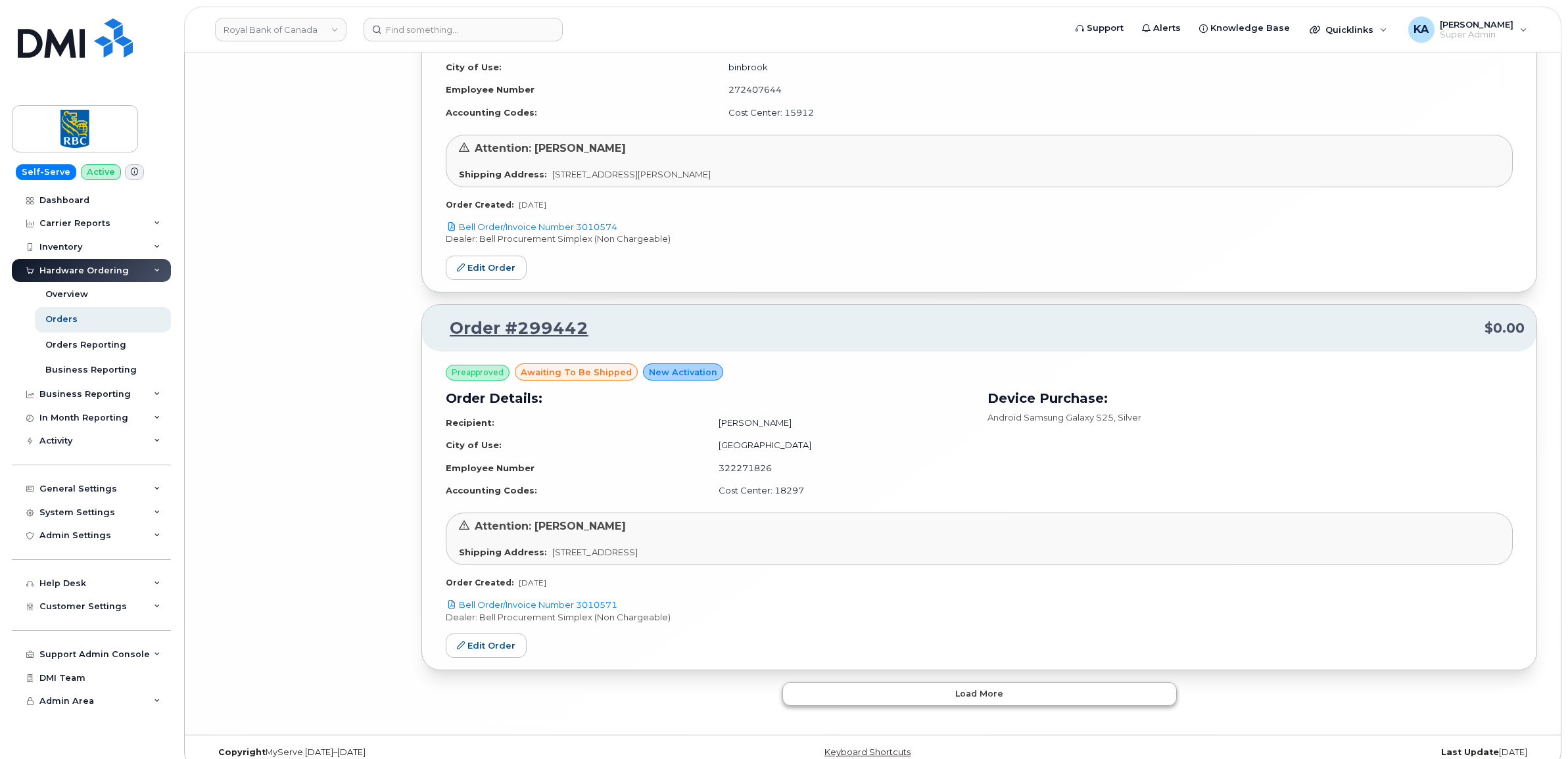
scroll to position [11673, 0]
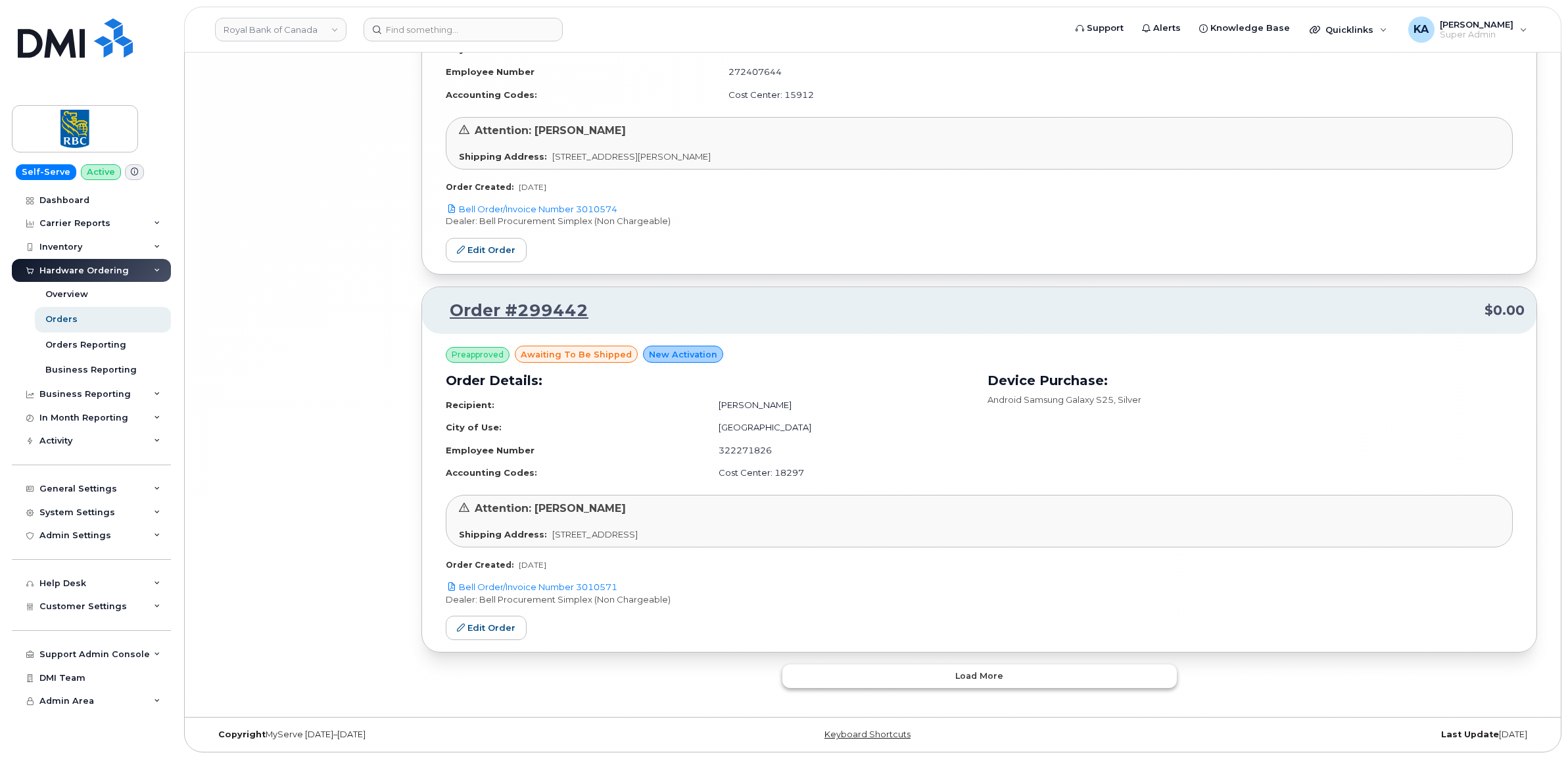
click at [846, 669] on button "Load more" at bounding box center [979, 676] width 394 height 24
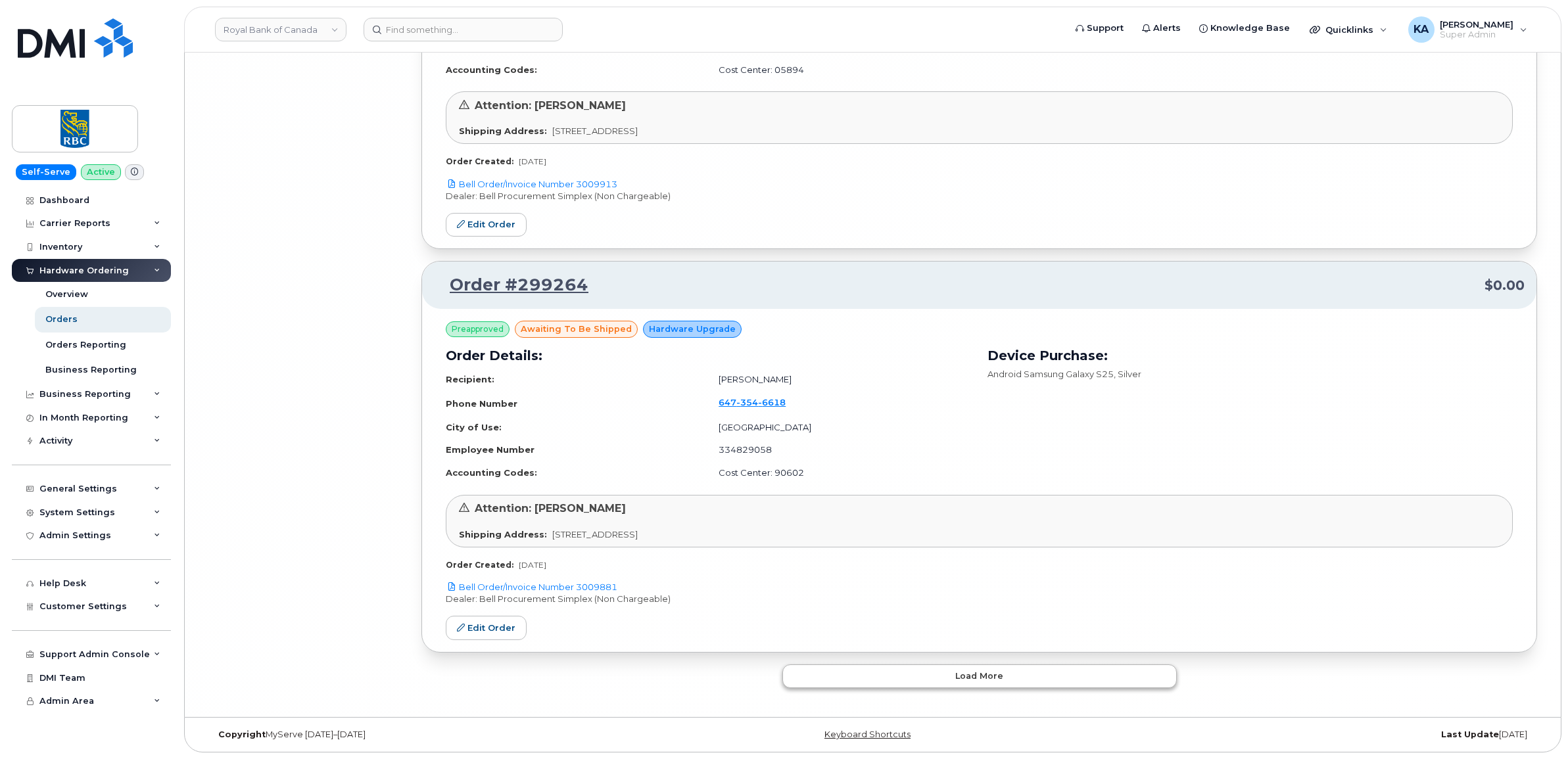
scroll to position [17955, 0]
click at [846, 669] on button "Load more" at bounding box center [979, 676] width 394 height 24
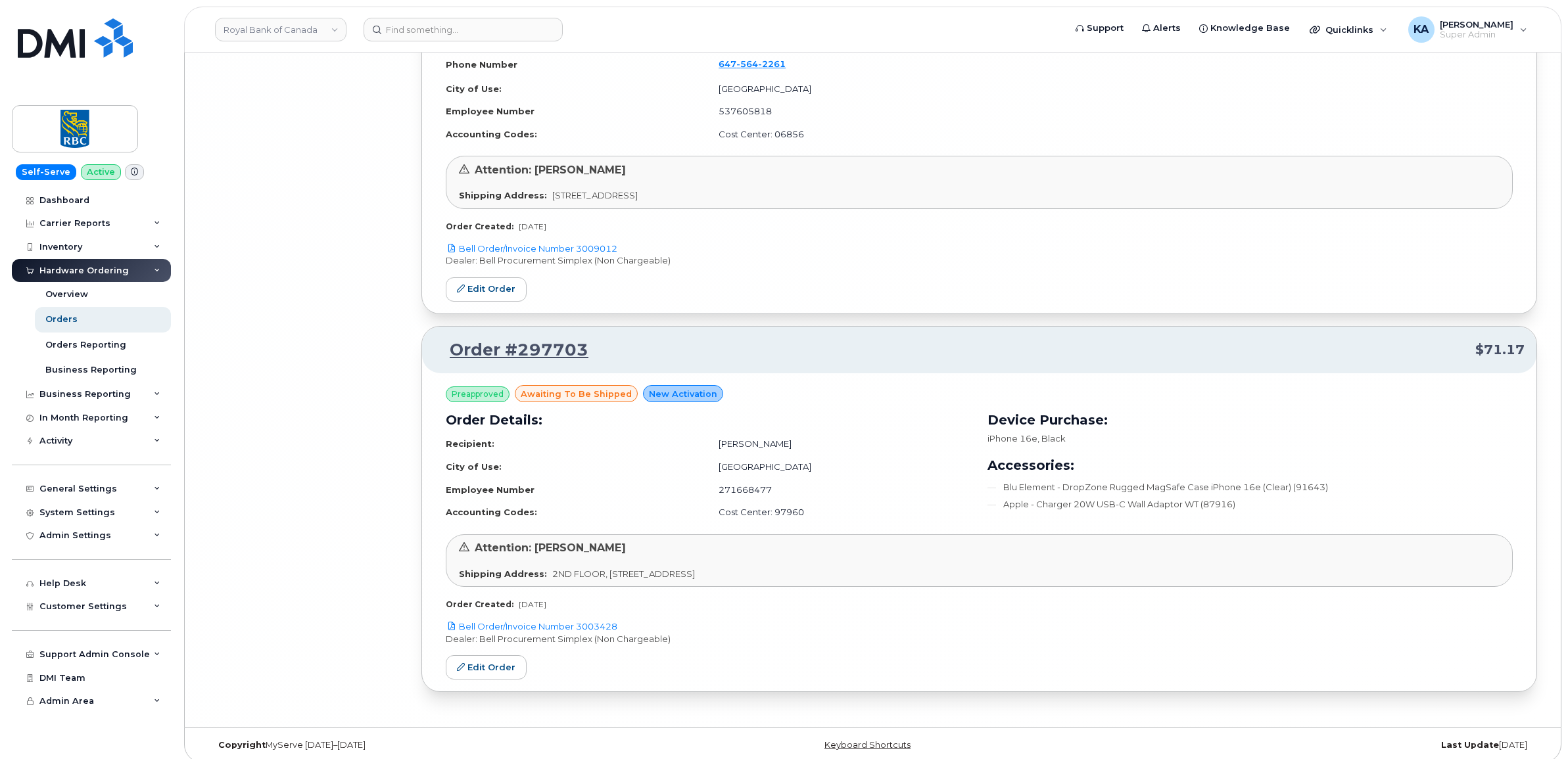
scroll to position [19514, 0]
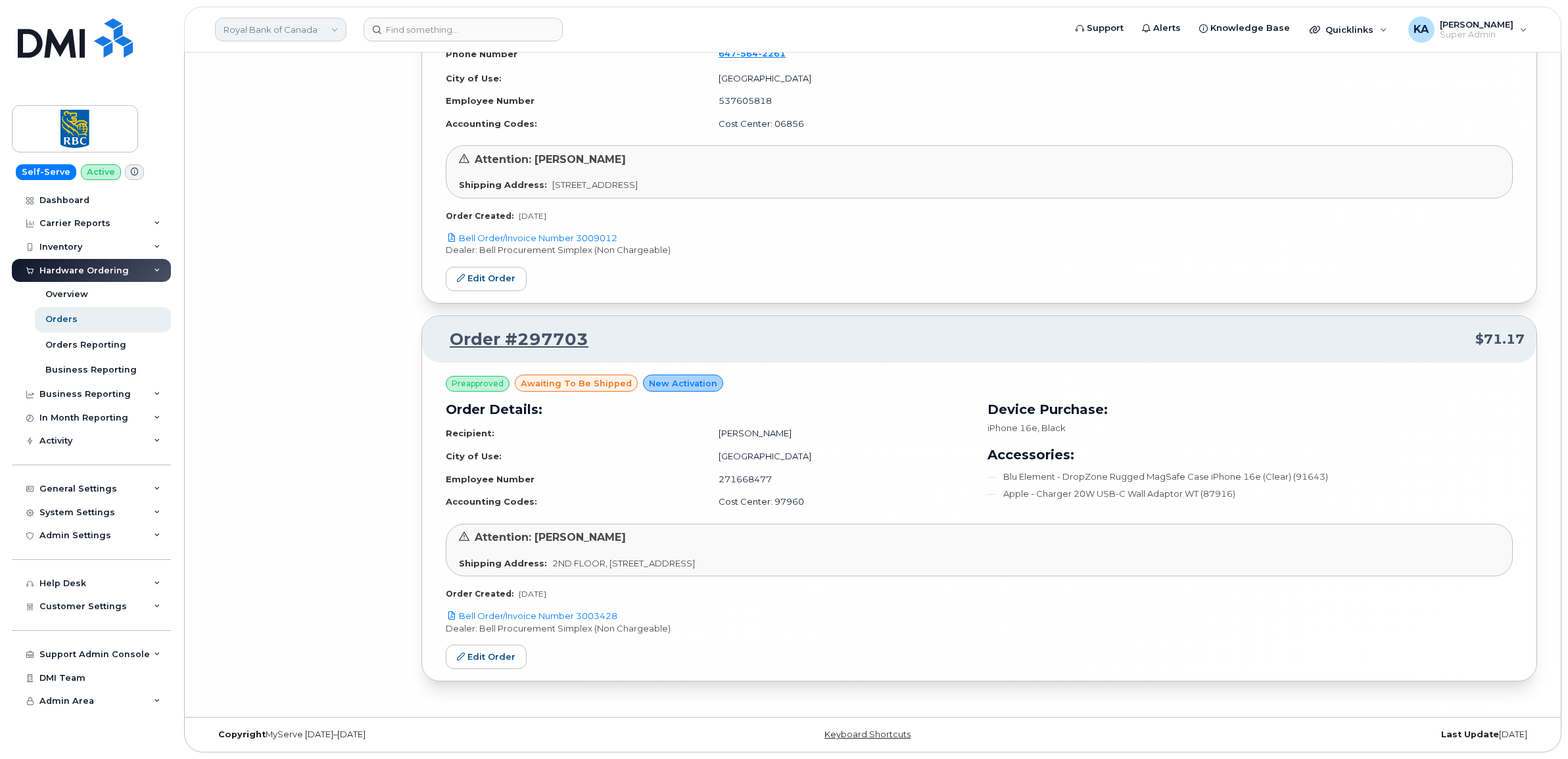
click at [284, 27] on link "Royal Bank of Canada" at bounding box center [280, 29] width 131 height 24
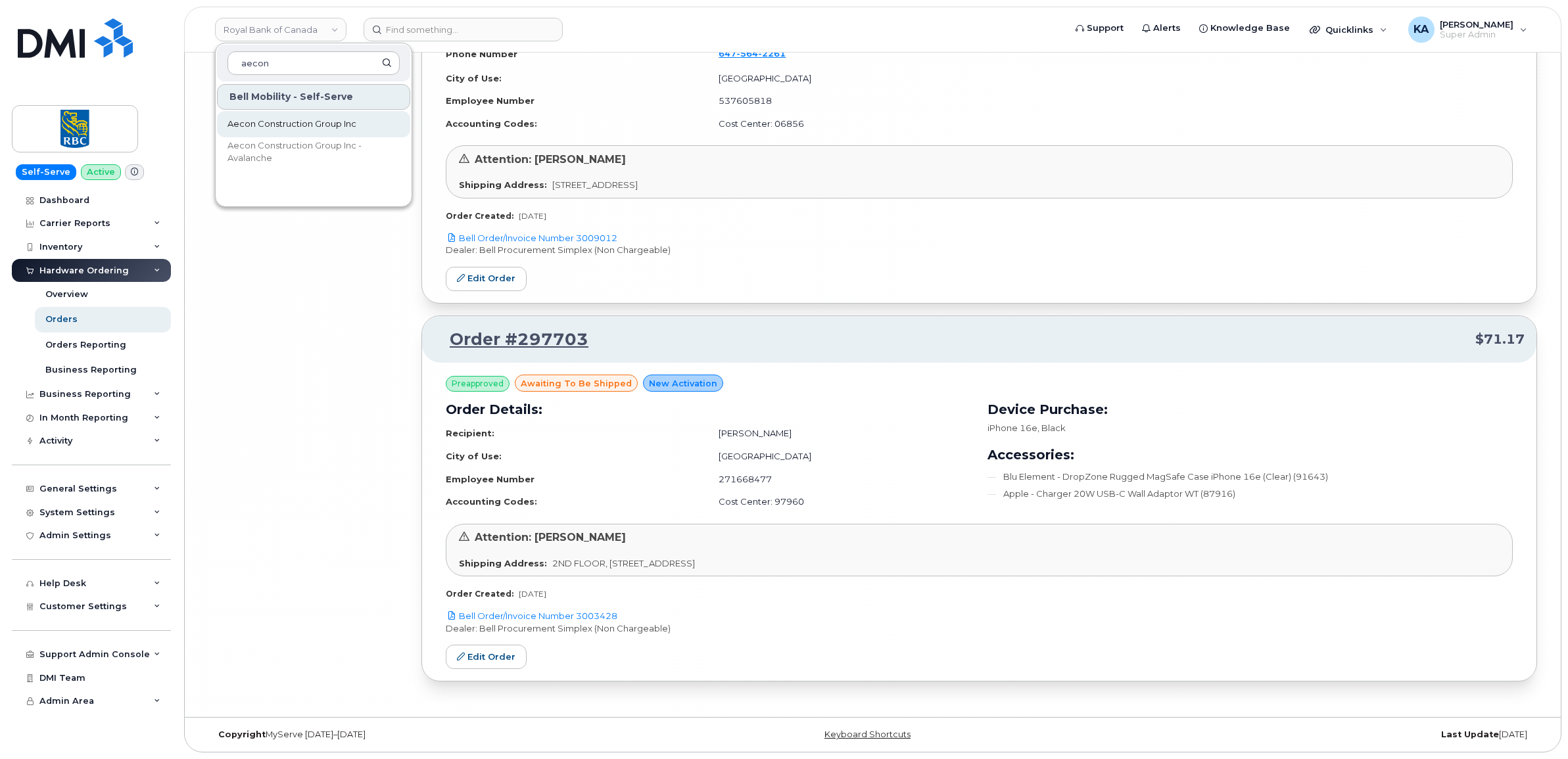
type input "aecon"
click at [274, 126] on span "Aecon Construction Group Inc" at bounding box center [292, 124] width 129 height 13
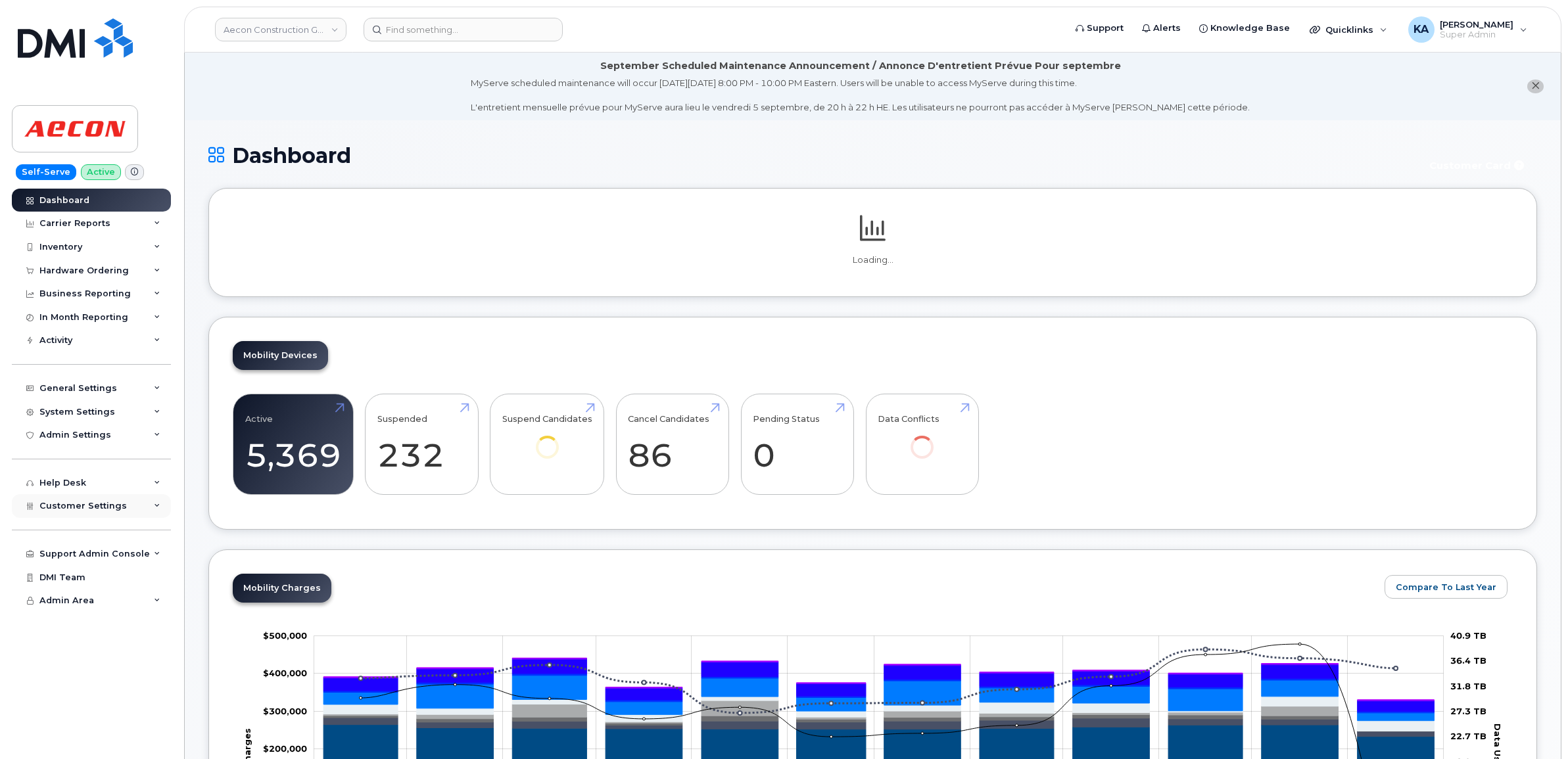
click at [68, 511] on span "Customer Settings" at bounding box center [83, 505] width 87 height 10
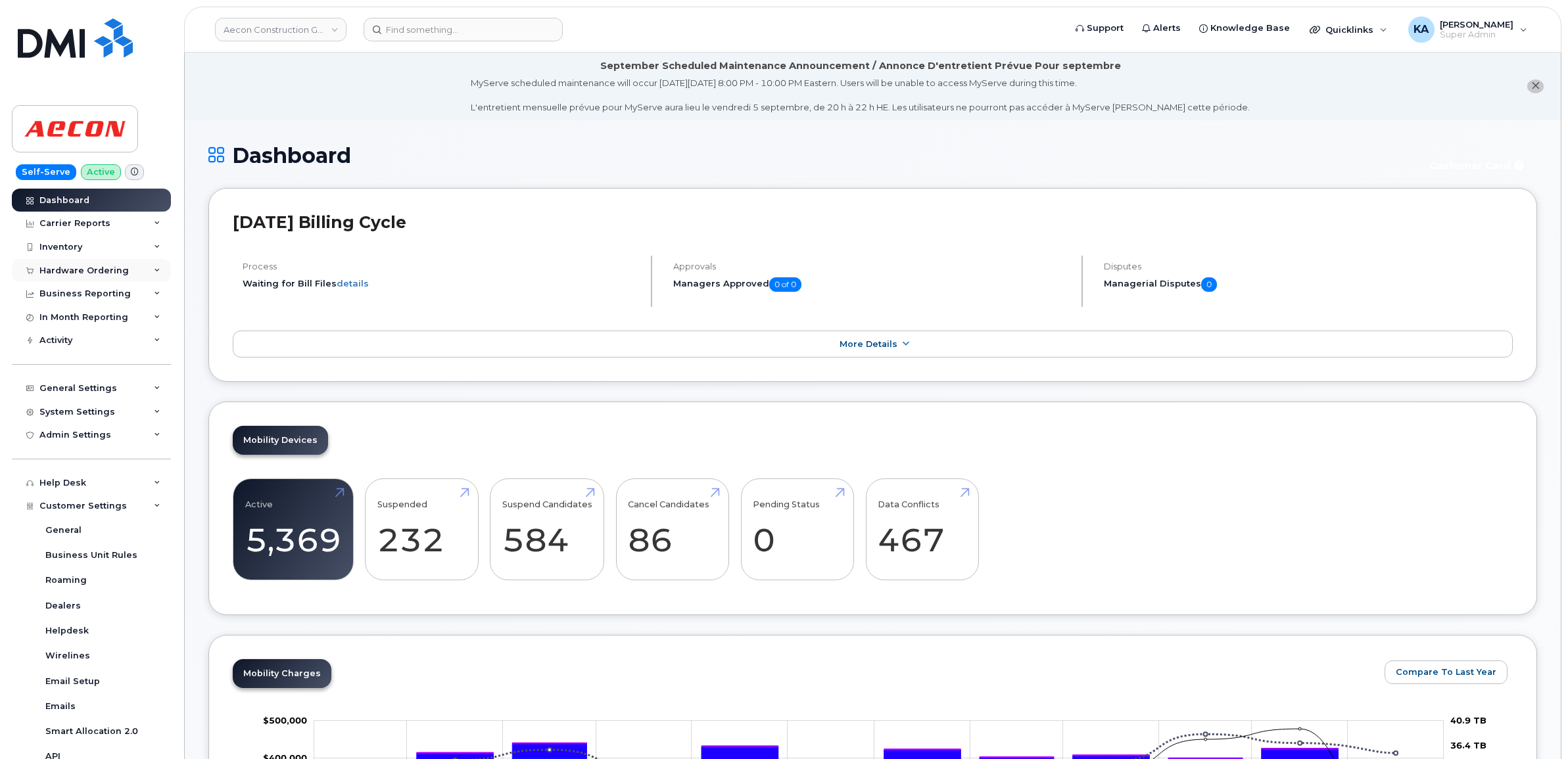
click at [86, 270] on div "Hardware Ordering" at bounding box center [84, 270] width 90 height 11
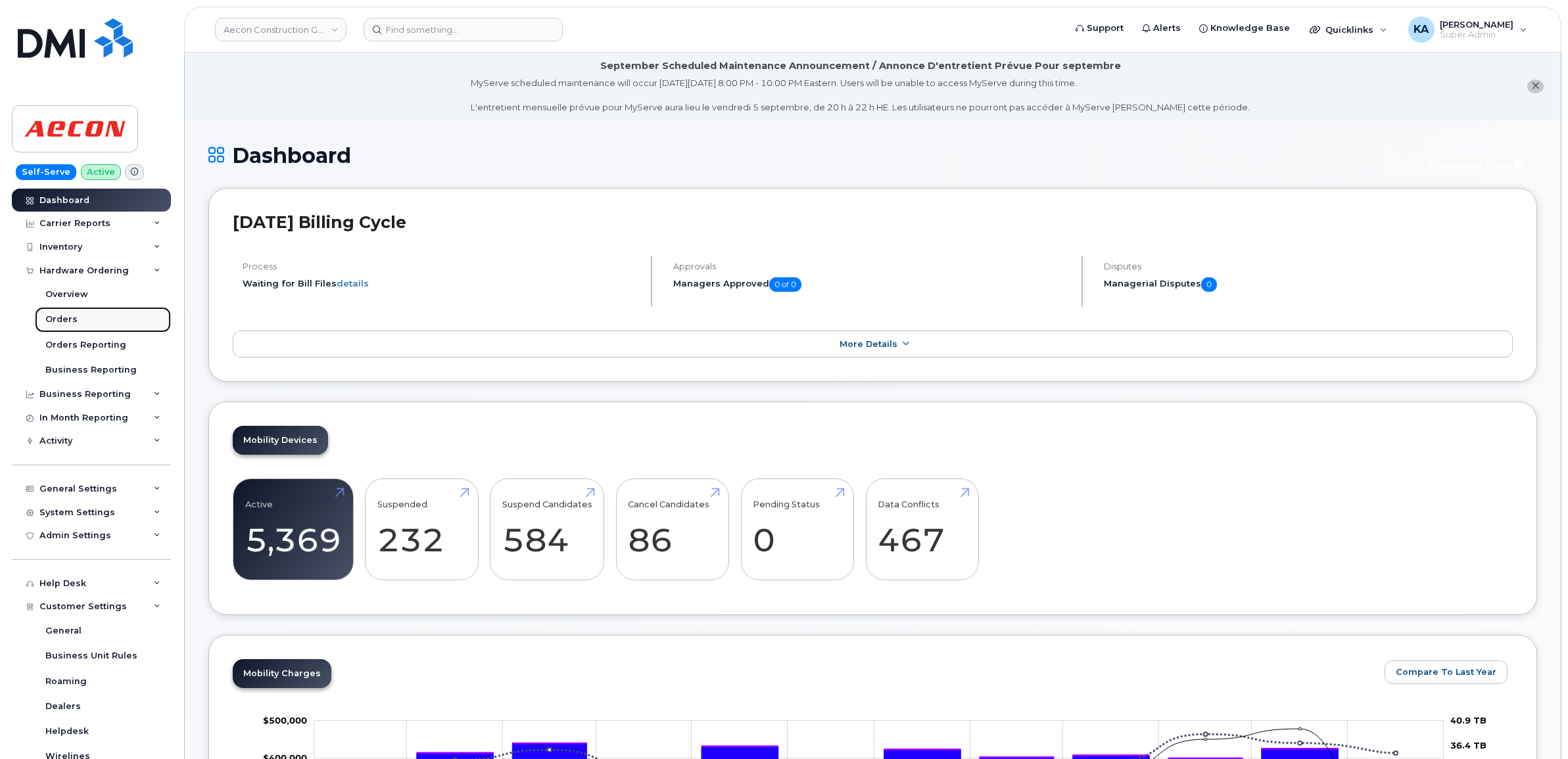
click at [56, 319] on div "Orders" at bounding box center [62, 320] width 32 height 12
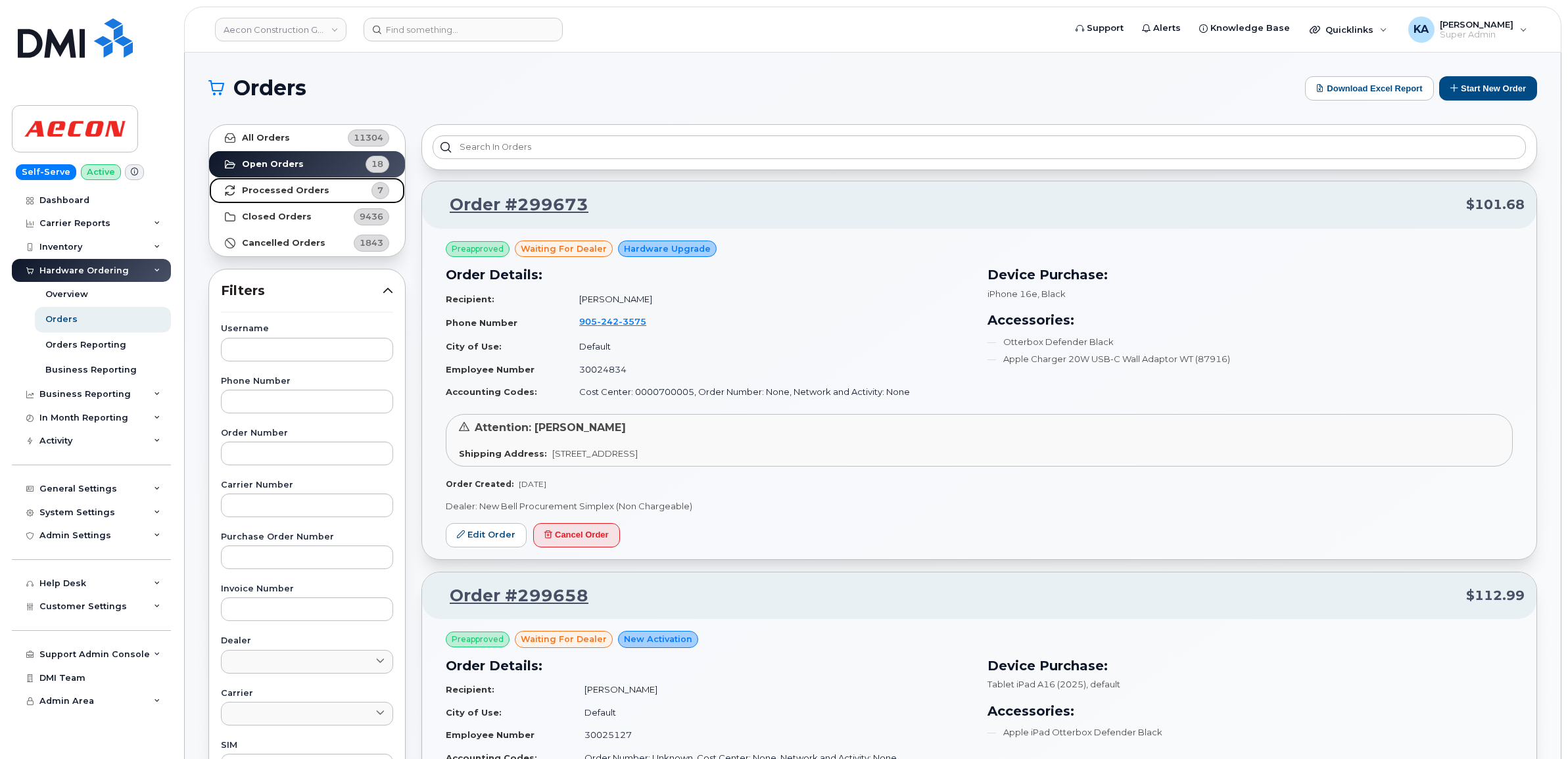
click at [266, 191] on strong "Processed Orders" at bounding box center [285, 191] width 87 height 11
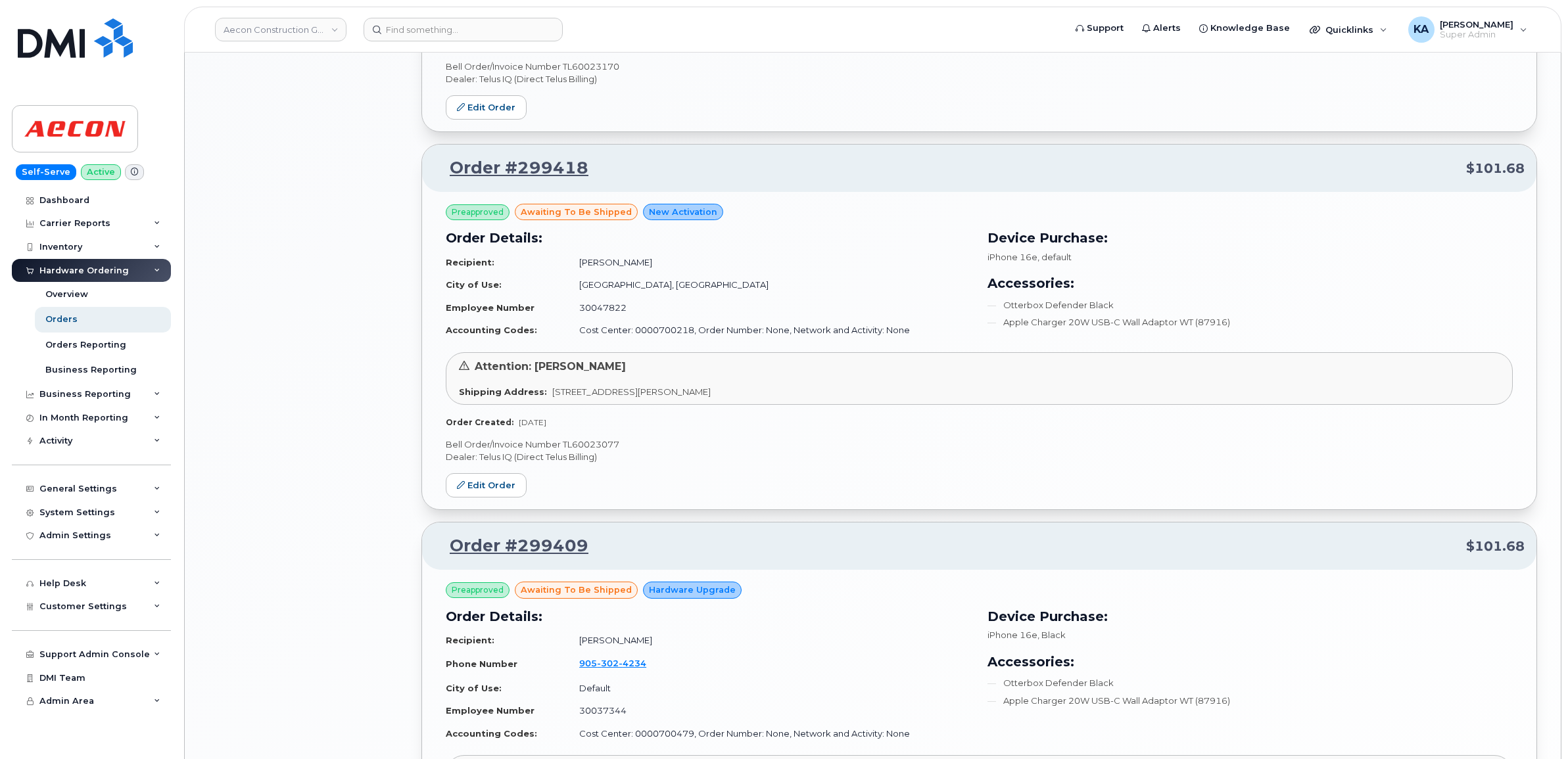
scroll to position [1643, 0]
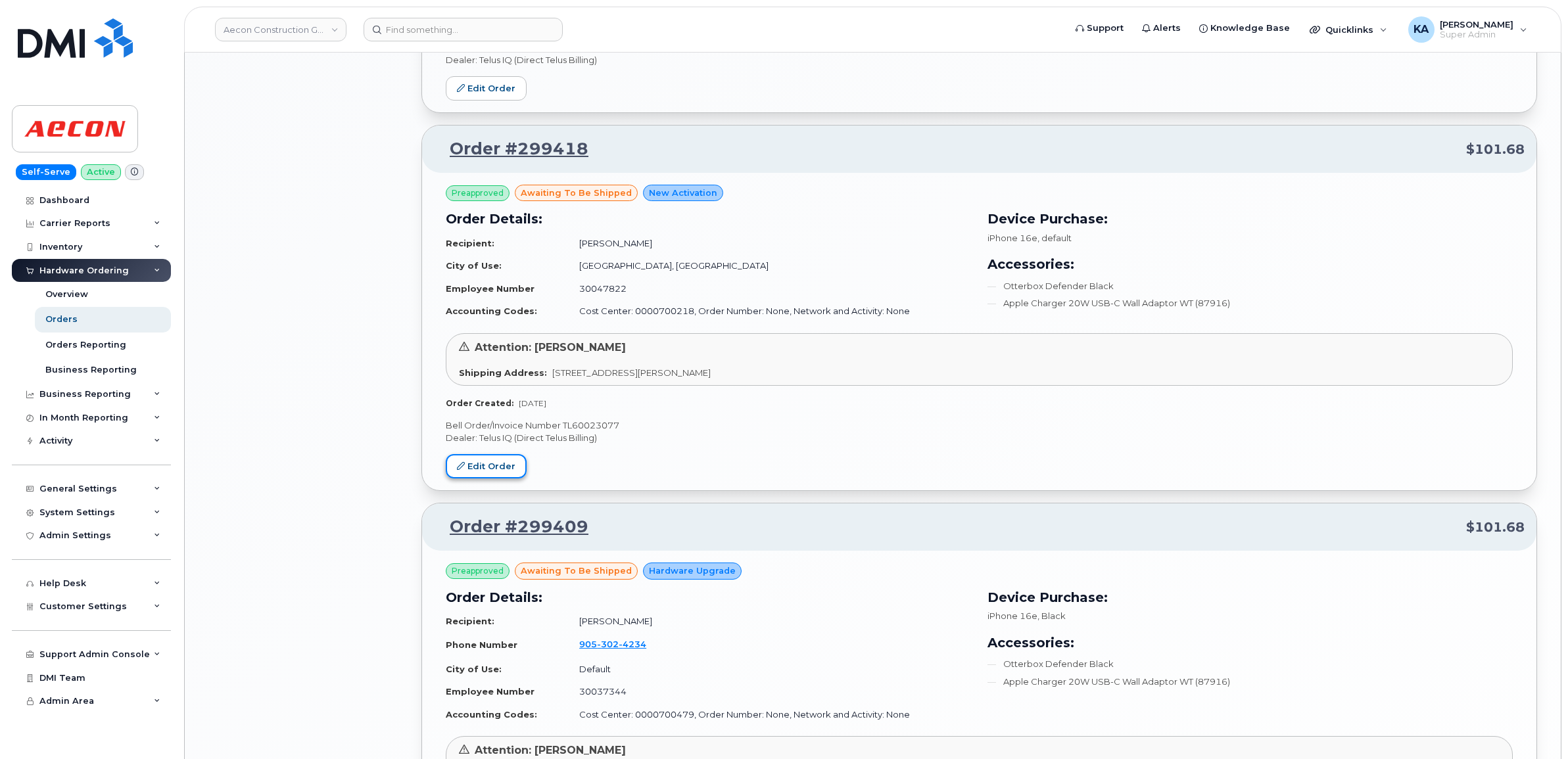
click at [477, 464] on link "Edit Order" at bounding box center [486, 466] width 81 height 24
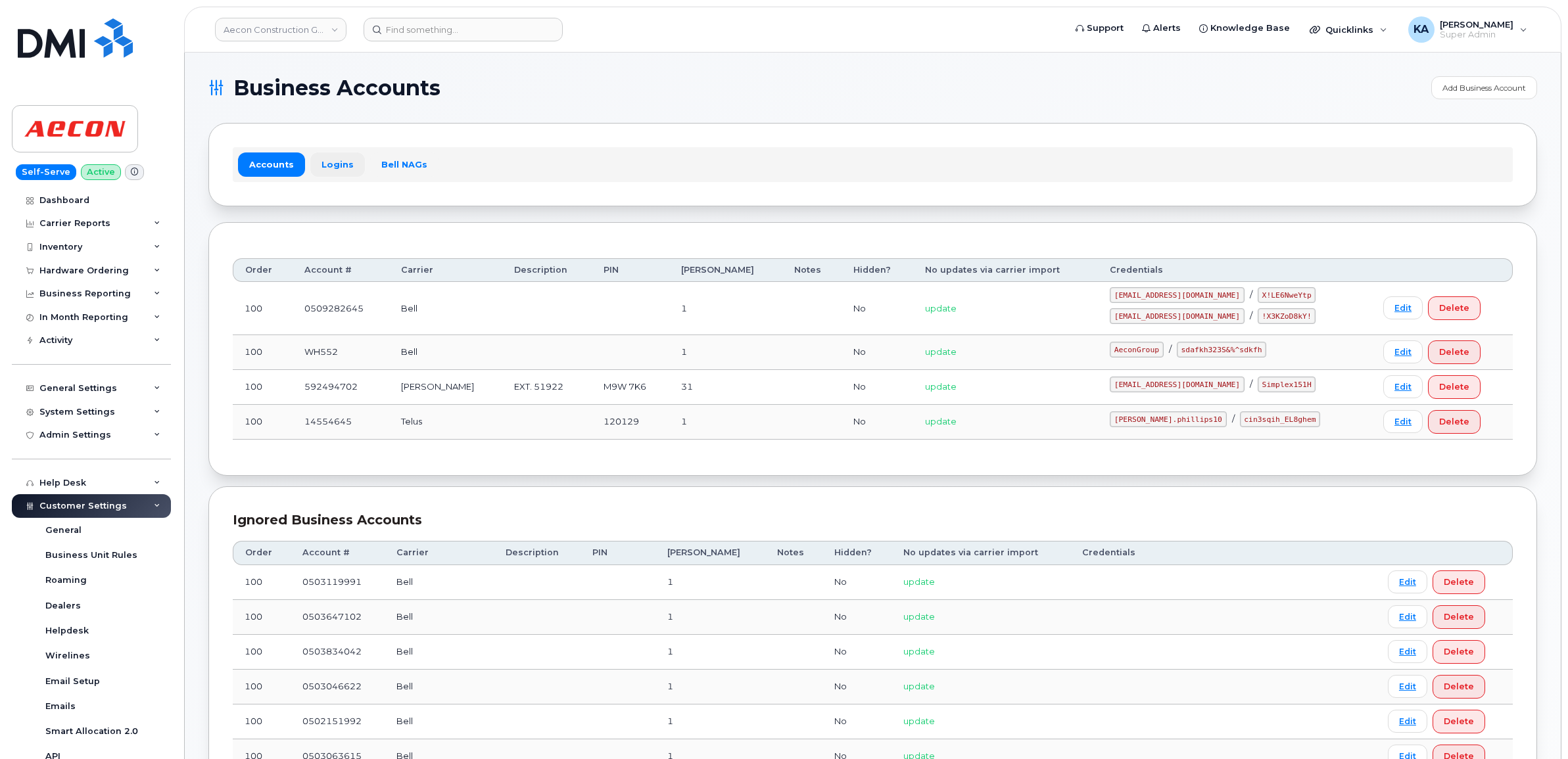
click at [335, 159] on link "Logins" at bounding box center [337, 164] width 55 height 24
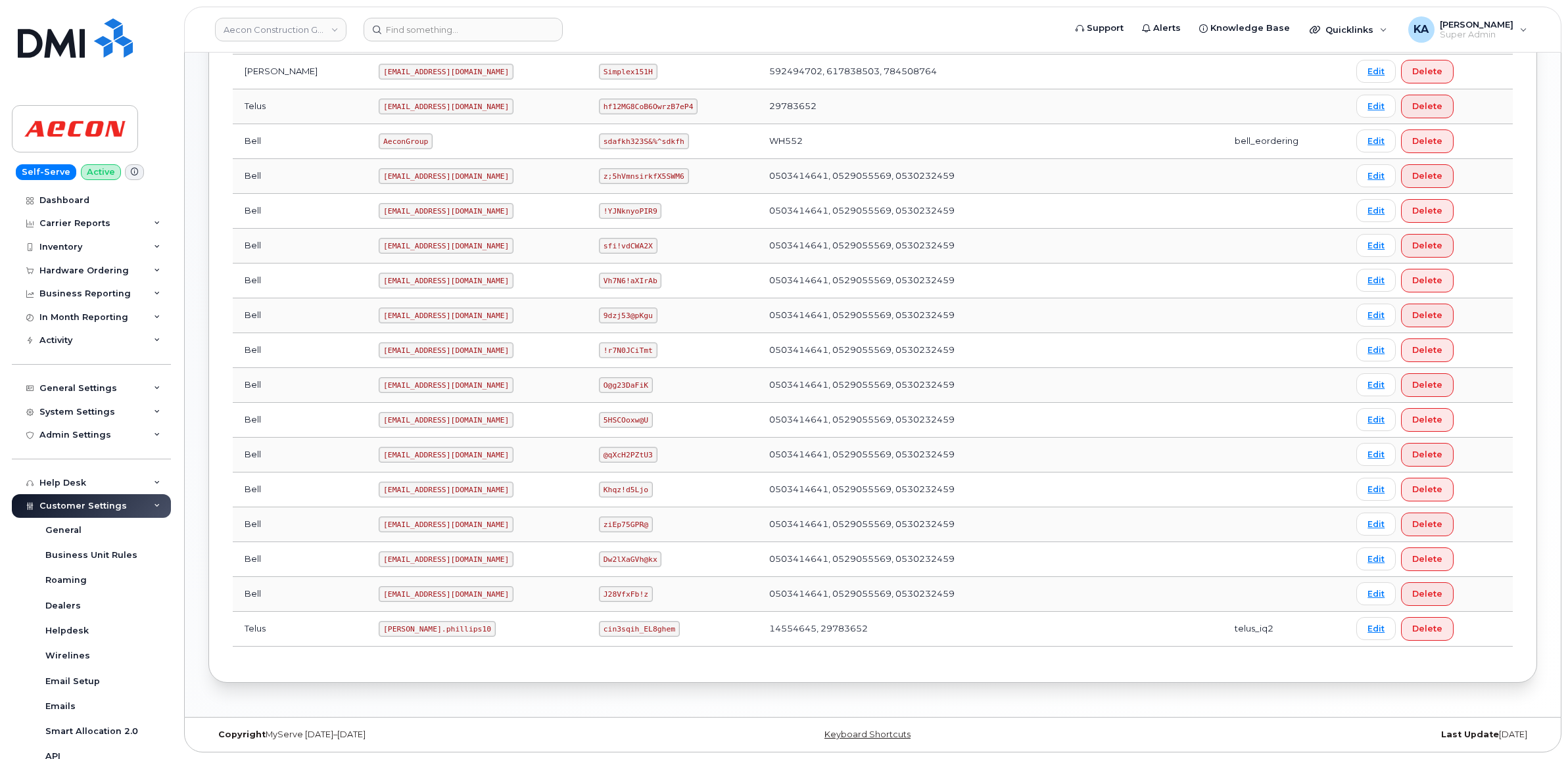
scroll to position [380, 0]
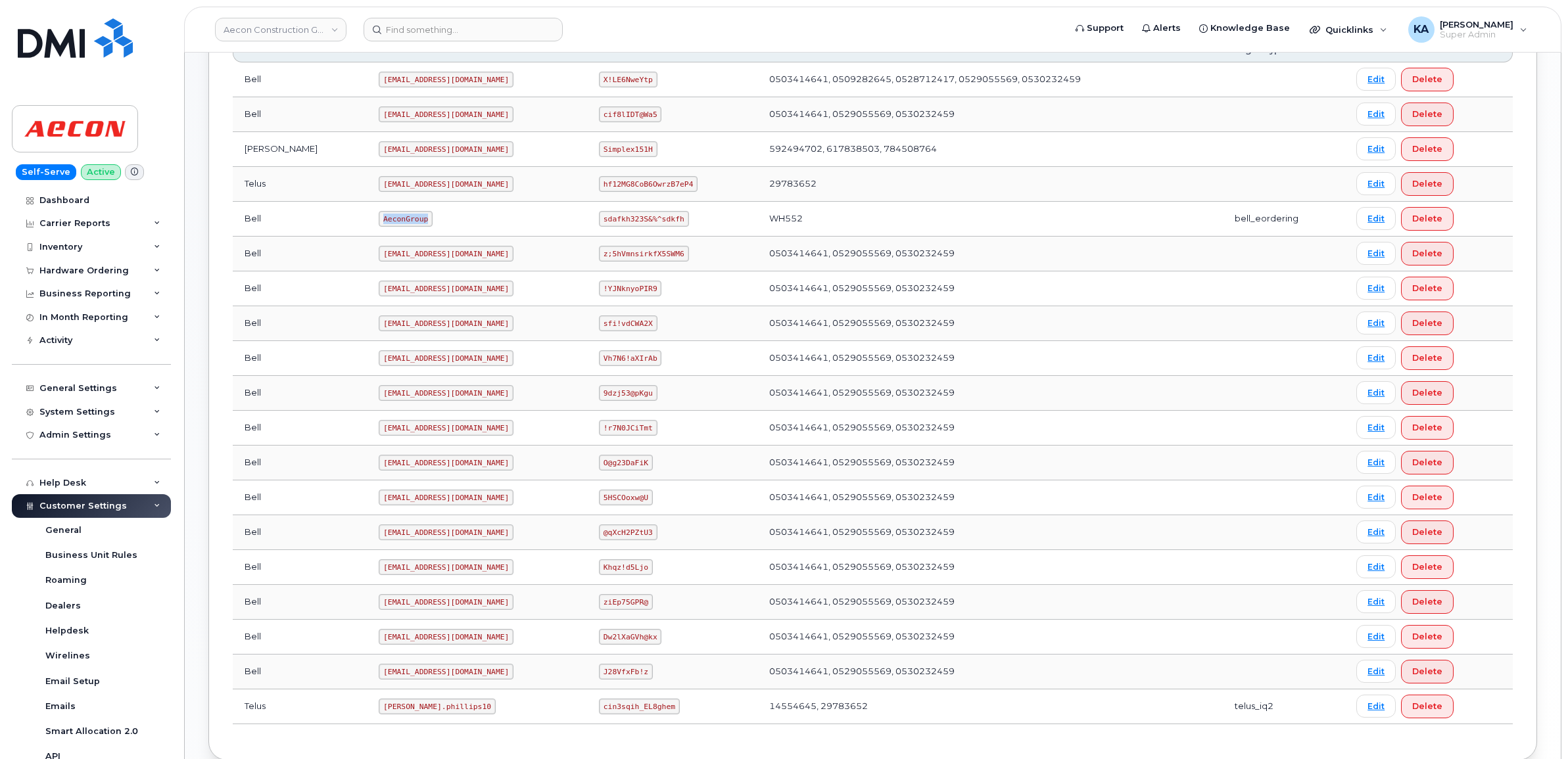
drag, startPoint x: 324, startPoint y: 225, endPoint x: 369, endPoint y: 220, distance: 45.3
click at [372, 222] on td "AeconGroup" at bounding box center [477, 220] width 220 height 35
drag, startPoint x: 369, startPoint y: 220, endPoint x: 353, endPoint y: 221, distance: 16.0
copy code "AeconGroup"
drag, startPoint x: 582, startPoint y: 222, endPoint x: 662, endPoint y: 227, distance: 80.2
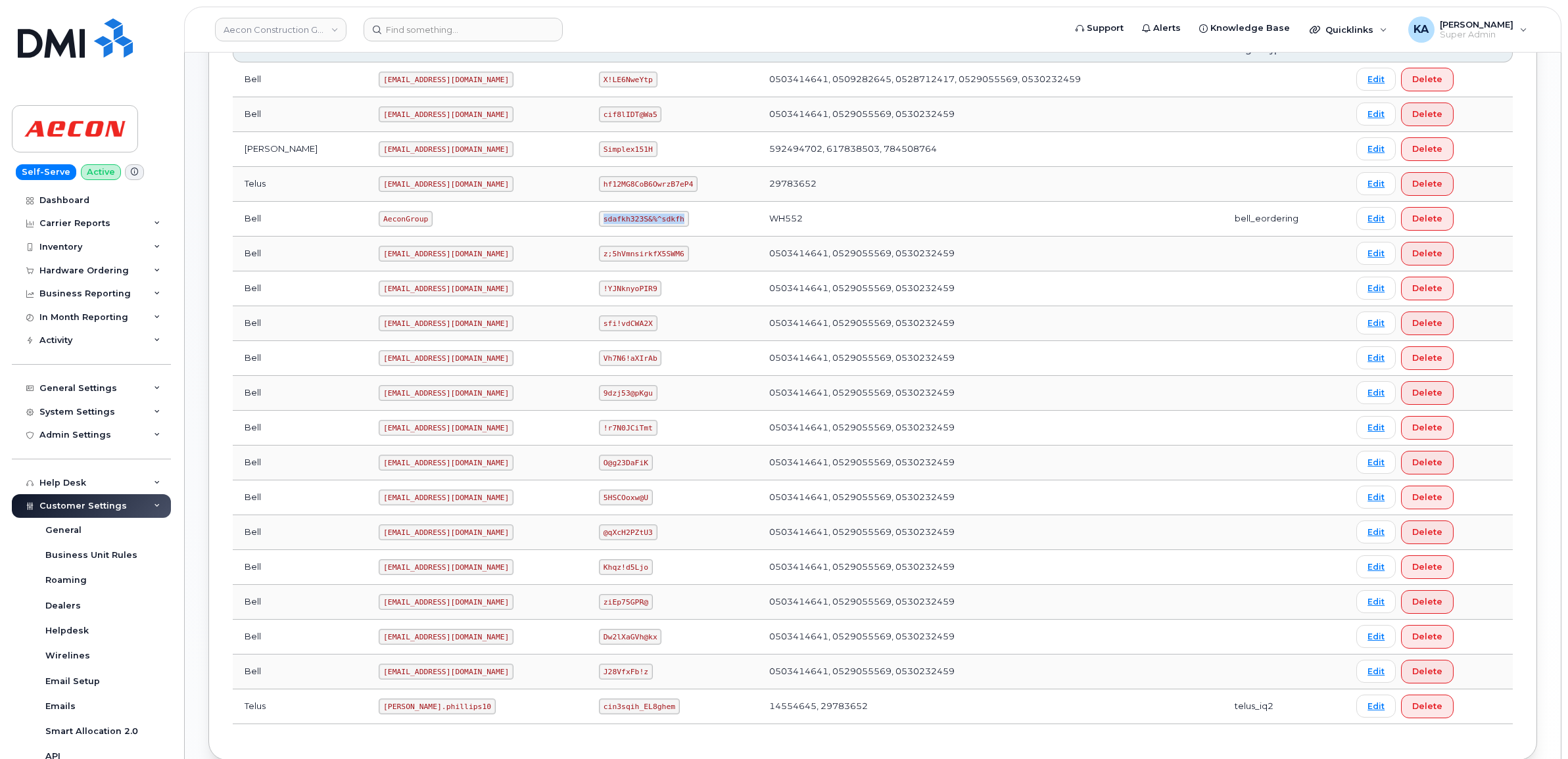
click at [671, 231] on td "sdafkh323S&%^sdkfh" at bounding box center [672, 220] width 170 height 35
drag, startPoint x: 662, startPoint y: 227, endPoint x: 633, endPoint y: 220, distance: 29.8
copy code "sdafkh323S&%^sdkfh"
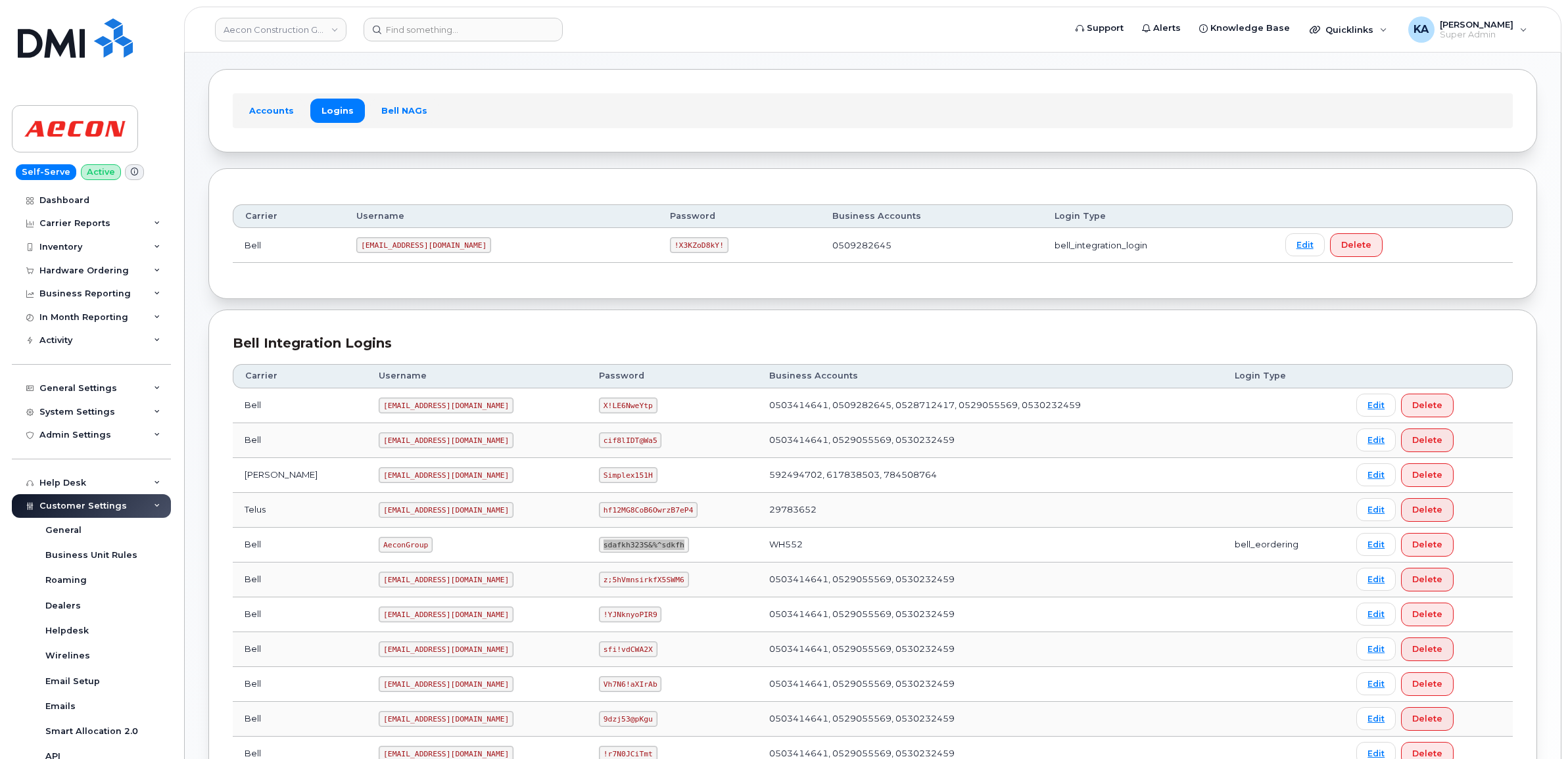
scroll to position [51, 0]
drag, startPoint x: 367, startPoint y: 254, endPoint x: 458, endPoint y: 256, distance: 91.0
click at [458, 256] on td "[EMAIL_ADDRESS][DOMAIN_NAME]" at bounding box center [501, 248] width 314 height 35
drag, startPoint x: 457, startPoint y: 256, endPoint x: 402, endPoint y: 257, distance: 55.0
drag, startPoint x: 402, startPoint y: 257, endPoint x: 331, endPoint y: 296, distance: 81.0
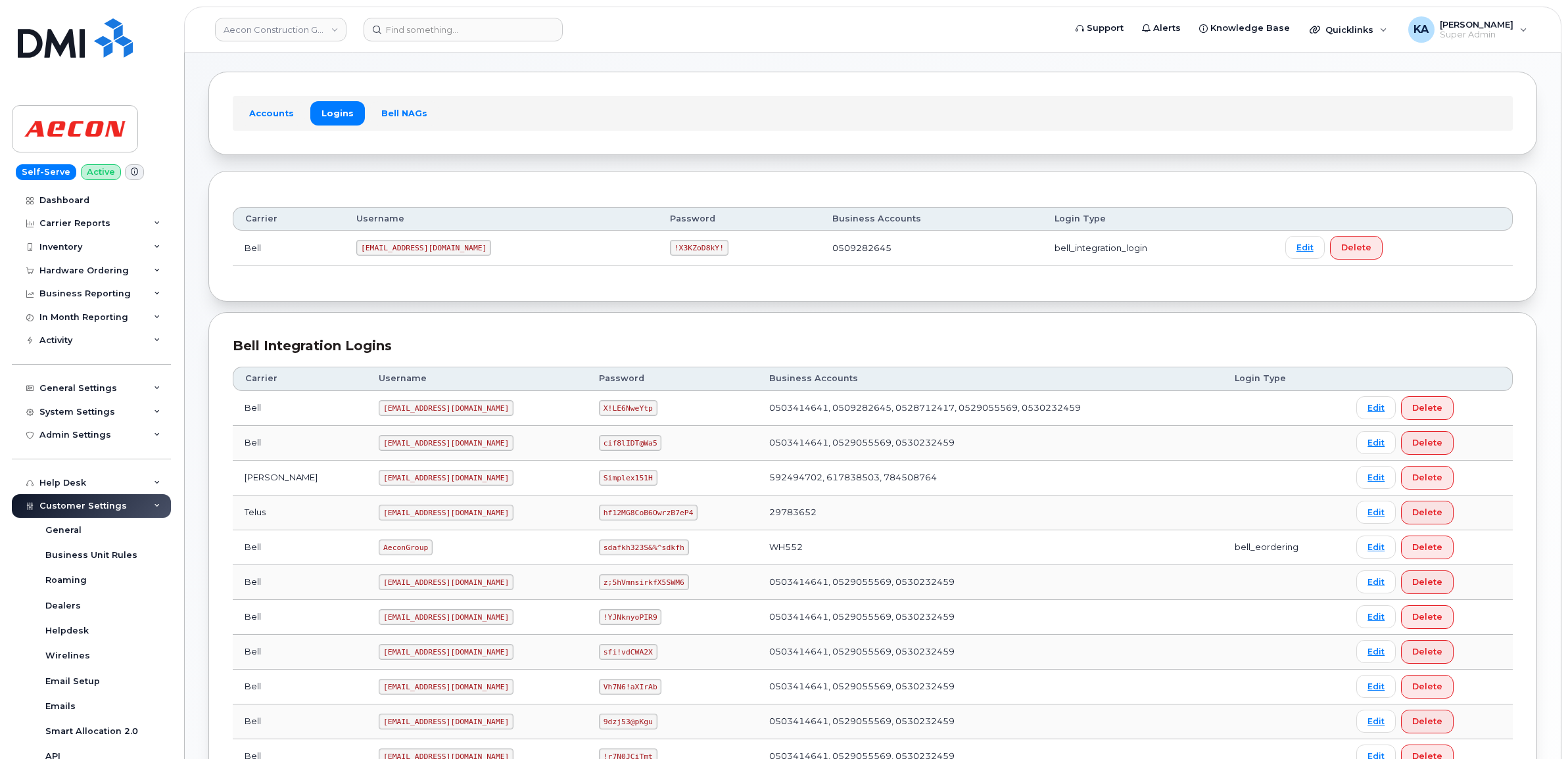
click at [329, 297] on div "Carrier Username Password Business Accounts Login Type Bell [EMAIL_ADDRESS][DOM…" at bounding box center [873, 236] width 1329 height 131
drag, startPoint x: 366, startPoint y: 248, endPoint x: 451, endPoint y: 251, distance: 85.1
click at [452, 251] on td "[EMAIL_ADDRESS][DOMAIN_NAME]" at bounding box center [501, 248] width 314 height 35
drag, startPoint x: 451, startPoint y: 251, endPoint x: 413, endPoint y: 247, distance: 38.2
copy code "1AeconC@myserve.ca"
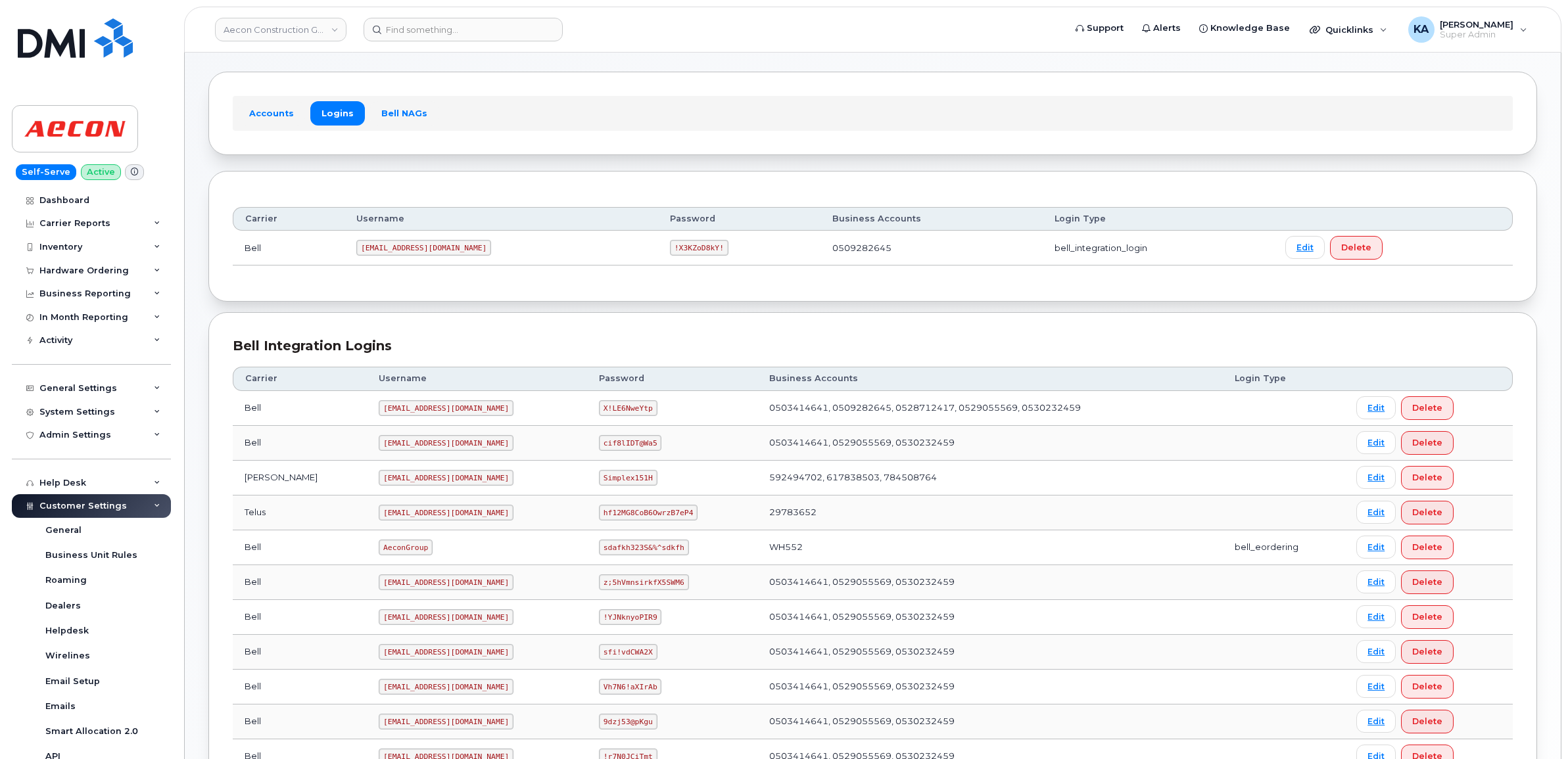
click at [670, 245] on code "!X3KZoD8kY!" at bounding box center [698, 248] width 59 height 16
drag, startPoint x: 602, startPoint y: 250, endPoint x: 663, endPoint y: 255, distance: 61.2
click at [663, 255] on td "!X3KZoD8kY!" at bounding box center [740, 248] width 163 height 35
drag, startPoint x: 660, startPoint y: 254, endPoint x: 638, endPoint y: 248, distance: 22.8
copy code "!X3KZoD8kY!"
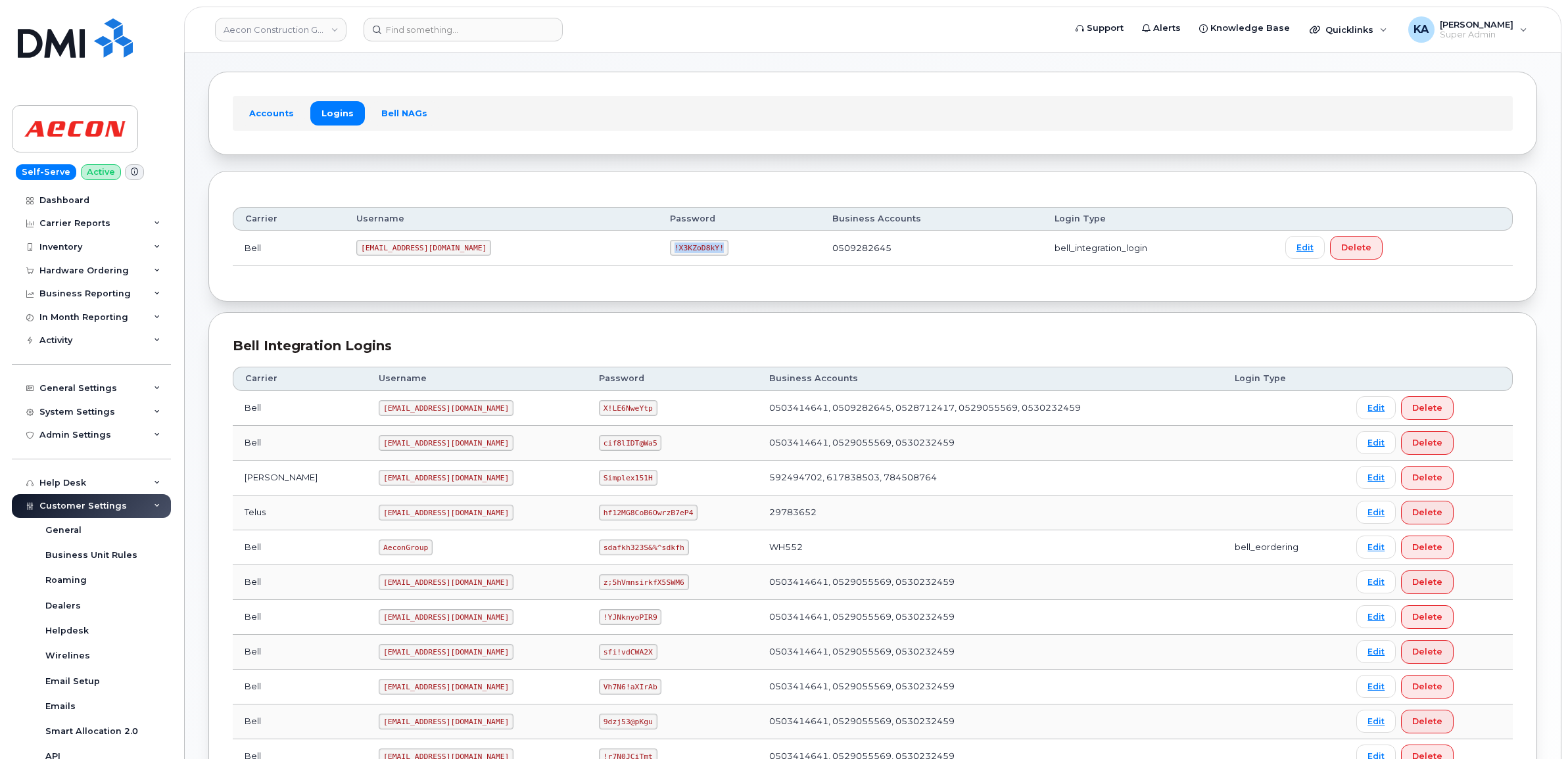
click at [336, 112] on link "Logins" at bounding box center [337, 112] width 55 height 24
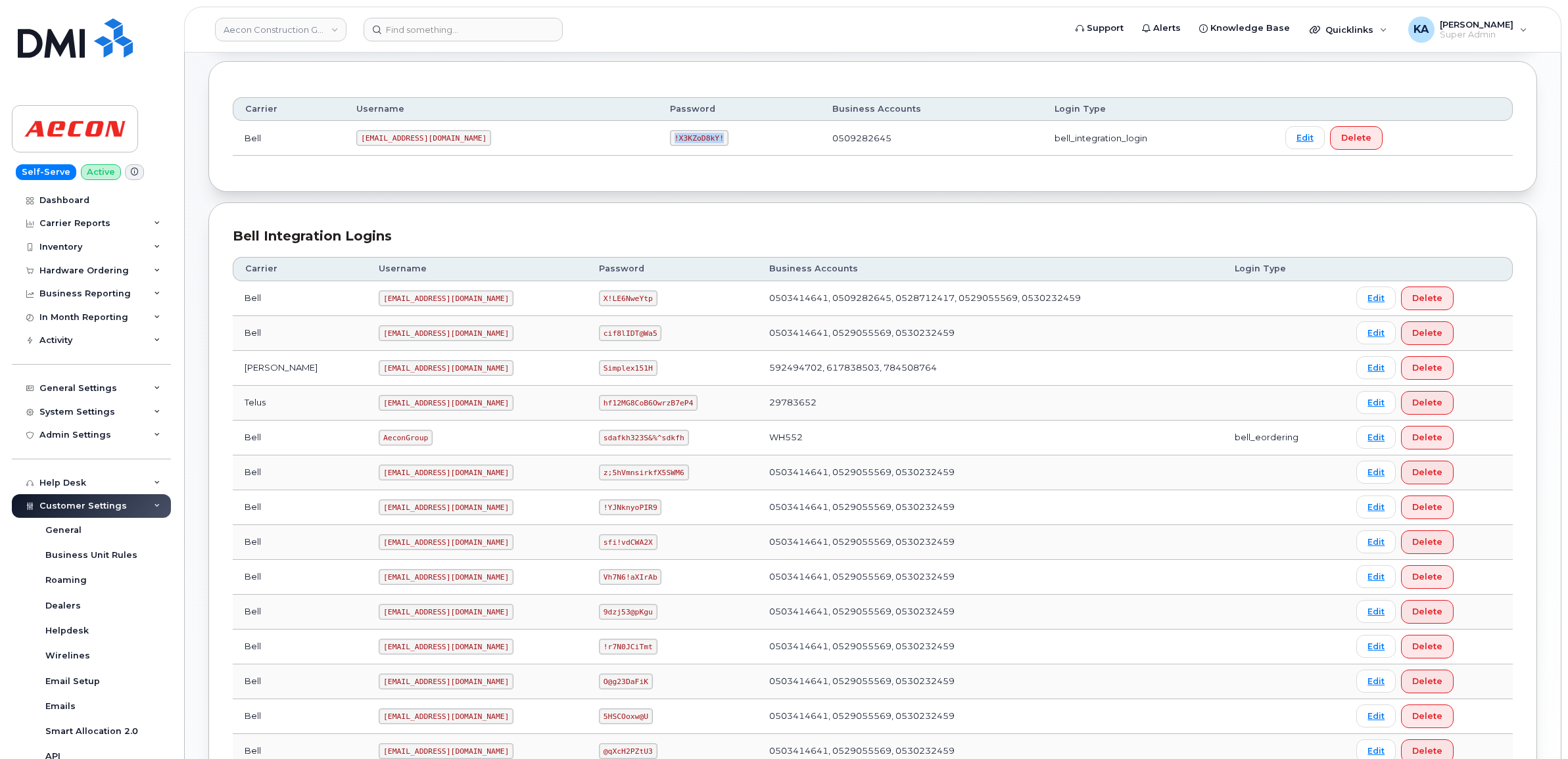
scroll to position [134, 0]
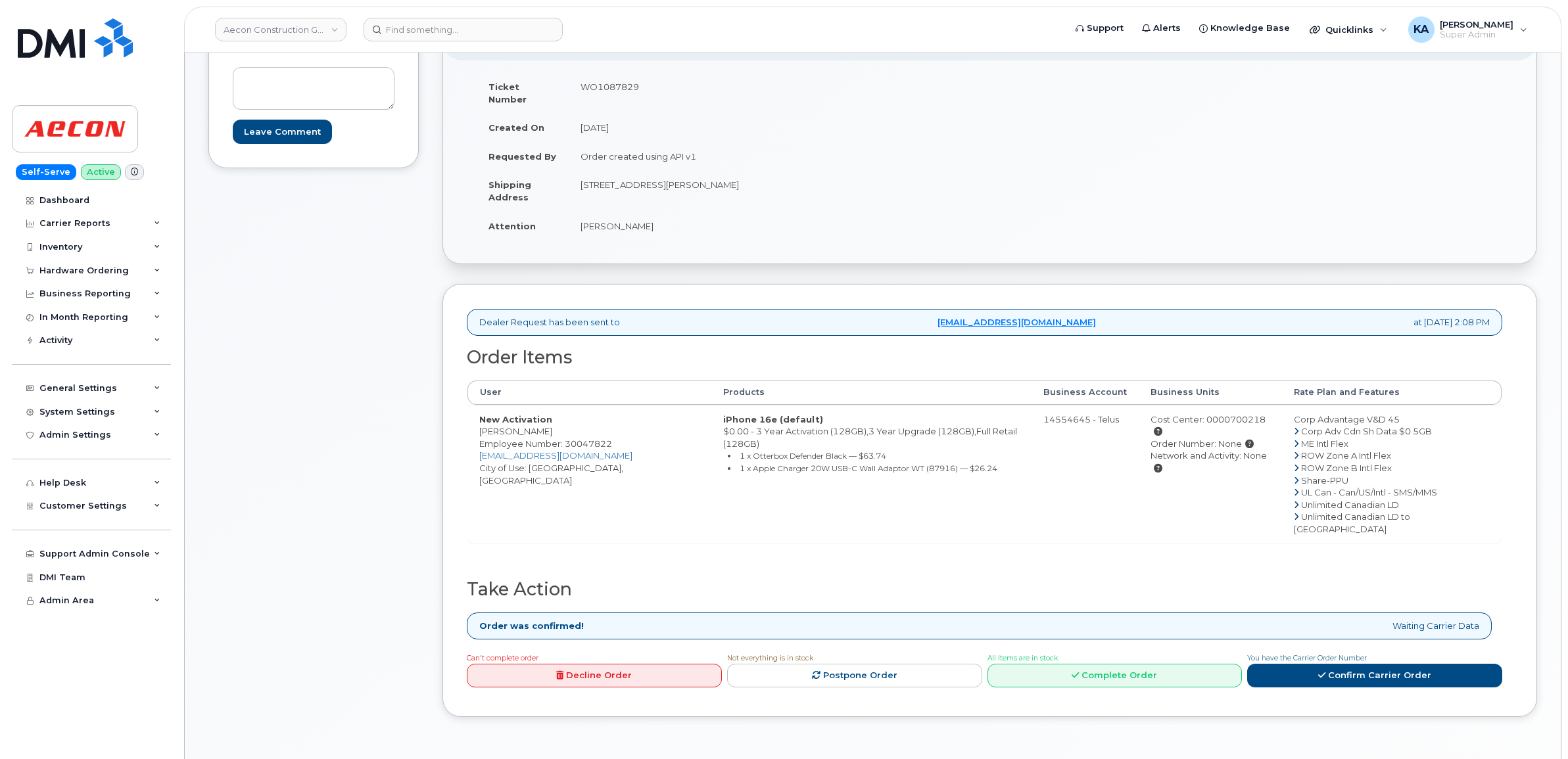
scroll to position [246, 0]
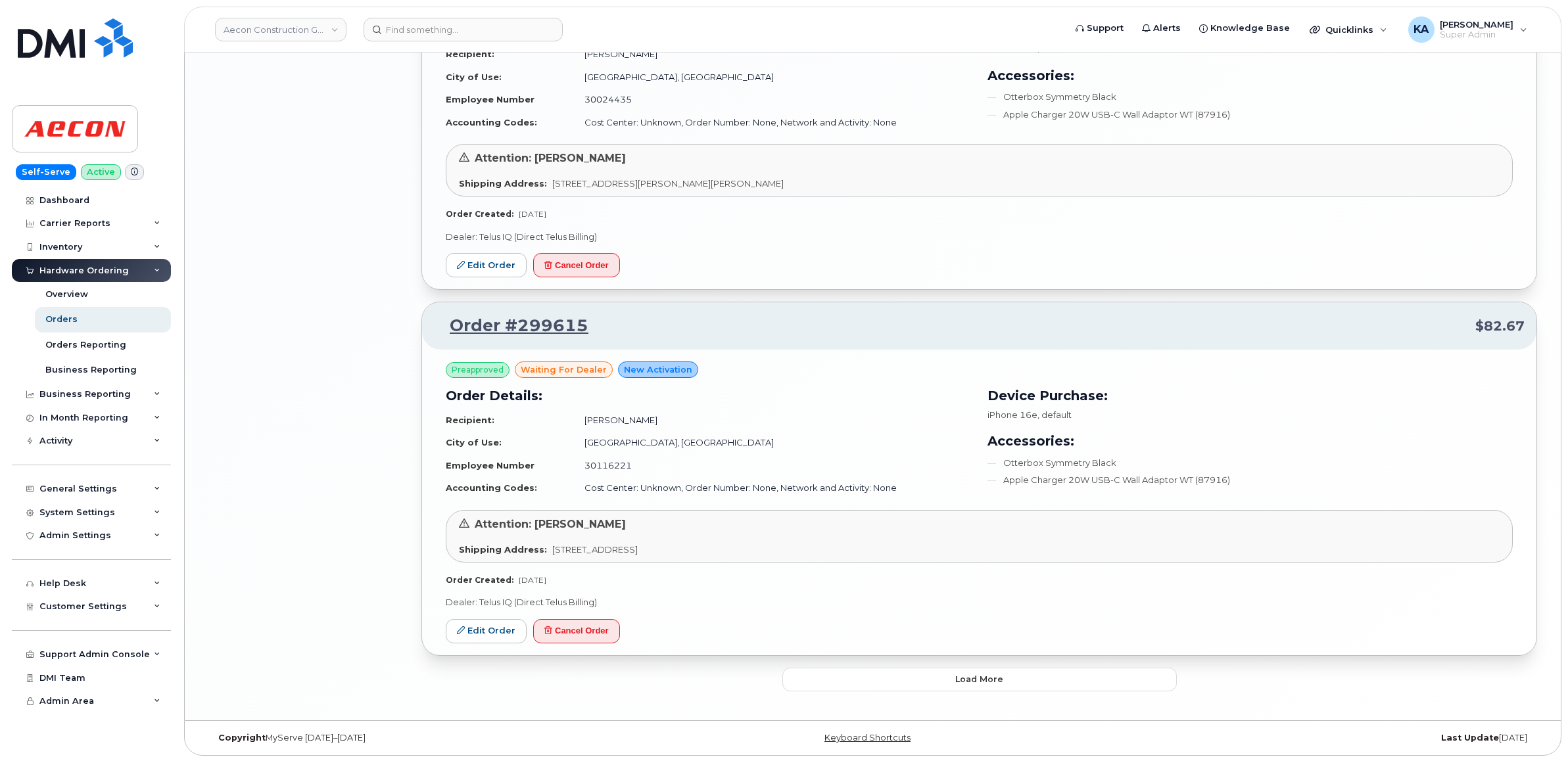
scroll to position [2547, 0]
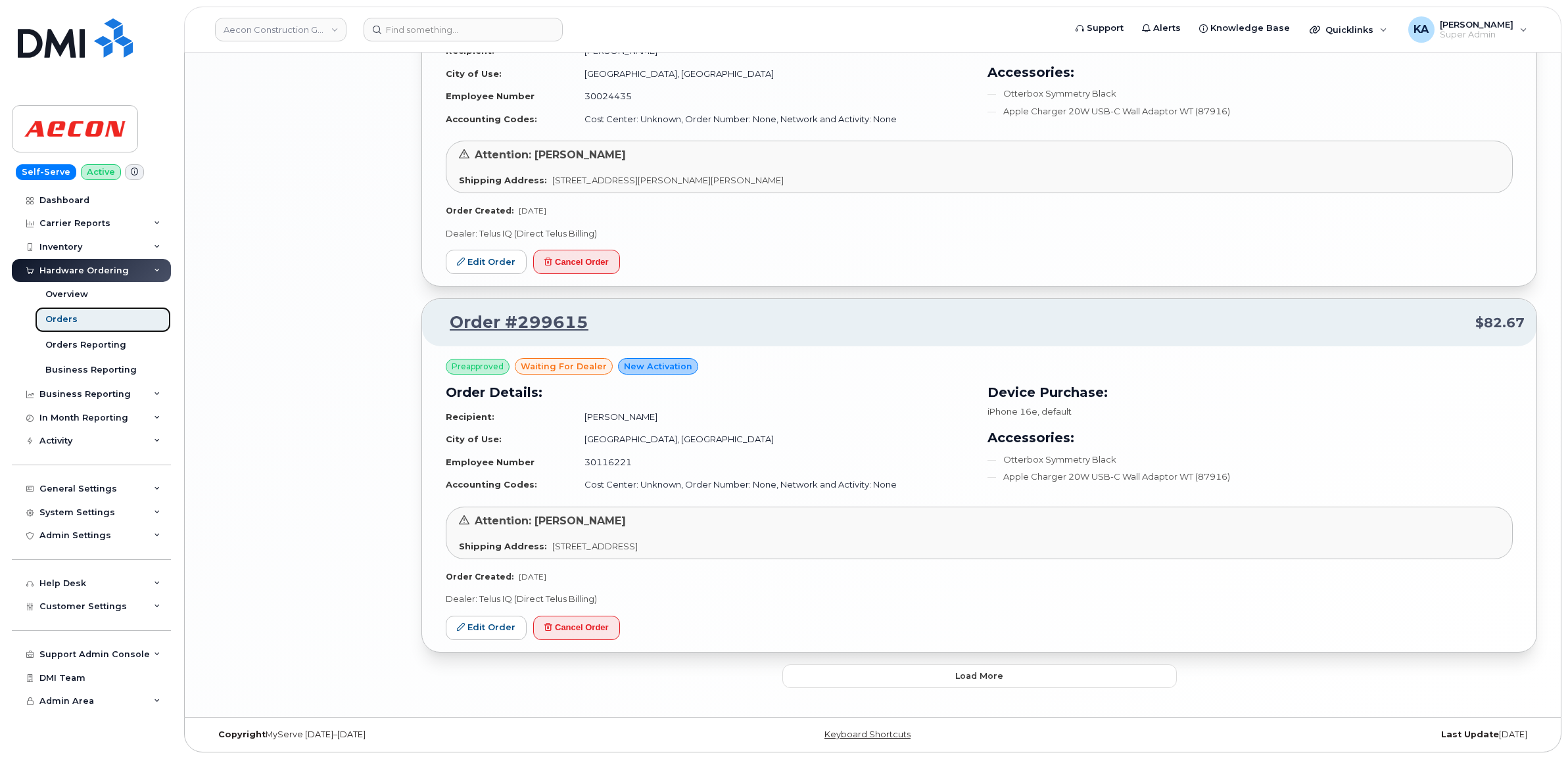
click at [65, 319] on div "Orders" at bounding box center [62, 320] width 32 height 12
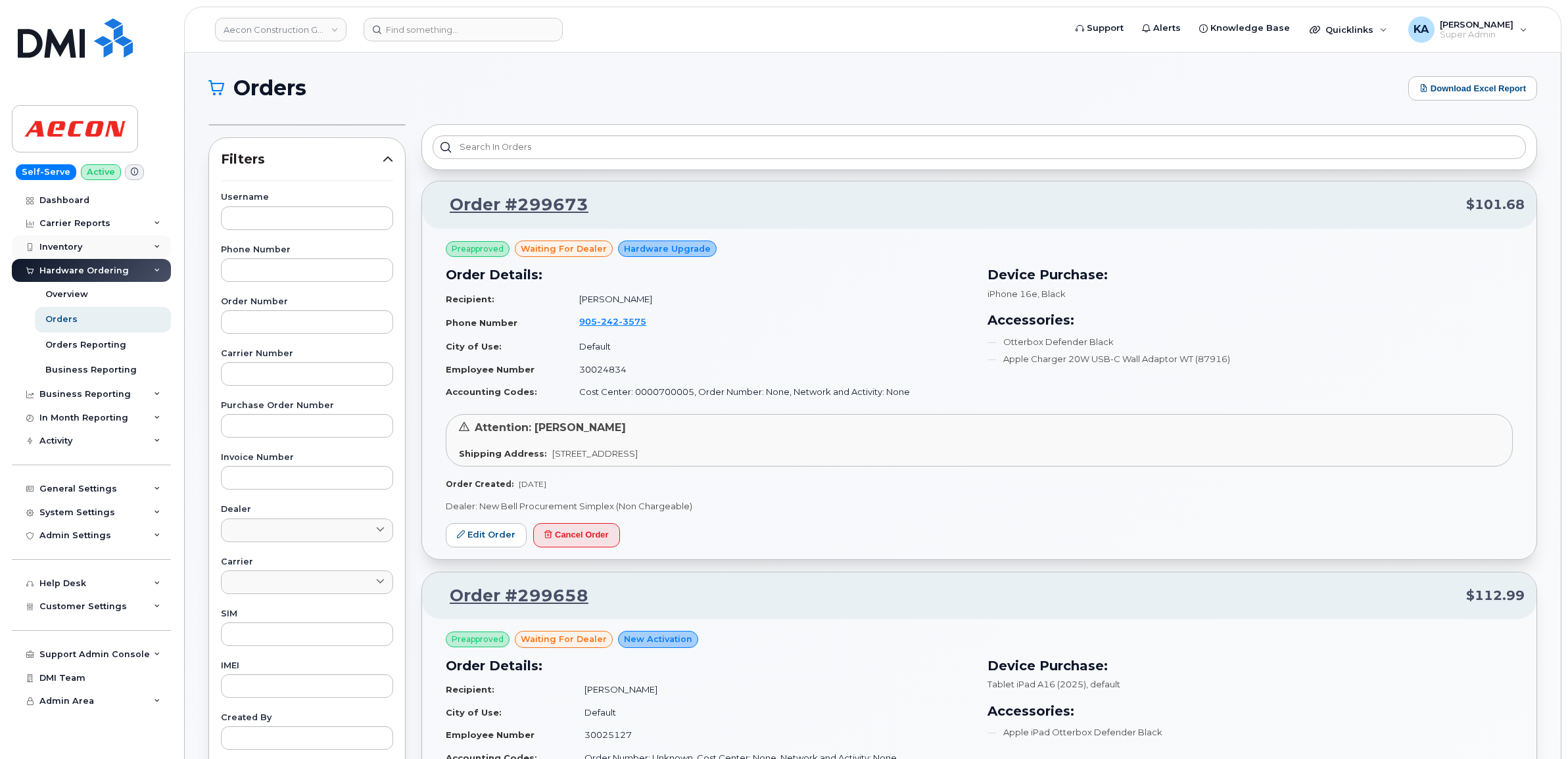
click at [70, 245] on div "Inventory" at bounding box center [61, 247] width 43 height 11
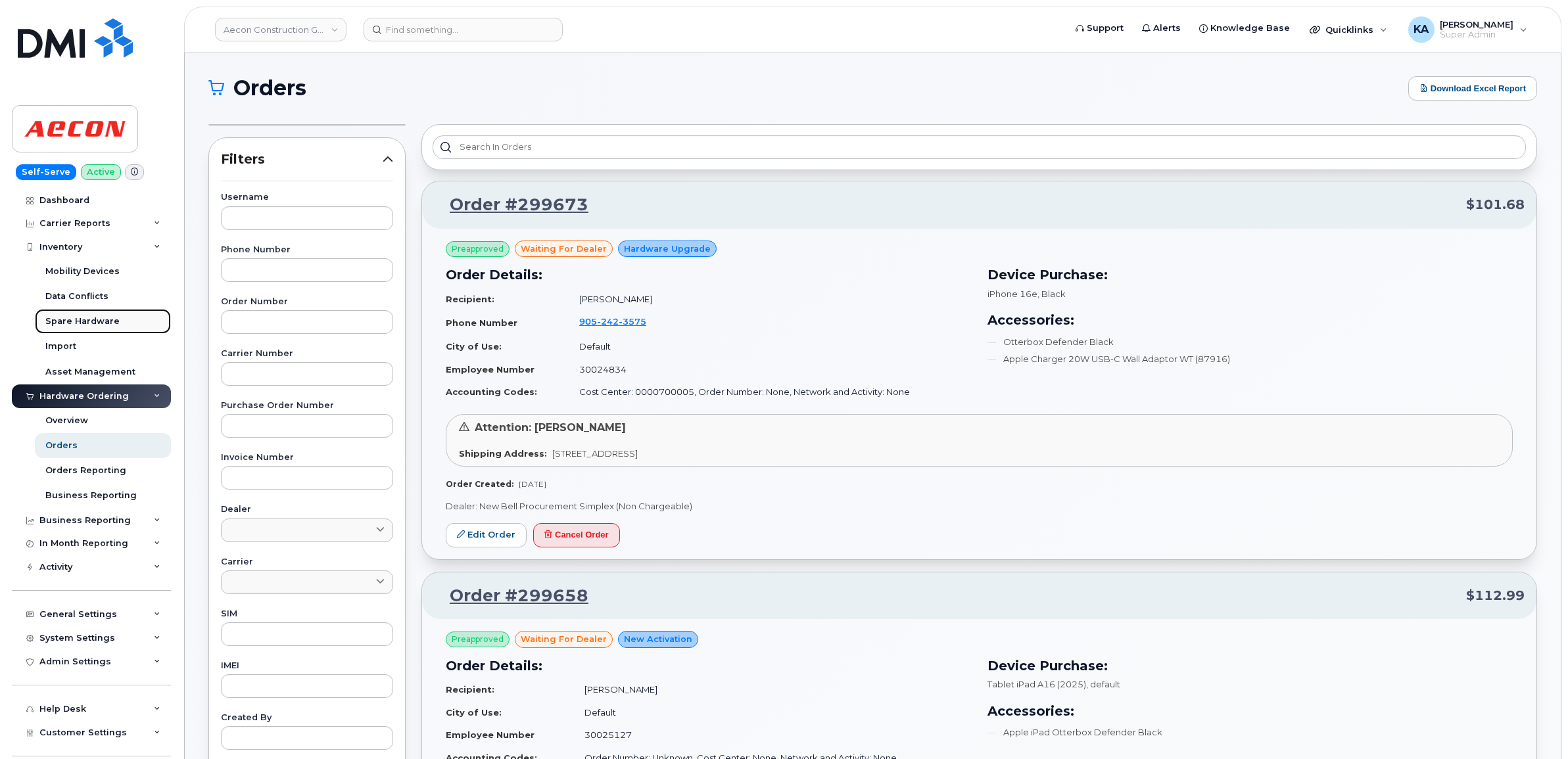
click at [59, 332] on link "Spare Hardware" at bounding box center [103, 321] width 136 height 25
click at [63, 324] on div "Spare Hardware" at bounding box center [83, 321] width 74 height 12
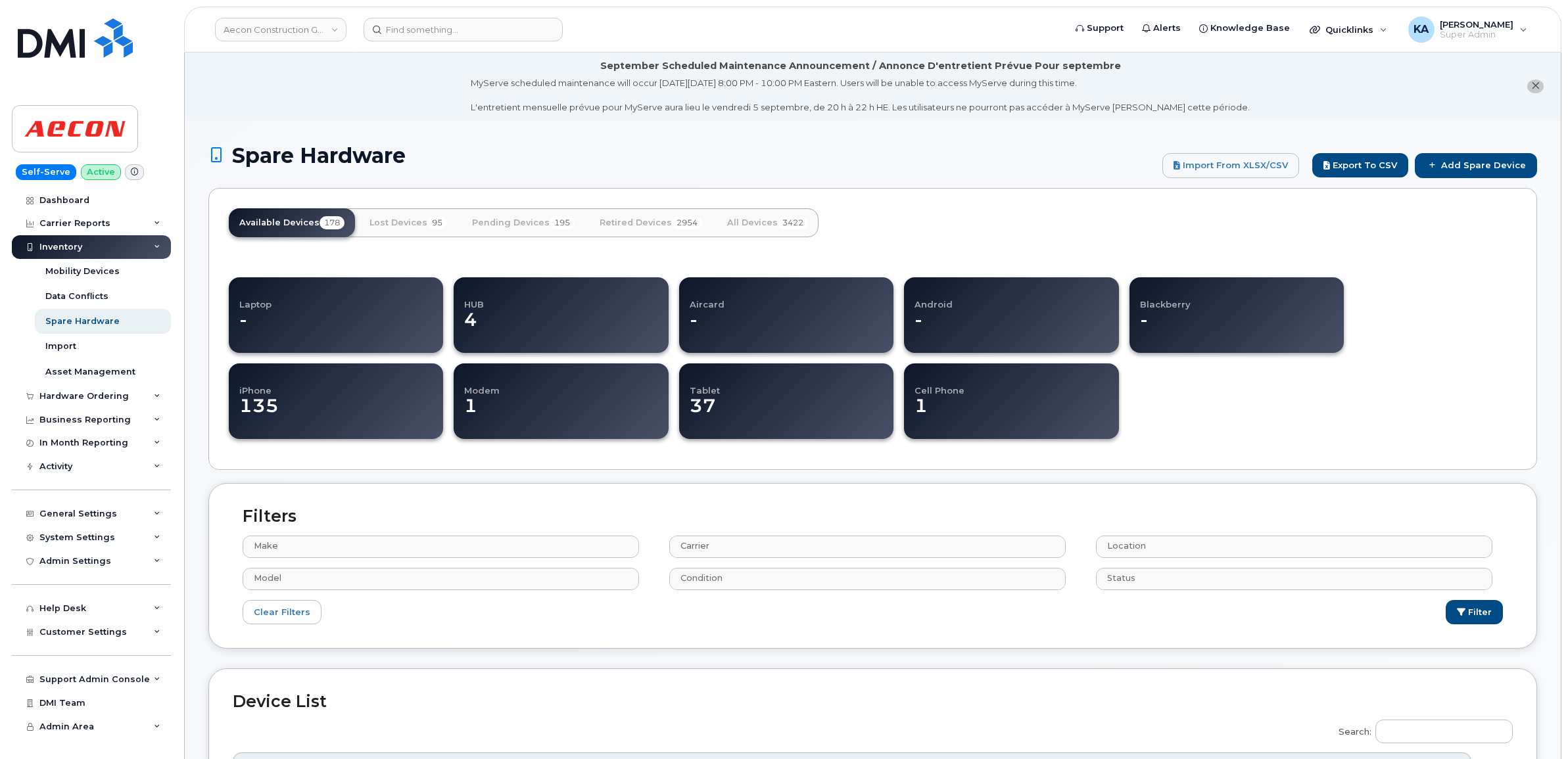
select select
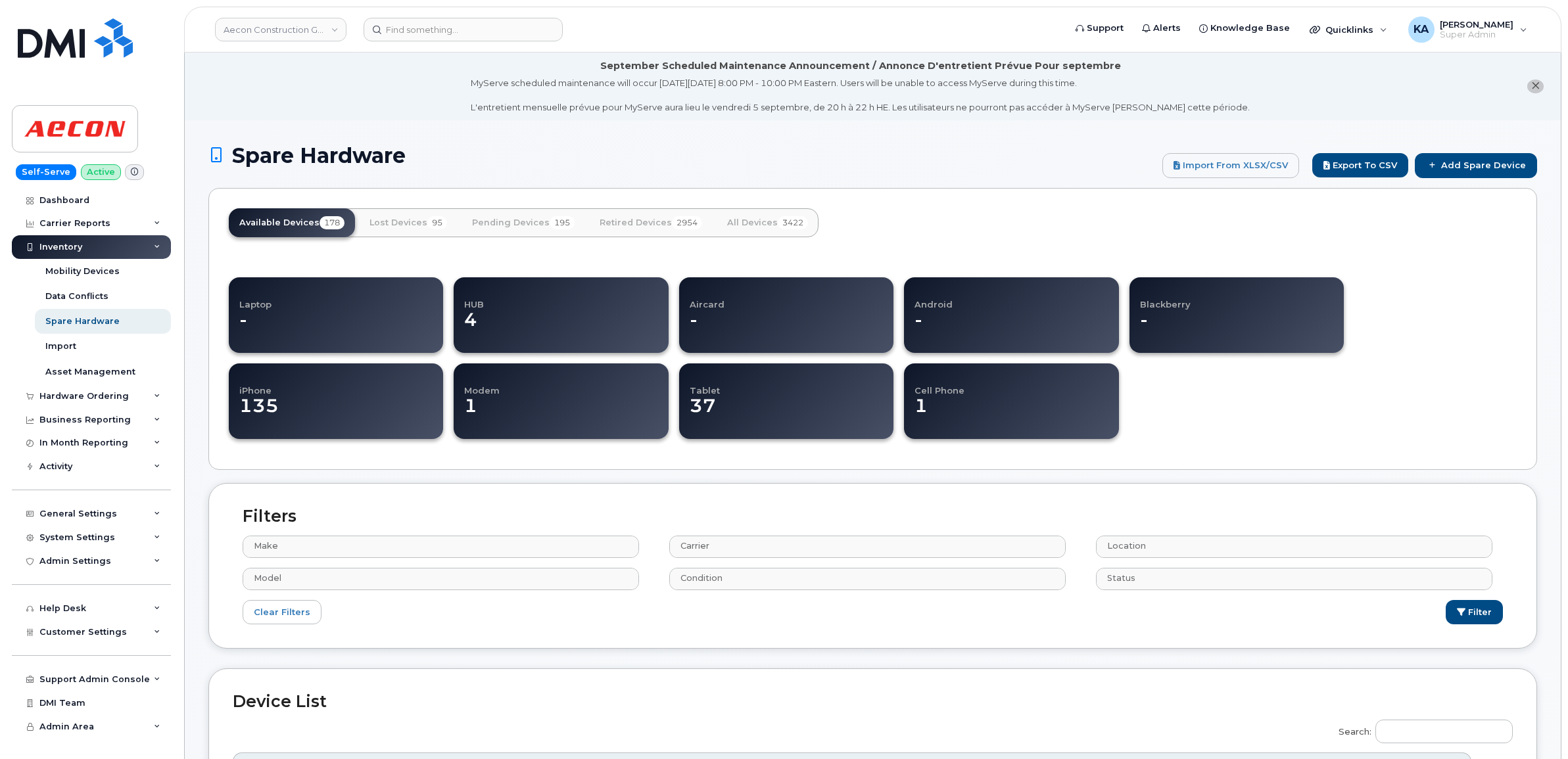
select select
click at [57, 395] on div "Hardware Ordering" at bounding box center [84, 397] width 90 height 11
click at [51, 445] on div "Orders" at bounding box center [62, 446] width 32 height 12
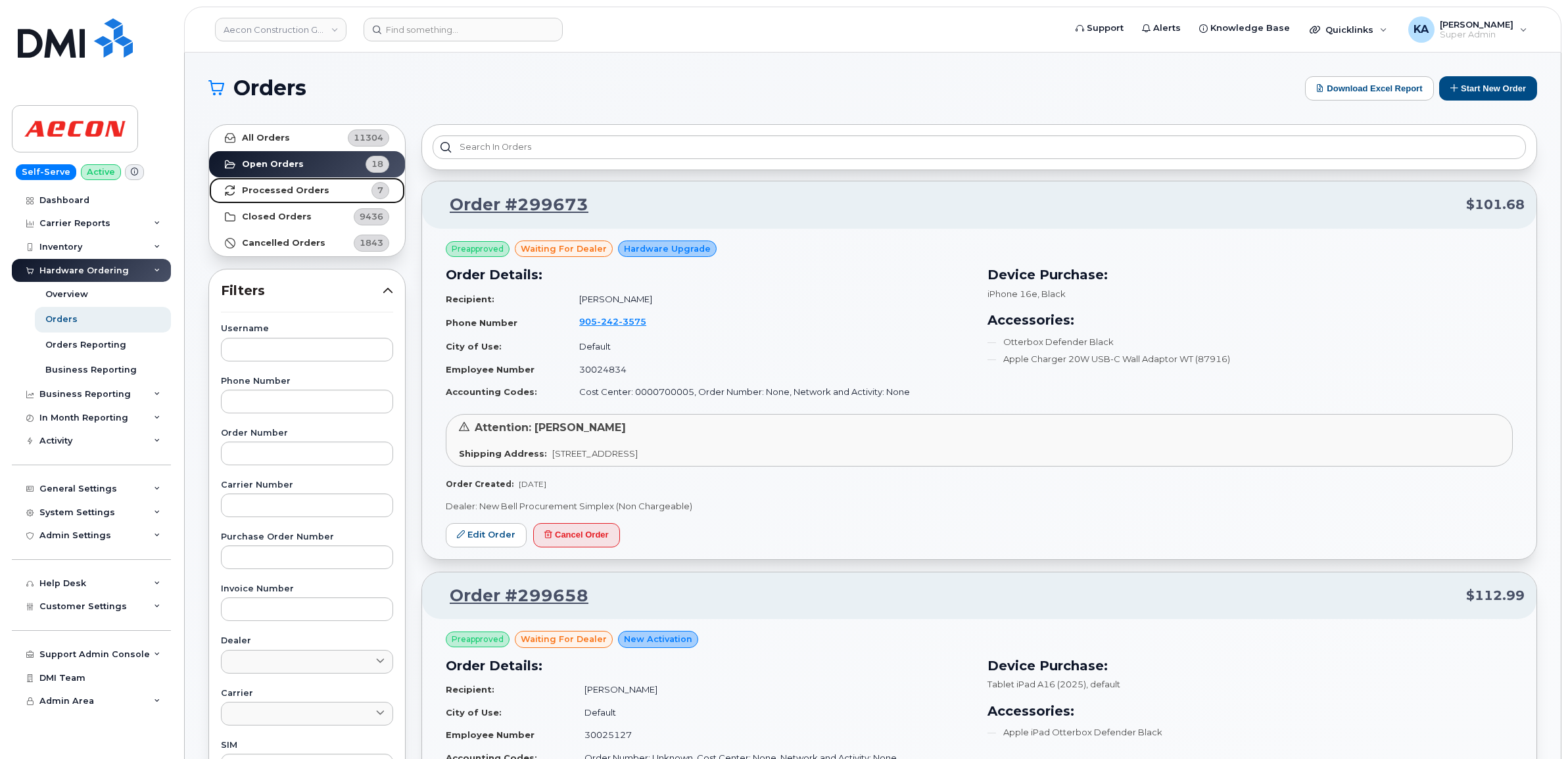
click at [301, 185] on strong "Processed Orders" at bounding box center [285, 191] width 87 height 11
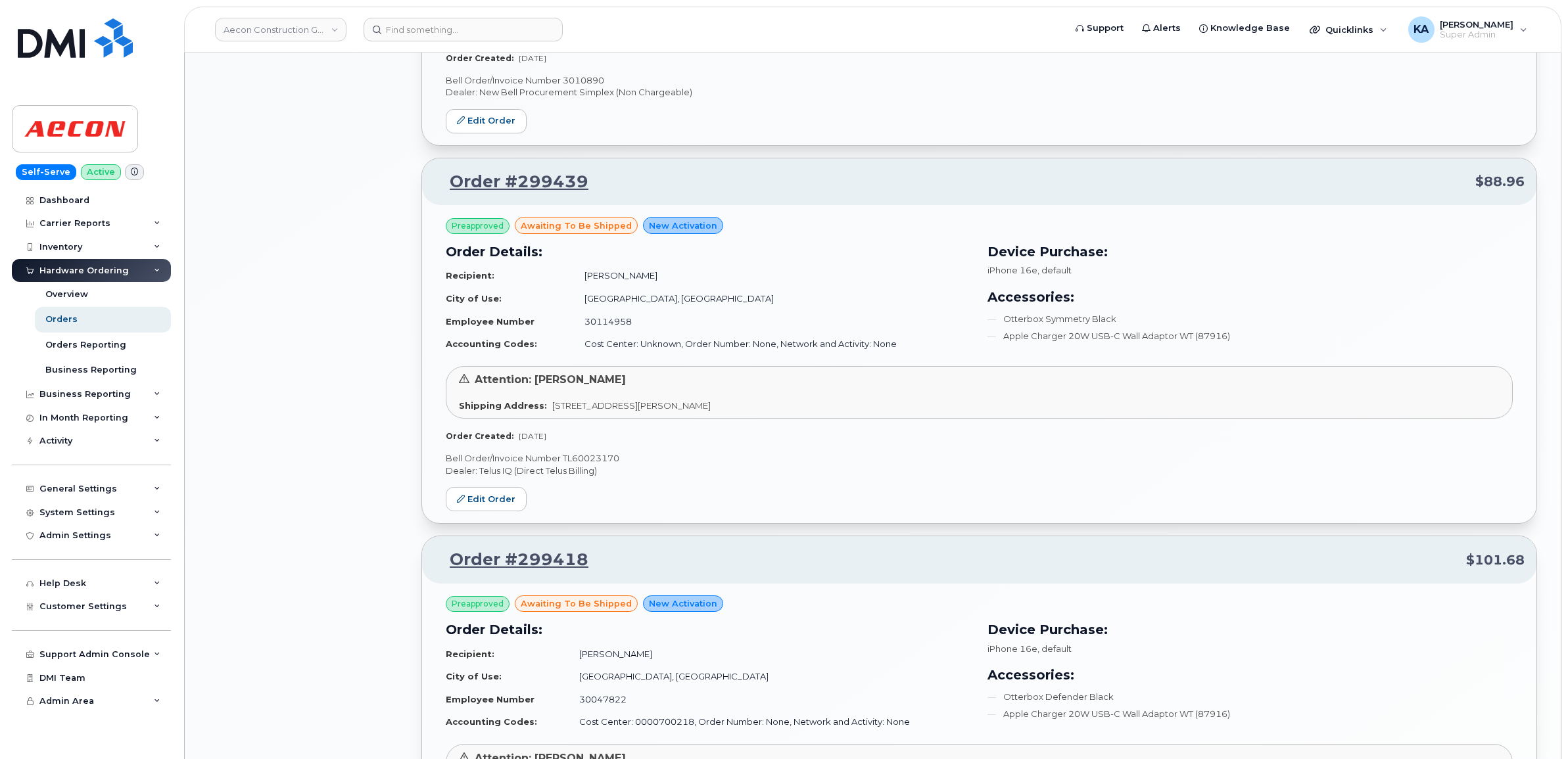
scroll to position [1314, 0]
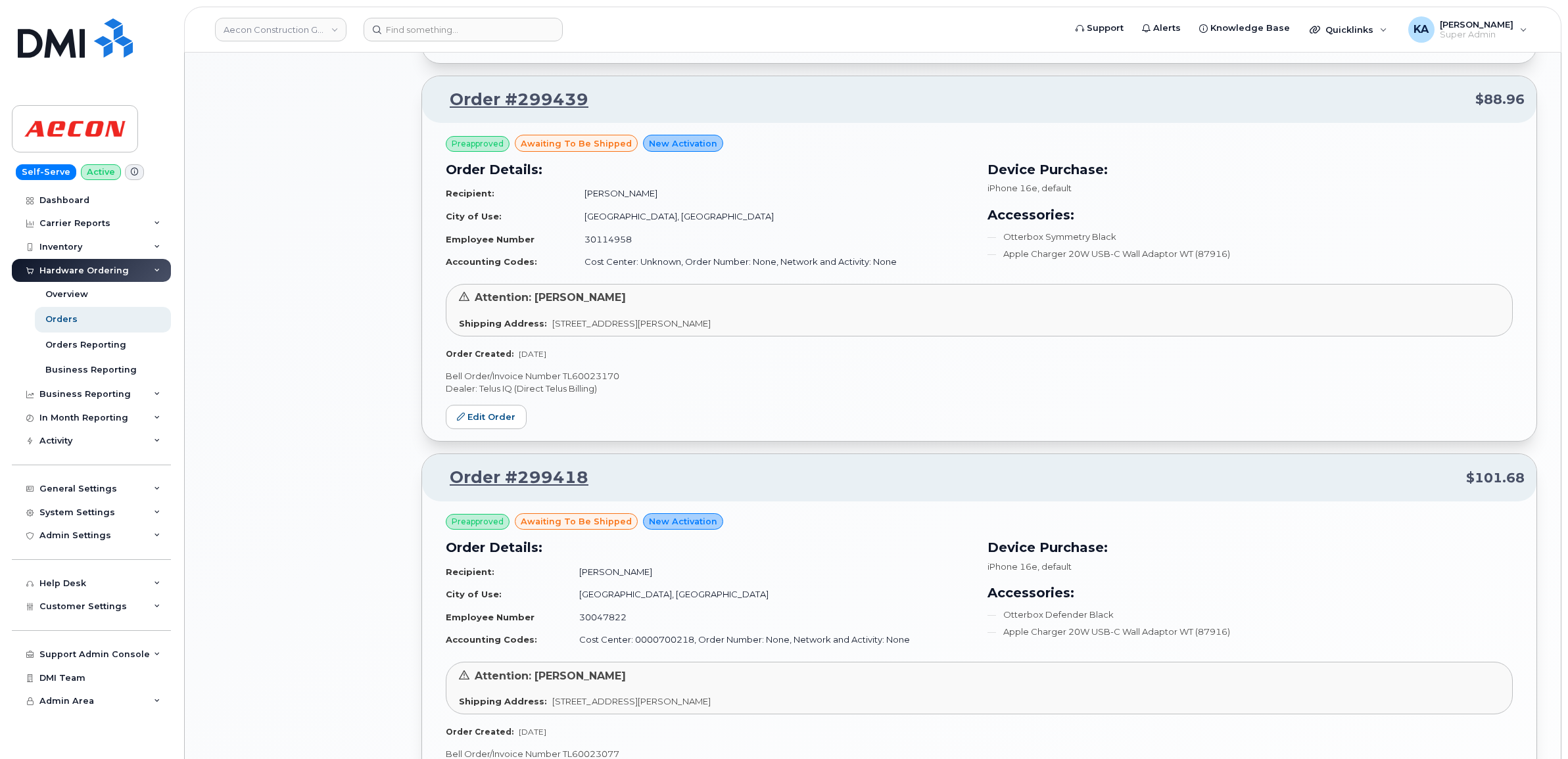
drag, startPoint x: 855, startPoint y: 214, endPoint x: 753, endPoint y: 353, distance: 172.4
click at [758, 345] on div "Preapproved awaiting to be shipped New Activation Order Details: Recipient: And…" at bounding box center [979, 247] width 1067 height 225
drag, startPoint x: 753, startPoint y: 353, endPoint x: 830, endPoint y: 442, distance: 117.7
click at [830, 442] on div "Order #299539 $88.96 Preapproved awaiting to be shipped Hardware Upgrade Order …" at bounding box center [979, 246] width 1116 height 2759
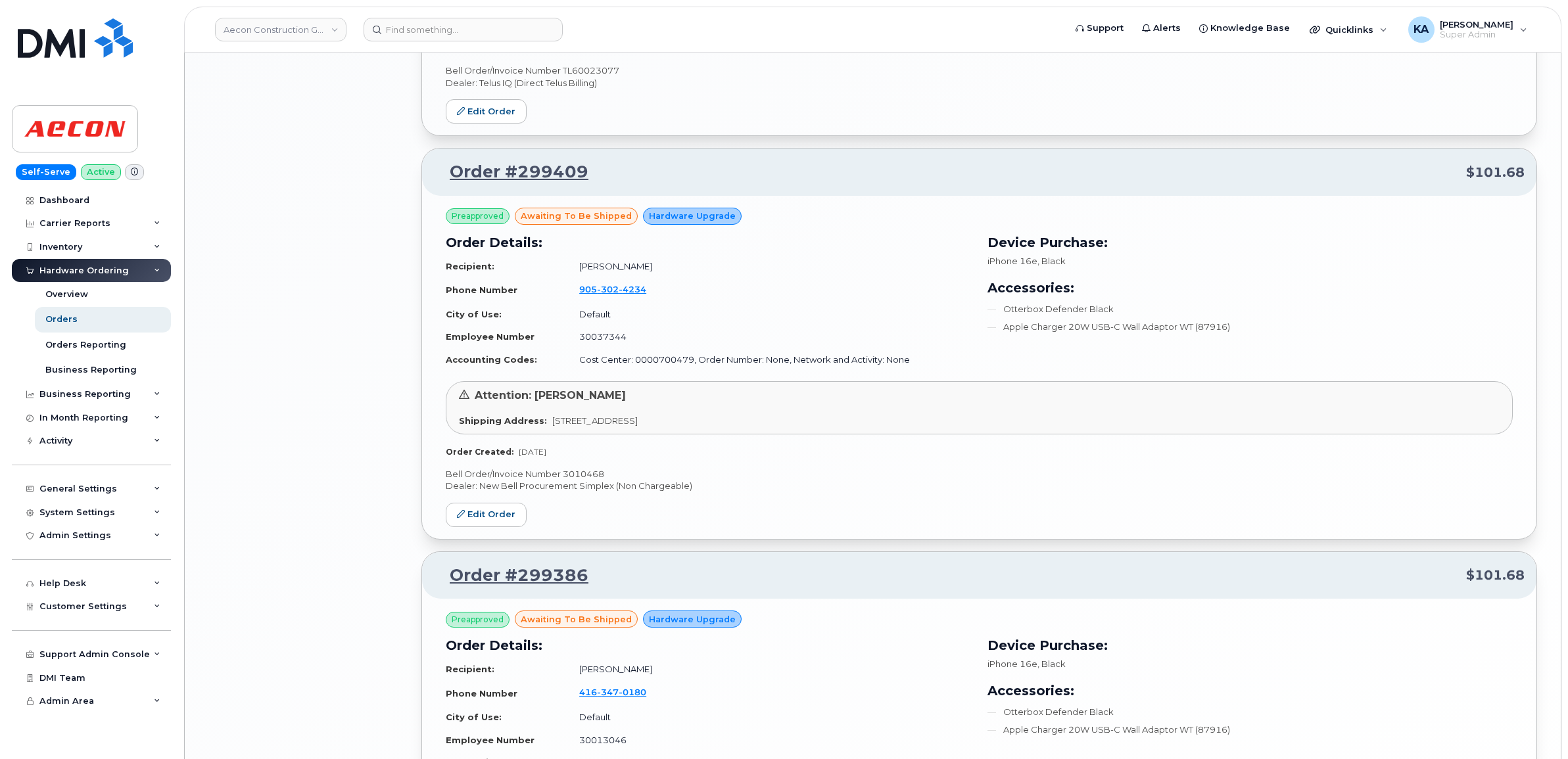
scroll to position [2261, 0]
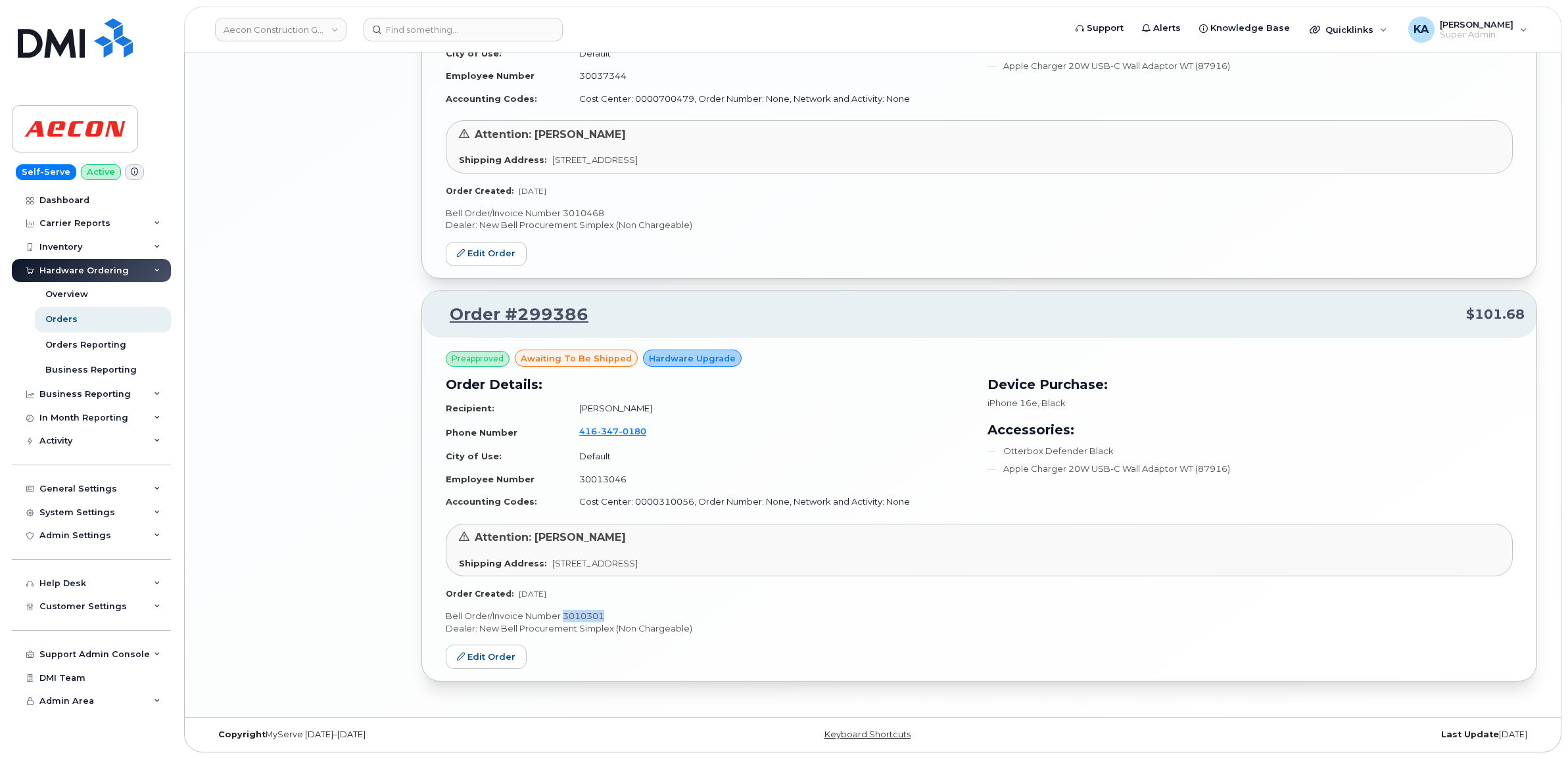
drag, startPoint x: 608, startPoint y: 615, endPoint x: 565, endPoint y: 615, distance: 43.0
click at [565, 615] on p "Bell Order/Invoice Number 3010301" at bounding box center [979, 616] width 1067 height 12
copy p "3010301"
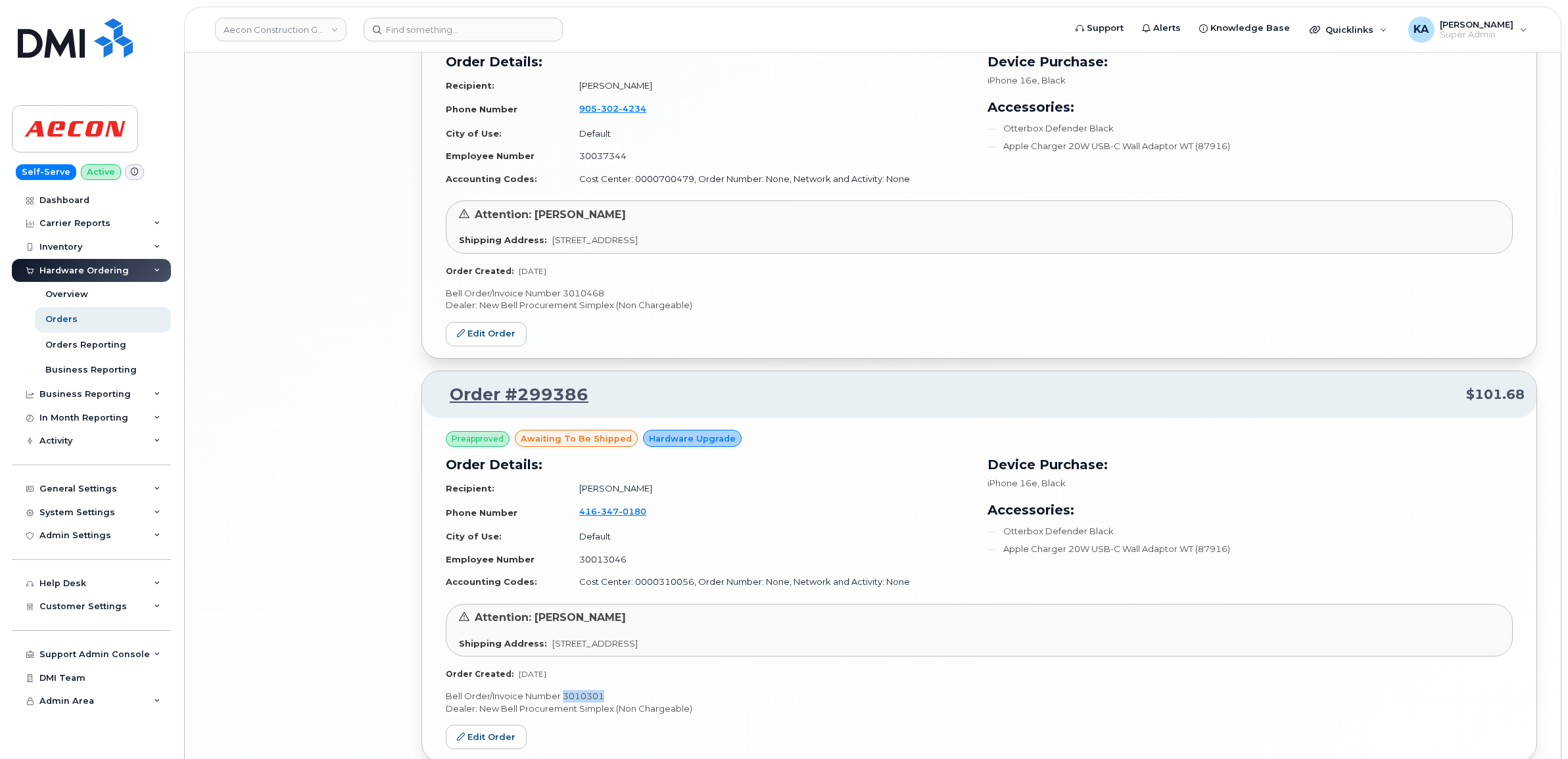
scroll to position [2096, 0]
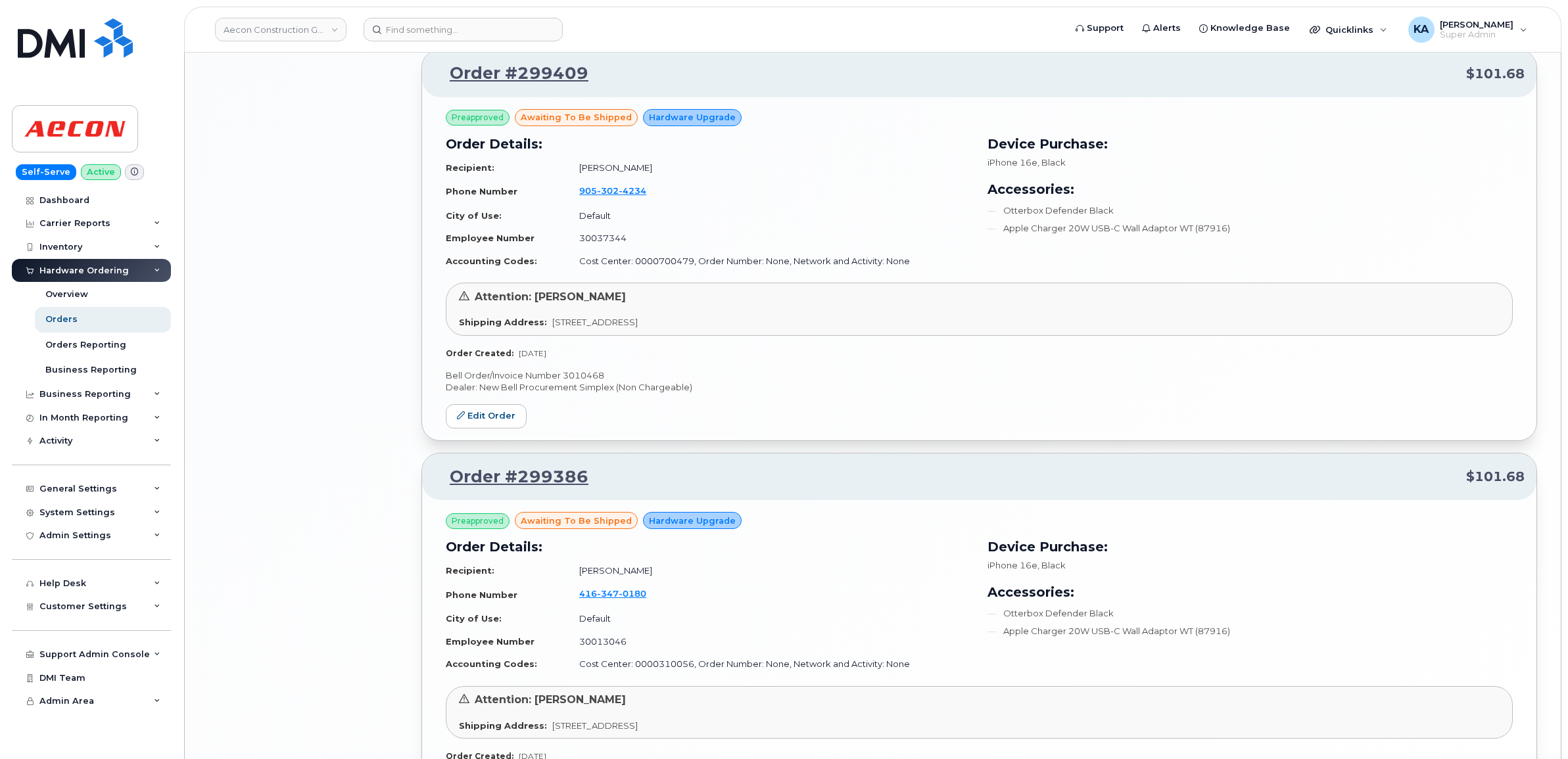
click at [610, 373] on p "Bell Order/Invoice Number 3010468" at bounding box center [979, 375] width 1067 height 12
click at [606, 375] on p "Bell Order/Invoice Number 3010468" at bounding box center [979, 375] width 1067 height 12
click at [592, 375] on p "Bell Order/Invoice Number 3010468" at bounding box center [979, 375] width 1067 height 12
copy p "3010468"
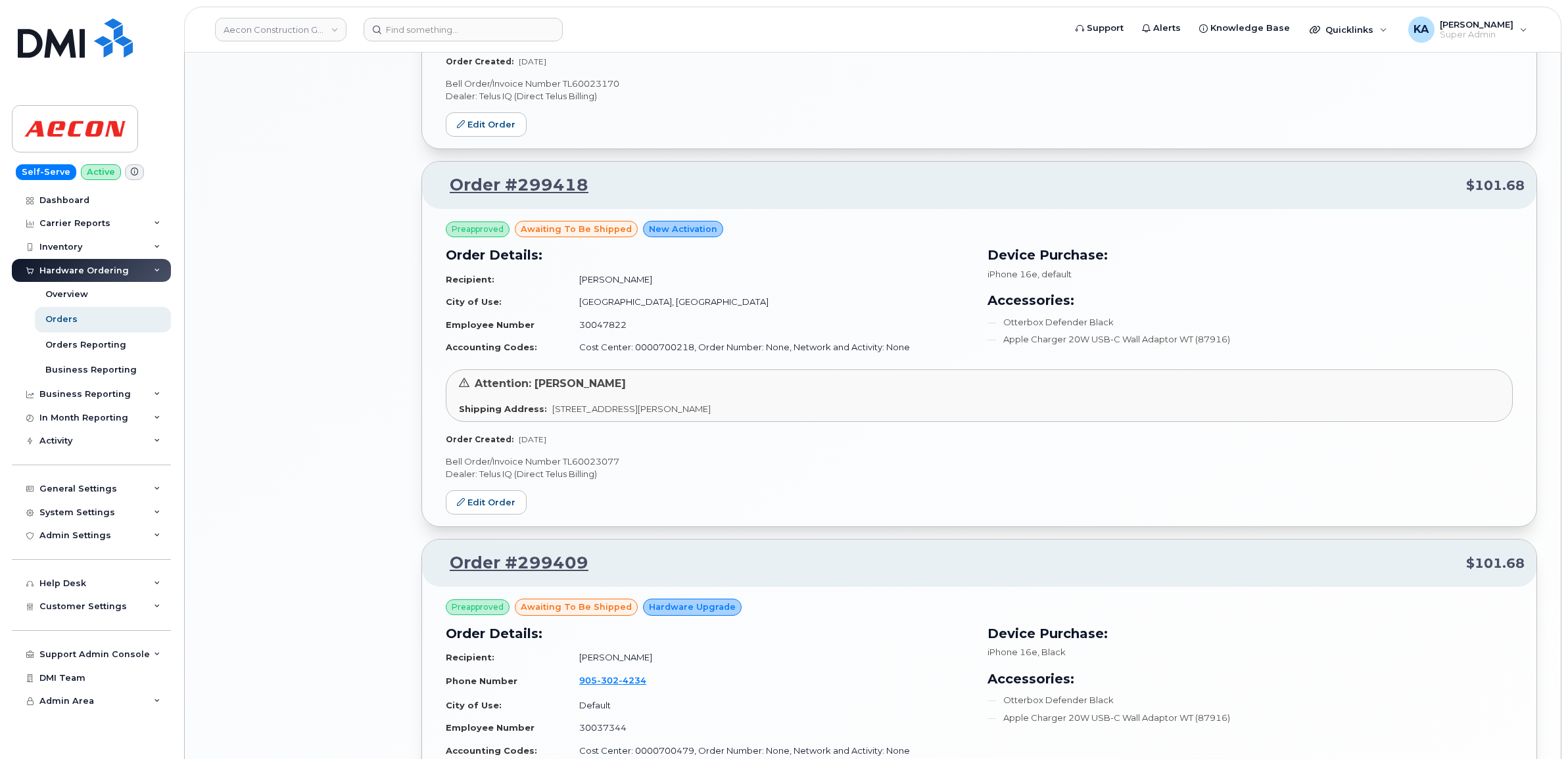
scroll to position [1604, 0]
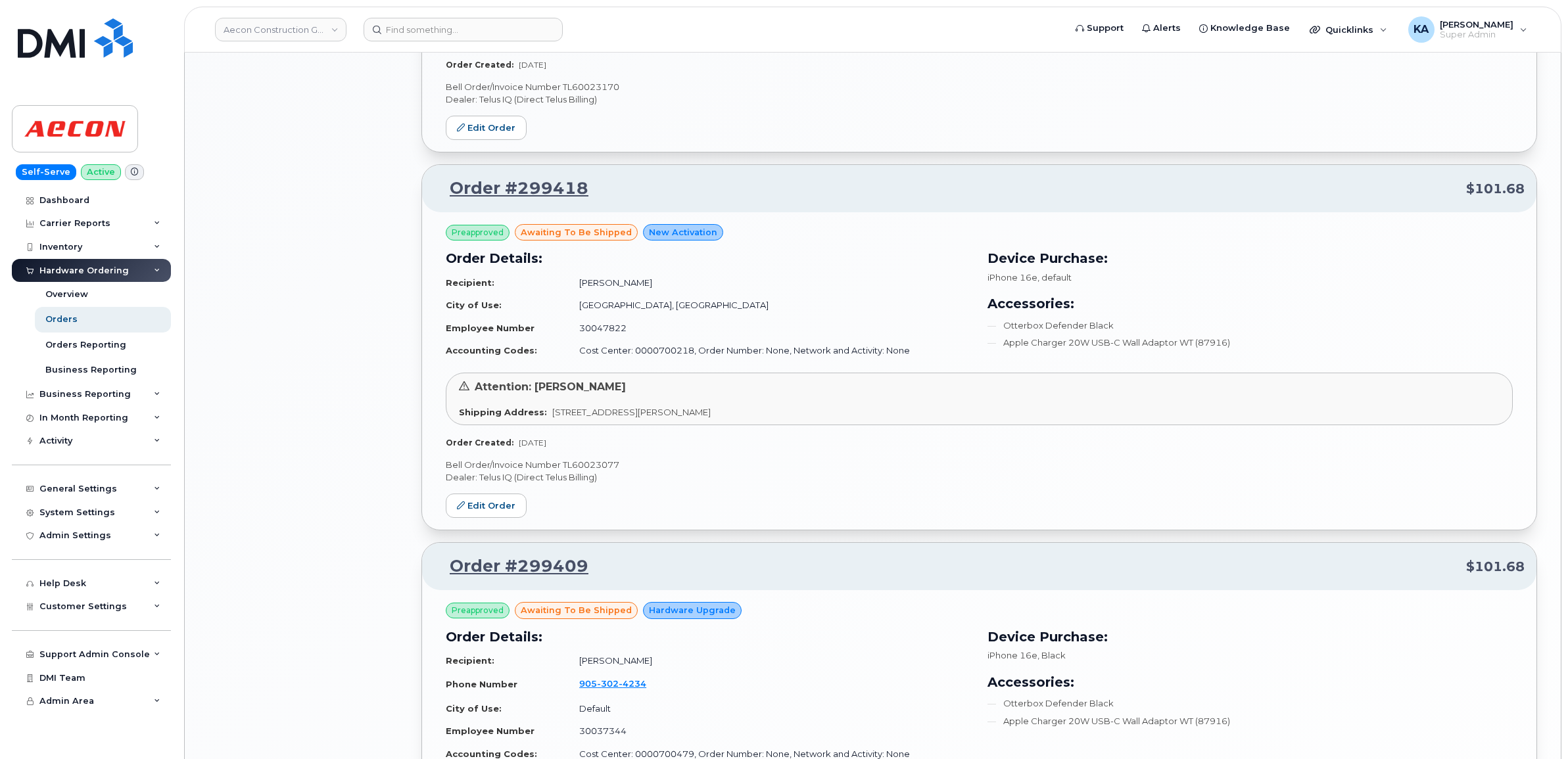
click at [610, 465] on p "Bell Order/Invoice Number TL60023077" at bounding box center [979, 465] width 1067 height 12
copy p "TL60023077"
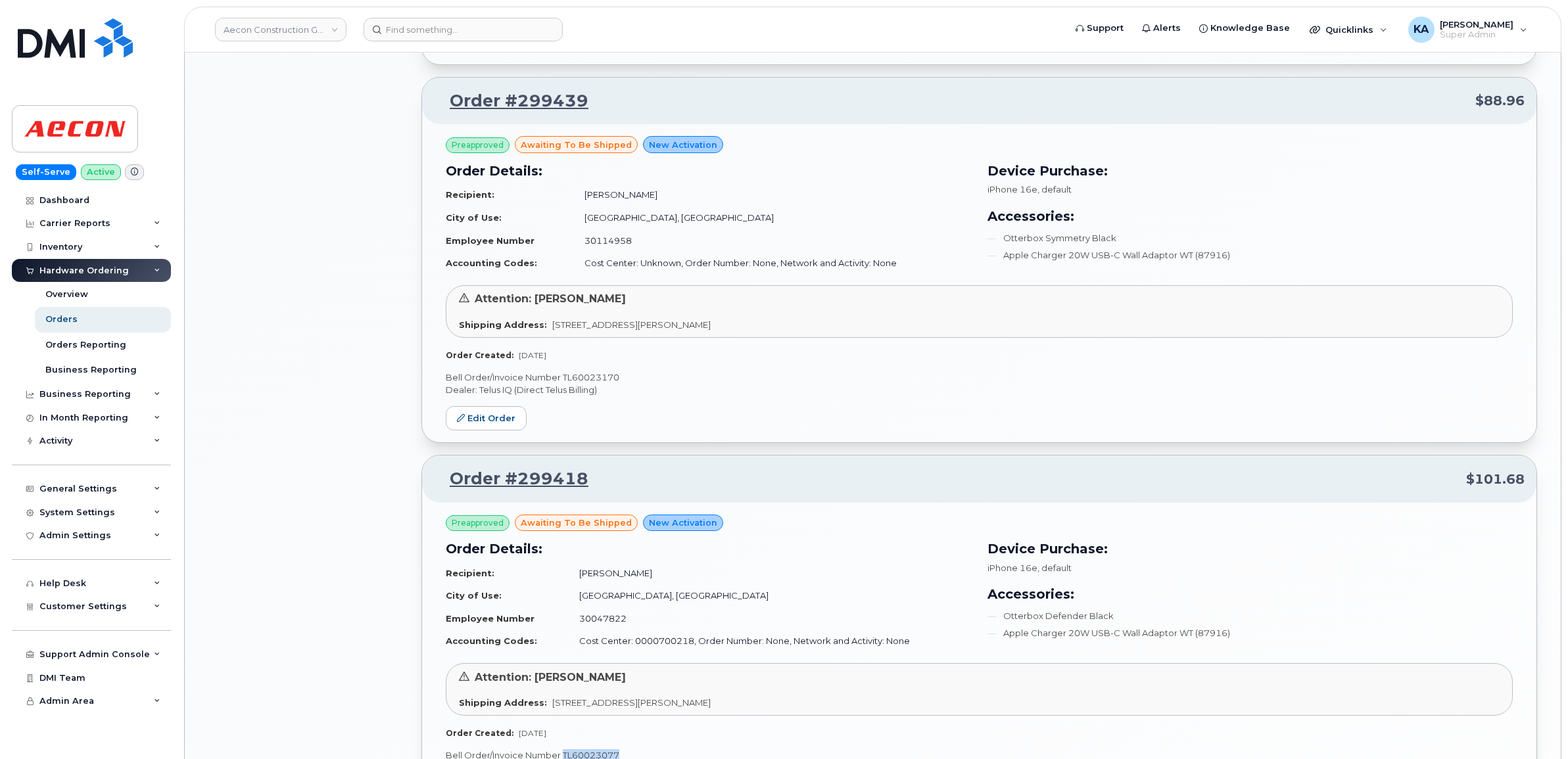
scroll to position [1275, 0]
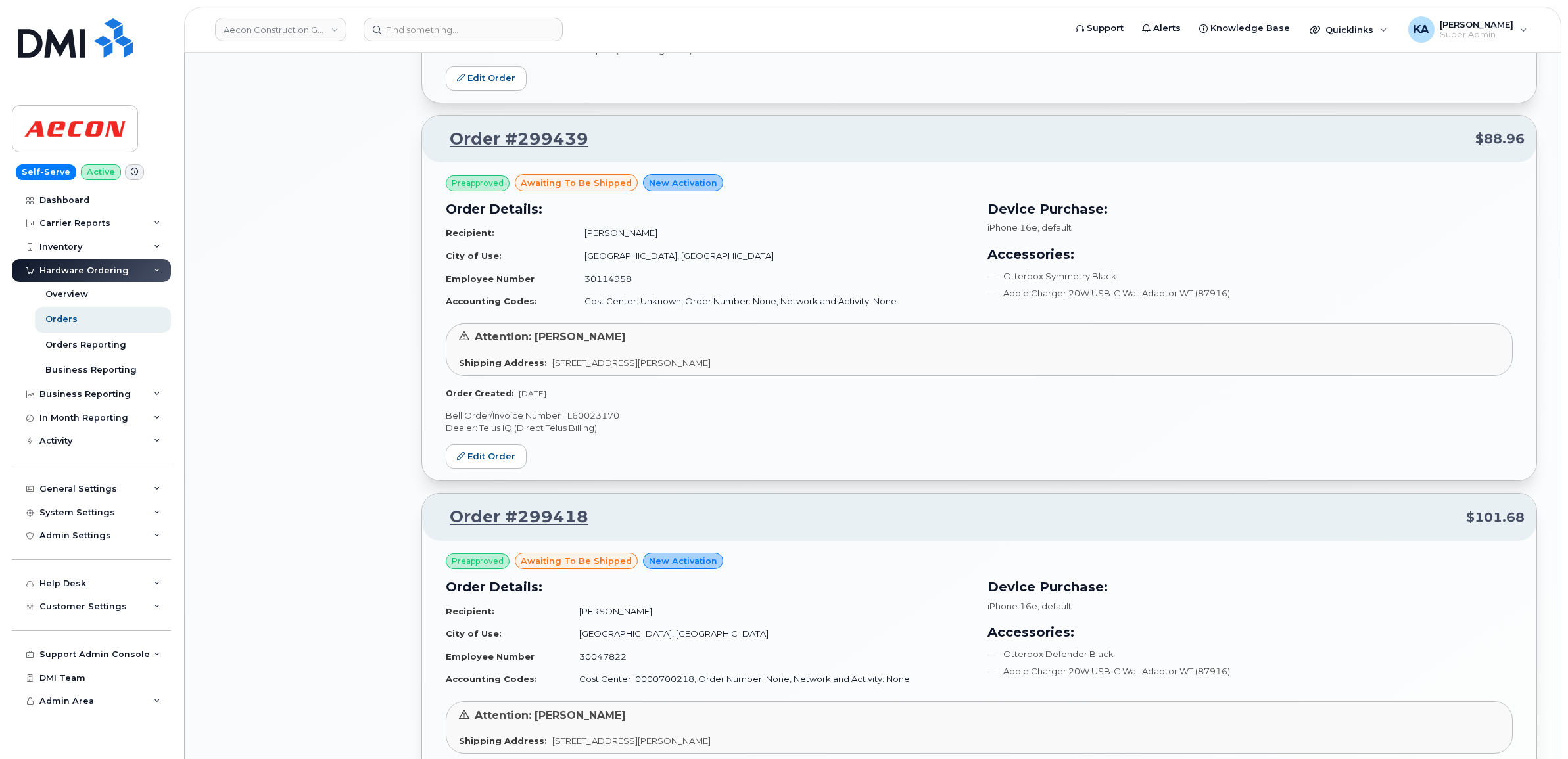
click at [597, 416] on p "Bell Order/Invoice Number TL60023170" at bounding box center [979, 416] width 1067 height 12
copy p "TL60023170"
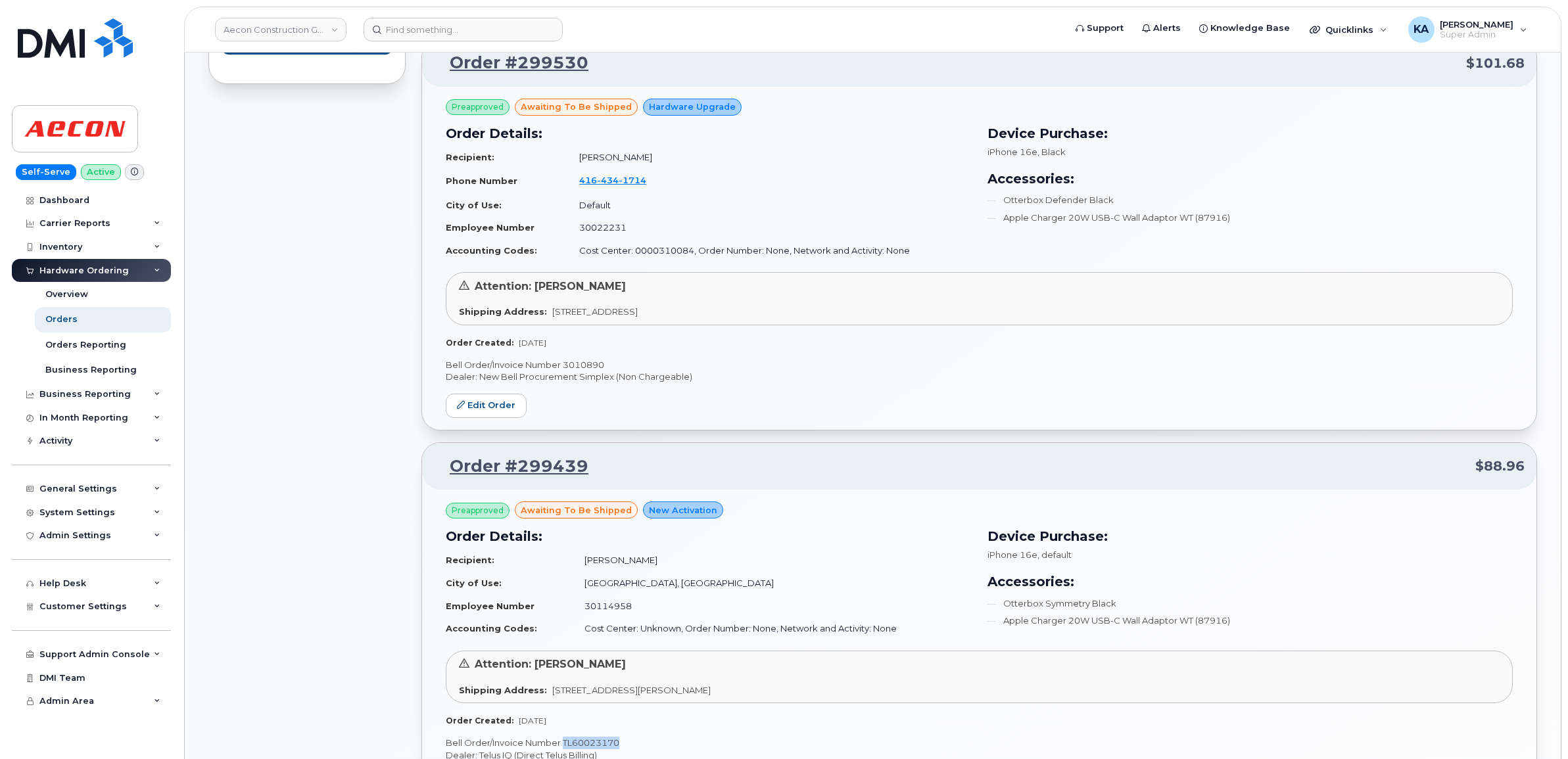
scroll to position [947, 0]
click at [585, 365] on p "Bell Order/Invoice Number 3010890" at bounding box center [979, 366] width 1067 height 12
copy p "3010890"
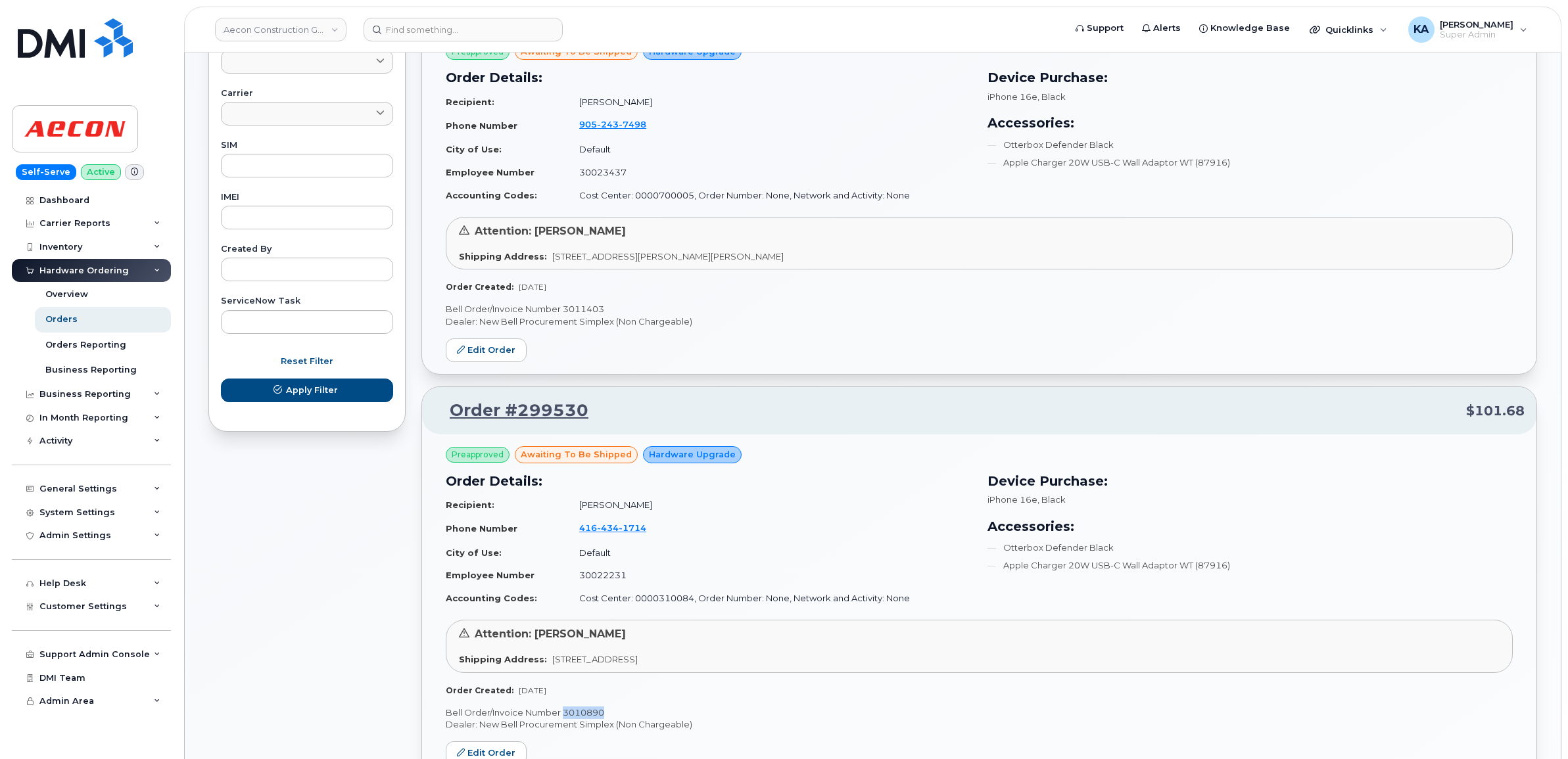
scroll to position [536, 0]
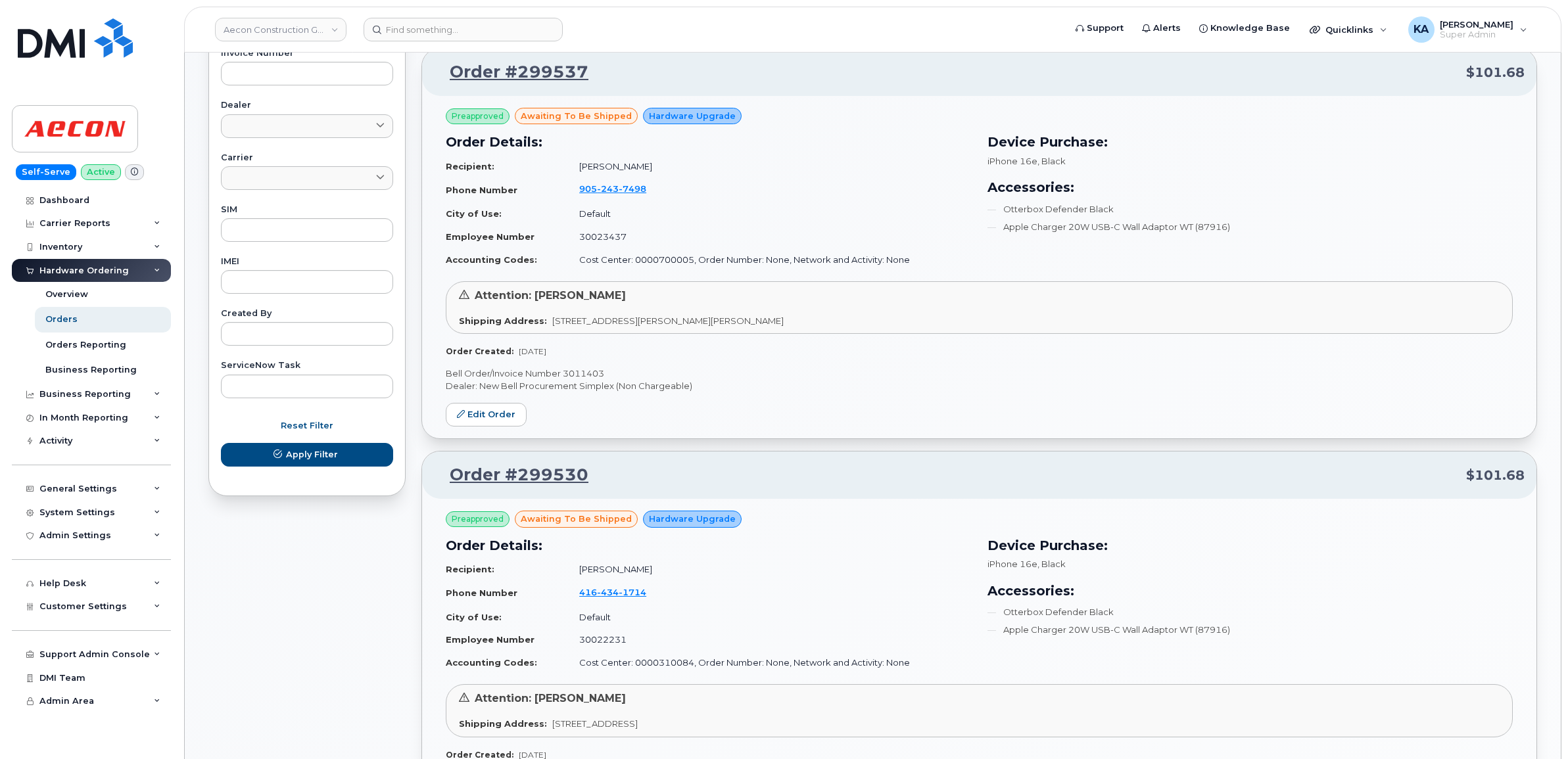
click at [580, 373] on p "Bell Order/Invoice Number 3011403" at bounding box center [979, 374] width 1067 height 12
copy p "3011403"
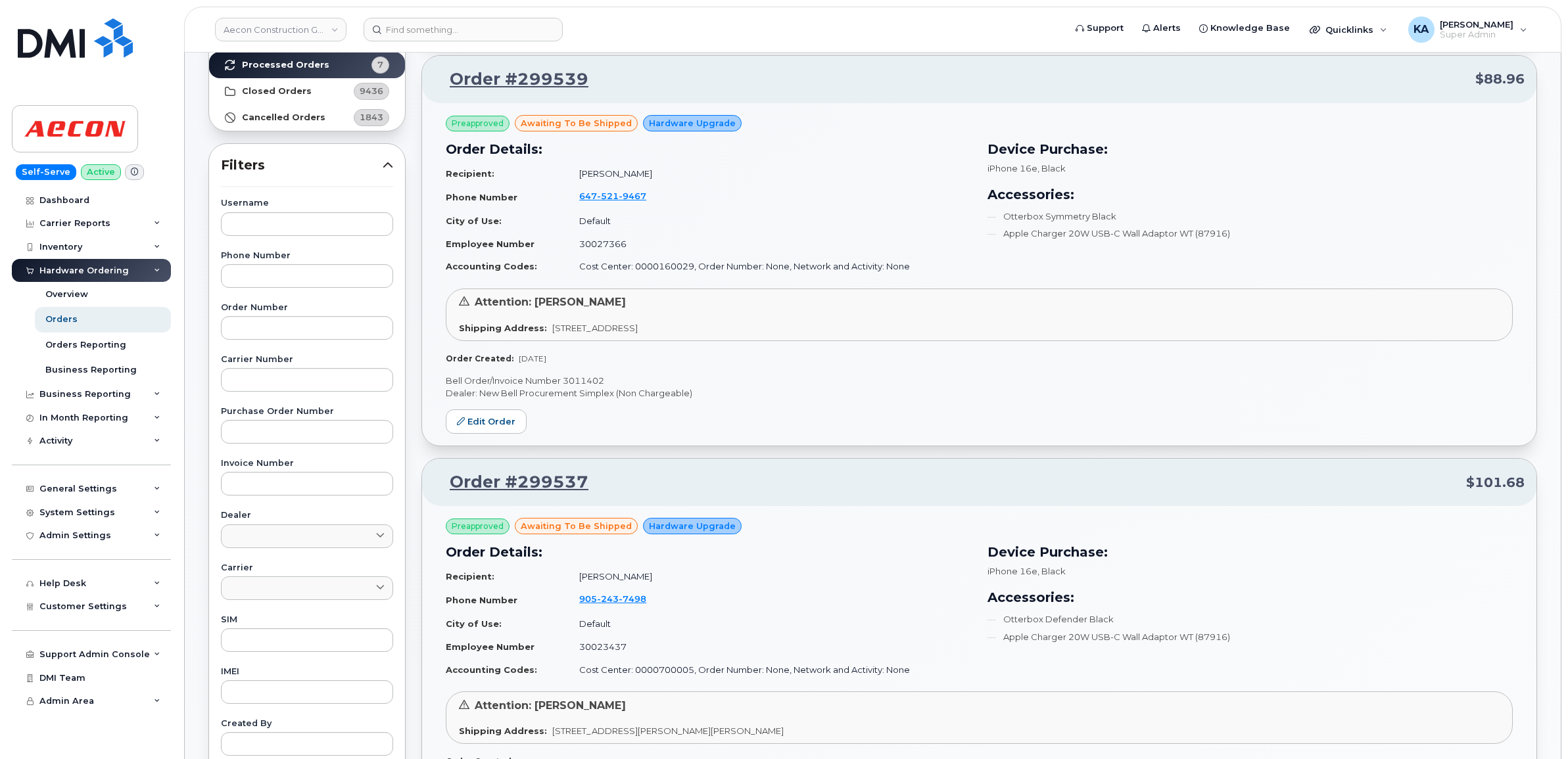
scroll to position [125, 0]
click at [592, 378] on p "Bell Order/Invoice Number 3011402" at bounding box center [979, 381] width 1067 height 12
copy p "3011402"
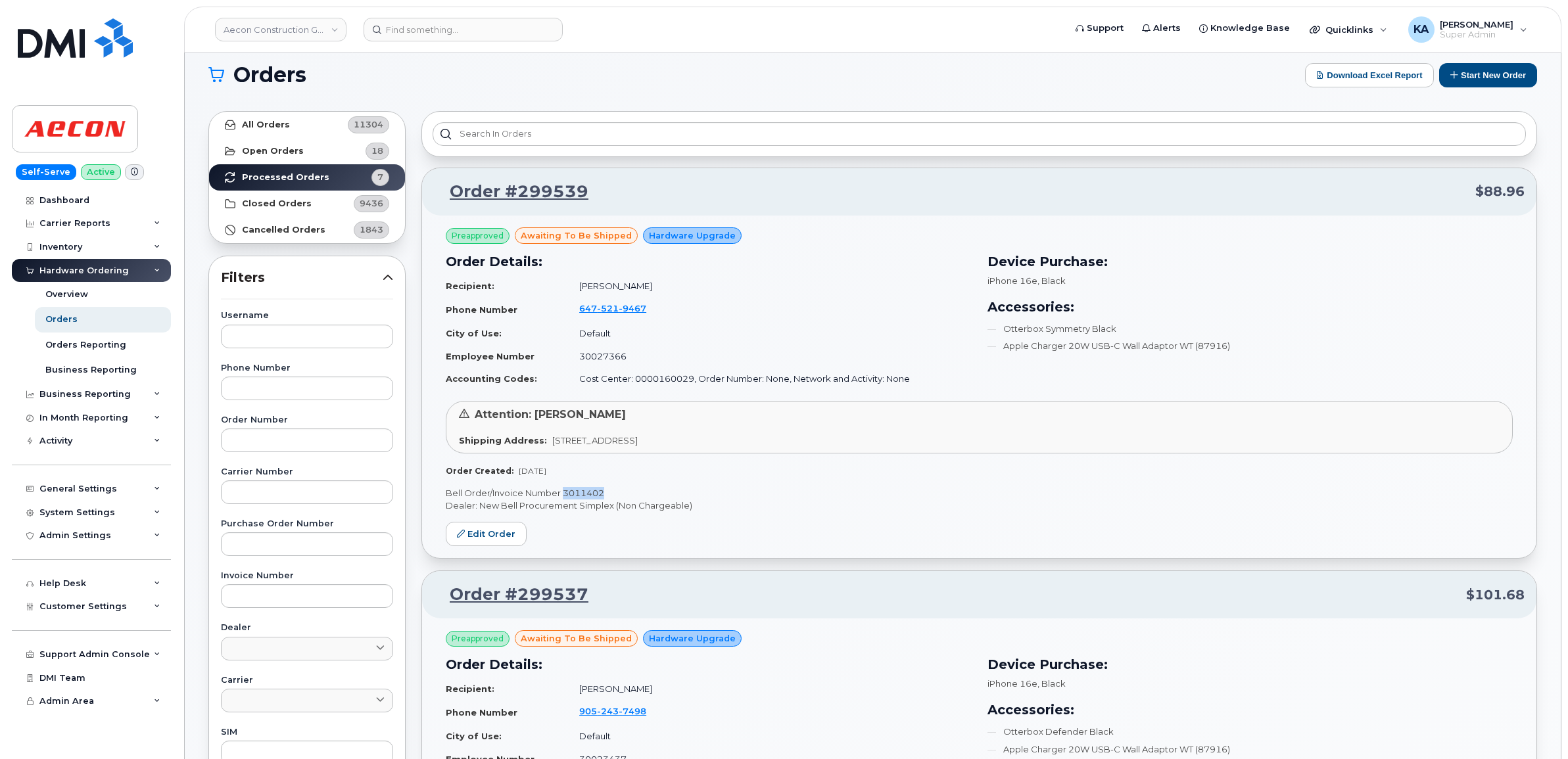
scroll to position [0, 0]
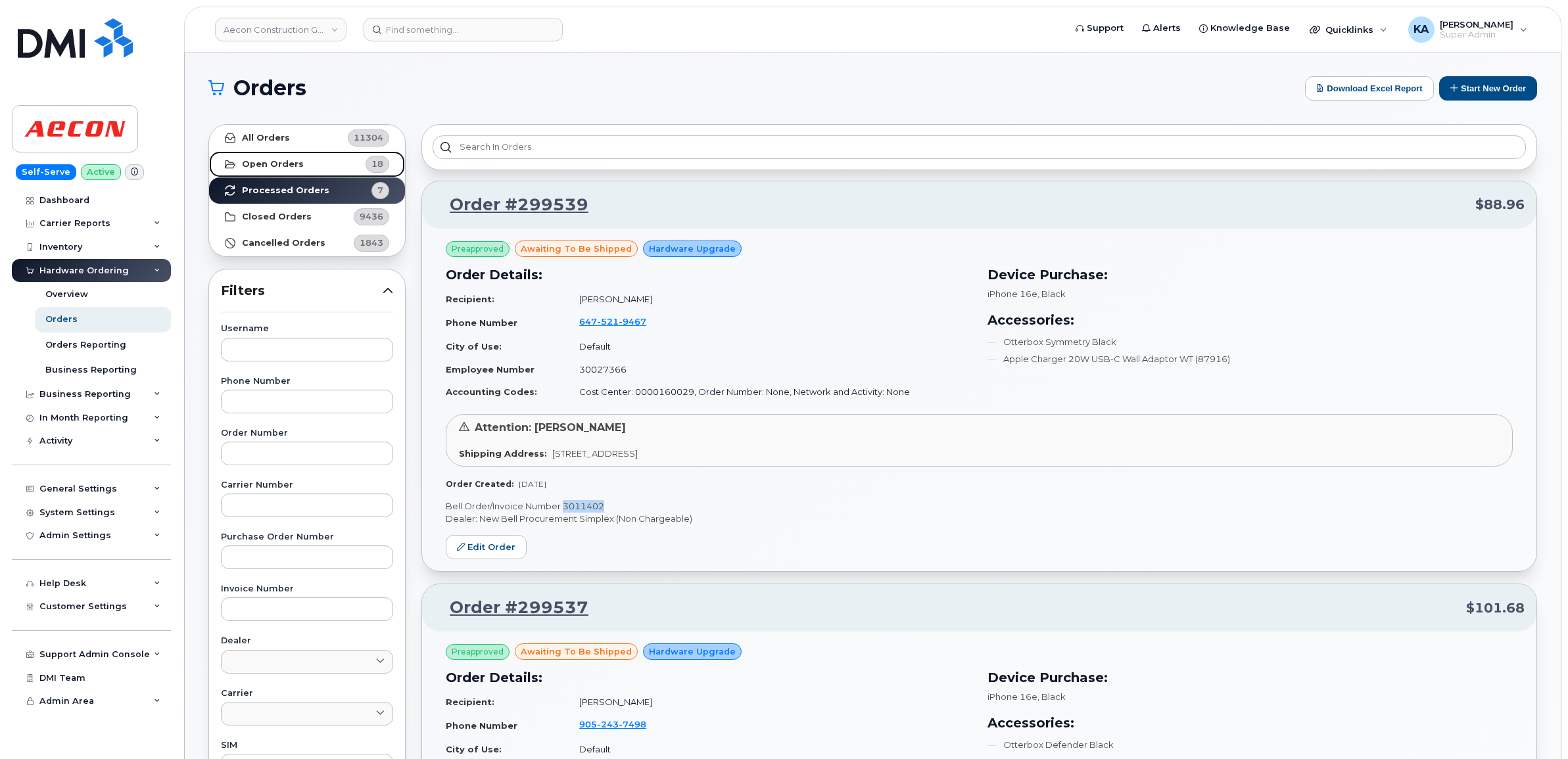
click at [296, 163] on strong "Open Orders" at bounding box center [272, 164] width 62 height 11
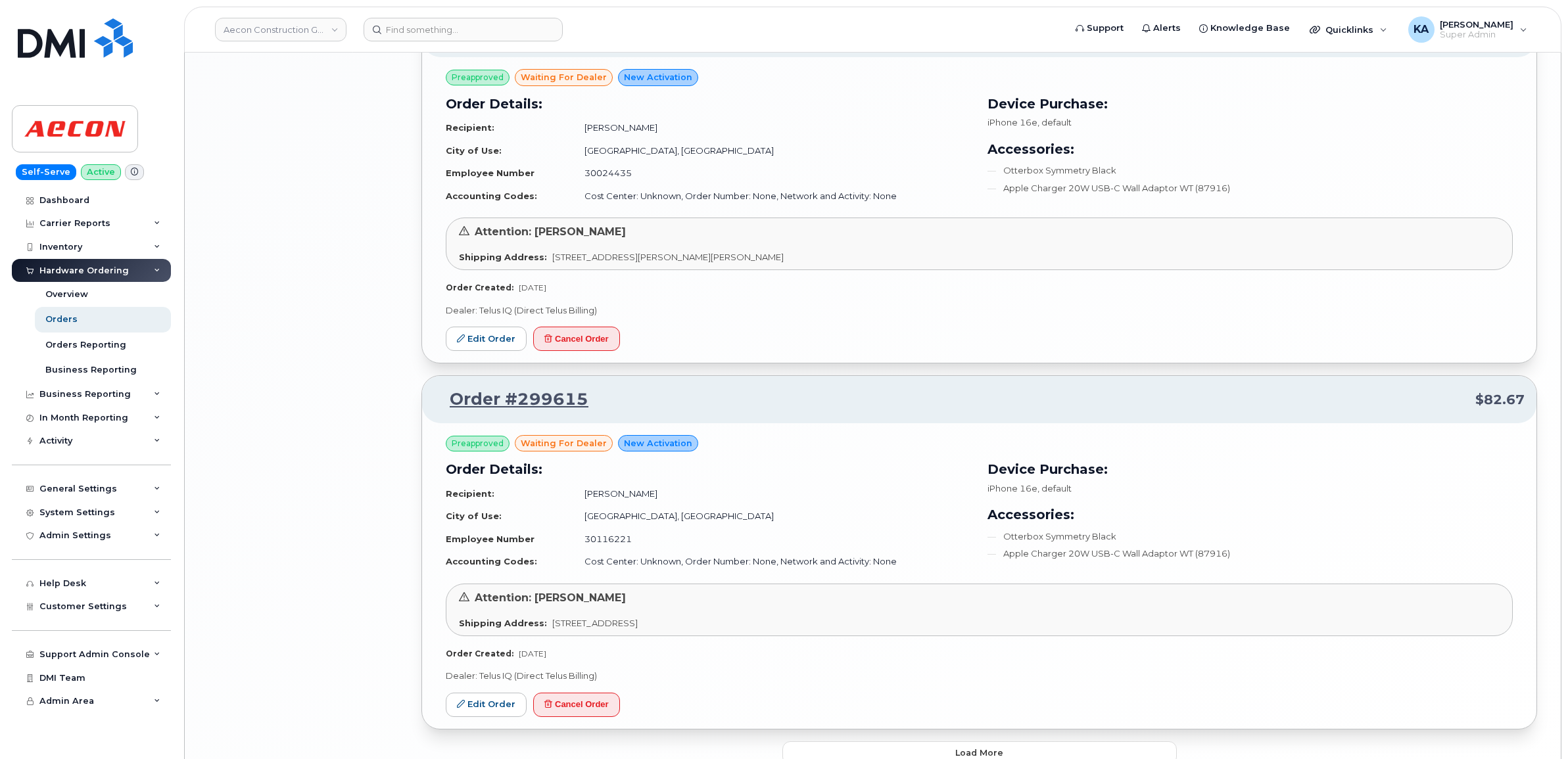
scroll to position [2547, 0]
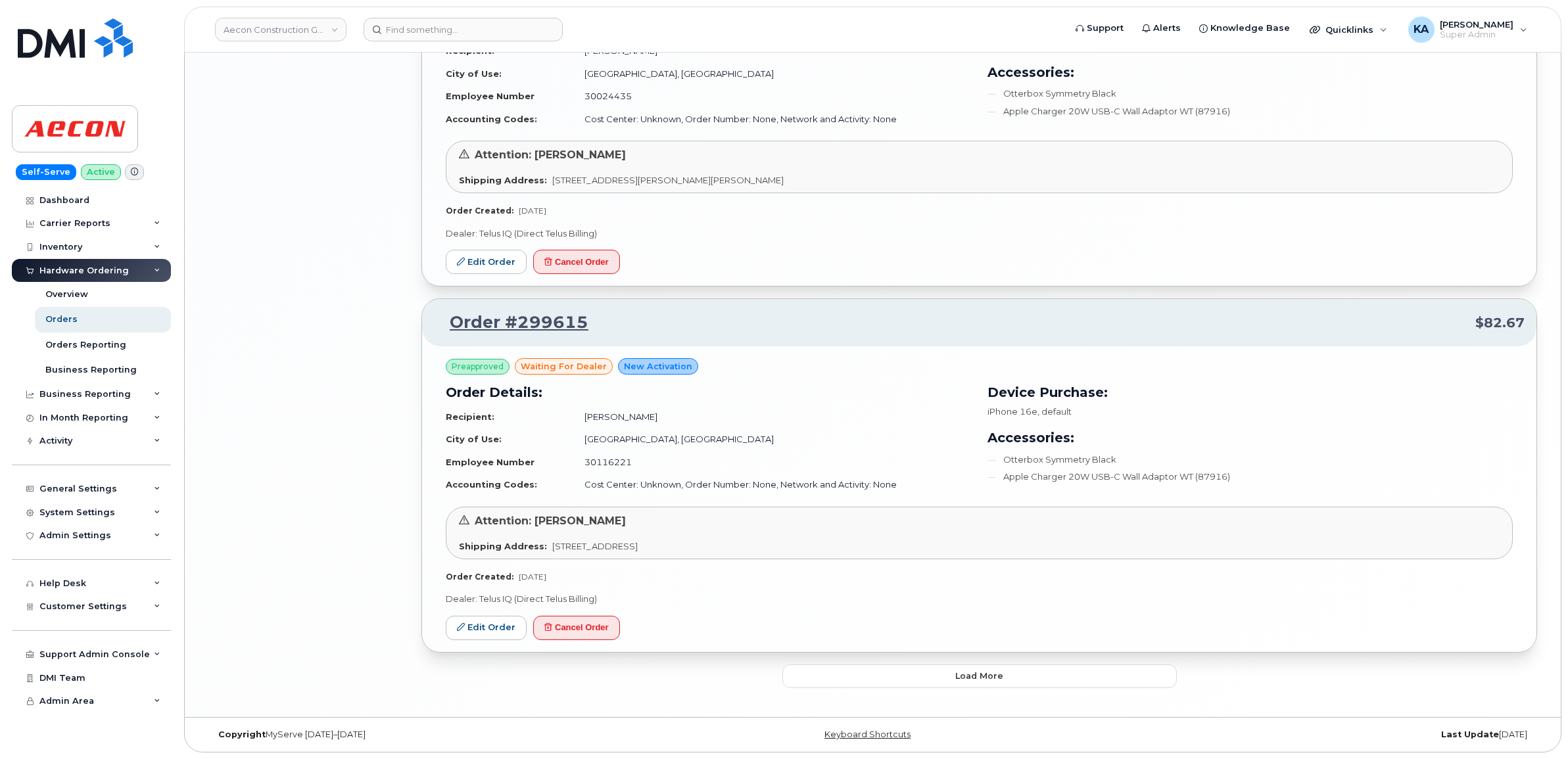
drag, startPoint x: 151, startPoint y: 24, endPoint x: 158, endPoint y: 24, distance: 7.0
click at [155, 24] on div "Self-Serve Active Dashboard Carrier Reports Monthly Billing Data Daily Data Poo…" at bounding box center [89, 379] width 178 height 759
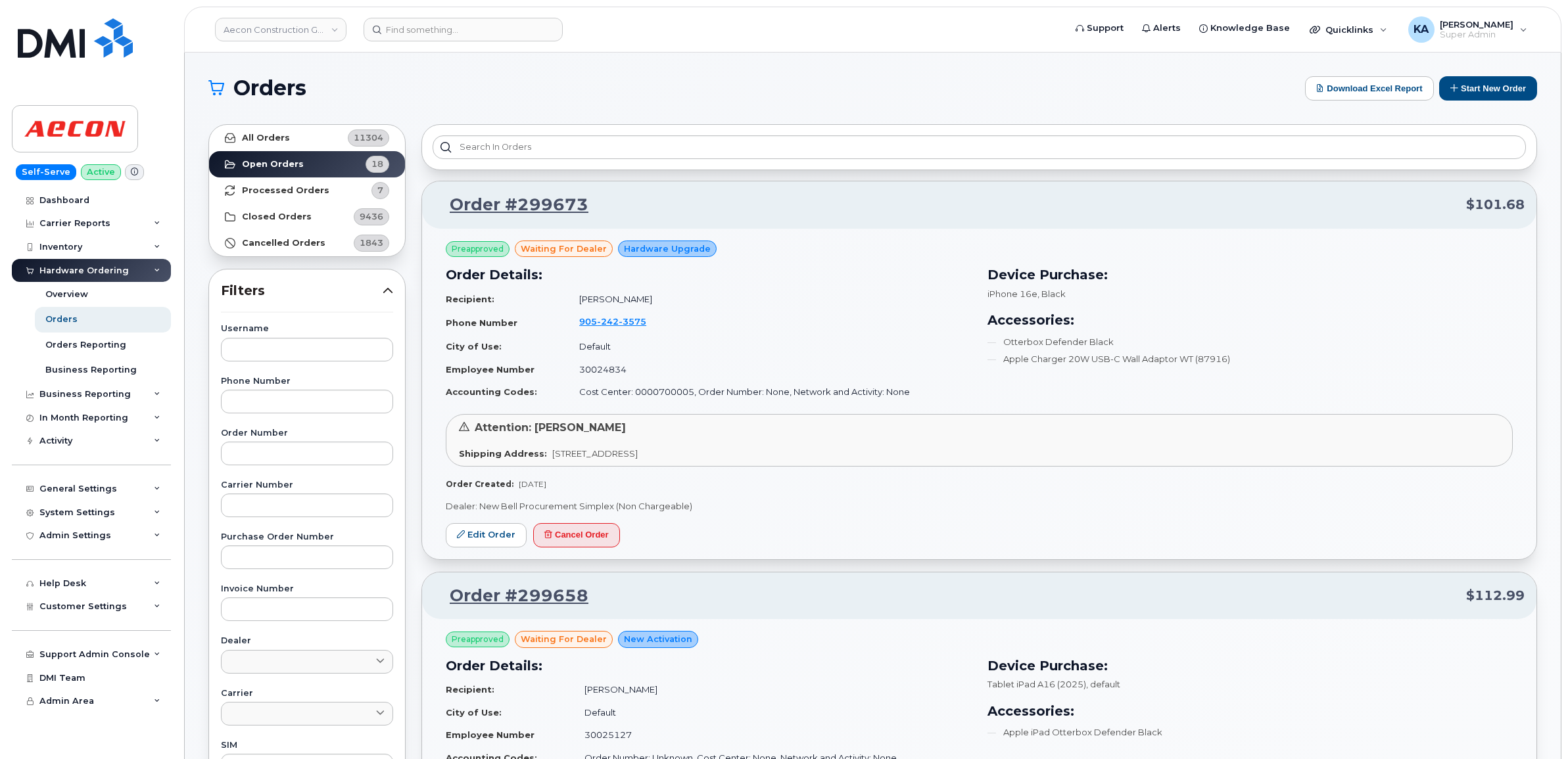
scroll to position [2547, 0]
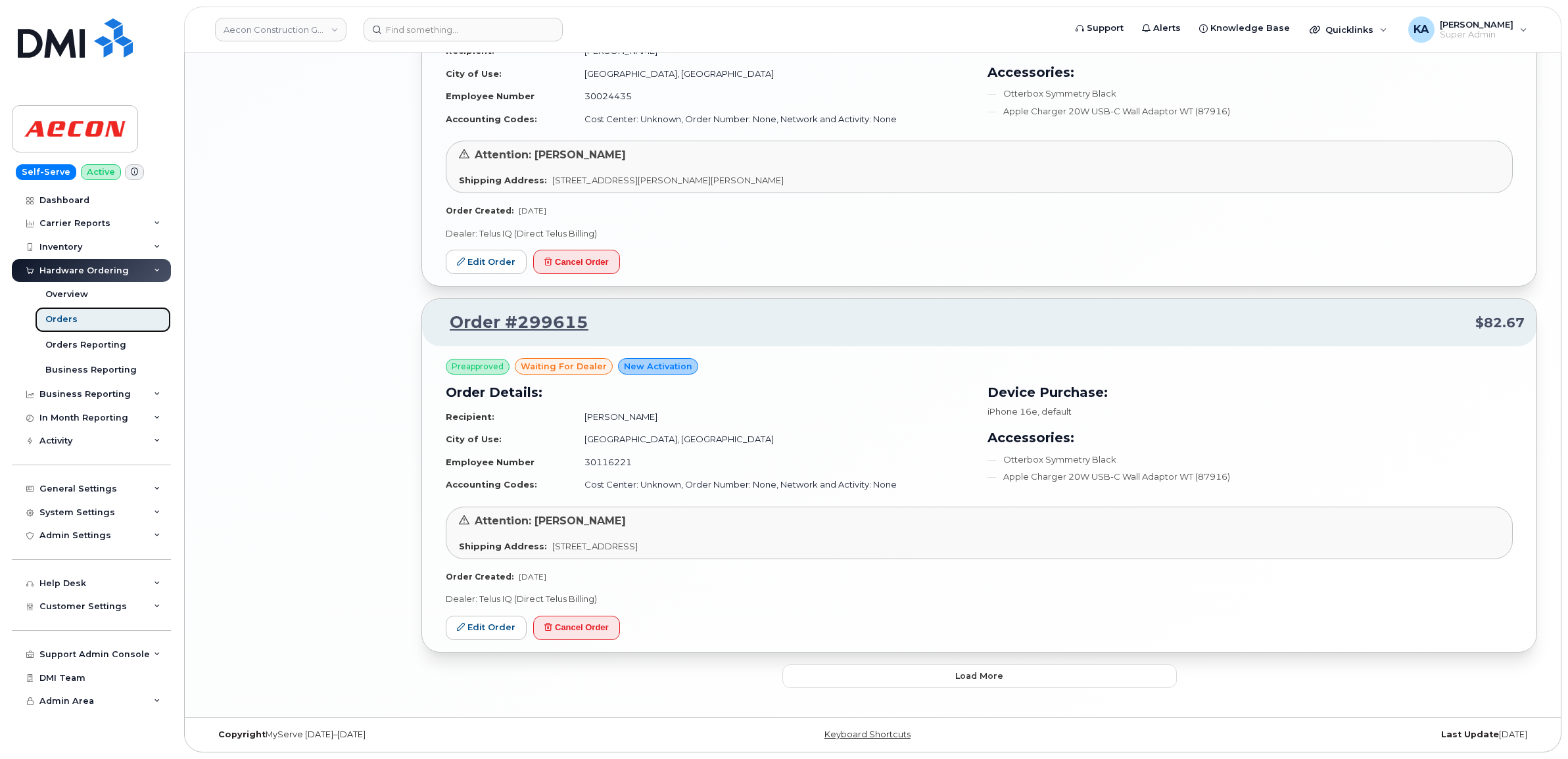
click at [56, 318] on div "Orders" at bounding box center [62, 320] width 32 height 12
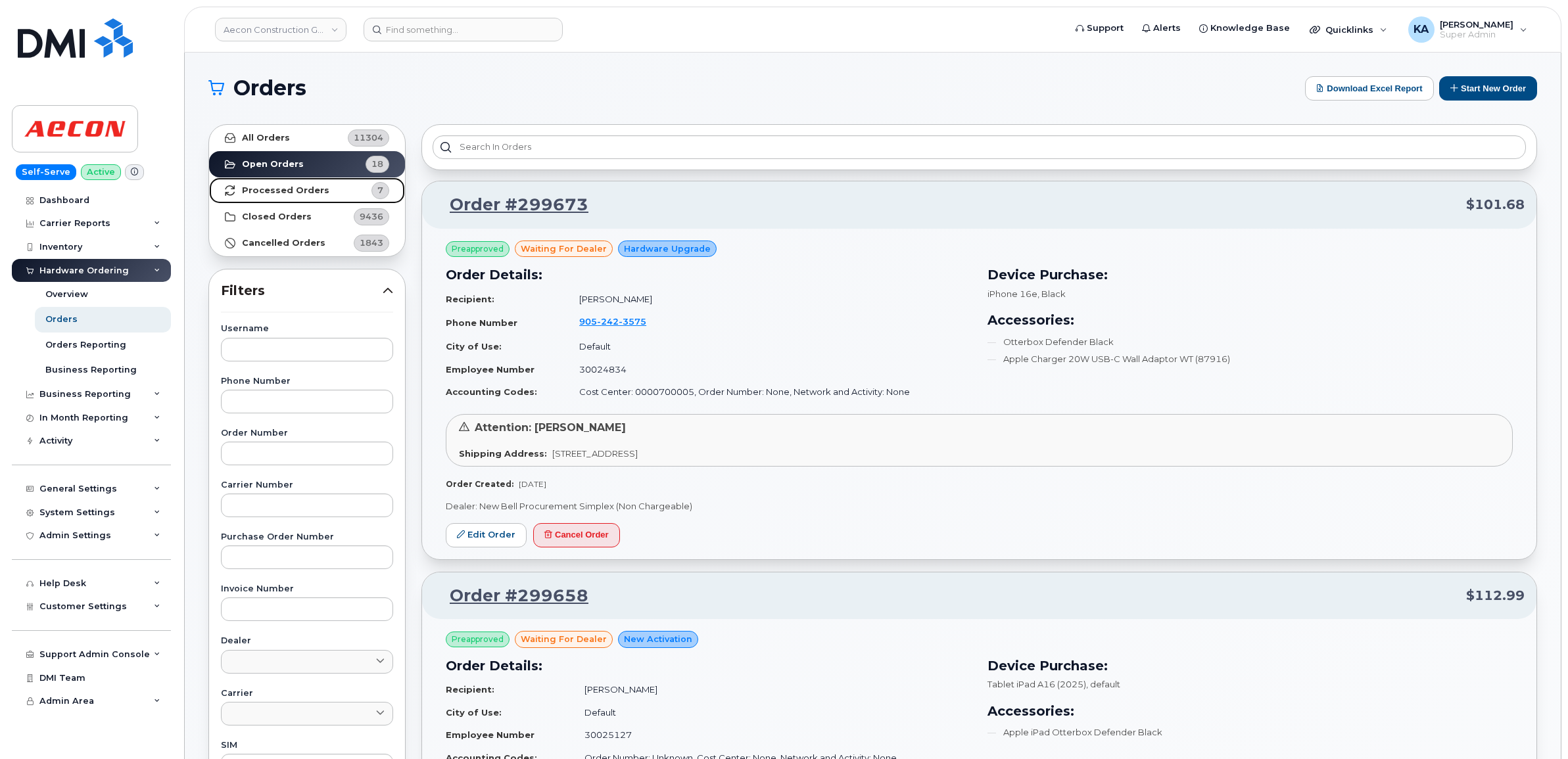
click at [286, 186] on strong "Processed Orders" at bounding box center [285, 191] width 87 height 11
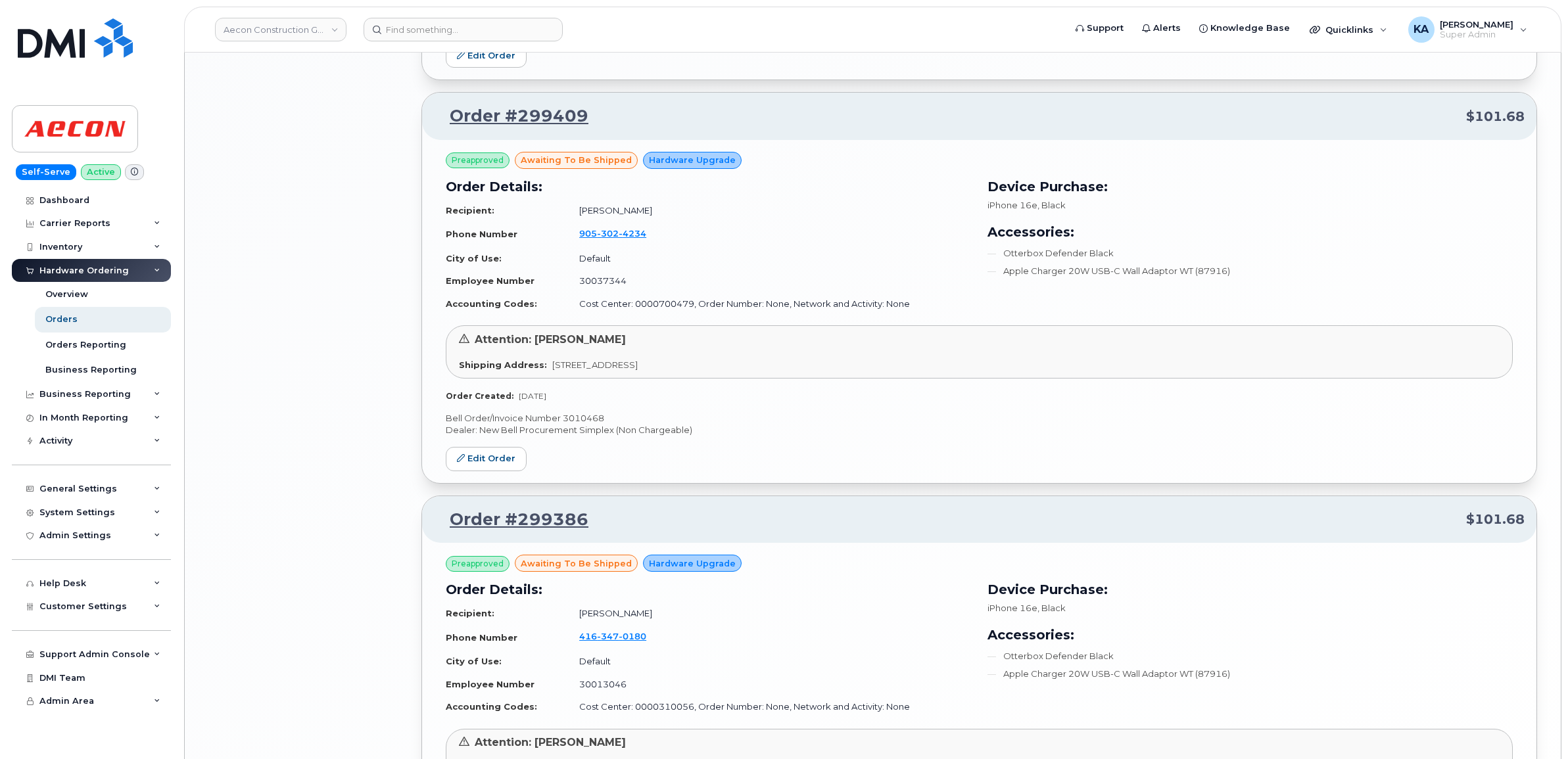
scroll to position [2261, 0]
